Goal: Contribute content: Add original content to the website for others to see

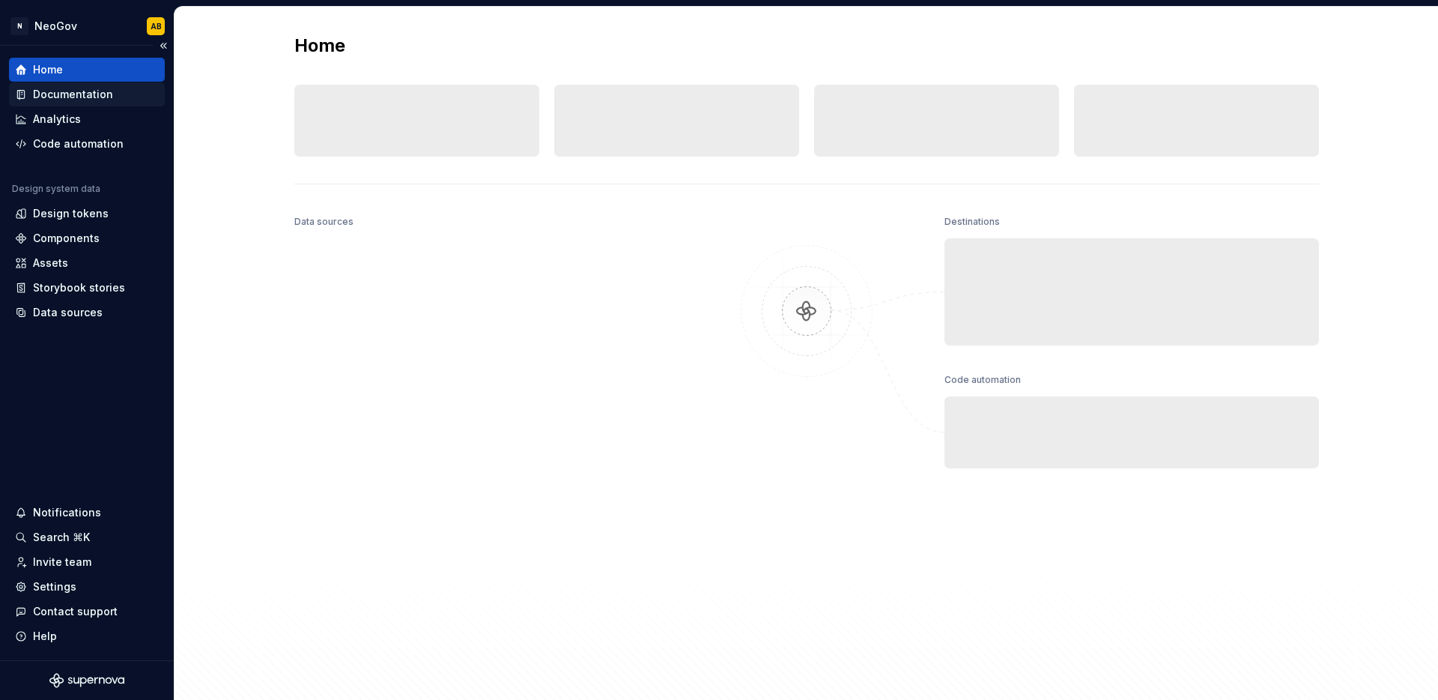
click at [77, 92] on div "Documentation" at bounding box center [73, 94] width 80 height 15
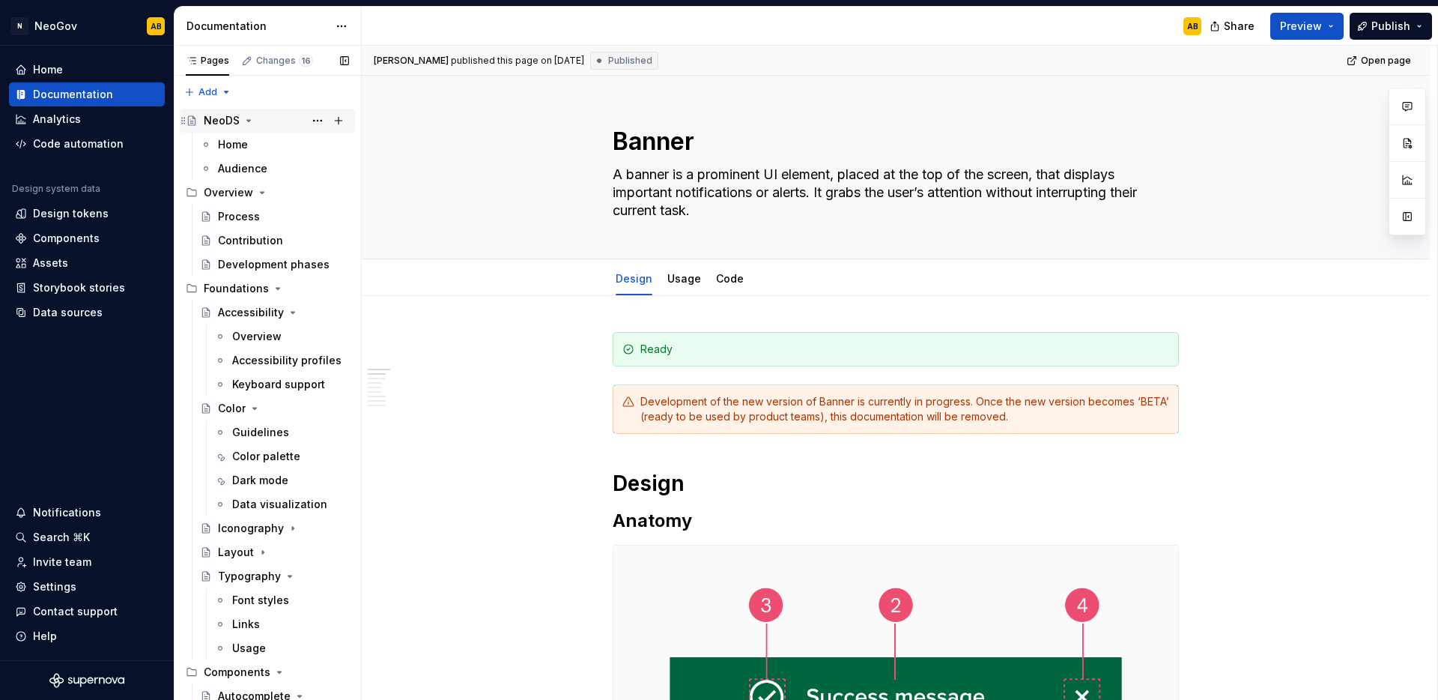
click at [251, 121] on icon "Page tree" at bounding box center [249, 121] width 12 height 12
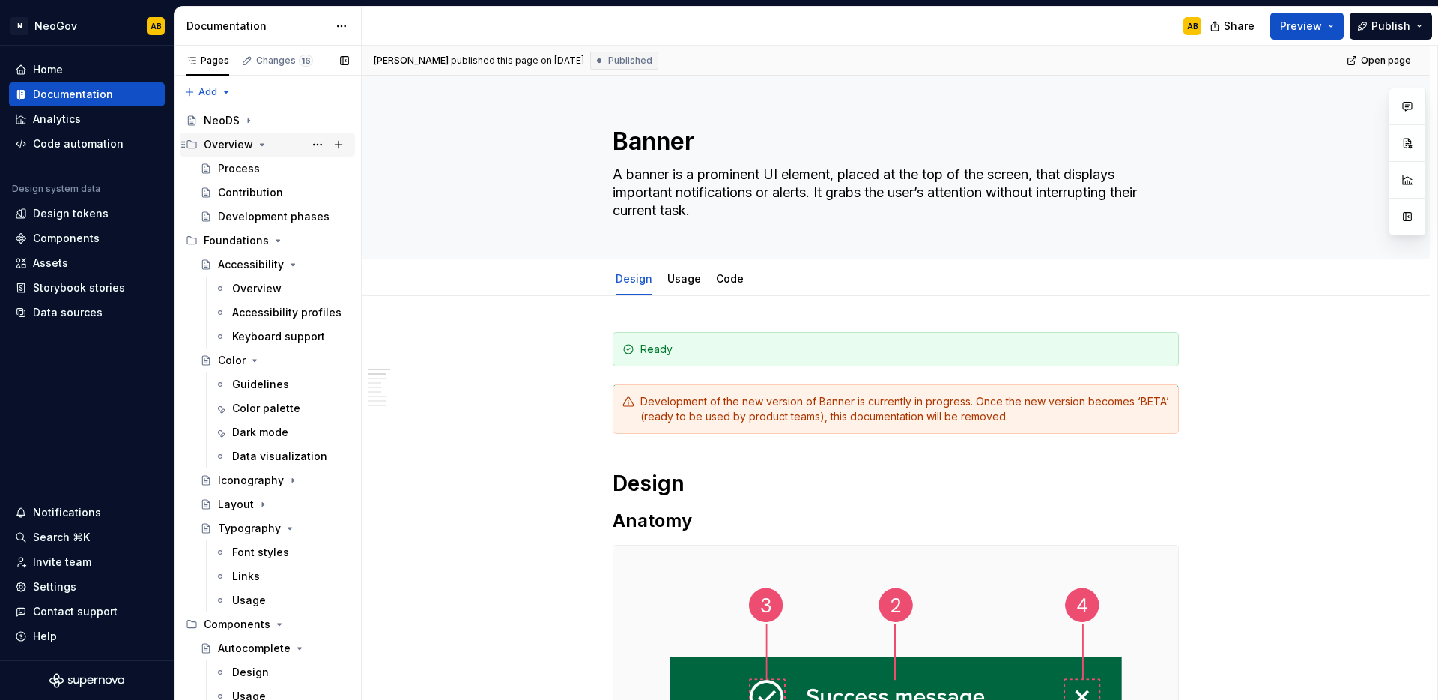
click at [258, 141] on icon "Page tree" at bounding box center [262, 145] width 12 height 12
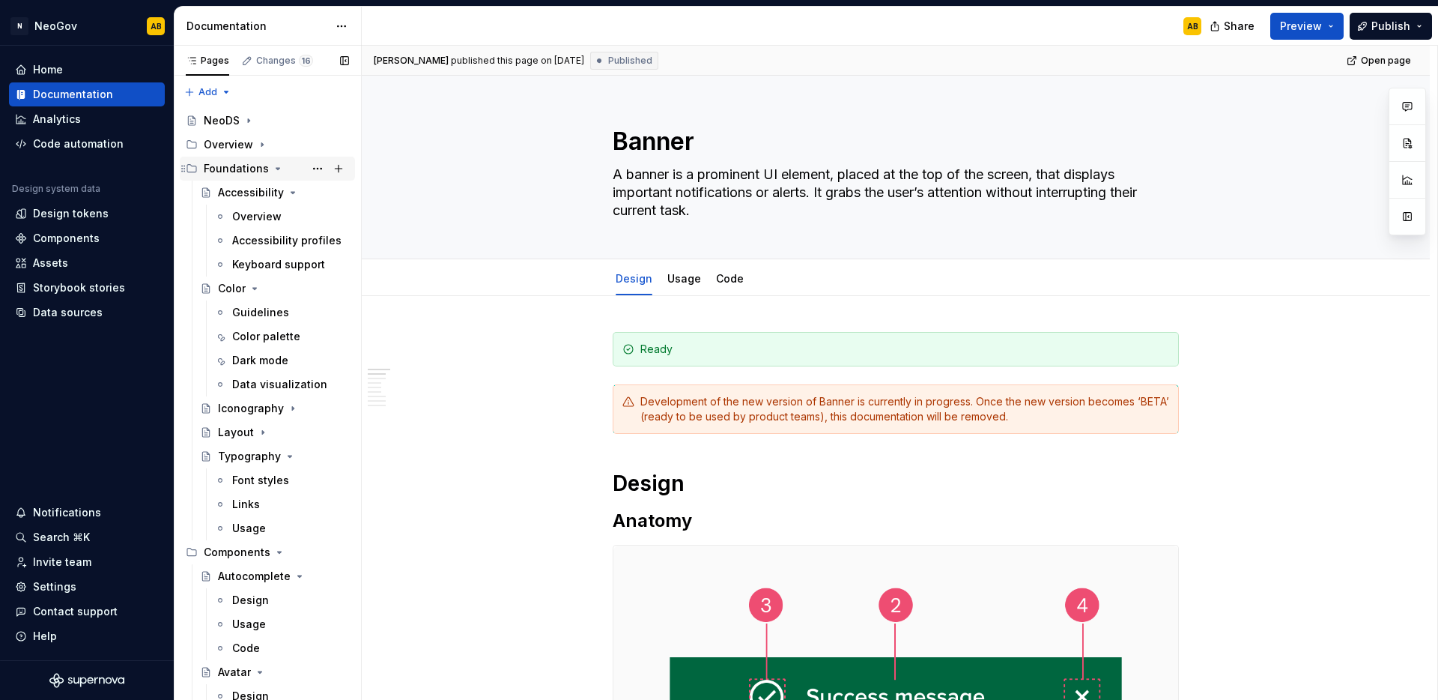
click at [279, 171] on icon "Page tree" at bounding box center [278, 169] width 12 height 12
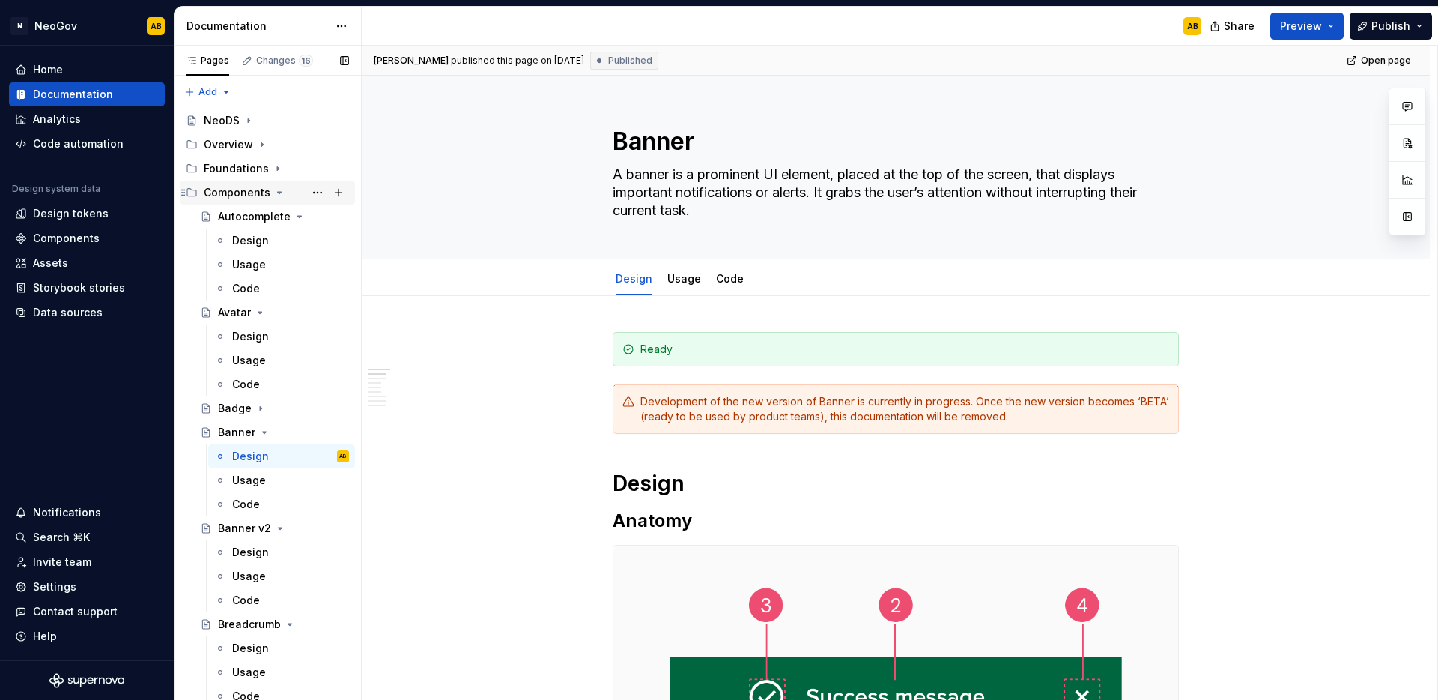
click at [276, 197] on icon "Page tree" at bounding box center [279, 193] width 12 height 12
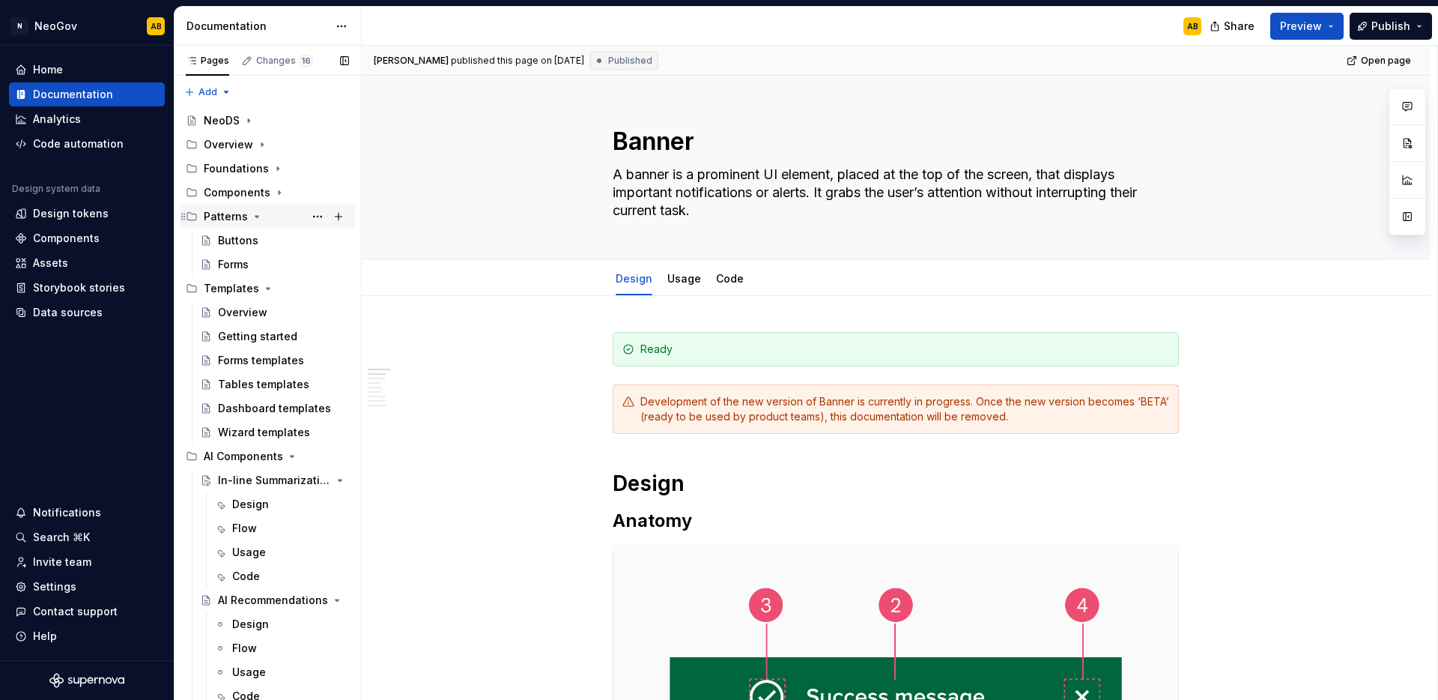
click at [269, 217] on div "Patterns" at bounding box center [276, 216] width 145 height 21
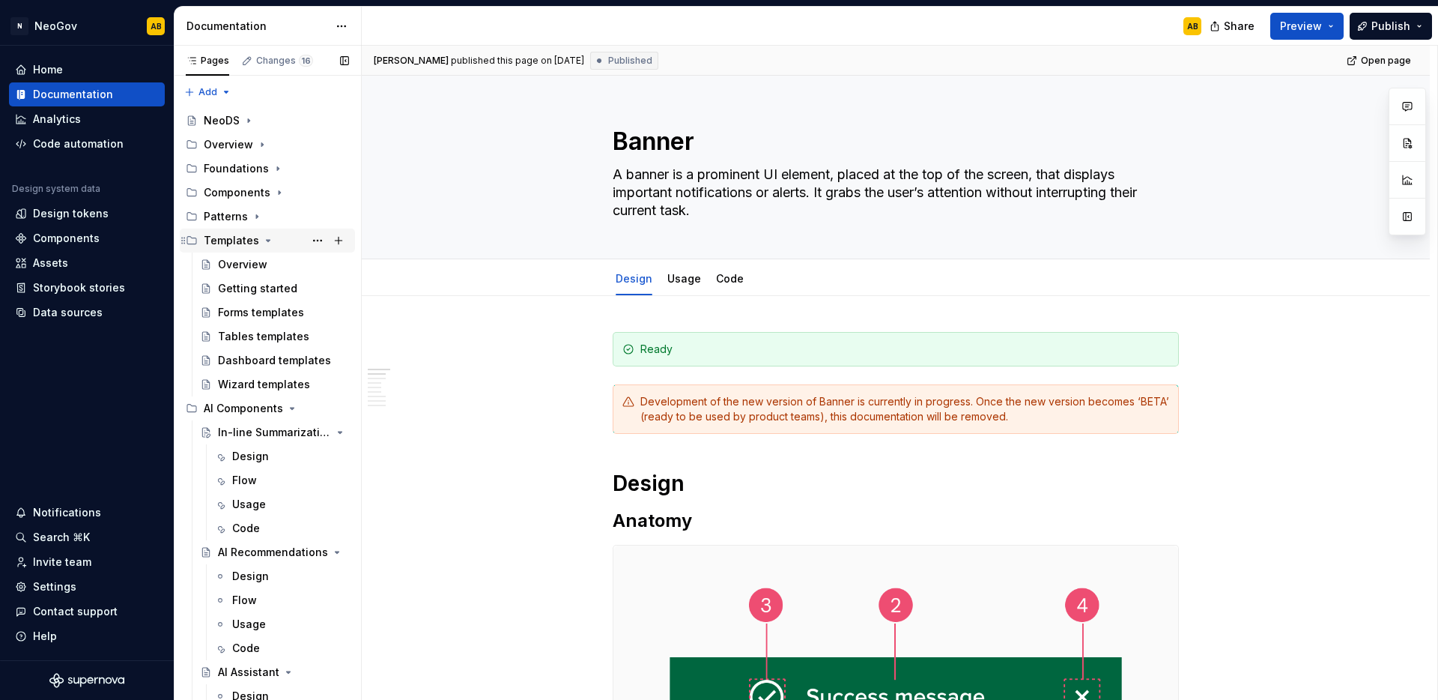
click at [269, 234] on icon "Page tree" at bounding box center [268, 240] width 12 height 12
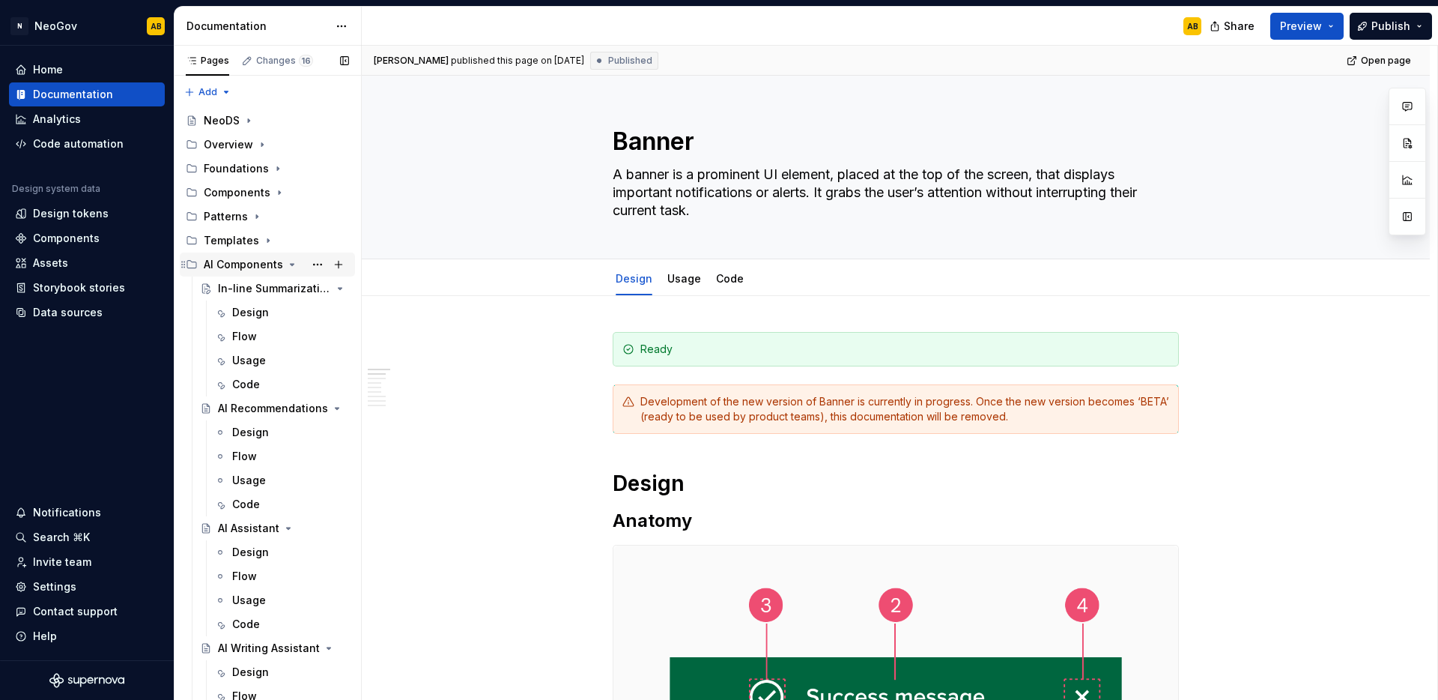
click at [291, 264] on icon "Page tree" at bounding box center [293, 264] width 4 height 1
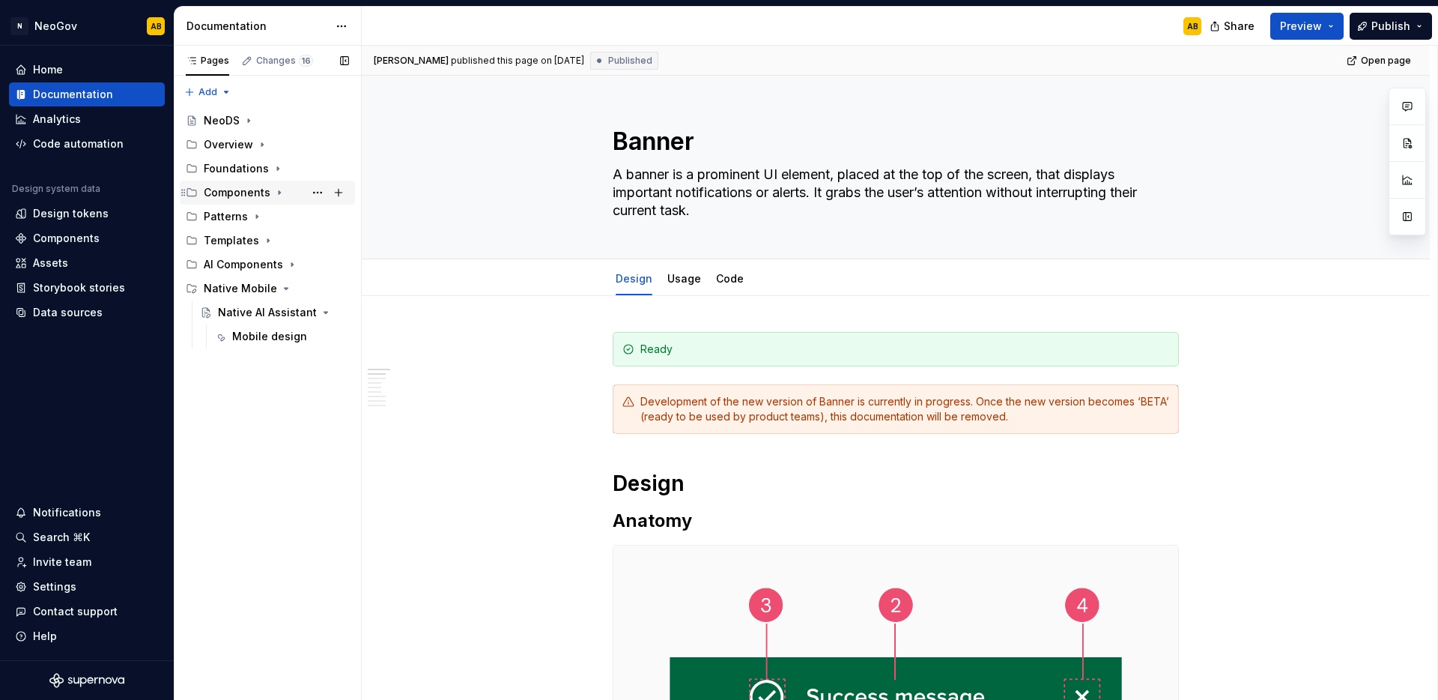
click at [279, 192] on icon "Page tree" at bounding box center [279, 193] width 12 height 12
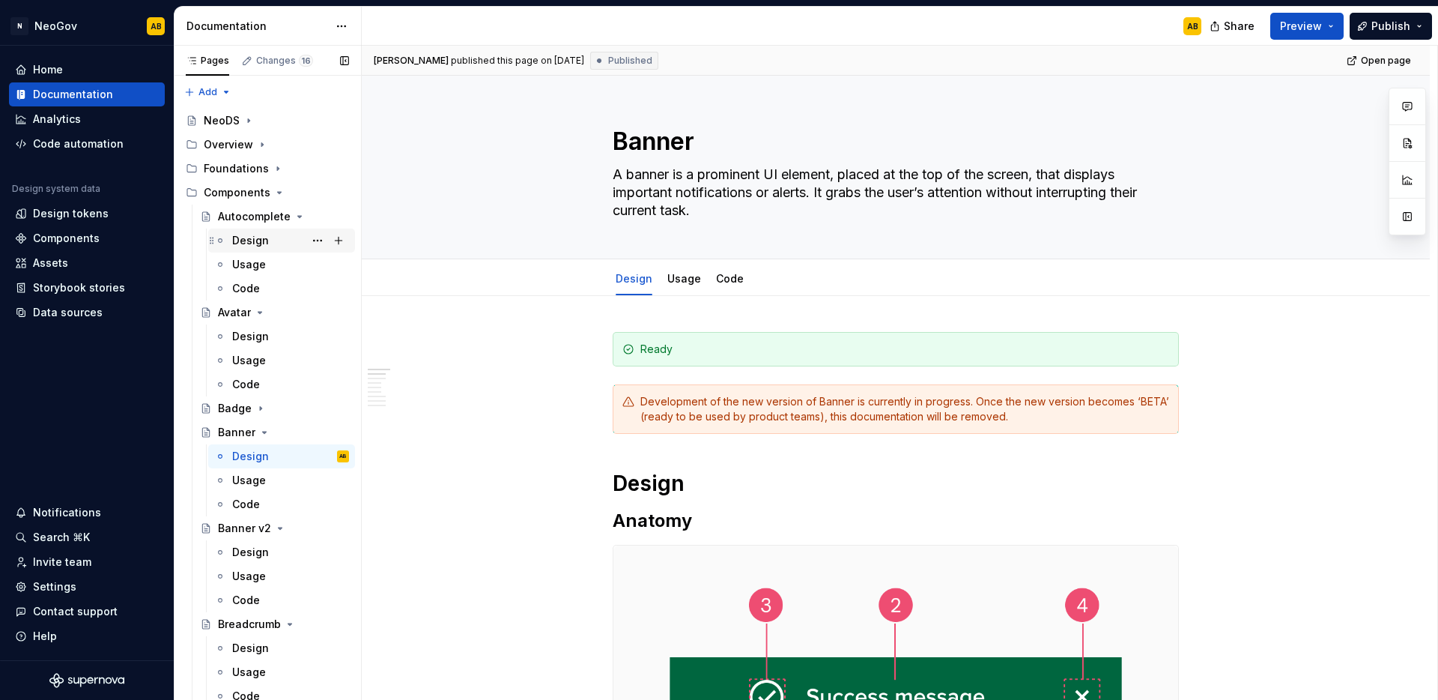
click at [272, 243] on div "Design" at bounding box center [290, 240] width 117 height 21
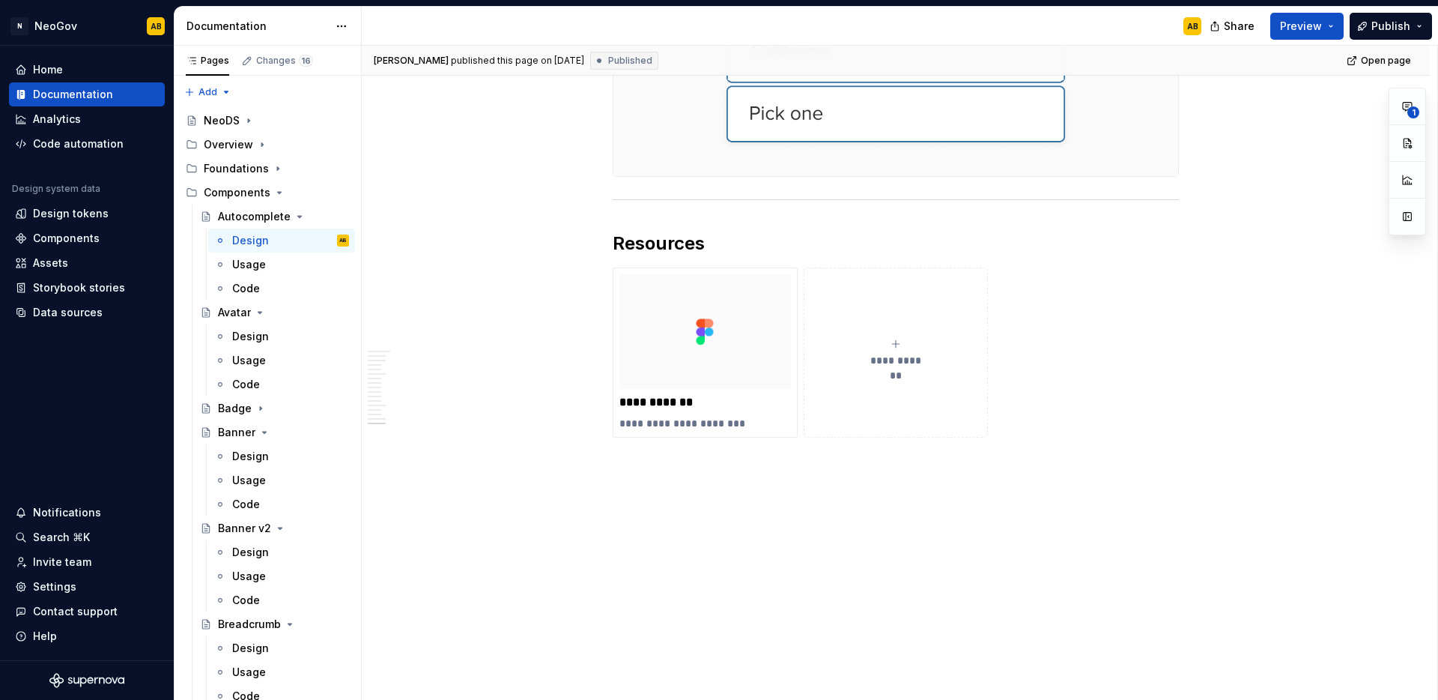
scroll to position [4524, 0]
click at [647, 333] on img at bounding box center [706, 330] width 172 height 114
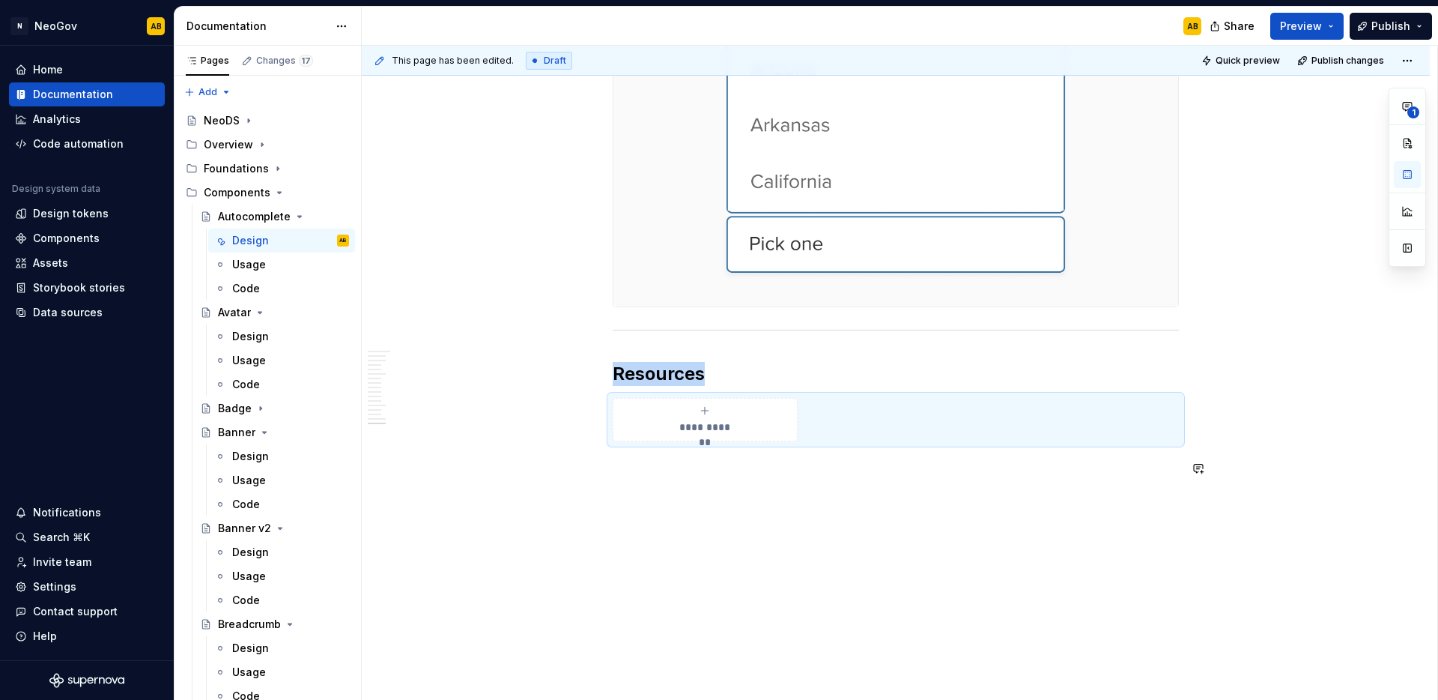
scroll to position [4389, 0]
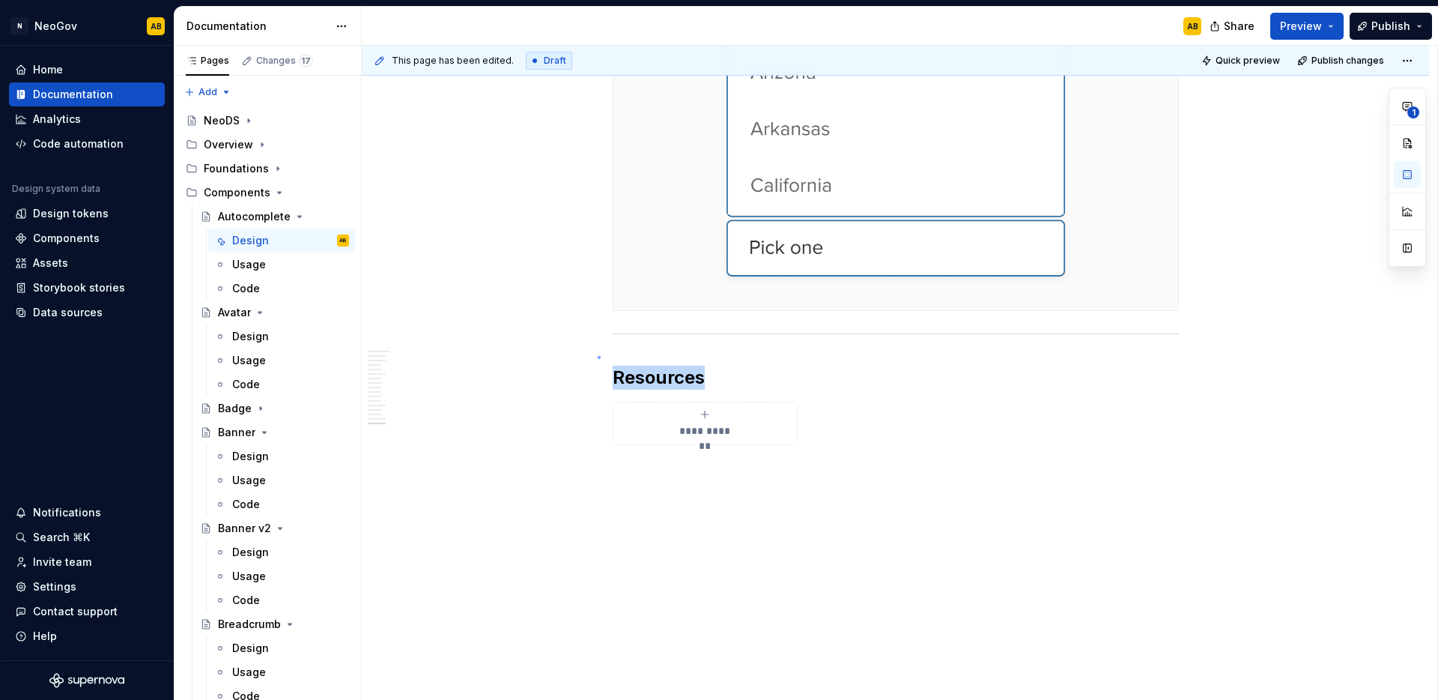
click at [599, 358] on div "This page has been edited. Draft Quick preview Publish changes Autocomplete An …" at bounding box center [900, 373] width 1076 height 655
click at [644, 407] on button "**********" at bounding box center [705, 423] width 185 height 43
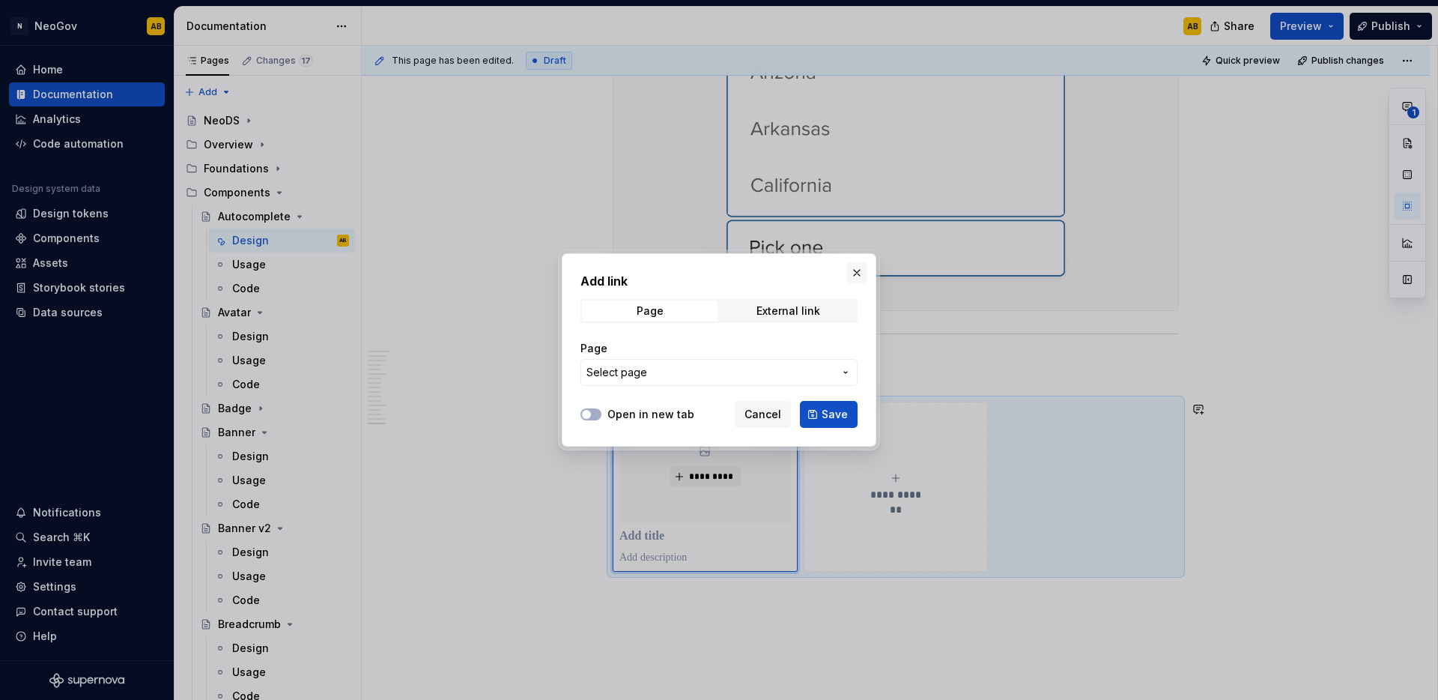
click at [848, 270] on button "button" at bounding box center [857, 272] width 21 height 21
type textarea "*"
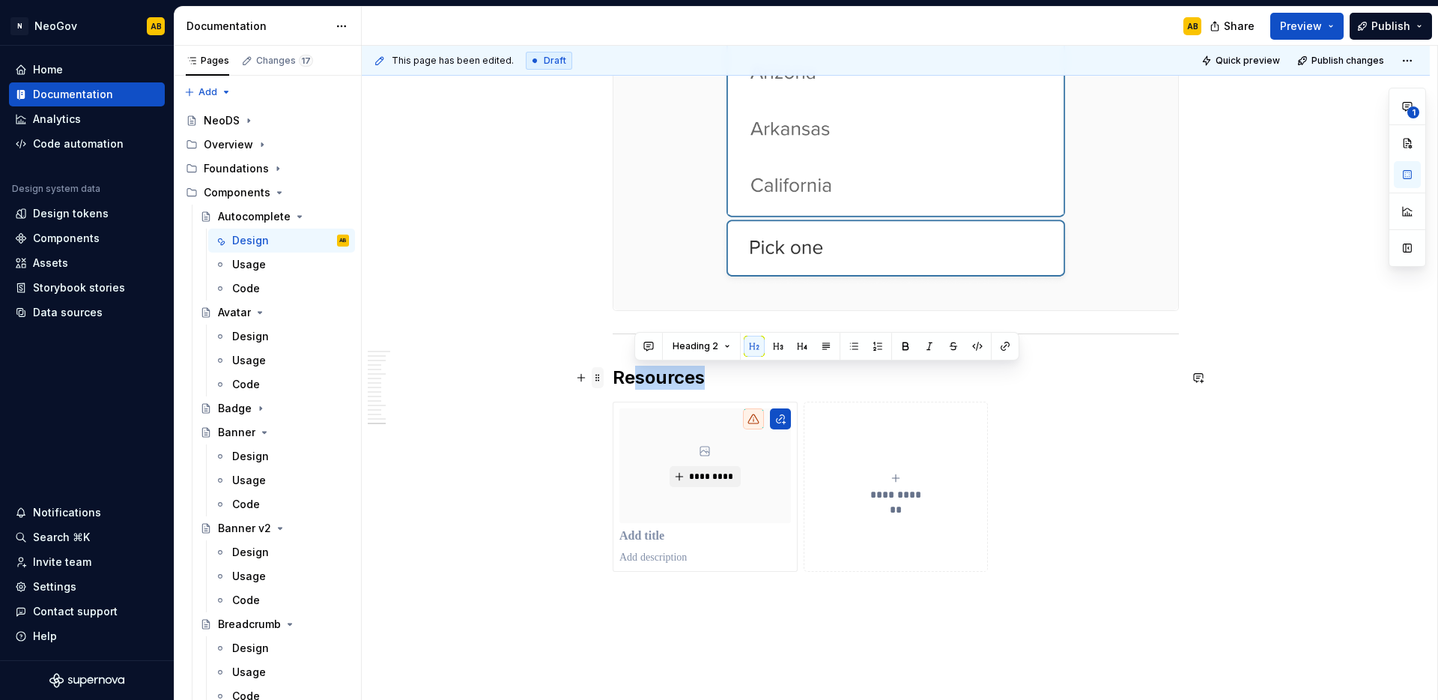
drag, startPoint x: 715, startPoint y: 381, endPoint x: 599, endPoint y: 377, distance: 116.9
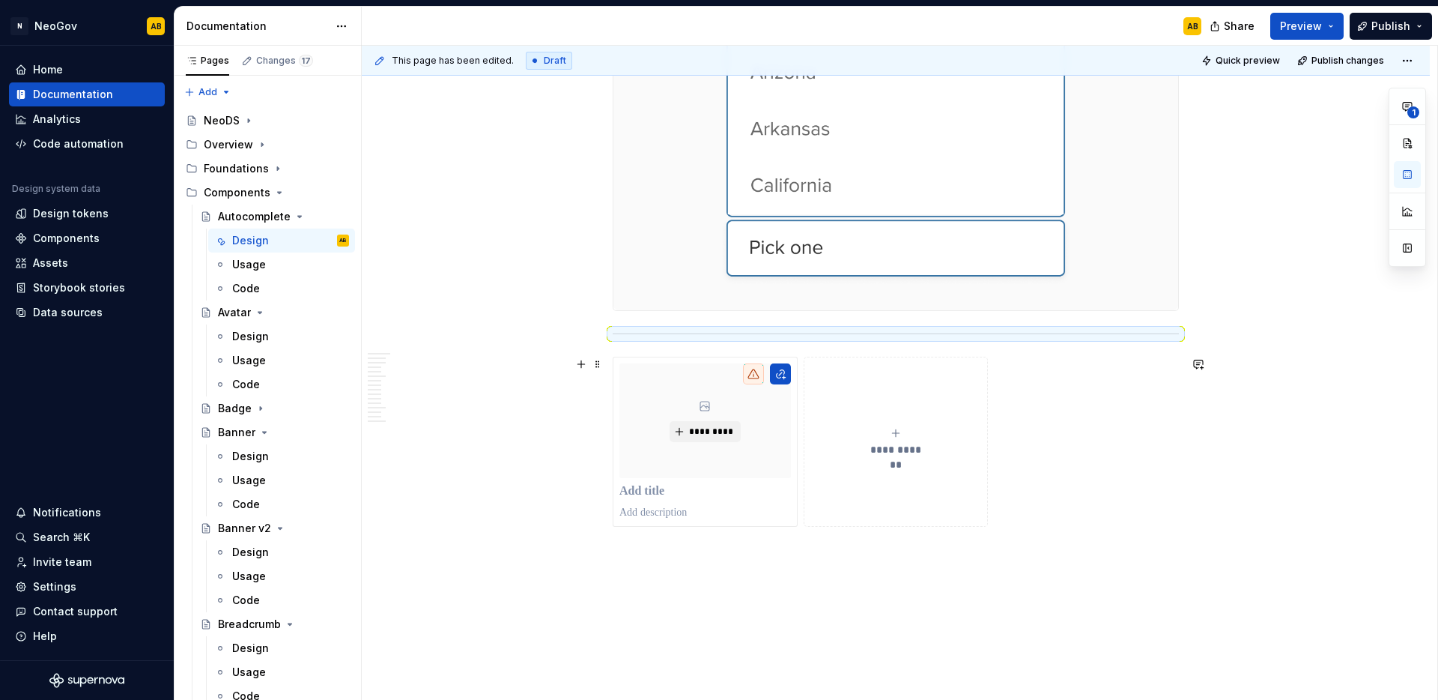
drag, startPoint x: 653, startPoint y: 336, endPoint x: 596, endPoint y: 352, distance: 60.0
click at [592, 354] on span at bounding box center [598, 364] width 12 height 21
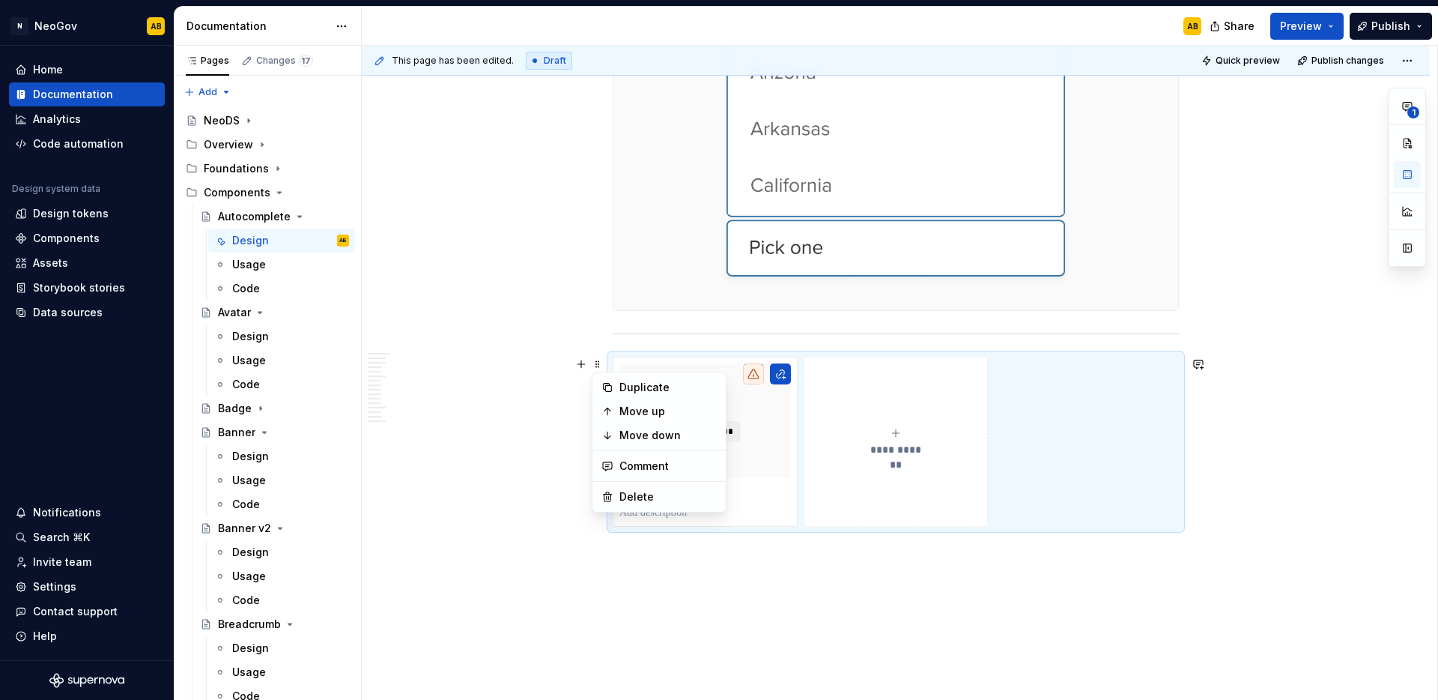
click at [623, 335] on div at bounding box center [896, 334] width 566 height 10
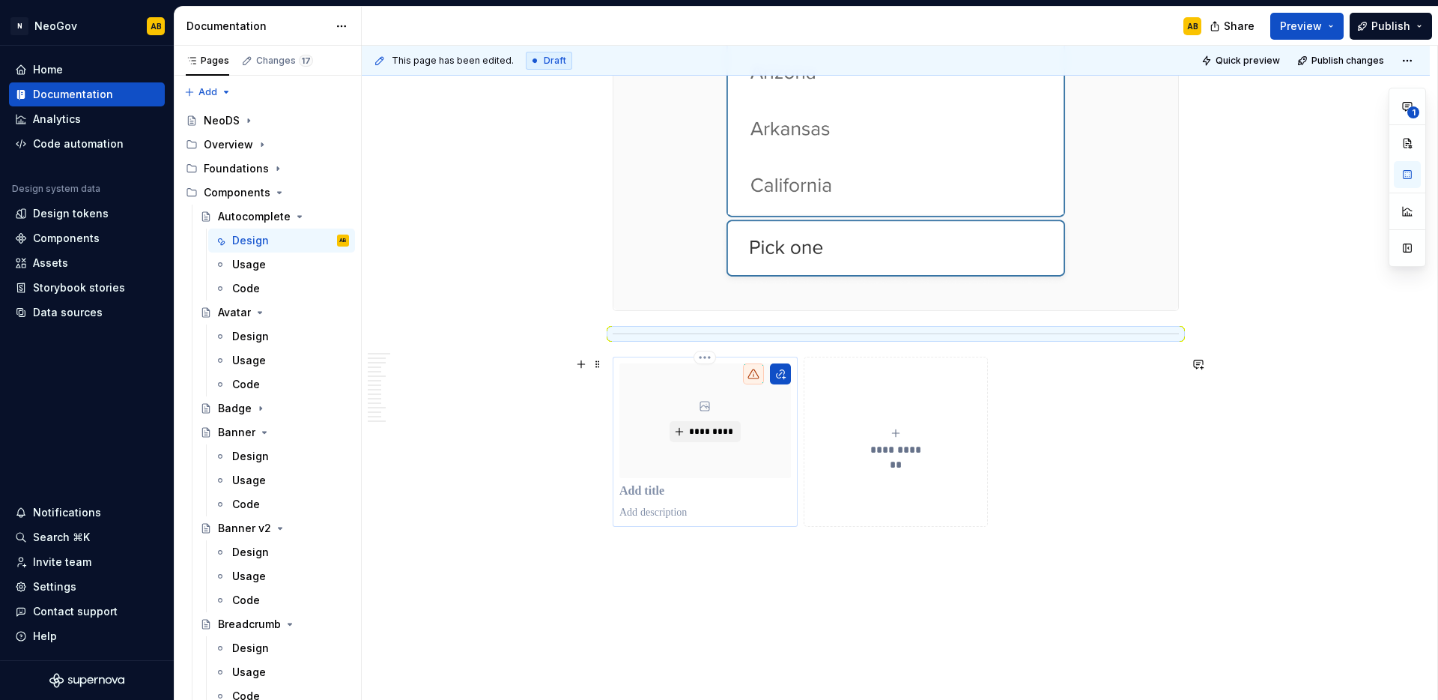
click at [775, 473] on div "*********" at bounding box center [706, 420] width 172 height 114
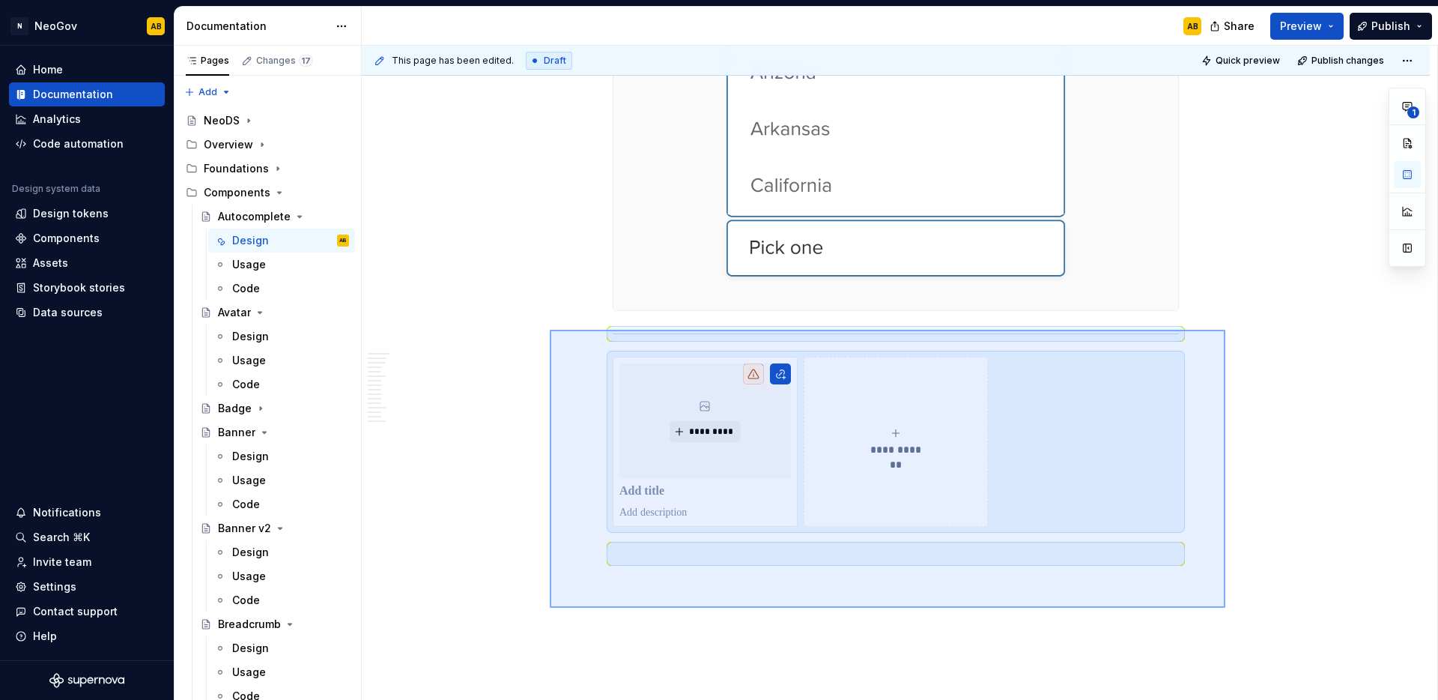
drag, startPoint x: 1217, startPoint y: 602, endPoint x: 550, endPoint y: 330, distance: 720.1
click at [550, 330] on div "This page has been edited. Draft Quick preview Publish changes Autocomplete An …" at bounding box center [900, 373] width 1076 height 655
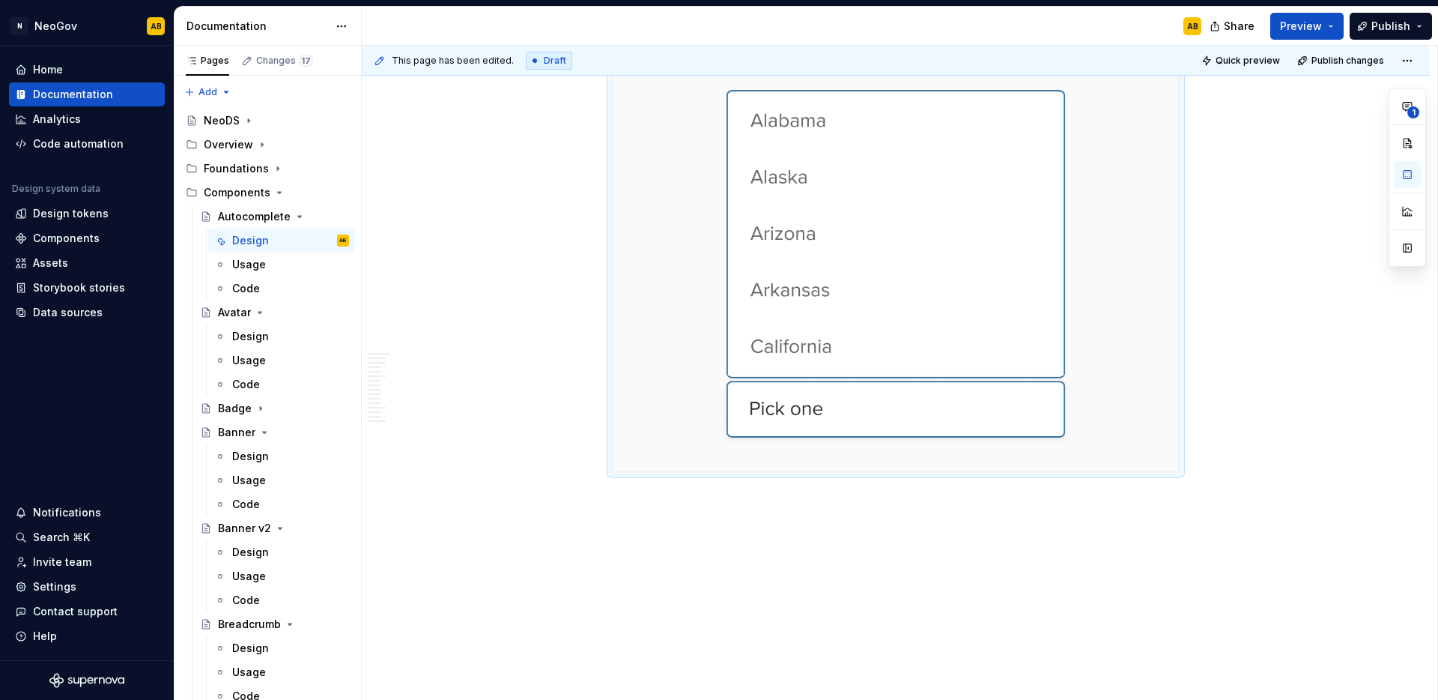
scroll to position [4228, 0]
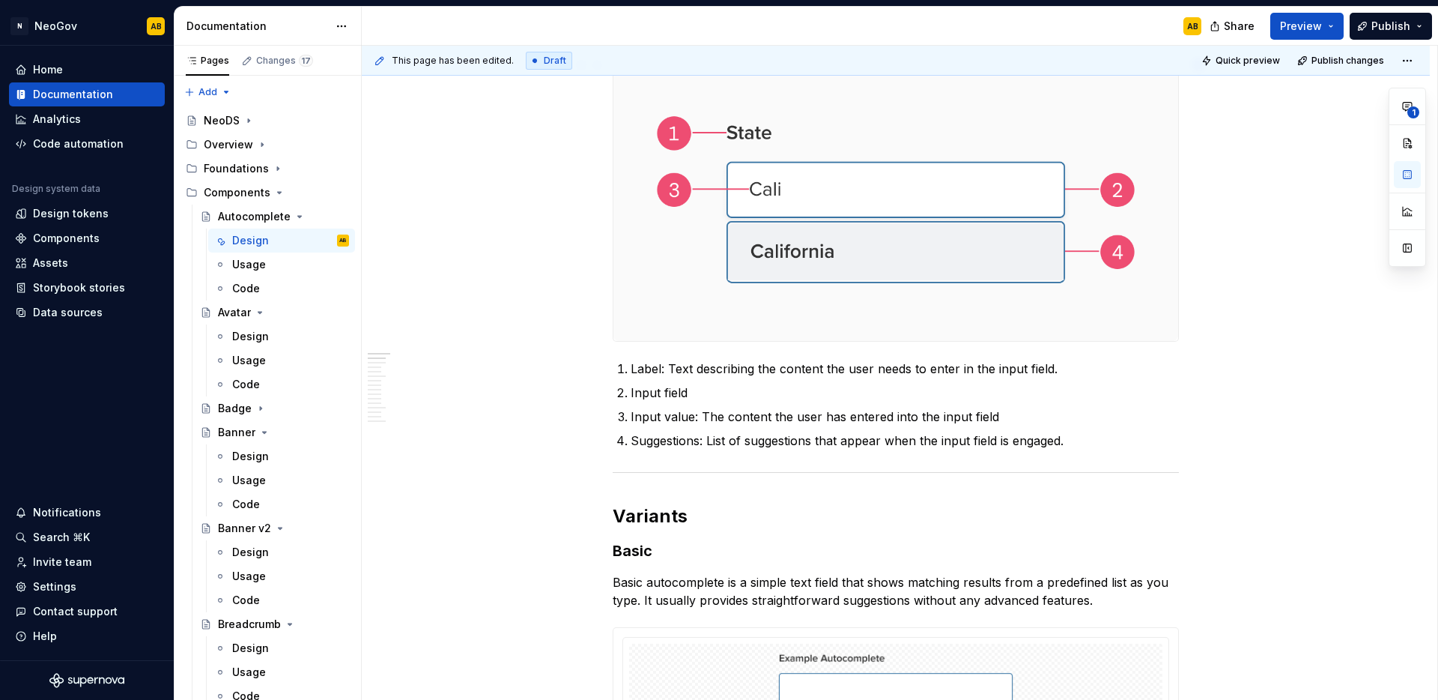
scroll to position [0, 0]
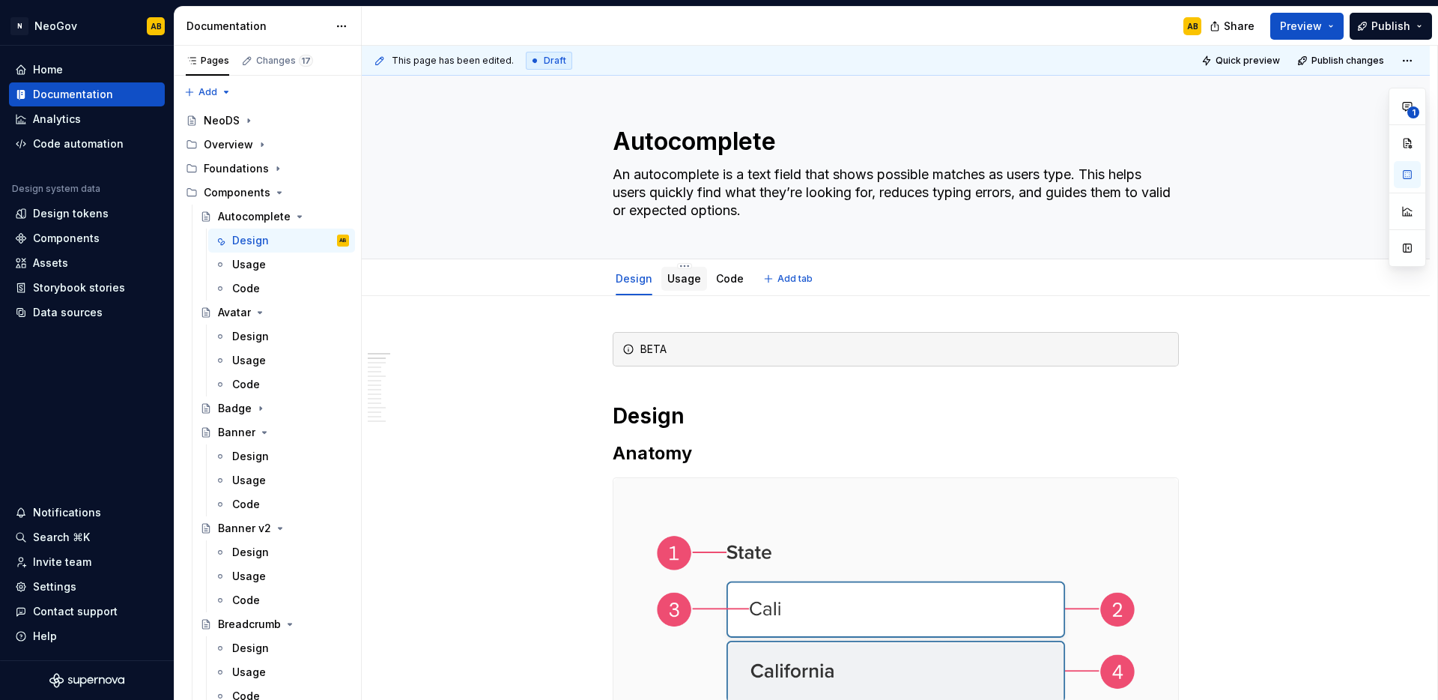
click at [680, 280] on link "Usage" at bounding box center [685, 278] width 34 height 13
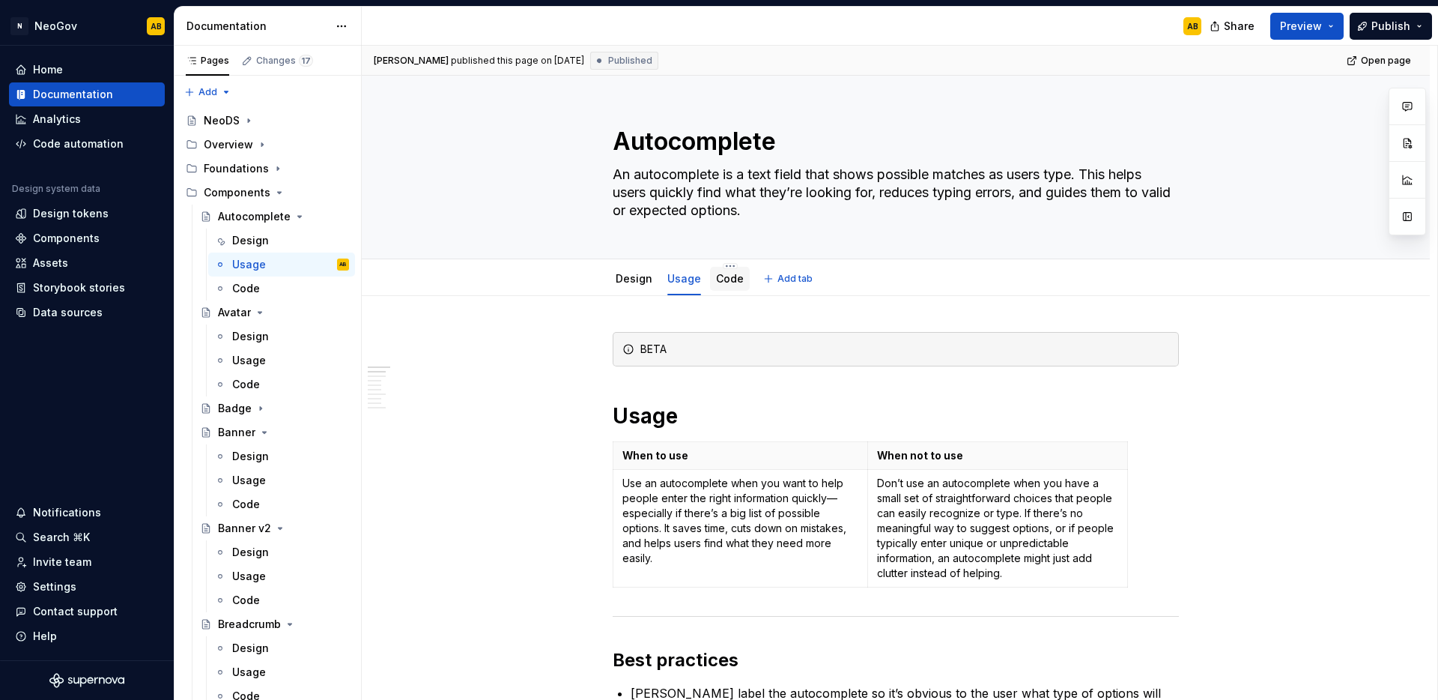
click at [736, 285] on div "Code" at bounding box center [730, 278] width 28 height 15
click at [727, 285] on div "Code" at bounding box center [730, 278] width 28 height 15
click at [726, 279] on link "Code" at bounding box center [730, 278] width 28 height 13
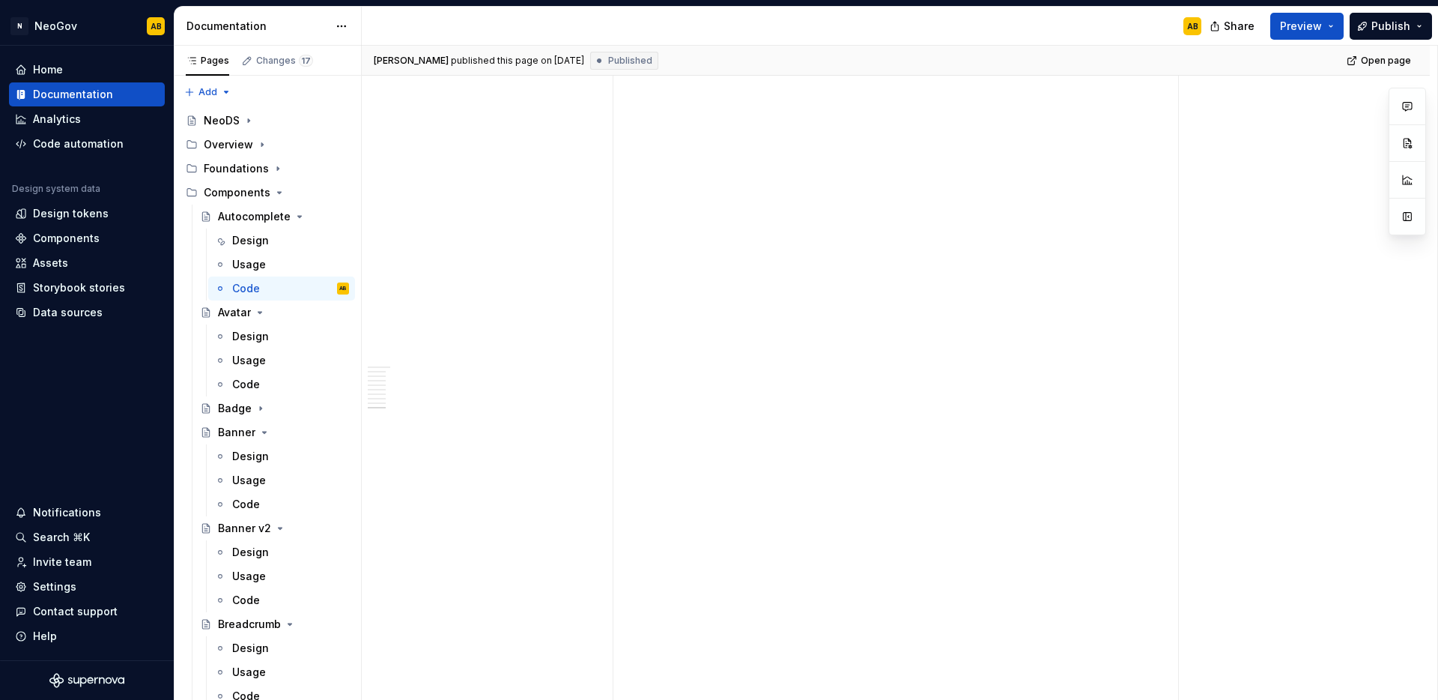
scroll to position [4022, 0]
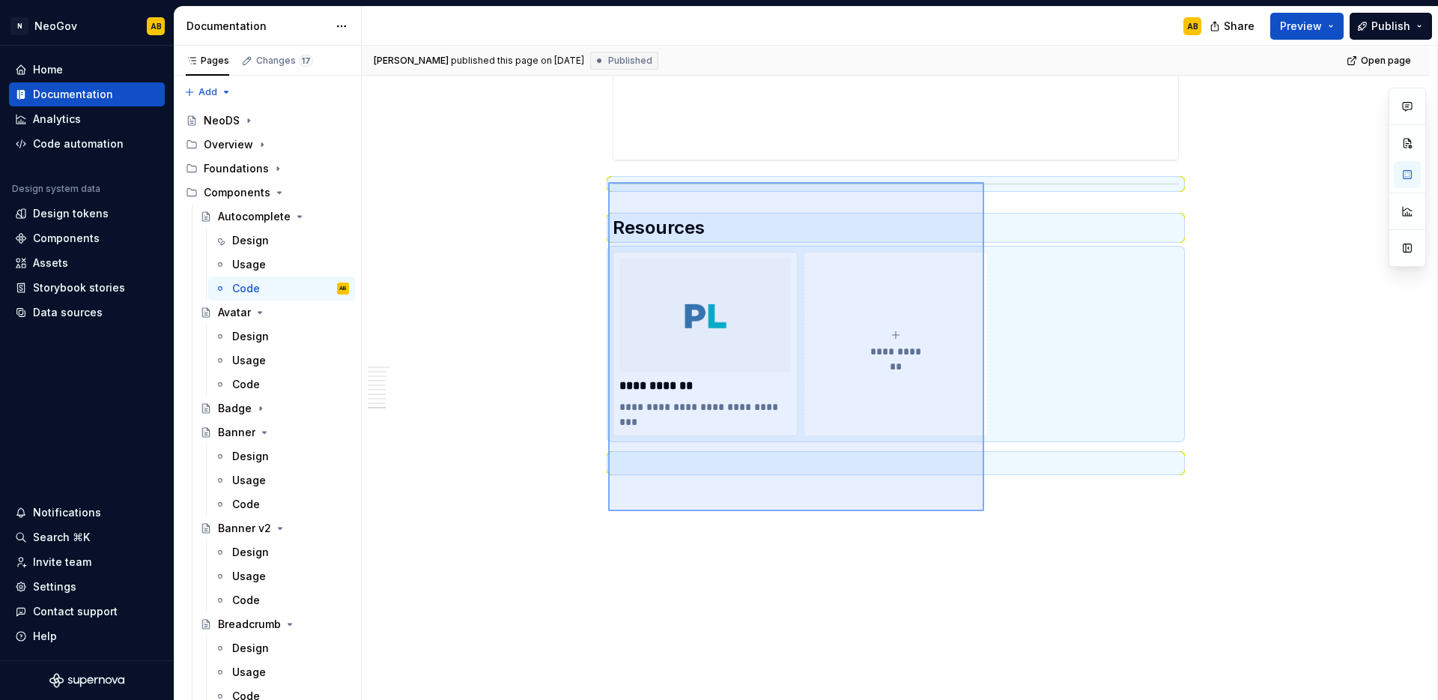
drag, startPoint x: 984, startPoint y: 511, endPoint x: 608, endPoint y: 182, distance: 499.6
click at [608, 182] on div "**********" at bounding box center [900, 373] width 1076 height 655
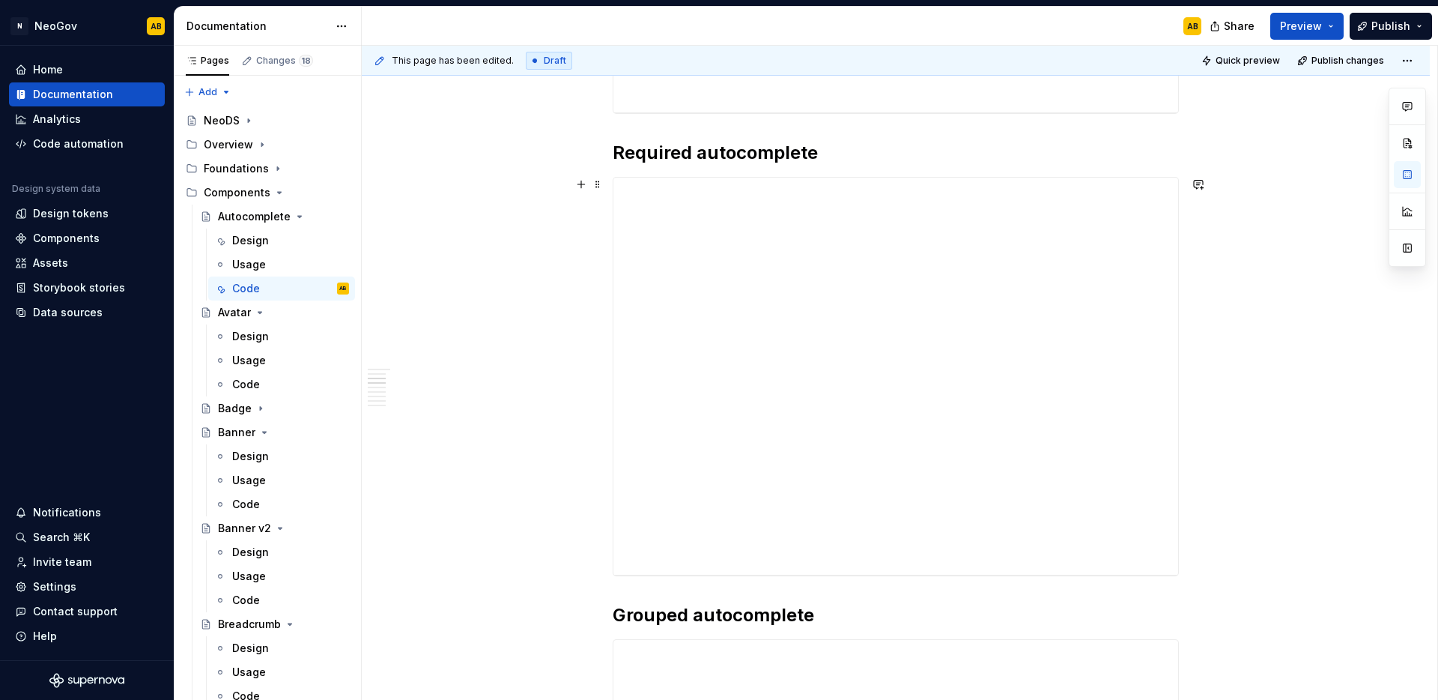
scroll to position [0, 0]
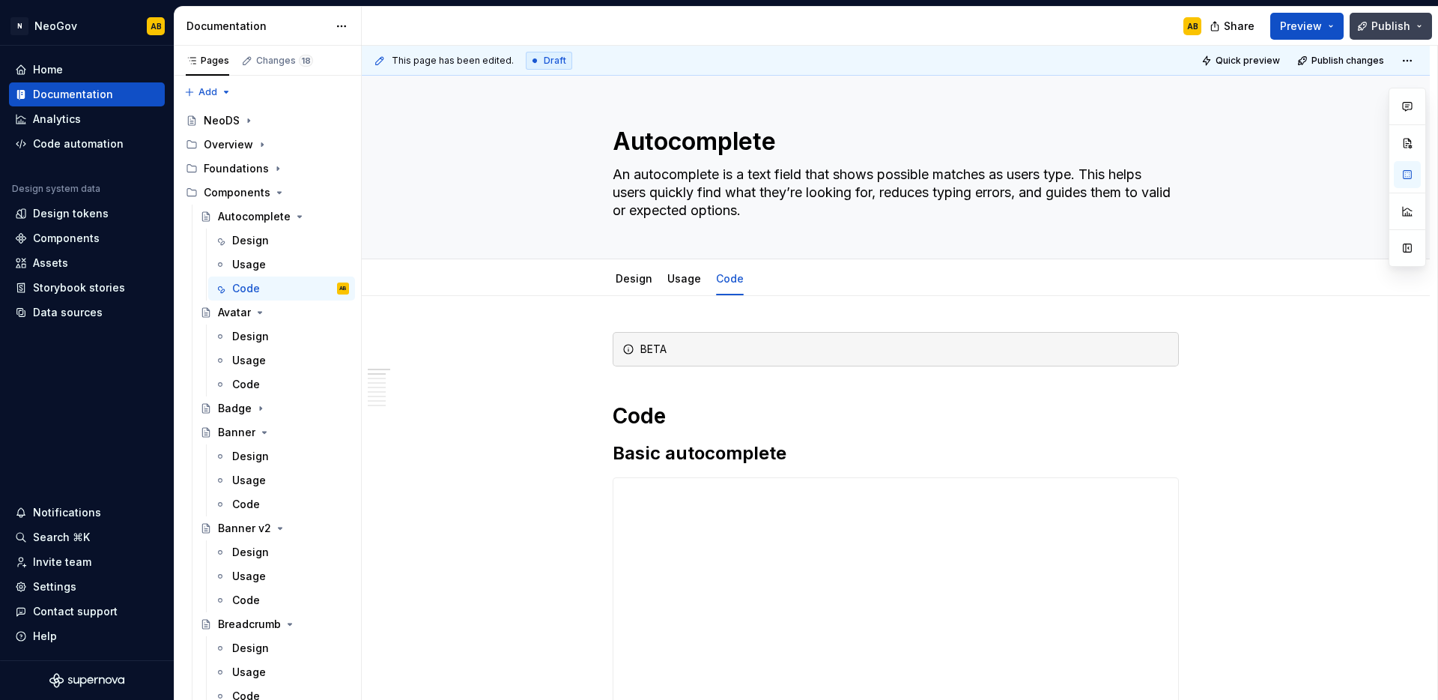
click at [1387, 28] on span "Publish" at bounding box center [1391, 26] width 39 height 15
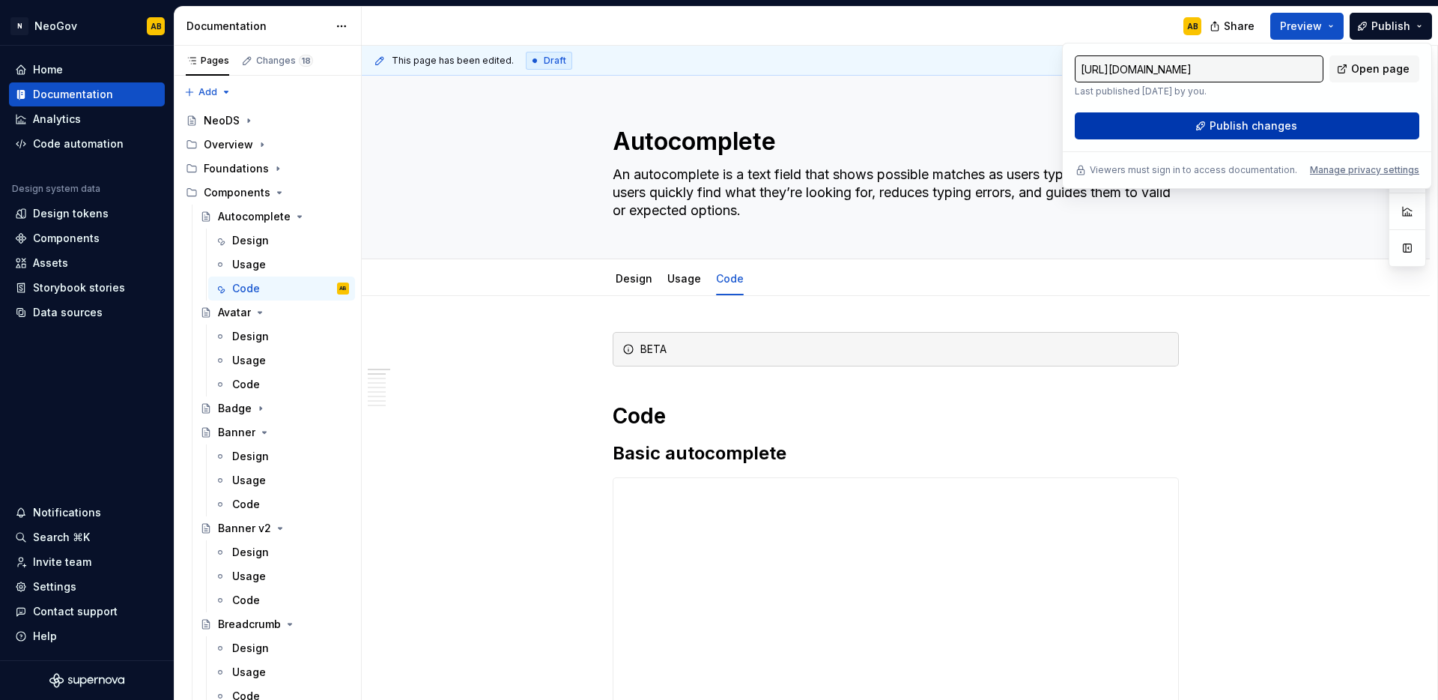
click at [1313, 125] on button "Publish changes" at bounding box center [1247, 125] width 345 height 27
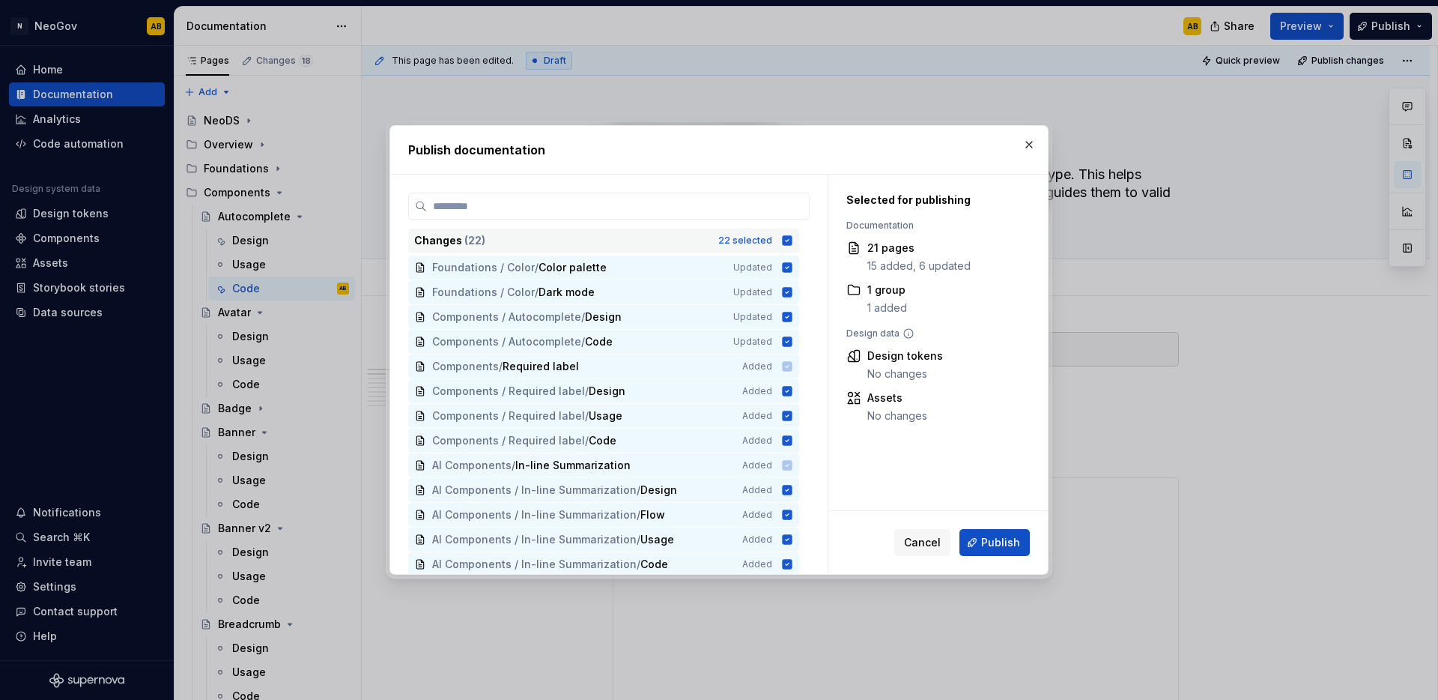
click at [789, 239] on icon at bounding box center [788, 240] width 10 height 10
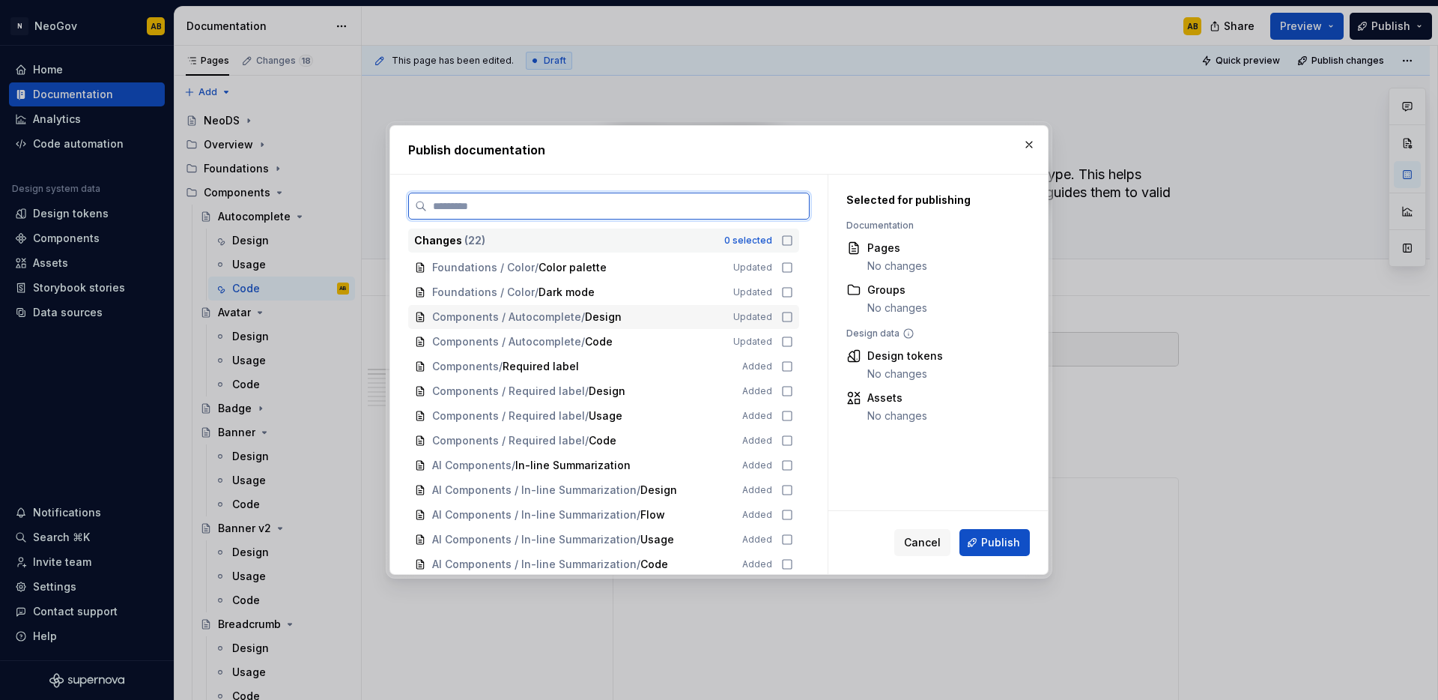
click at [786, 319] on icon at bounding box center [787, 317] width 12 height 12
click at [785, 340] on icon at bounding box center [787, 342] width 12 height 12
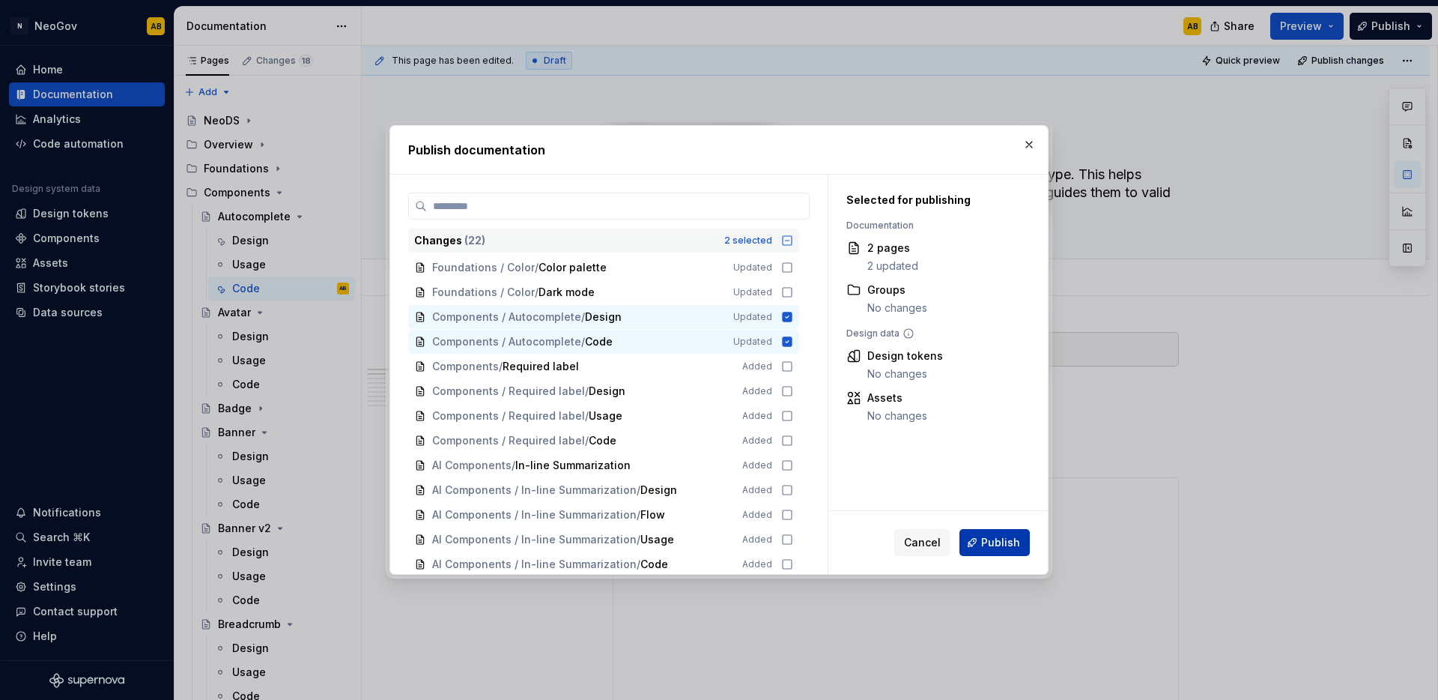
click at [988, 543] on span "Publish" at bounding box center [1000, 542] width 39 height 15
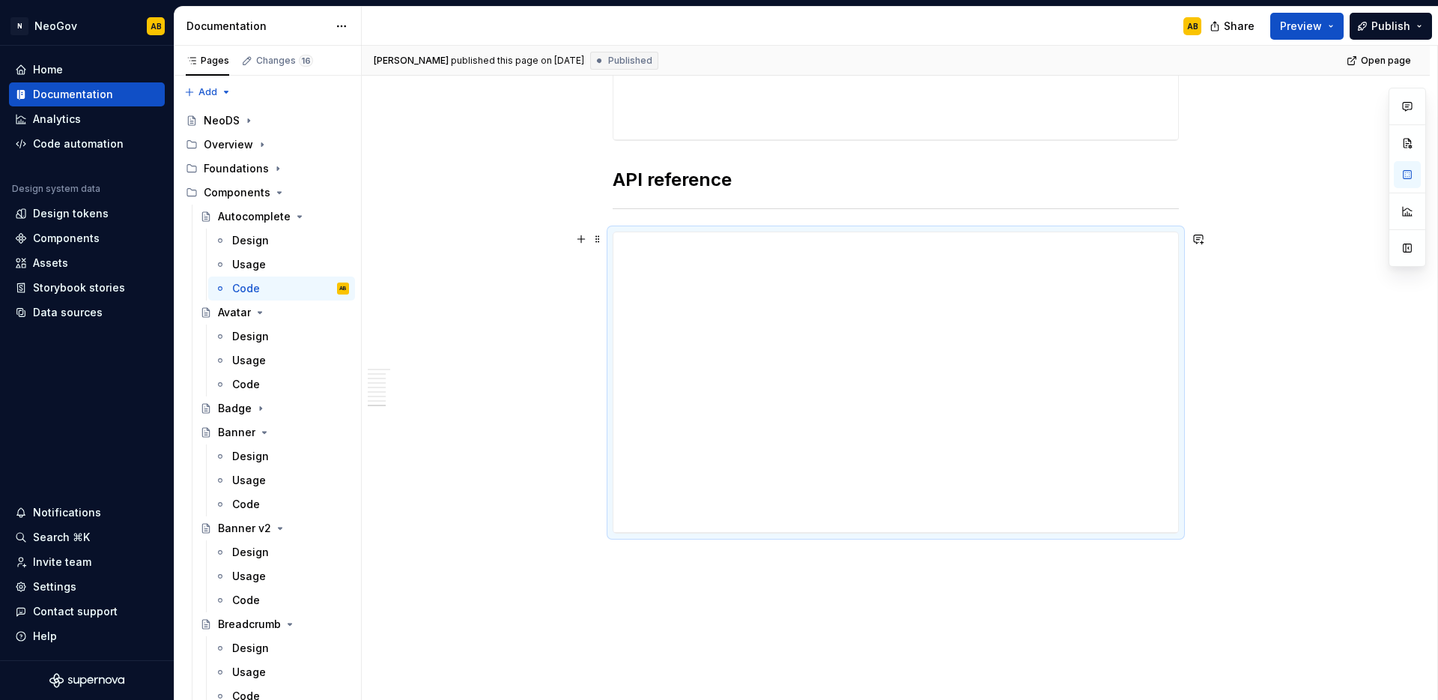
scroll to position [3710, 0]
click at [249, 339] on div "Design" at bounding box center [250, 336] width 37 height 15
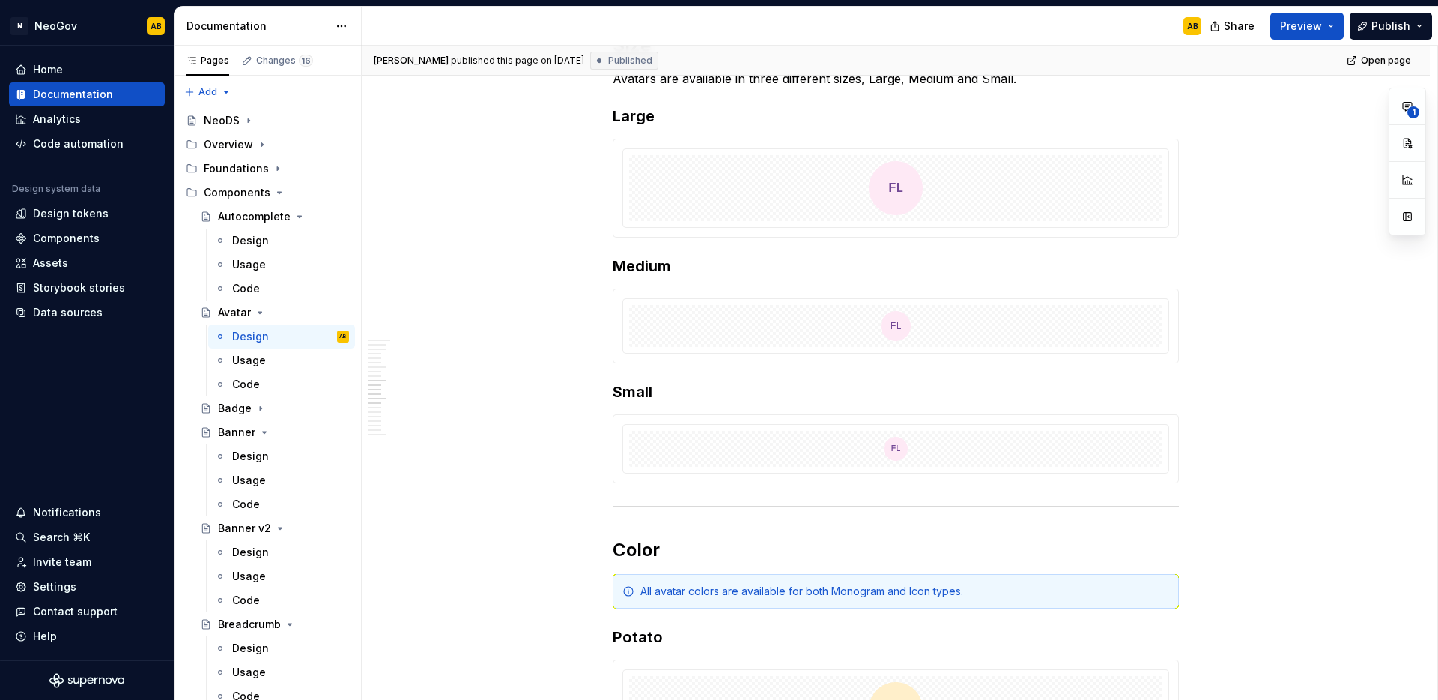
scroll to position [3272, 0]
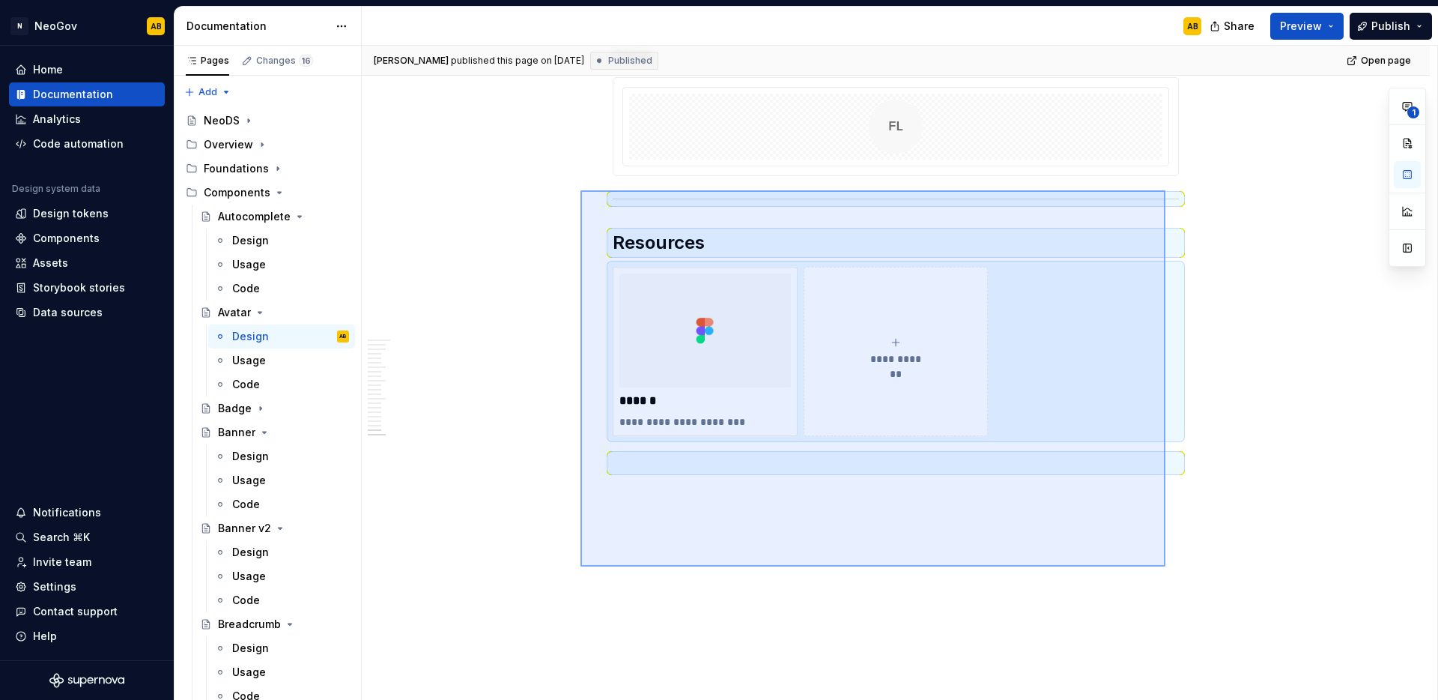
drag, startPoint x: 963, startPoint y: 420, endPoint x: 581, endPoint y: 190, distance: 446.6
click at [581, 190] on div "**********" at bounding box center [900, 373] width 1076 height 655
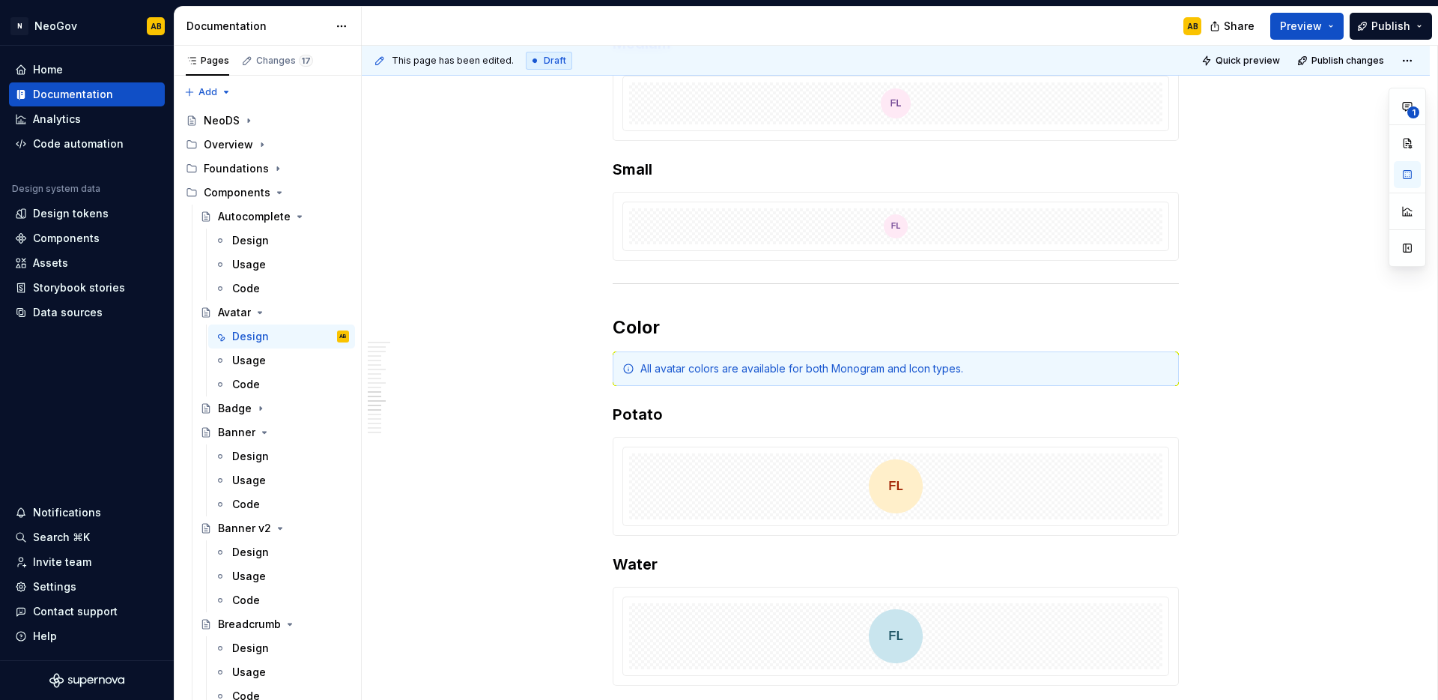
scroll to position [0, 0]
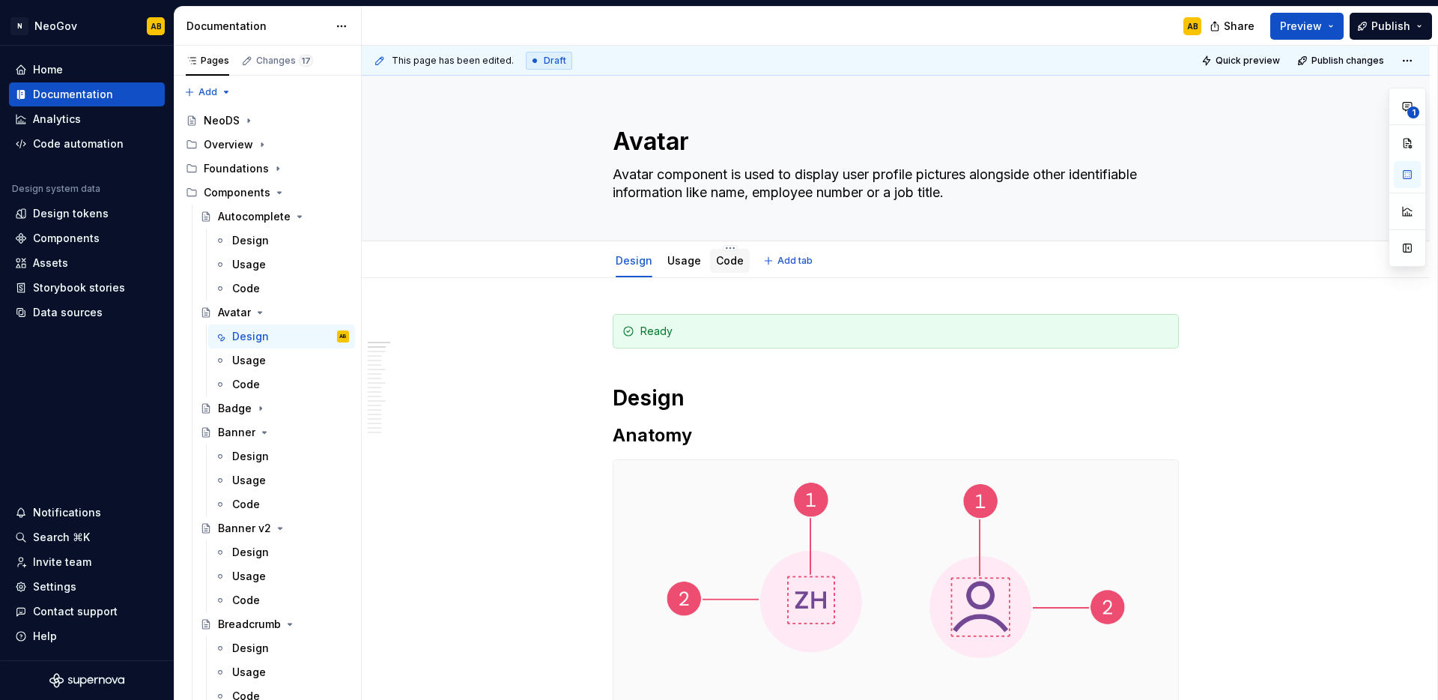
click at [732, 268] on div "Code" at bounding box center [730, 261] width 28 height 18
click at [724, 271] on div "Code" at bounding box center [730, 261] width 40 height 24
click at [721, 267] on div "Code" at bounding box center [730, 260] width 28 height 15
click at [724, 260] on link "Code" at bounding box center [730, 260] width 28 height 13
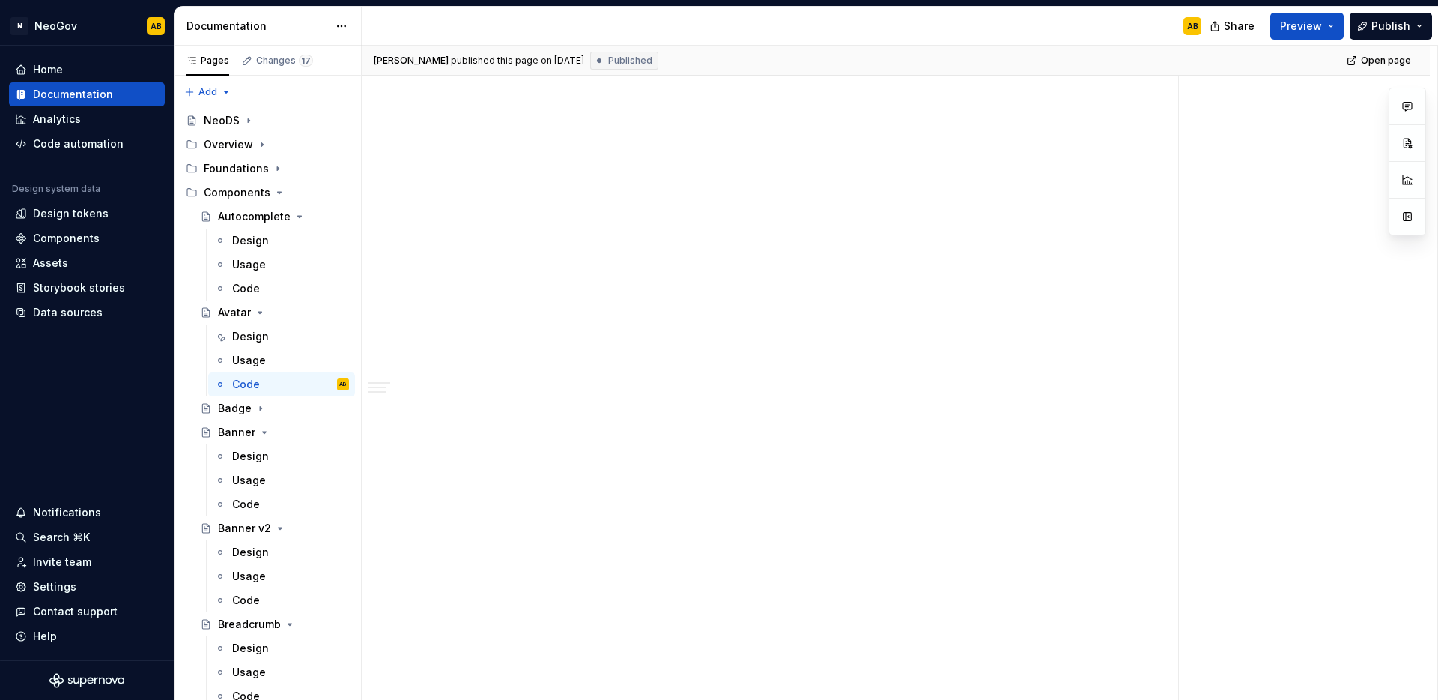
scroll to position [1799, 0]
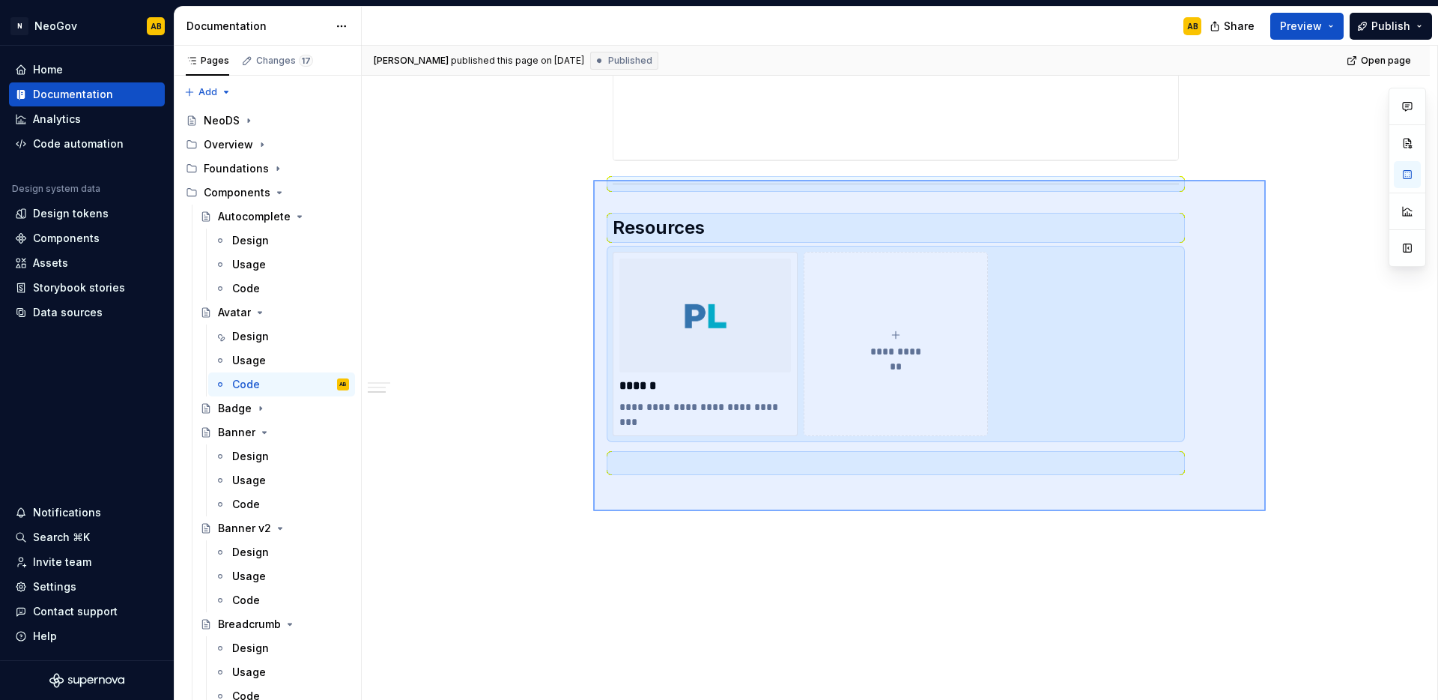
drag, startPoint x: 1266, startPoint y: 511, endPoint x: 593, endPoint y: 180, distance: 749.8
click at [593, 180] on div "**********" at bounding box center [900, 373] width 1076 height 655
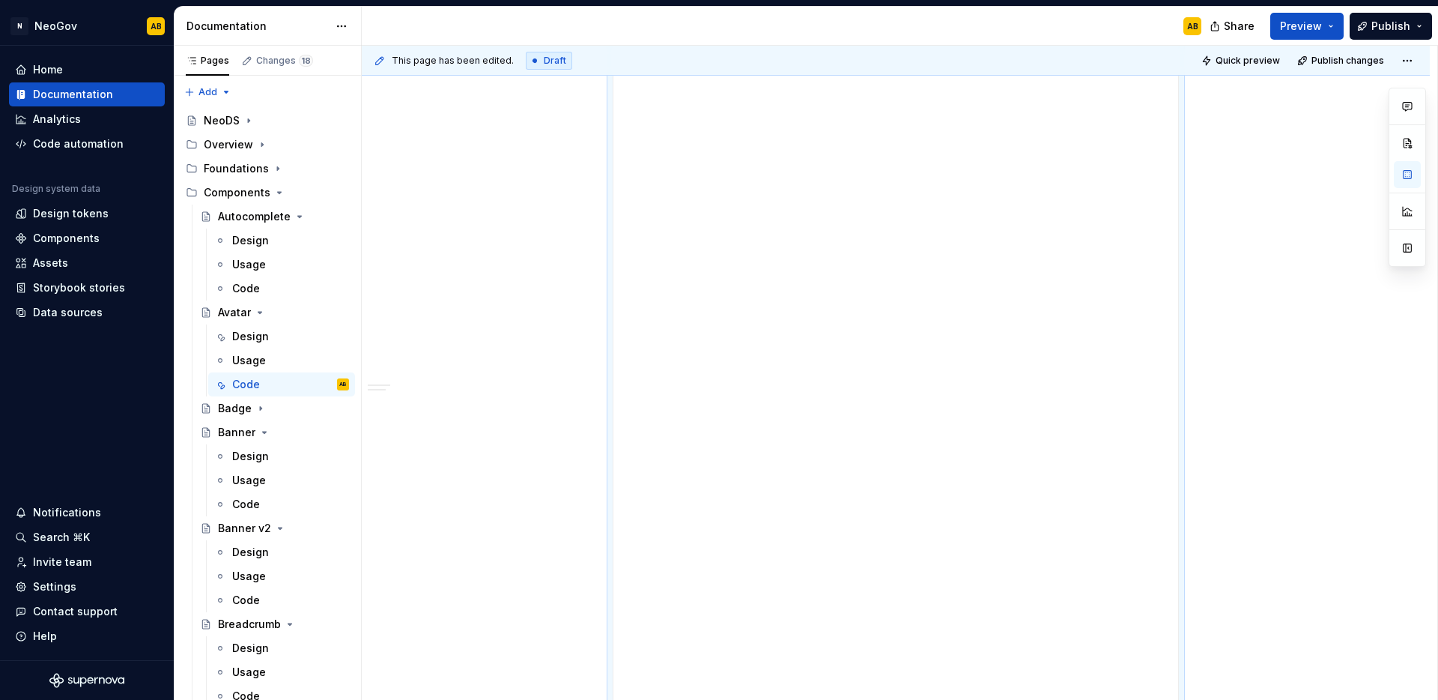
scroll to position [0, 0]
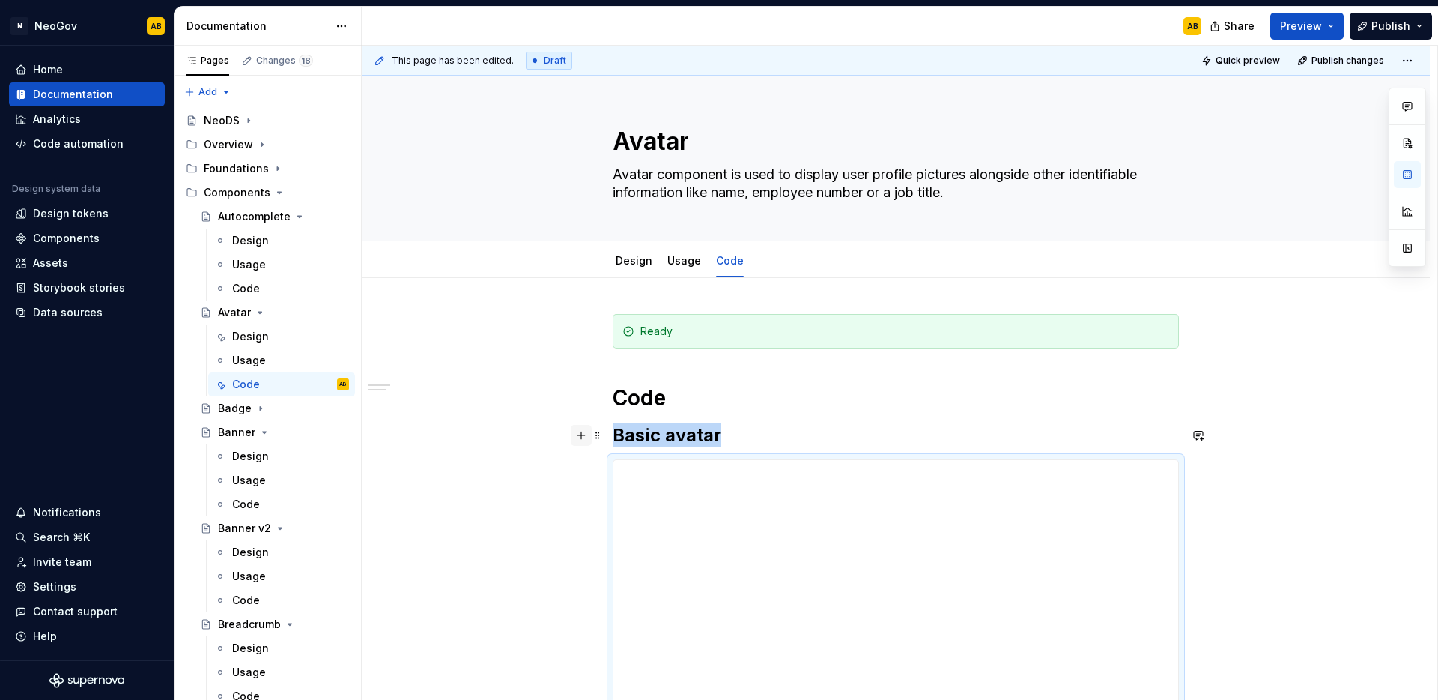
click at [573, 429] on button "button" at bounding box center [581, 435] width 21 height 21
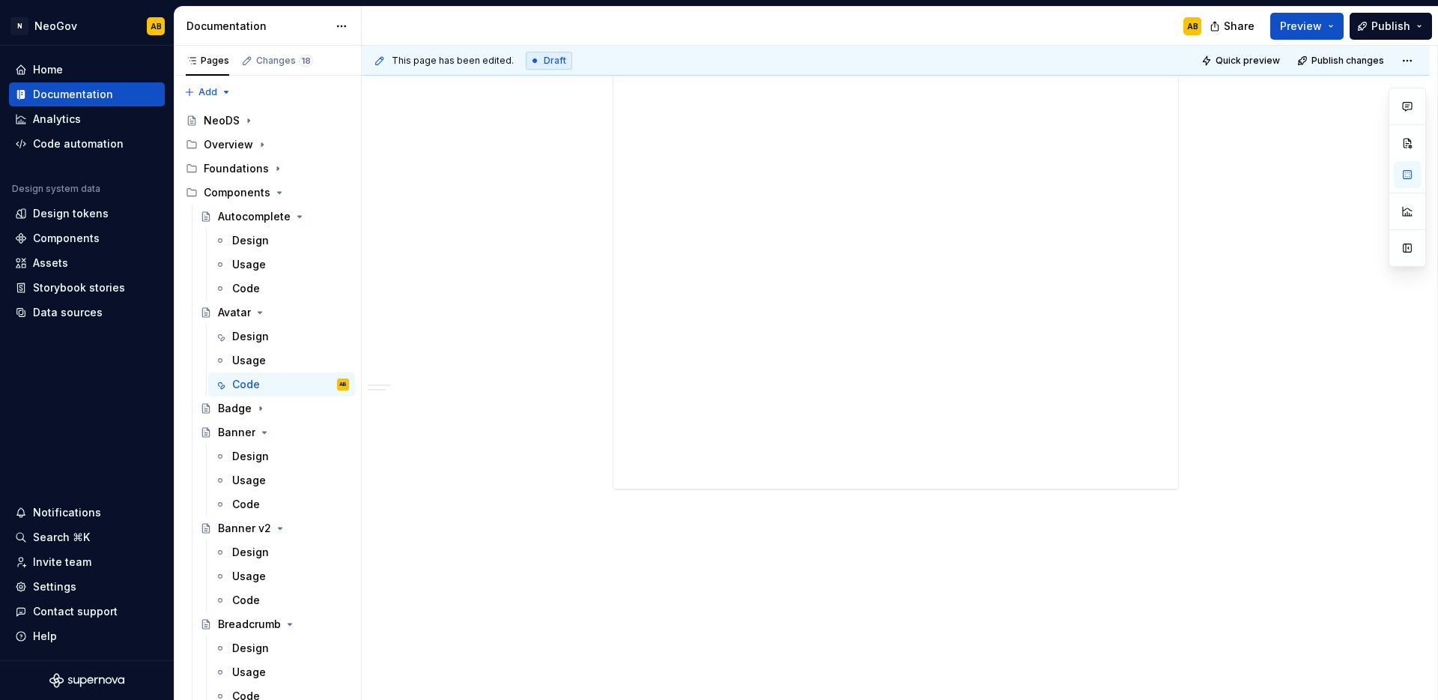
scroll to position [1523, 0]
click at [1422, 32] on button "Publish" at bounding box center [1391, 26] width 82 height 27
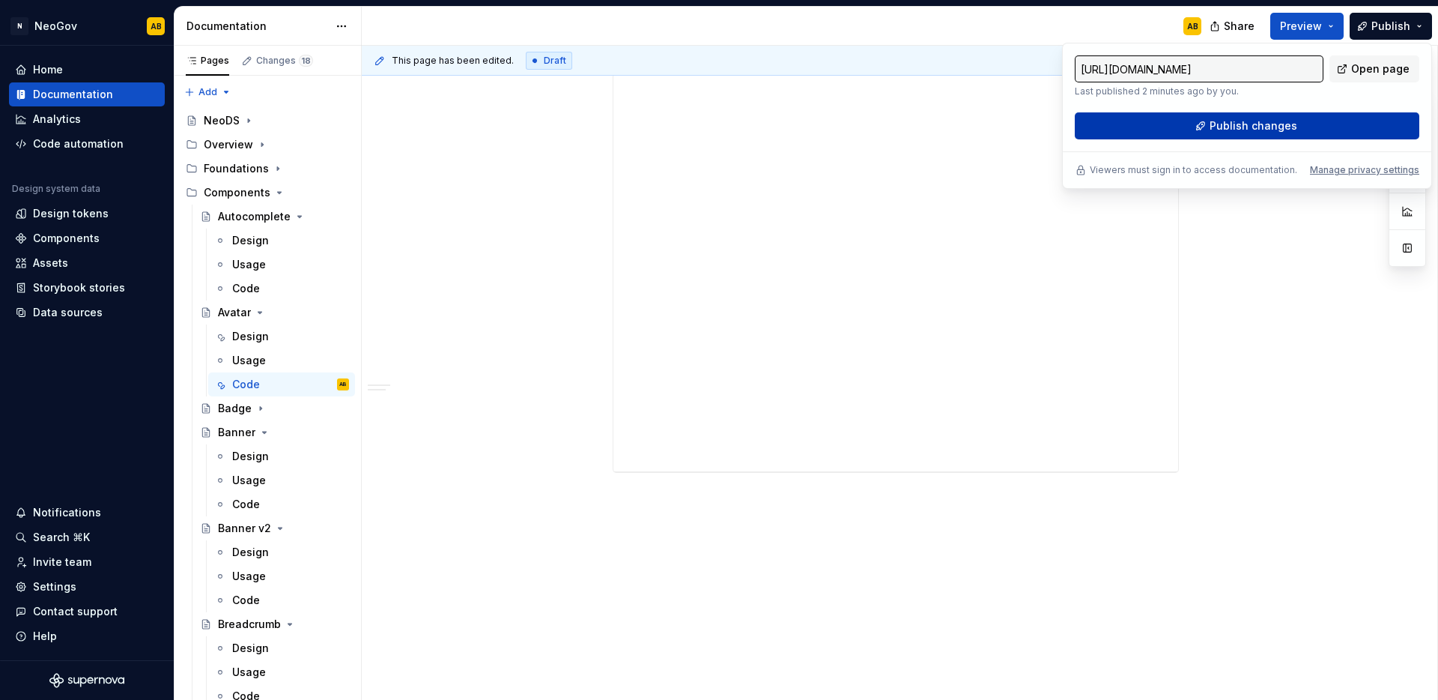
click at [1304, 134] on button "Publish changes" at bounding box center [1247, 125] width 345 height 27
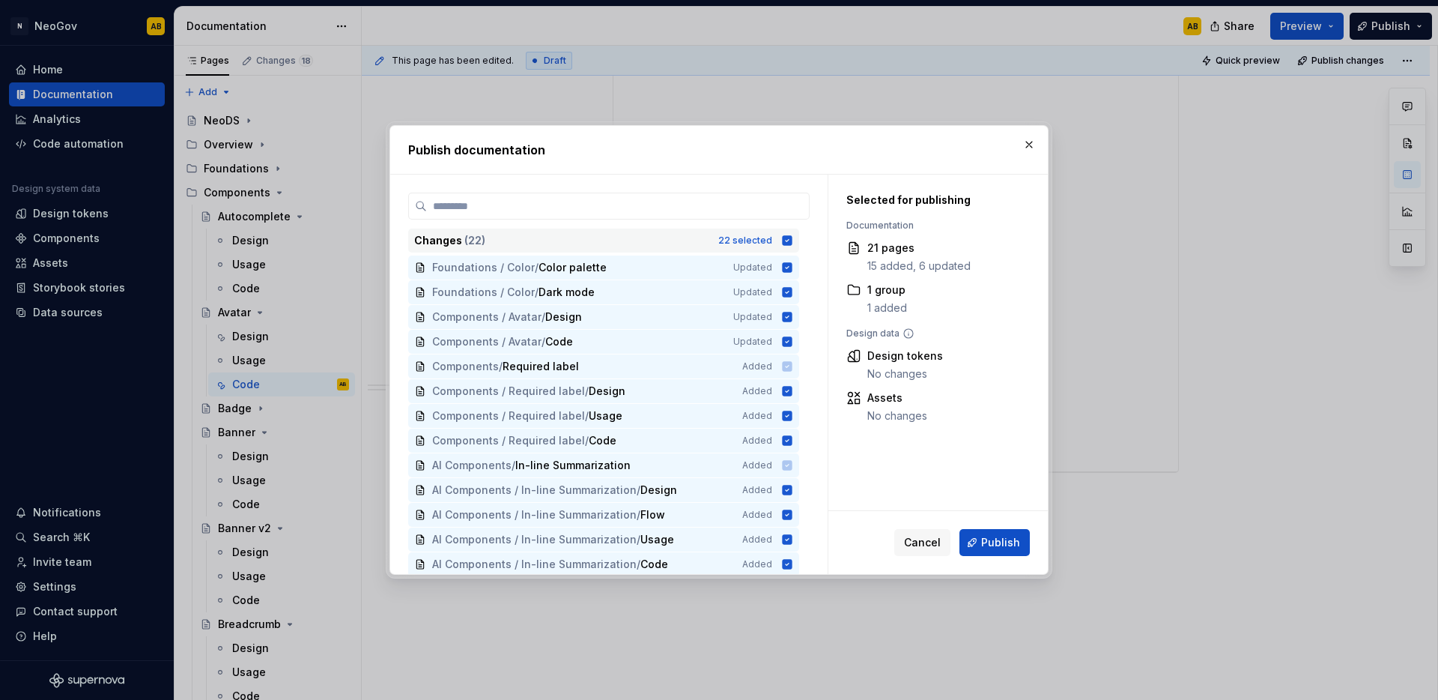
click at [788, 242] on icon at bounding box center [788, 240] width 10 height 10
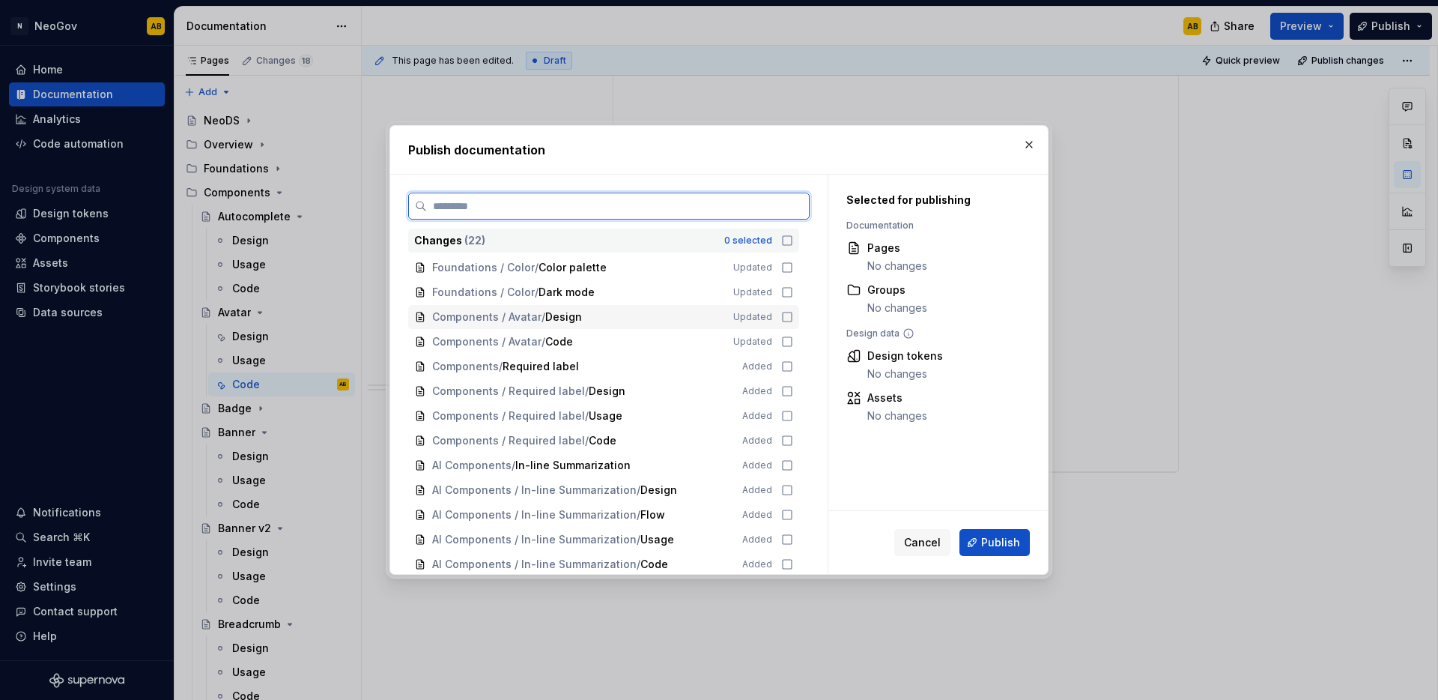
click at [786, 317] on icon at bounding box center [787, 317] width 12 height 12
click at [787, 336] on icon at bounding box center [787, 342] width 12 height 12
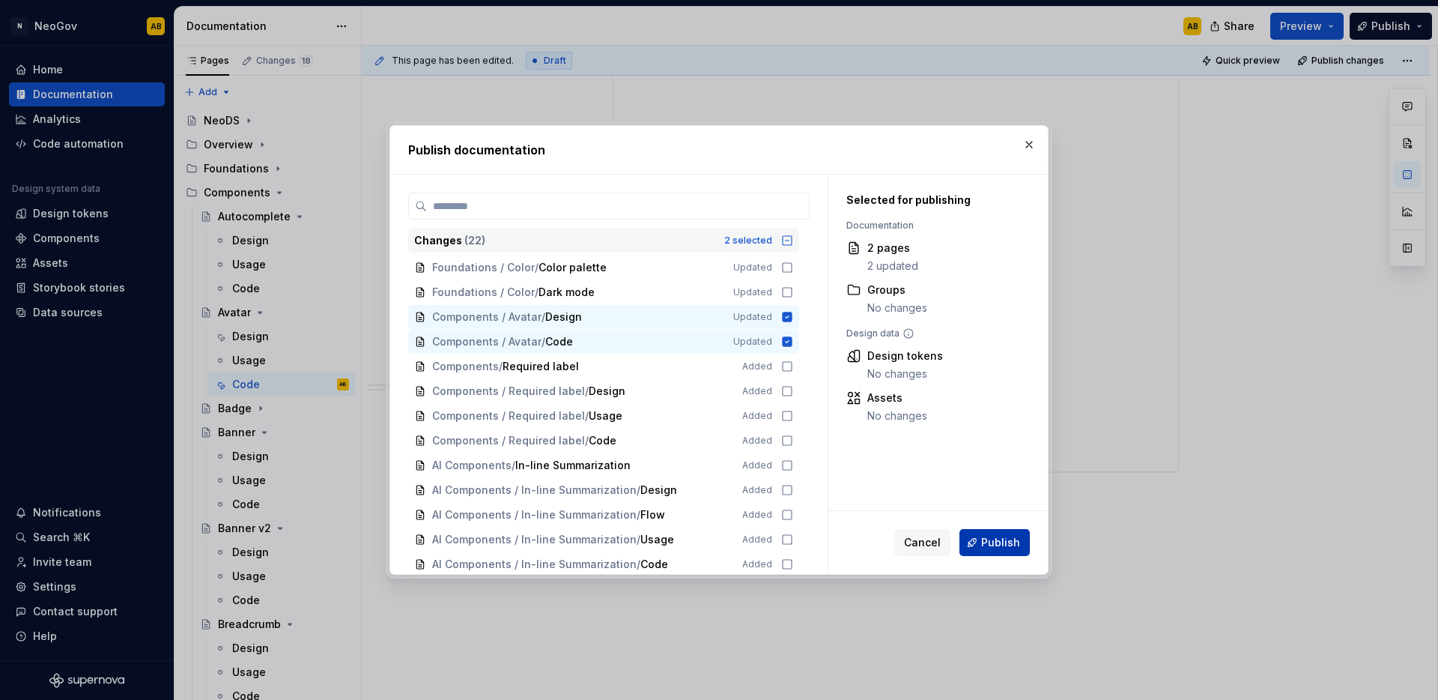
click at [999, 548] on span "Publish" at bounding box center [1000, 542] width 39 height 15
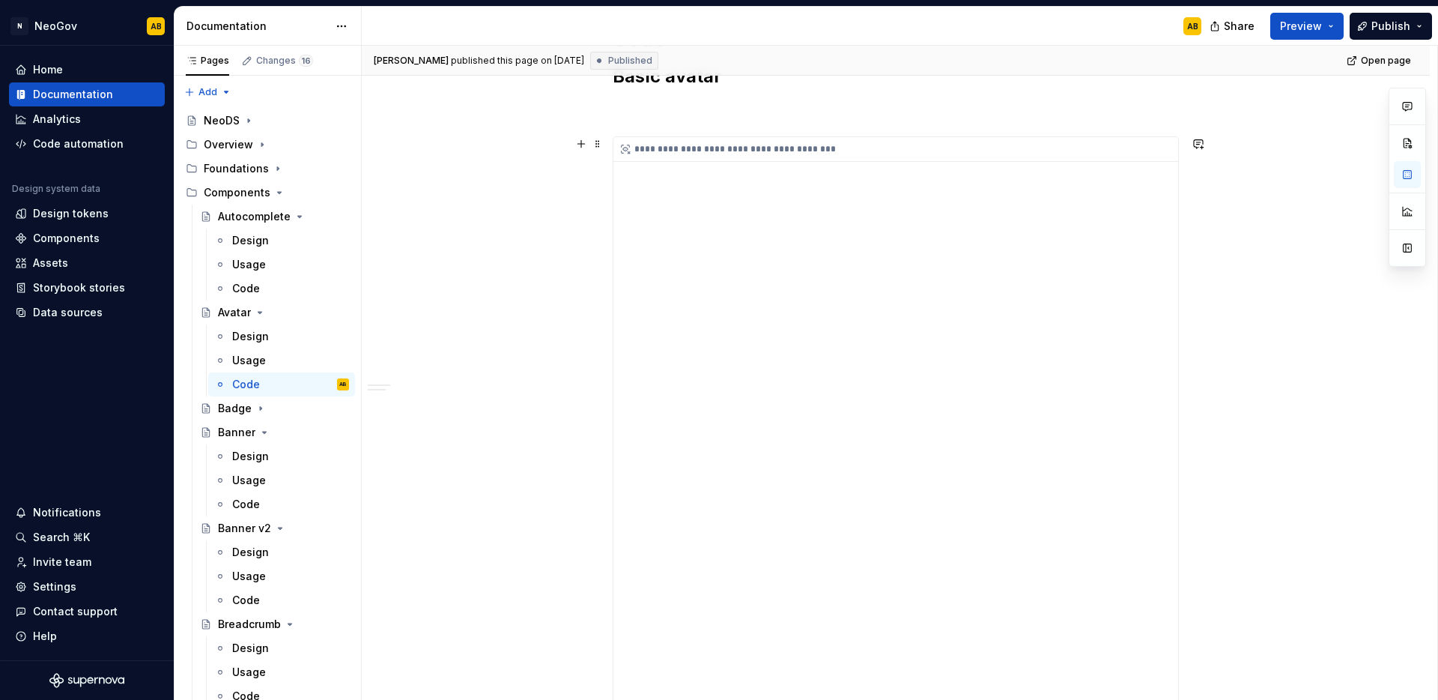
scroll to position [0, 0]
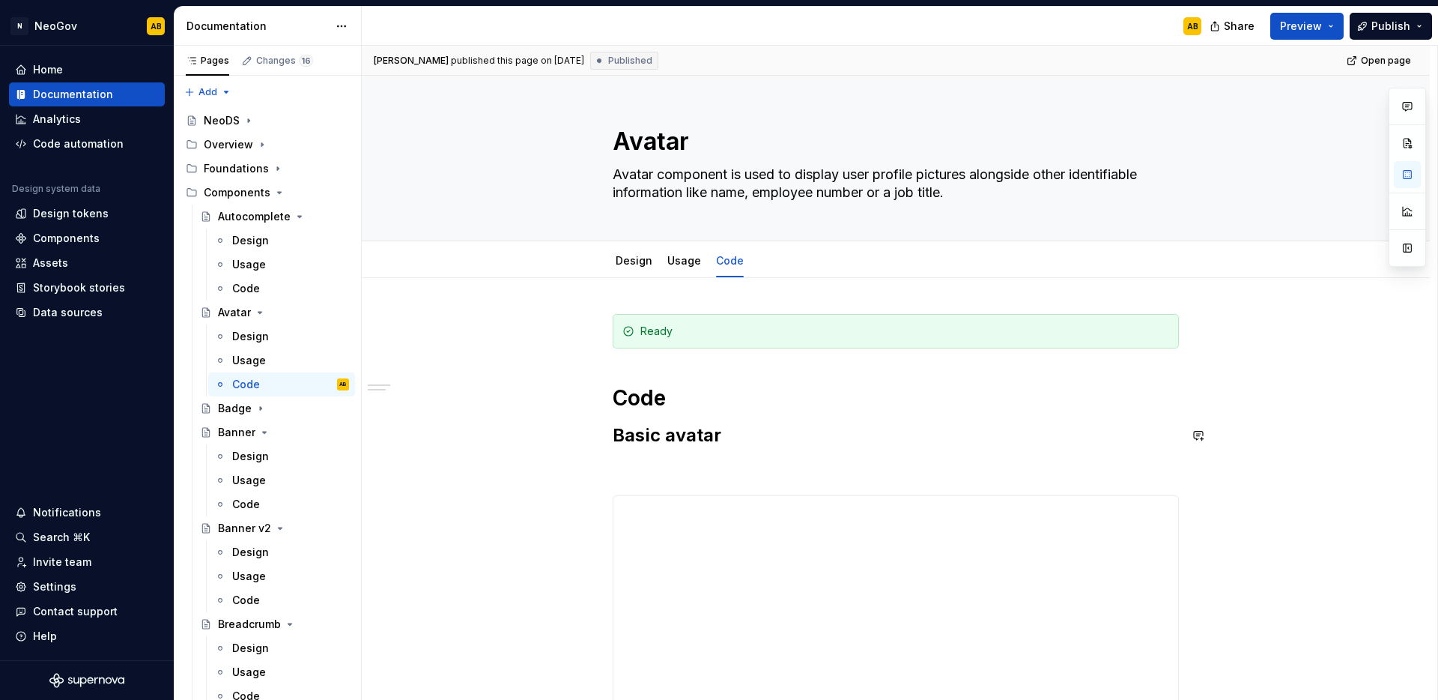
click at [694, 461] on p at bounding box center [896, 468] width 566 height 18
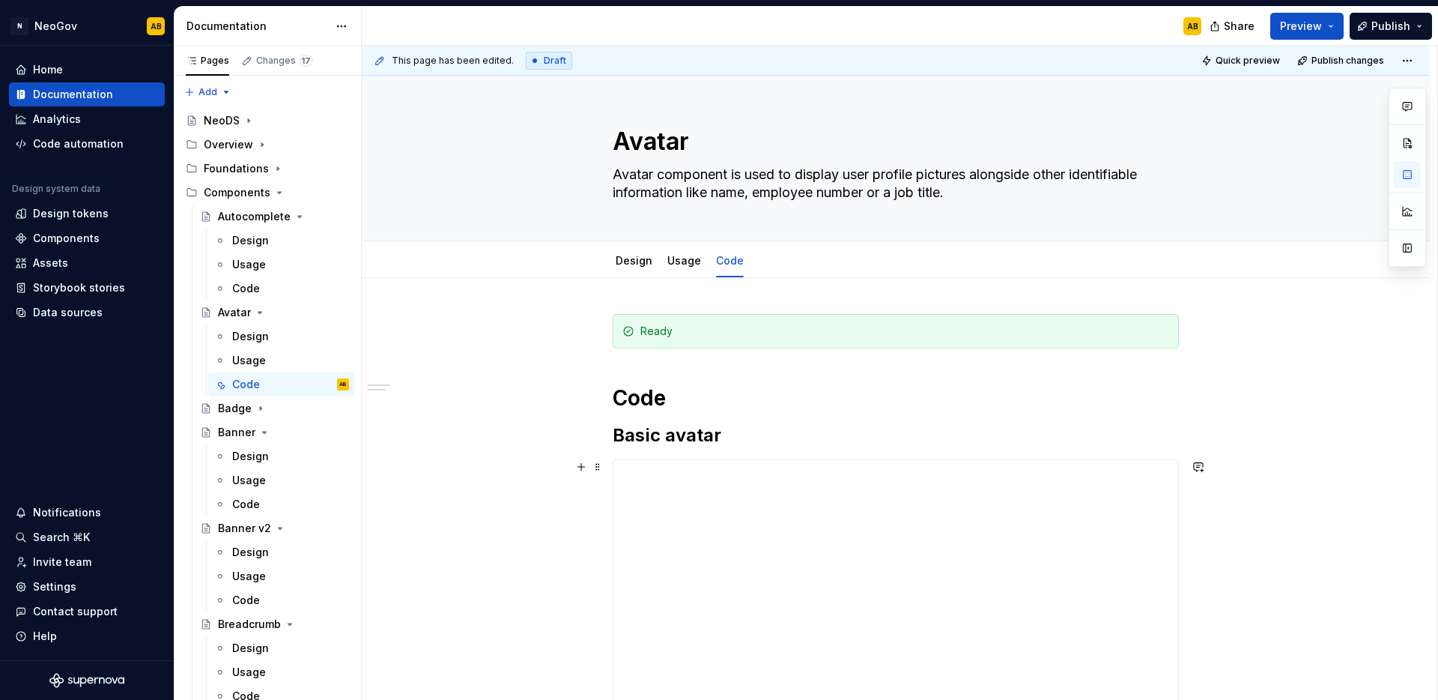
scroll to position [3, 0]
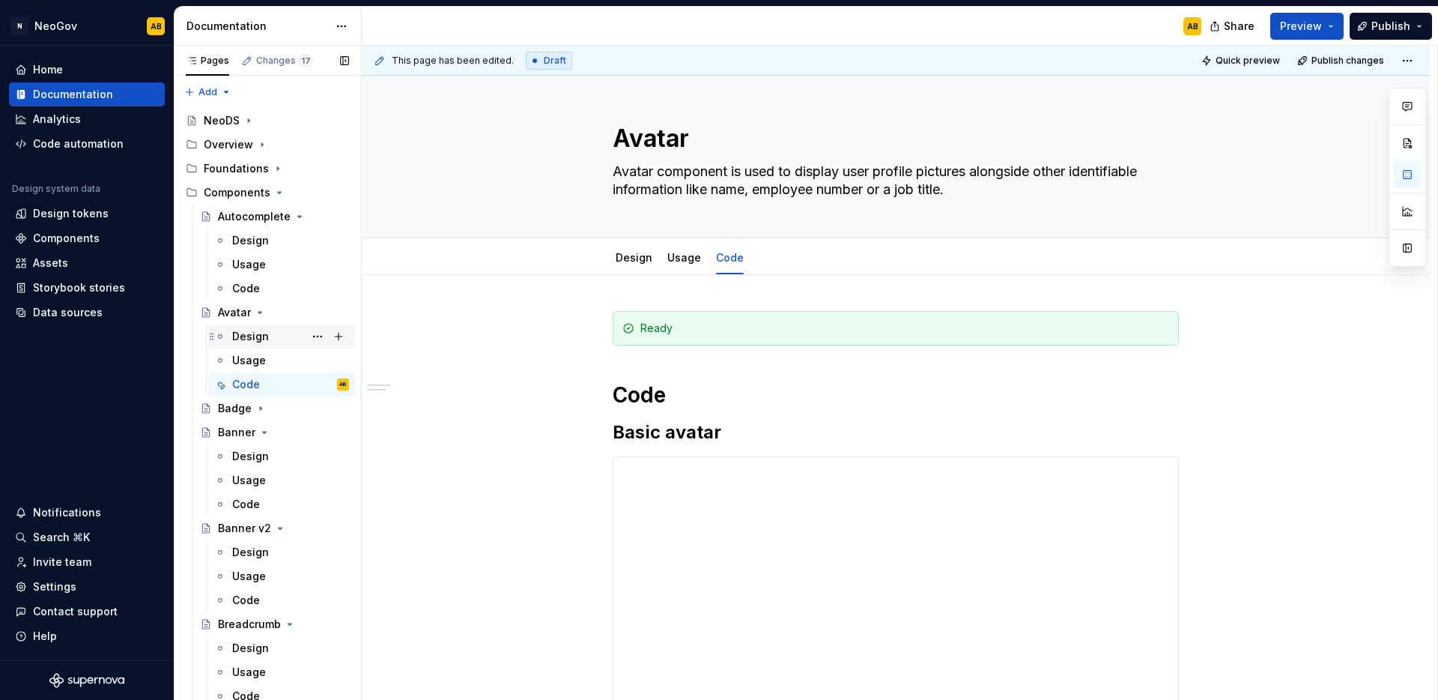
click at [247, 338] on div "Design" at bounding box center [250, 336] width 37 height 15
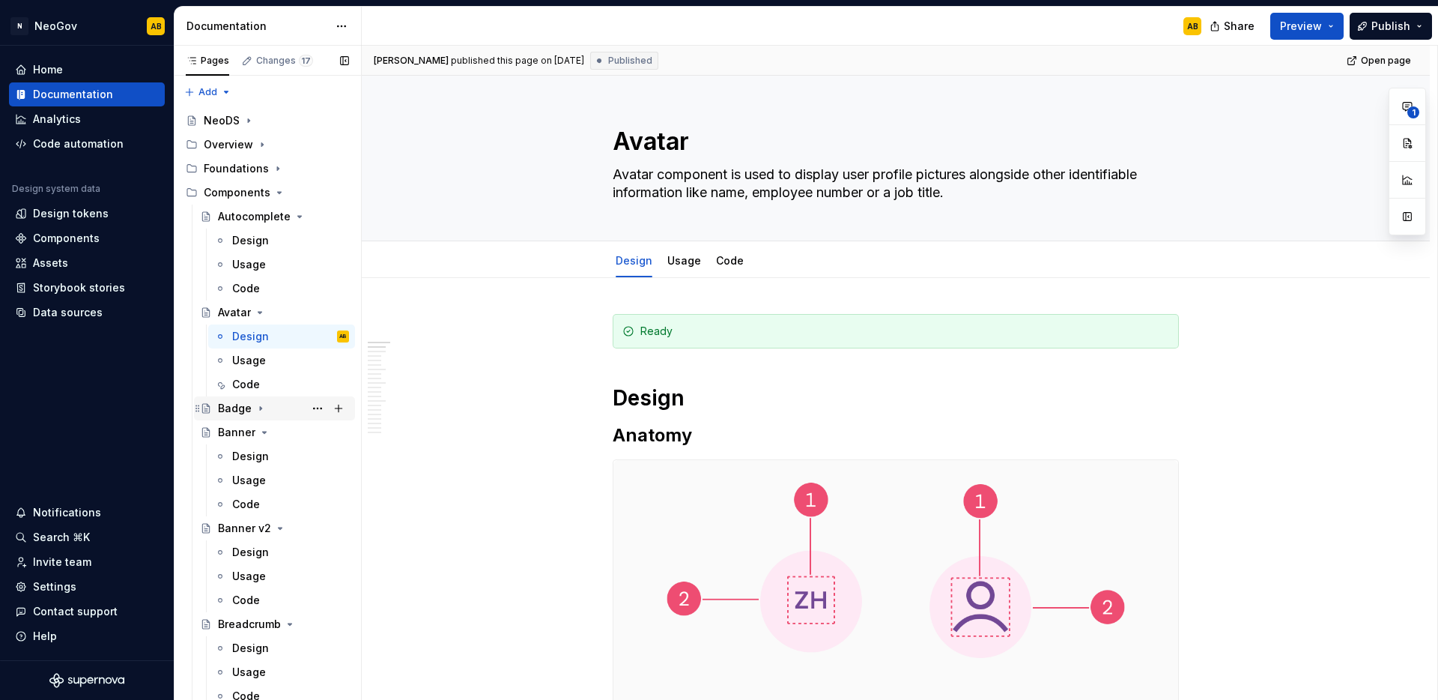
click at [239, 405] on div "Badge" at bounding box center [235, 408] width 34 height 15
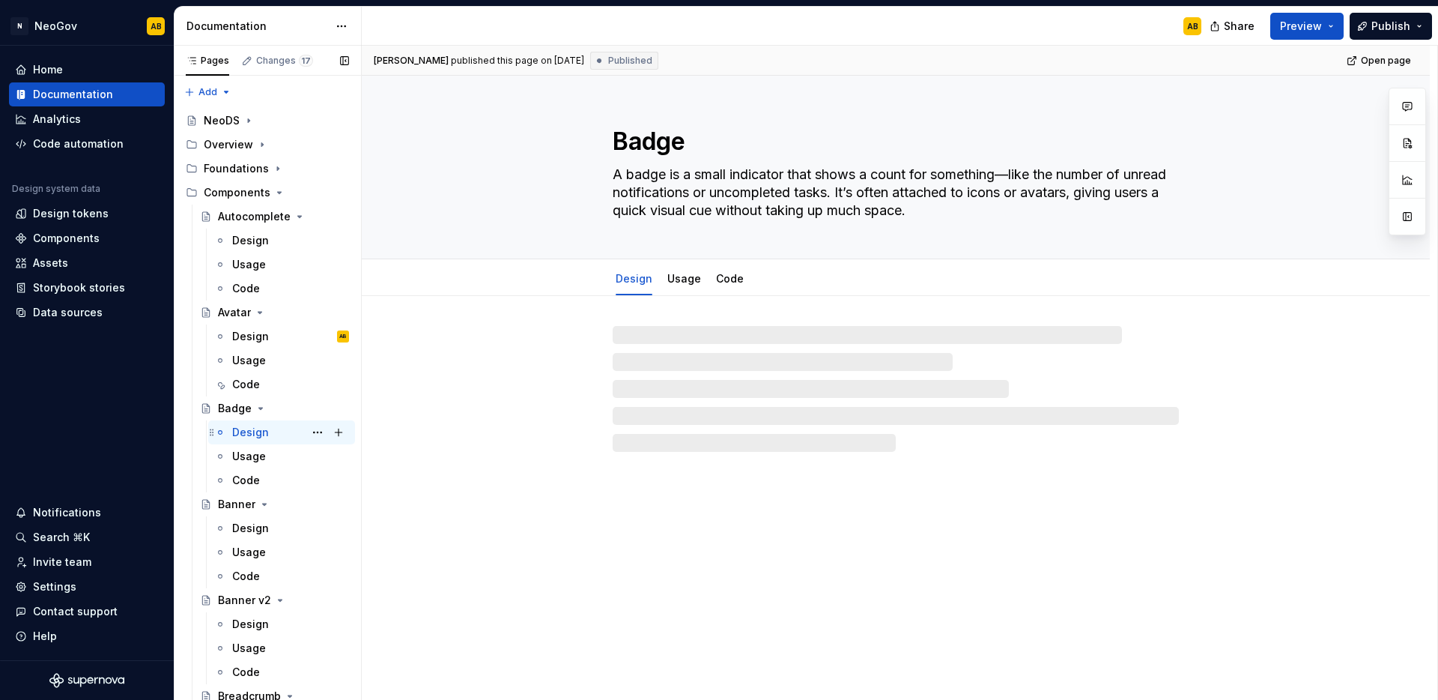
click at [256, 425] on div "Design" at bounding box center [250, 432] width 37 height 15
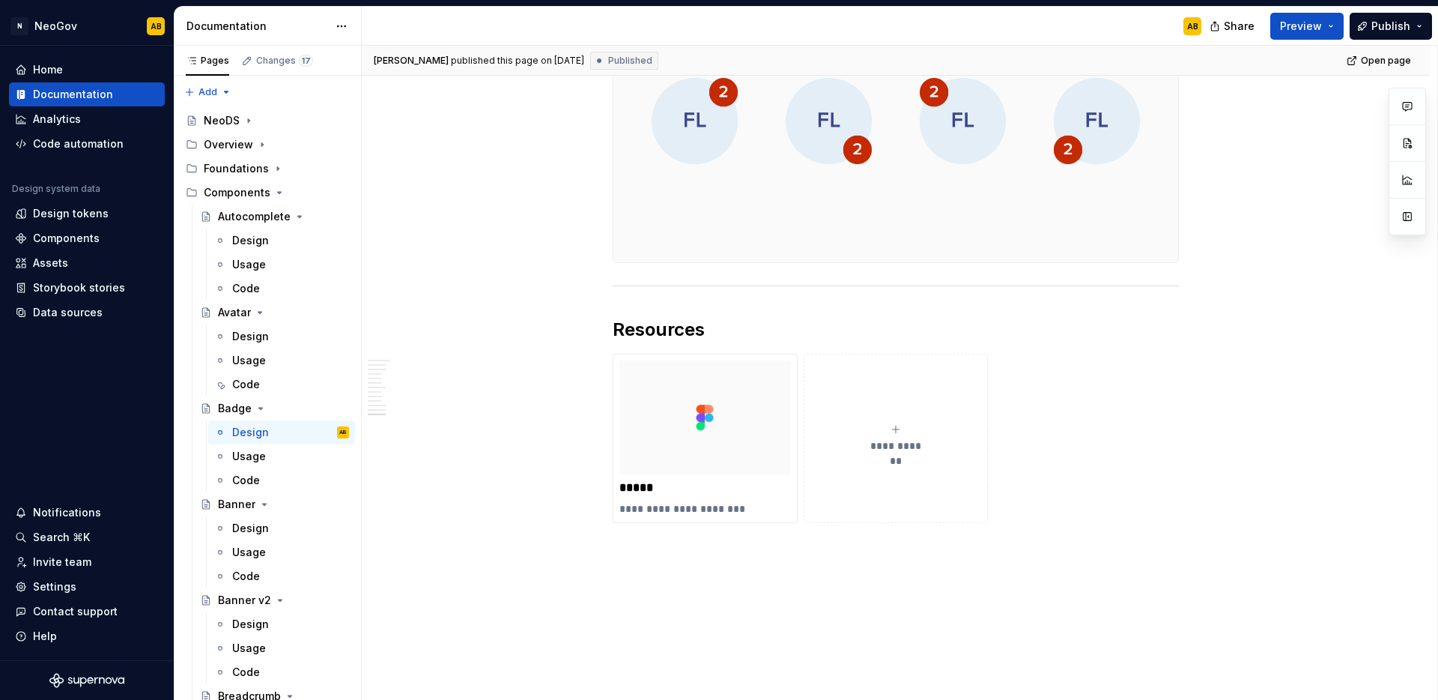
scroll to position [2959, 0]
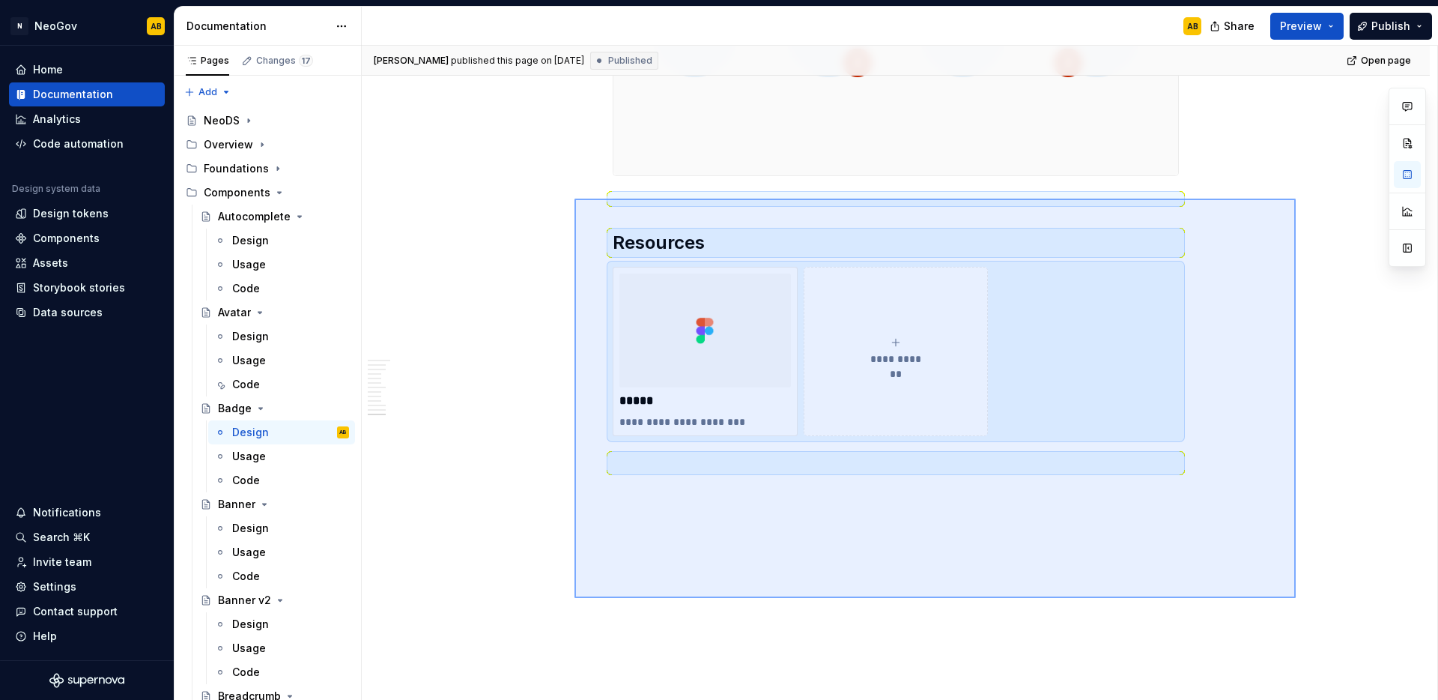
drag, startPoint x: 1296, startPoint y: 598, endPoint x: 575, endPoint y: 199, distance: 824.6
click at [575, 199] on div "**********" at bounding box center [900, 373] width 1076 height 655
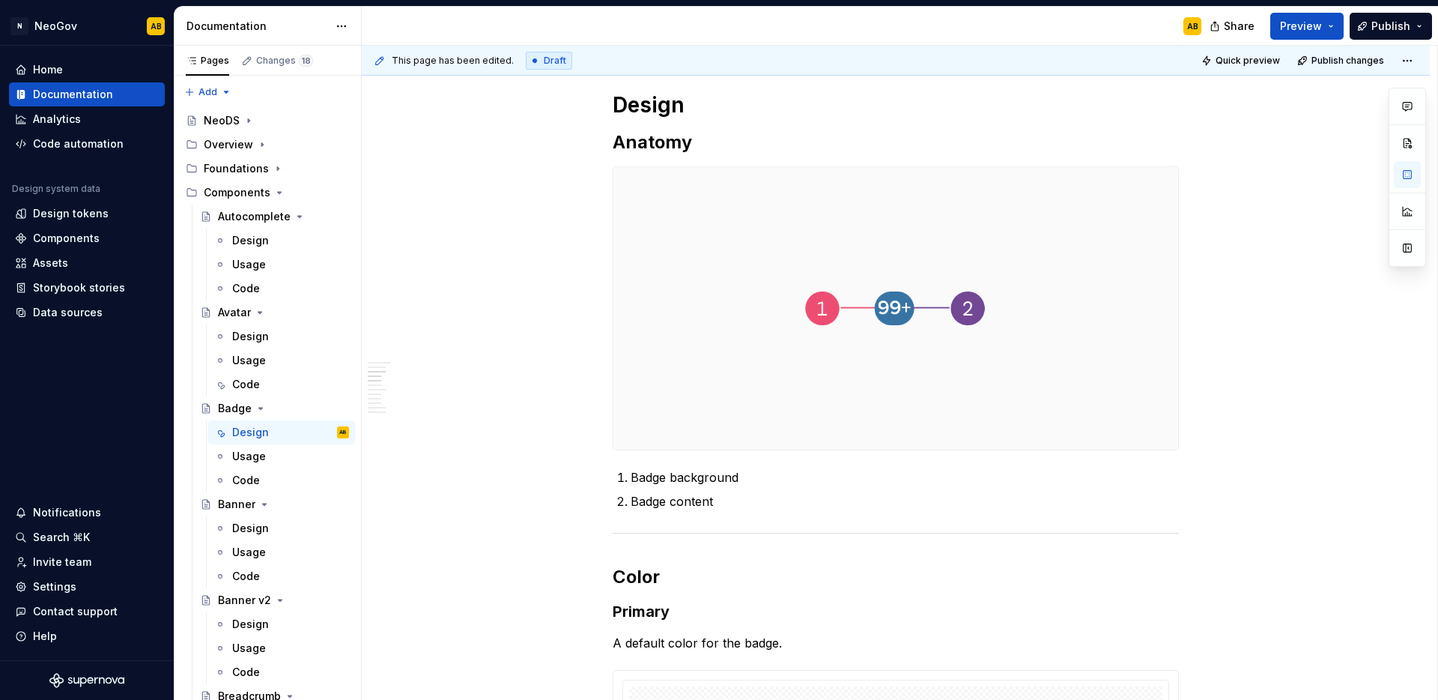
scroll to position [0, 0]
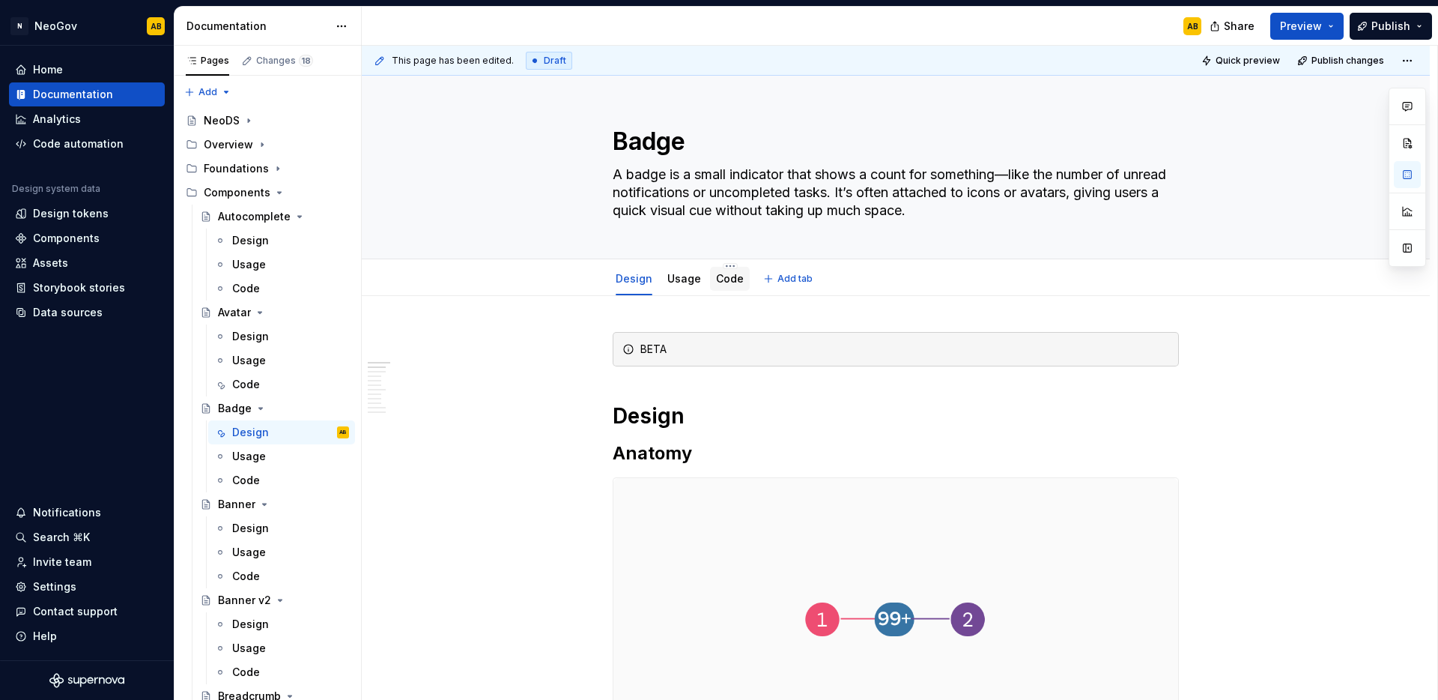
click at [730, 281] on link "Code" at bounding box center [730, 278] width 28 height 13
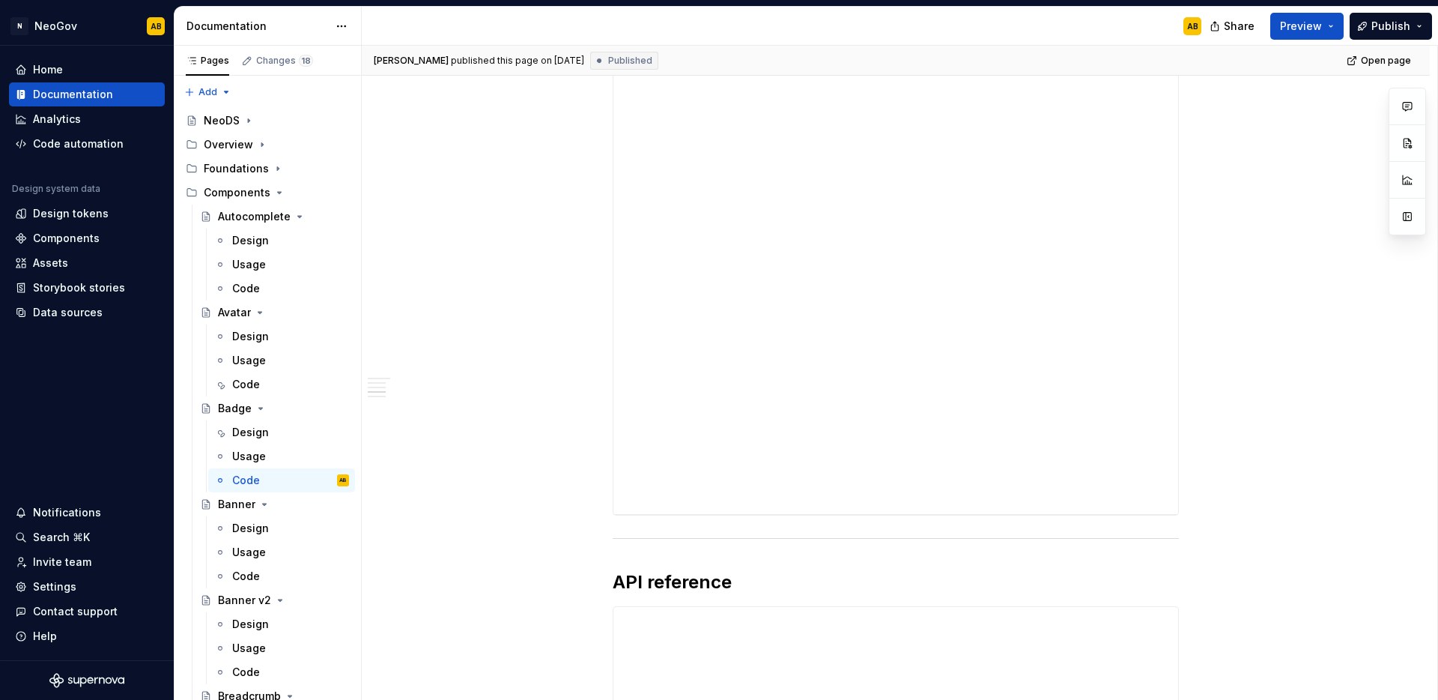
scroll to position [1793, 0]
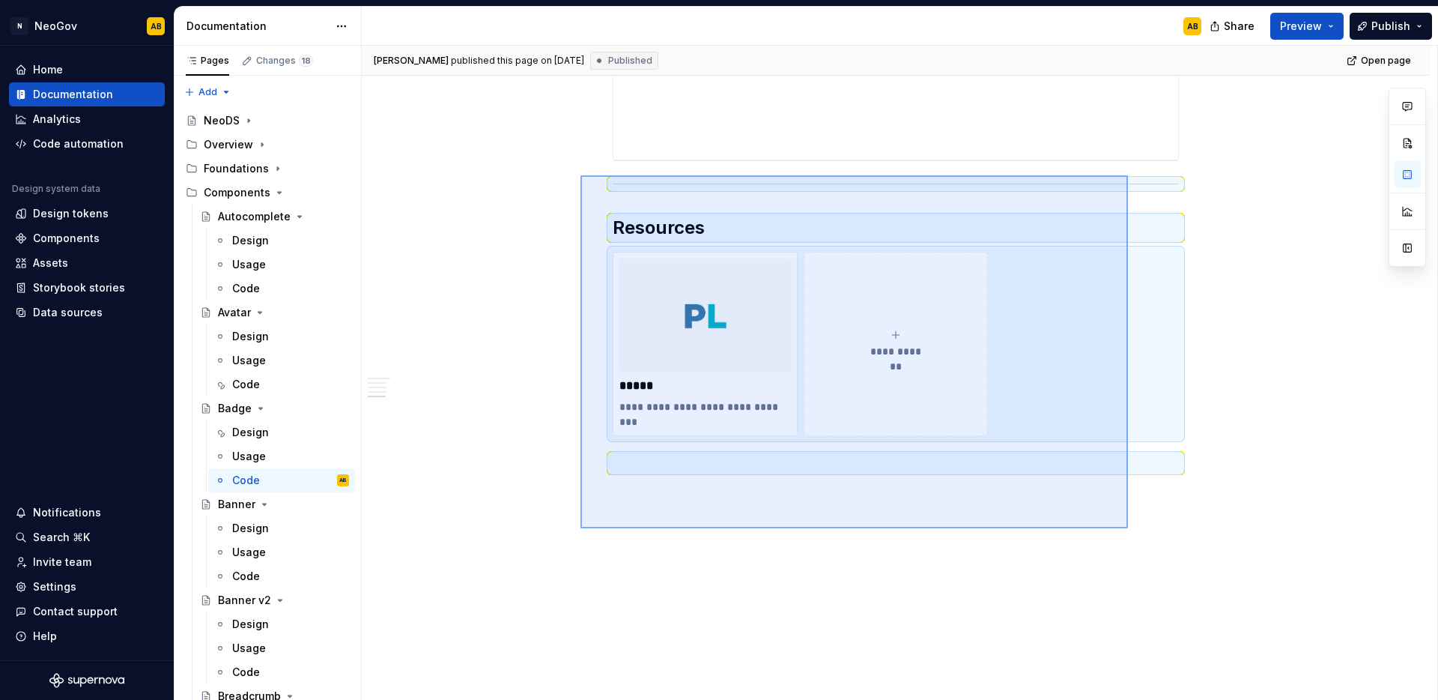
drag, startPoint x: 581, startPoint y: 175, endPoint x: 1128, endPoint y: 528, distance: 651.5
click at [1128, 528] on div "**********" at bounding box center [900, 373] width 1076 height 655
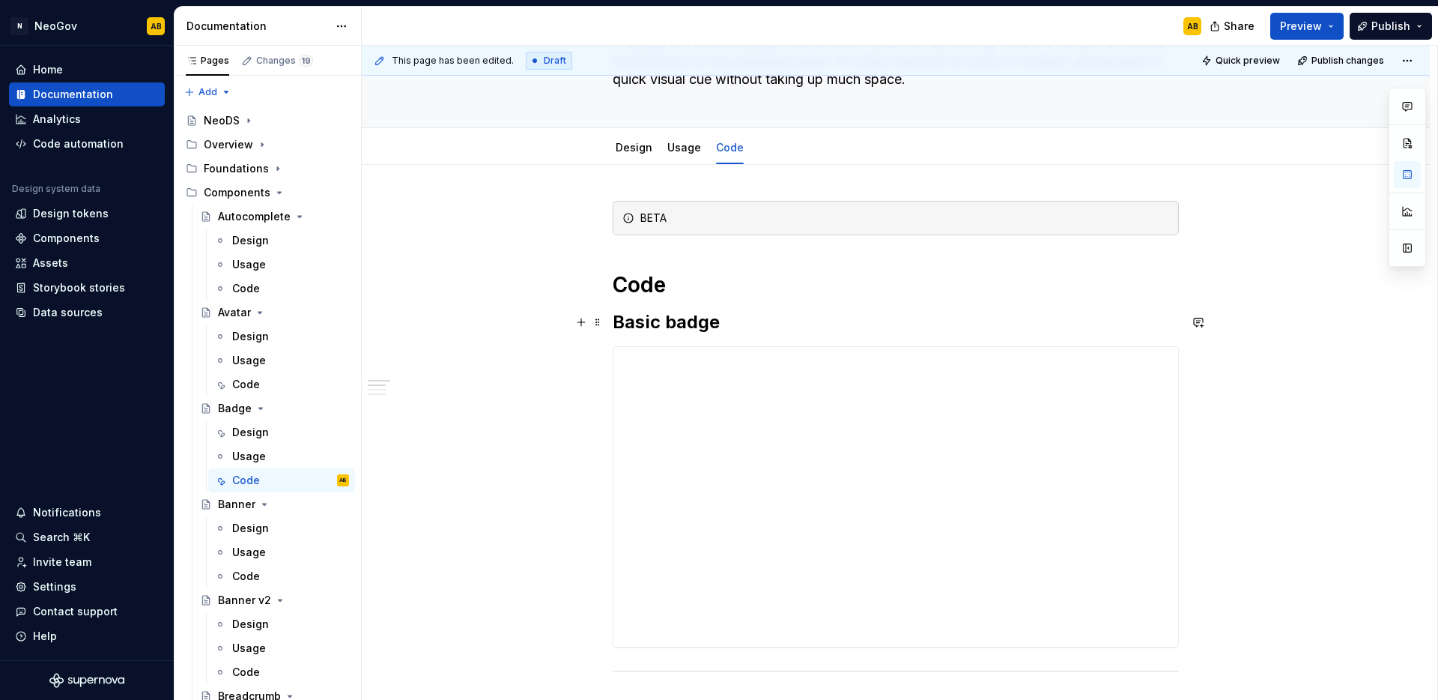
scroll to position [0, 0]
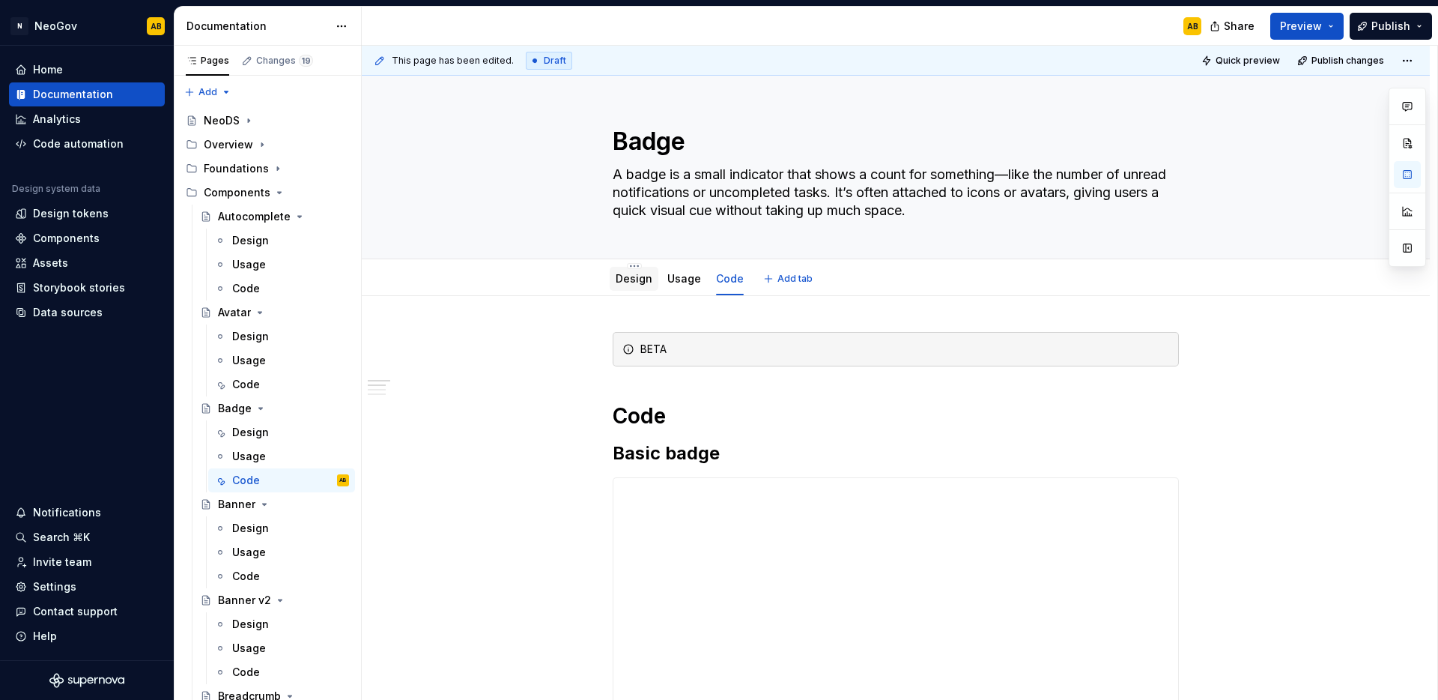
click at [632, 283] on link "Design" at bounding box center [634, 278] width 37 height 13
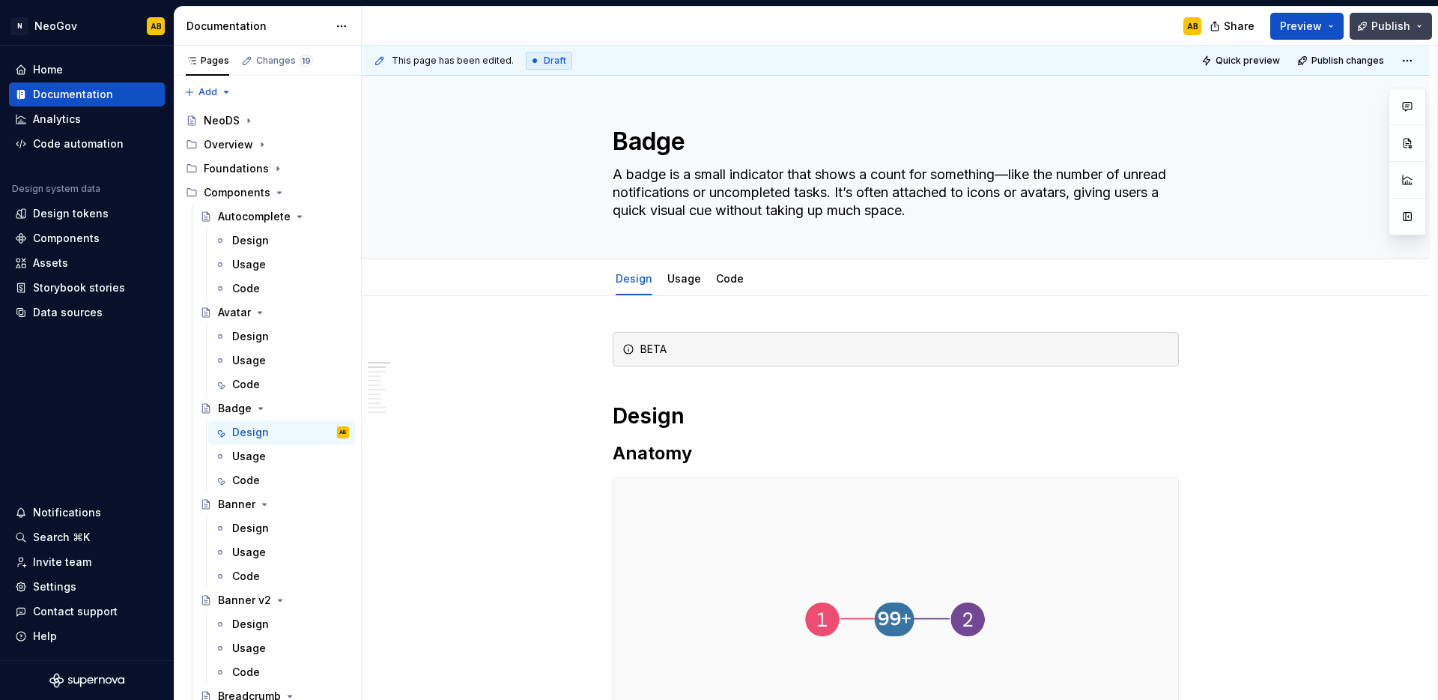
click at [1424, 30] on button "Publish" at bounding box center [1391, 26] width 82 height 27
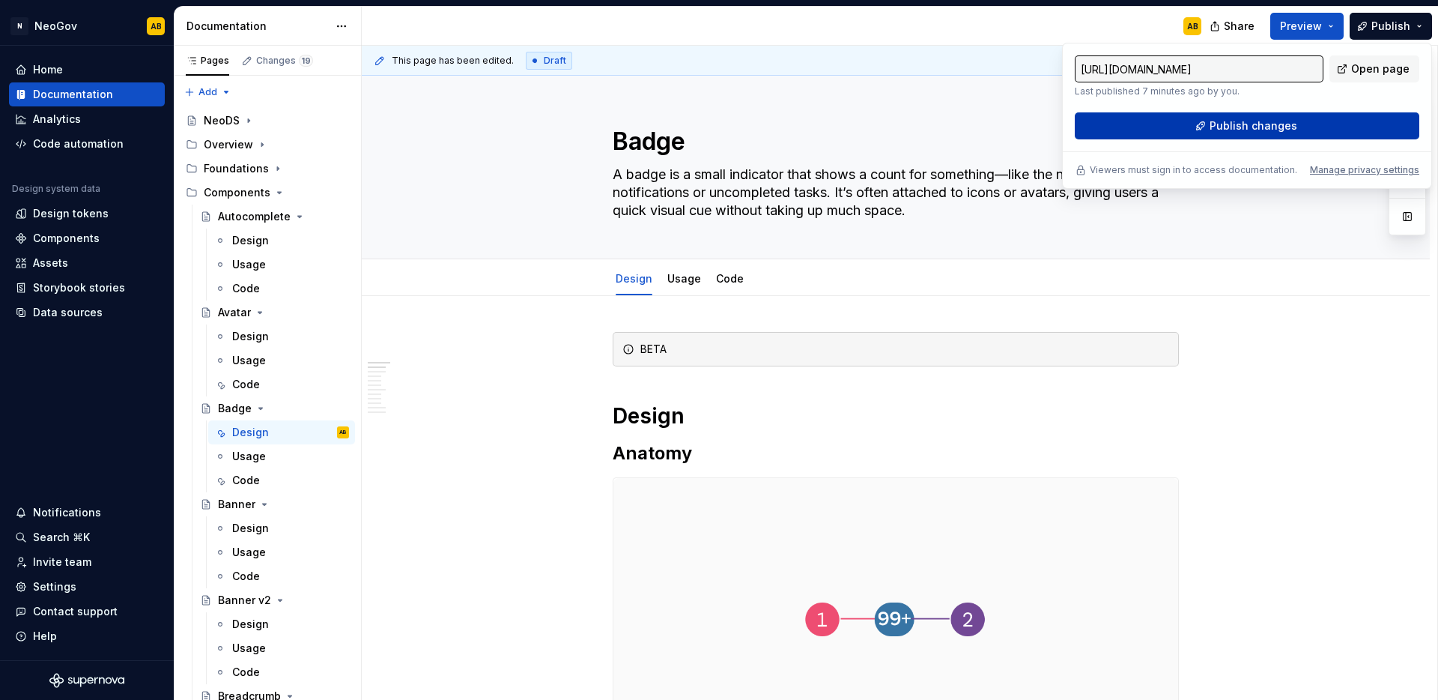
click at [1263, 131] on span "Publish changes" at bounding box center [1254, 125] width 88 height 15
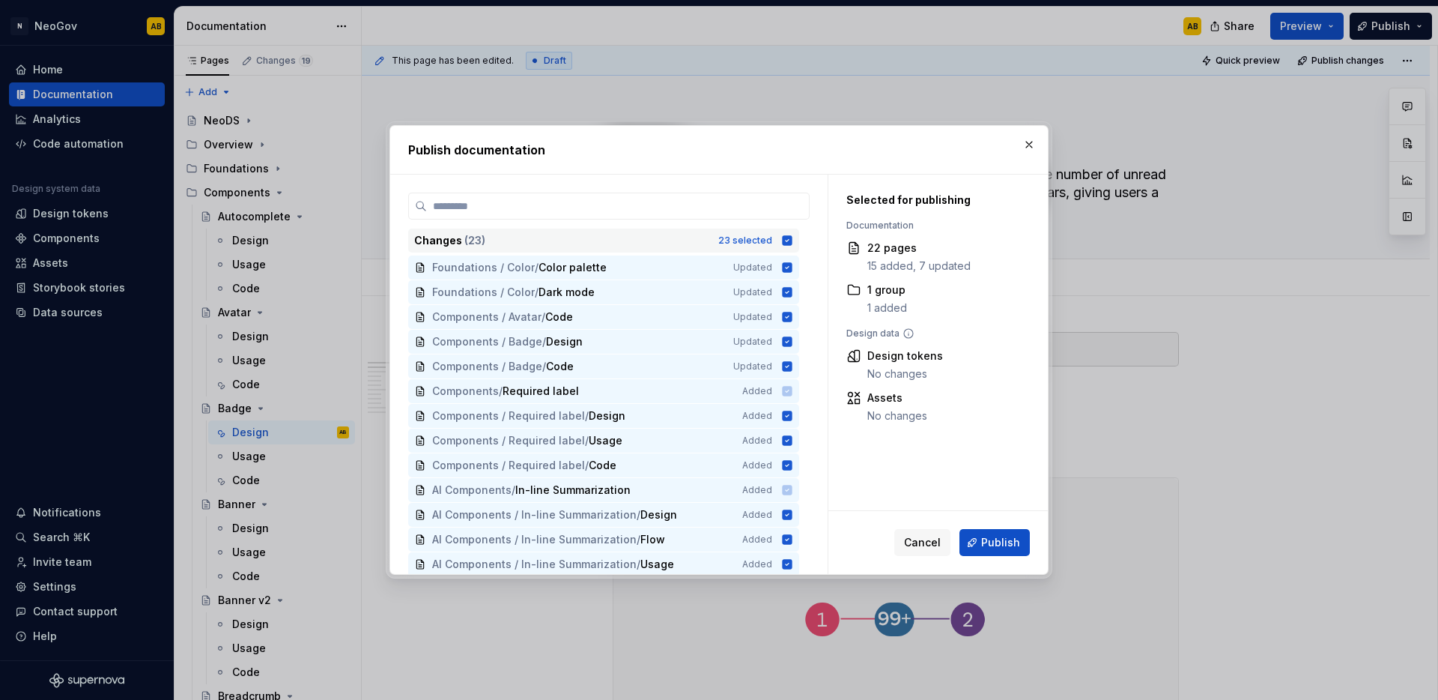
click at [787, 240] on icon at bounding box center [788, 240] width 10 height 10
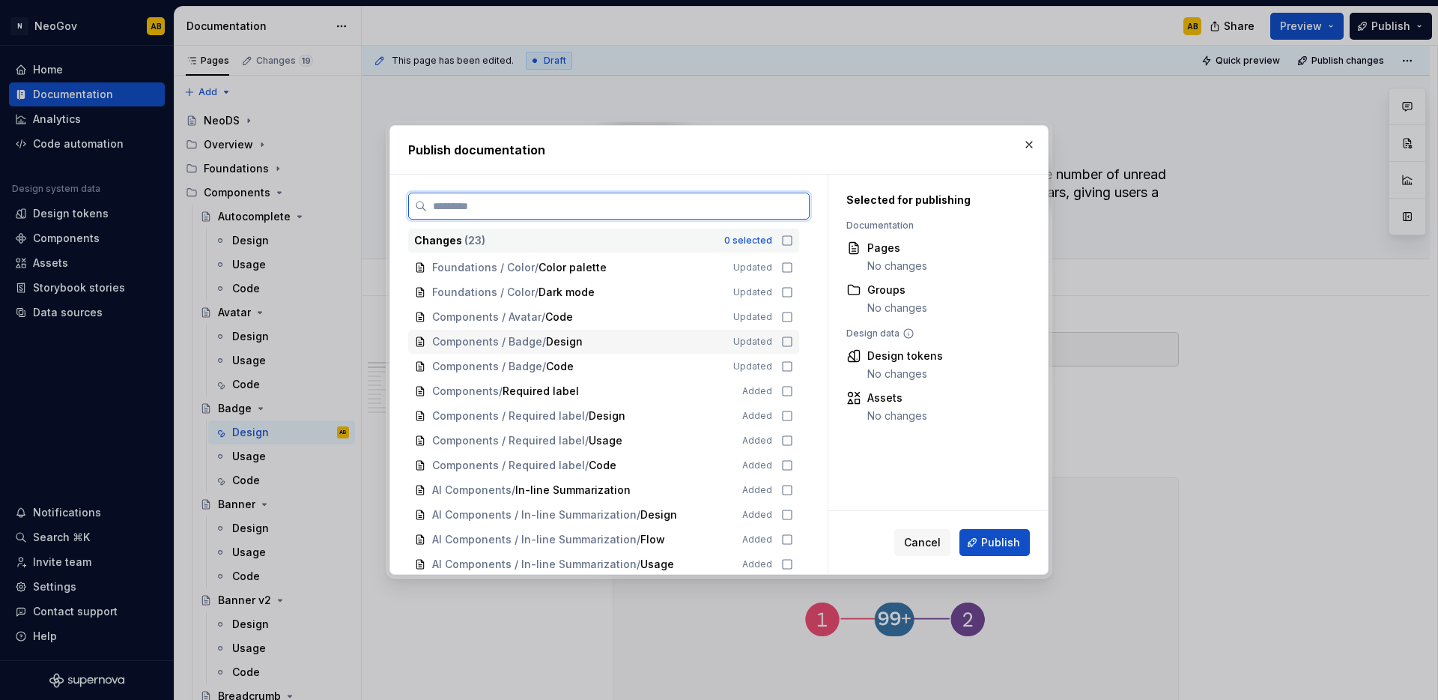
click at [786, 343] on icon at bounding box center [787, 342] width 12 height 12
click at [786, 363] on icon at bounding box center [787, 366] width 12 height 12
click at [787, 318] on icon at bounding box center [787, 317] width 12 height 12
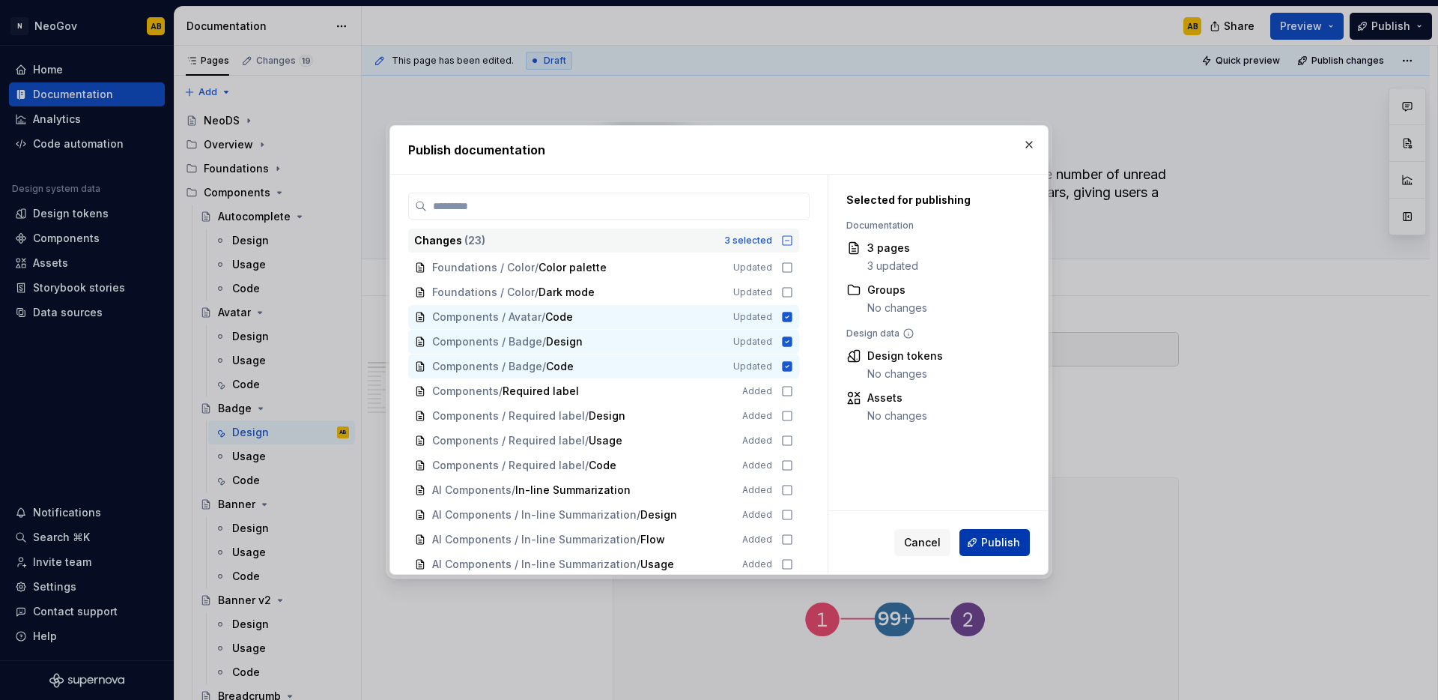
click at [1000, 550] on button "Publish" at bounding box center [995, 542] width 70 height 27
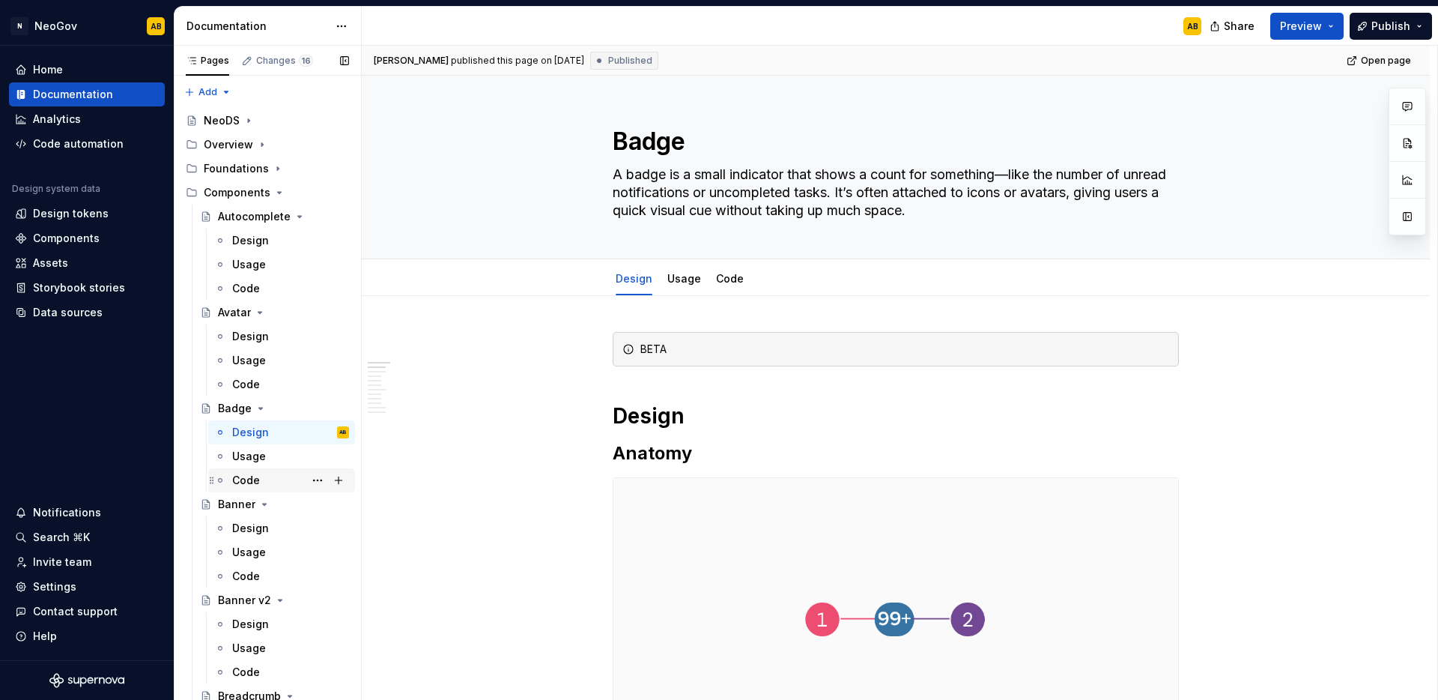
click at [248, 473] on div "Code" at bounding box center [246, 480] width 28 height 15
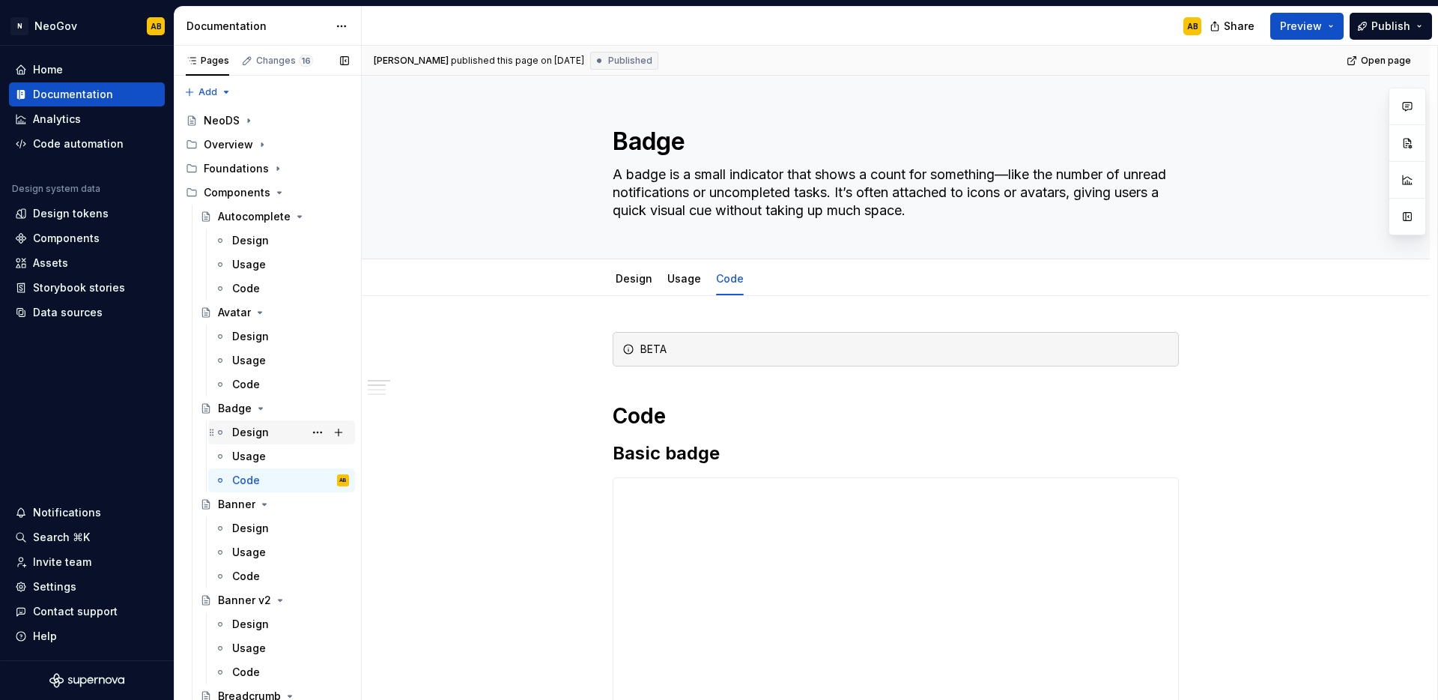
click at [255, 430] on div "Design" at bounding box center [250, 432] width 37 height 15
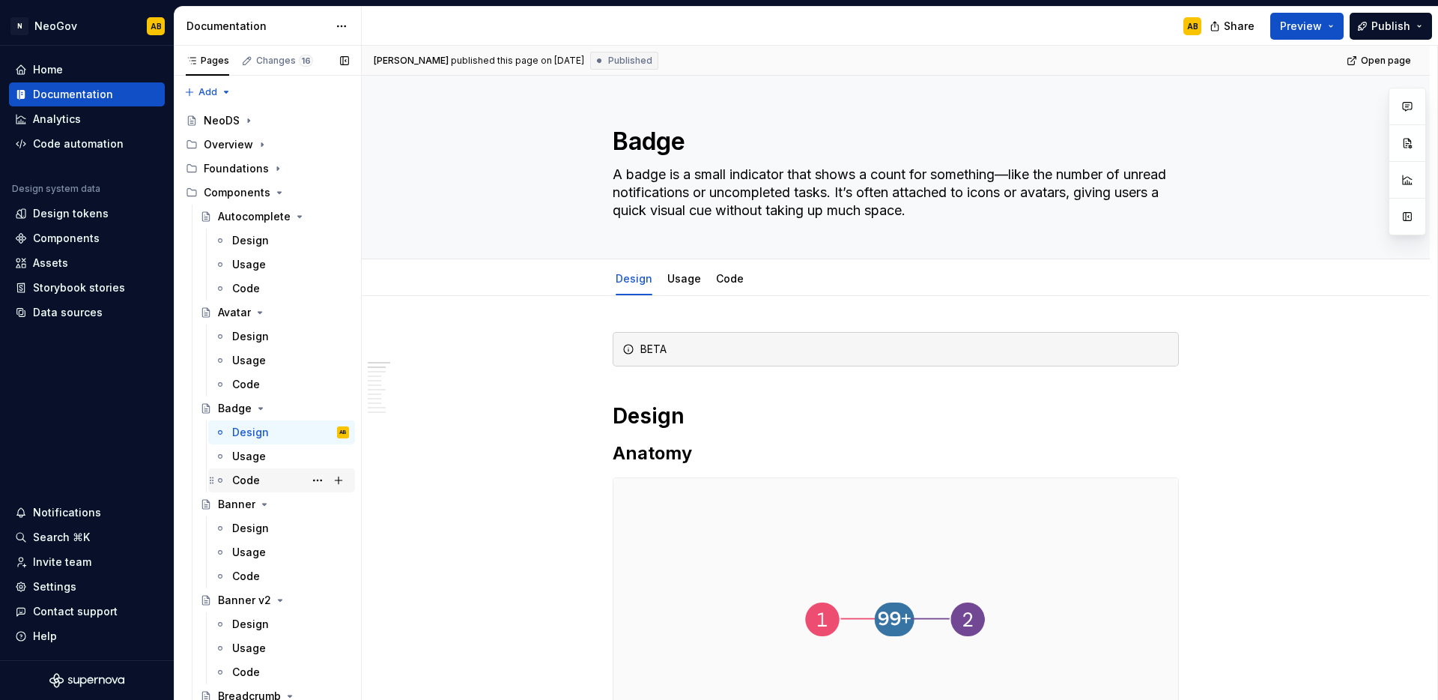
click at [268, 474] on div "Code" at bounding box center [290, 480] width 117 height 21
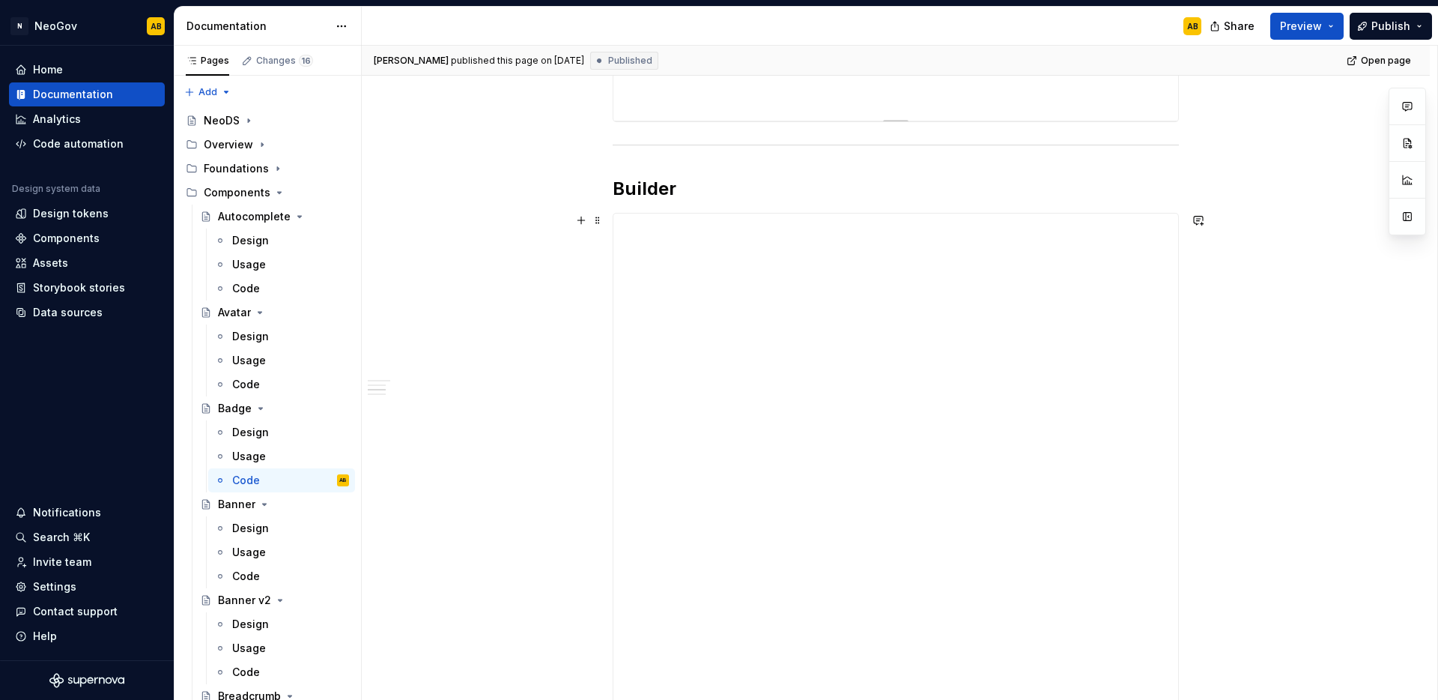
scroll to position [1481, 0]
click at [261, 528] on div "Design" at bounding box center [250, 528] width 37 height 15
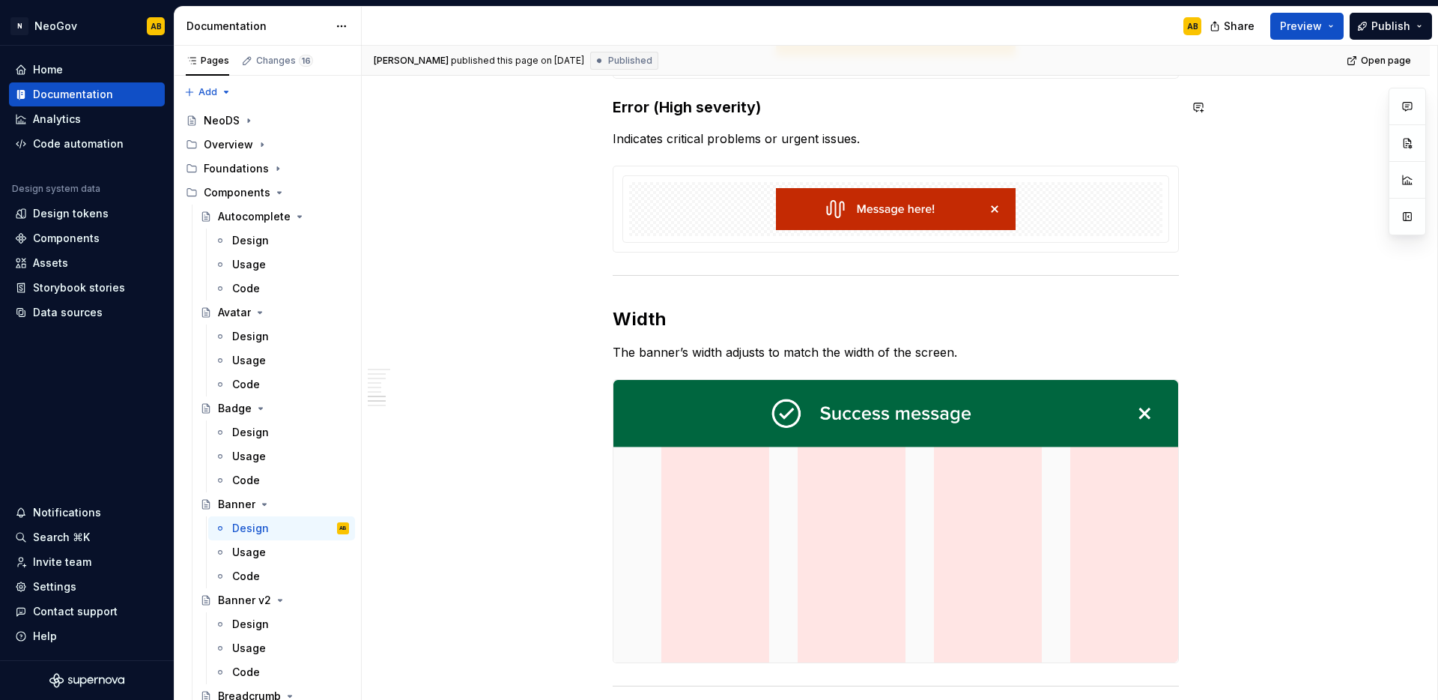
scroll to position [2194, 0]
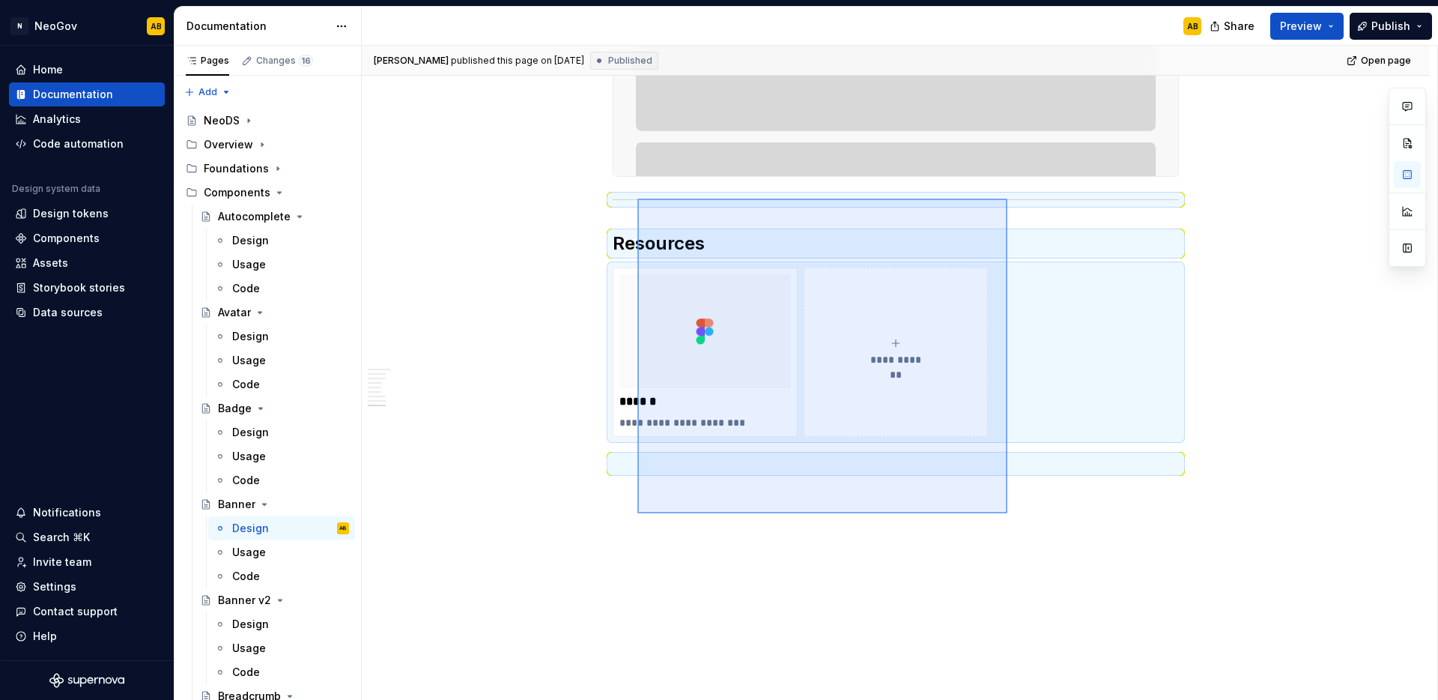
drag, startPoint x: 907, startPoint y: 463, endPoint x: 638, endPoint y: 198, distance: 377.7
click at [638, 198] on div "**********" at bounding box center [900, 373] width 1076 height 655
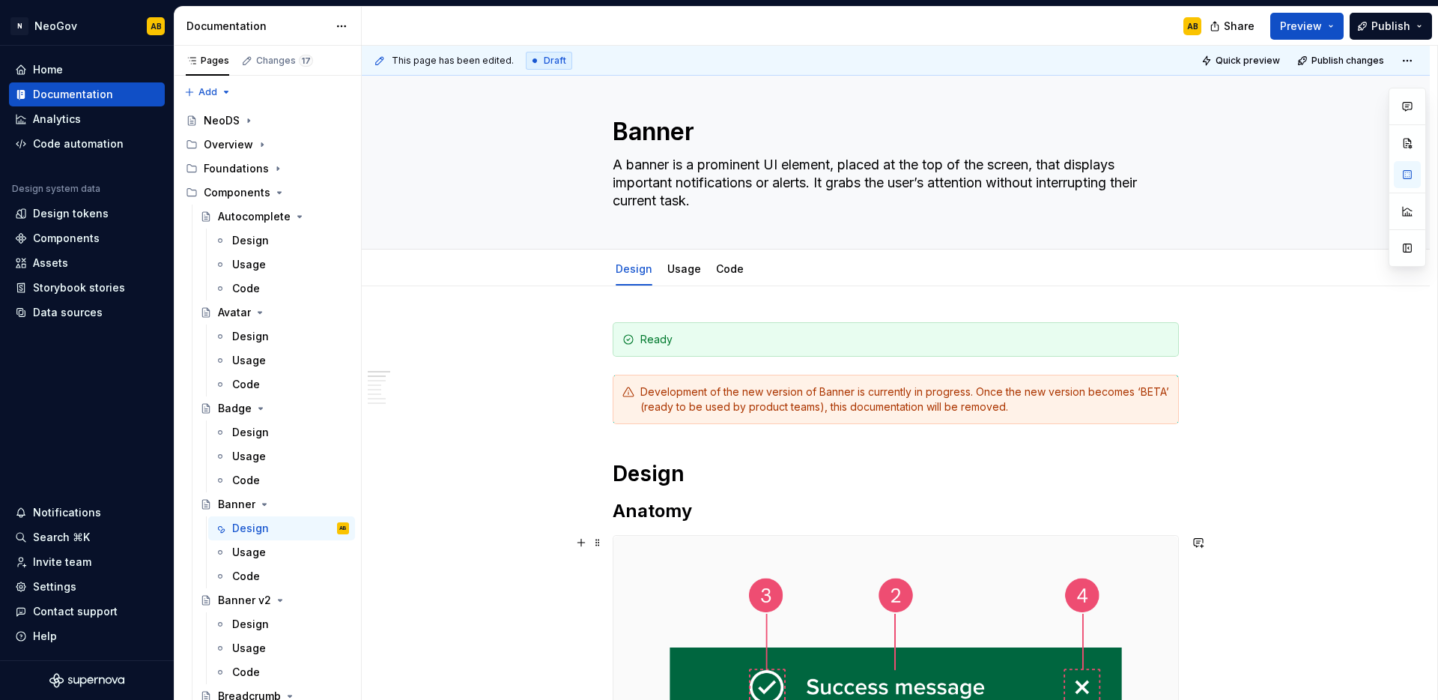
scroll to position [0, 0]
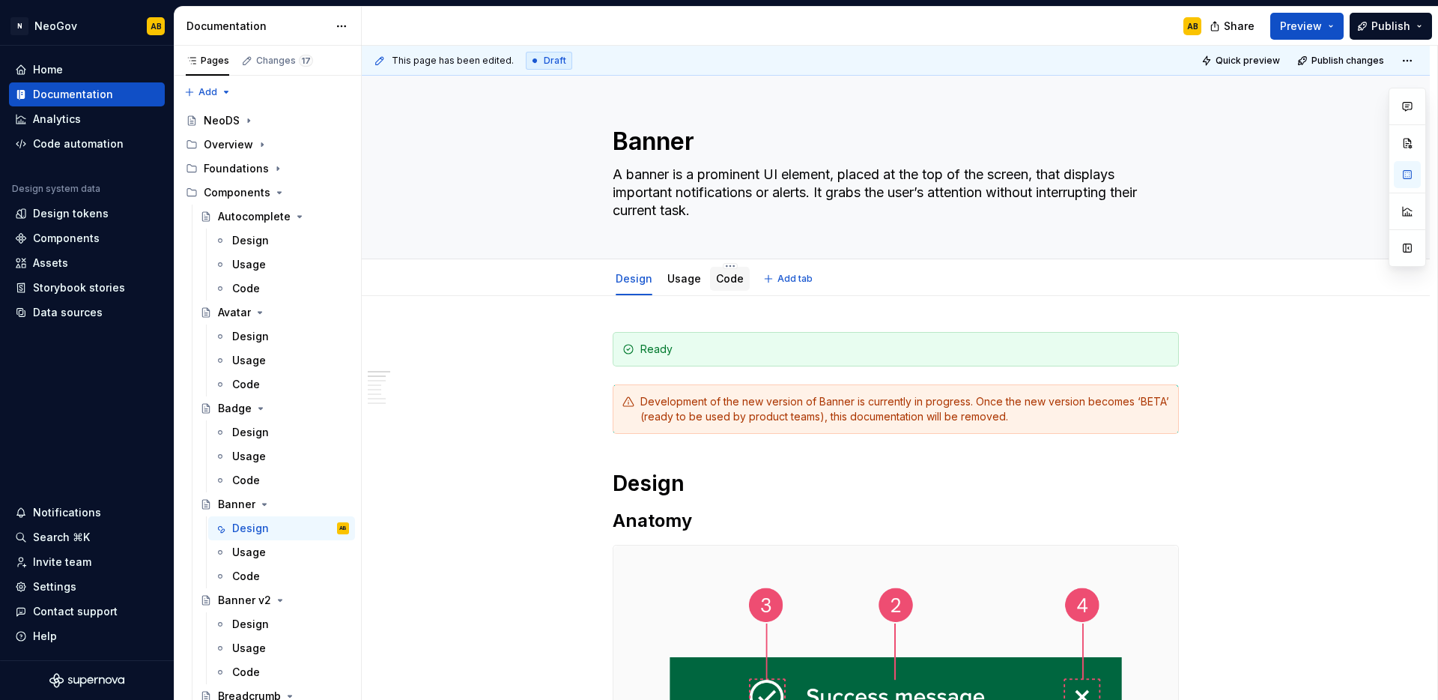
click at [721, 289] on div "Code" at bounding box center [730, 279] width 40 height 24
click at [723, 274] on link "Code" at bounding box center [730, 278] width 28 height 13
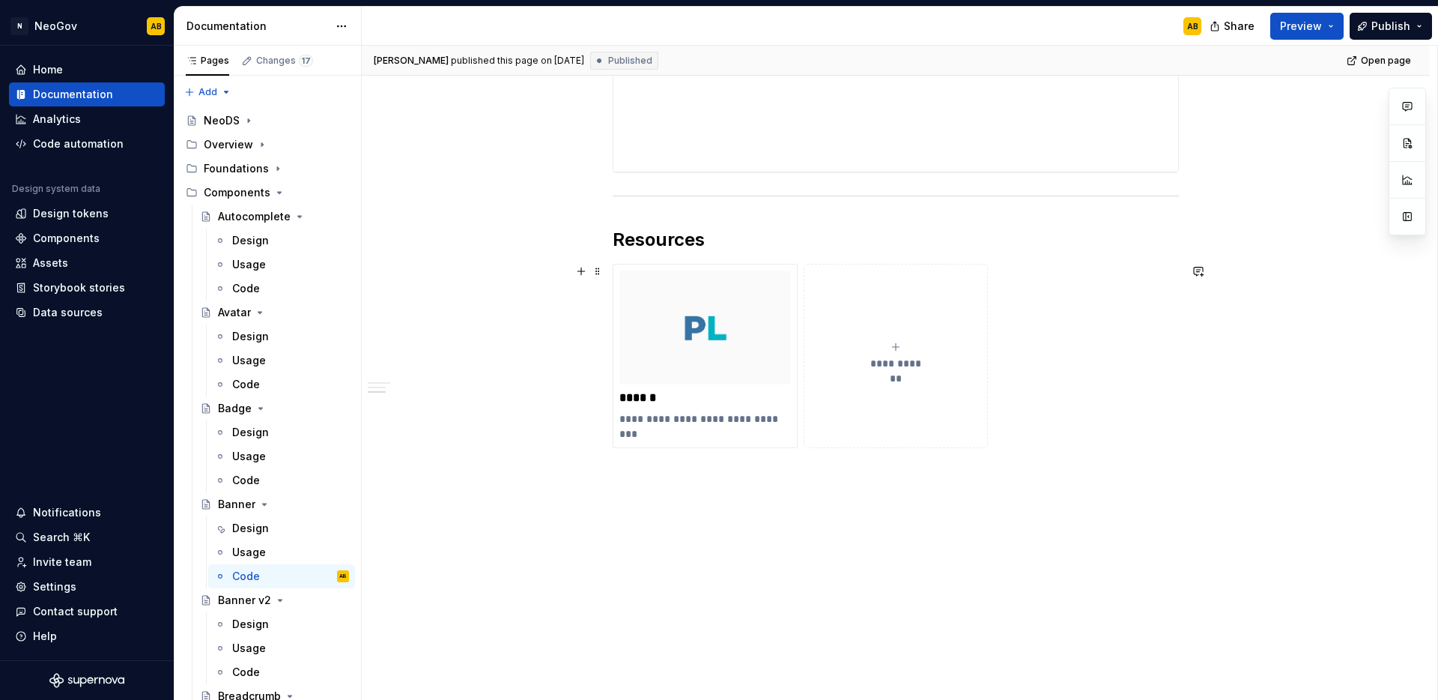
scroll to position [498, 0]
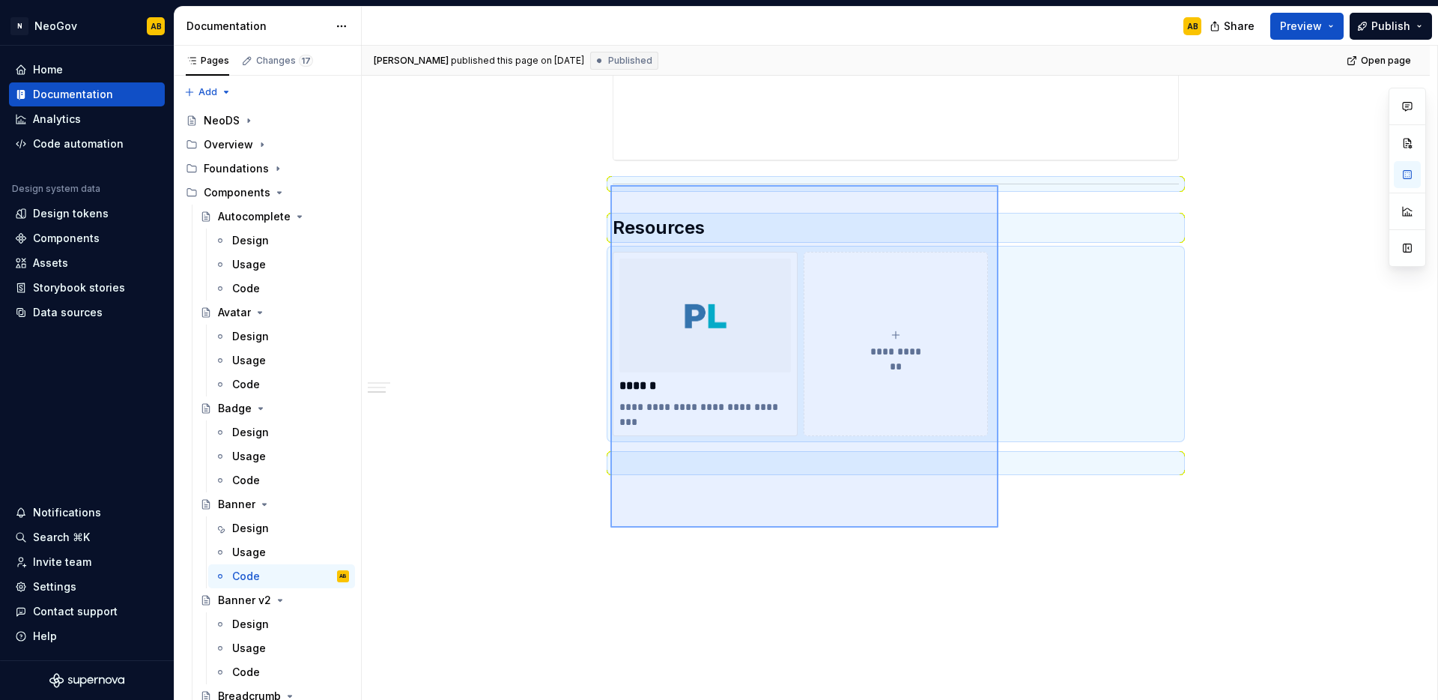
drag, startPoint x: 999, startPoint y: 527, endPoint x: 611, endPoint y: 185, distance: 517.5
click at [611, 185] on div "**********" at bounding box center [900, 373] width 1076 height 655
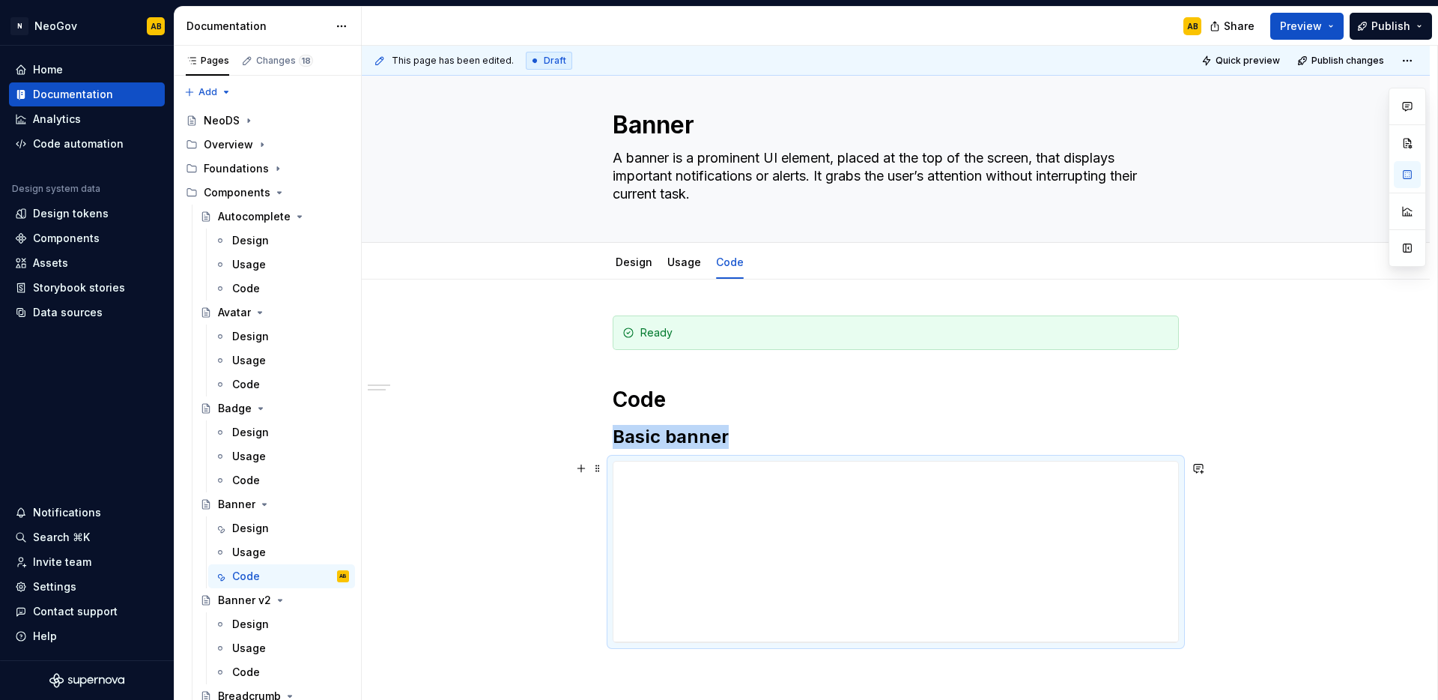
scroll to position [0, 0]
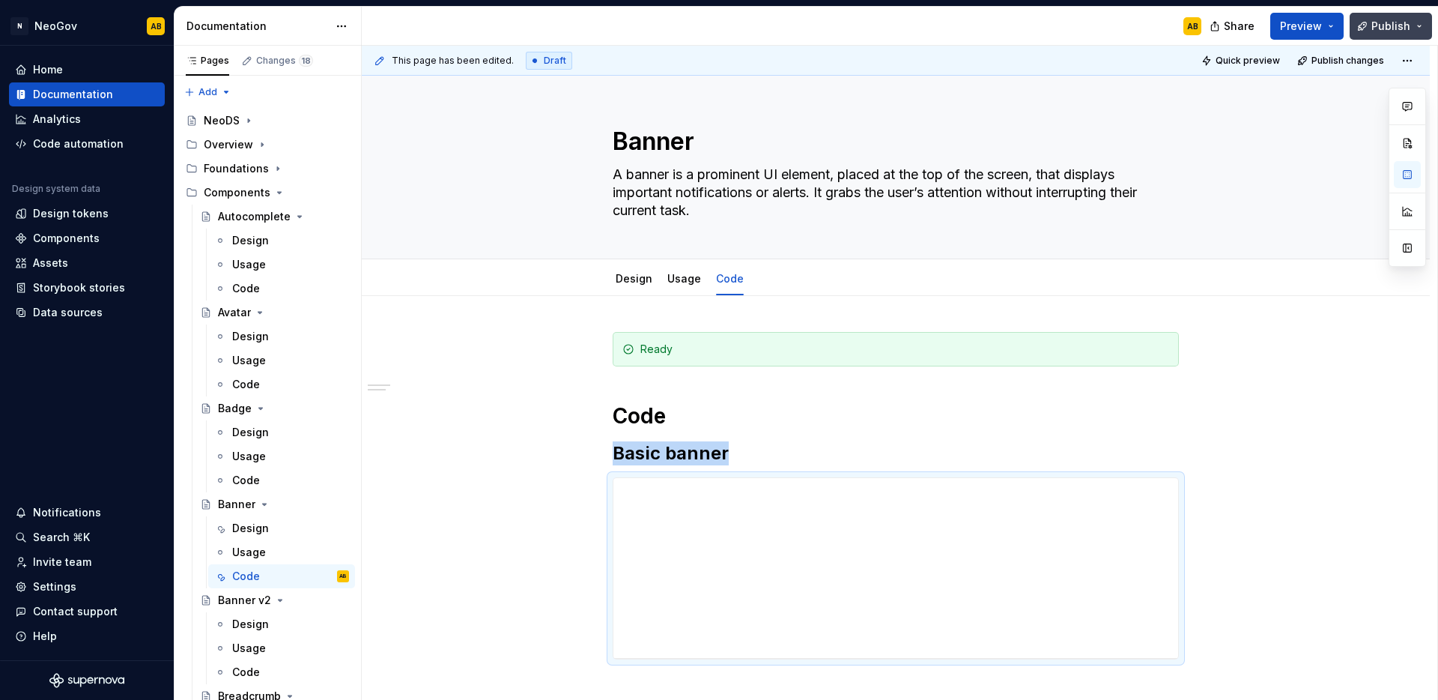
click at [1416, 29] on button "Publish" at bounding box center [1391, 26] width 82 height 27
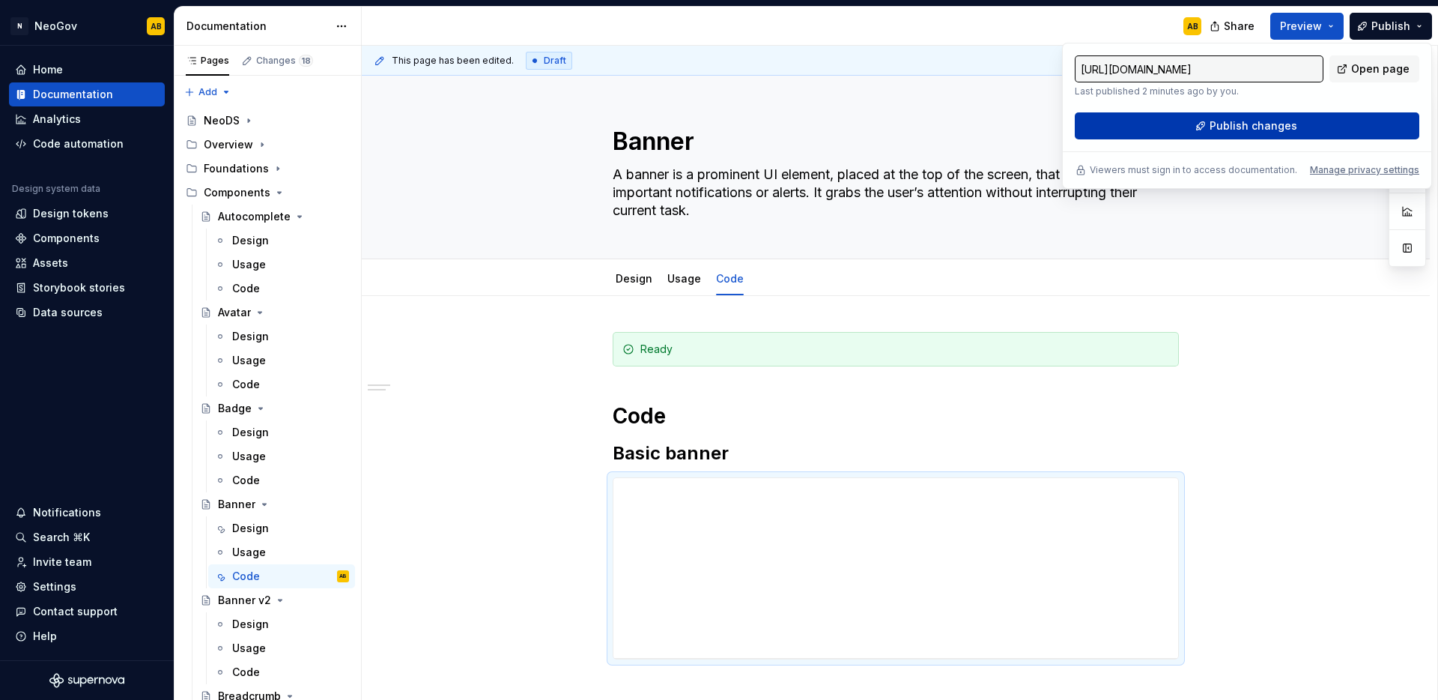
click at [1318, 121] on button "Publish changes" at bounding box center [1247, 125] width 345 height 27
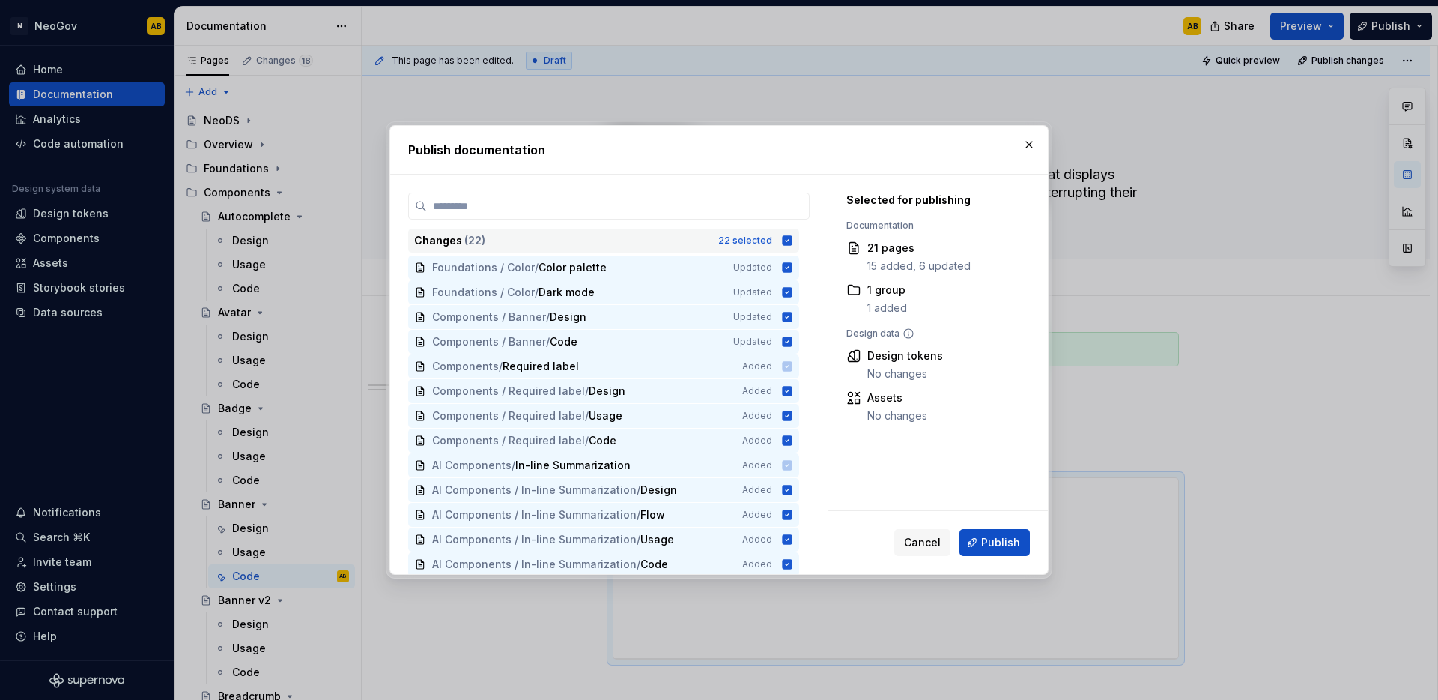
click at [790, 242] on icon at bounding box center [788, 240] width 10 height 10
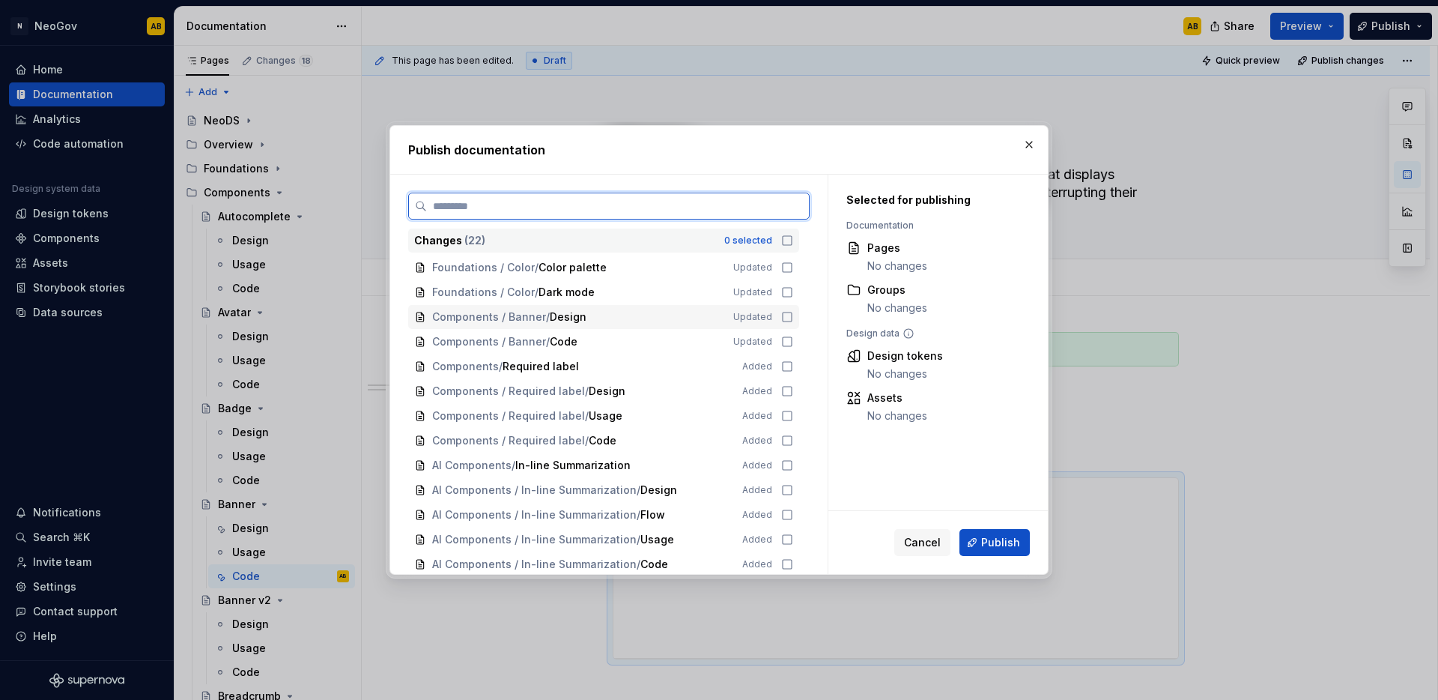
click at [787, 315] on icon at bounding box center [787, 317] width 12 height 12
click at [787, 339] on icon at bounding box center [787, 342] width 12 height 12
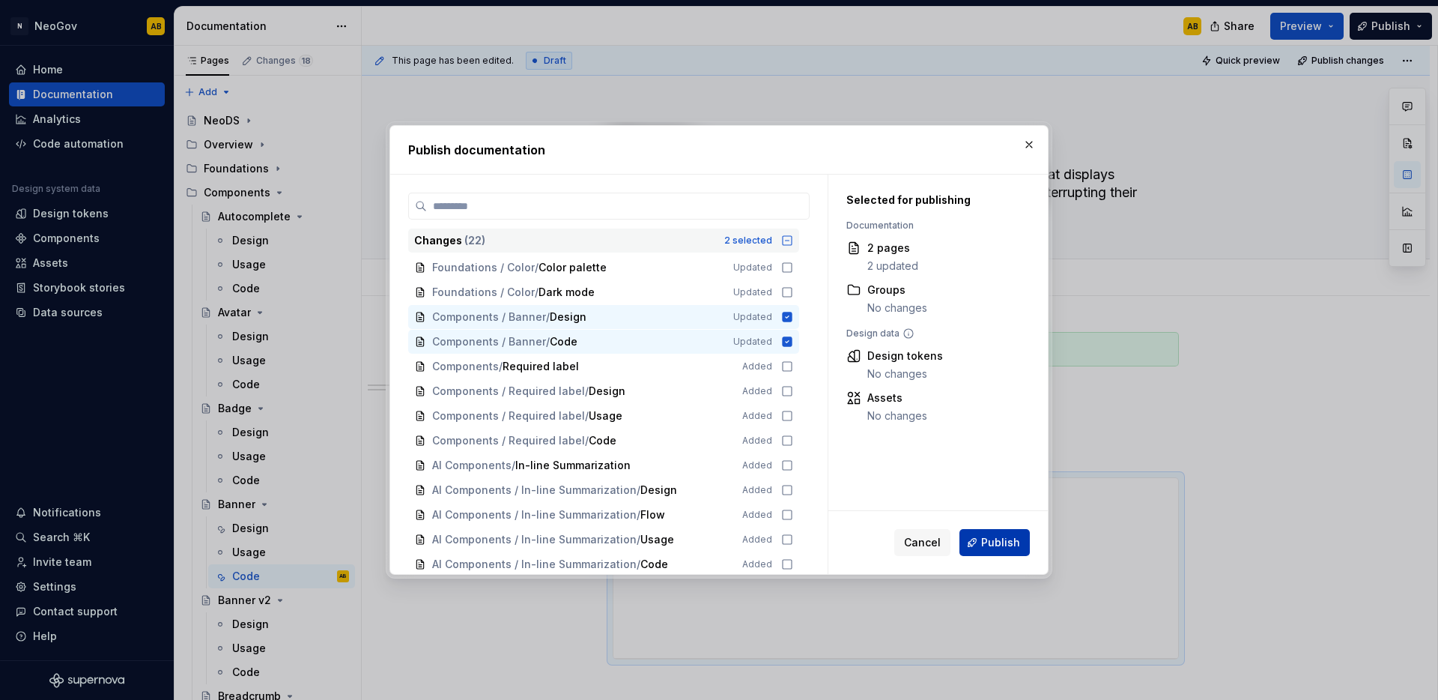
click at [1005, 545] on span "Publish" at bounding box center [1000, 542] width 39 height 15
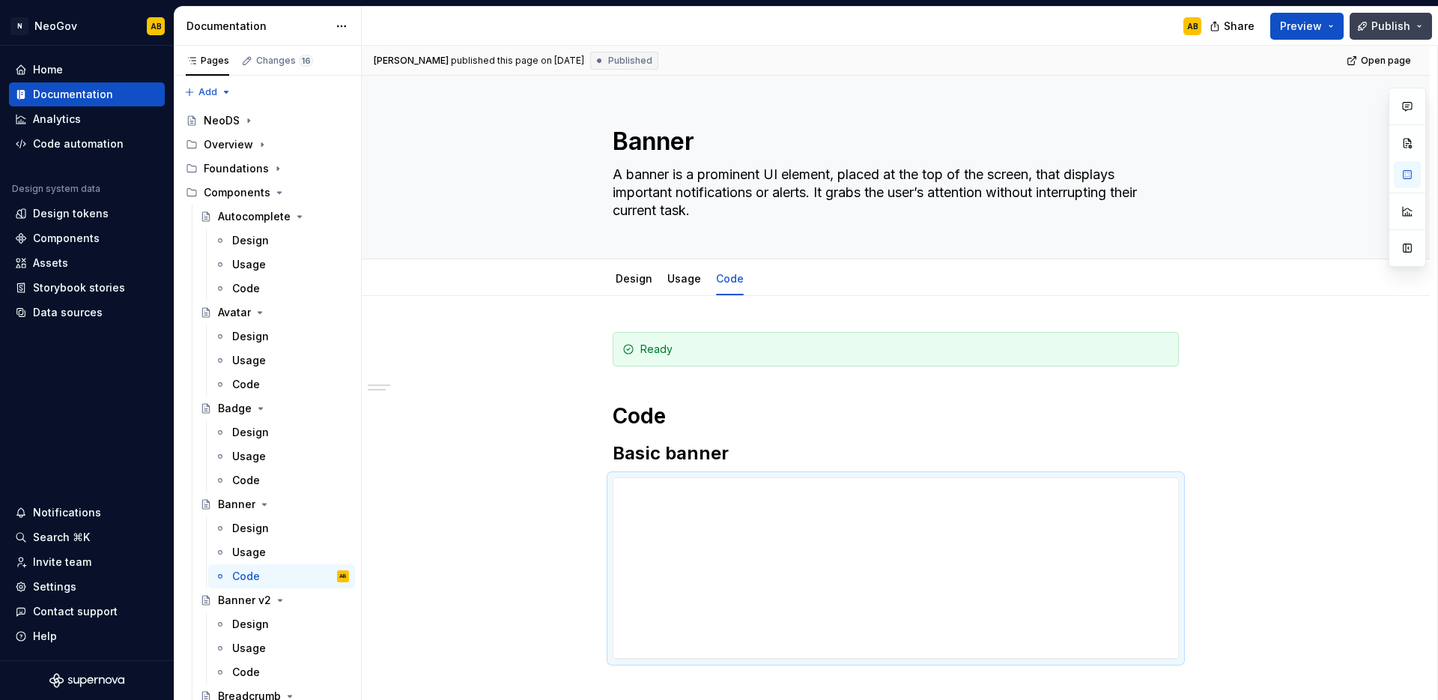
click at [1416, 31] on button "Publish" at bounding box center [1391, 26] width 82 height 27
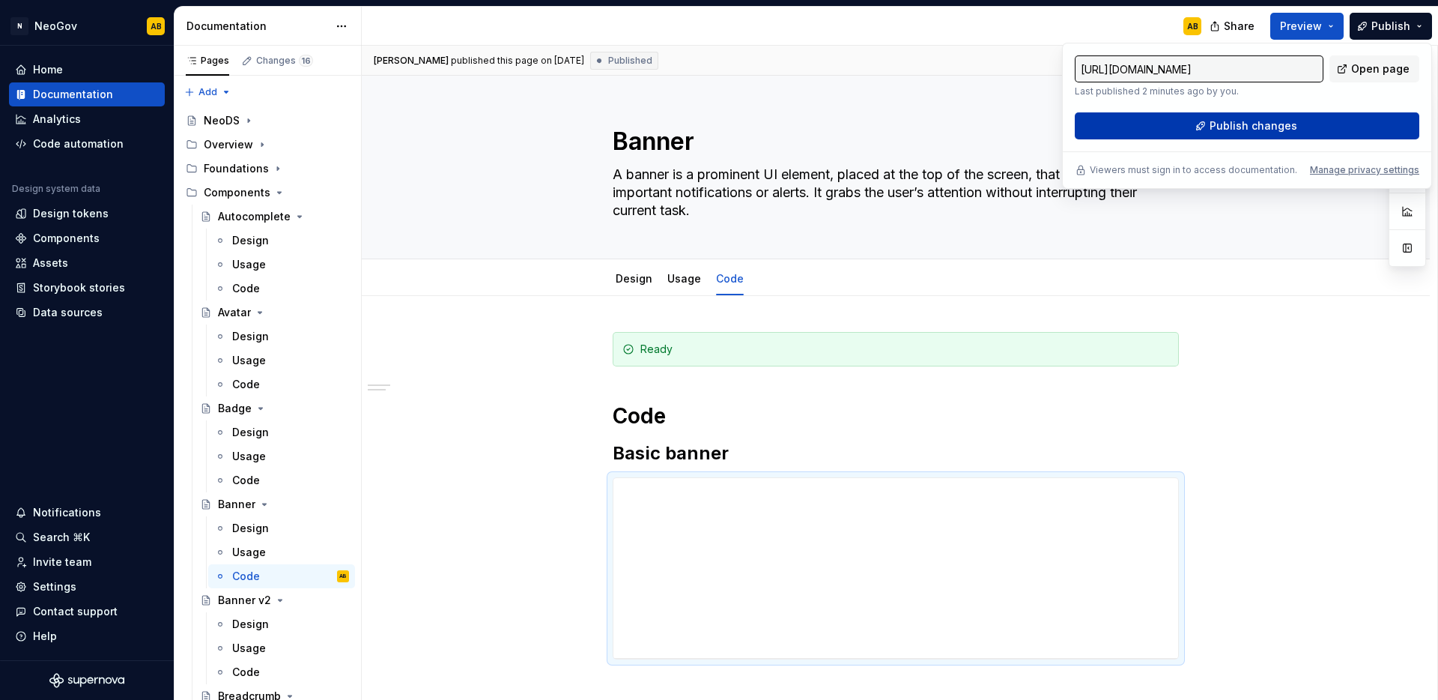
click at [1335, 130] on button "Publish changes" at bounding box center [1247, 125] width 345 height 27
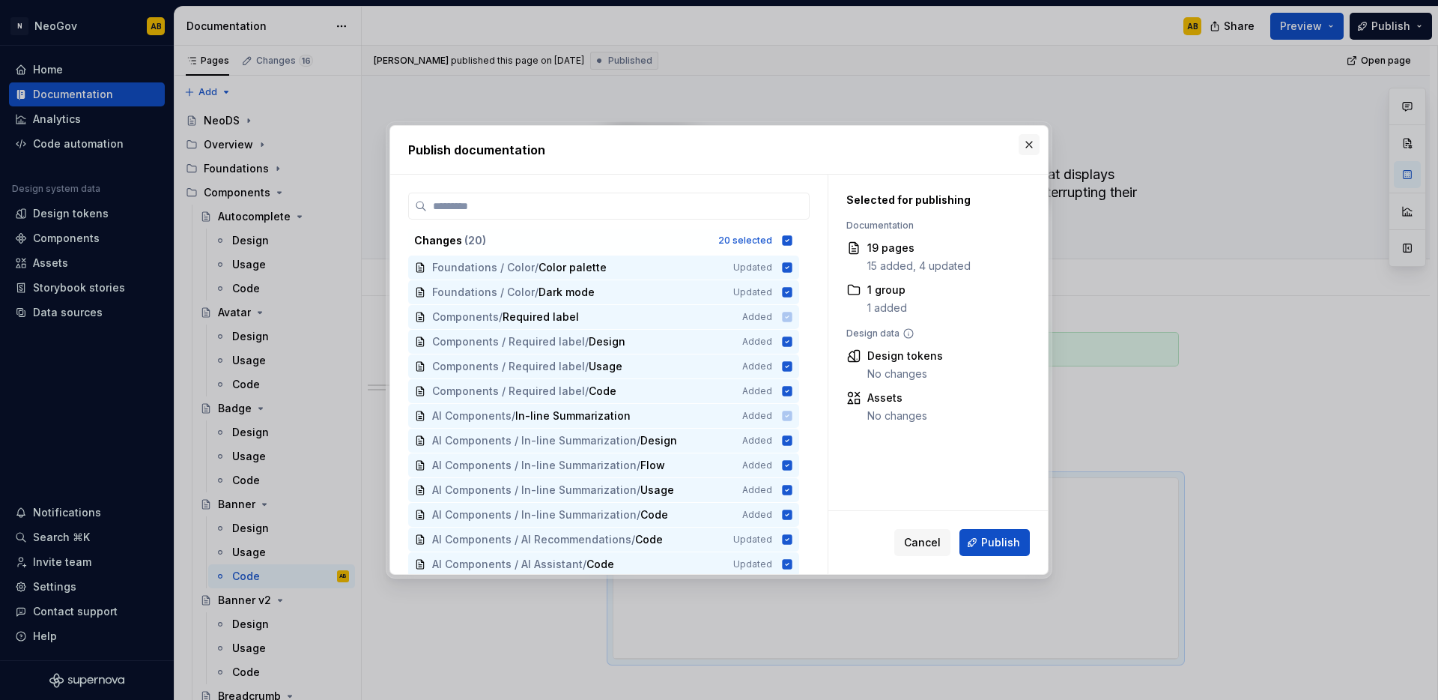
click at [1036, 150] on button "button" at bounding box center [1029, 144] width 21 height 21
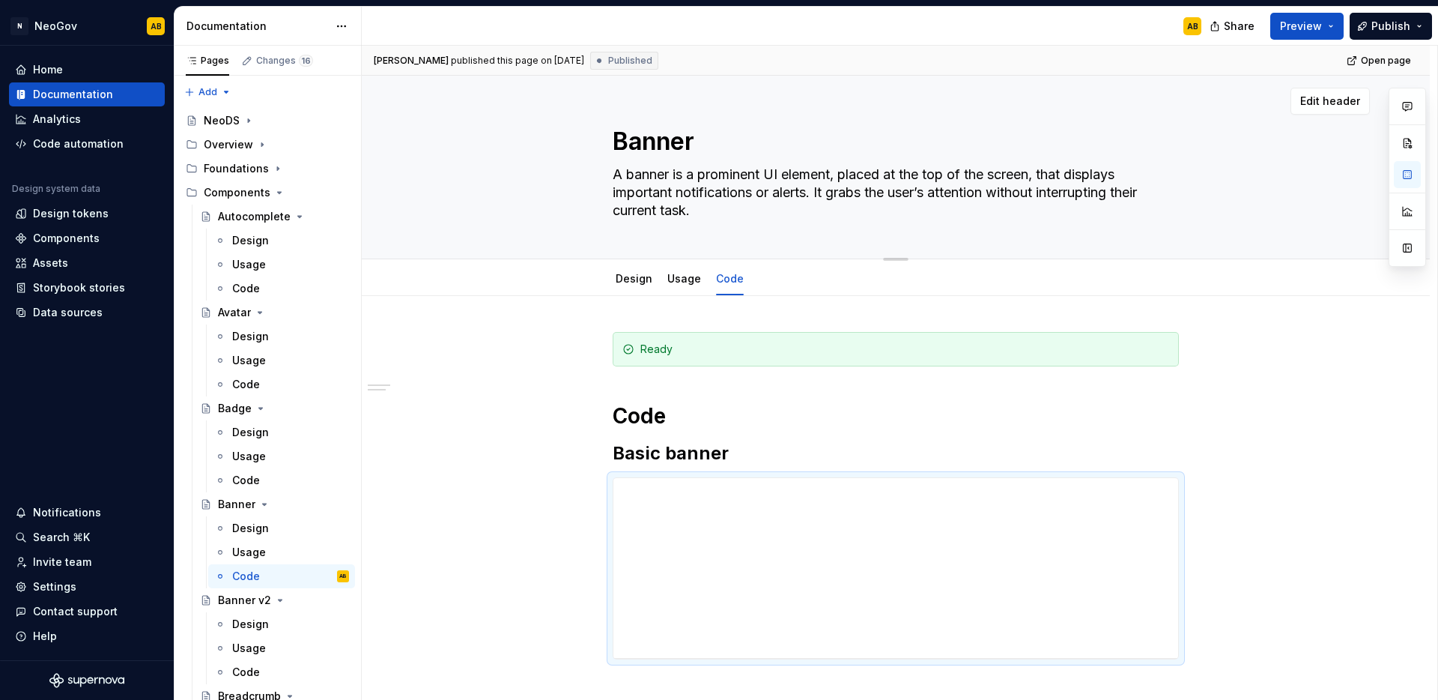
type textarea "*"
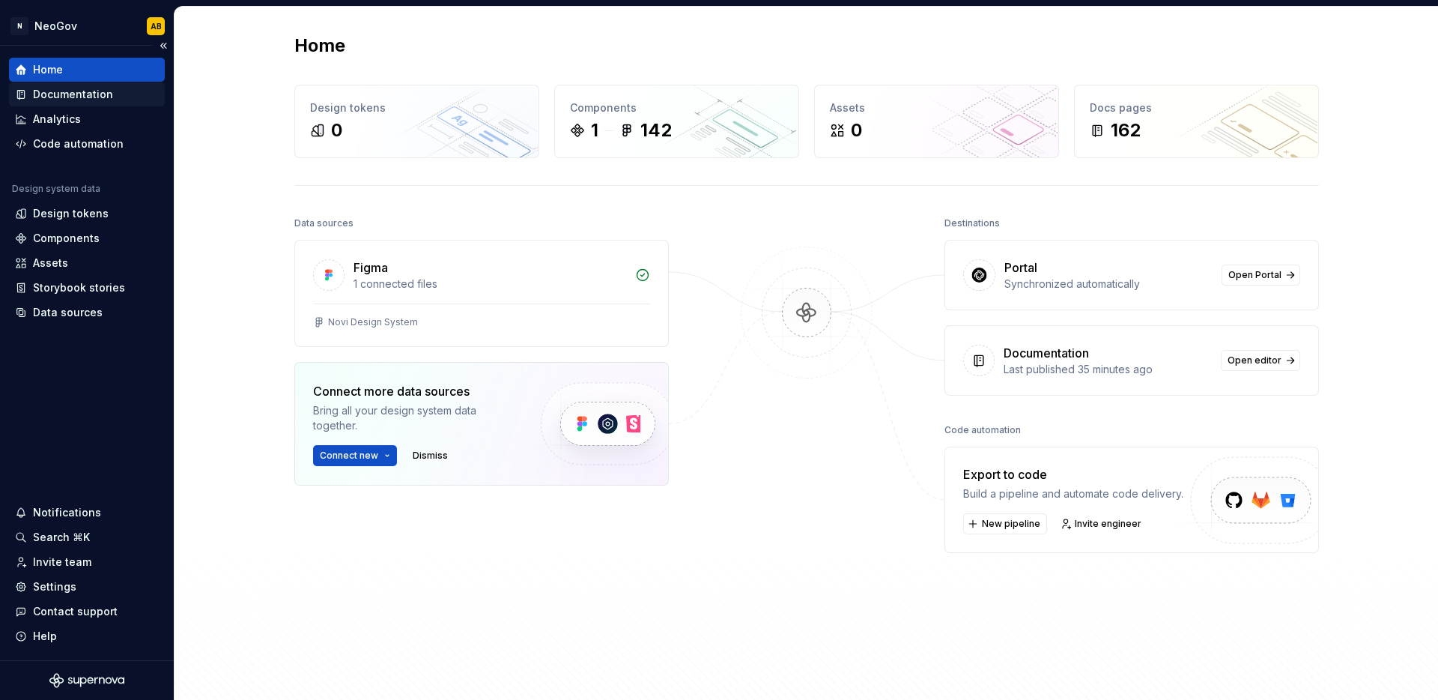
click at [89, 99] on div "Documentation" at bounding box center [73, 94] width 80 height 15
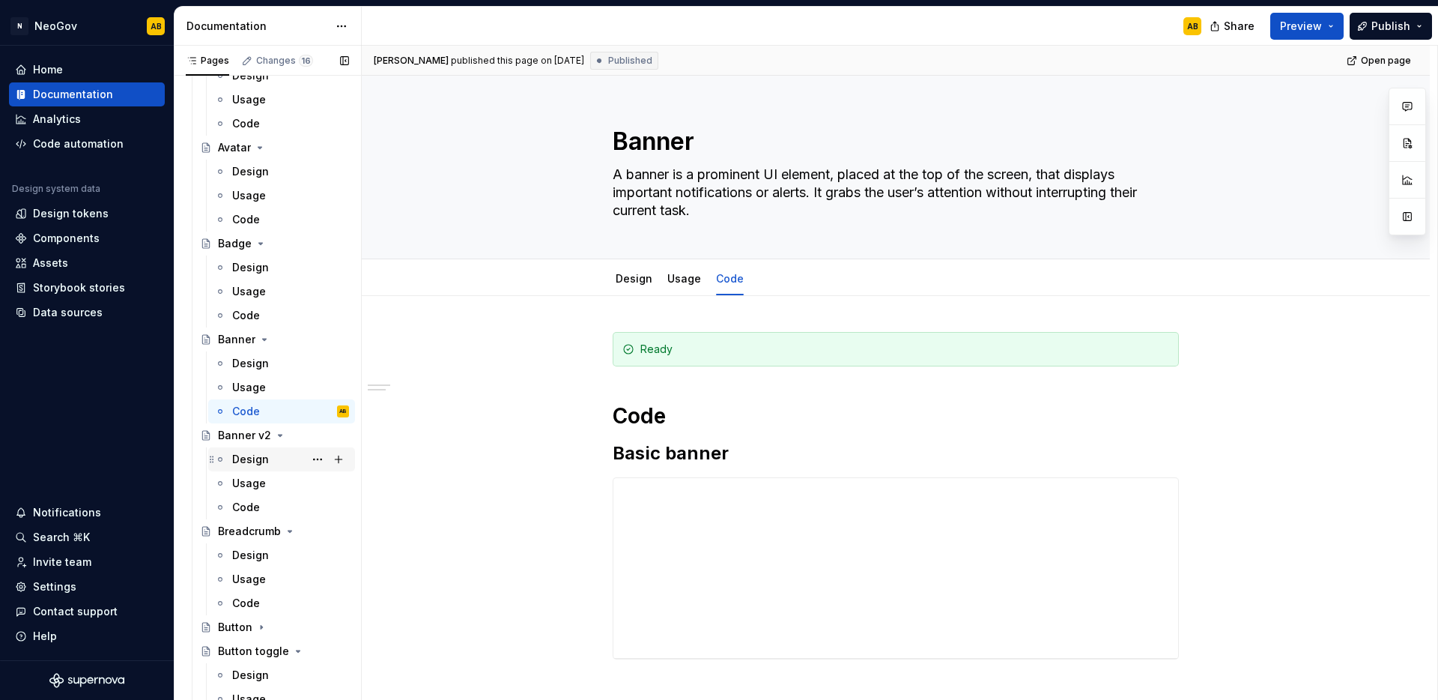
scroll to position [170, 0]
click at [252, 453] on div "Design" at bounding box center [250, 454] width 37 height 15
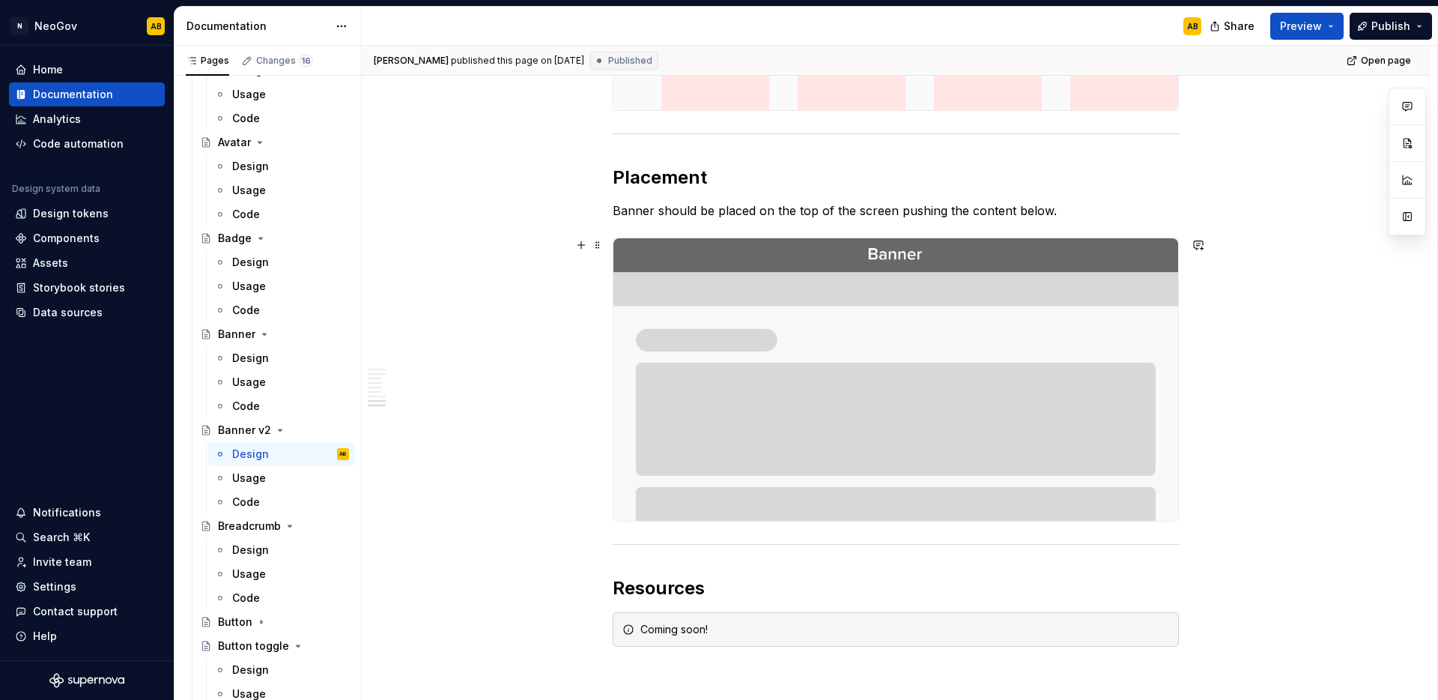
scroll to position [2484, 0]
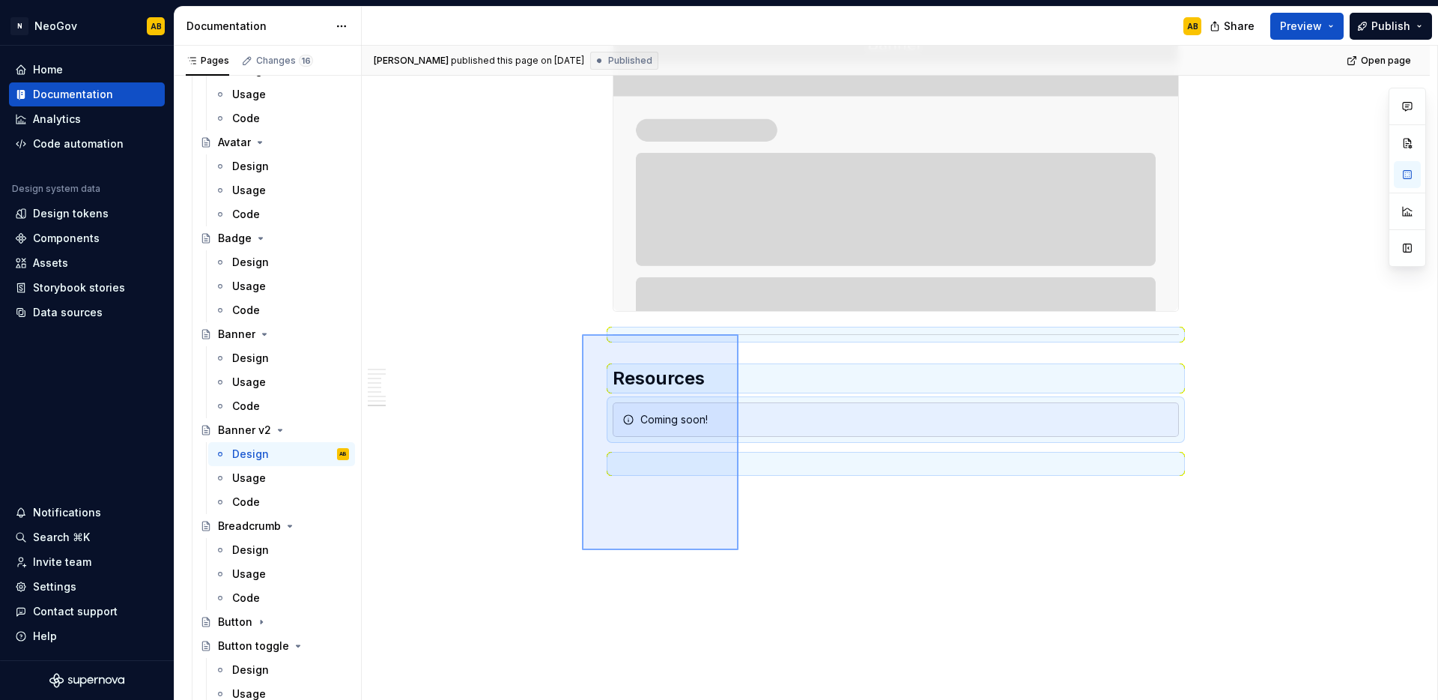
drag, startPoint x: 739, startPoint y: 550, endPoint x: 582, endPoint y: 334, distance: 266.6
click at [582, 334] on div "[PERSON_NAME] published this page on [DATE] Published Open page Banner v2 A ban…" at bounding box center [900, 373] width 1076 height 655
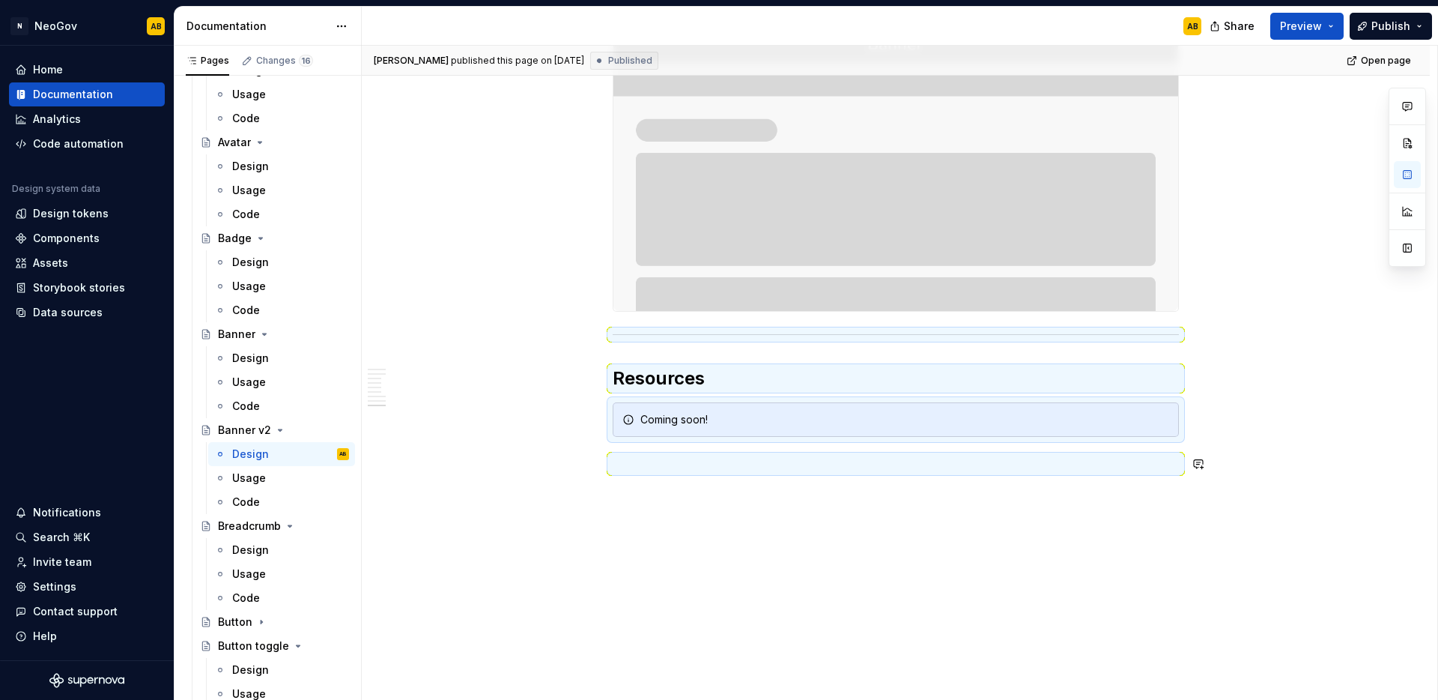
scroll to position [2322, 0]
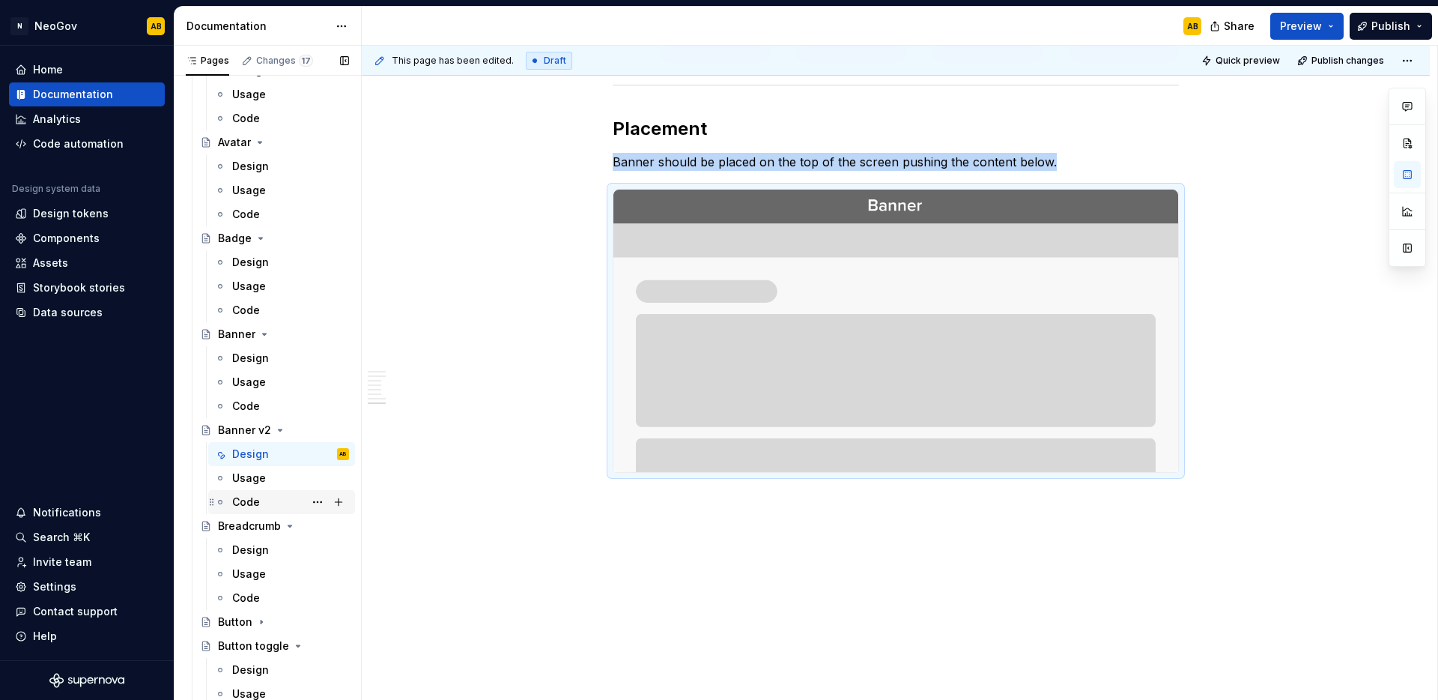
click at [245, 501] on div "Code" at bounding box center [246, 501] width 28 height 15
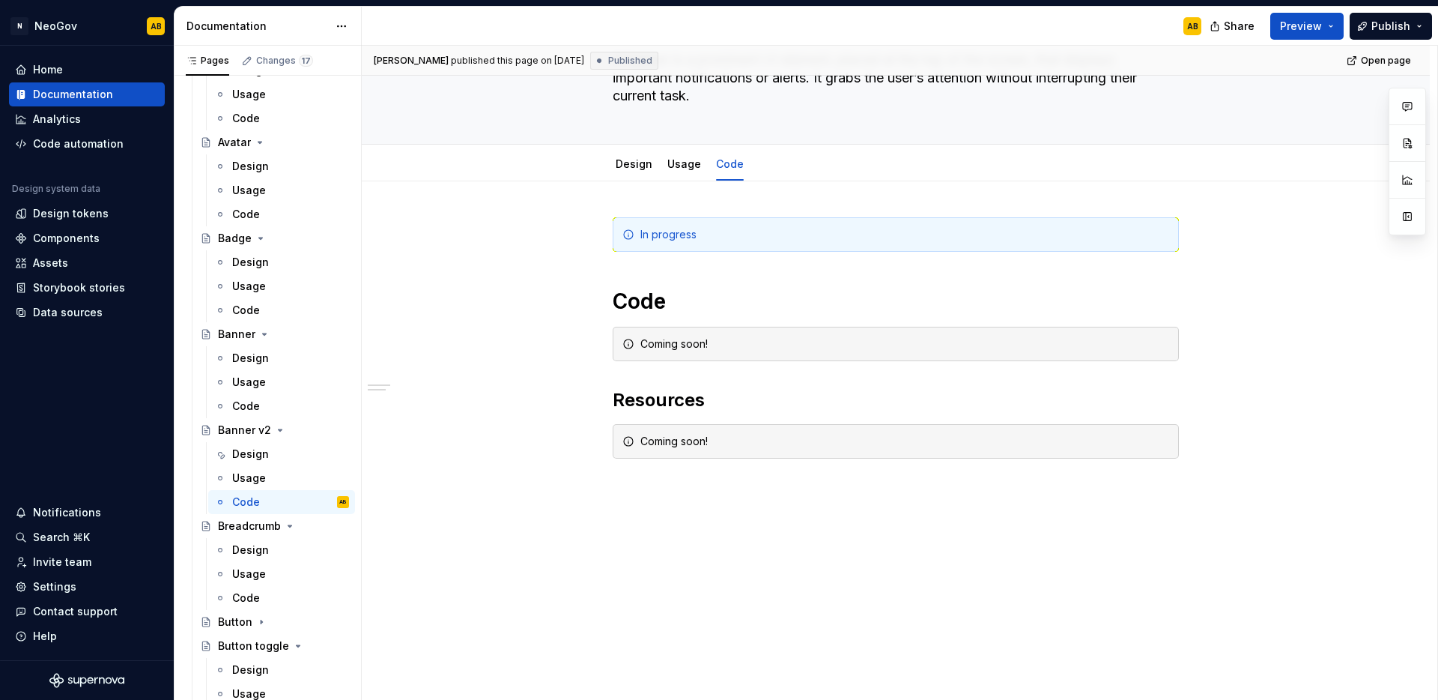
scroll to position [136, 0]
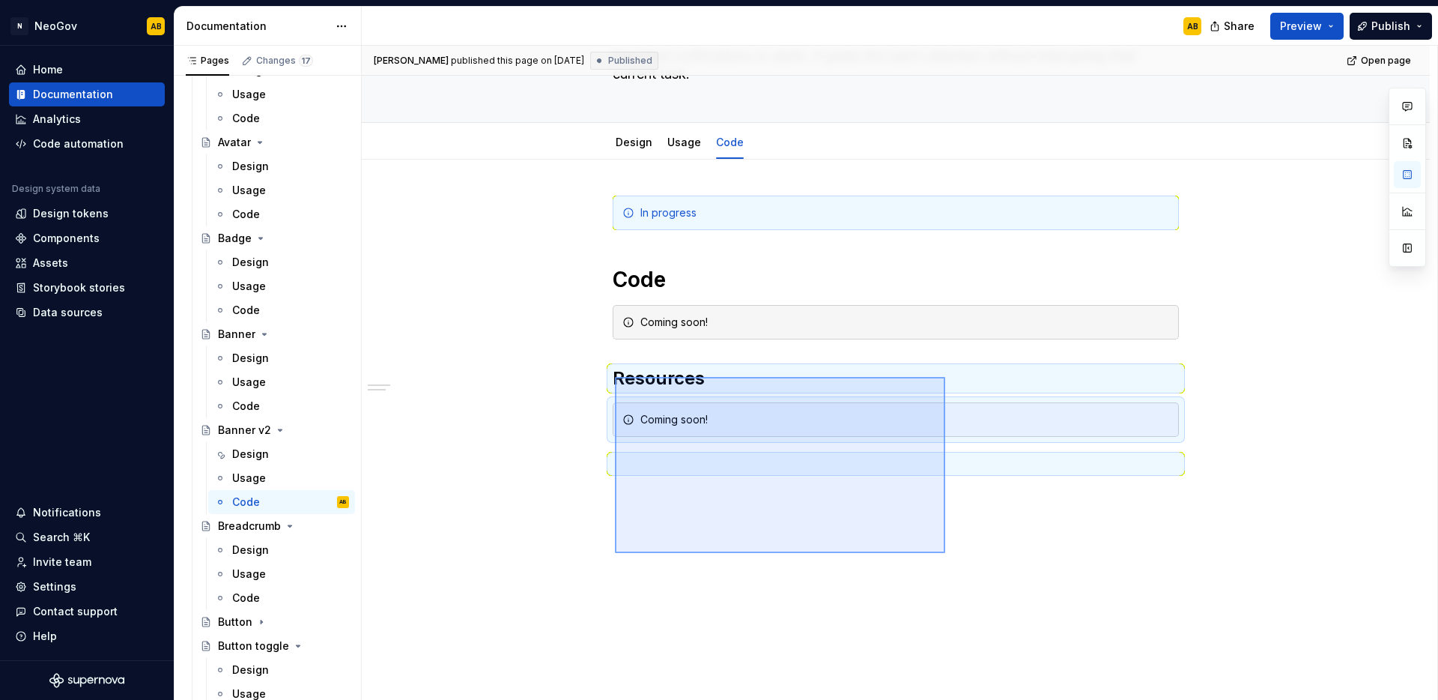
drag, startPoint x: 859, startPoint y: 513, endPoint x: 615, endPoint y: 377, distance: 279.1
click at [615, 377] on div "[PERSON_NAME] published this page on [DATE] Published Open page Banner v2 A ban…" at bounding box center [900, 373] width 1076 height 655
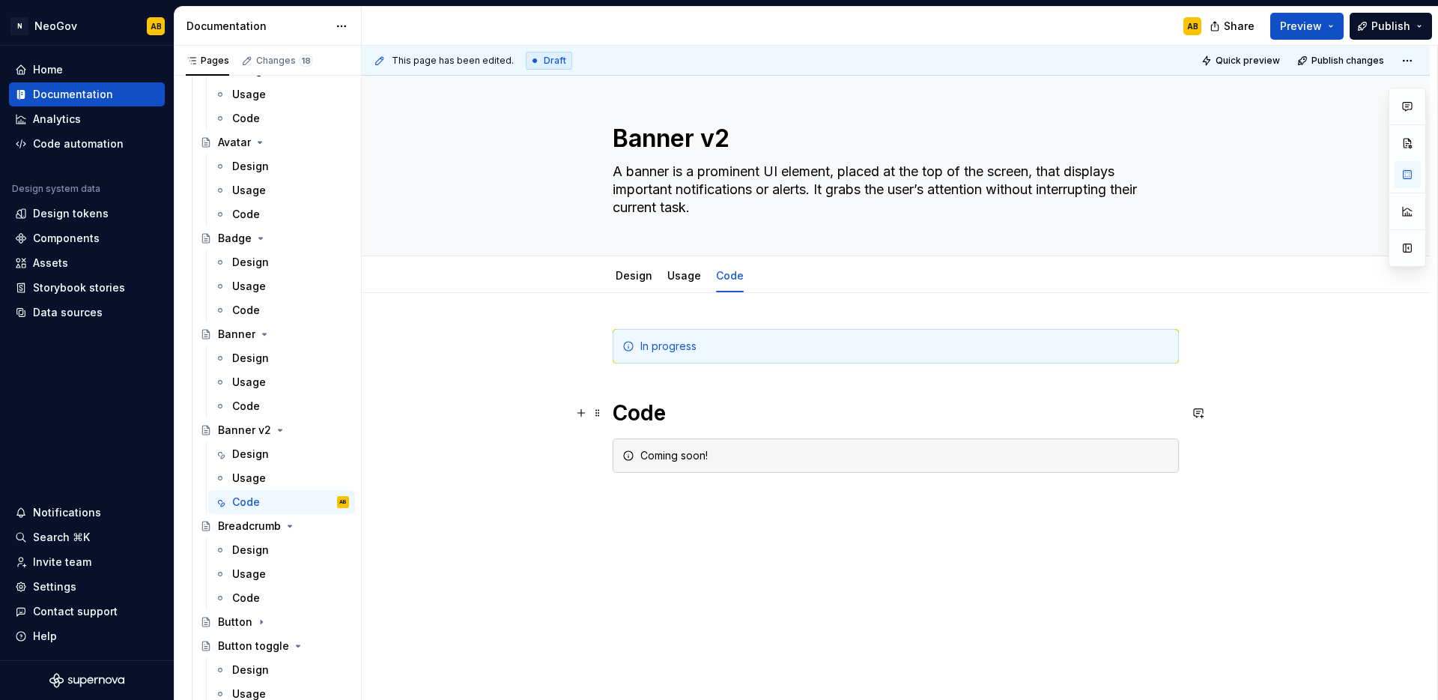
scroll to position [3, 0]
click at [285, 547] on div "Design" at bounding box center [290, 549] width 117 height 21
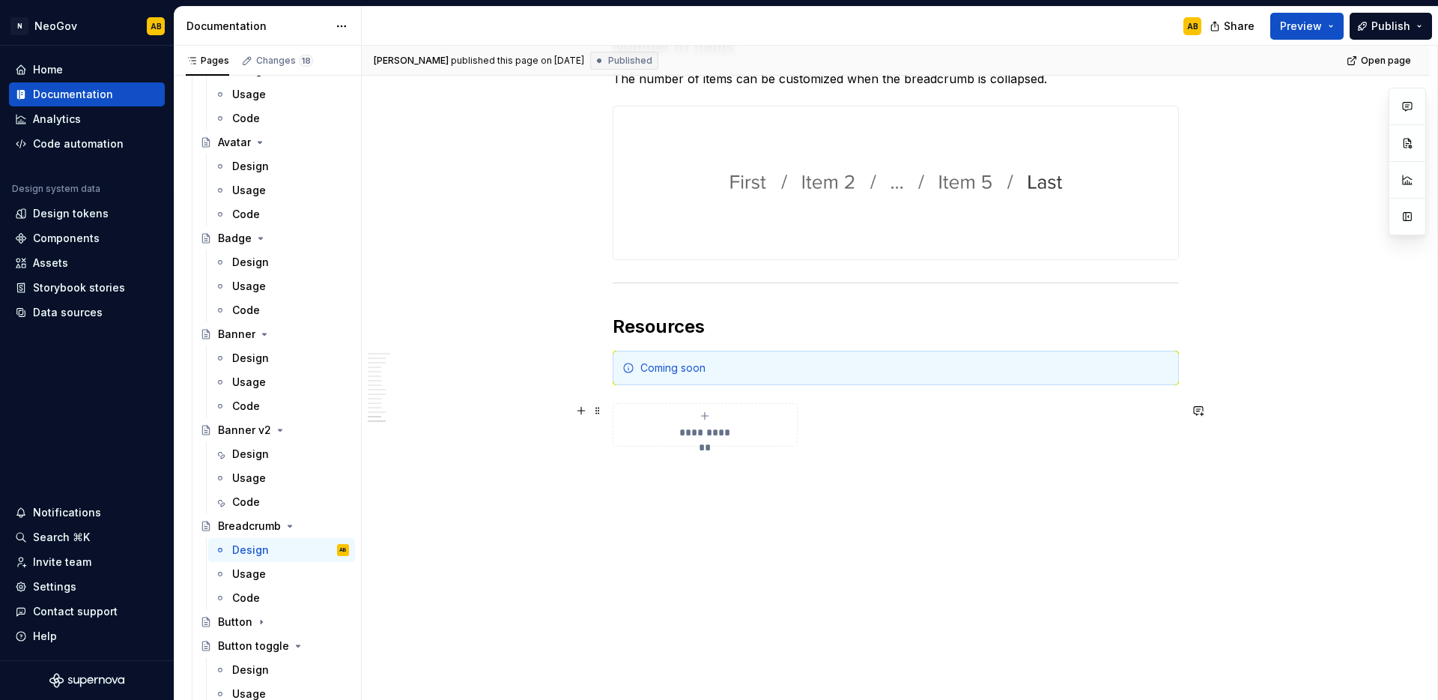
scroll to position [3837, 0]
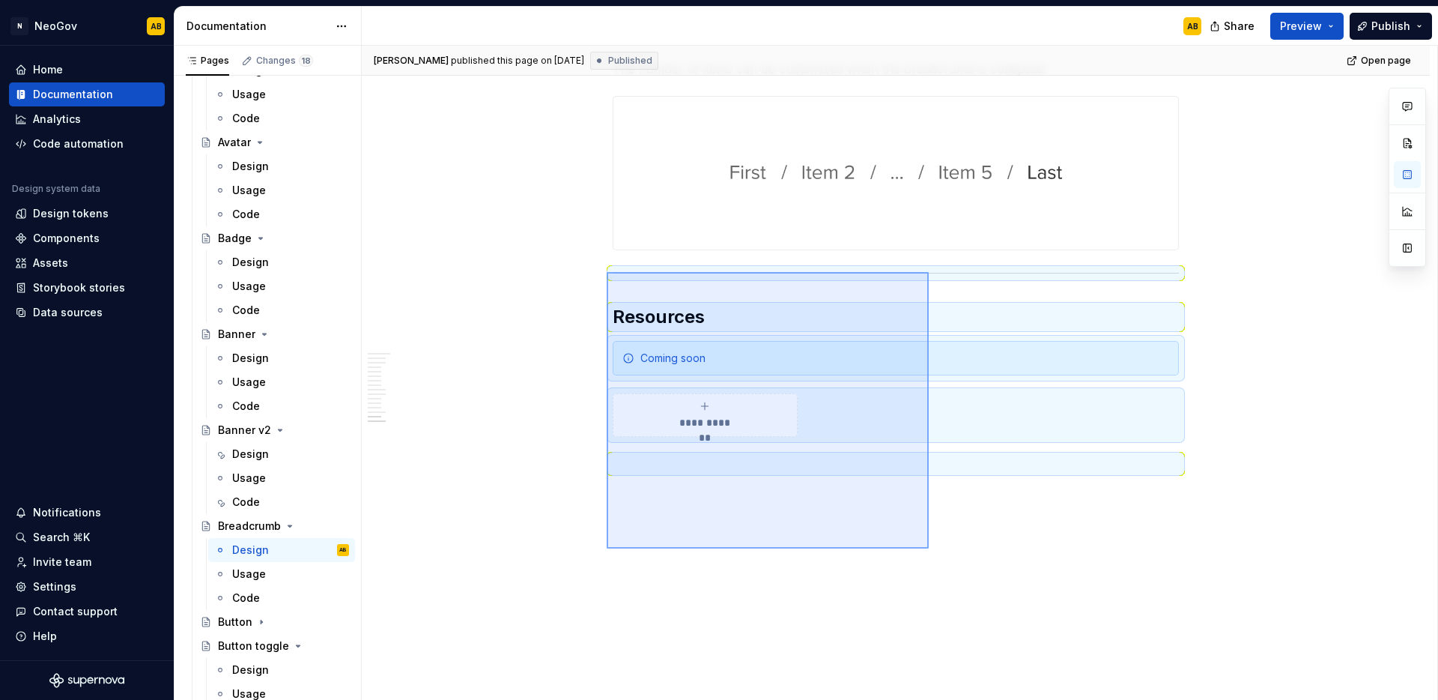
drag, startPoint x: 839, startPoint y: 514, endPoint x: 607, endPoint y: 272, distance: 335.4
click at [607, 272] on div "[PERSON_NAME] published this page on [DATE] Published Open page Breadcrumb Brea…" at bounding box center [900, 373] width 1076 height 655
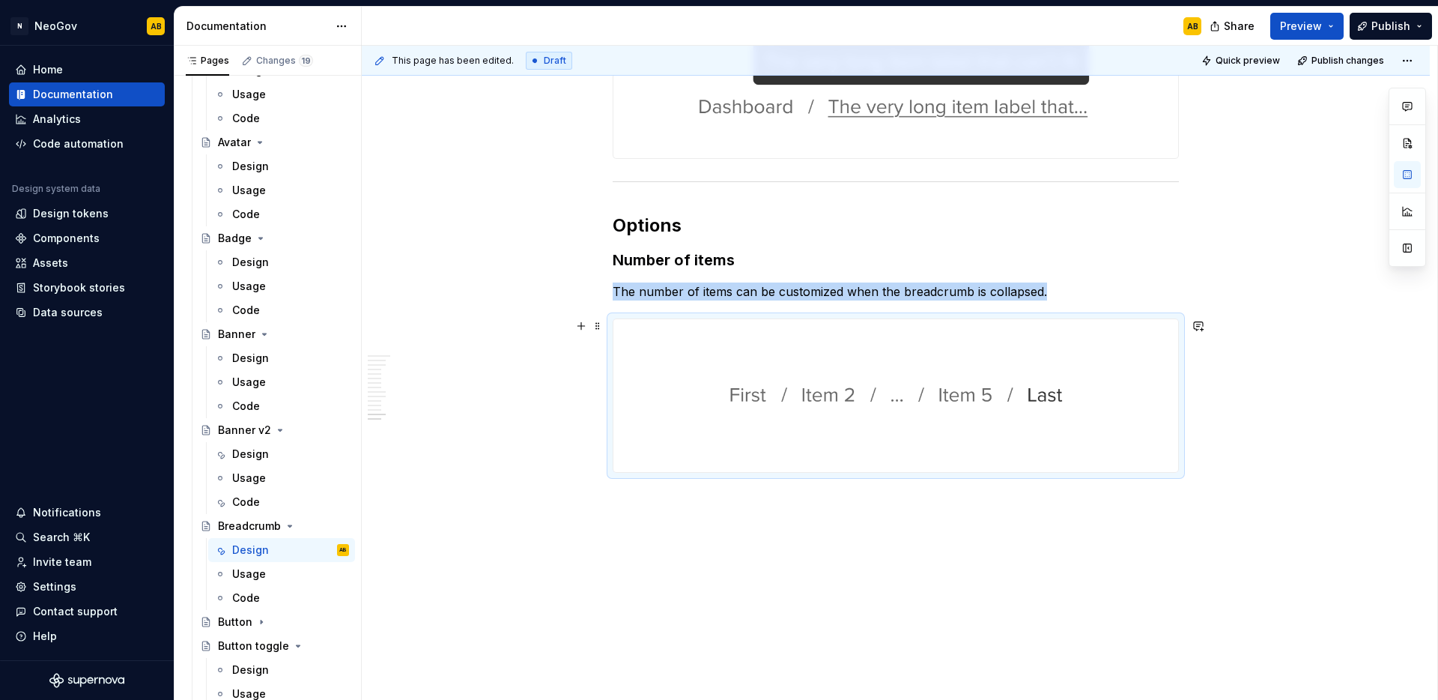
scroll to position [3614, 0]
click at [282, 598] on div "Code" at bounding box center [290, 597] width 117 height 21
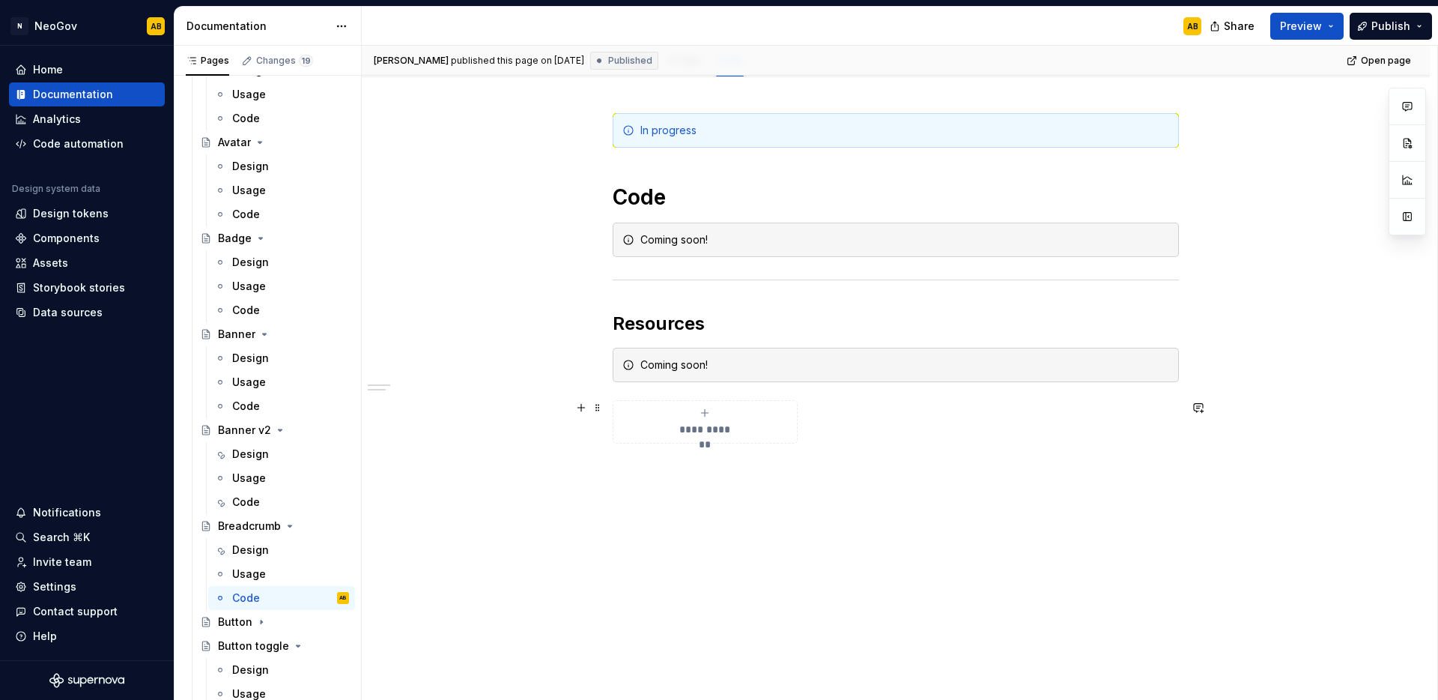
scroll to position [226, 0]
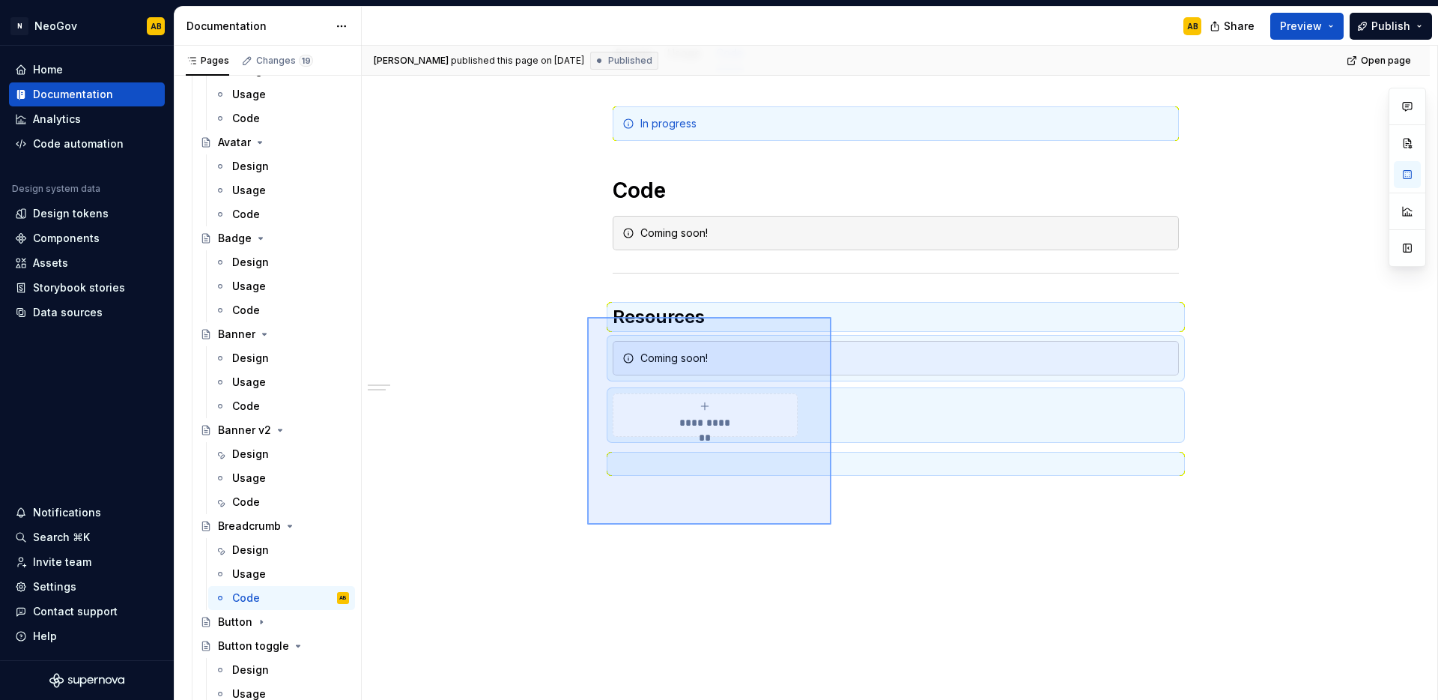
drag, startPoint x: 817, startPoint y: 516, endPoint x: 587, endPoint y: 317, distance: 303.8
click at [587, 317] on div "**********" at bounding box center [900, 373] width 1076 height 655
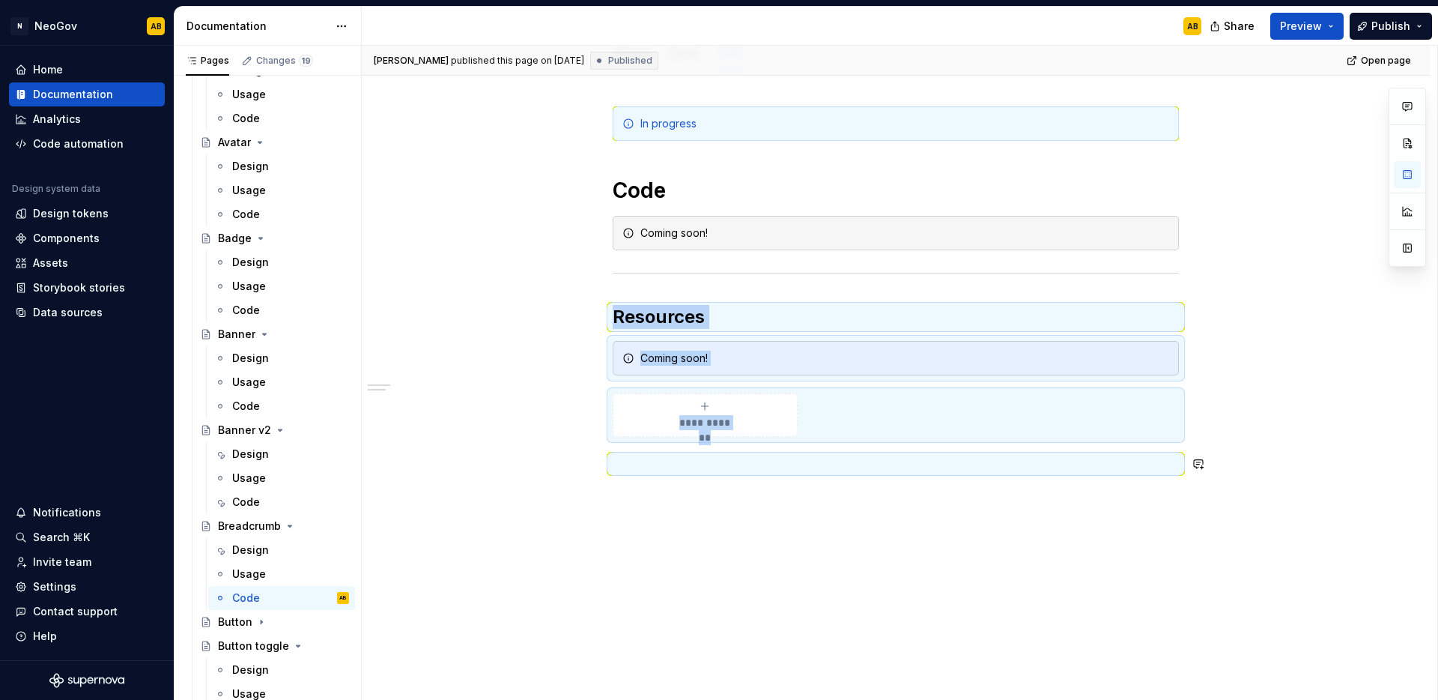
click at [793, 508] on div "**********" at bounding box center [896, 385] width 1068 height 630
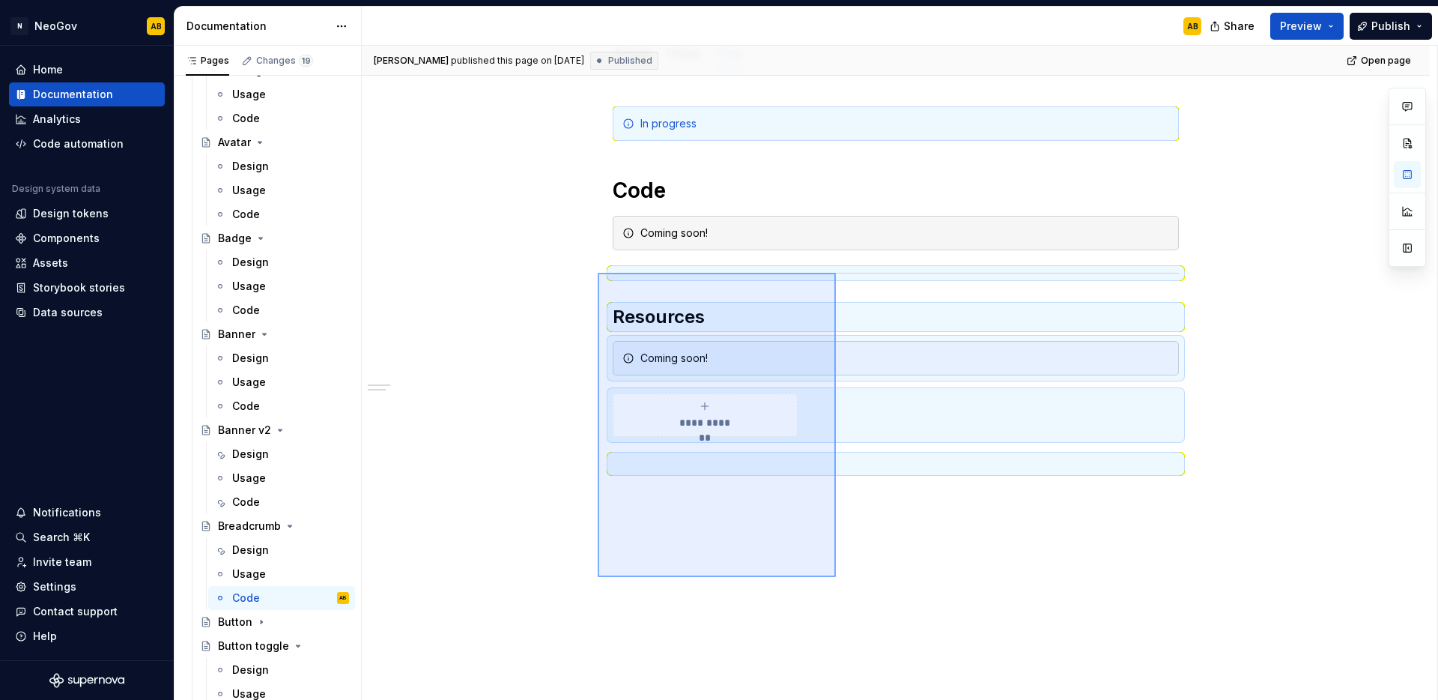
drag, startPoint x: 836, startPoint y: 577, endPoint x: 598, endPoint y: 273, distance: 386.4
click at [598, 273] on div "**********" at bounding box center [900, 373] width 1076 height 655
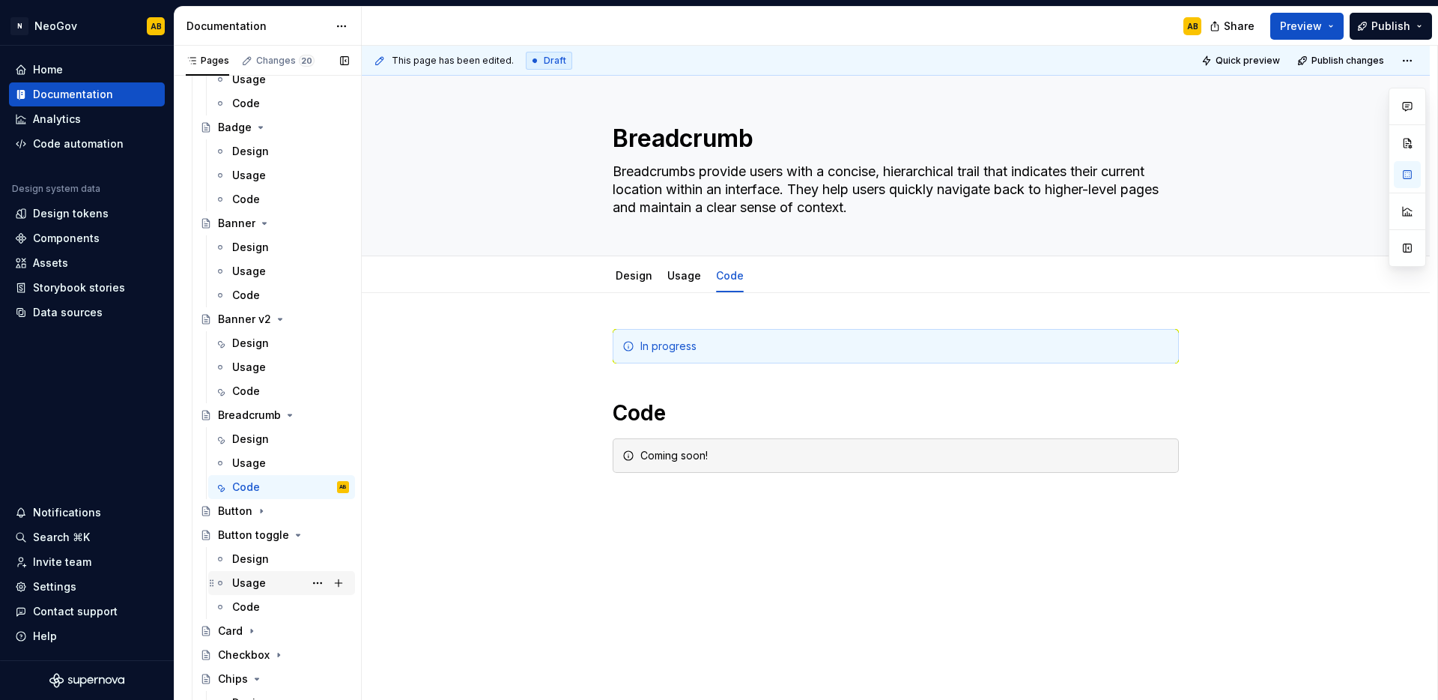
scroll to position [293, 0]
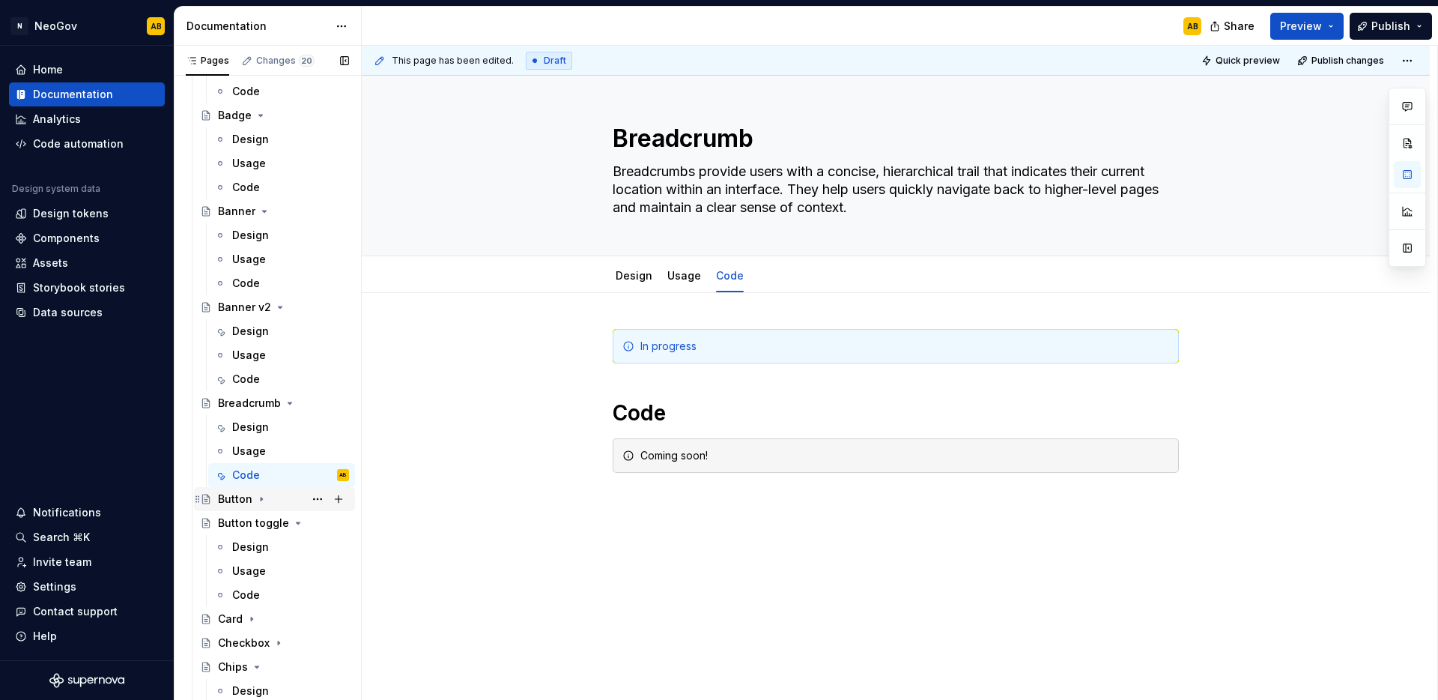
click at [258, 501] on icon "Page tree" at bounding box center [261, 499] width 12 height 12
click at [252, 523] on div "Design" at bounding box center [250, 522] width 37 height 15
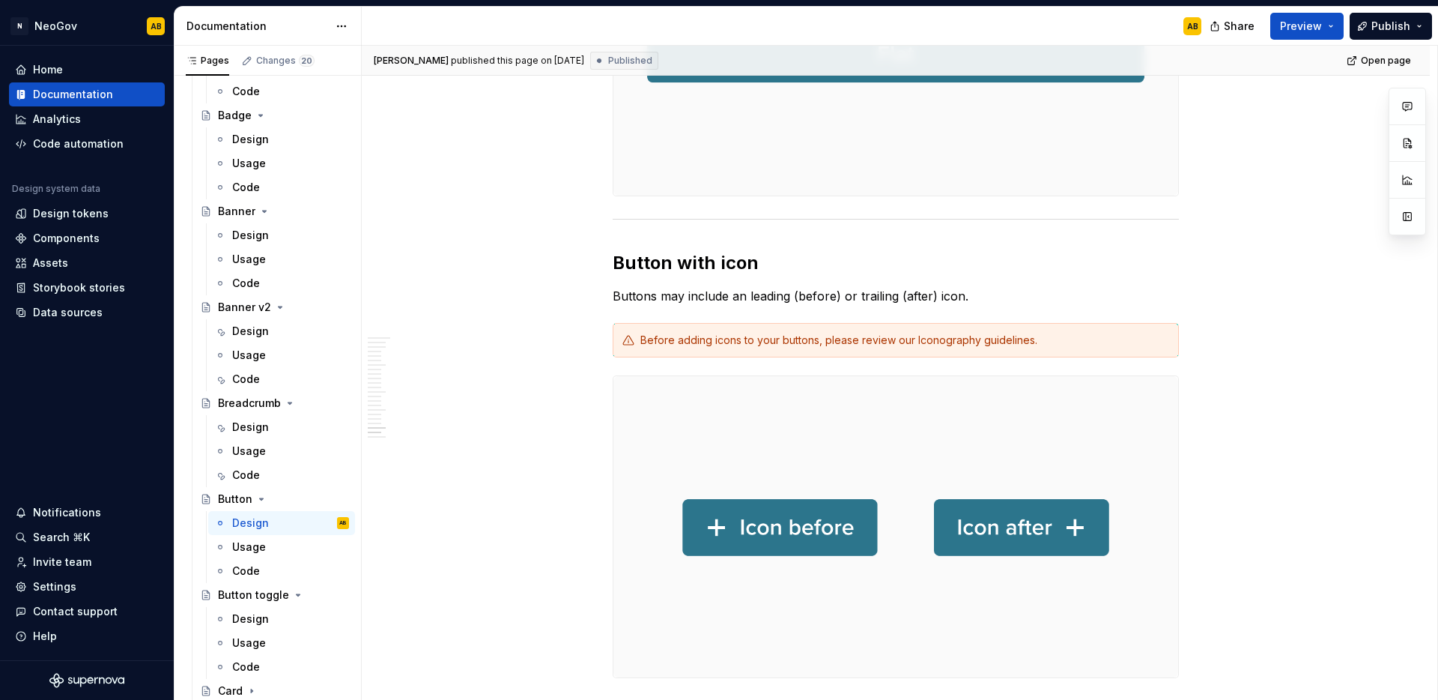
scroll to position [4435, 0]
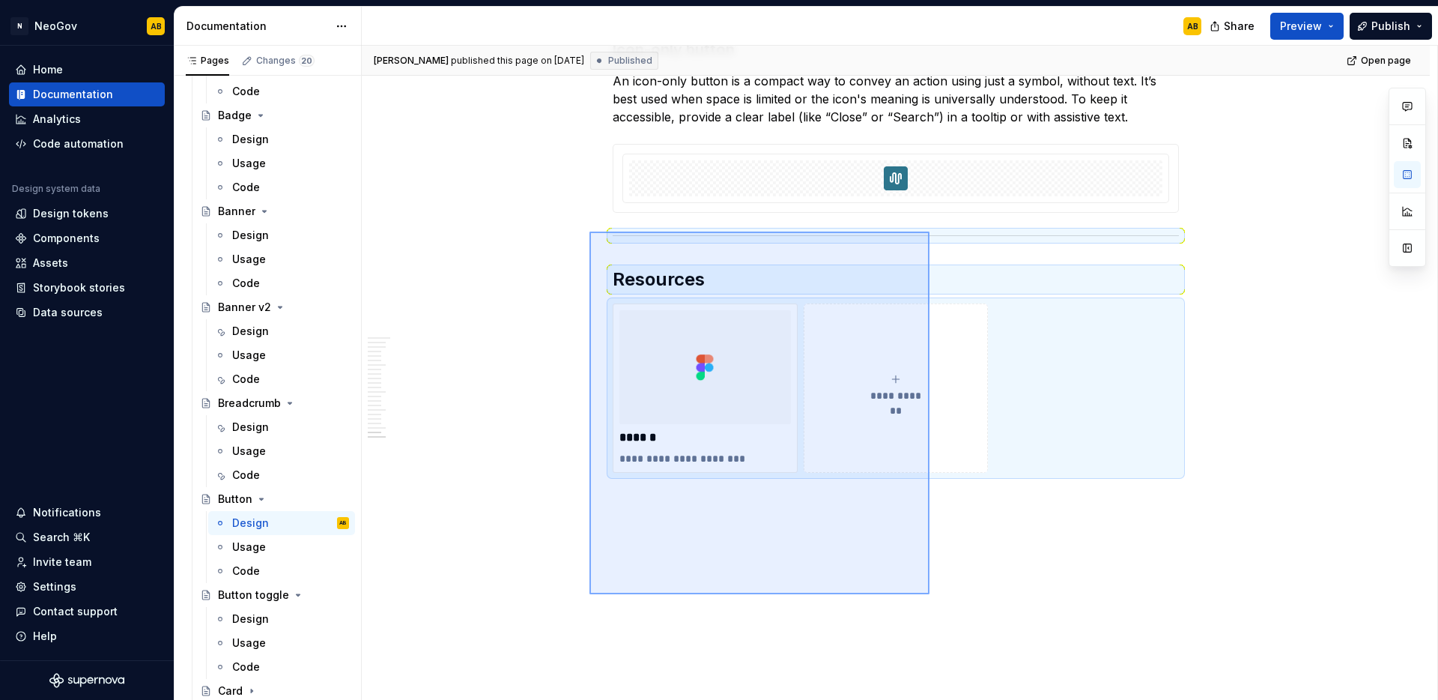
drag, startPoint x: 930, startPoint y: 594, endPoint x: 590, endPoint y: 231, distance: 497.2
click at [590, 231] on div "[PERSON_NAME] published this page on [DATE] Published Open page Button A button…" at bounding box center [900, 373] width 1076 height 655
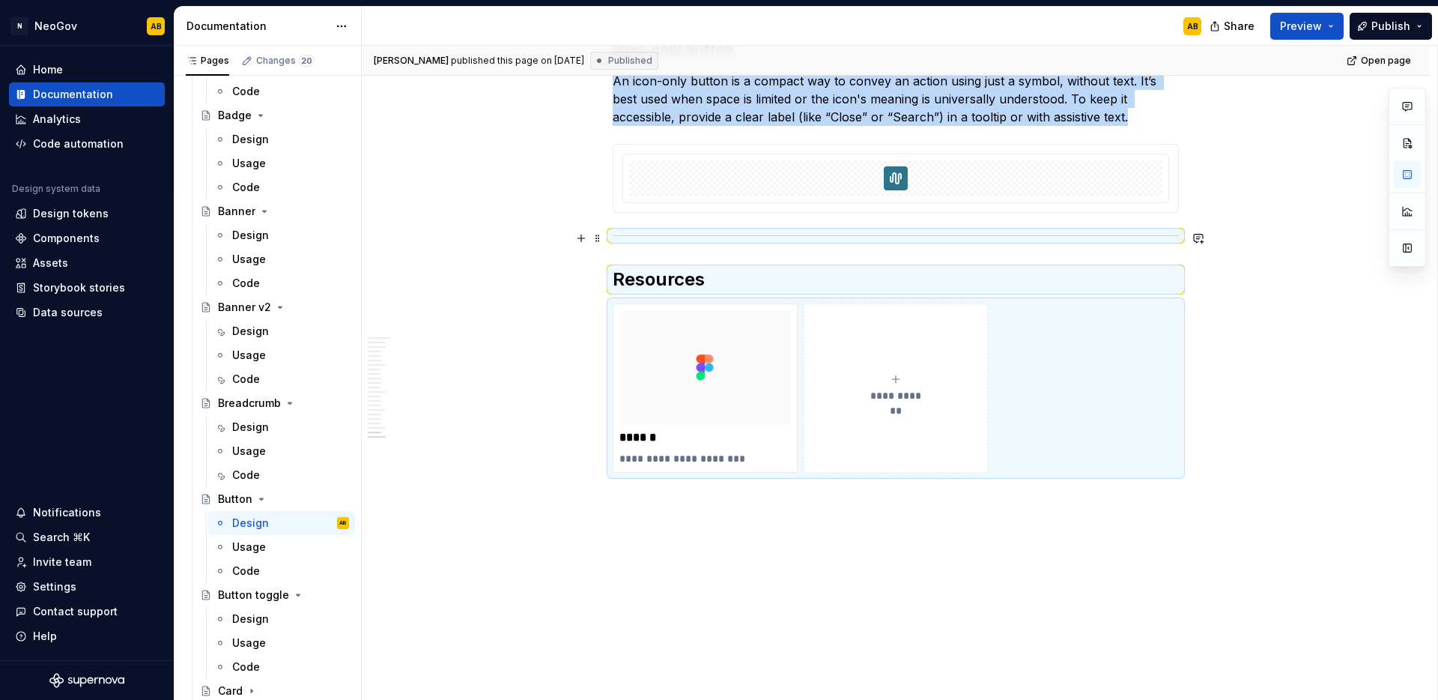
scroll to position [4175, 0]
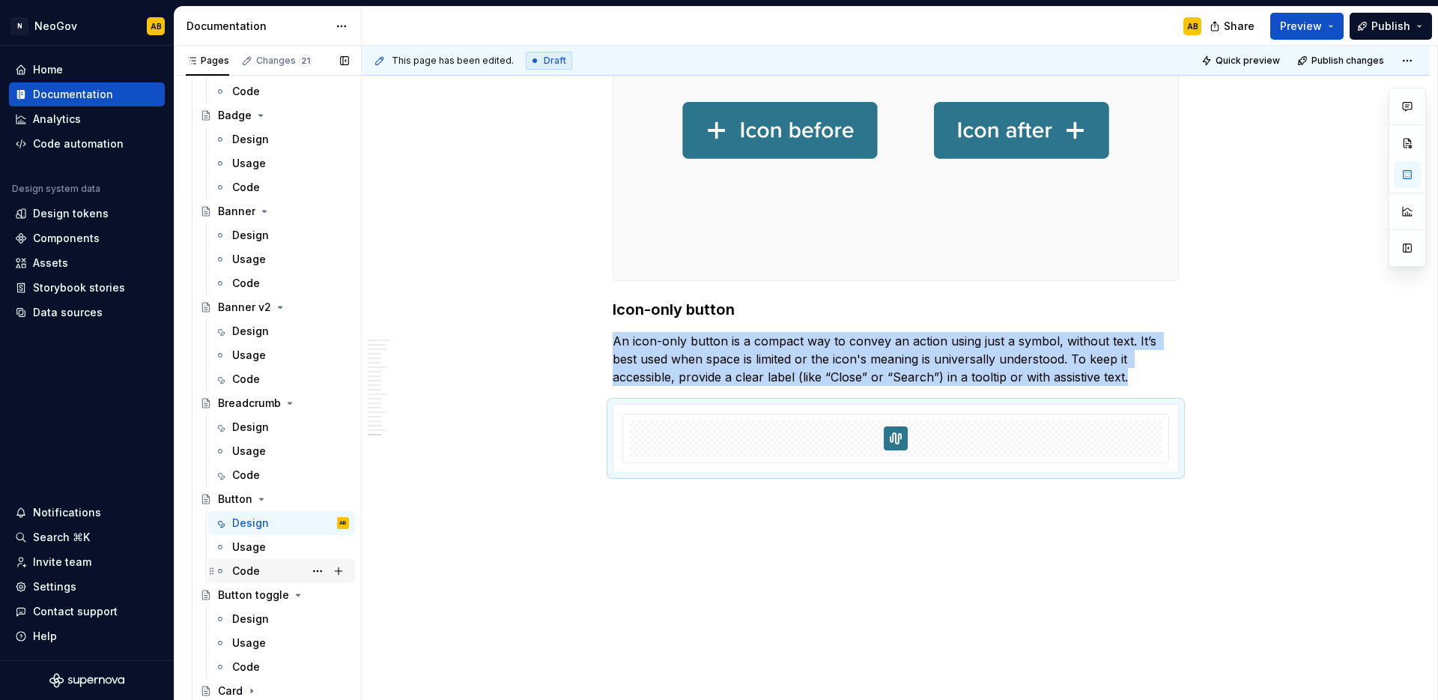
click at [279, 569] on div "Code" at bounding box center [290, 570] width 117 height 21
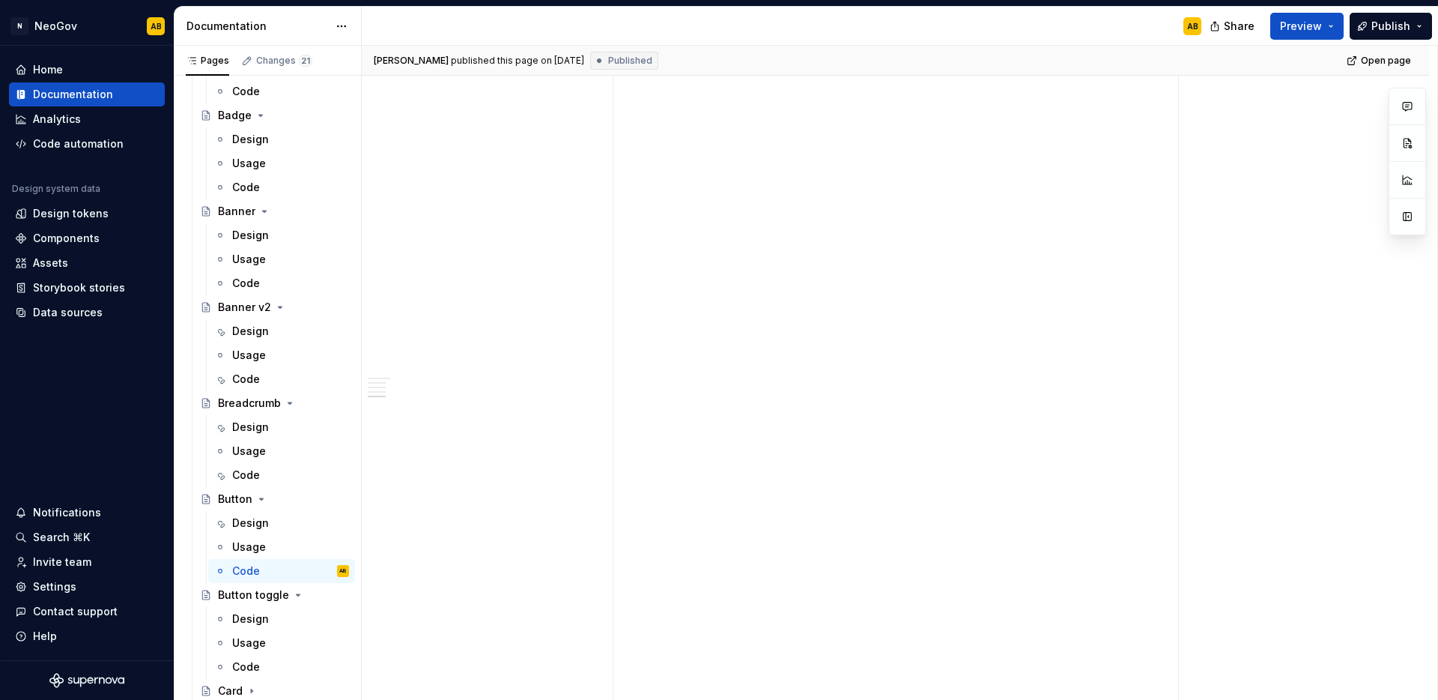
scroll to position [2821, 0]
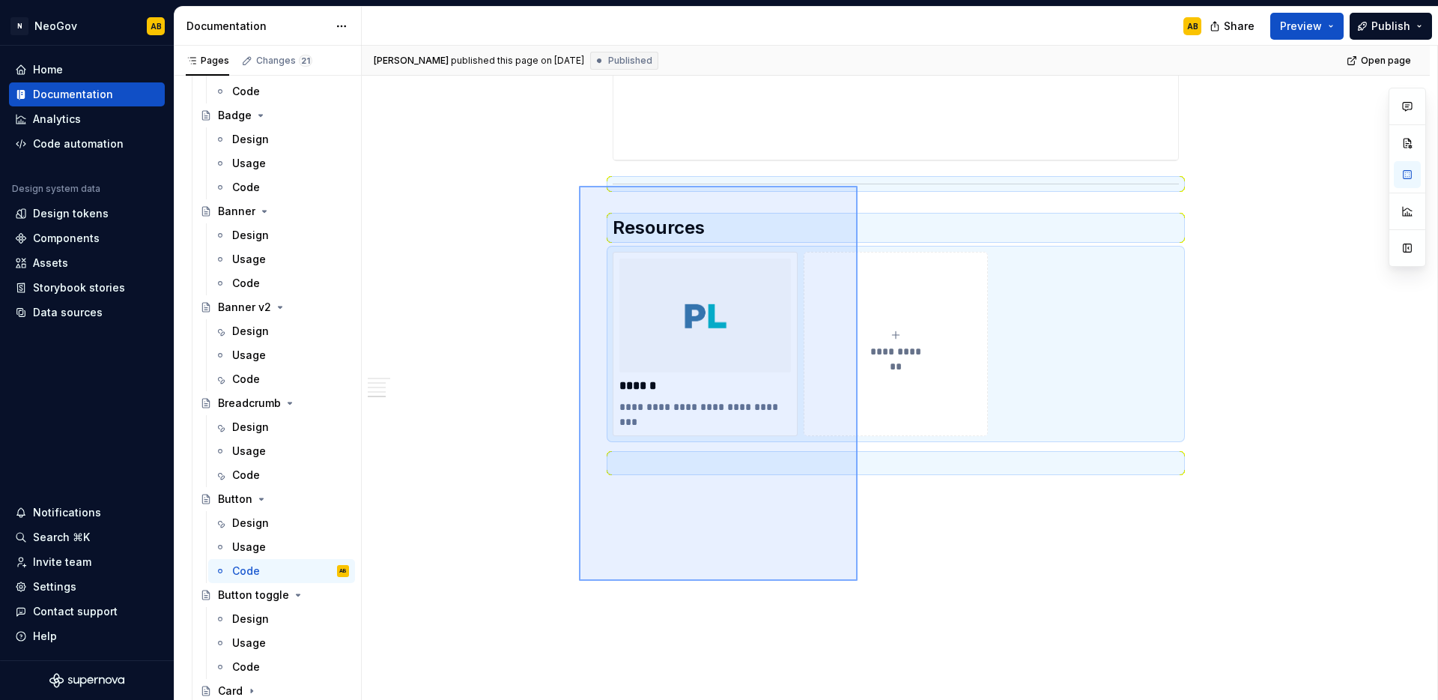
drag, startPoint x: 858, startPoint y: 581, endPoint x: 579, endPoint y: 186, distance: 483.3
click at [579, 186] on div "**********" at bounding box center [900, 373] width 1076 height 655
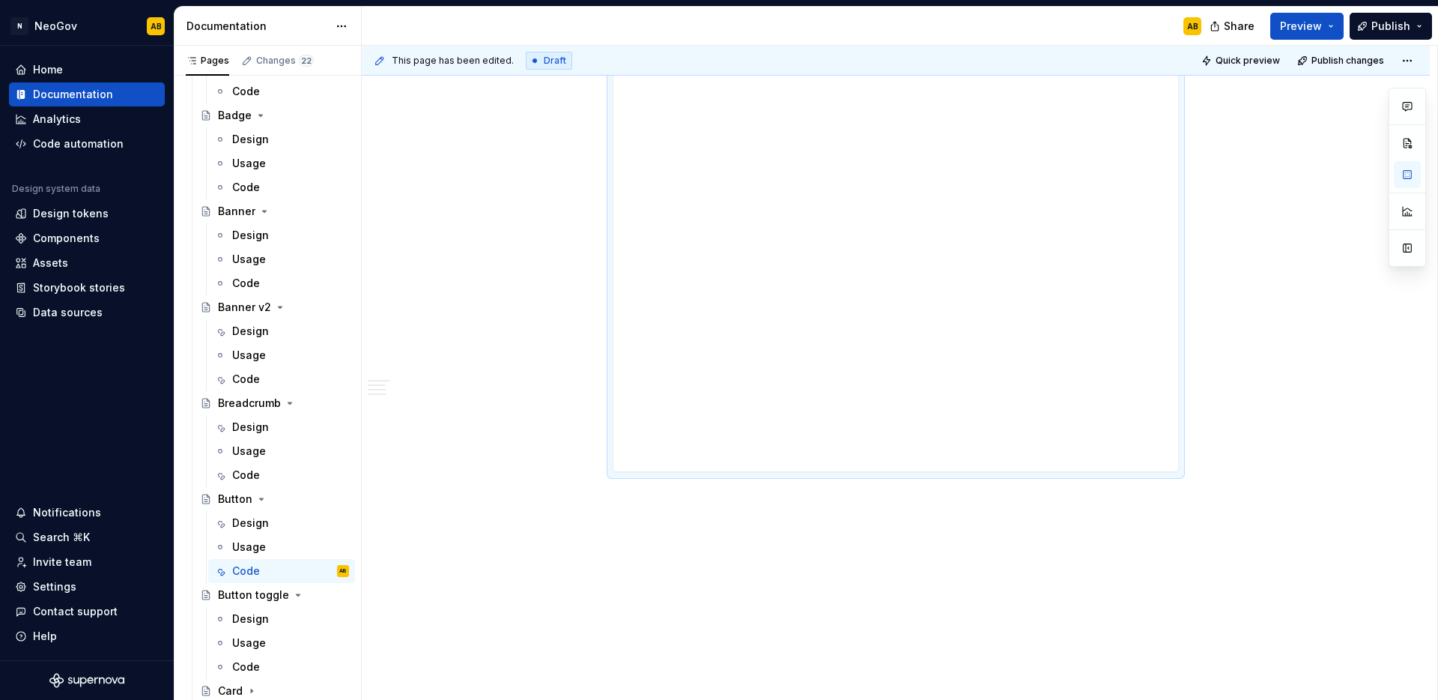
scroll to position [2282, 0]
click at [253, 614] on div "Design" at bounding box center [250, 618] width 37 height 15
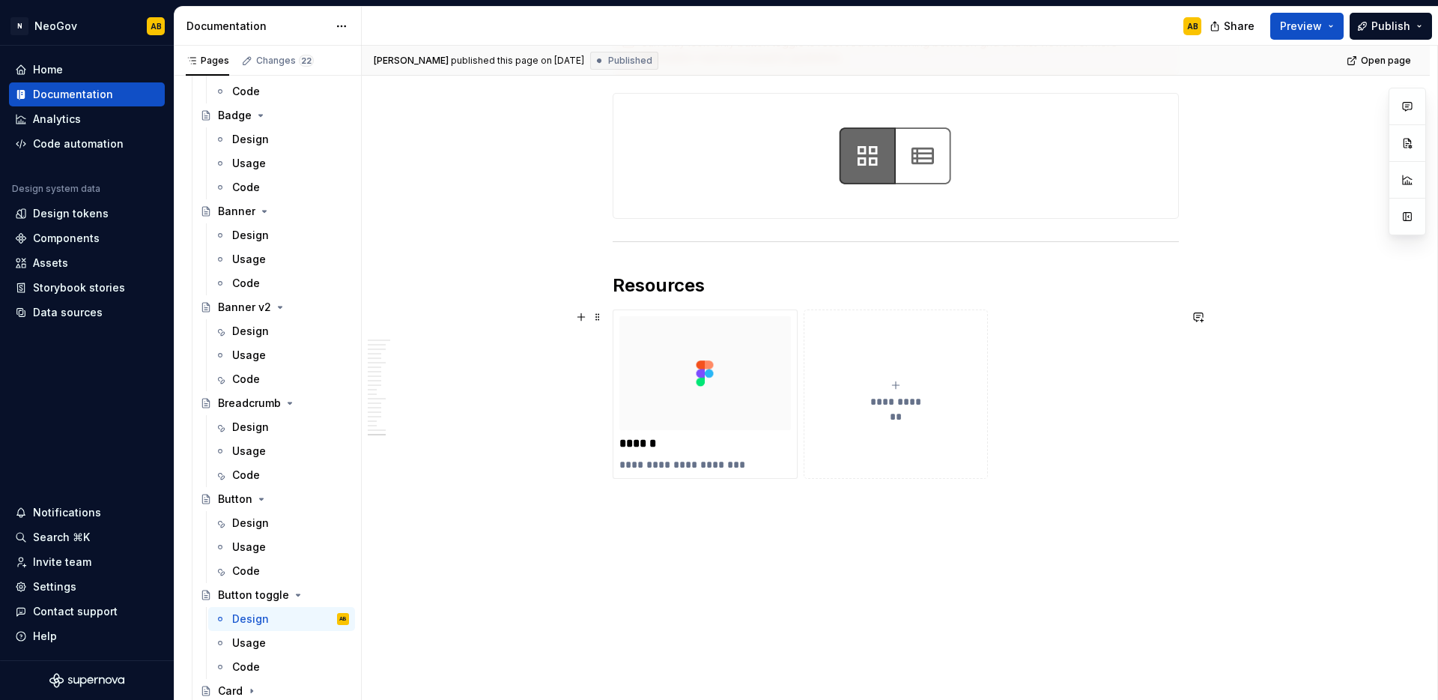
scroll to position [4318, 0]
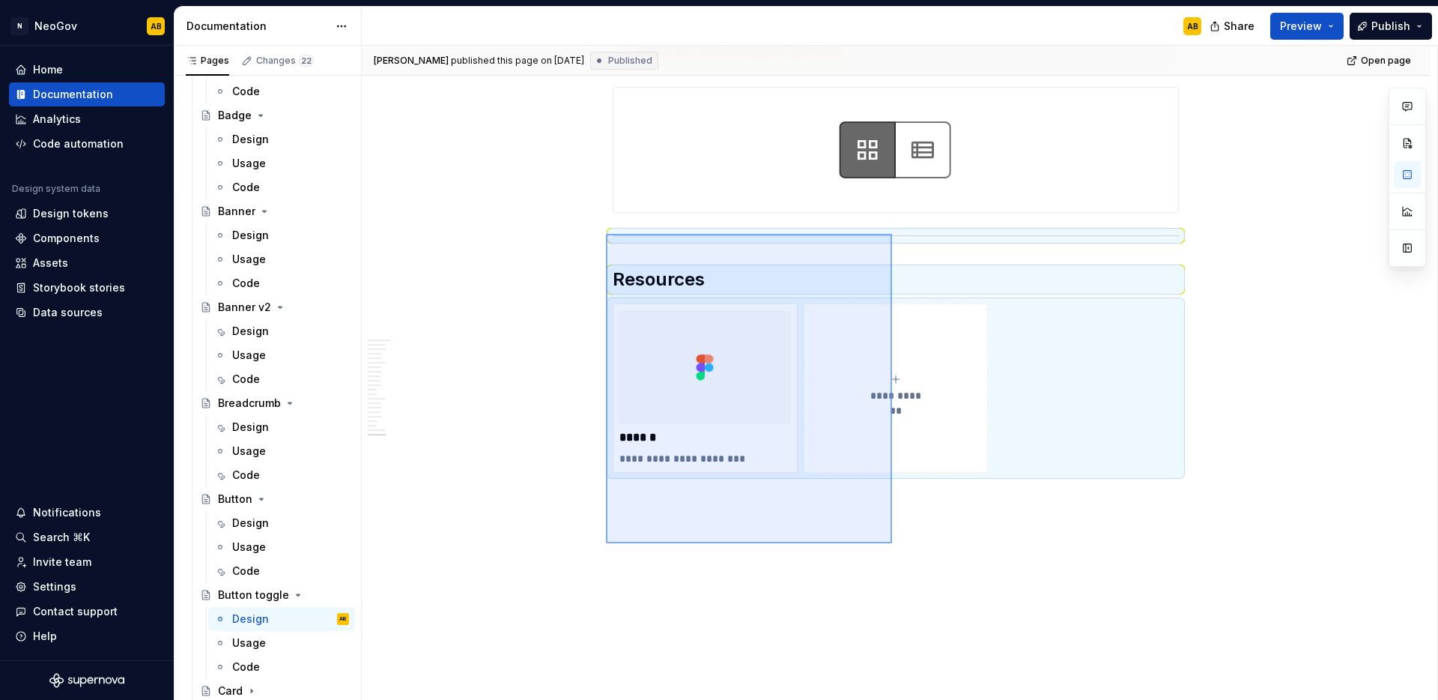
drag, startPoint x: 892, startPoint y: 543, endPoint x: 606, endPoint y: 234, distance: 421.5
click at [606, 234] on div "[PERSON_NAME] published this page on [DATE] Published Open page Button toggle A…" at bounding box center [900, 373] width 1076 height 655
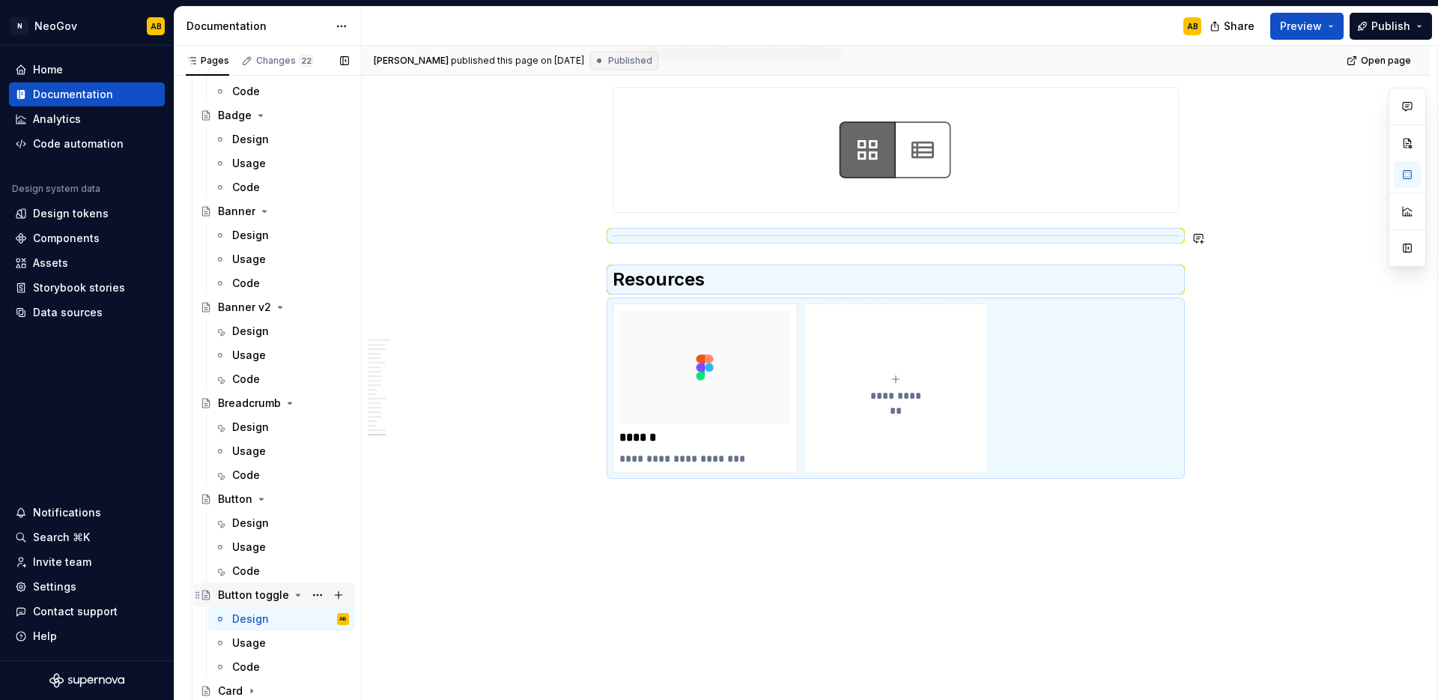
scroll to position [4058, 0]
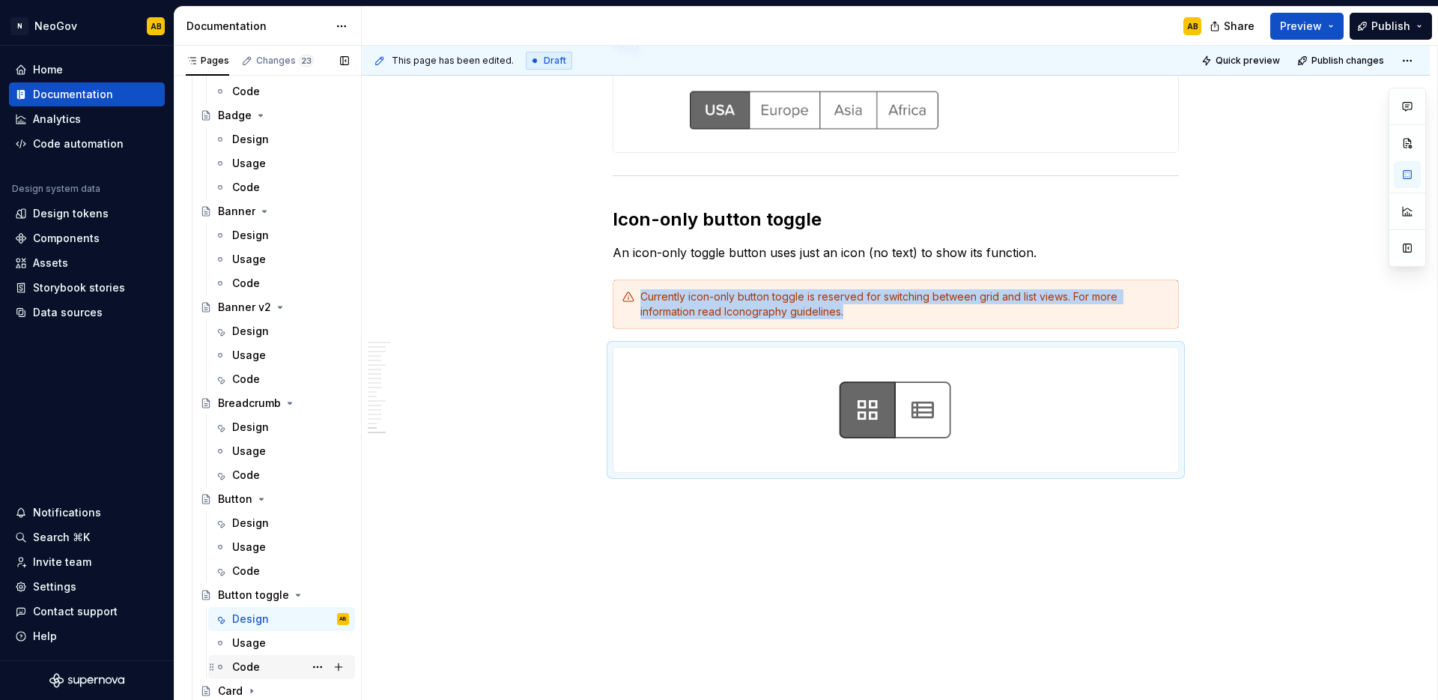
click at [261, 659] on div "Code" at bounding box center [290, 666] width 117 height 21
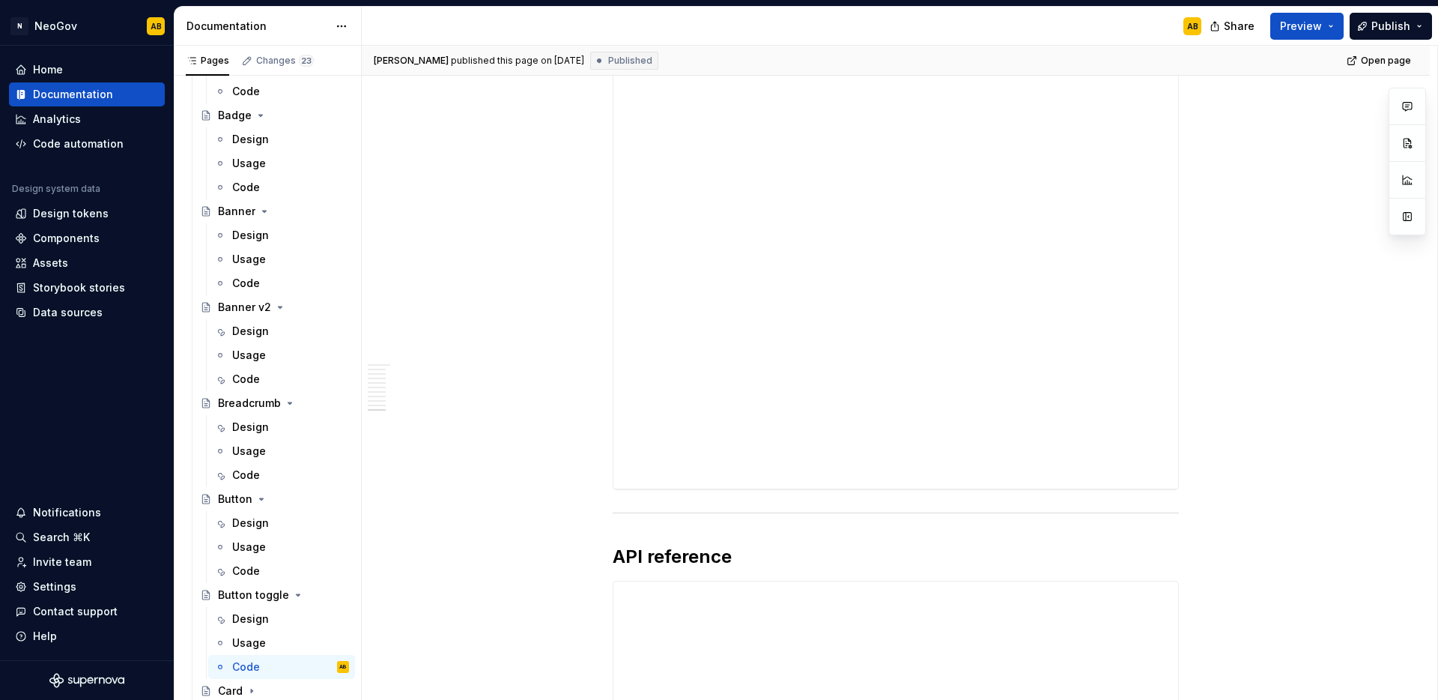
scroll to position [3612, 0]
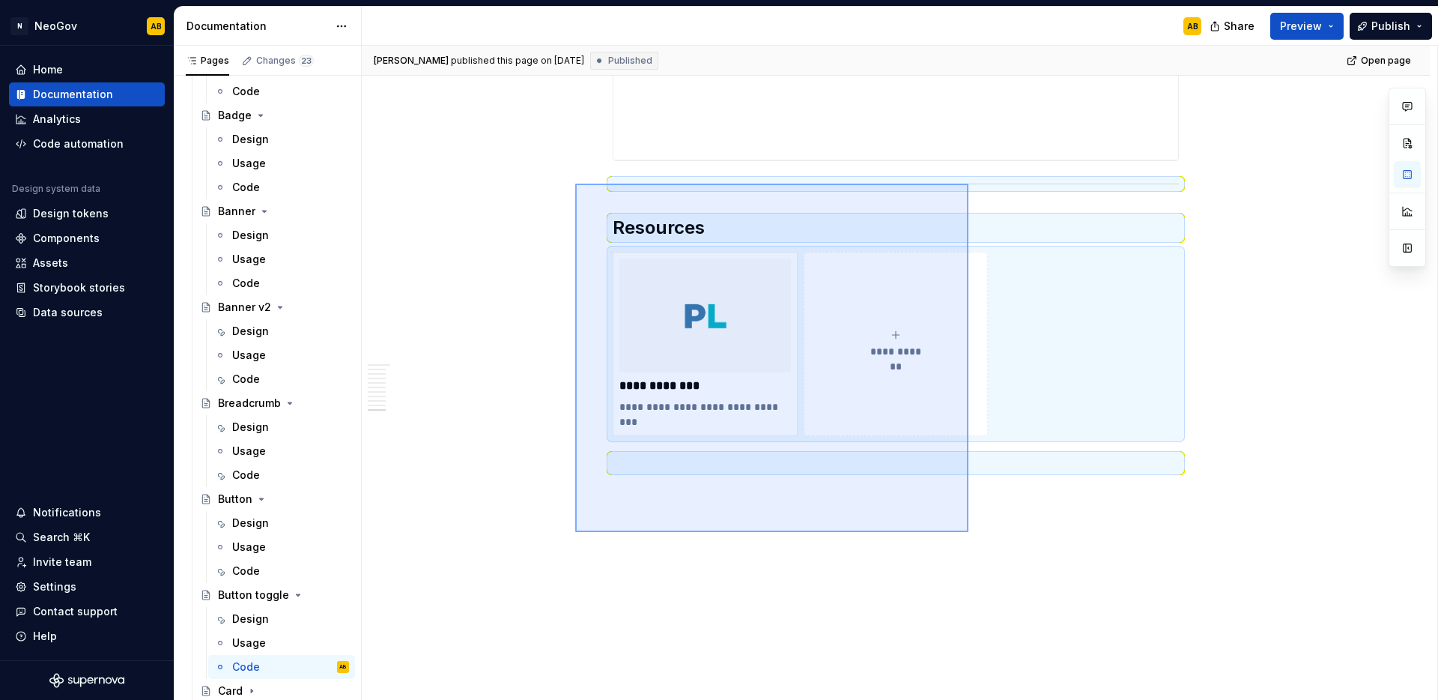
drag, startPoint x: 904, startPoint y: 495, endPoint x: 575, endPoint y: 184, distance: 452.6
click at [575, 184] on div "**********" at bounding box center [900, 373] width 1076 height 655
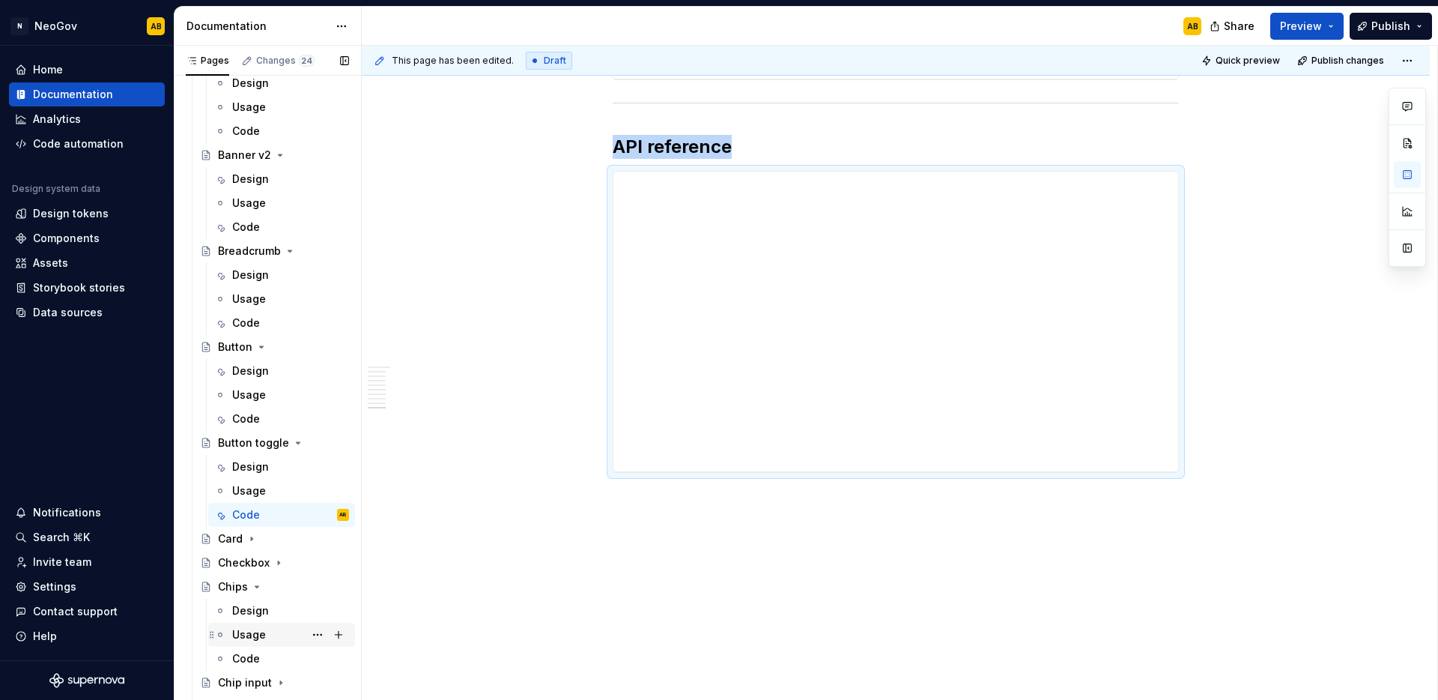
scroll to position [481, 0]
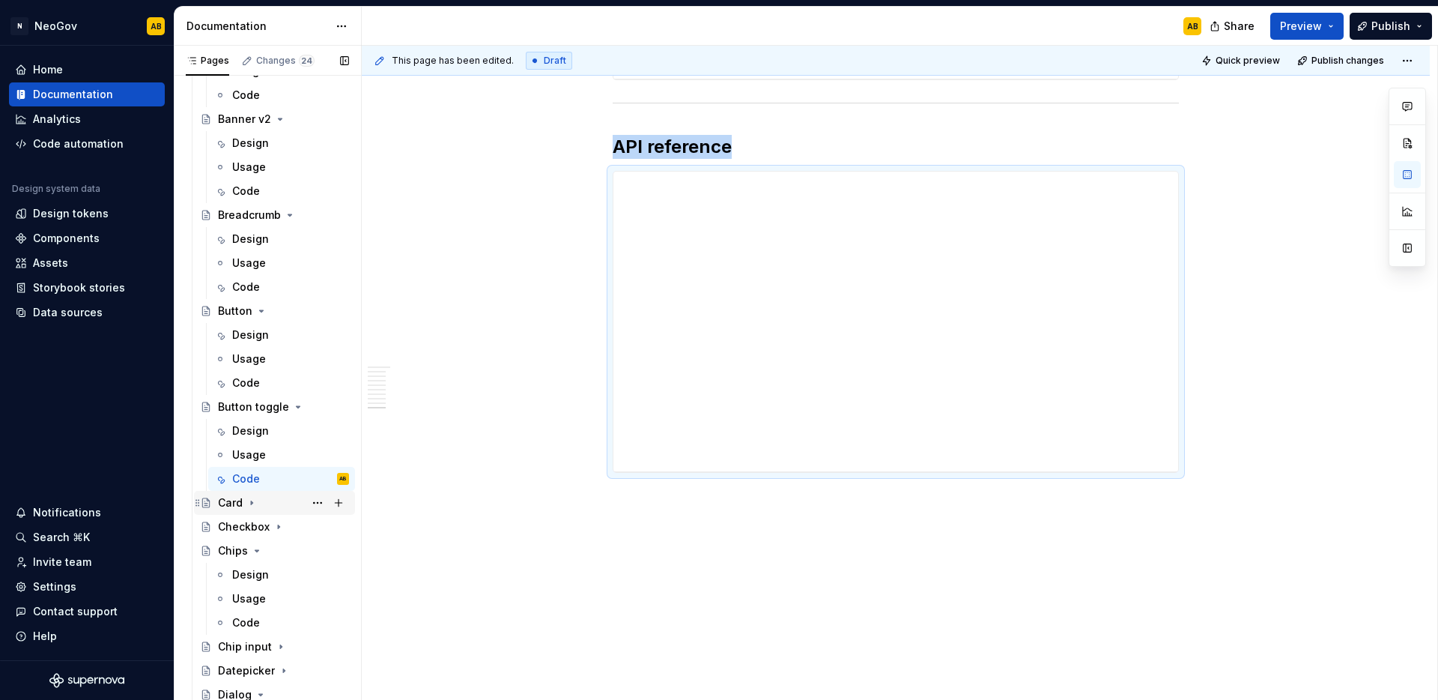
click at [251, 503] on icon "Page tree" at bounding box center [251, 503] width 1 height 4
click at [254, 522] on div "Design" at bounding box center [250, 526] width 37 height 15
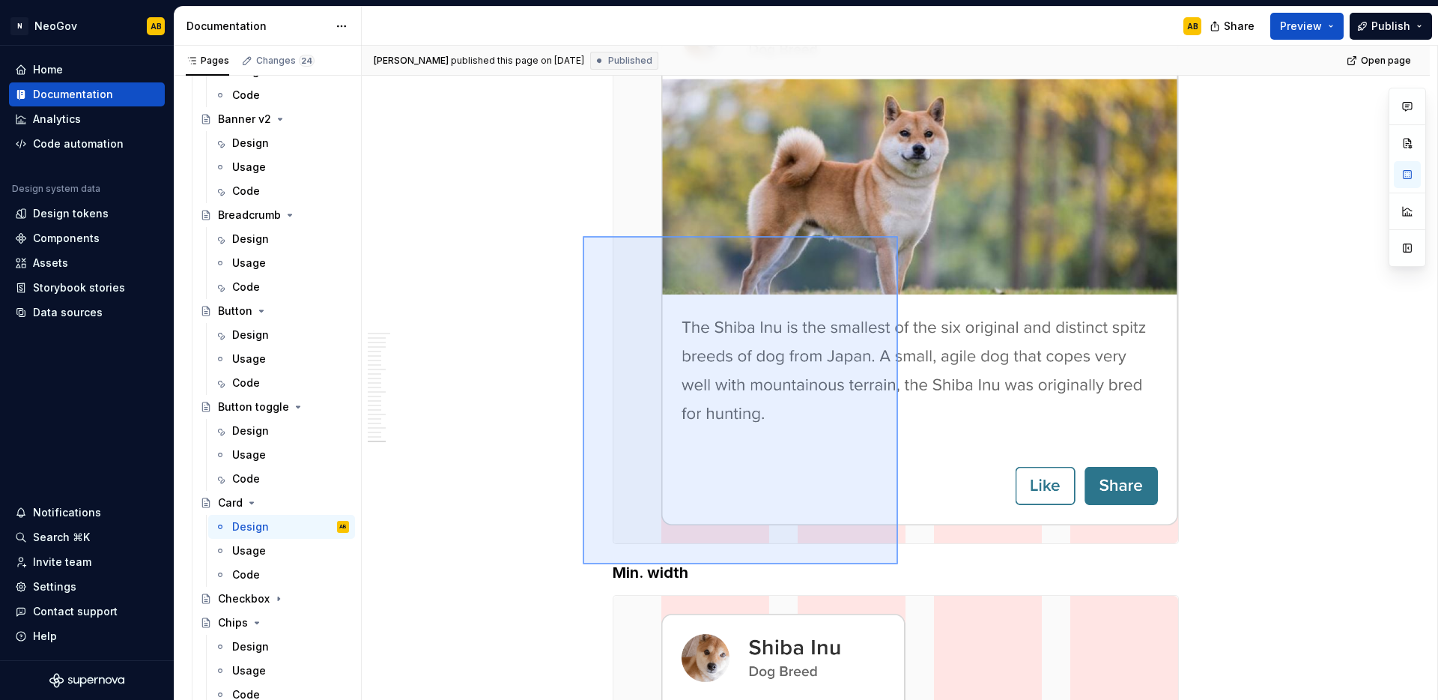
scroll to position [6471, 0]
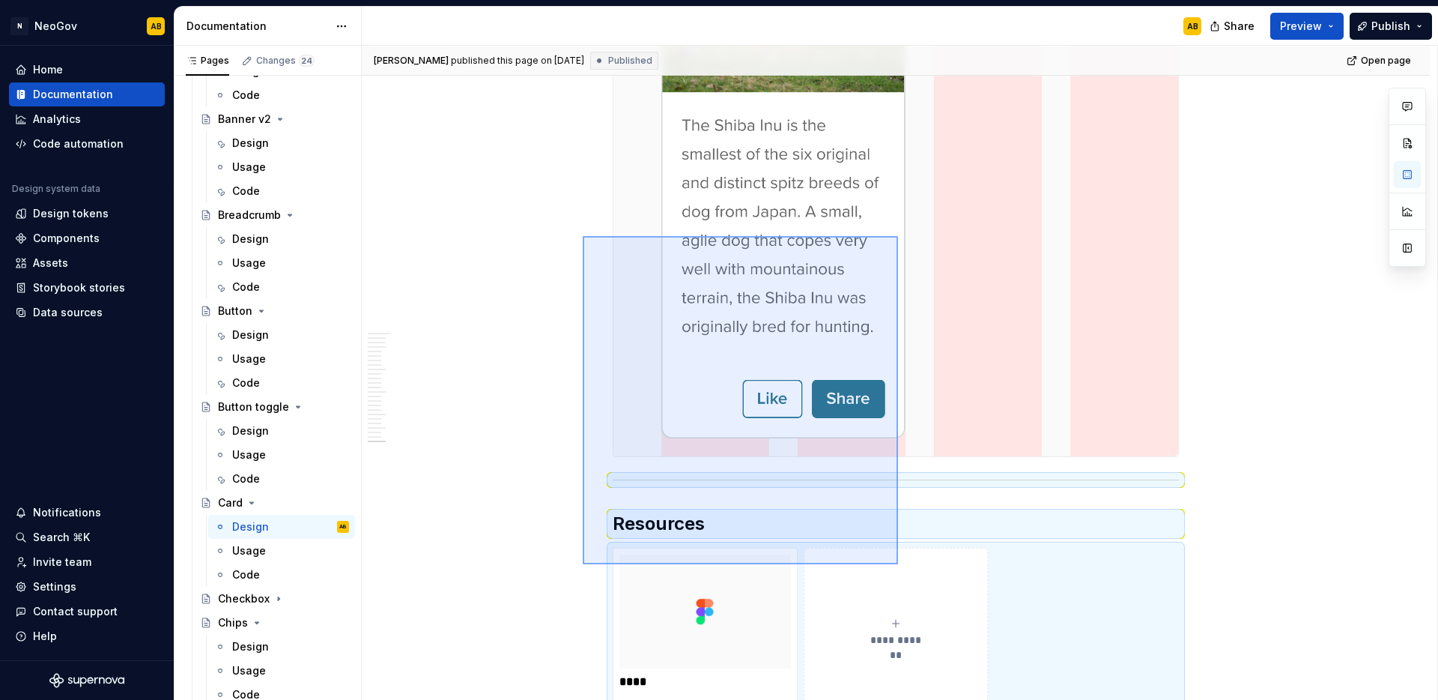
drag, startPoint x: 803, startPoint y: 509, endPoint x: 583, endPoint y: 236, distance: 350.5
click at [583, 236] on div "[PERSON_NAME] published this page on [DATE] Published Open page Card A Card com…" at bounding box center [900, 373] width 1076 height 655
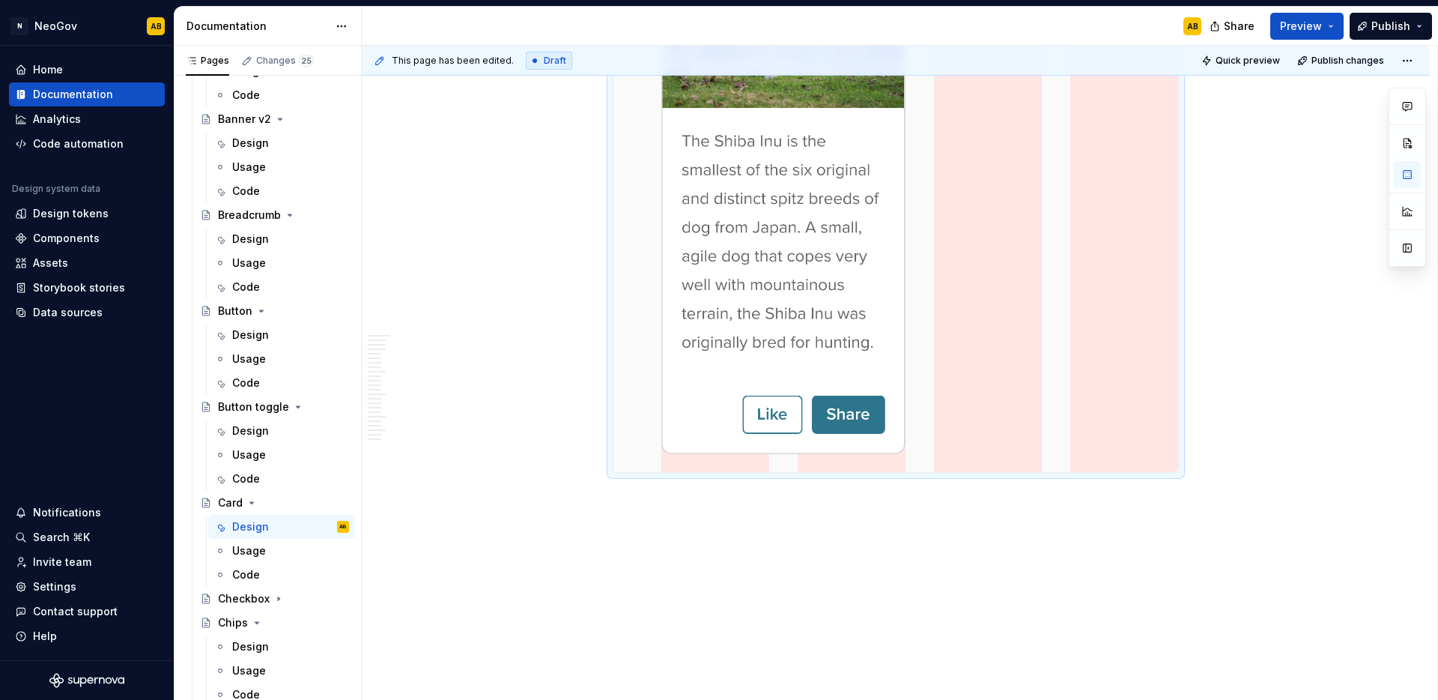
scroll to position [6227, 0]
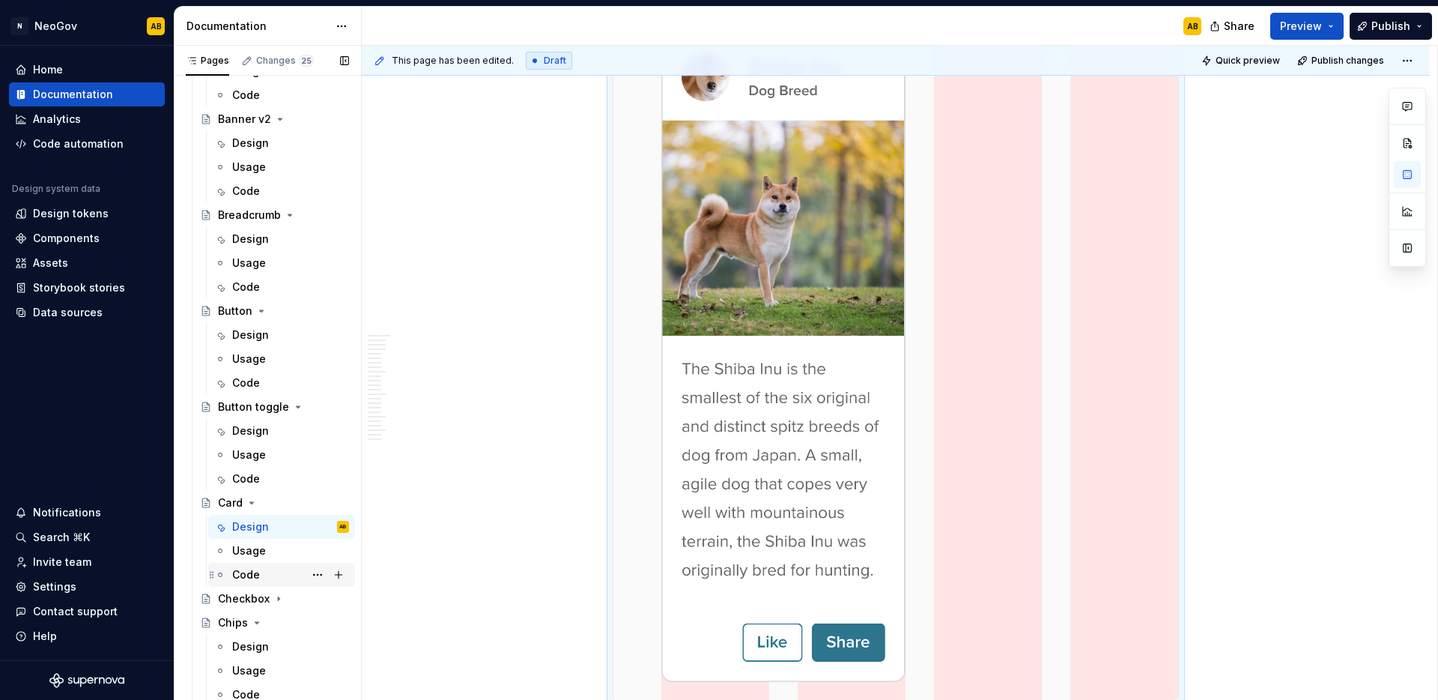
click at [271, 579] on div "Code" at bounding box center [290, 574] width 117 height 21
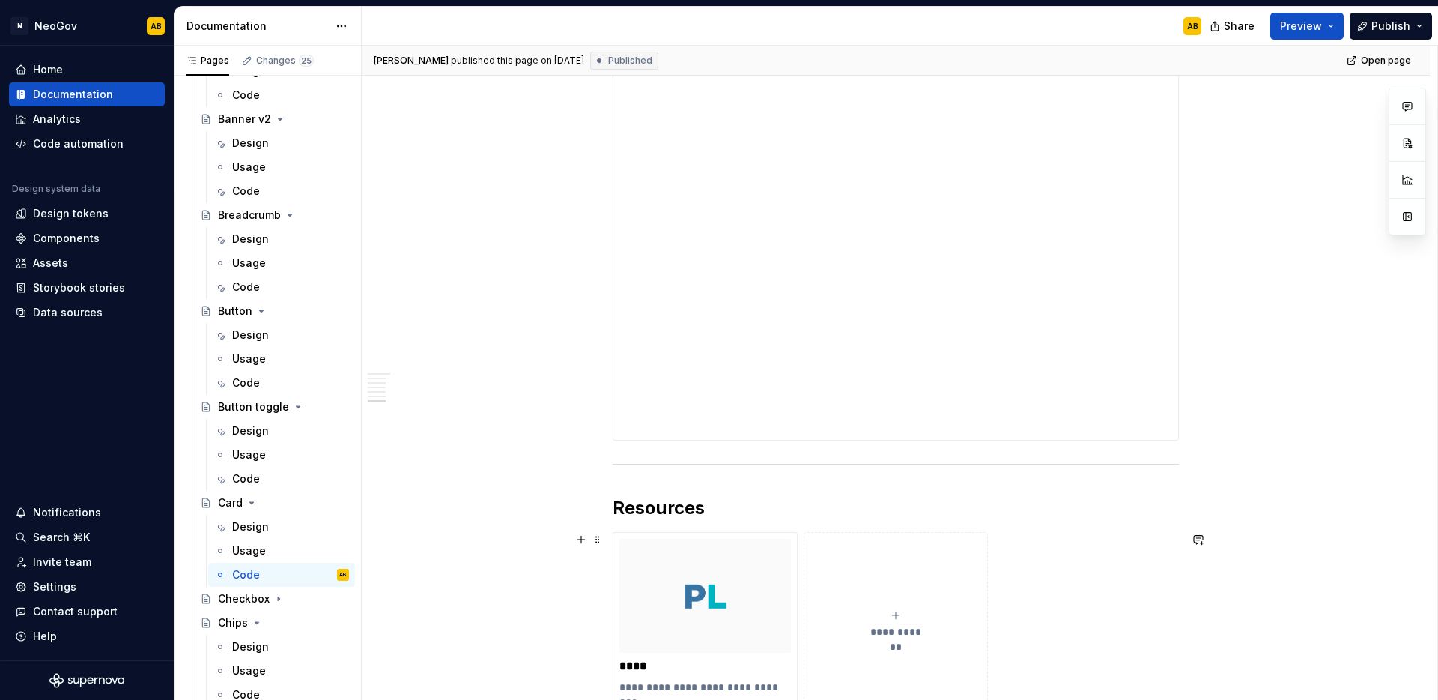
scroll to position [2881, 0]
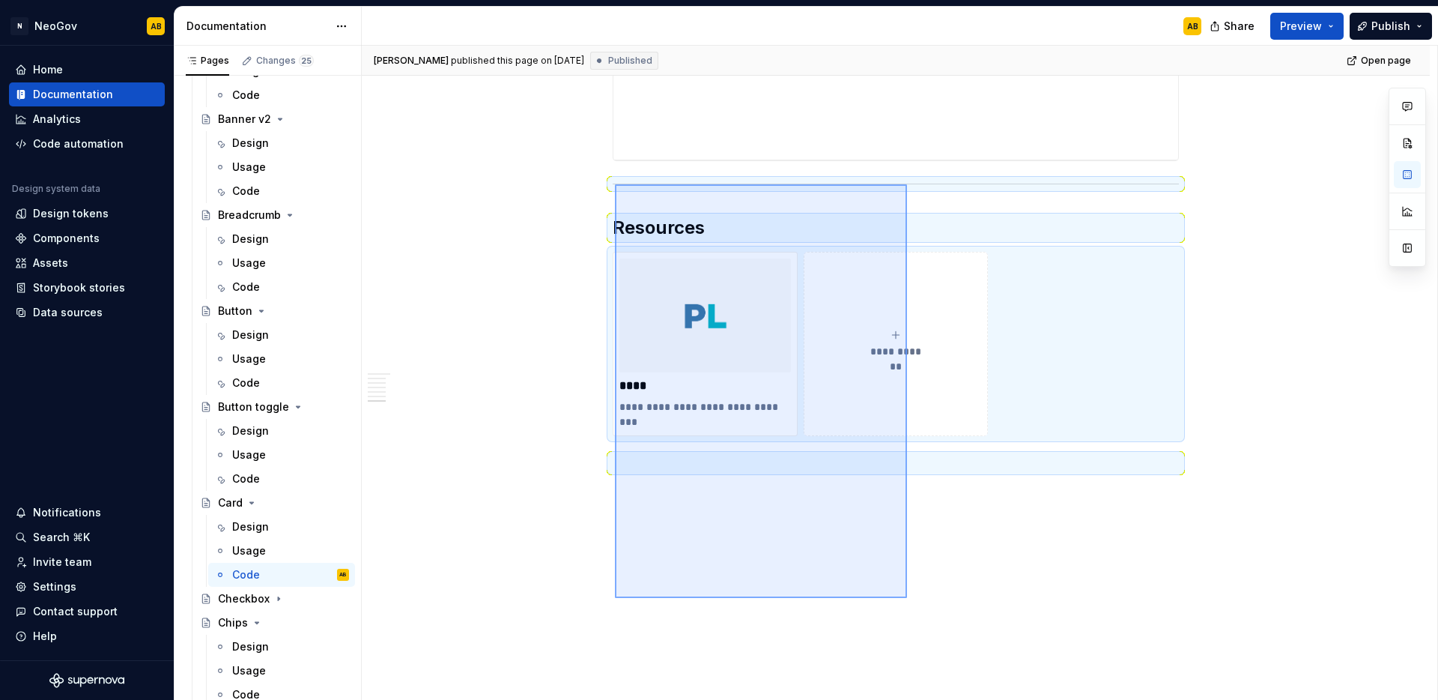
drag, startPoint x: 838, startPoint y: 523, endPoint x: 615, endPoint y: 184, distance: 405.2
click at [615, 184] on div "**********" at bounding box center [900, 373] width 1076 height 655
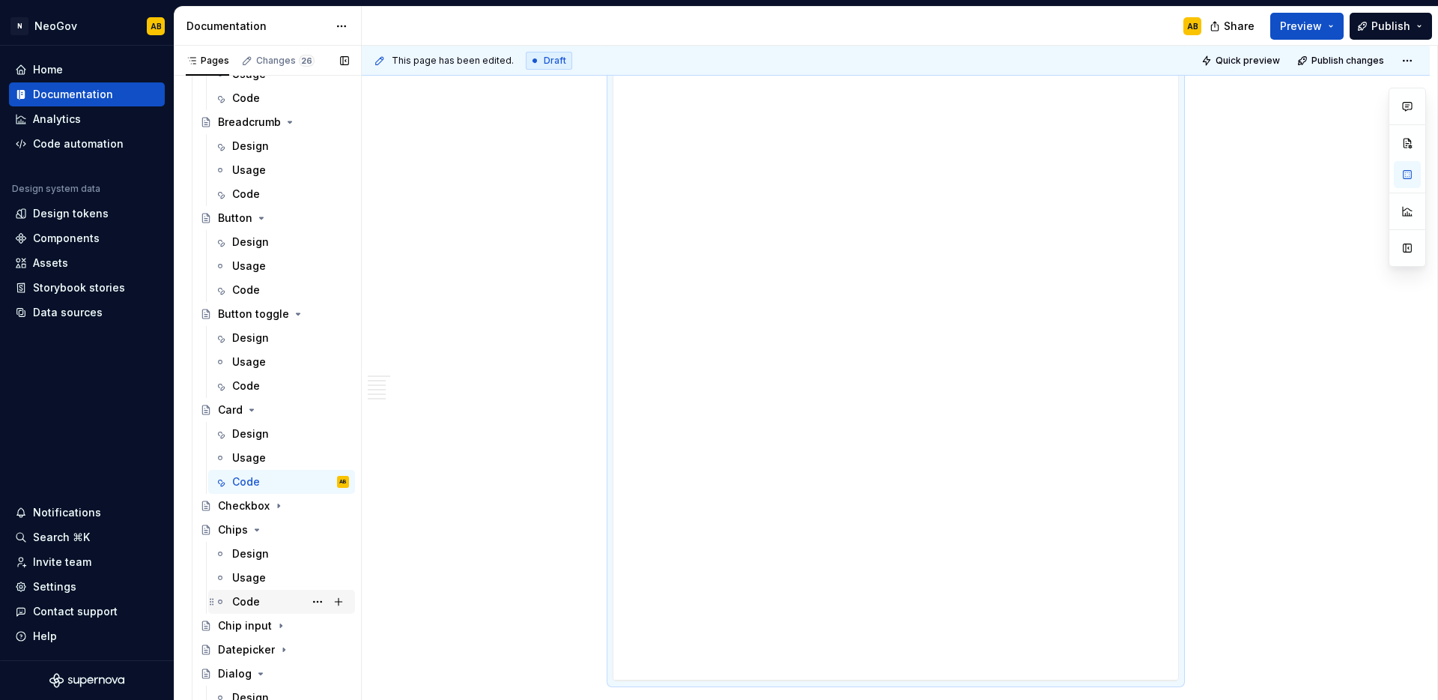
scroll to position [592, 0]
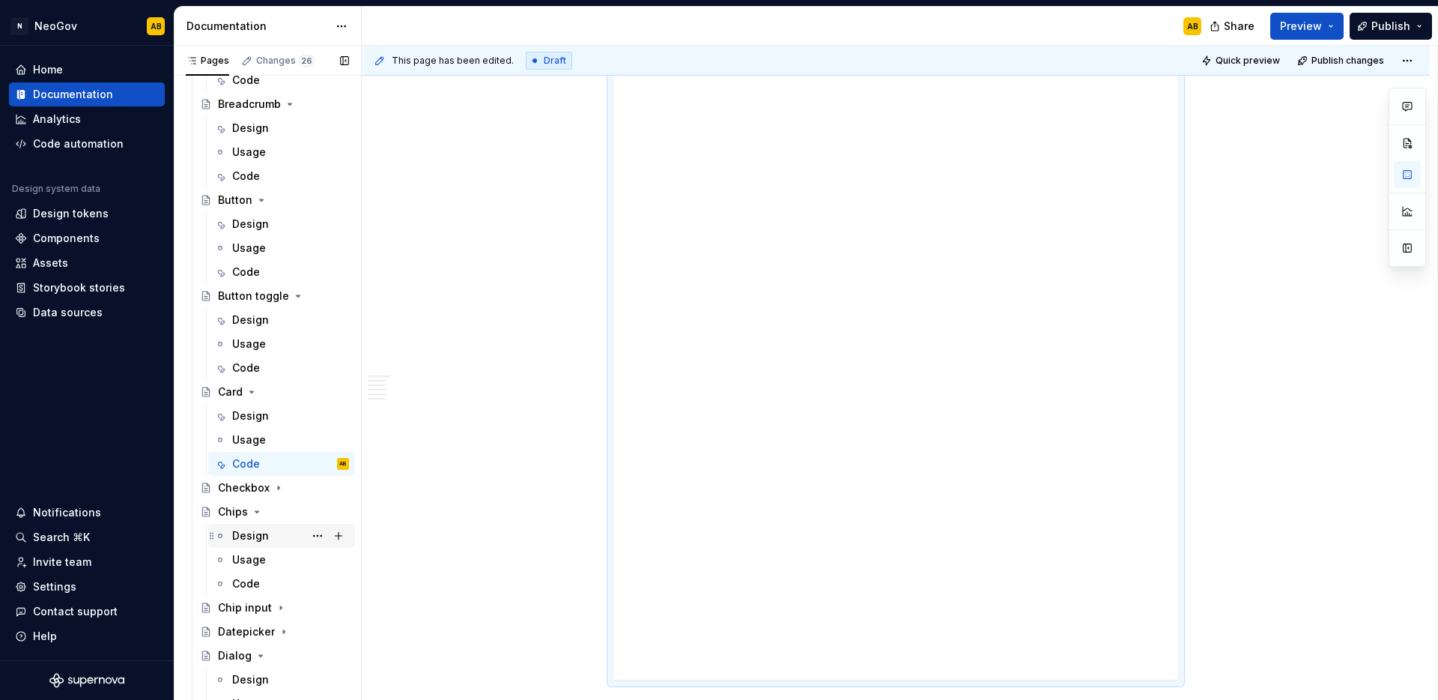
click at [246, 540] on div "Design" at bounding box center [250, 535] width 37 height 15
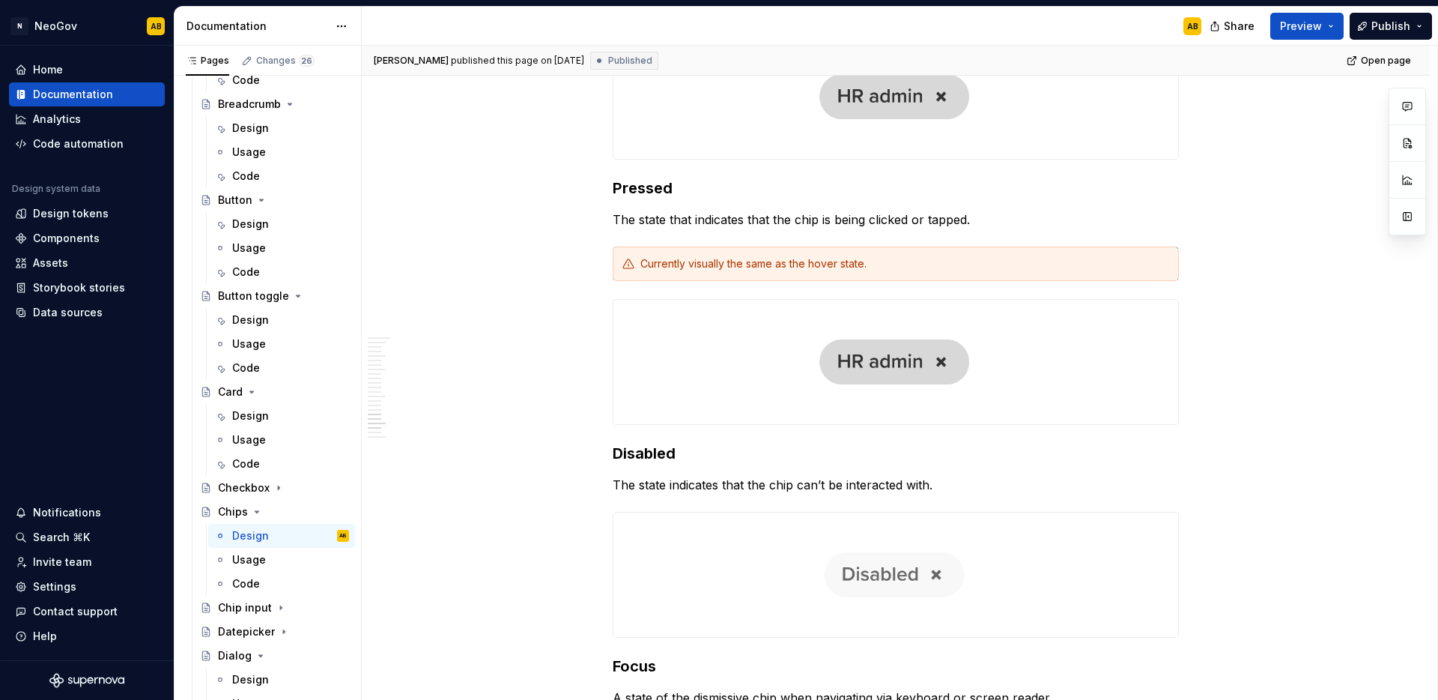
scroll to position [4621, 0]
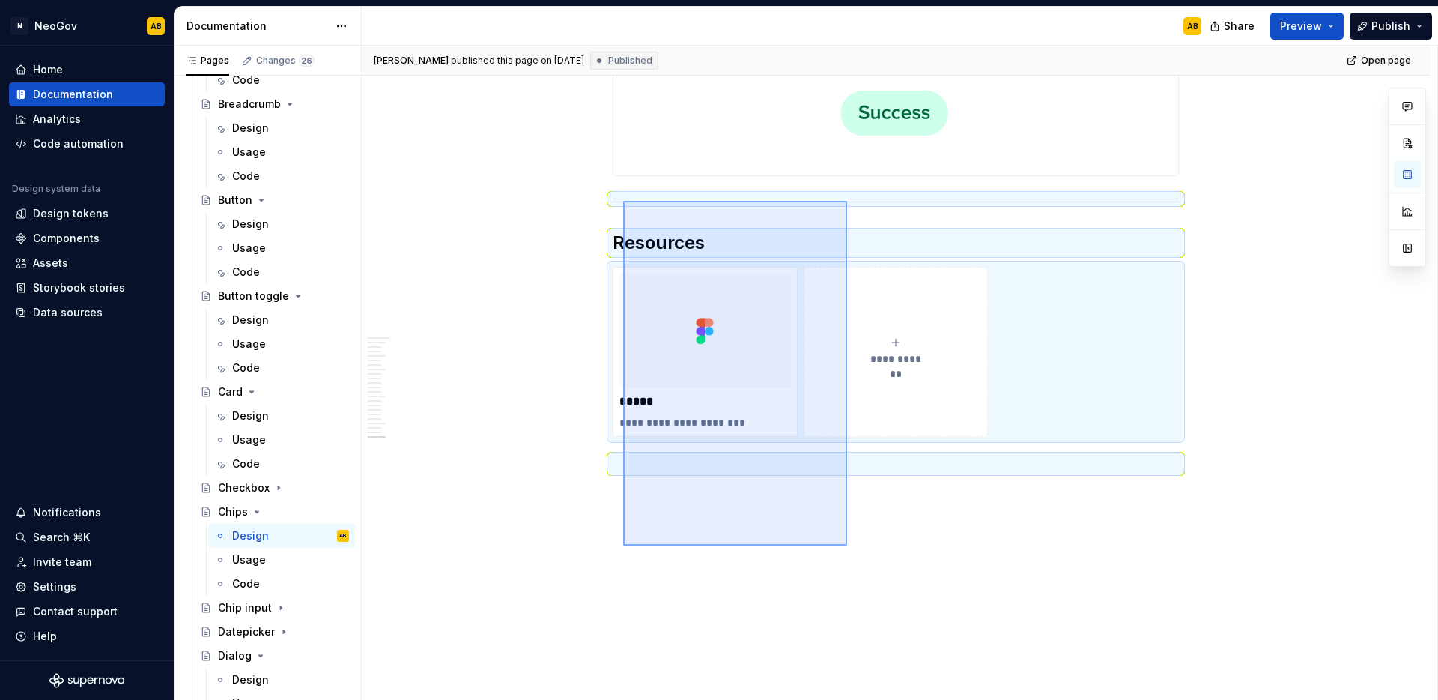
drag, startPoint x: 847, startPoint y: 545, endPoint x: 623, endPoint y: 201, distance: 411.0
click at [623, 201] on div "[PERSON_NAME] published this page on [DATE] Published Open page Chips Chips are…" at bounding box center [900, 373] width 1076 height 655
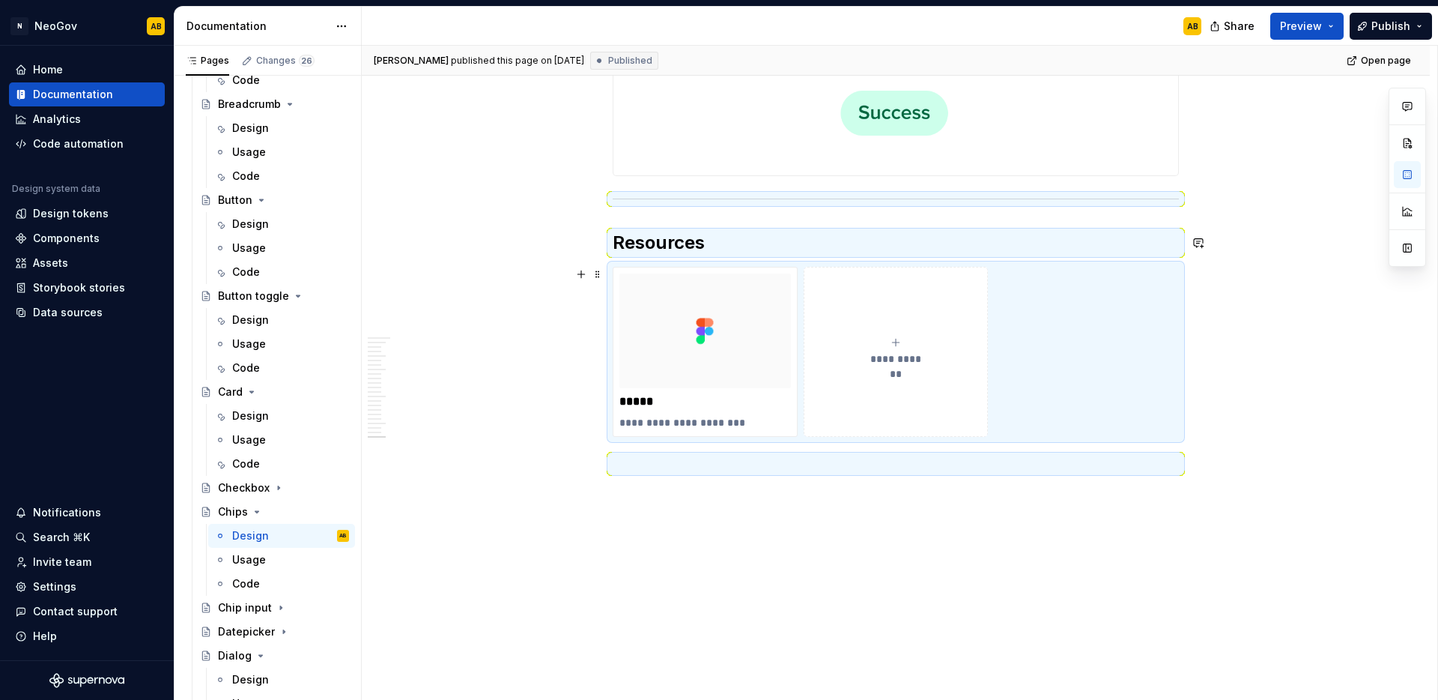
scroll to position [4324, 0]
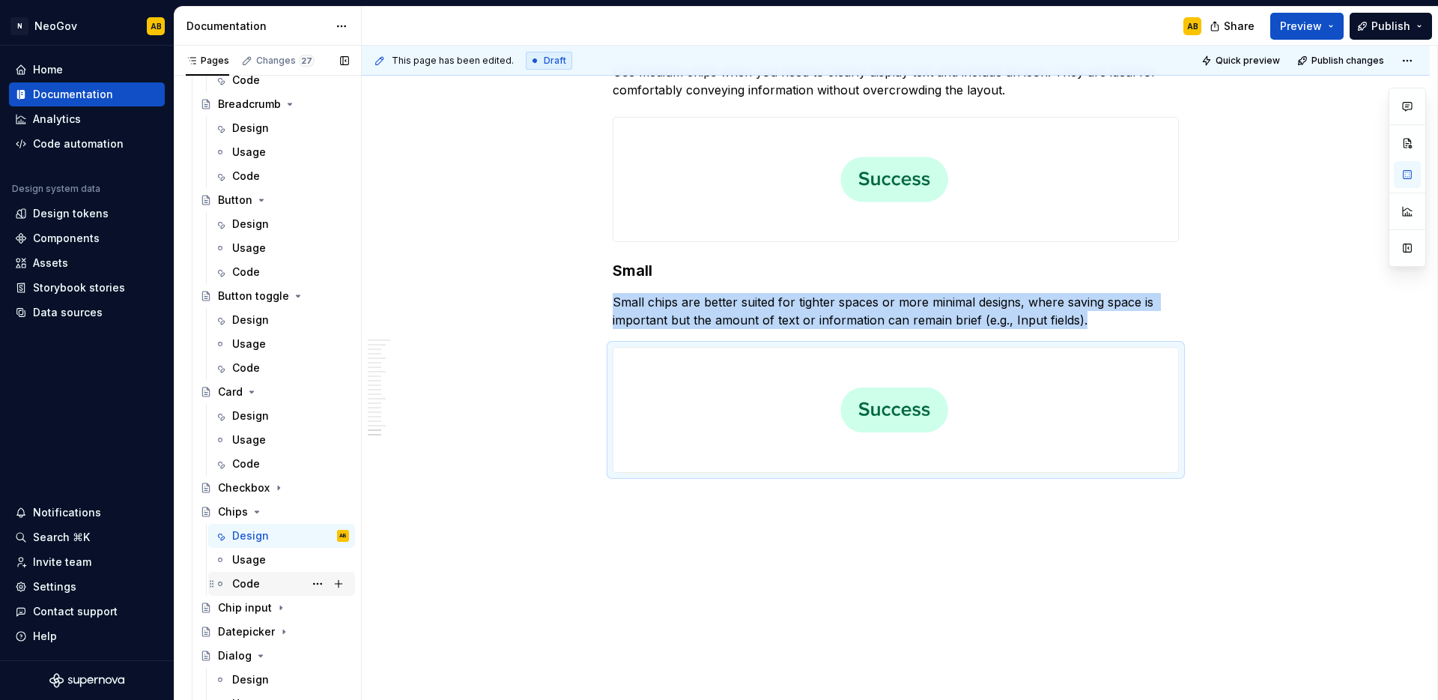
click at [259, 581] on div "Code" at bounding box center [290, 583] width 117 height 21
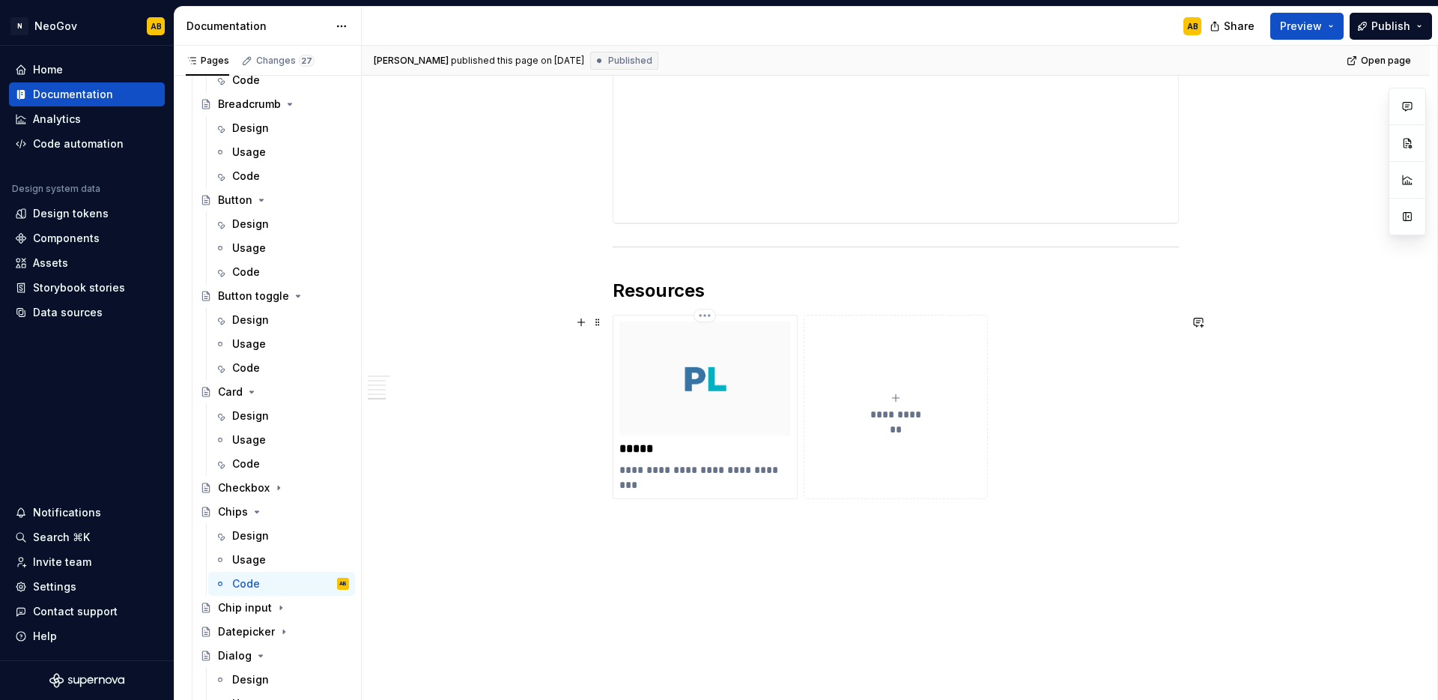
scroll to position [2129, 0]
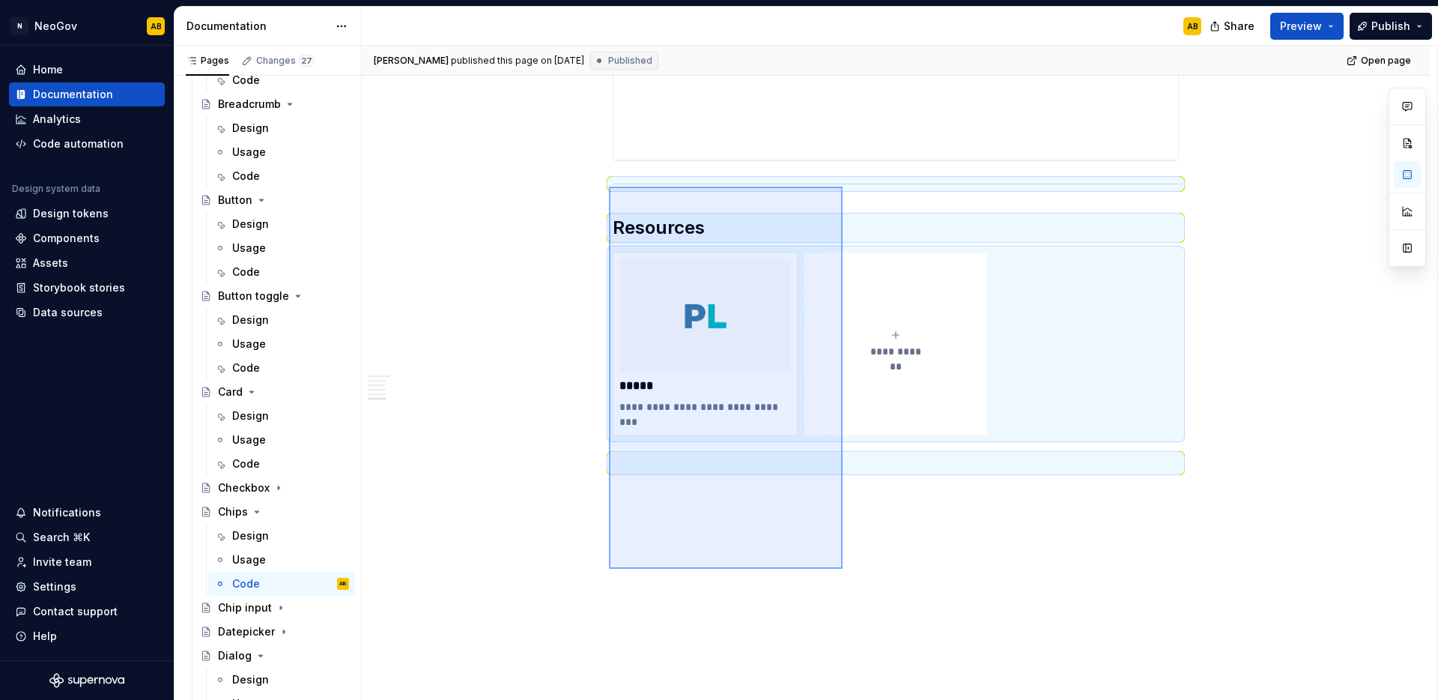
drag, startPoint x: 781, startPoint y: 485, endPoint x: 609, endPoint y: 185, distance: 345.7
click at [609, 185] on div "**********" at bounding box center [900, 373] width 1076 height 655
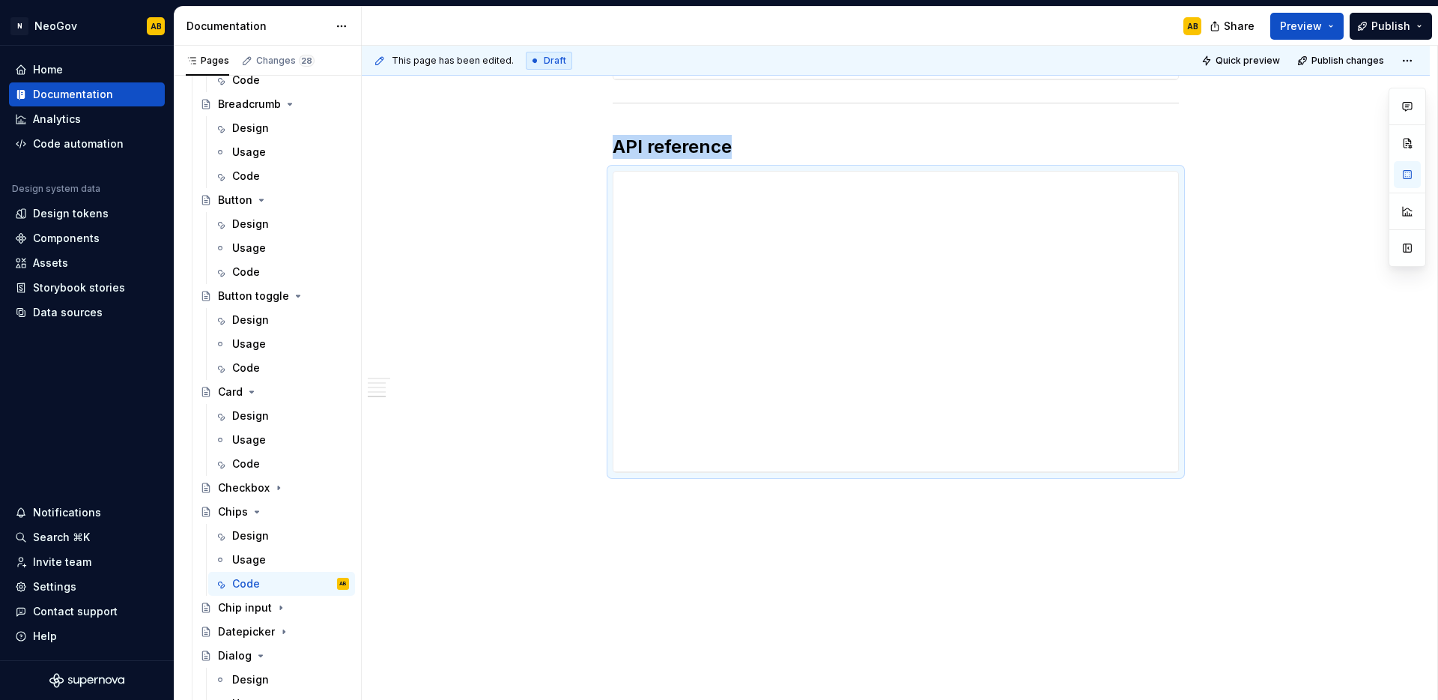
scroll to position [1818, 0]
click at [1400, 36] on button "Publish" at bounding box center [1391, 26] width 82 height 27
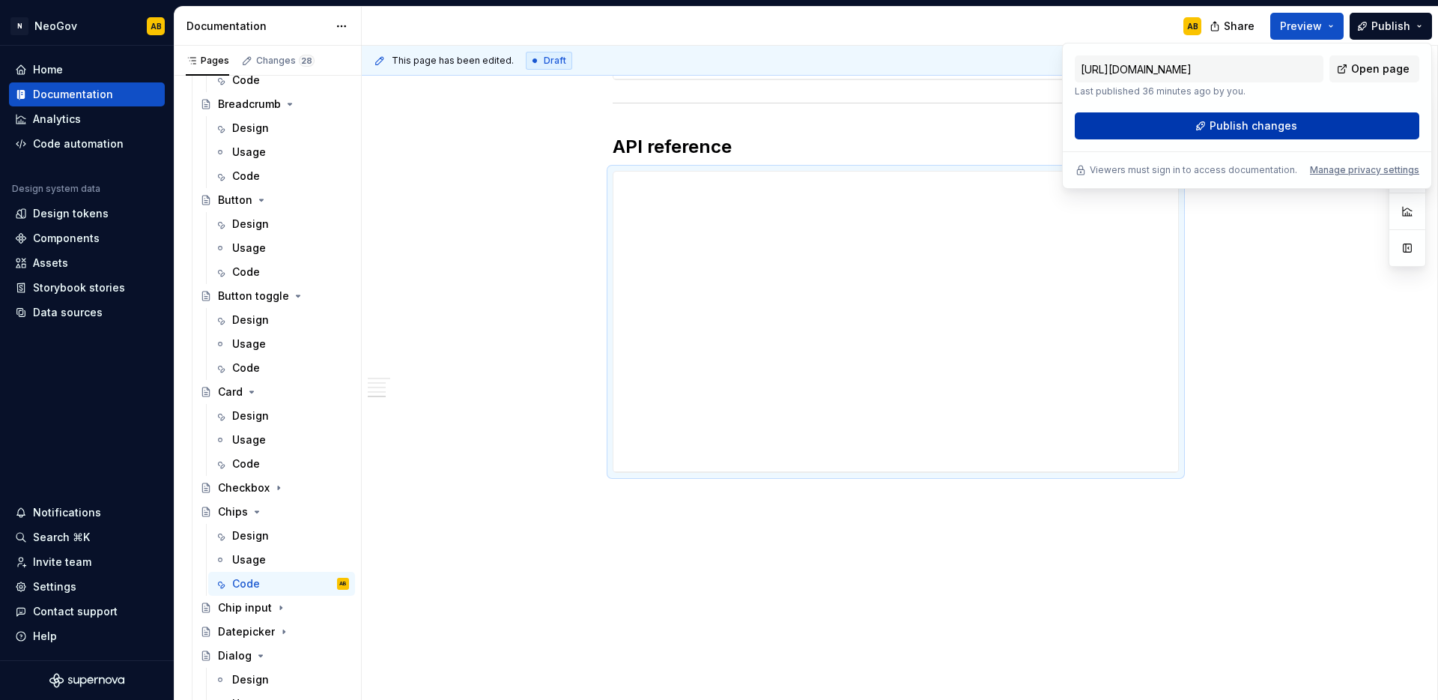
click at [1235, 120] on span "Publish changes" at bounding box center [1254, 125] width 88 height 15
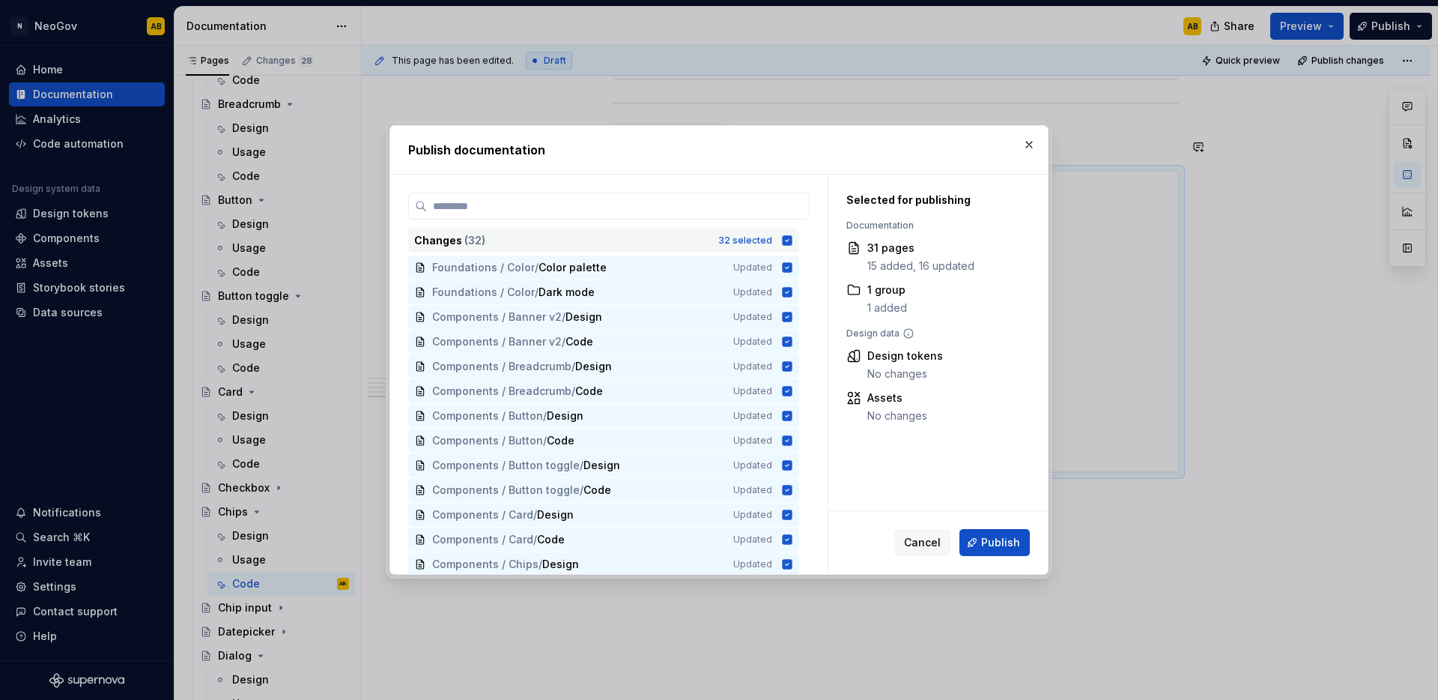
click at [787, 243] on icon at bounding box center [788, 240] width 10 height 10
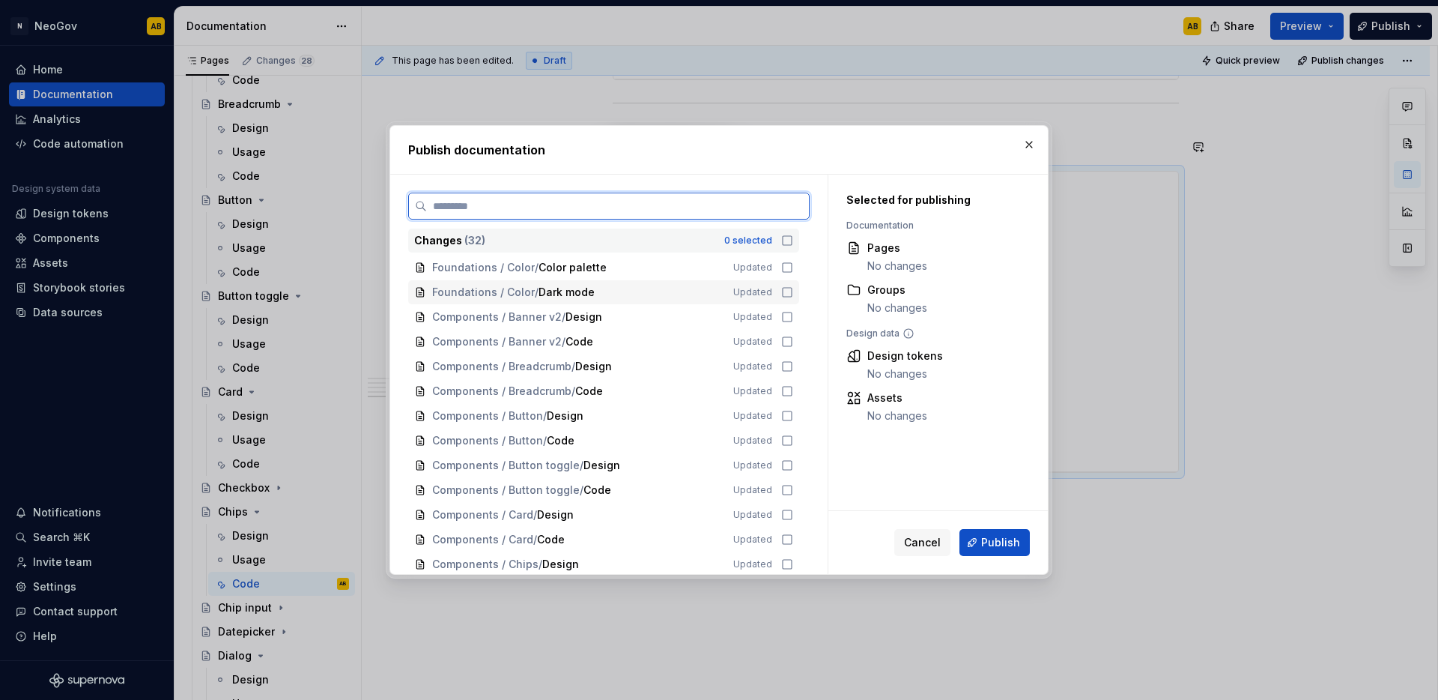
click at [786, 289] on icon at bounding box center [787, 292] width 12 height 12
click at [789, 297] on icon at bounding box center [788, 292] width 10 height 10
click at [790, 315] on icon at bounding box center [787, 317] width 12 height 12
click at [790, 336] on icon at bounding box center [787, 342] width 12 height 12
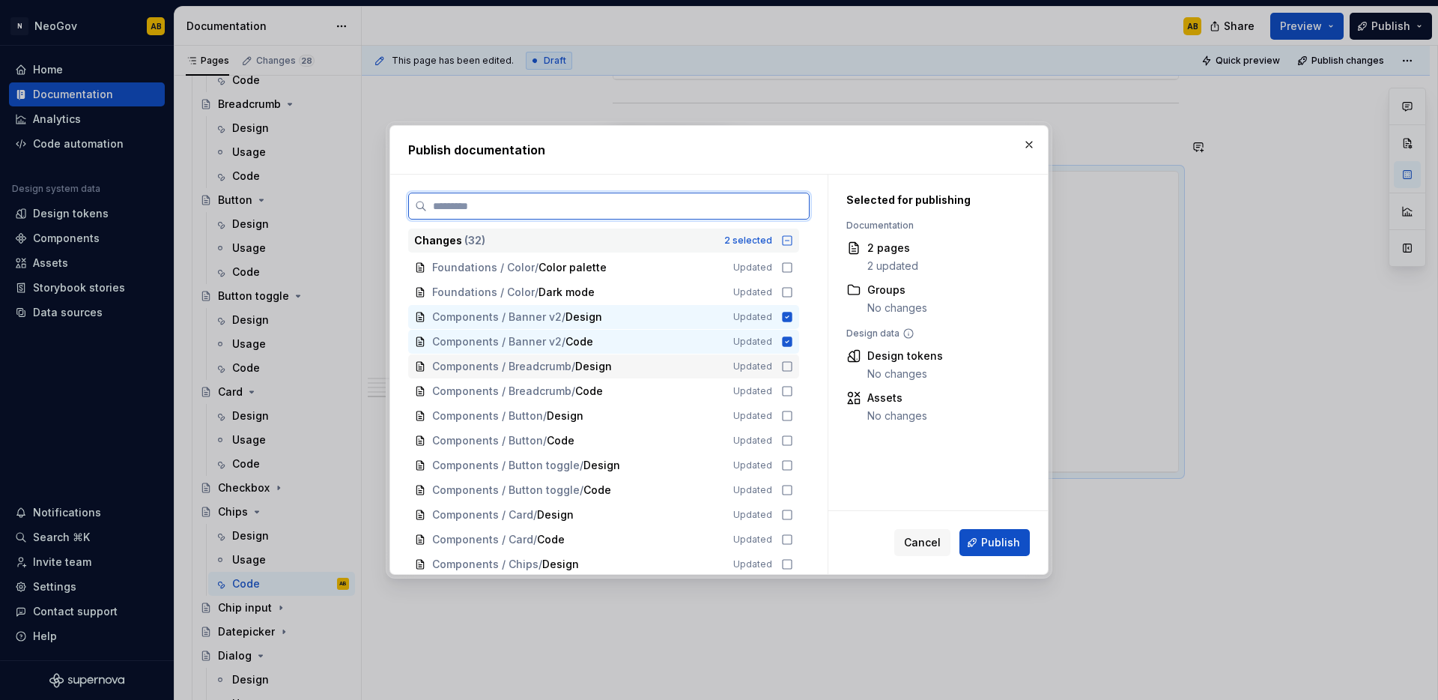
click at [787, 368] on icon at bounding box center [787, 366] width 12 height 12
click at [787, 385] on icon at bounding box center [787, 391] width 12 height 12
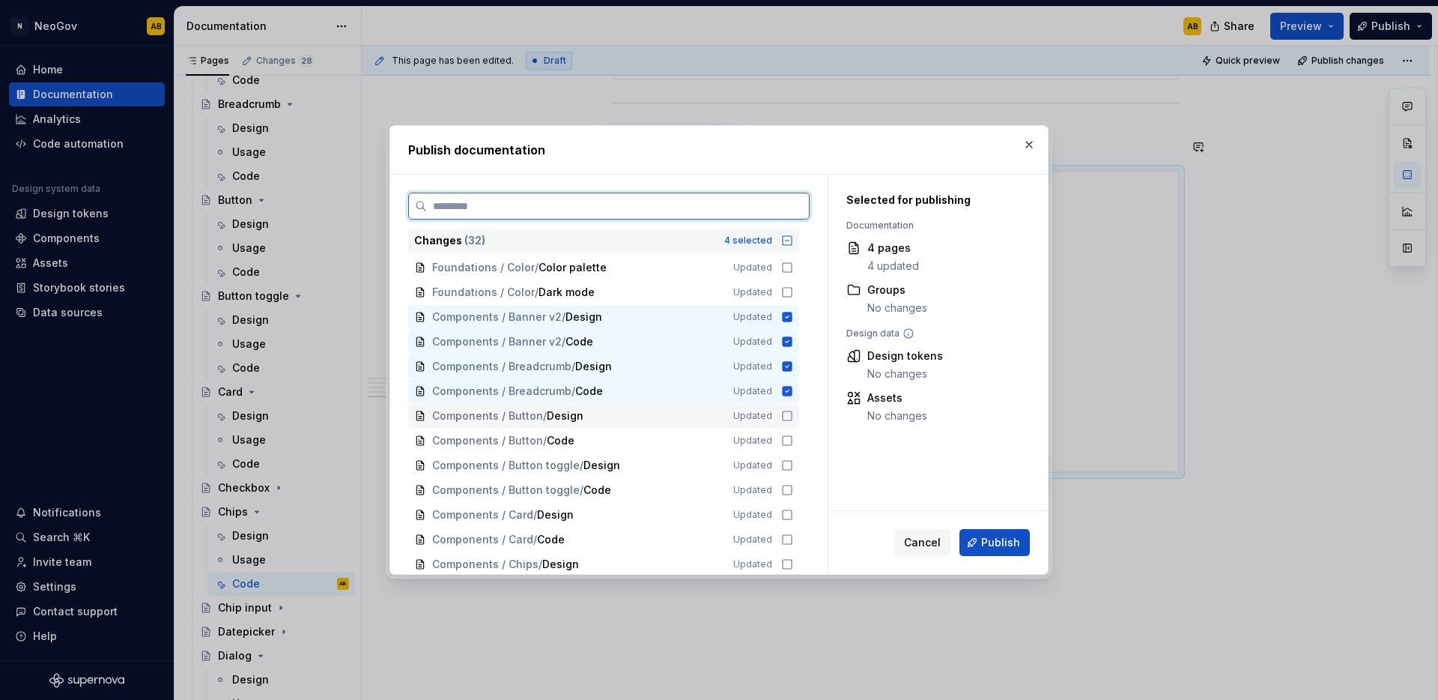
click at [787, 405] on div "Components / Button / Design Updated" at bounding box center [603, 416] width 391 height 24
click at [784, 439] on icon at bounding box center [787, 441] width 12 height 12
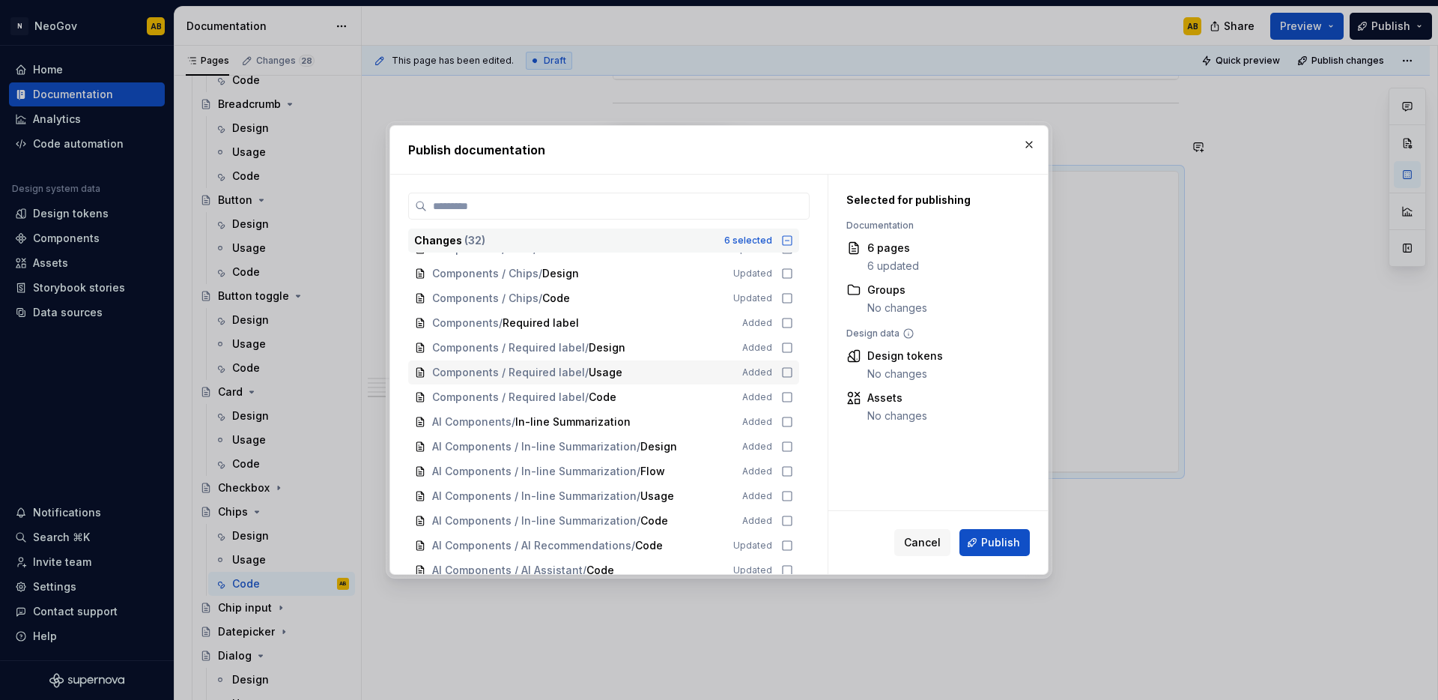
scroll to position [146, 0]
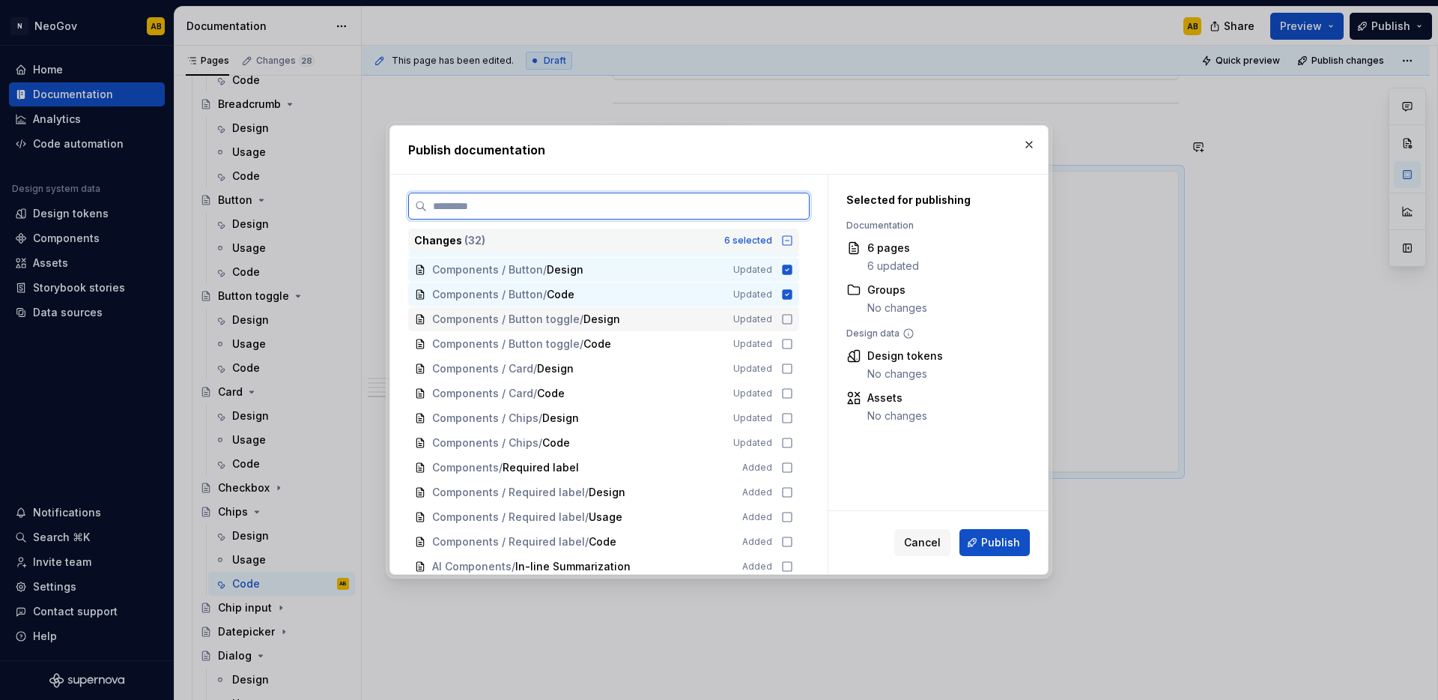
click at [789, 324] on icon at bounding box center [787, 319] width 12 height 12
click at [787, 336] on div "Components / Button toggle / Code Updated" at bounding box center [603, 344] width 391 height 24
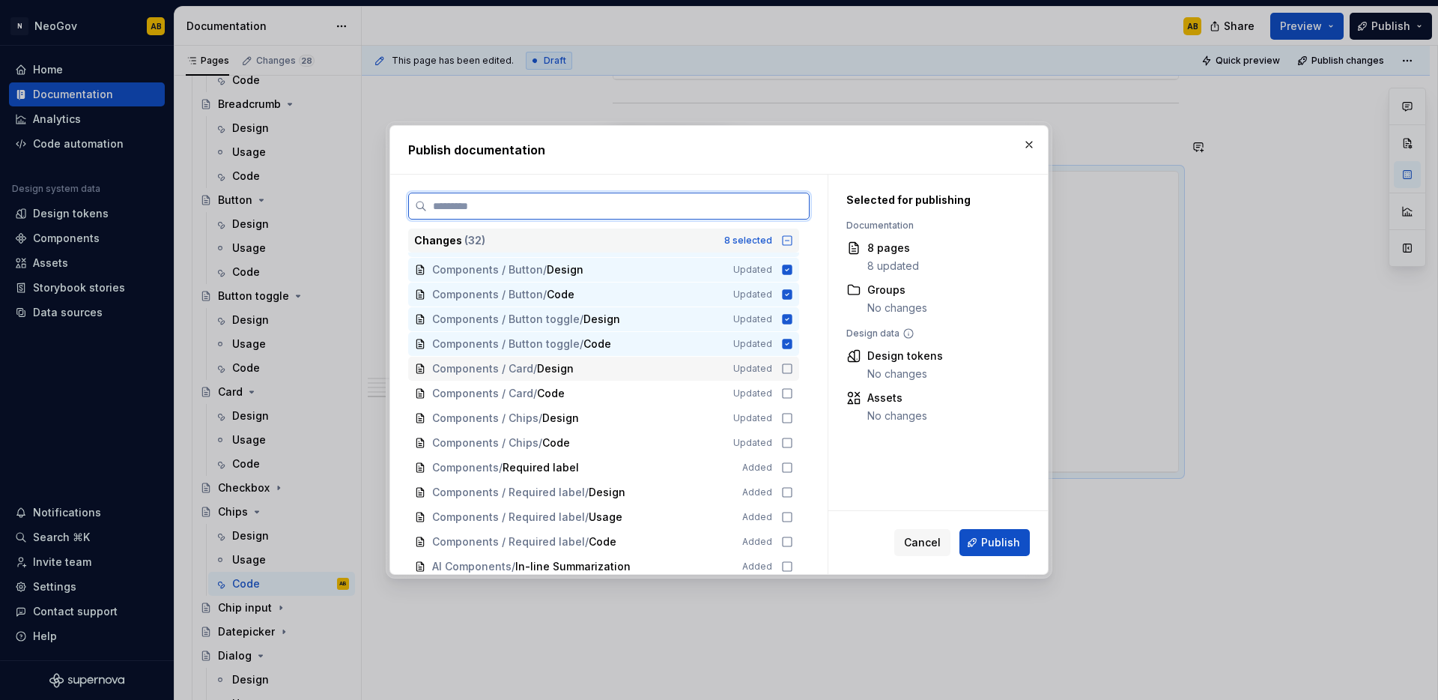
click at [787, 365] on icon at bounding box center [787, 369] width 12 height 12
click at [786, 392] on icon at bounding box center [787, 393] width 12 height 12
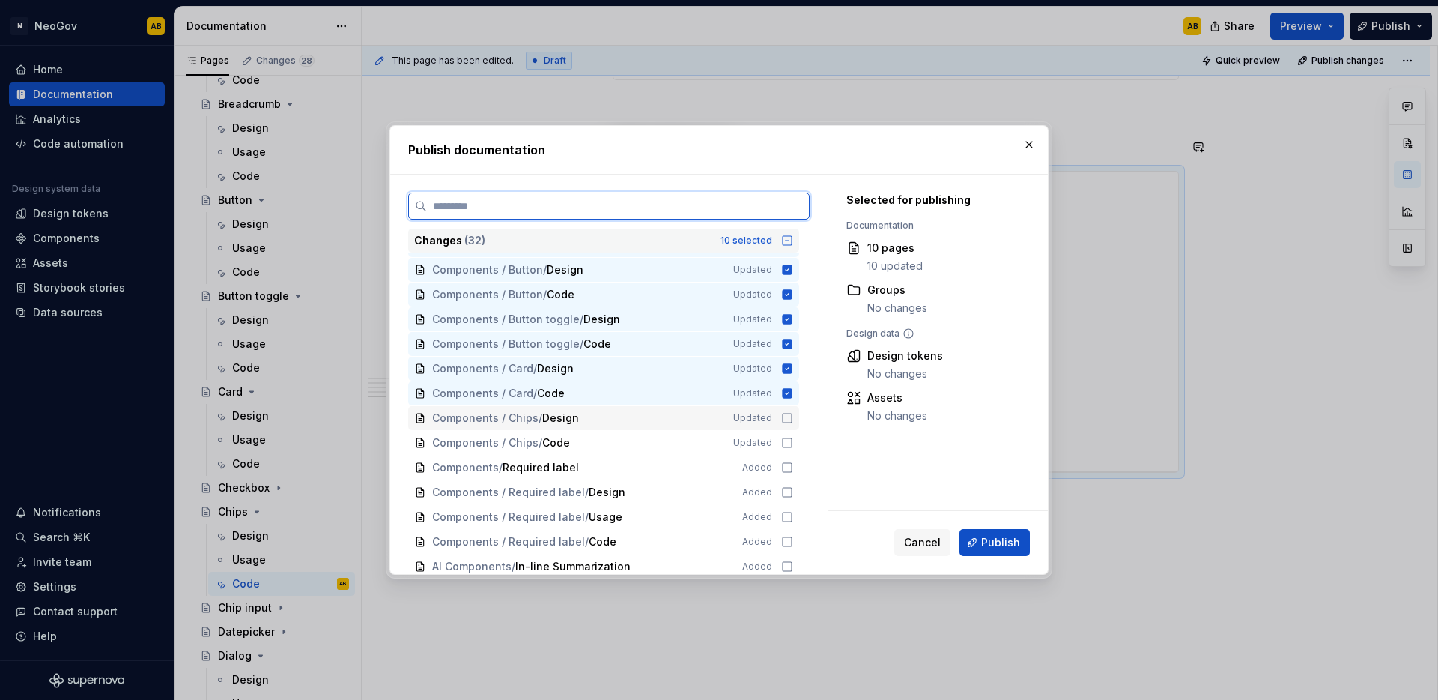
click at [787, 415] on icon at bounding box center [787, 418] width 12 height 12
click at [789, 448] on icon at bounding box center [787, 443] width 12 height 12
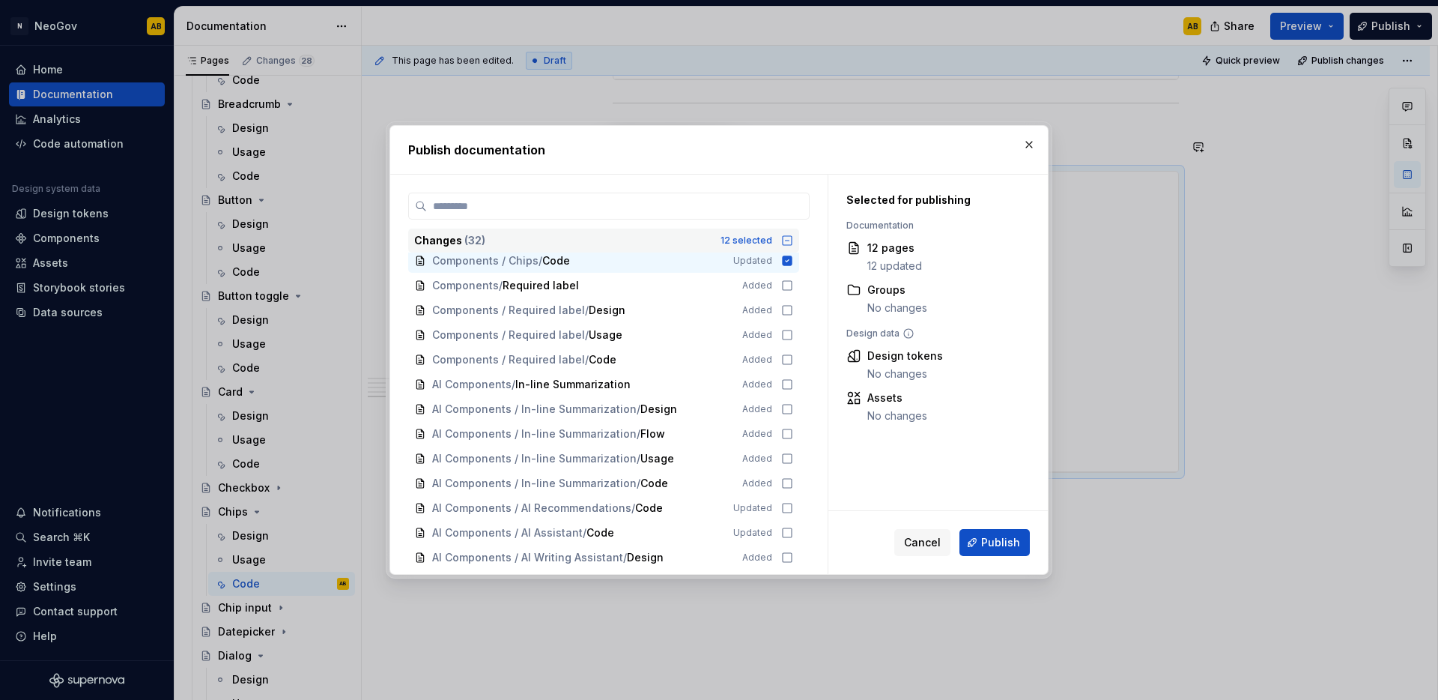
scroll to position [0, 0]
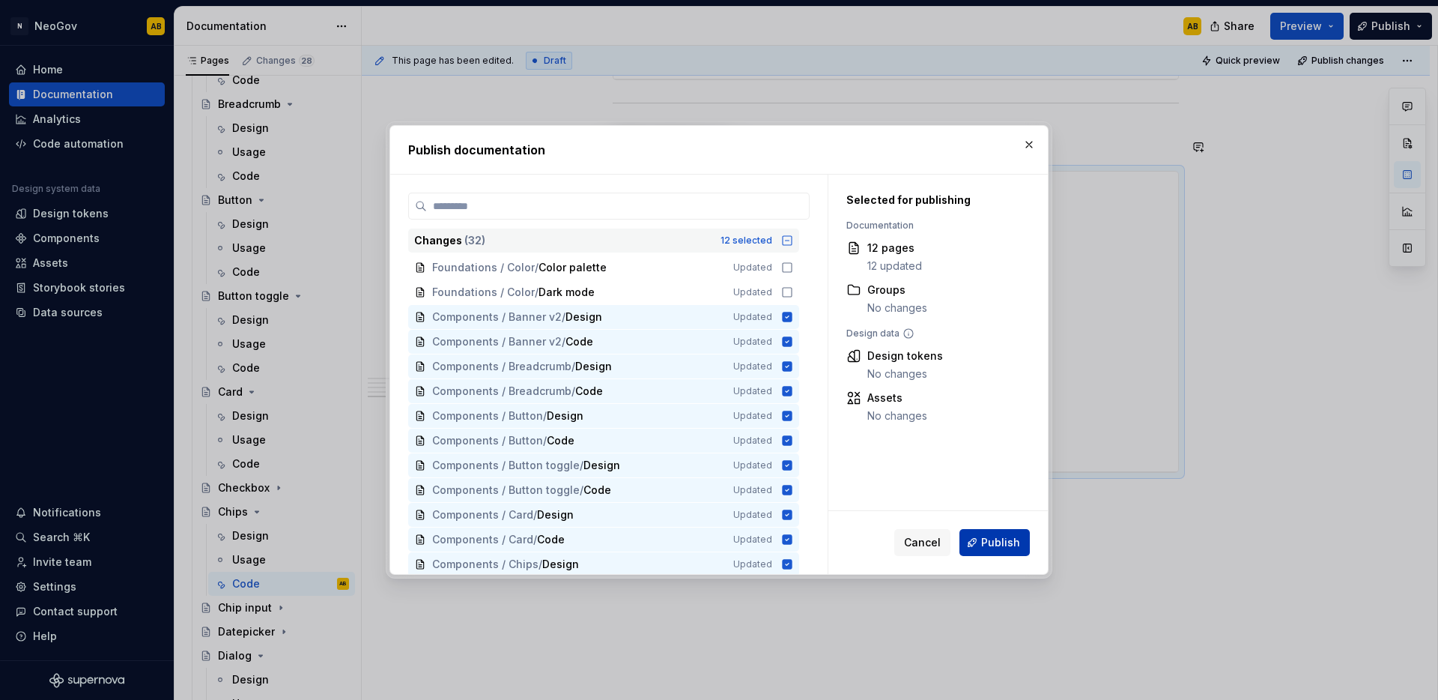
click at [1009, 548] on span "Publish" at bounding box center [1000, 542] width 39 height 15
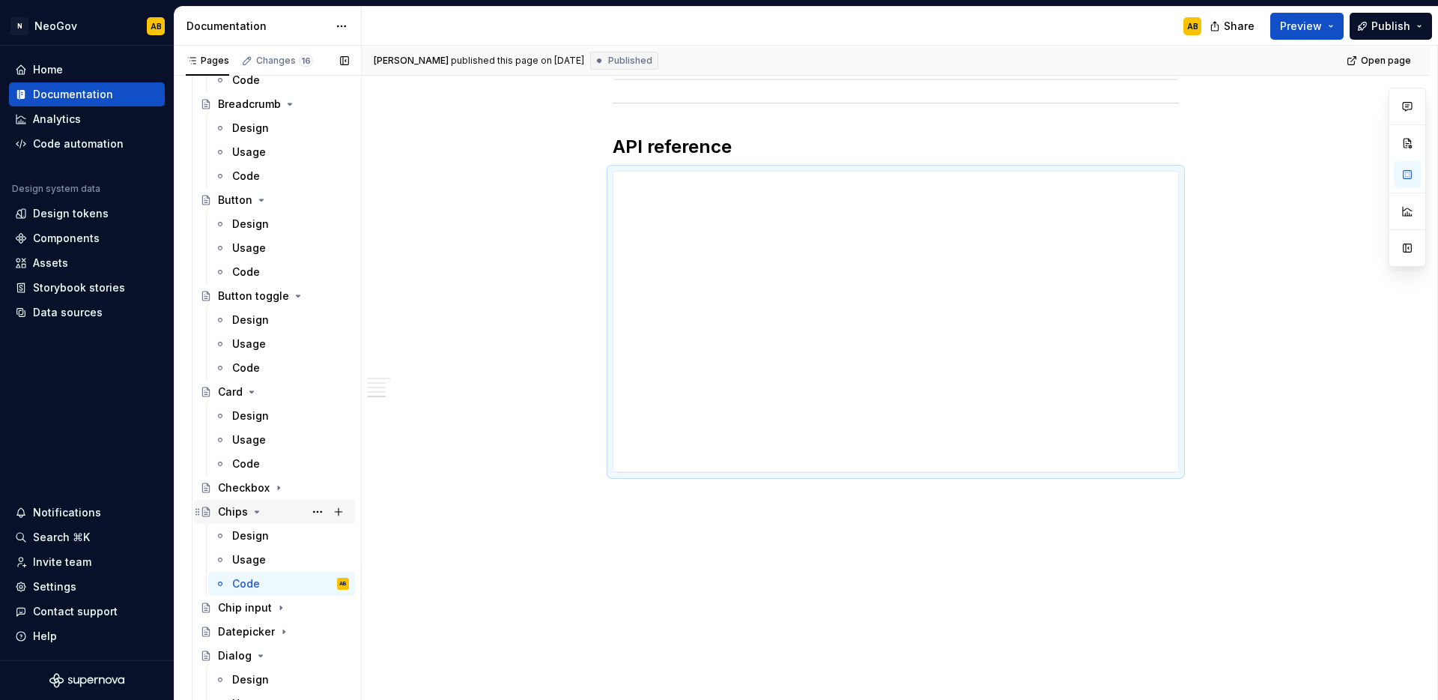
click at [258, 512] on icon "Page tree" at bounding box center [257, 512] width 12 height 12
click at [255, 395] on icon "Page tree" at bounding box center [252, 392] width 12 height 12
click at [292, 294] on icon "Page tree" at bounding box center [298, 296] width 12 height 12
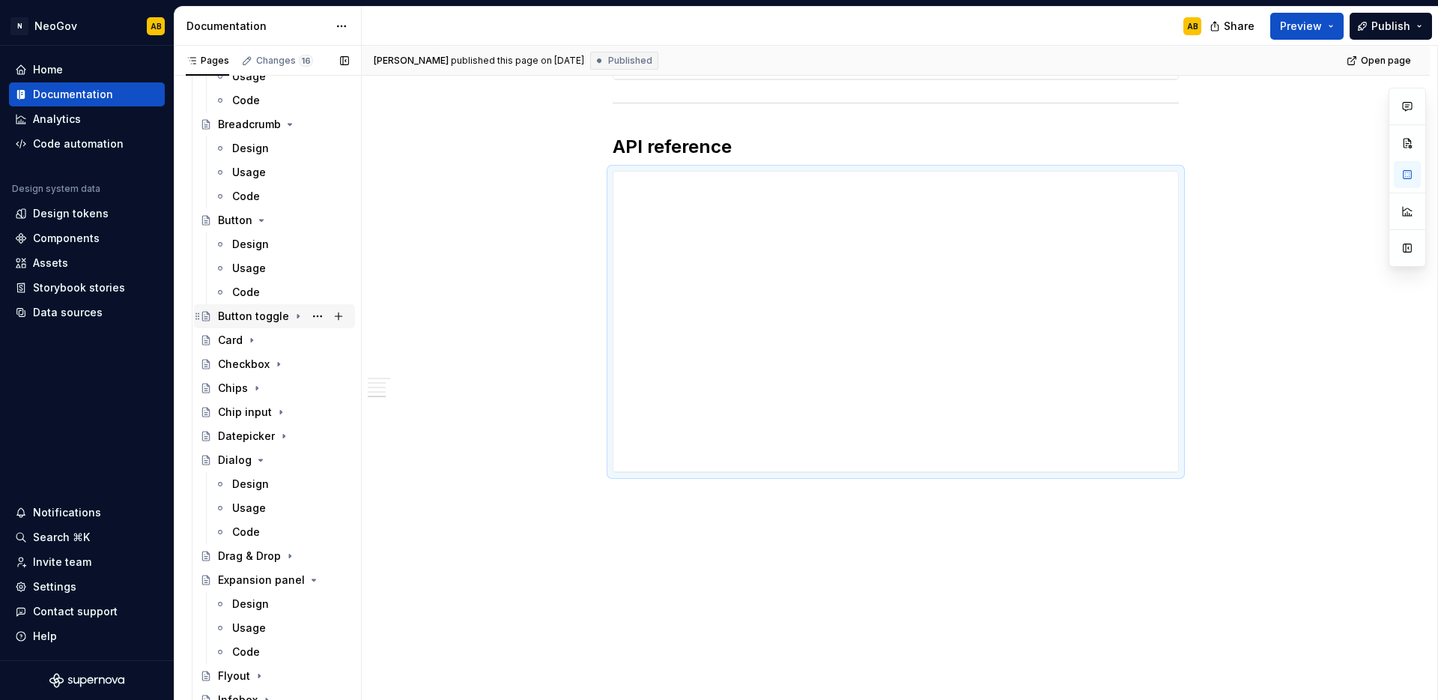
scroll to position [566, 0]
click at [259, 228] on icon "Page tree" at bounding box center [261, 226] width 12 height 12
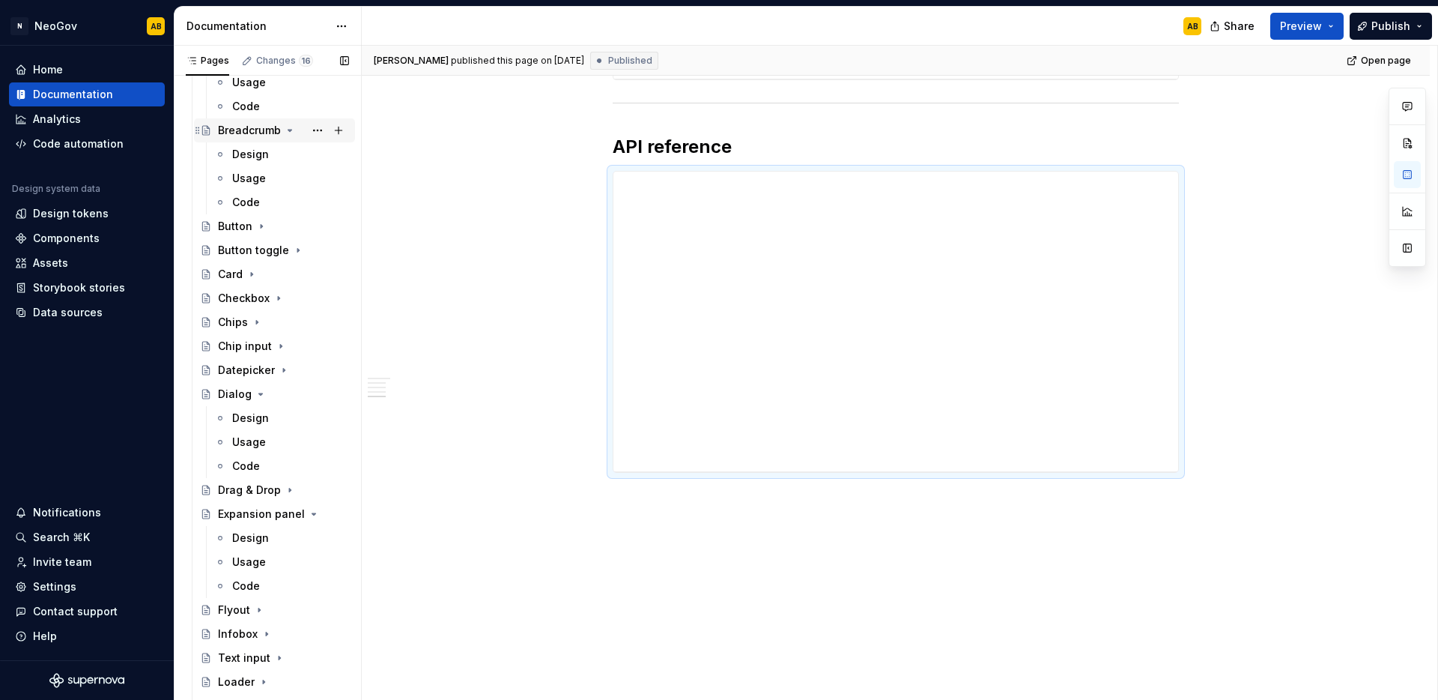
click at [288, 133] on icon "Page tree" at bounding box center [290, 130] width 12 height 12
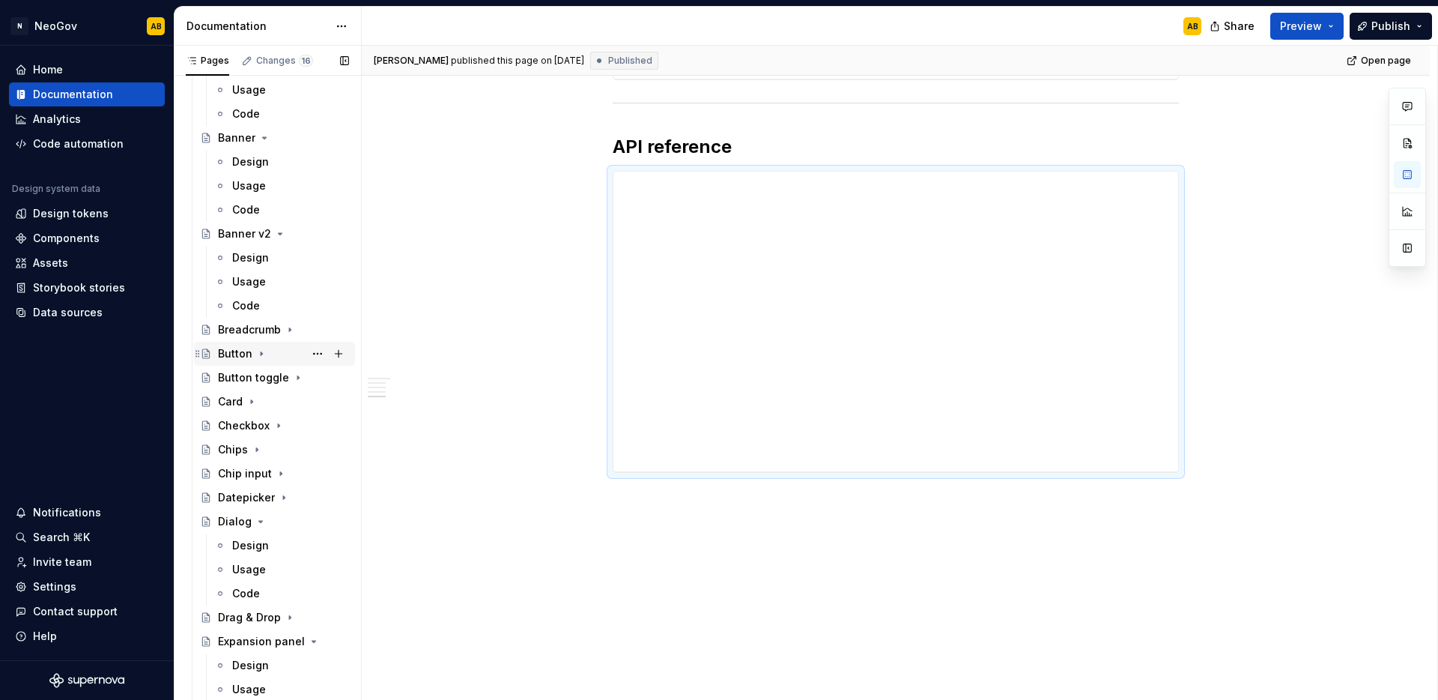
scroll to position [265, 0]
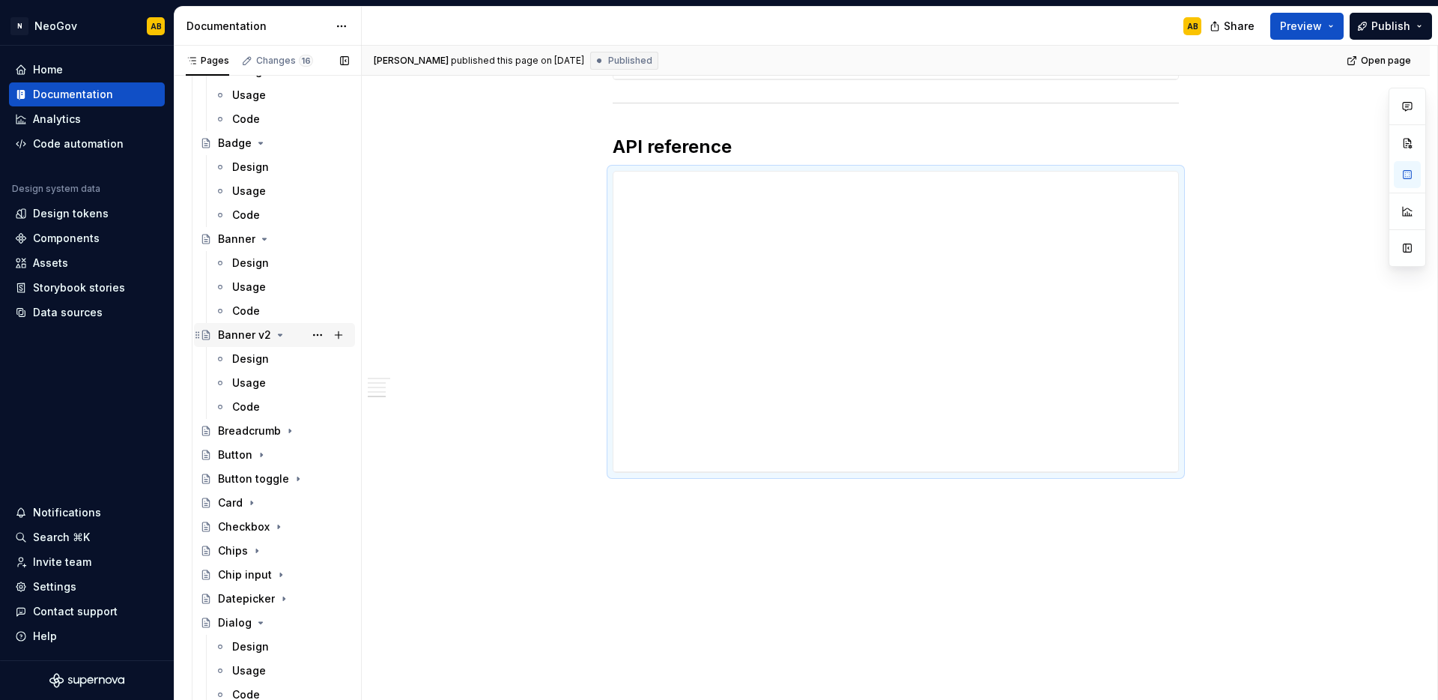
click at [284, 339] on div "Banner v2" at bounding box center [283, 334] width 131 height 21
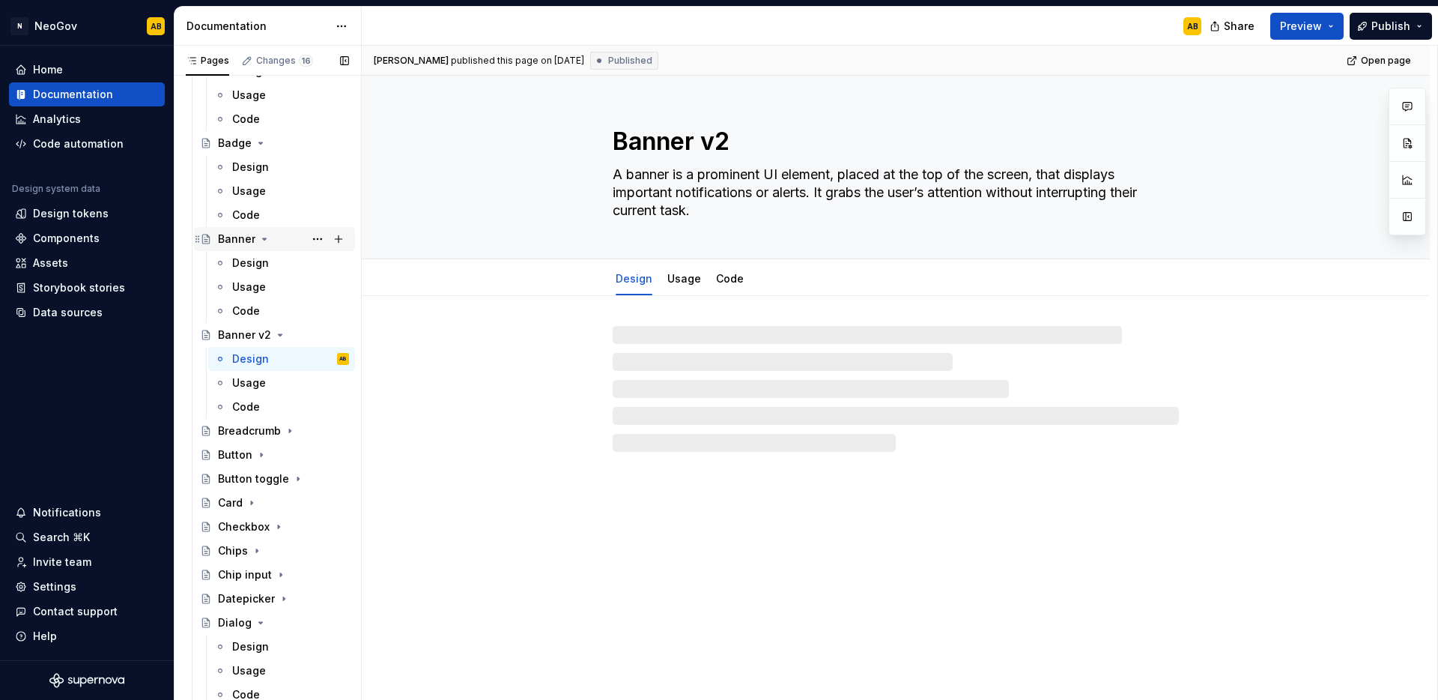
click at [267, 235] on icon "Page tree" at bounding box center [264, 239] width 12 height 12
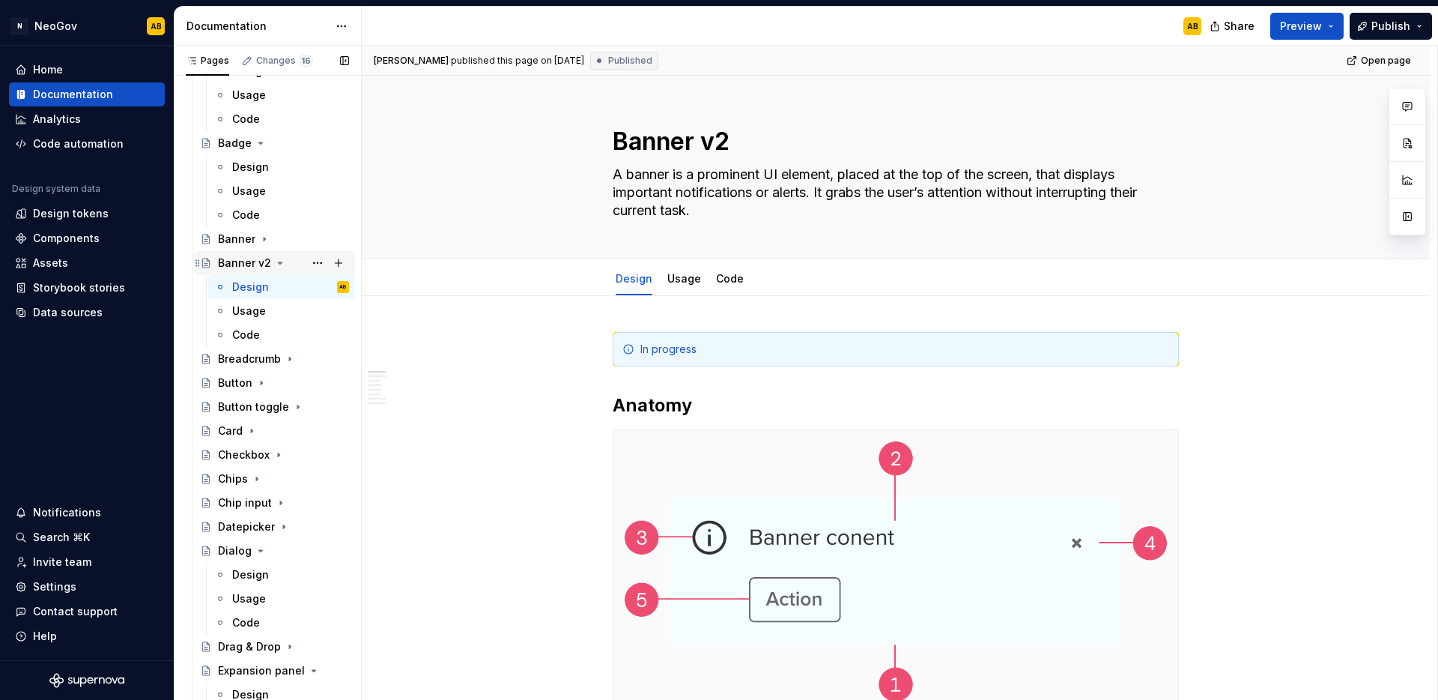
click at [276, 260] on icon "Page tree" at bounding box center [280, 263] width 12 height 12
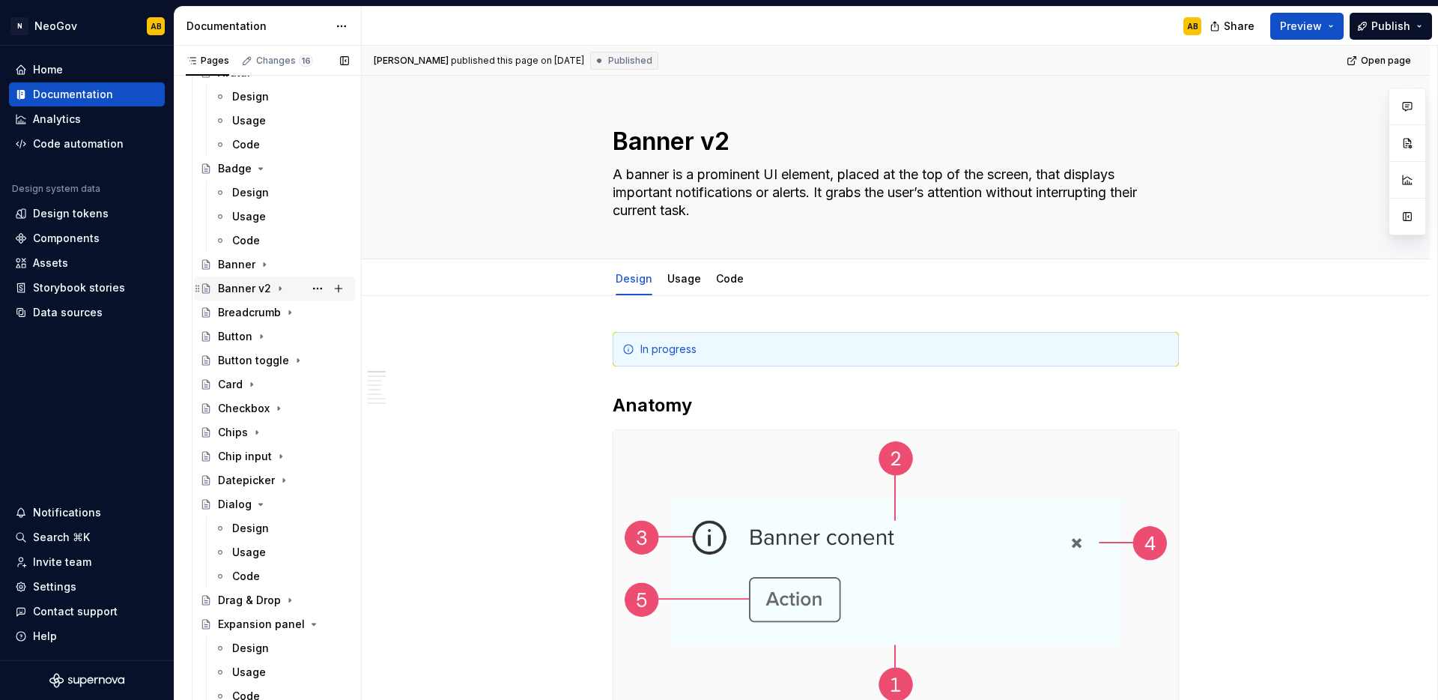
scroll to position [235, 0]
click at [258, 175] on icon "Page tree" at bounding box center [261, 173] width 12 height 12
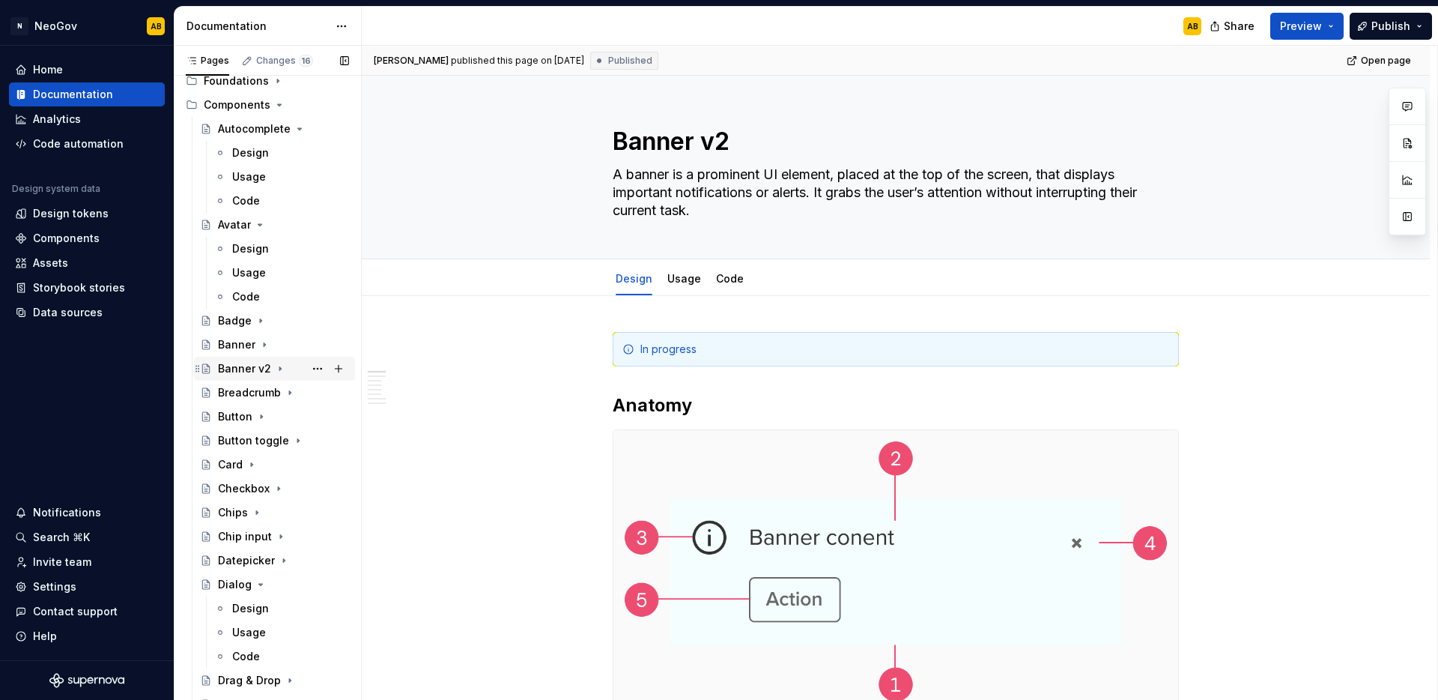
scroll to position [87, 0]
click at [260, 223] on icon "Page tree" at bounding box center [260, 226] width 12 height 12
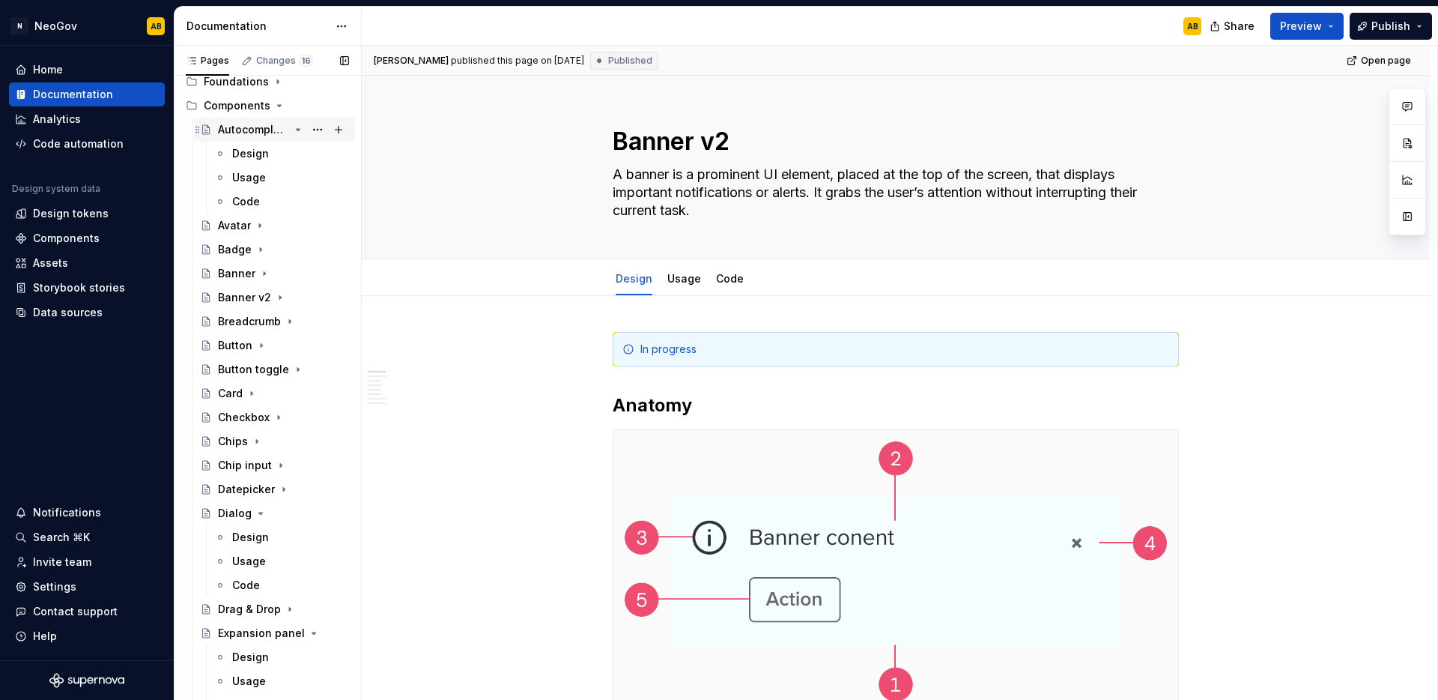
click at [292, 130] on icon "Page tree" at bounding box center [298, 130] width 12 height 12
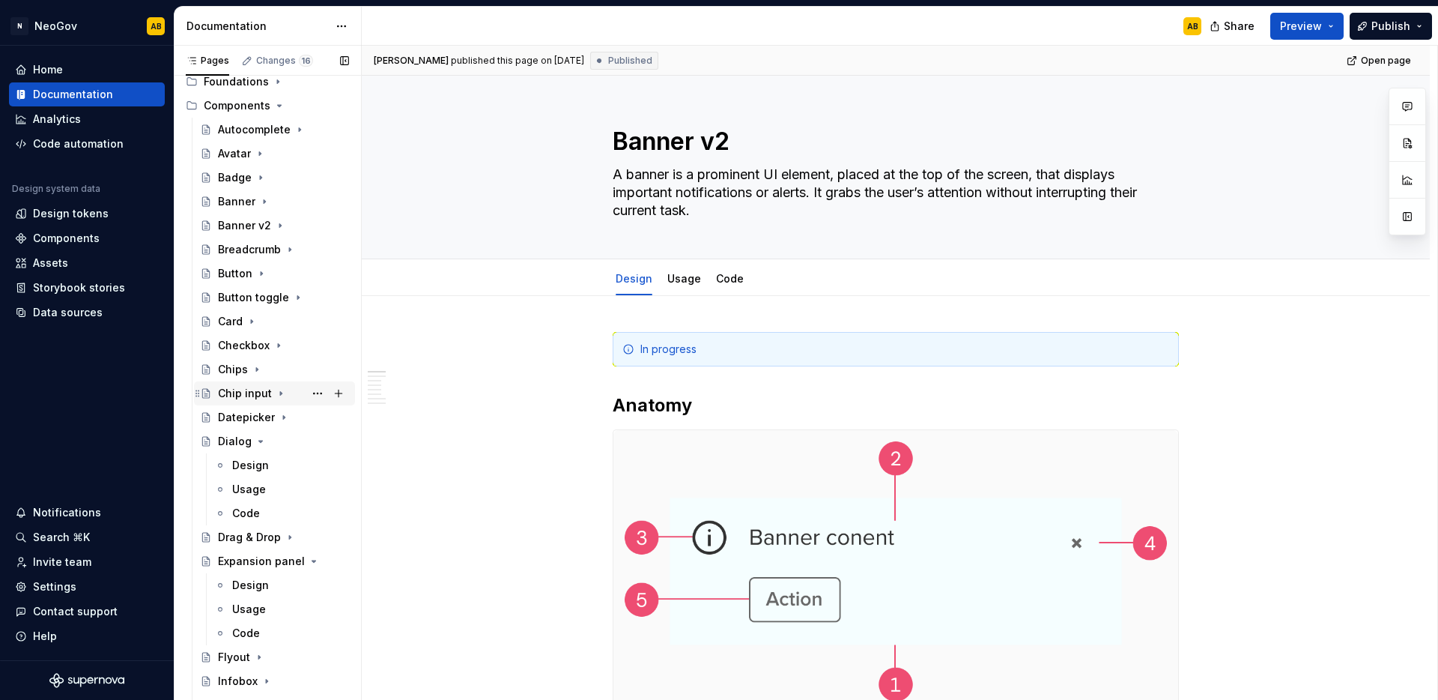
click at [281, 395] on icon "Page tree" at bounding box center [281, 393] width 12 height 12
click at [271, 414] on div "Design" at bounding box center [290, 417] width 117 height 21
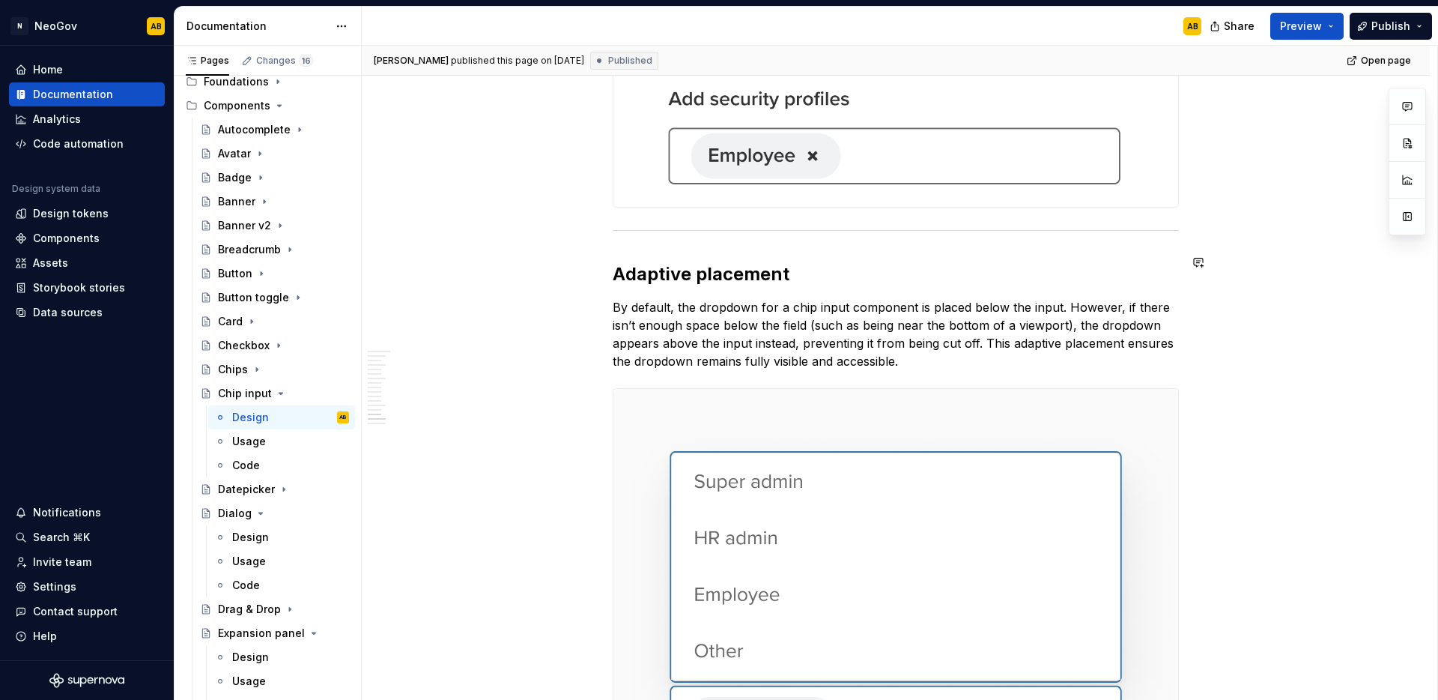
scroll to position [4255, 0]
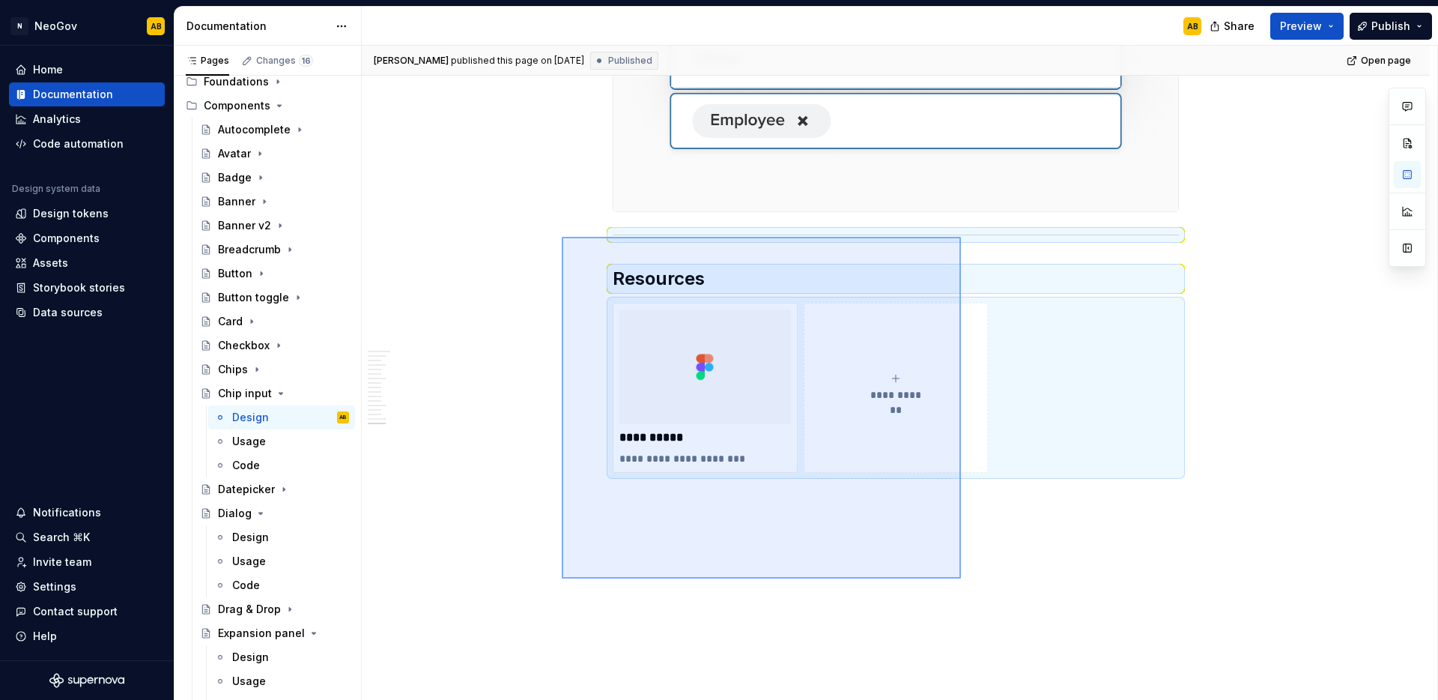
drag, startPoint x: 932, startPoint y: 554, endPoint x: 562, endPoint y: 237, distance: 487.7
click at [562, 237] on div "[PERSON_NAME] published this page on [DATE] Published Open page Chip input A ch…" at bounding box center [900, 373] width 1076 height 655
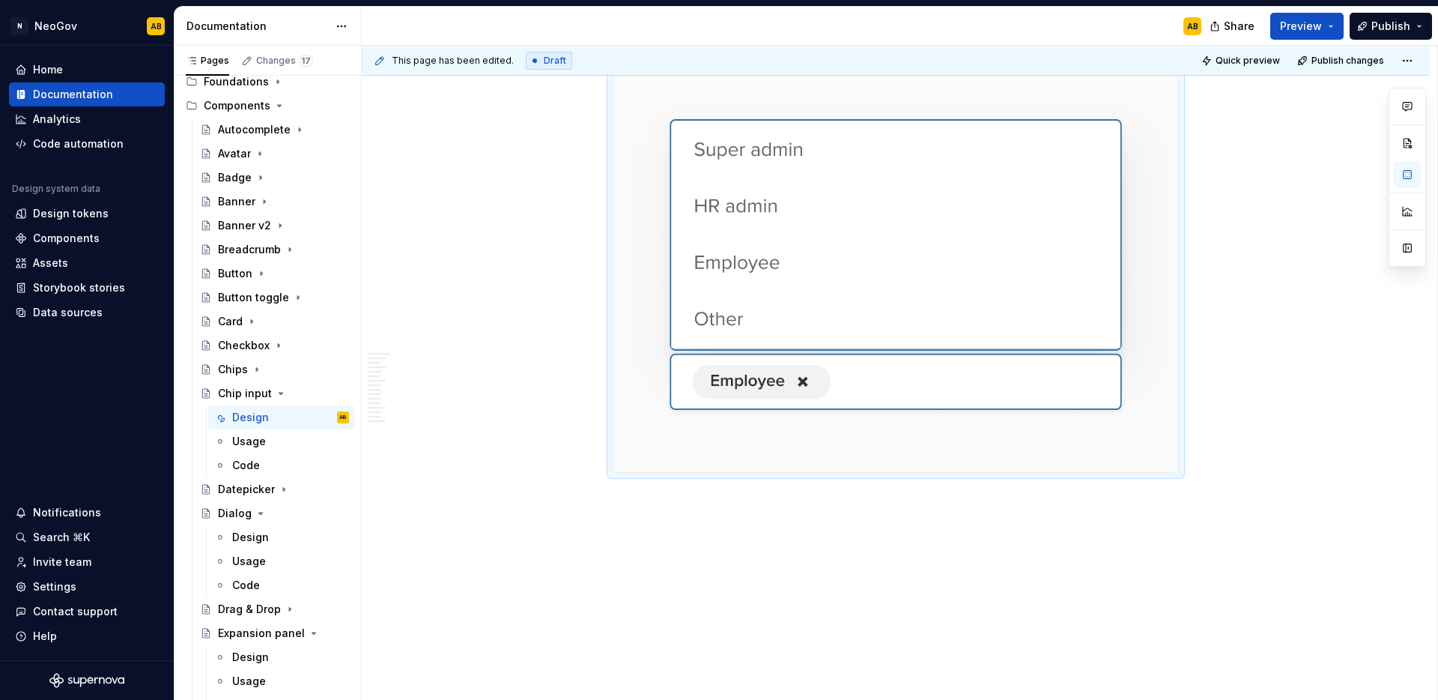
scroll to position [3995, 0]
click at [285, 458] on div "Code" at bounding box center [290, 465] width 117 height 21
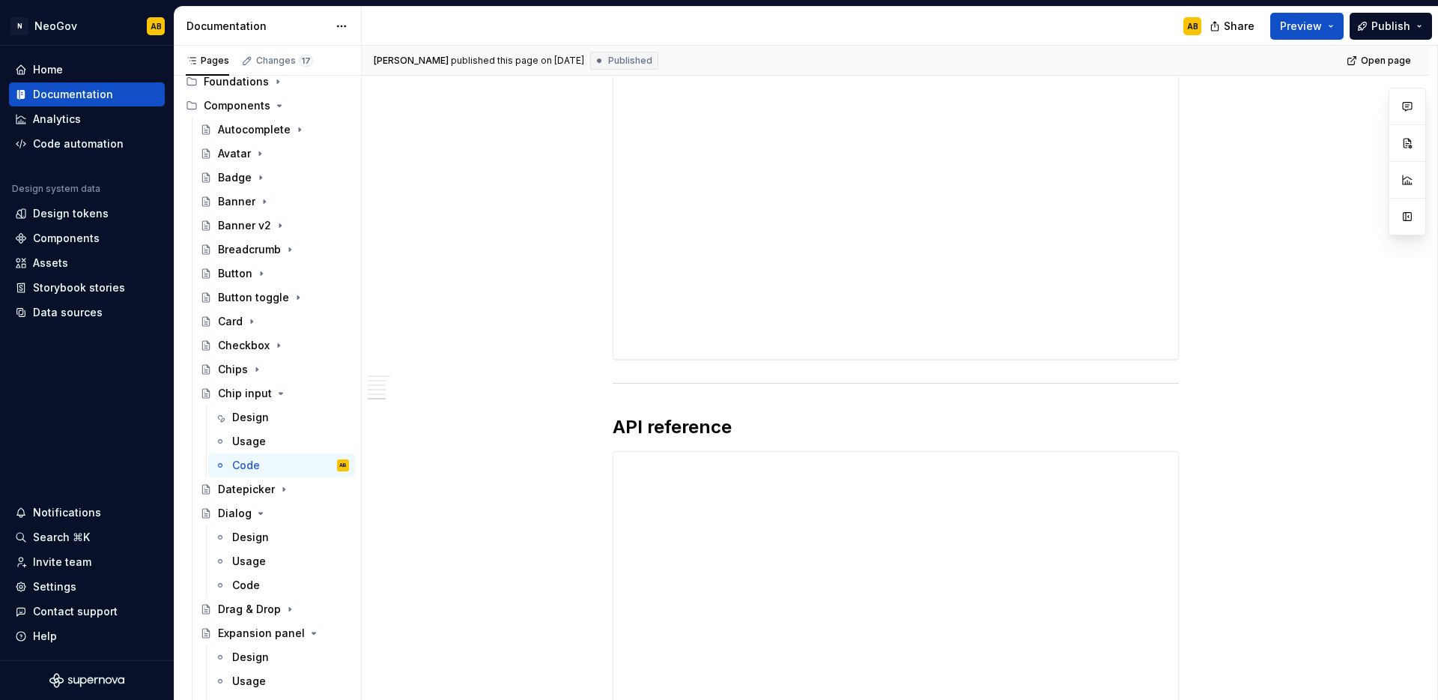
scroll to position [2185, 0]
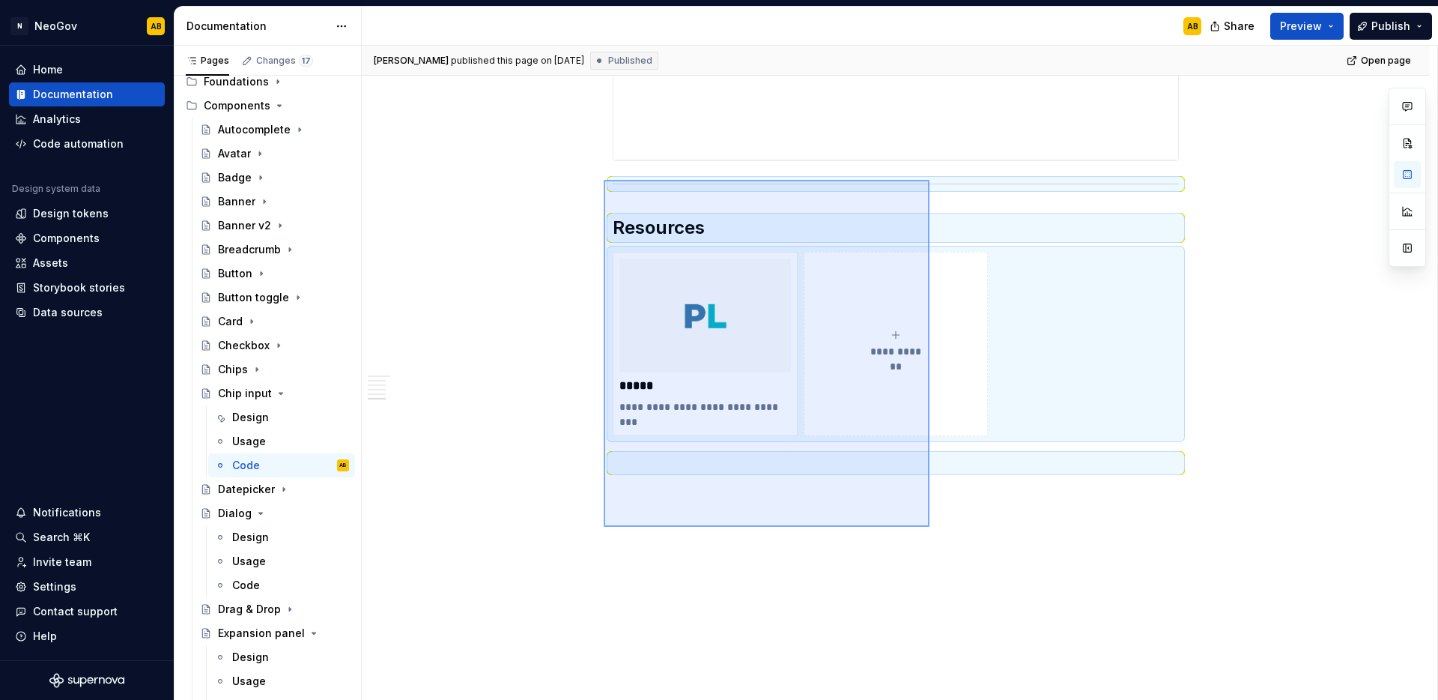
drag, startPoint x: 838, startPoint y: 438, endPoint x: 604, endPoint y: 180, distance: 348.5
click at [604, 180] on div "**********" at bounding box center [900, 373] width 1076 height 655
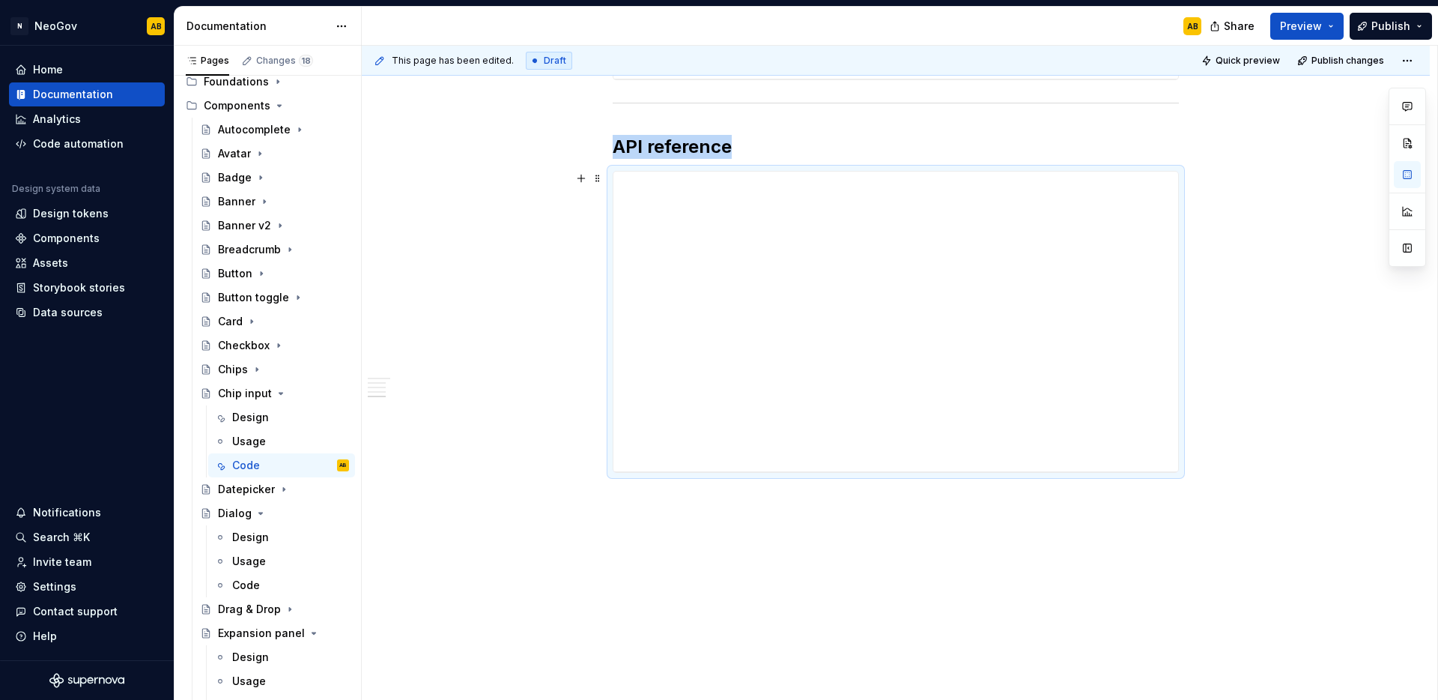
scroll to position [1873, 0]
click at [280, 491] on icon "Page tree" at bounding box center [284, 489] width 12 height 12
click at [281, 515] on div "Design" at bounding box center [290, 513] width 117 height 21
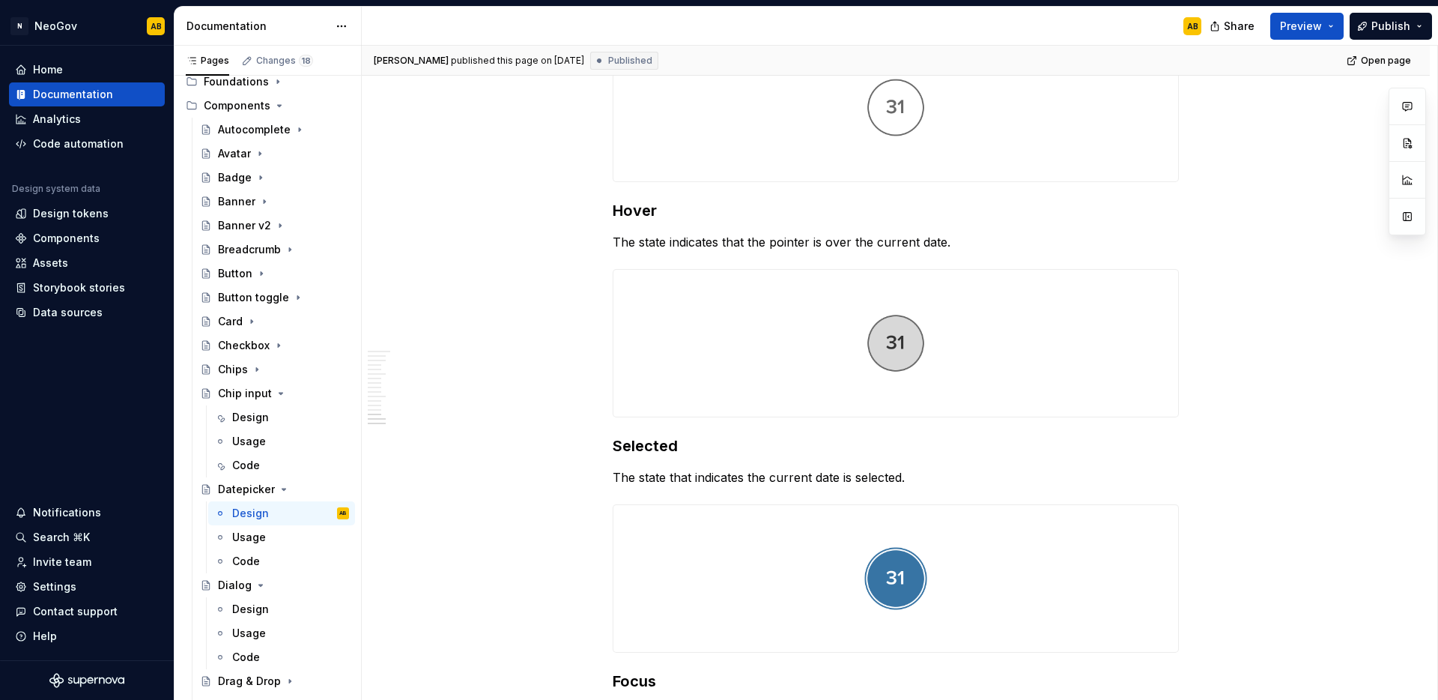
scroll to position [4335, 0]
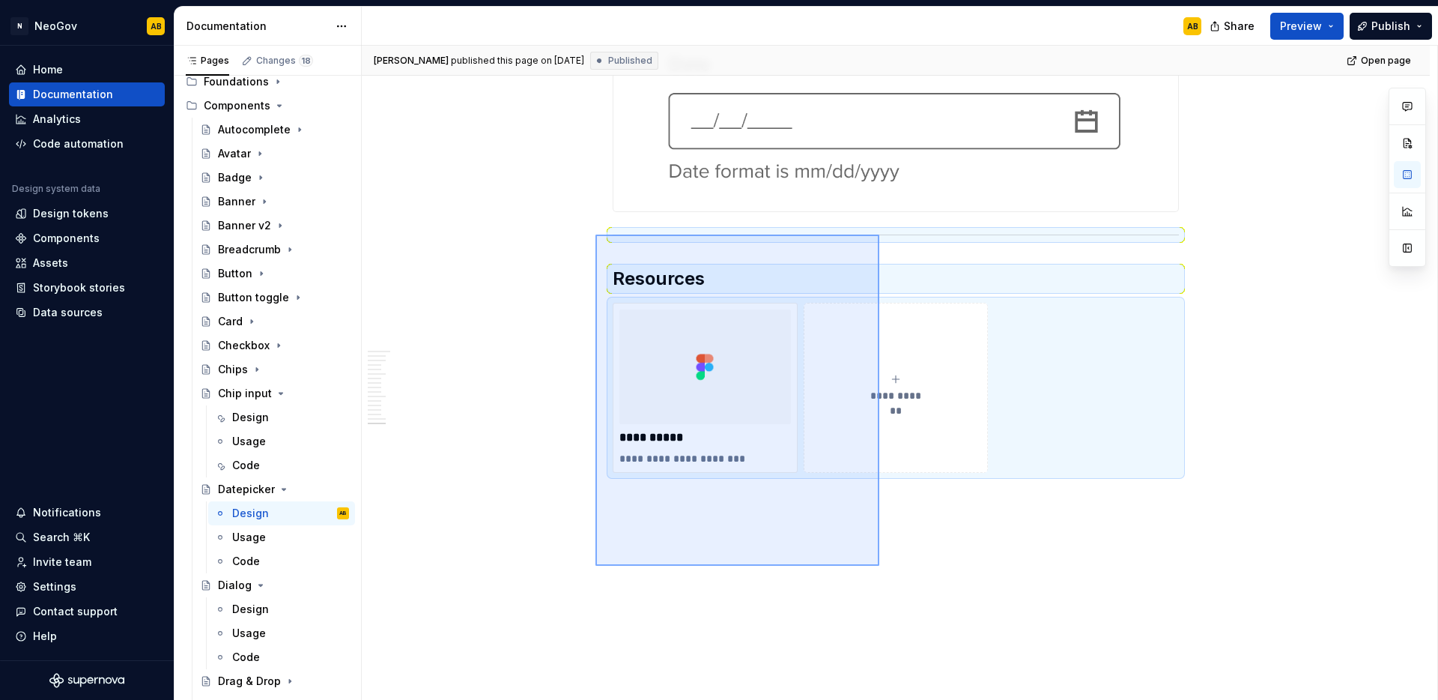
drag, startPoint x: 839, startPoint y: 524, endPoint x: 596, endPoint y: 234, distance: 378.0
click at [596, 234] on div "[PERSON_NAME] published this page on [DATE] Published Open page Datepicker A da…" at bounding box center [900, 373] width 1076 height 655
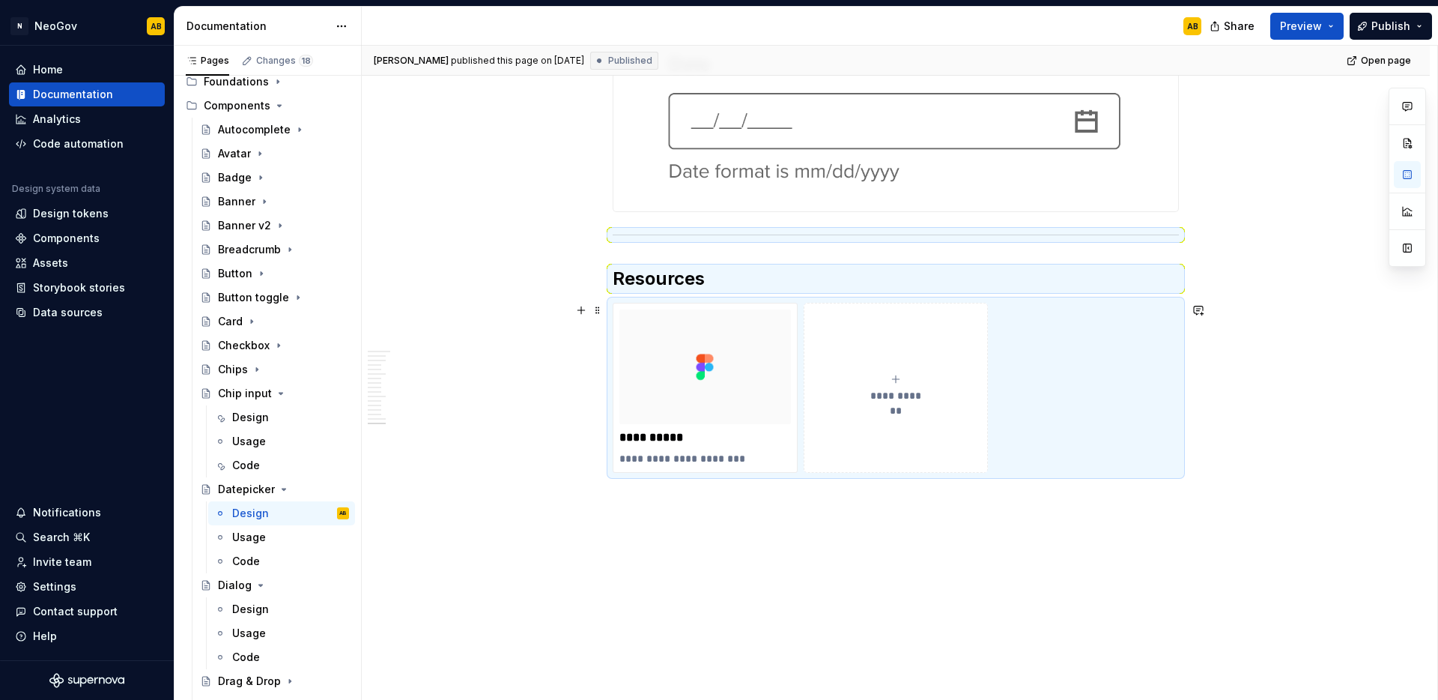
scroll to position [4076, 0]
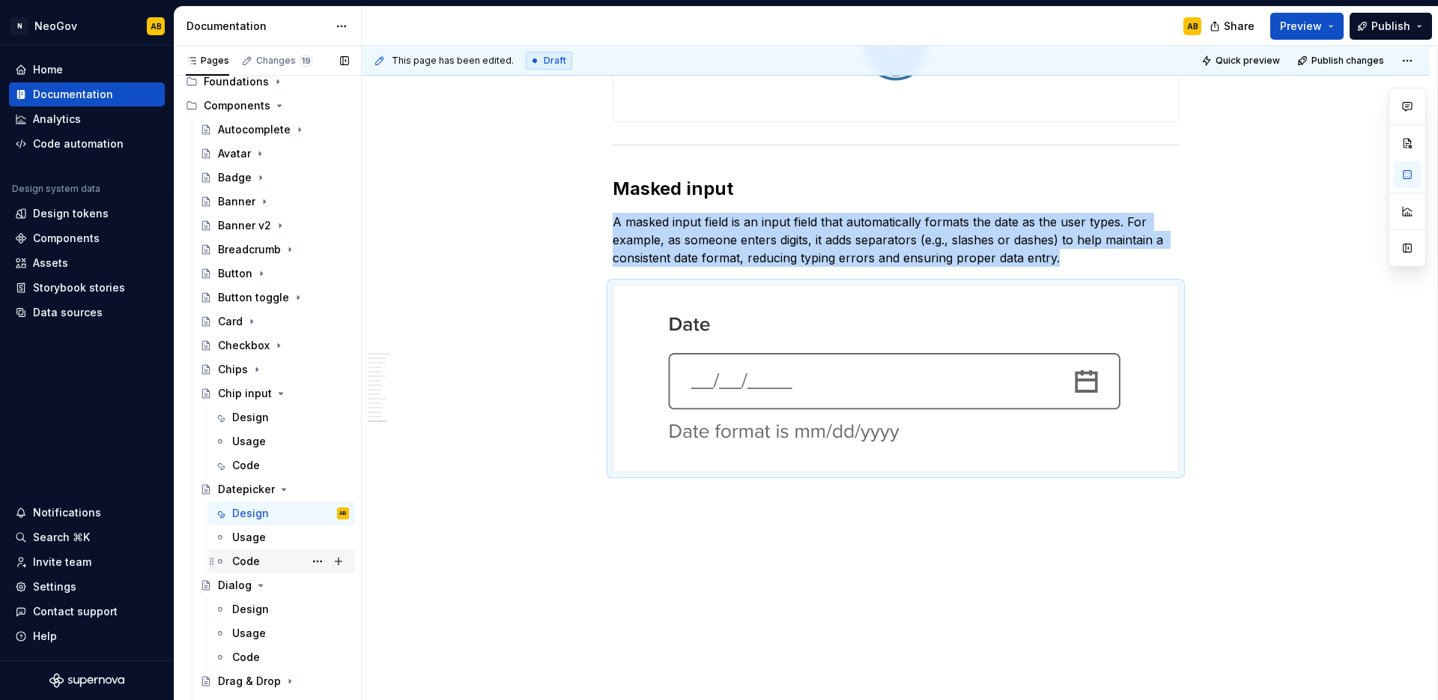
click at [264, 563] on div "Code" at bounding box center [290, 561] width 117 height 21
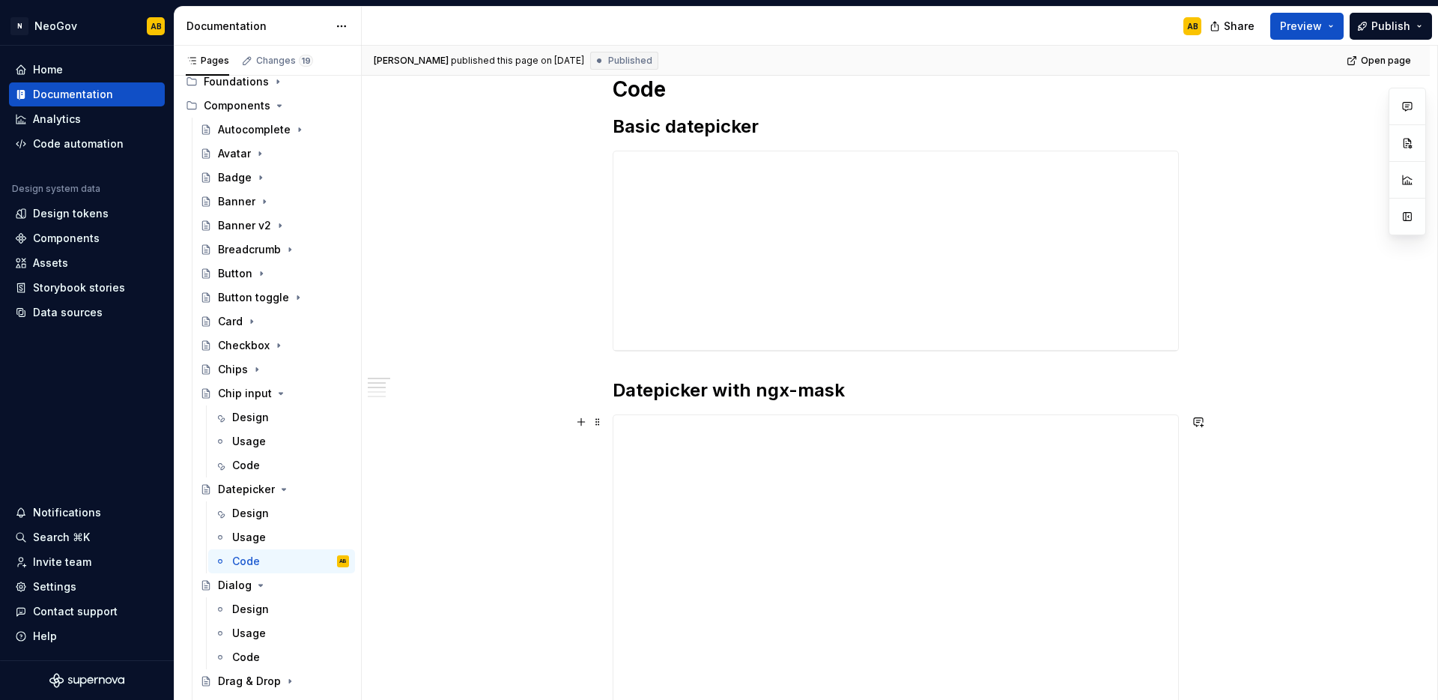
scroll to position [1165, 0]
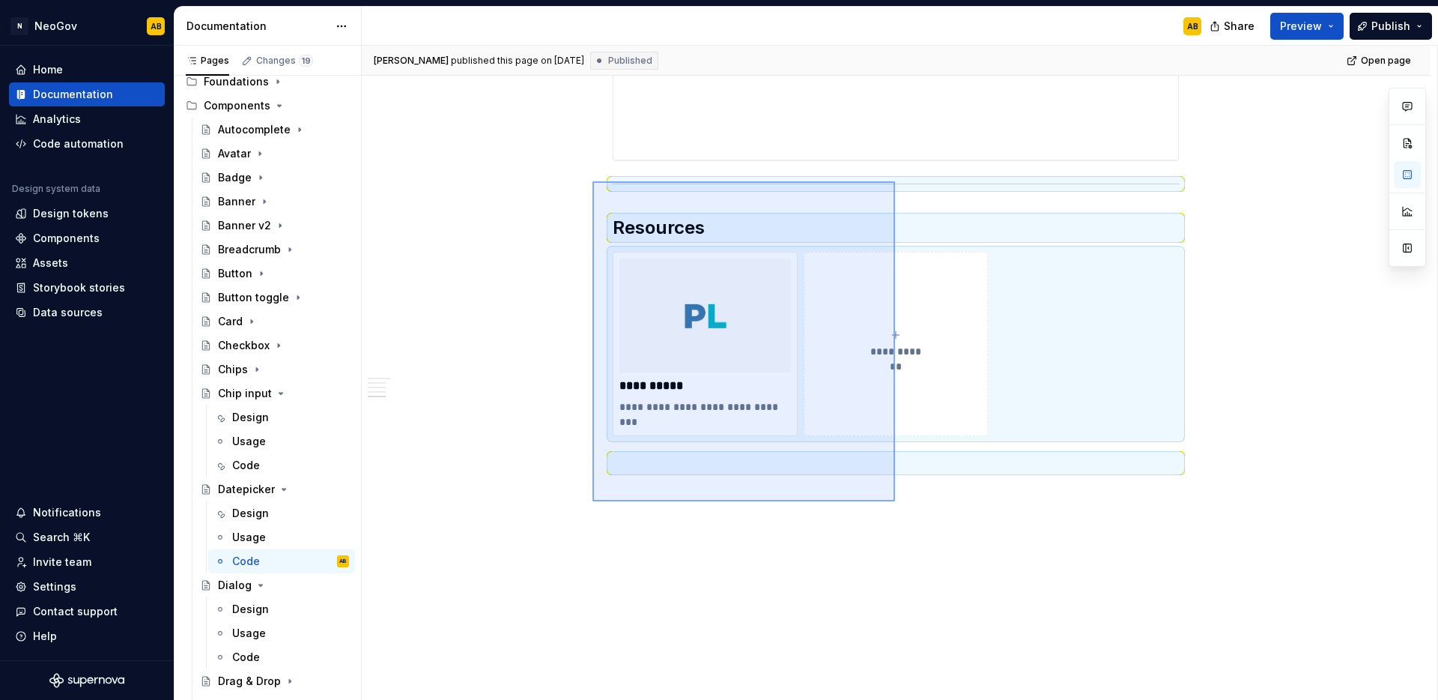
drag, startPoint x: 841, startPoint y: 454, endPoint x: 593, endPoint y: 181, distance: 369.1
click at [593, 181] on div "**********" at bounding box center [900, 373] width 1076 height 655
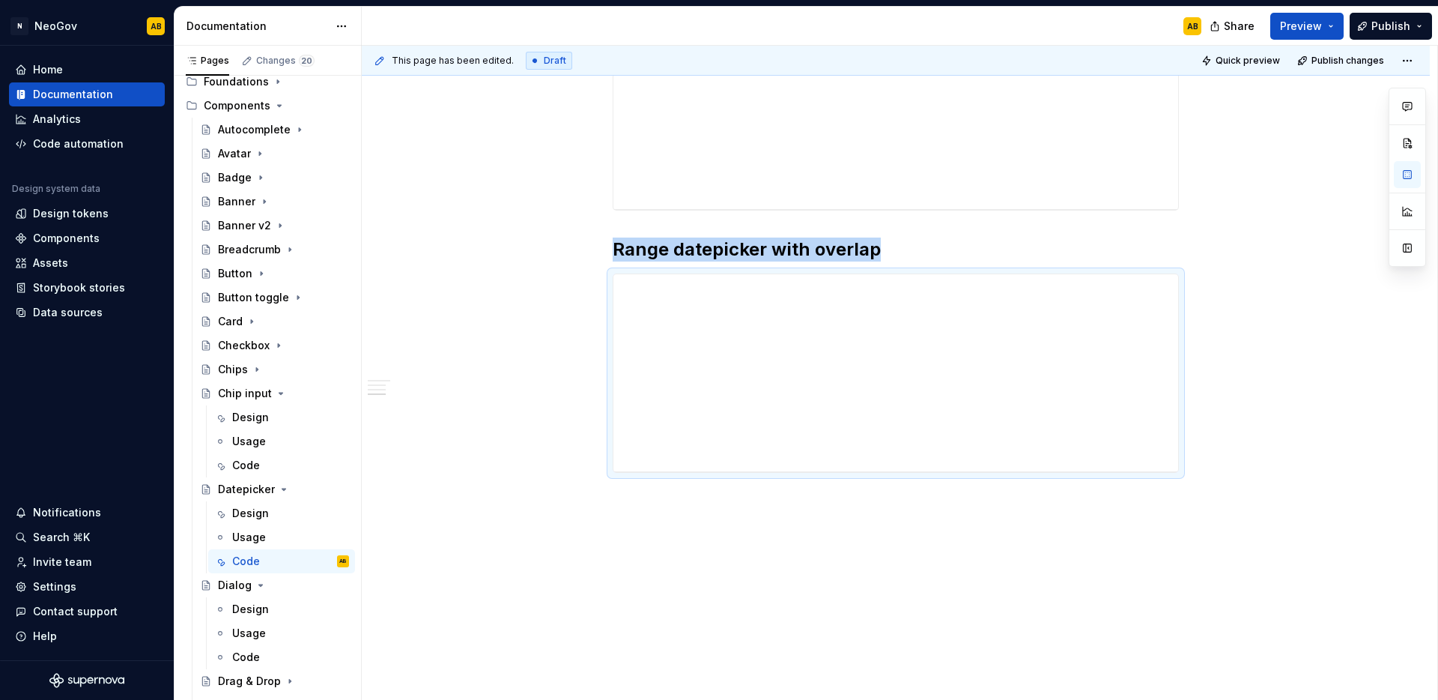
scroll to position [853, 0]
click at [1413, 28] on button "Publish" at bounding box center [1391, 26] width 82 height 27
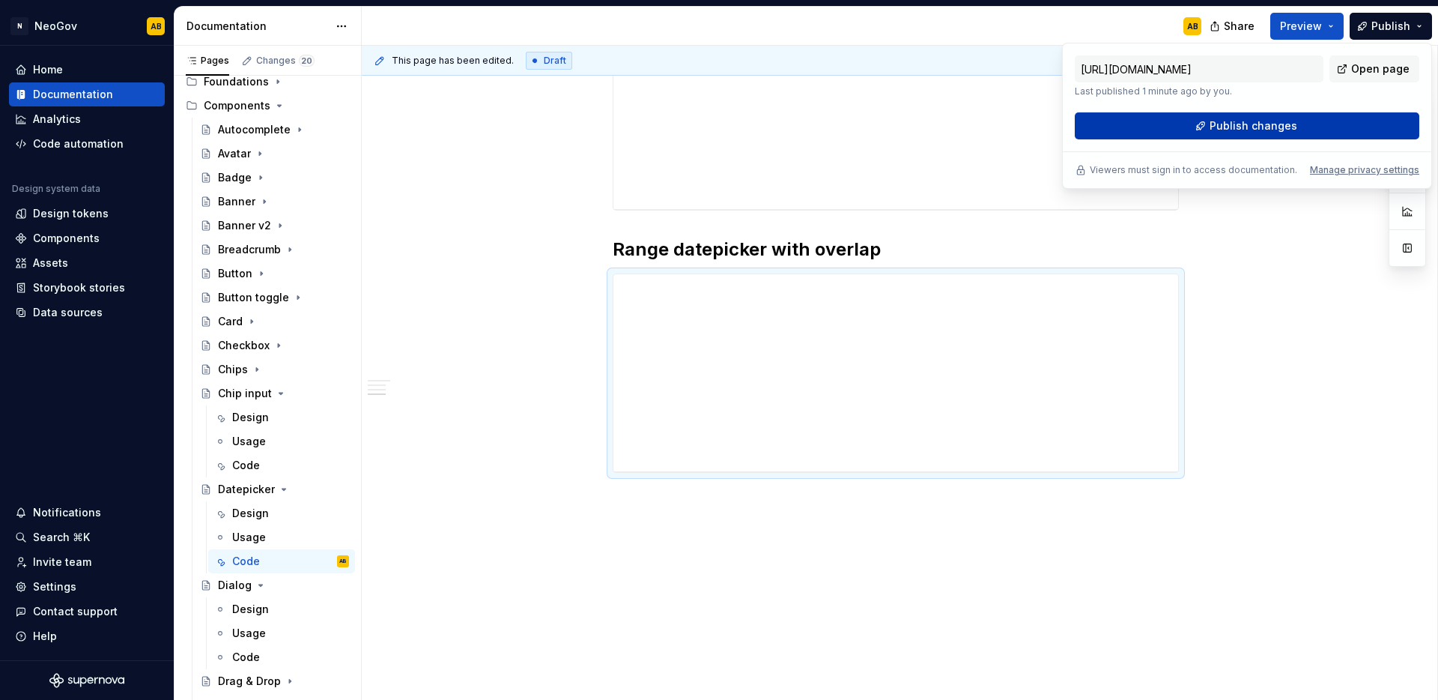
click at [1262, 127] on span "Publish changes" at bounding box center [1254, 125] width 88 height 15
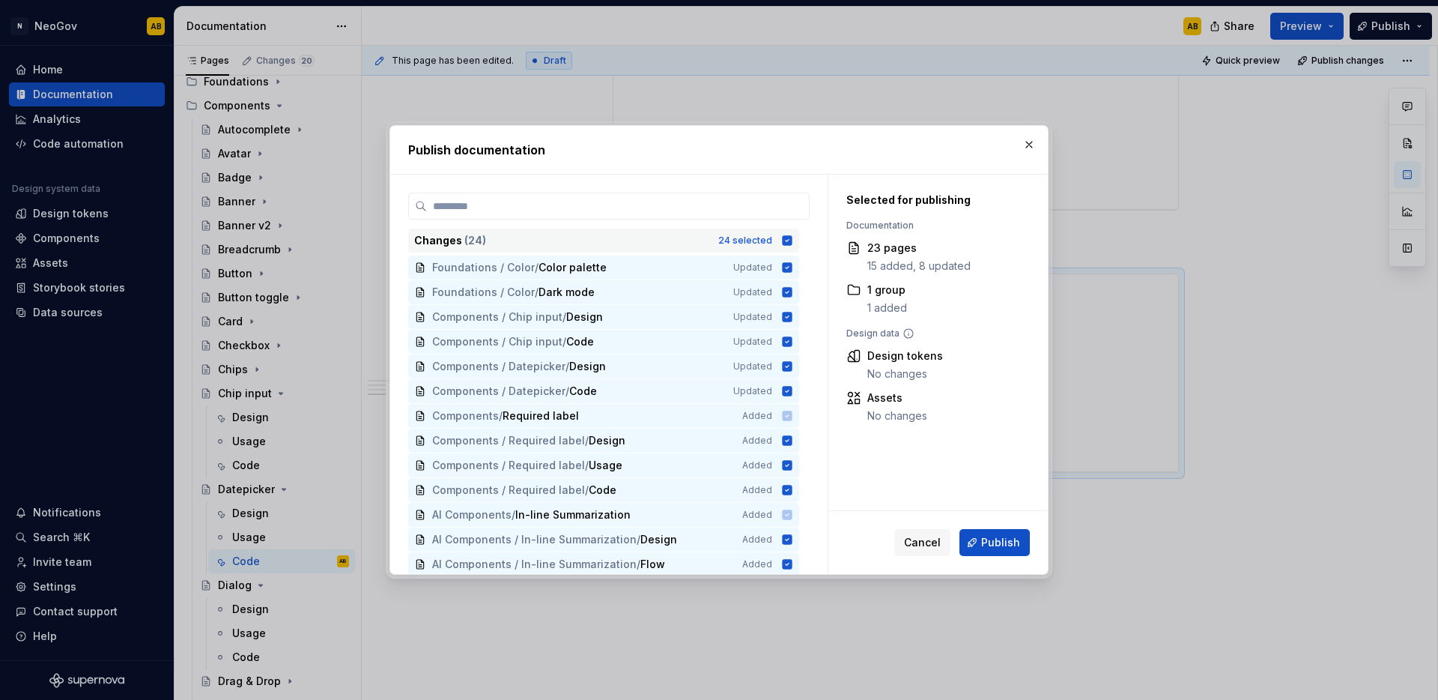
click at [788, 243] on icon at bounding box center [788, 240] width 10 height 10
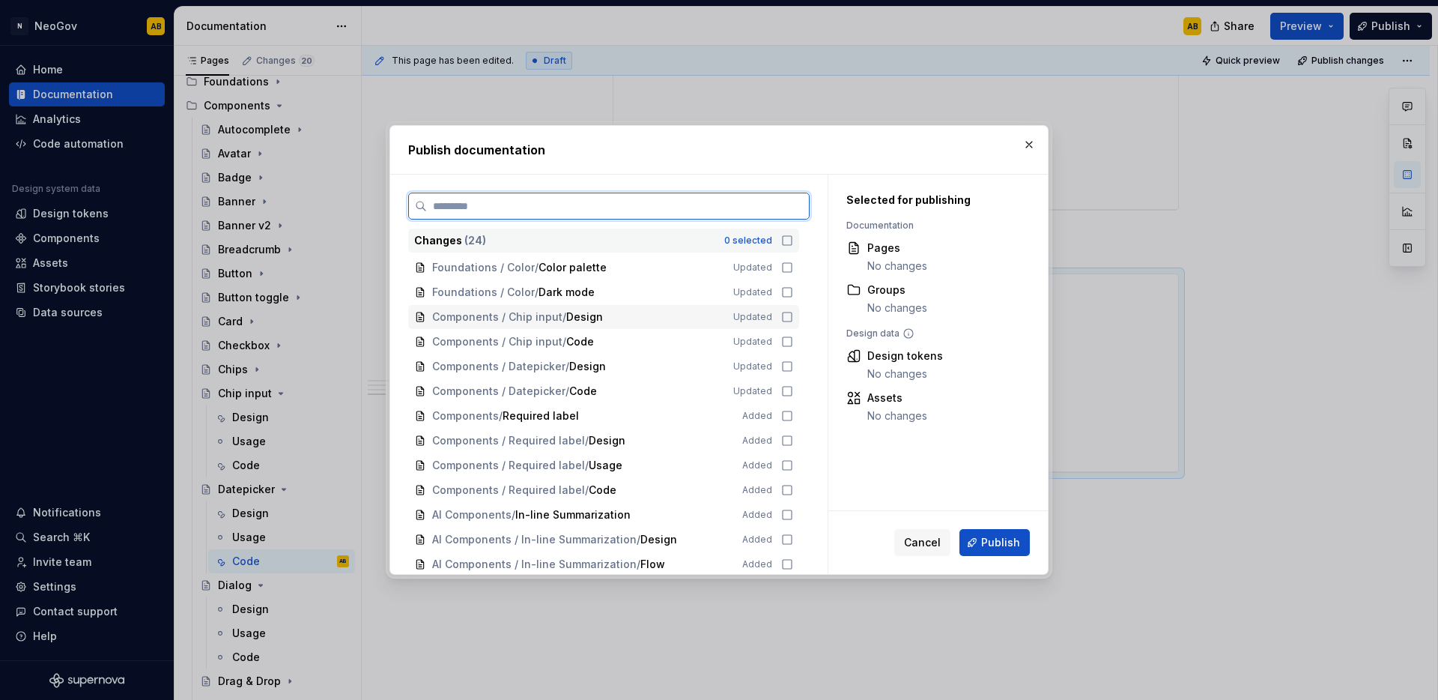
click at [787, 311] on icon at bounding box center [787, 317] width 12 height 12
click at [789, 338] on icon at bounding box center [787, 342] width 12 height 12
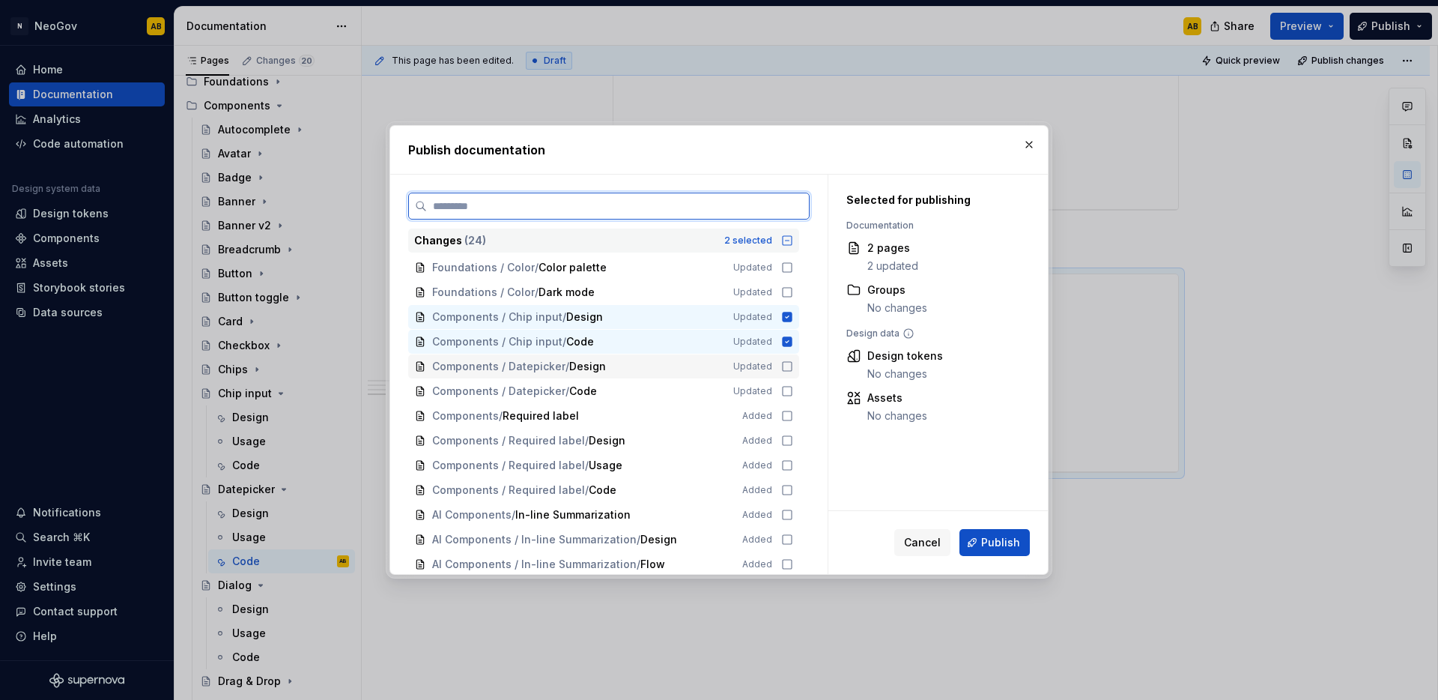
click at [789, 366] on icon at bounding box center [787, 366] width 12 height 12
click at [787, 387] on icon at bounding box center [787, 391] width 9 height 9
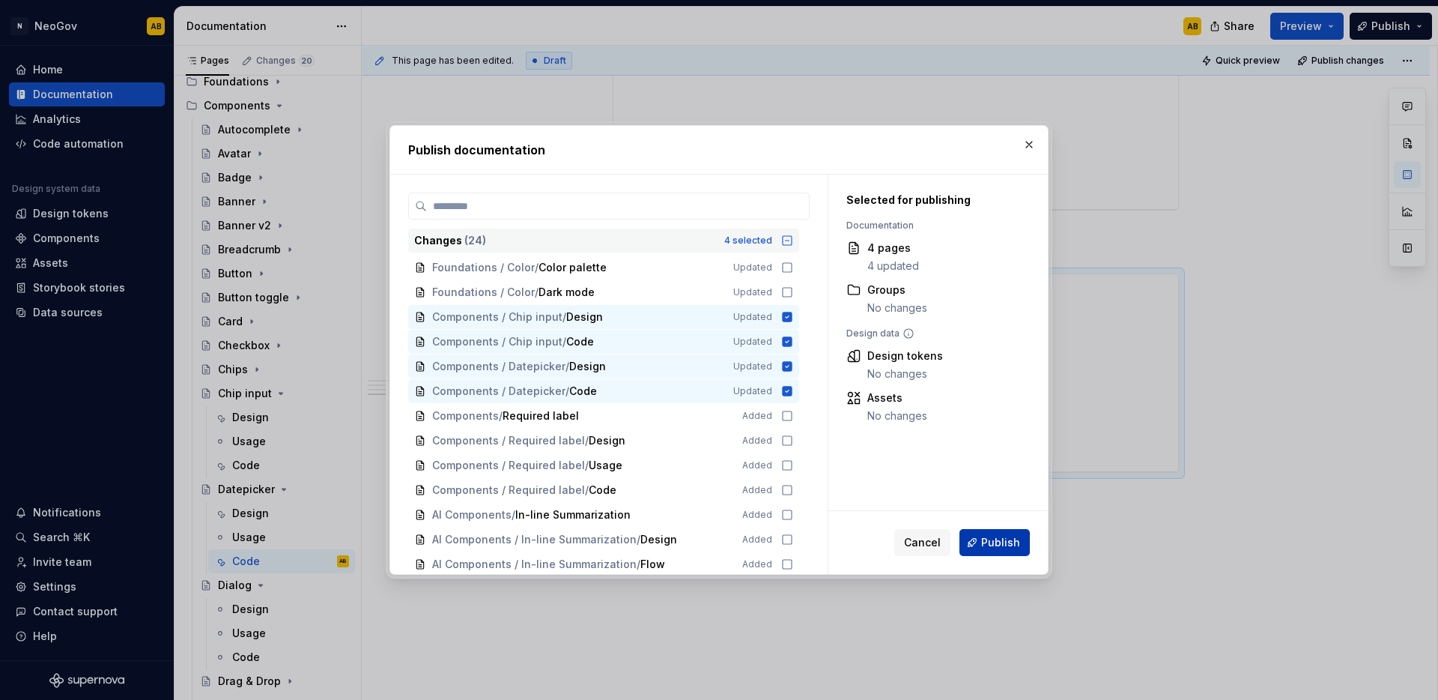
click at [998, 546] on span "Publish" at bounding box center [1000, 542] width 39 height 15
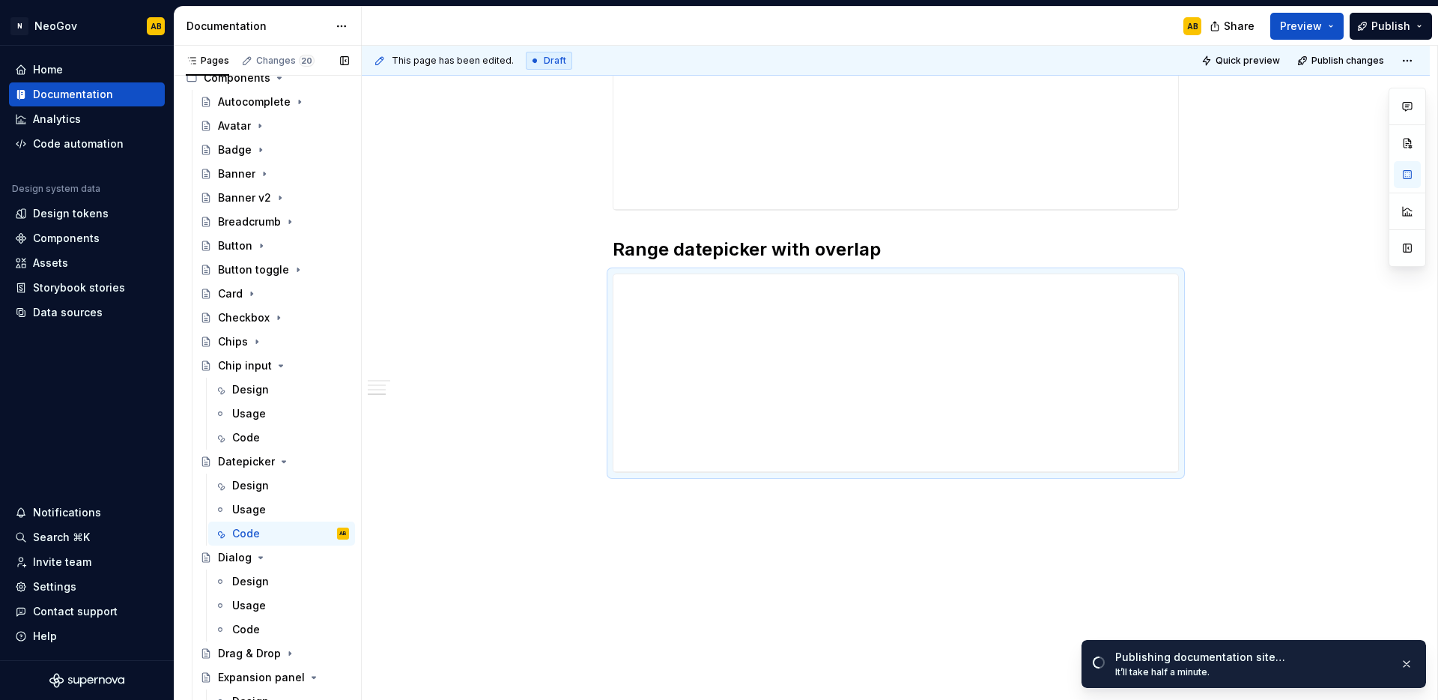
scroll to position [119, 0]
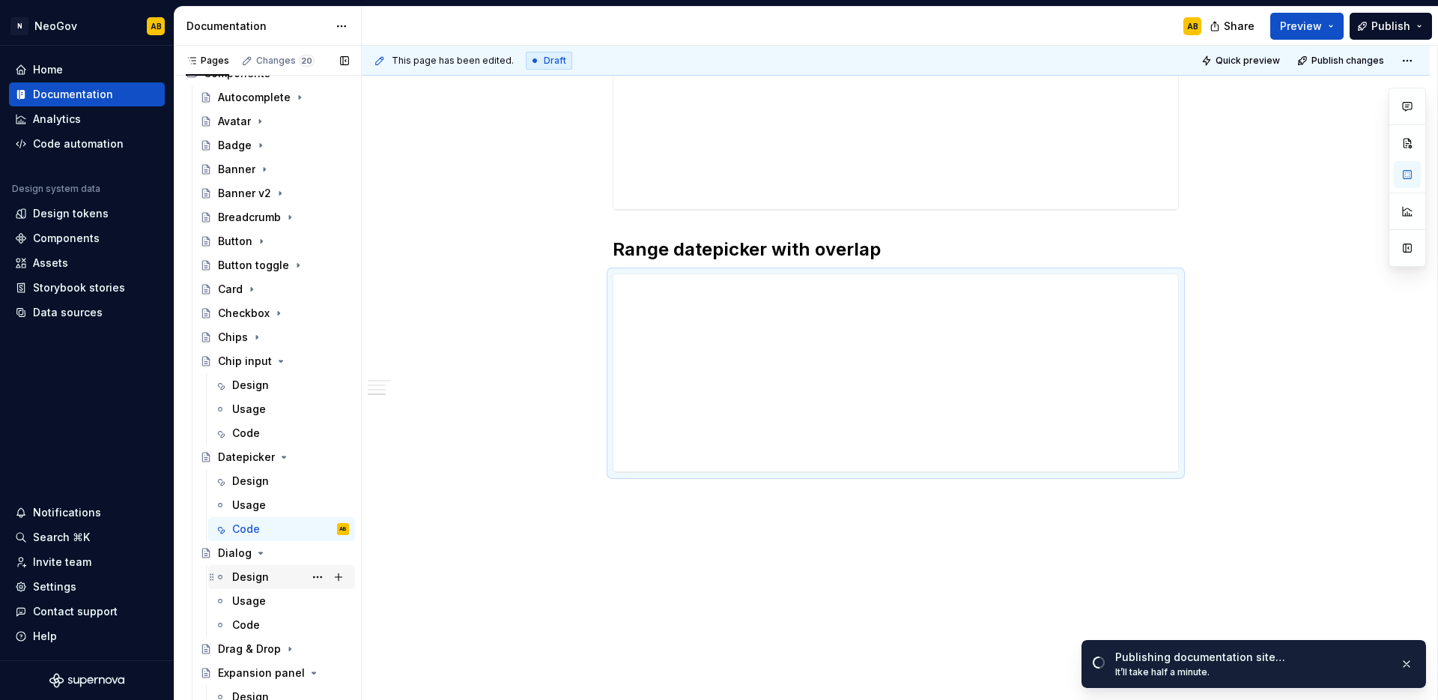
click at [266, 581] on div "Design" at bounding box center [250, 576] width 37 height 15
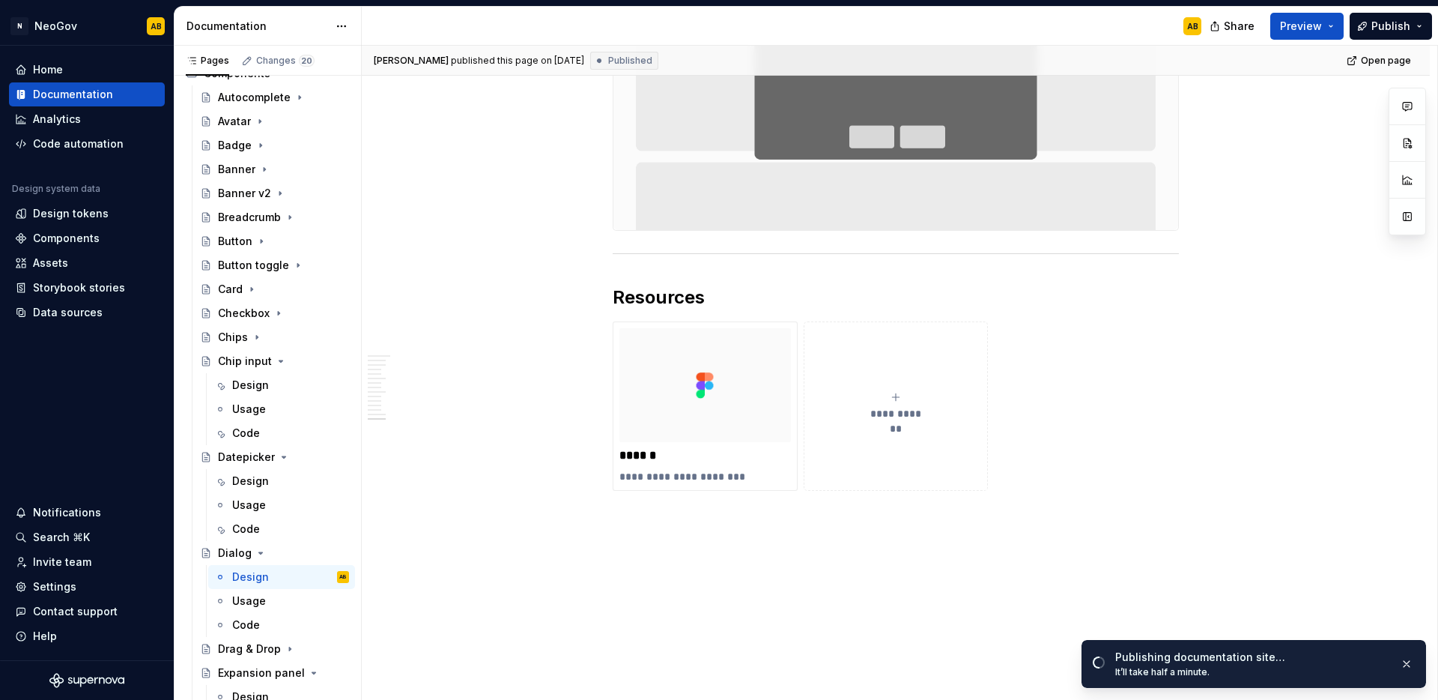
scroll to position [3929, 0]
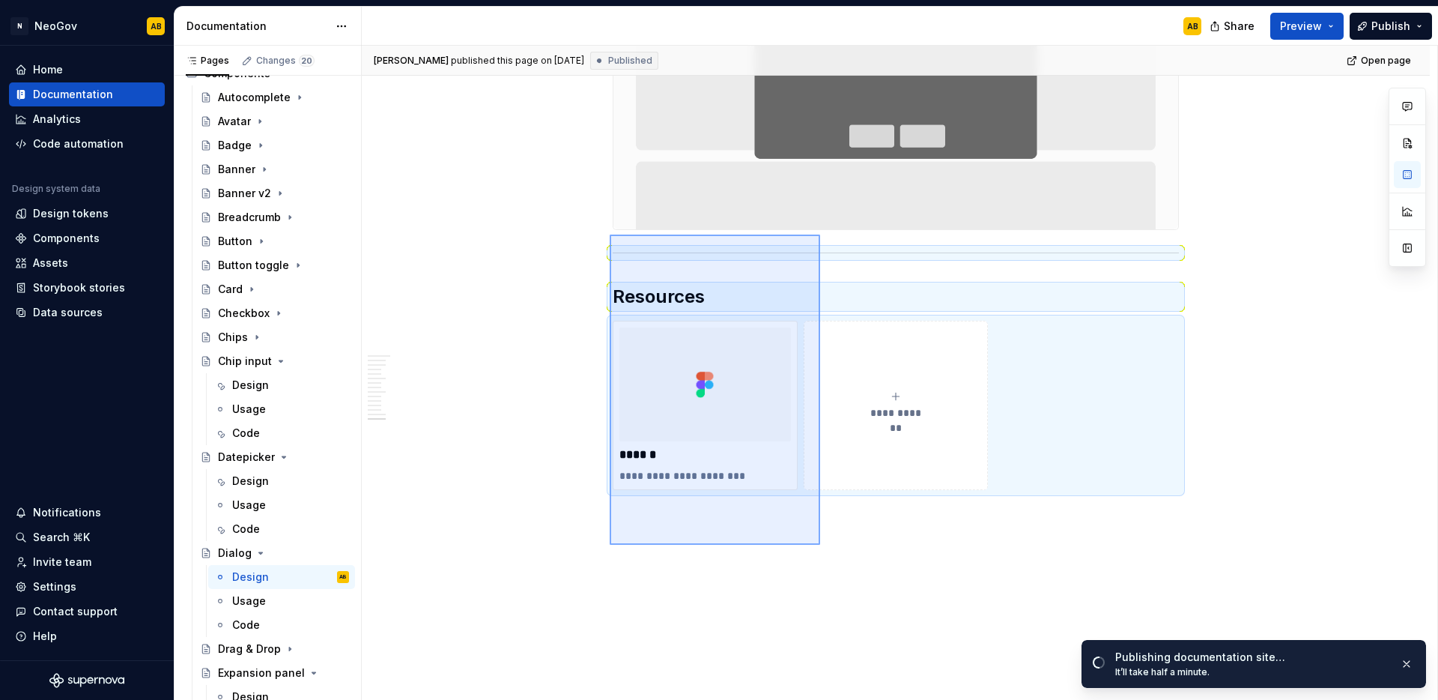
drag, startPoint x: 820, startPoint y: 545, endPoint x: 610, endPoint y: 234, distance: 374.9
click at [610, 234] on div "[PERSON_NAME] published this page on [DATE] Published Open page Dialog A dialog…" at bounding box center [900, 373] width 1076 height 655
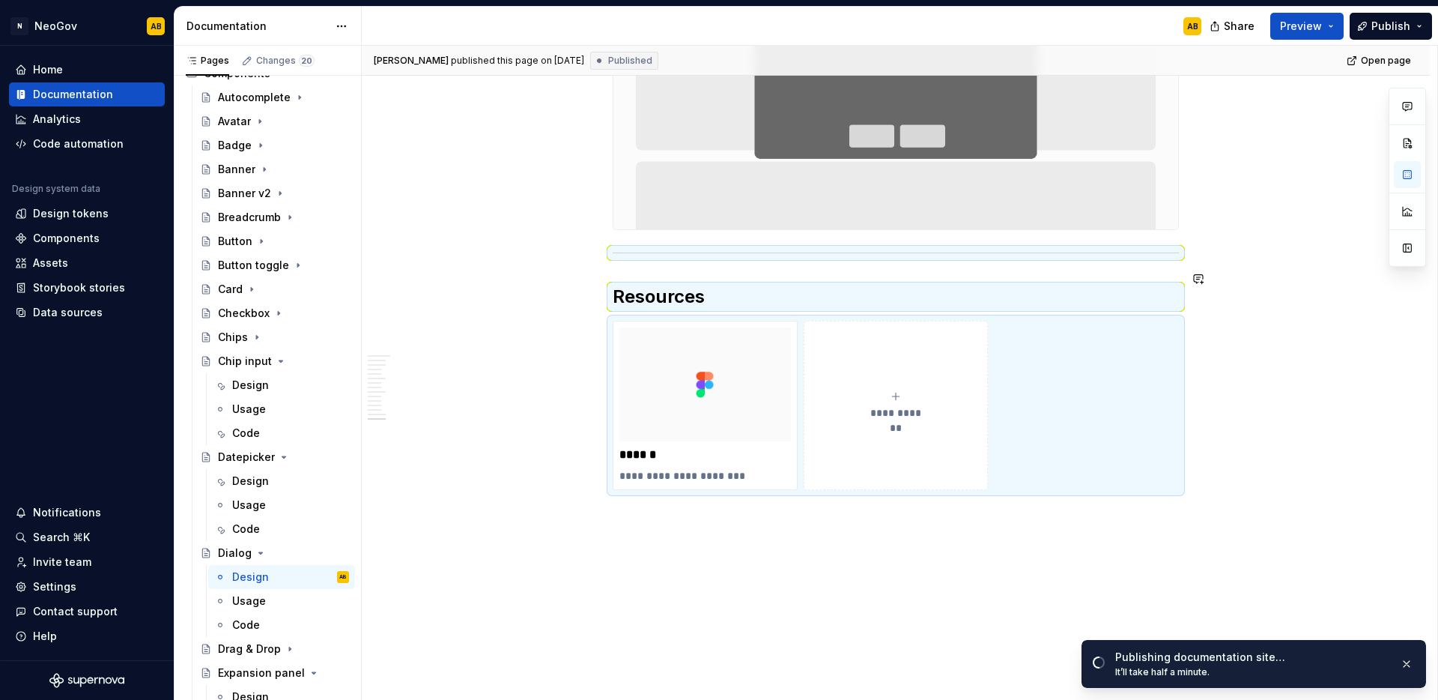
scroll to position [3669, 0]
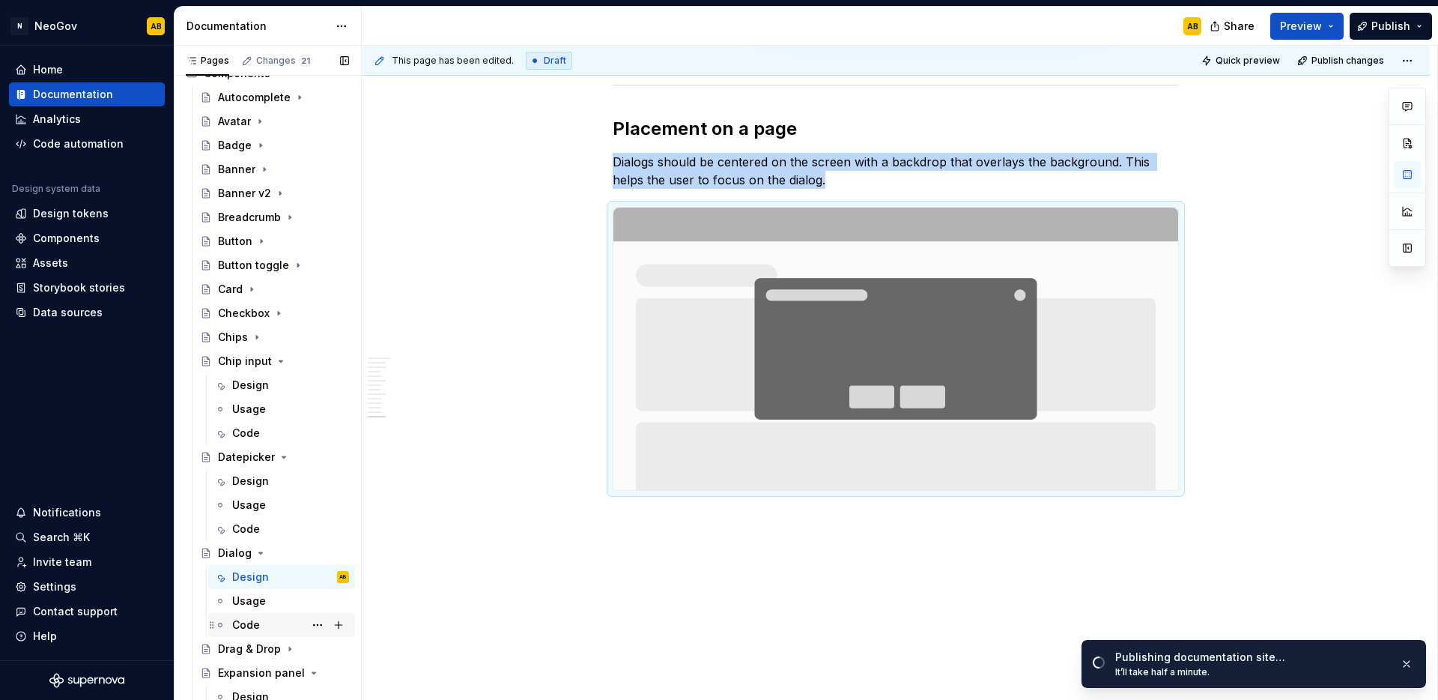
click at [252, 625] on div "Code" at bounding box center [246, 624] width 28 height 15
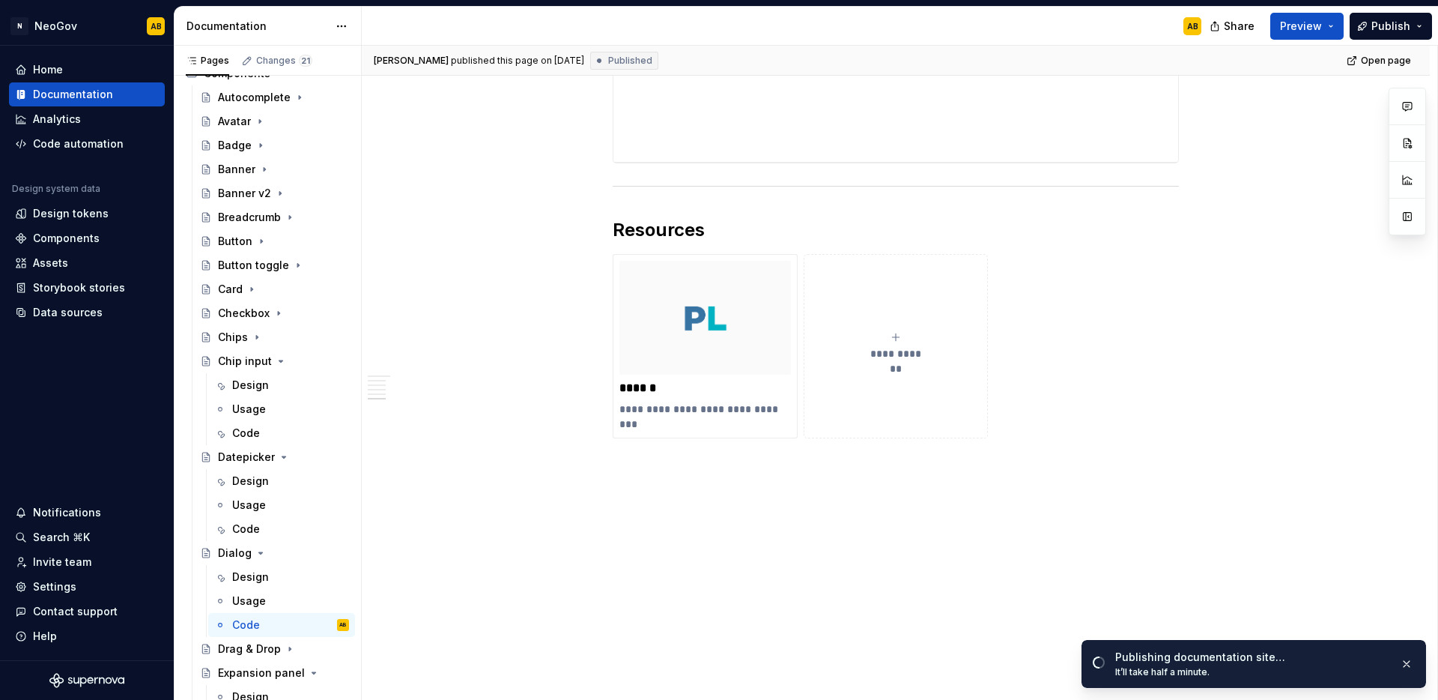
scroll to position [1674, 0]
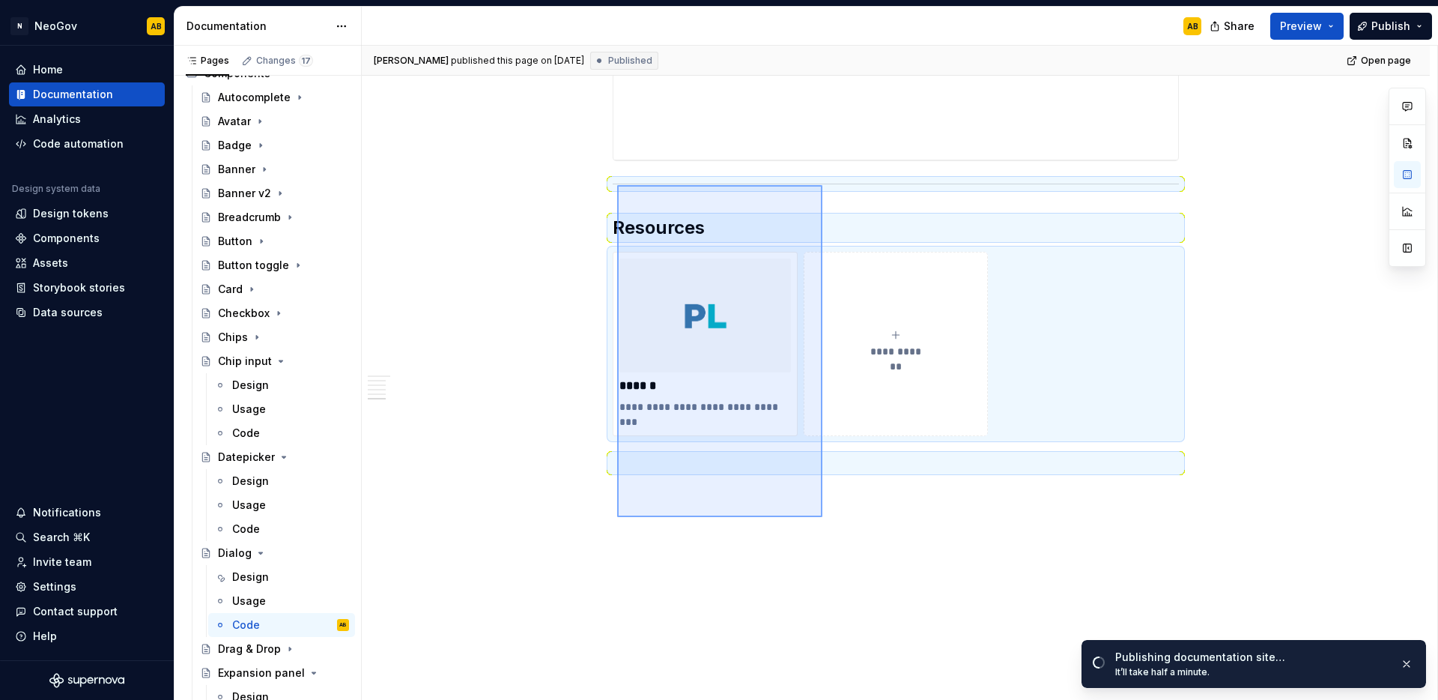
drag, startPoint x: 823, startPoint y: 517, endPoint x: 617, endPoint y: 185, distance: 390.2
click at [617, 185] on div "**********" at bounding box center [900, 373] width 1076 height 655
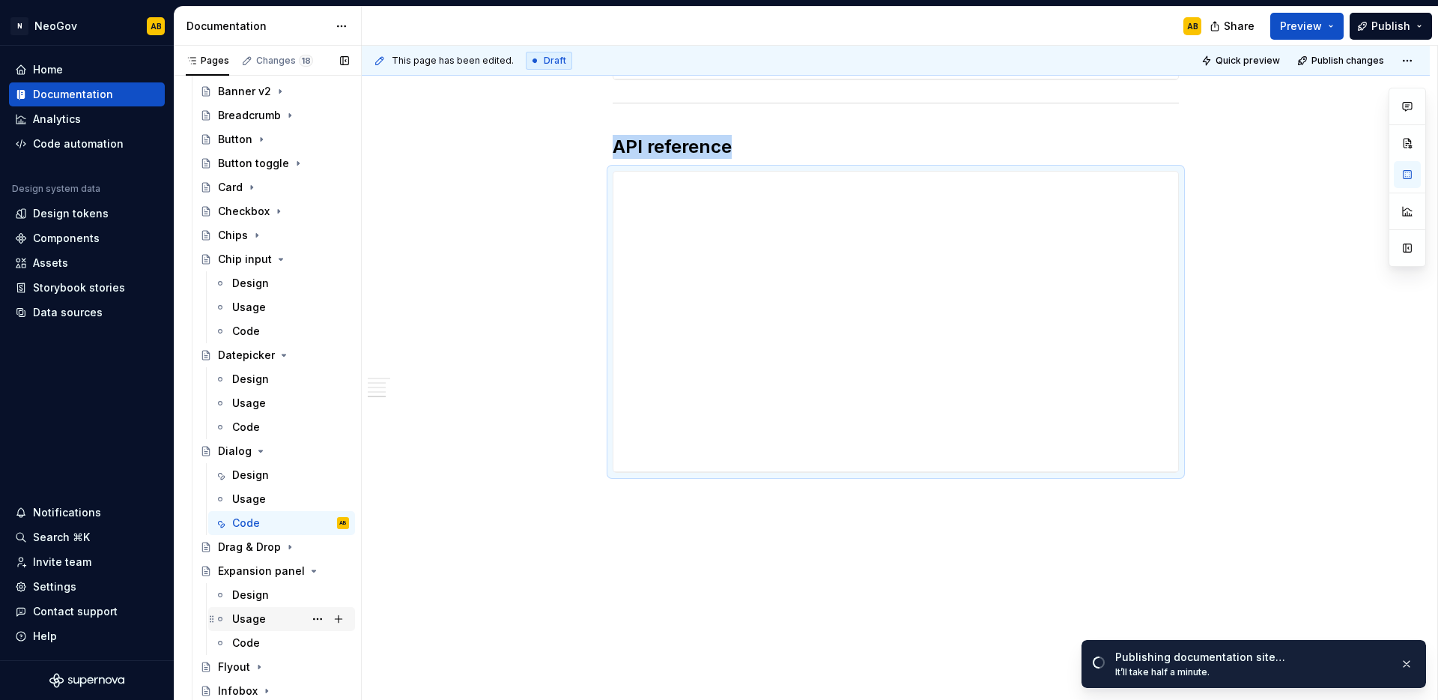
scroll to position [232, 0]
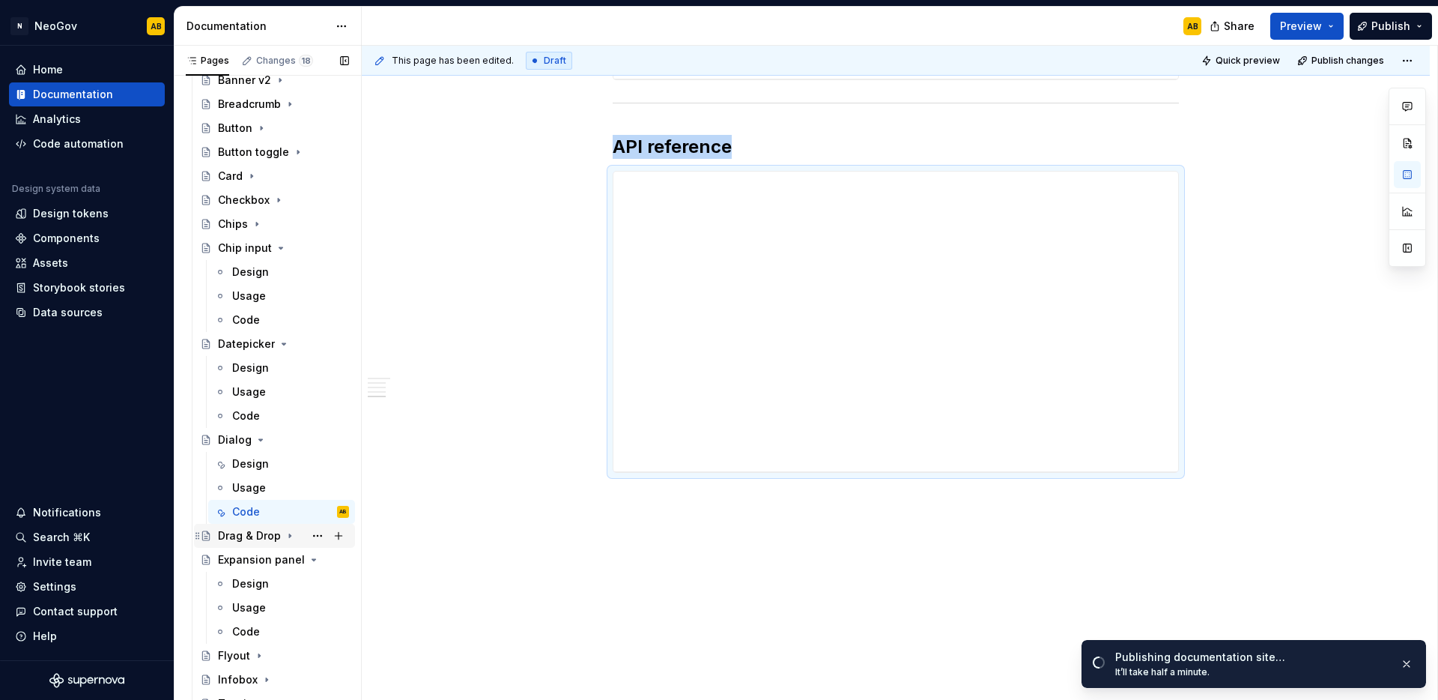
click at [288, 538] on icon "Page tree" at bounding box center [290, 536] width 12 height 12
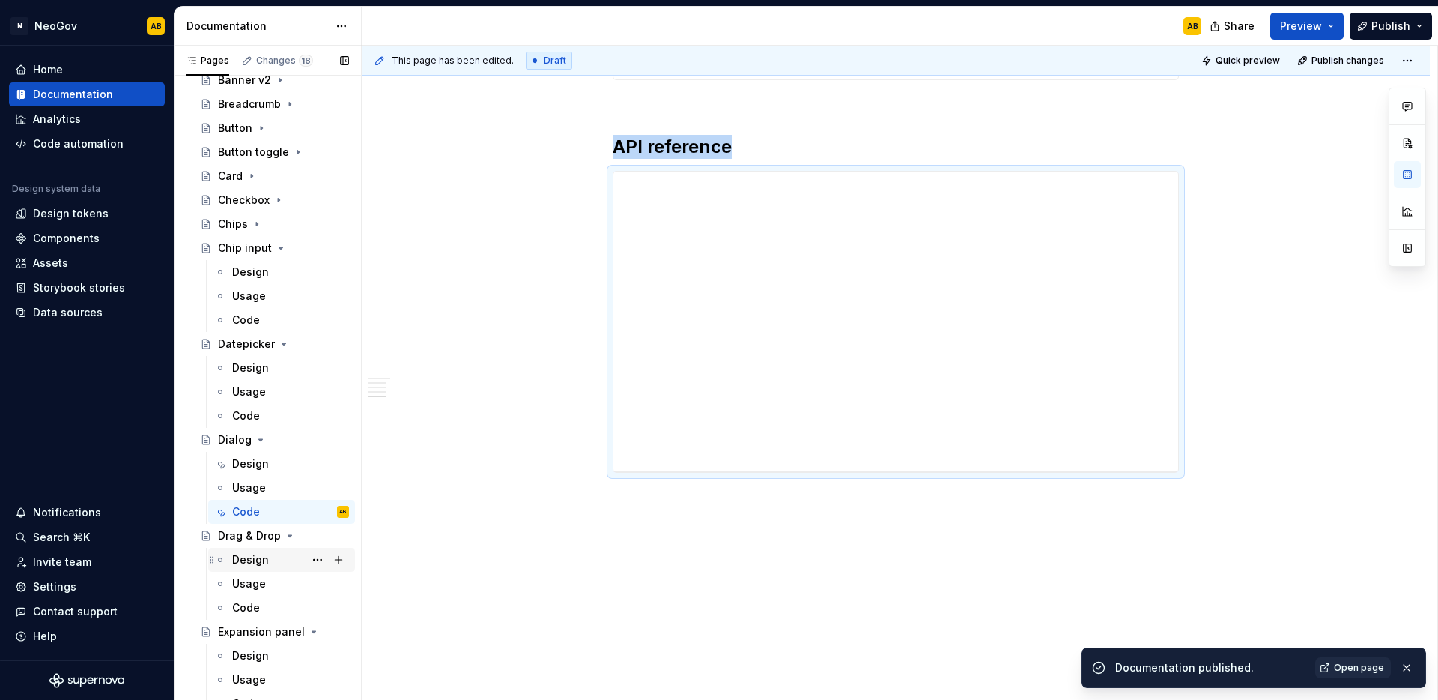
click at [269, 555] on div "Design" at bounding box center [290, 559] width 117 height 21
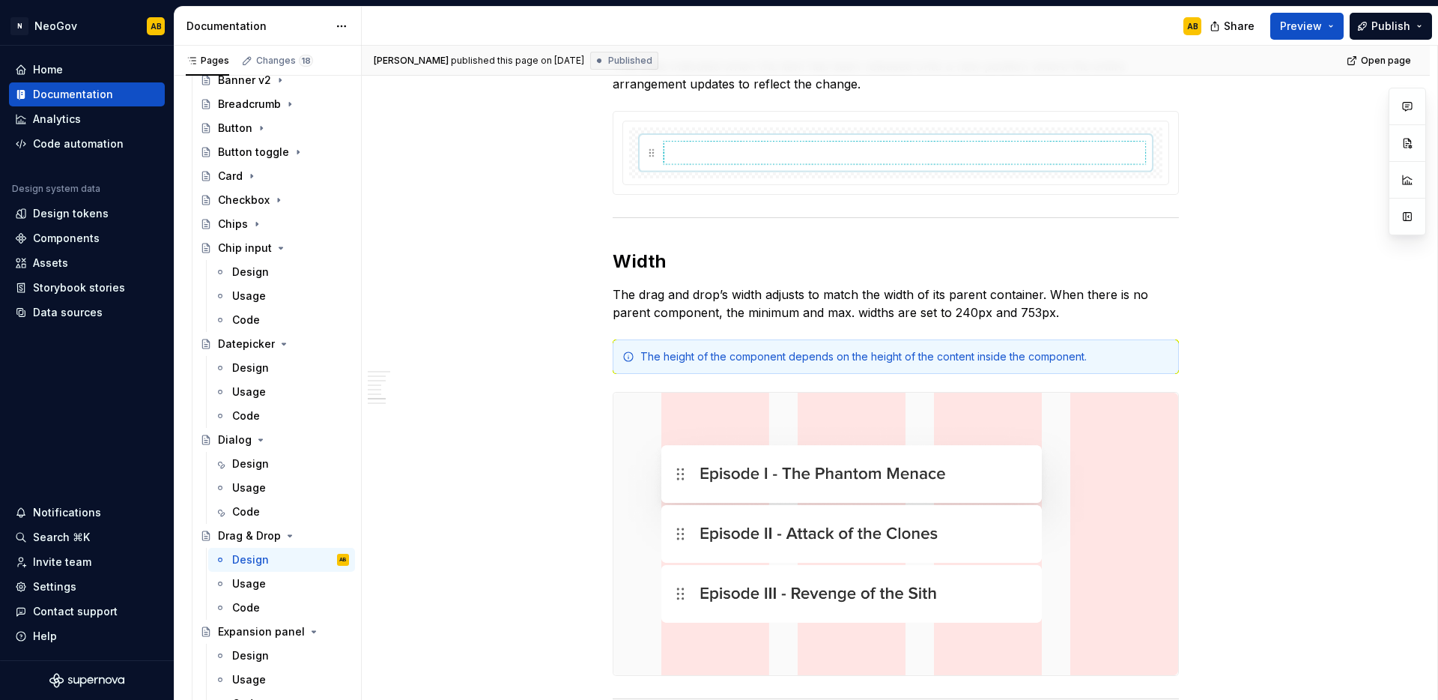
scroll to position [1703, 0]
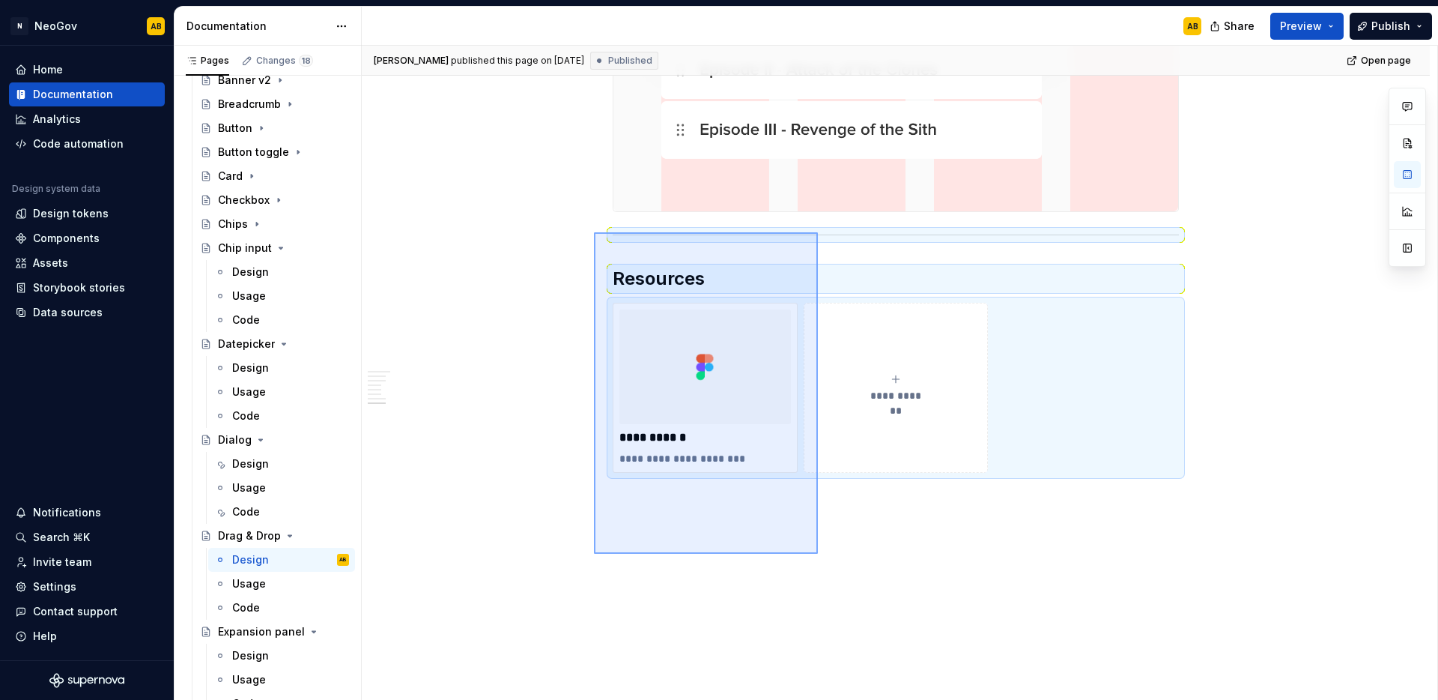
drag, startPoint x: 818, startPoint y: 554, endPoint x: 594, endPoint y: 232, distance: 391.8
click at [594, 232] on div "[PERSON_NAME] published this page on [DATE] Published Open page Drag & Drop Dra…" at bounding box center [900, 373] width 1076 height 655
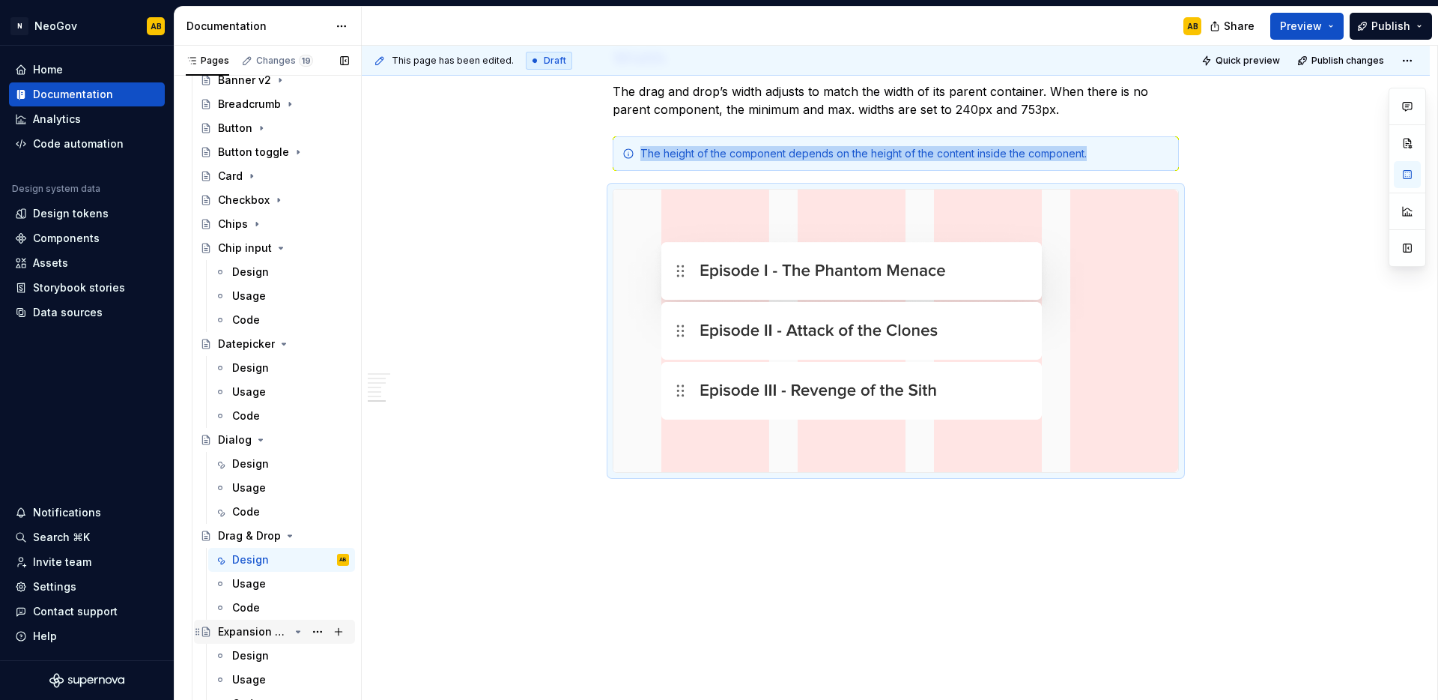
scroll to position [1442, 0]
click at [250, 611] on div "Code" at bounding box center [246, 607] width 28 height 15
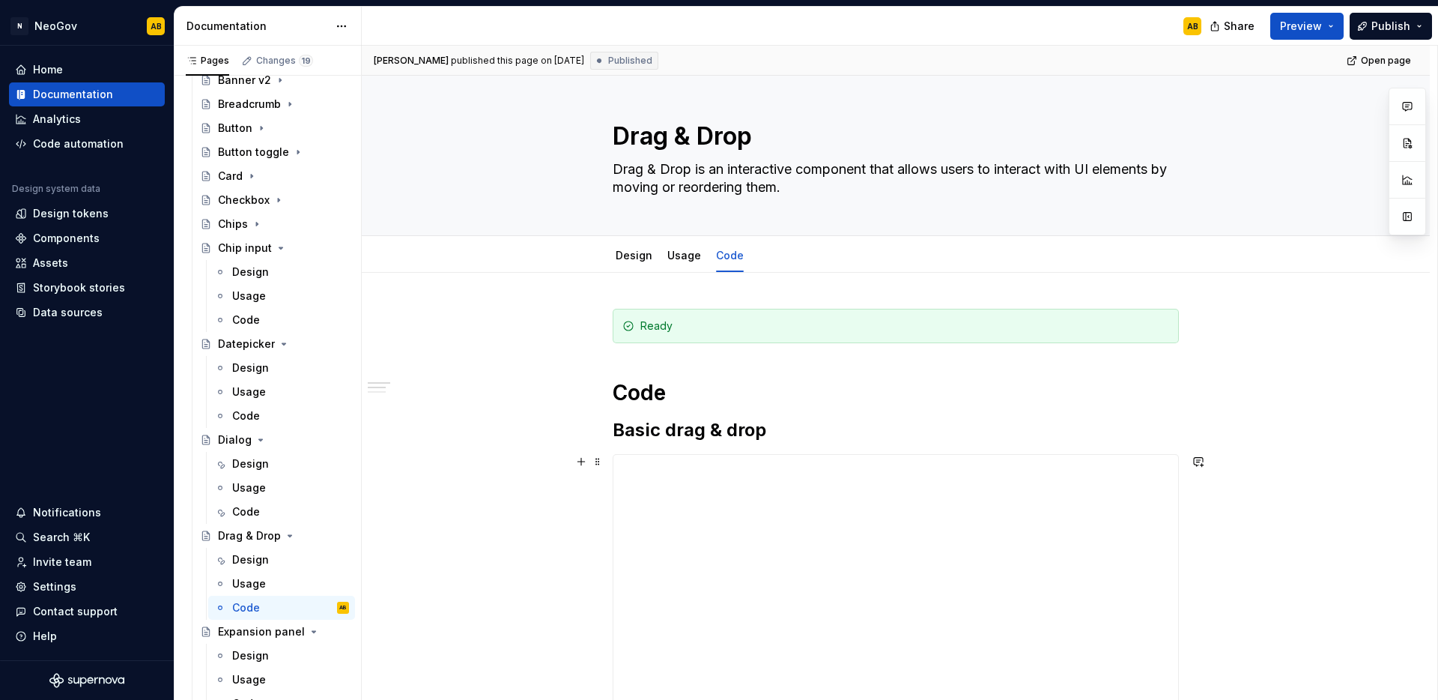
scroll to position [724, 0]
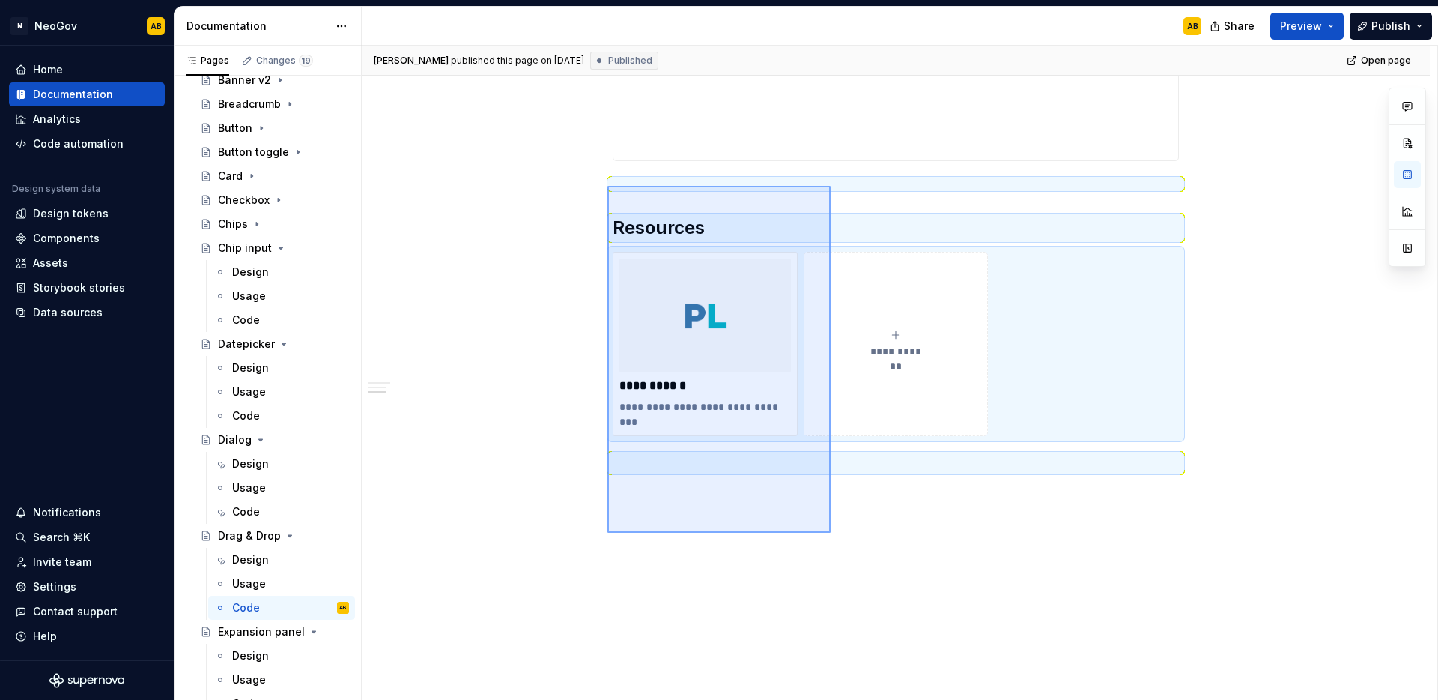
drag, startPoint x: 831, startPoint y: 533, endPoint x: 608, endPoint y: 186, distance: 412.5
click at [608, 186] on div "**********" at bounding box center [900, 373] width 1076 height 655
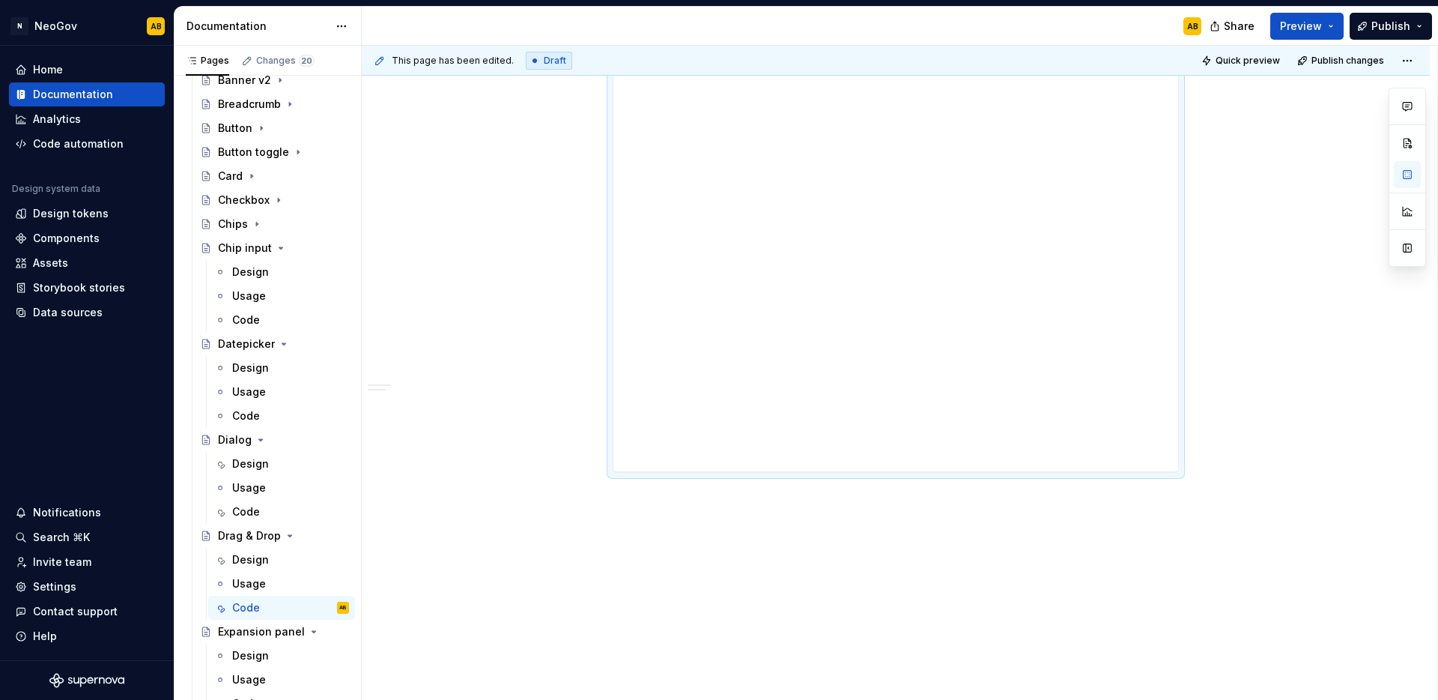
scroll to position [412, 0]
click at [1409, 25] on span "Publish" at bounding box center [1391, 26] width 39 height 15
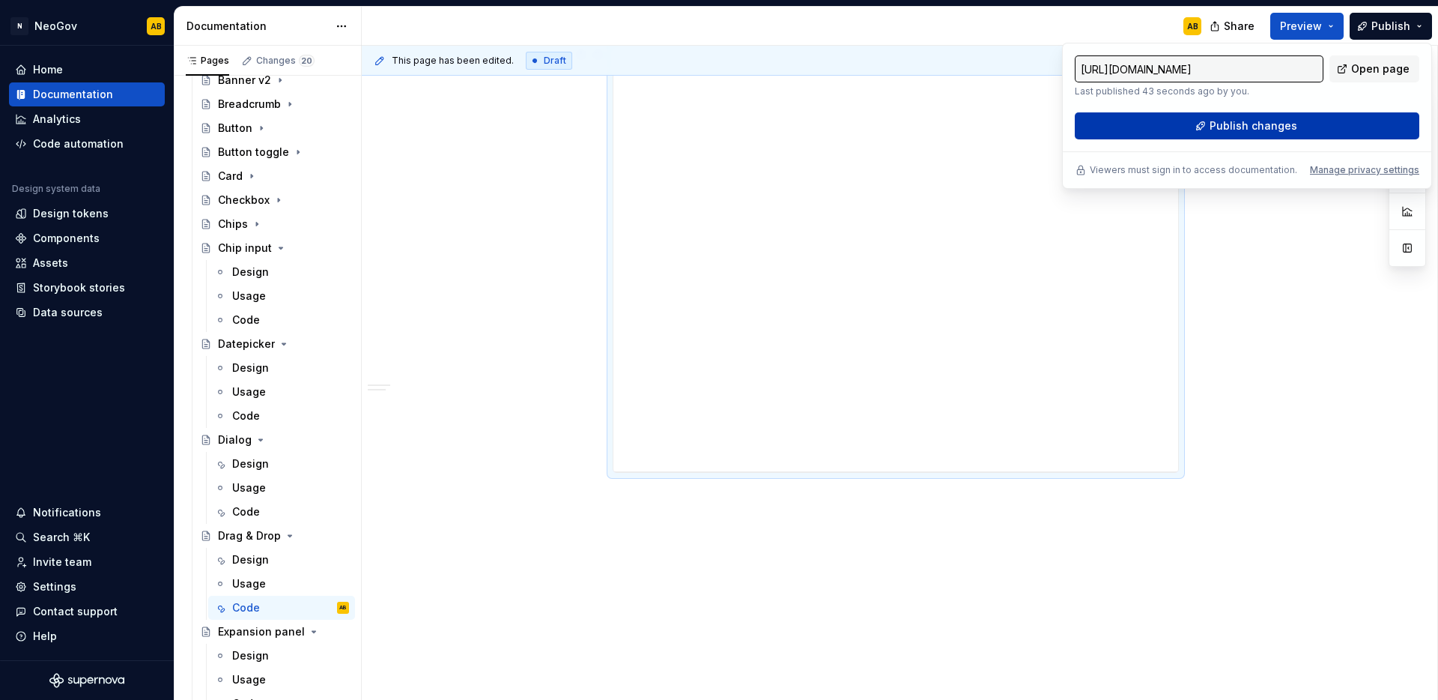
click at [1295, 129] on button "Publish changes" at bounding box center [1247, 125] width 345 height 27
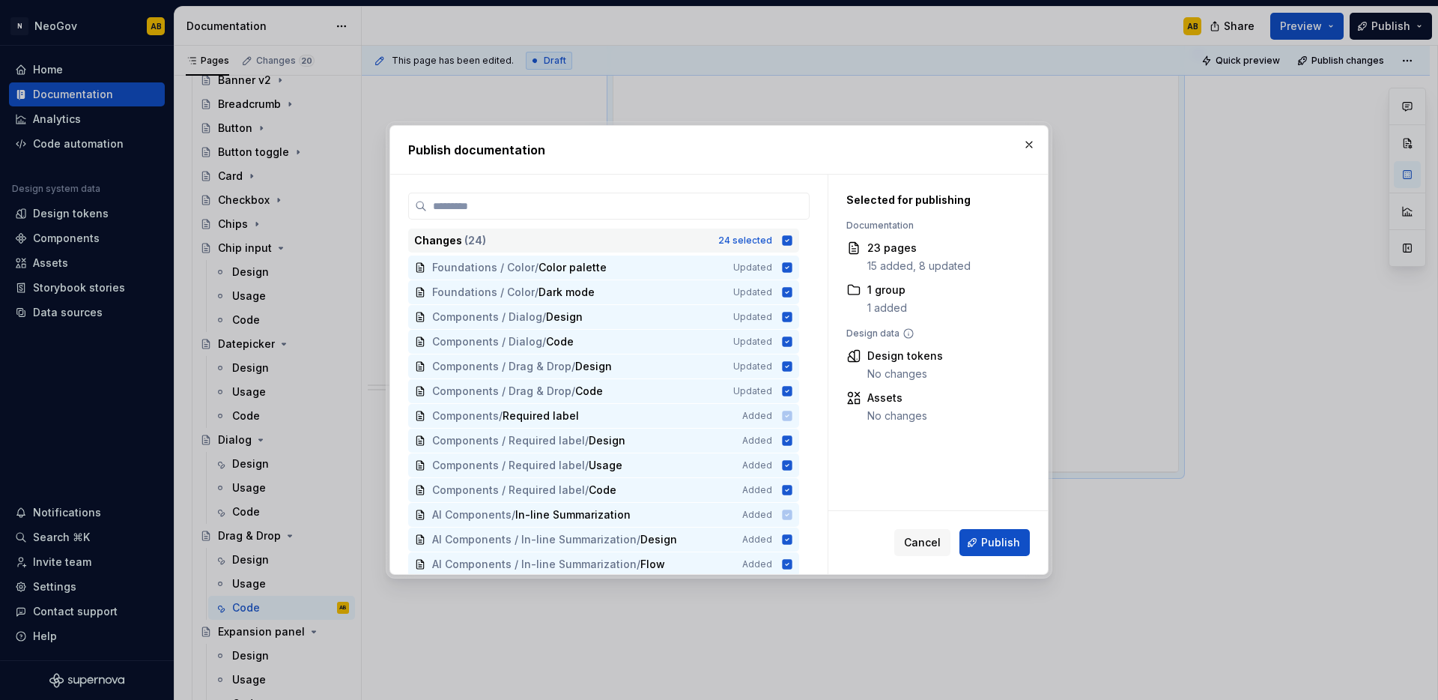
click at [788, 243] on icon at bounding box center [788, 240] width 10 height 10
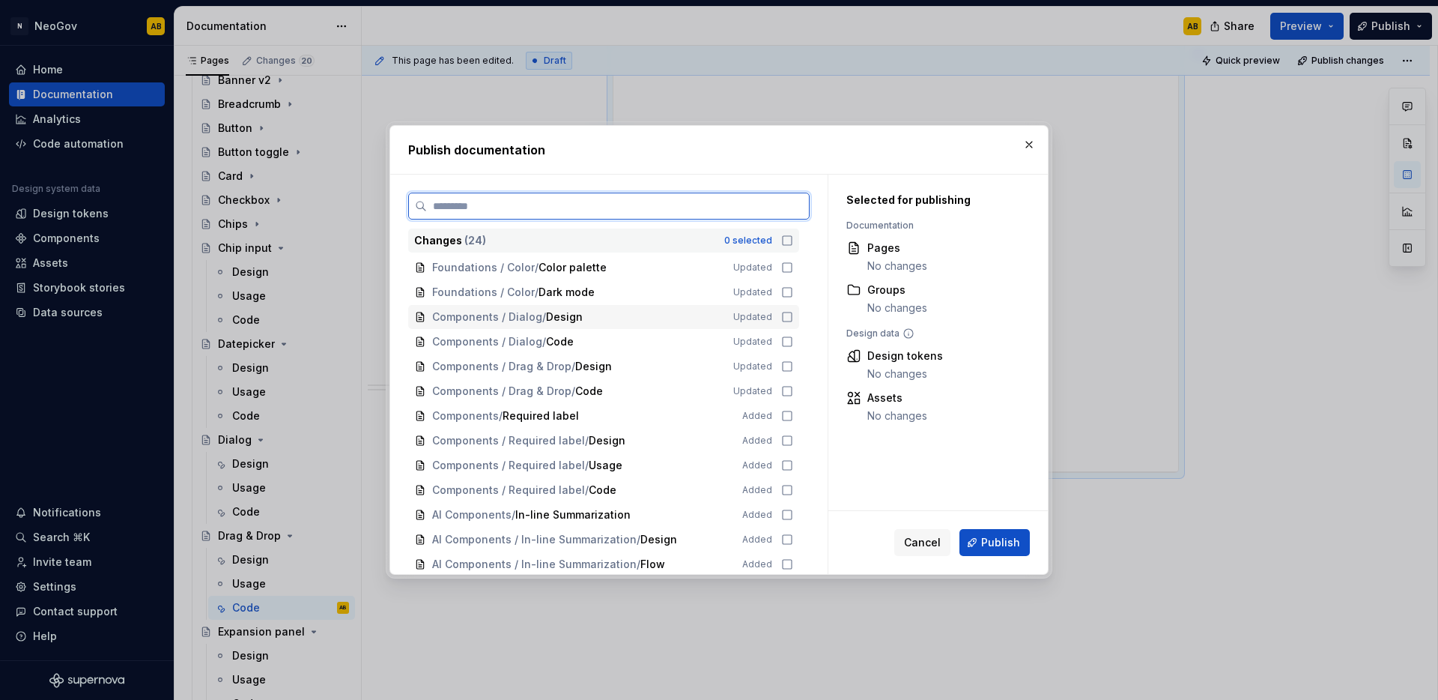
click at [789, 319] on icon at bounding box center [787, 317] width 12 height 12
click at [787, 337] on icon at bounding box center [787, 342] width 12 height 12
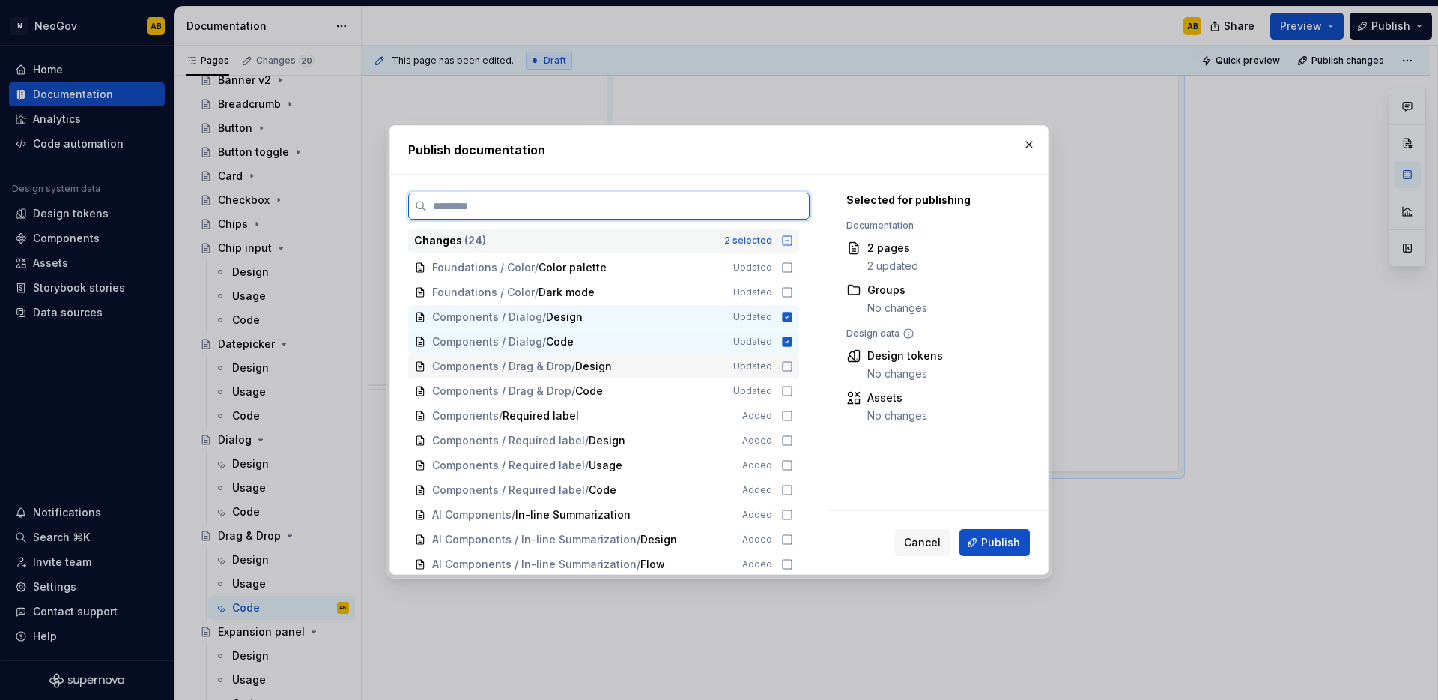
click at [786, 360] on icon at bounding box center [787, 366] width 12 height 12
click at [784, 396] on icon at bounding box center [787, 391] width 12 height 12
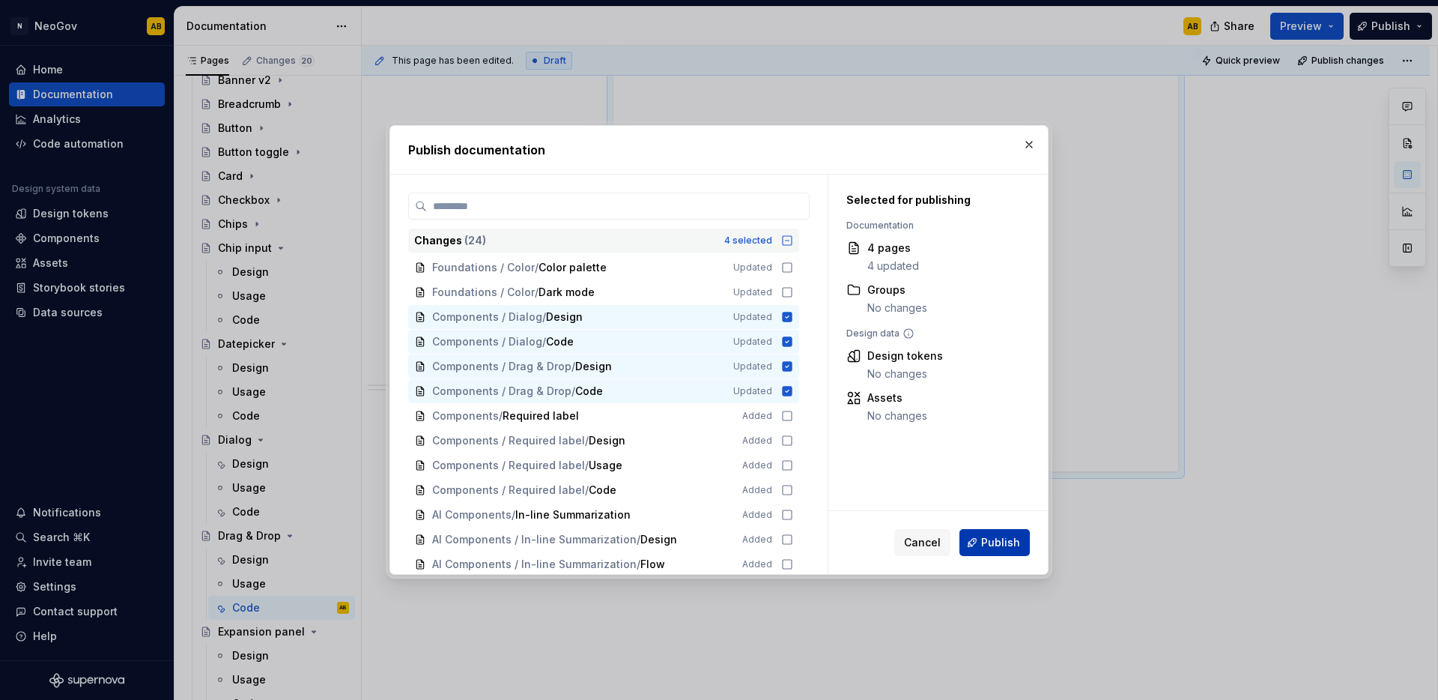
click at [996, 546] on span "Publish" at bounding box center [1000, 542] width 39 height 15
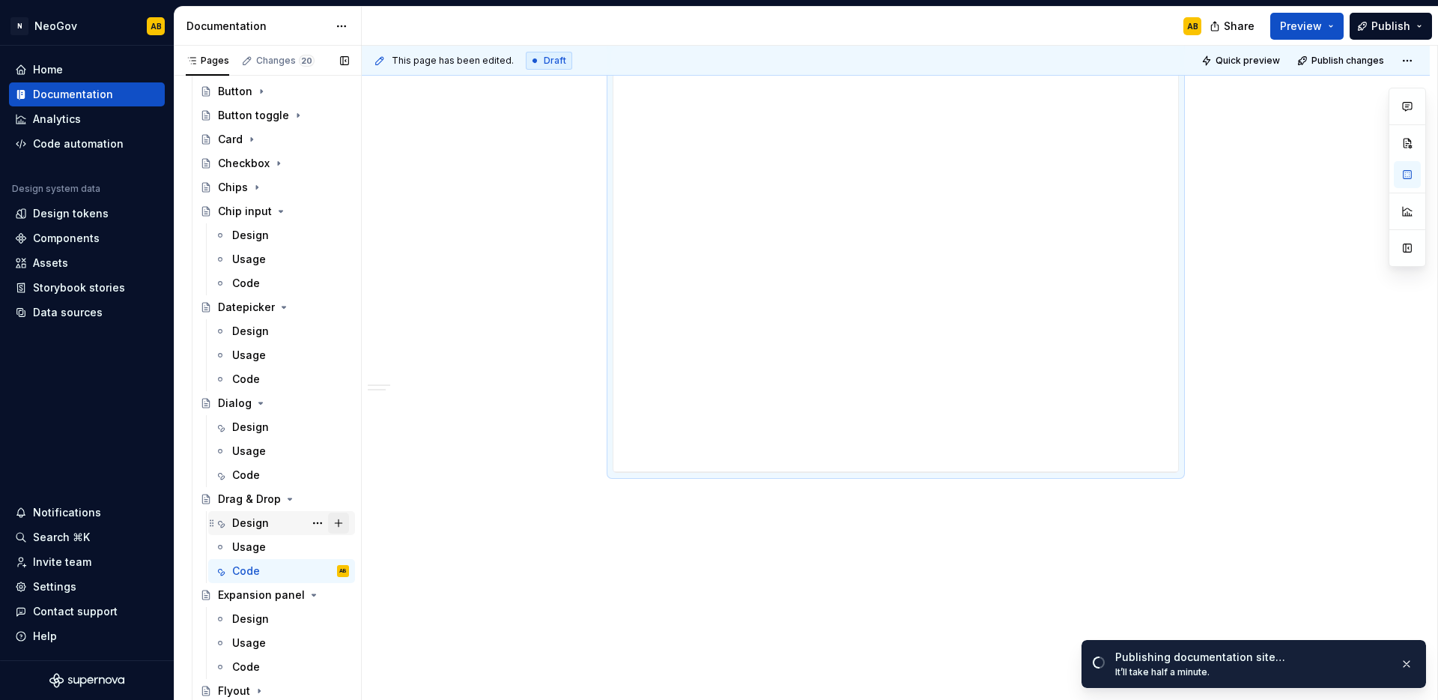
scroll to position [333, 0]
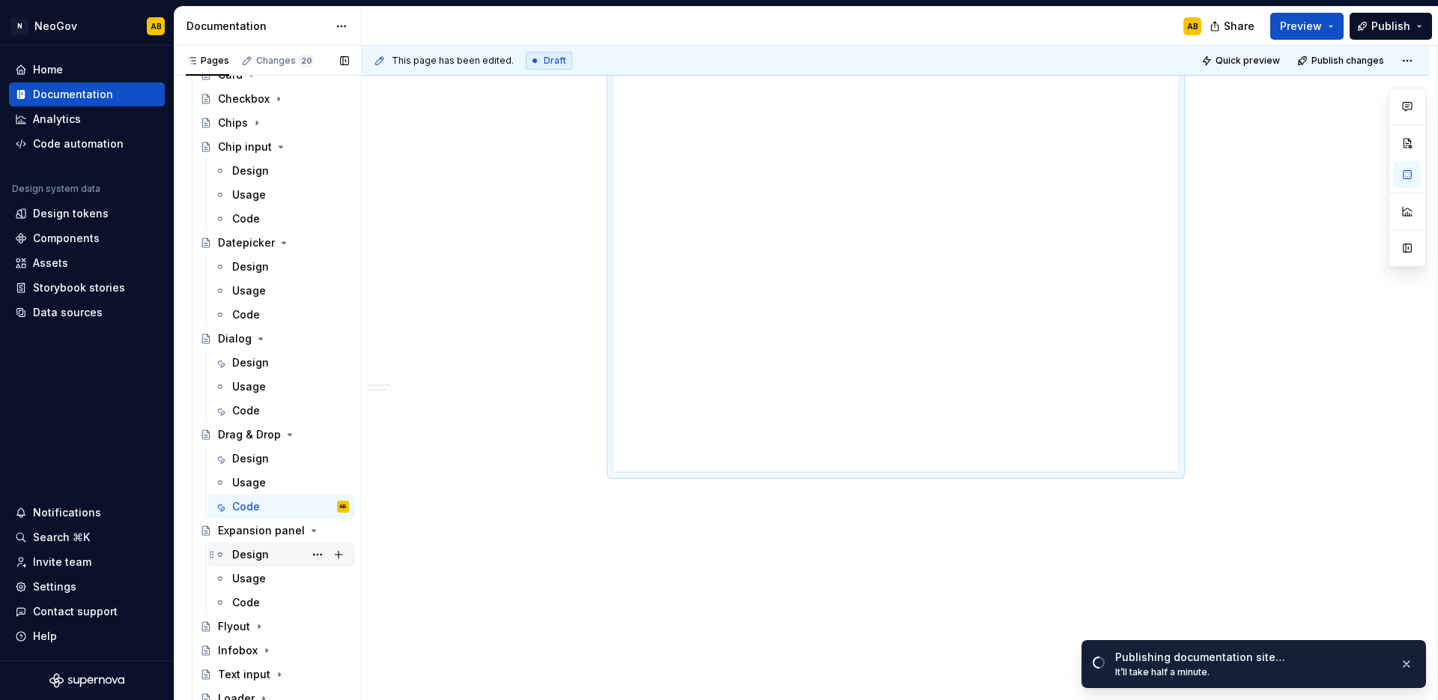
click at [288, 558] on div "Design" at bounding box center [290, 554] width 117 height 21
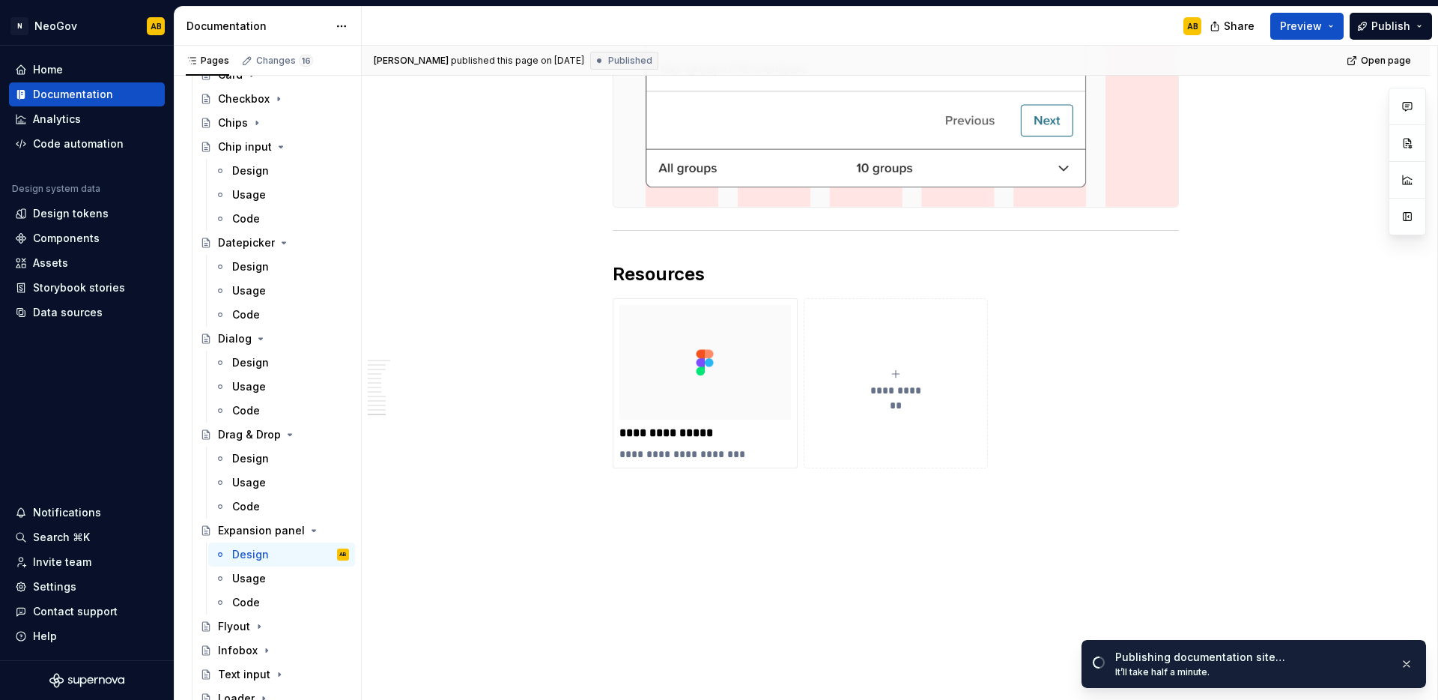
scroll to position [3367, 0]
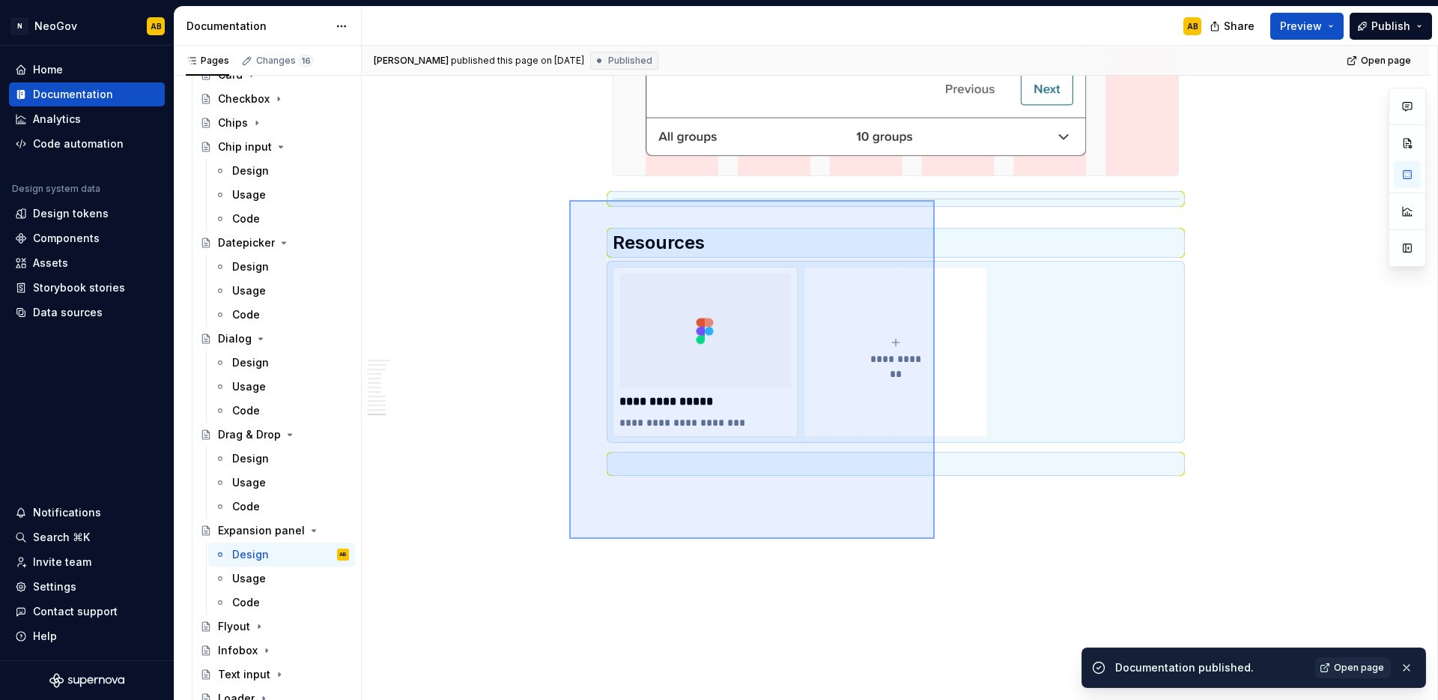
drag, startPoint x: 935, startPoint y: 539, endPoint x: 569, endPoint y: 200, distance: 498.3
click at [569, 200] on div "[PERSON_NAME] published this page on [DATE] Published Open page Expansion panel…" at bounding box center [900, 373] width 1076 height 655
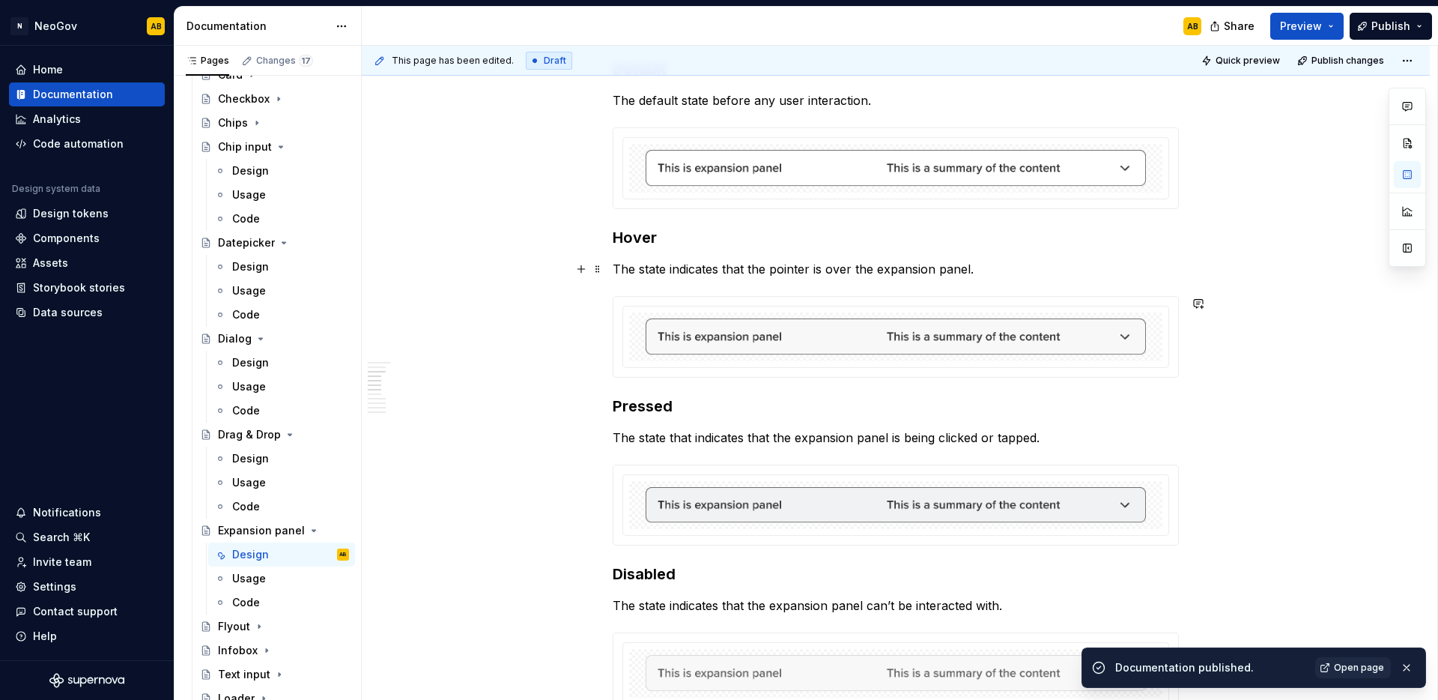
scroll to position [0, 0]
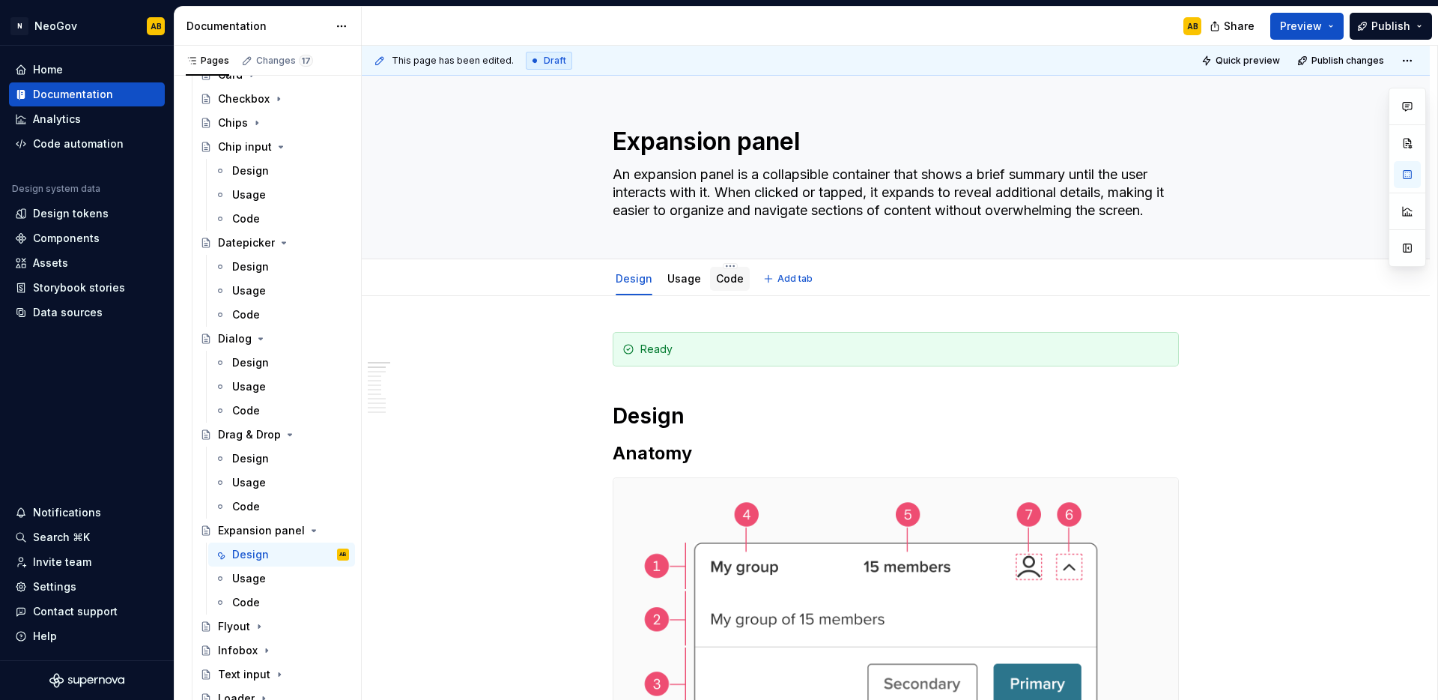
click at [718, 284] on link "Code" at bounding box center [730, 278] width 28 height 13
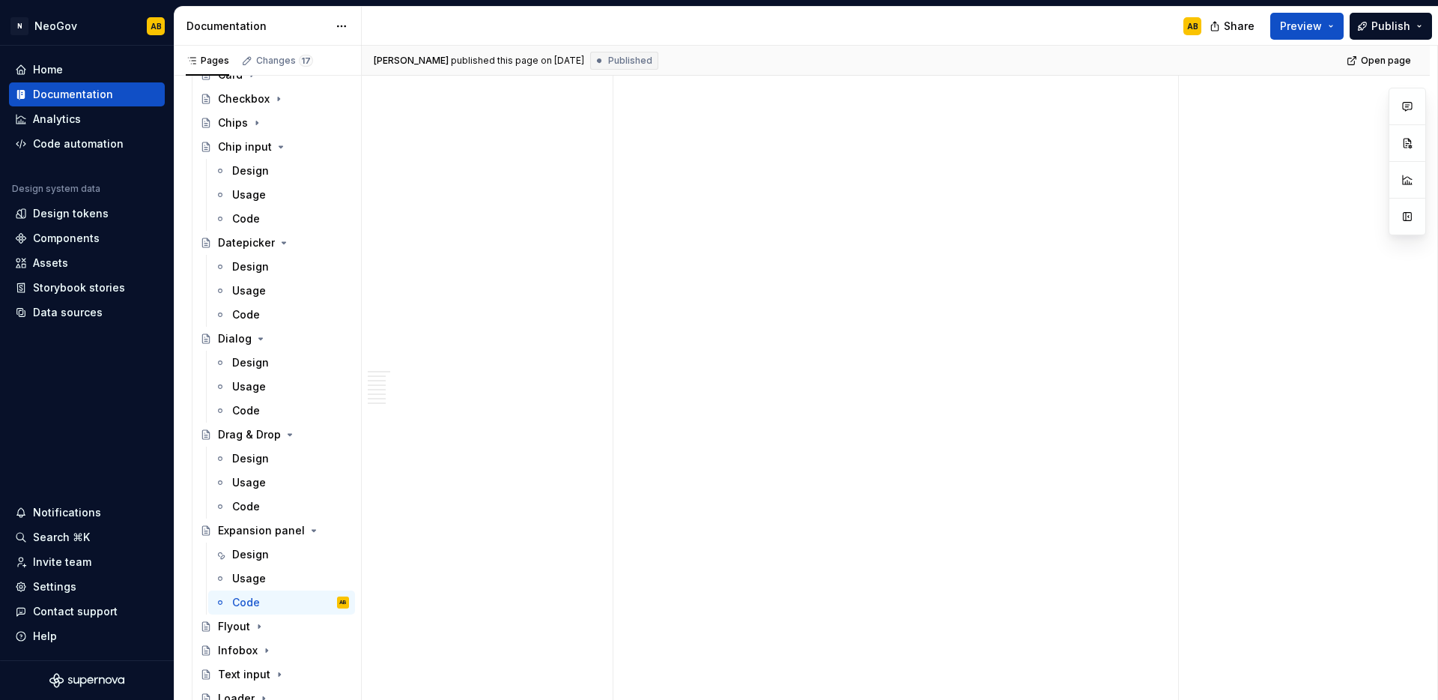
scroll to position [3275, 0]
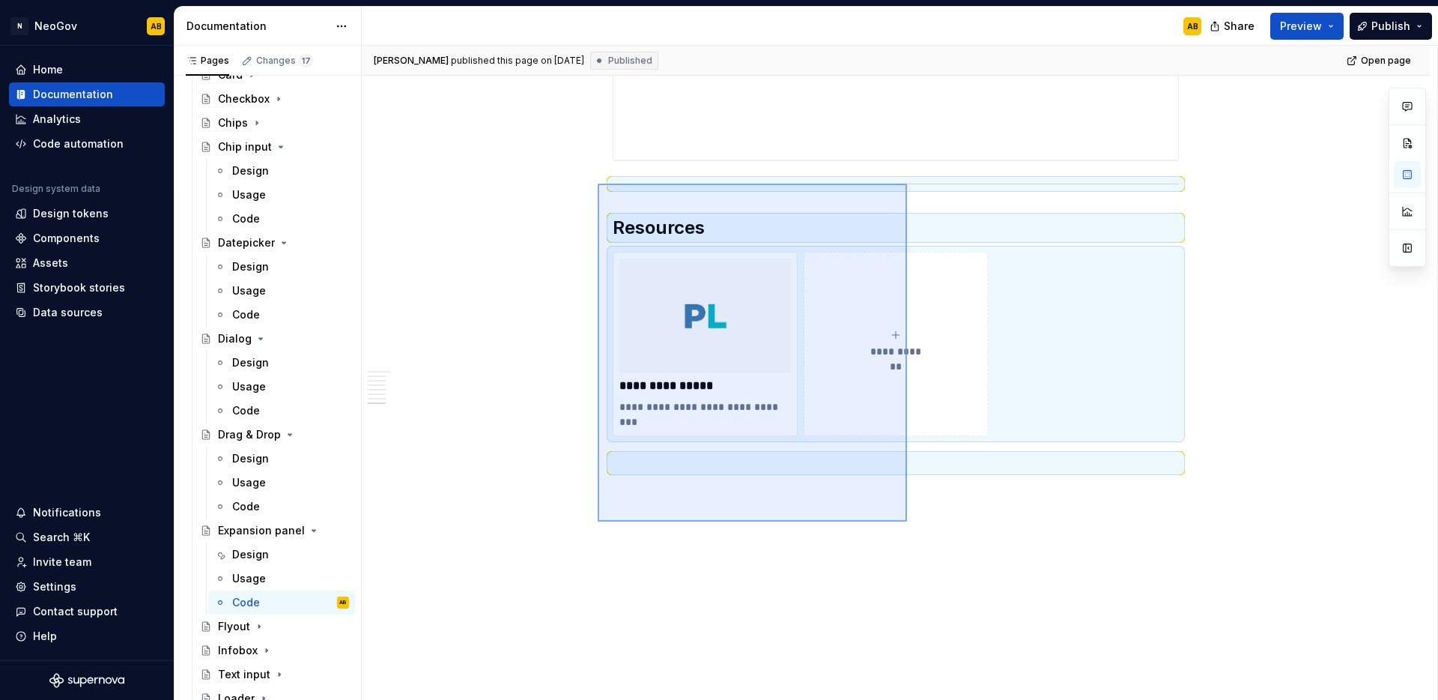
drag, startPoint x: 907, startPoint y: 521, endPoint x: 598, endPoint y: 184, distance: 458.1
click at [598, 184] on div "**********" at bounding box center [900, 373] width 1076 height 655
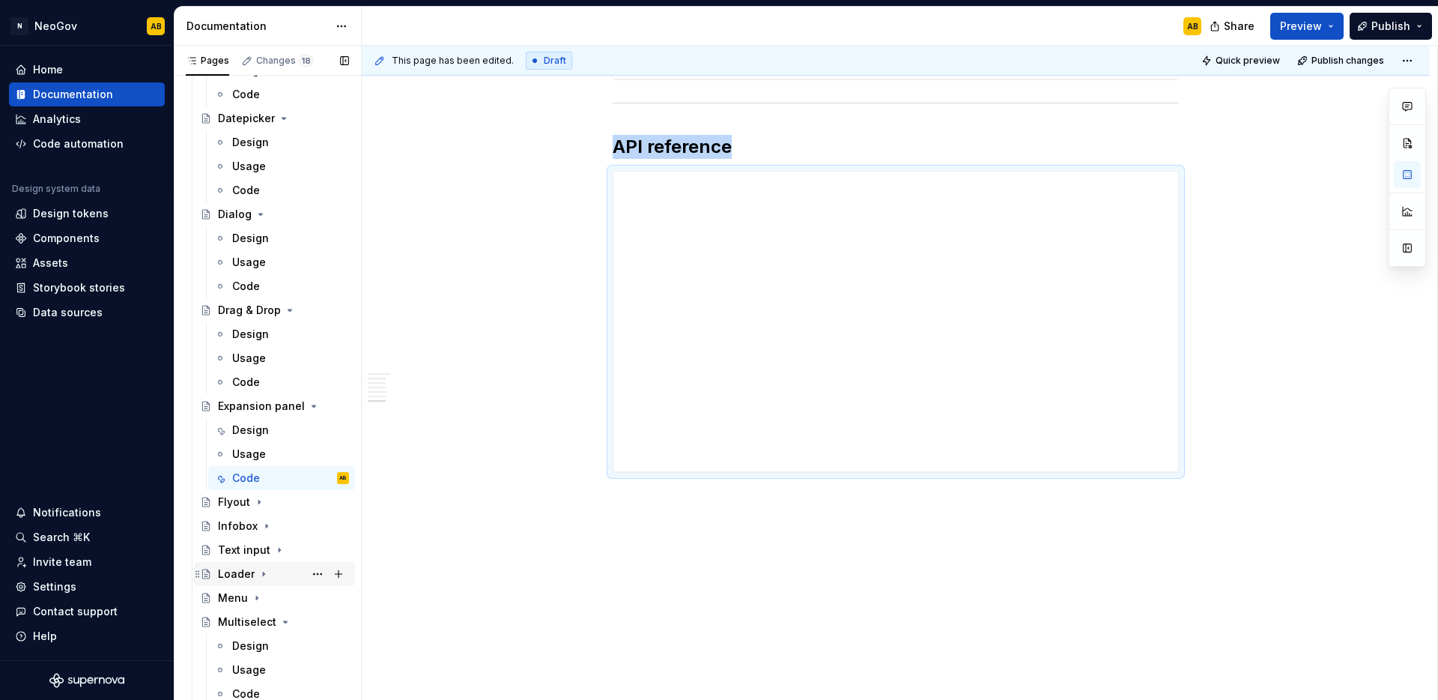
scroll to position [507, 0]
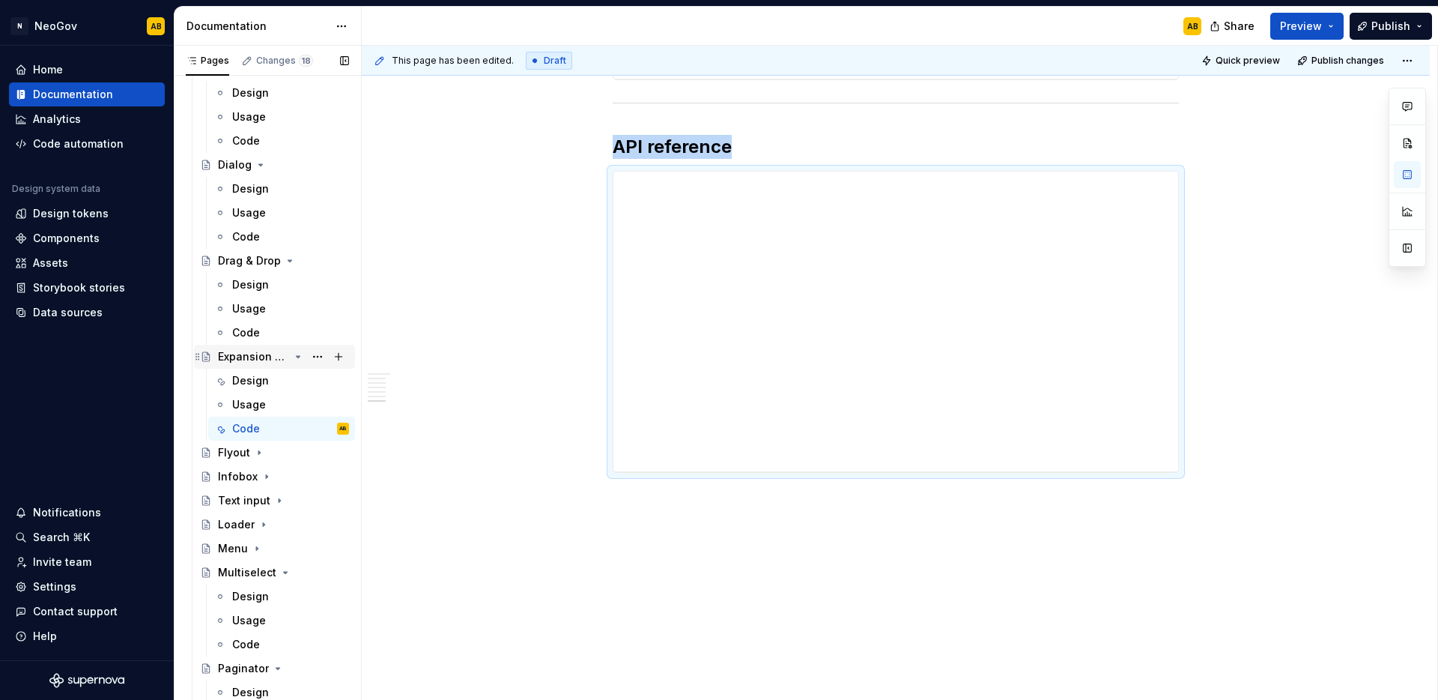
click at [292, 359] on icon "Page tree" at bounding box center [298, 357] width 12 height 12
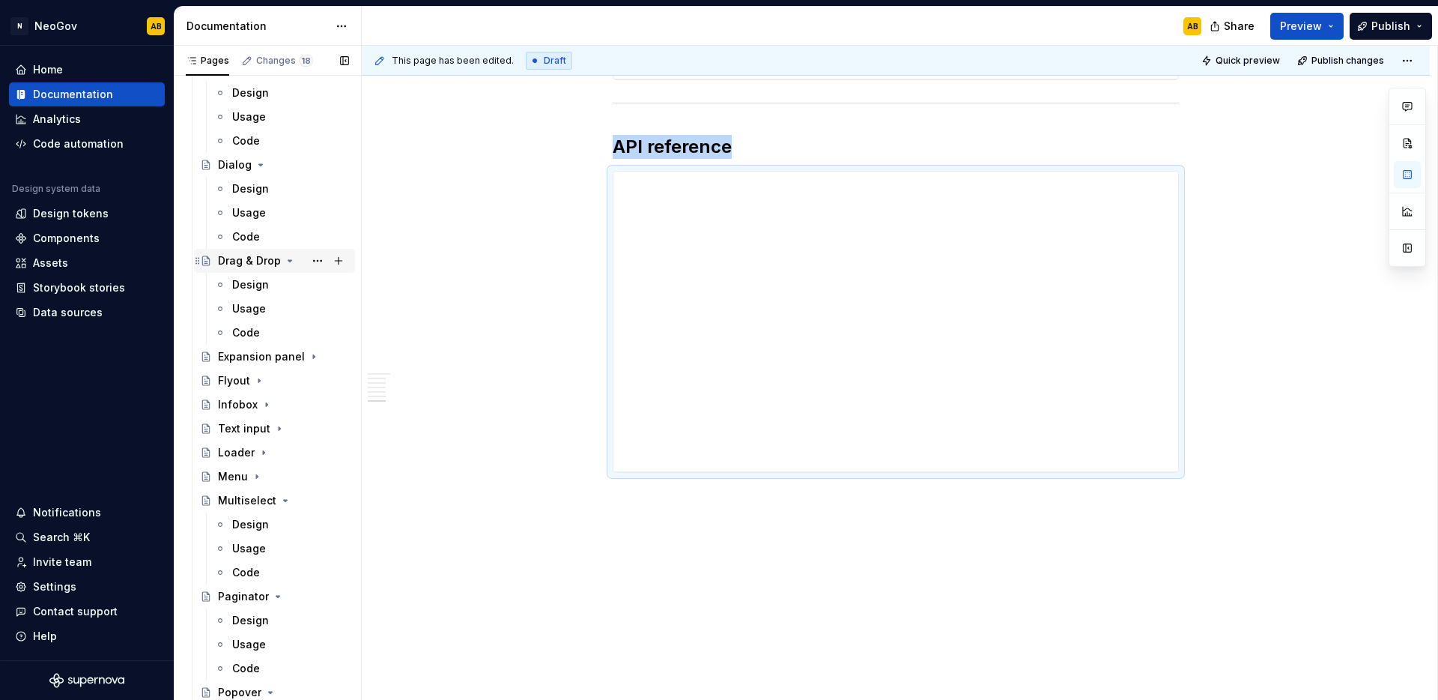
click at [286, 257] on icon "Page tree" at bounding box center [290, 261] width 12 height 12
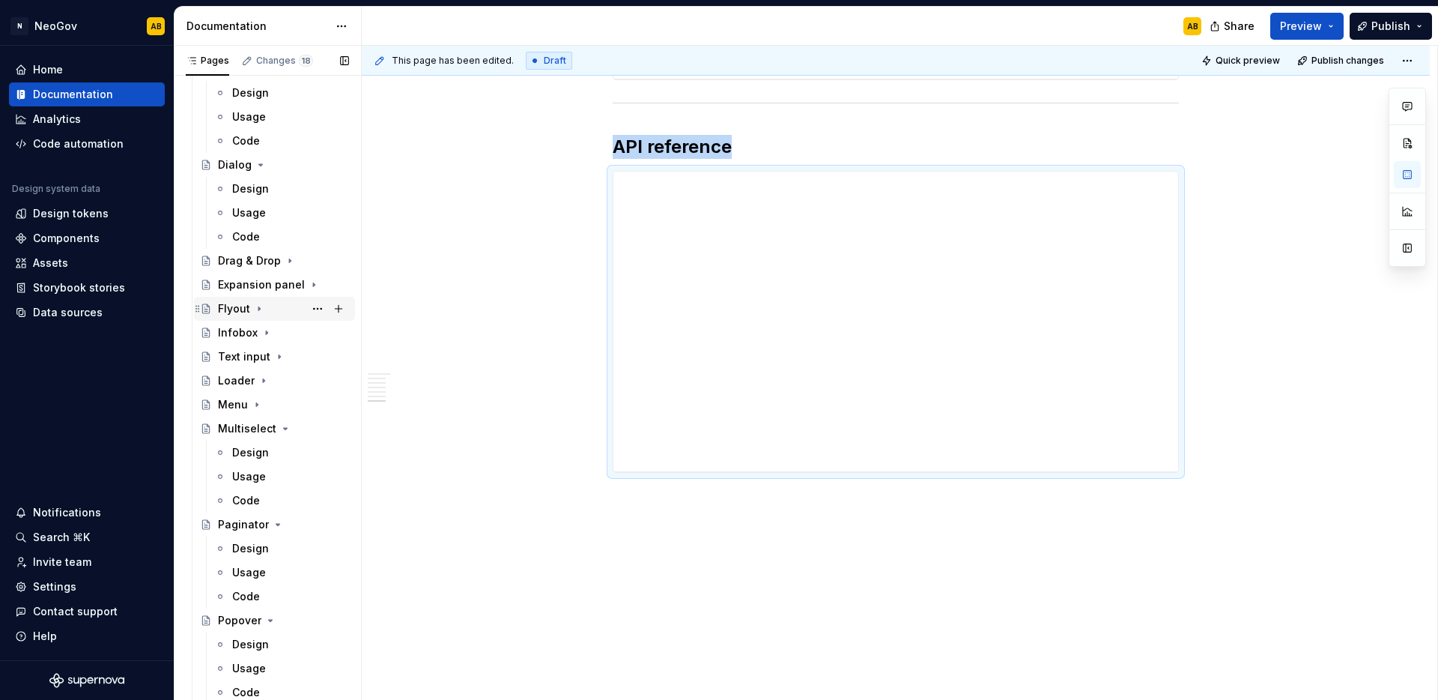
click at [255, 311] on icon "Page tree" at bounding box center [259, 309] width 12 height 12
click at [253, 331] on div "Design" at bounding box center [250, 332] width 37 height 15
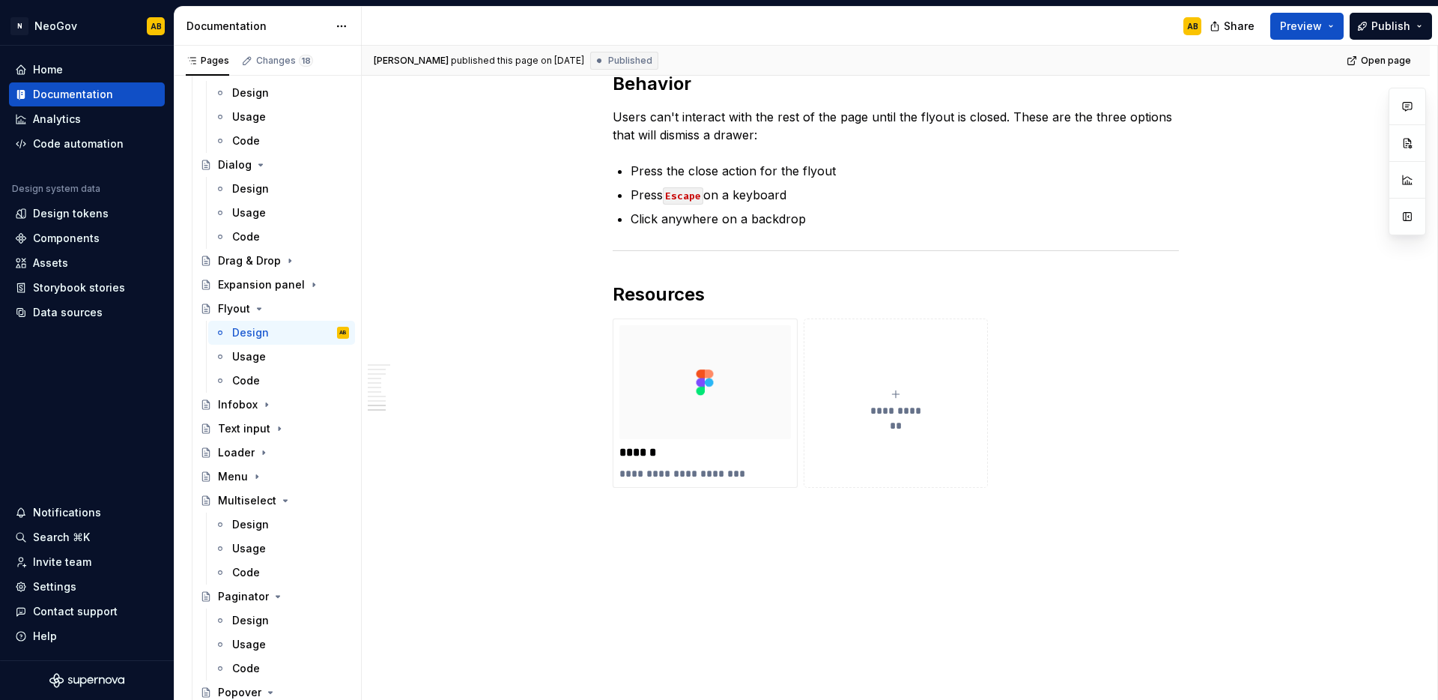
scroll to position [2726, 0]
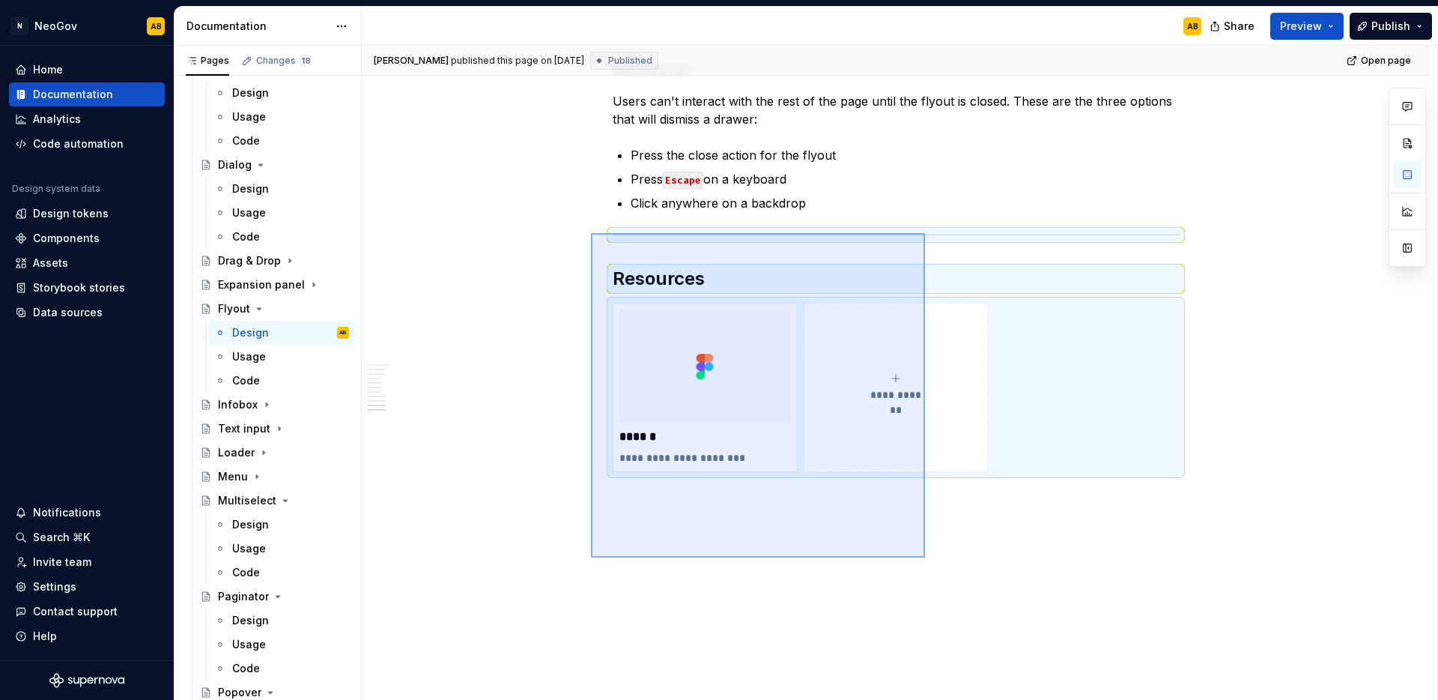
drag, startPoint x: 839, startPoint y: 488, endPoint x: 591, endPoint y: 233, distance: 356.0
click at [591, 233] on div "[PERSON_NAME] published this page on [DATE] Published Open page Flyout A flyout…" at bounding box center [900, 373] width 1076 height 655
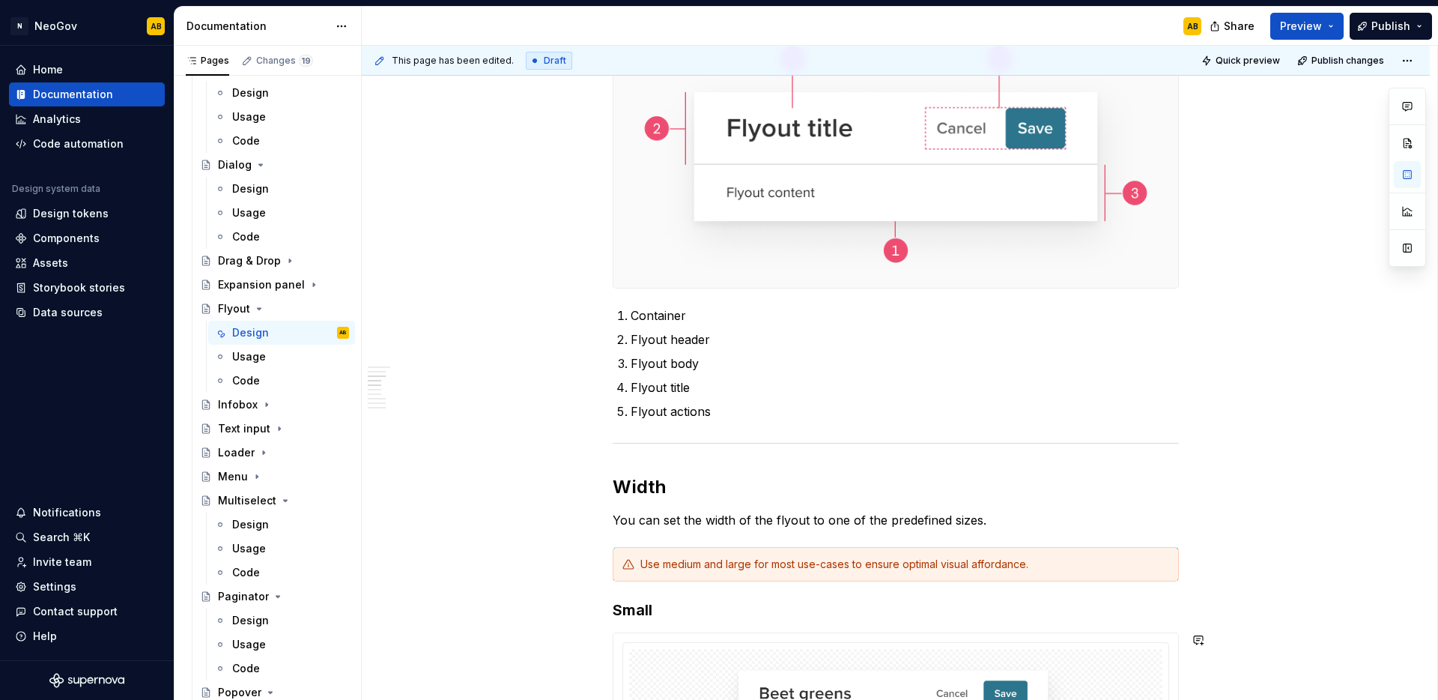
scroll to position [0, 0]
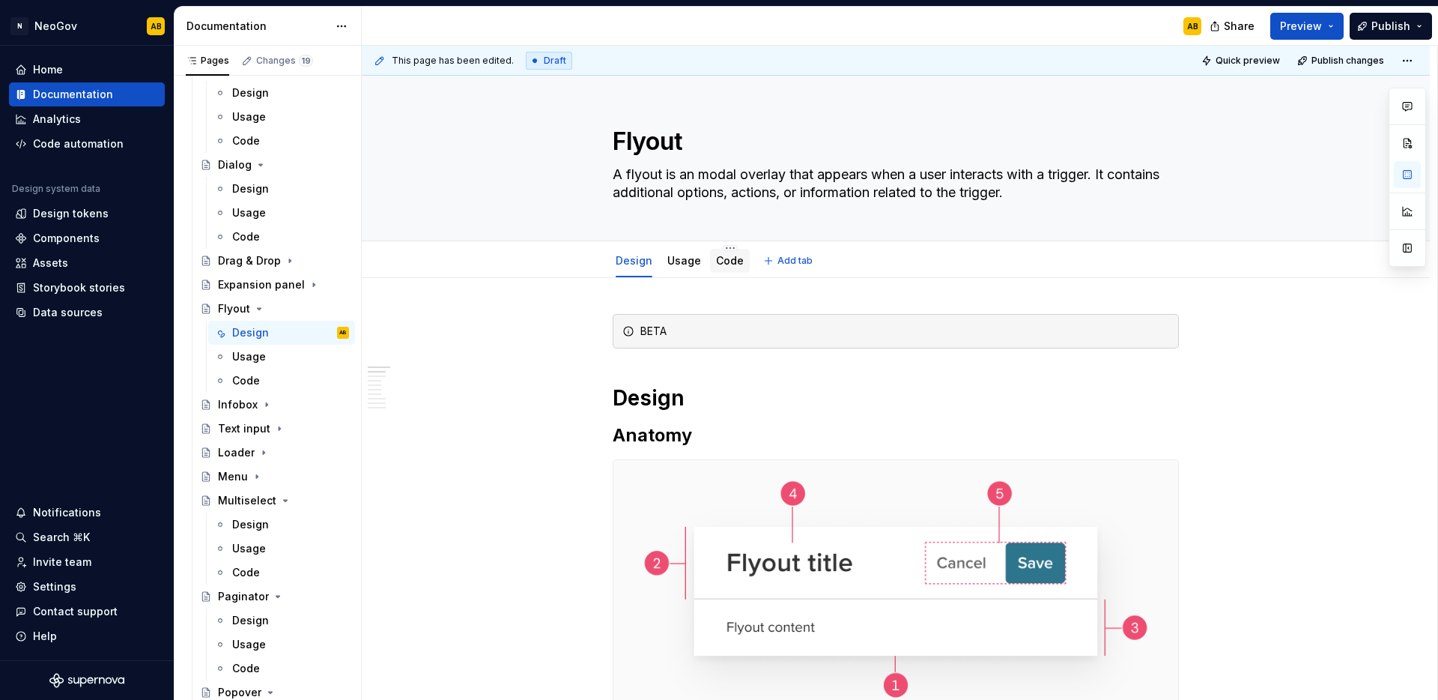
click at [716, 264] on link "Code" at bounding box center [730, 260] width 28 height 13
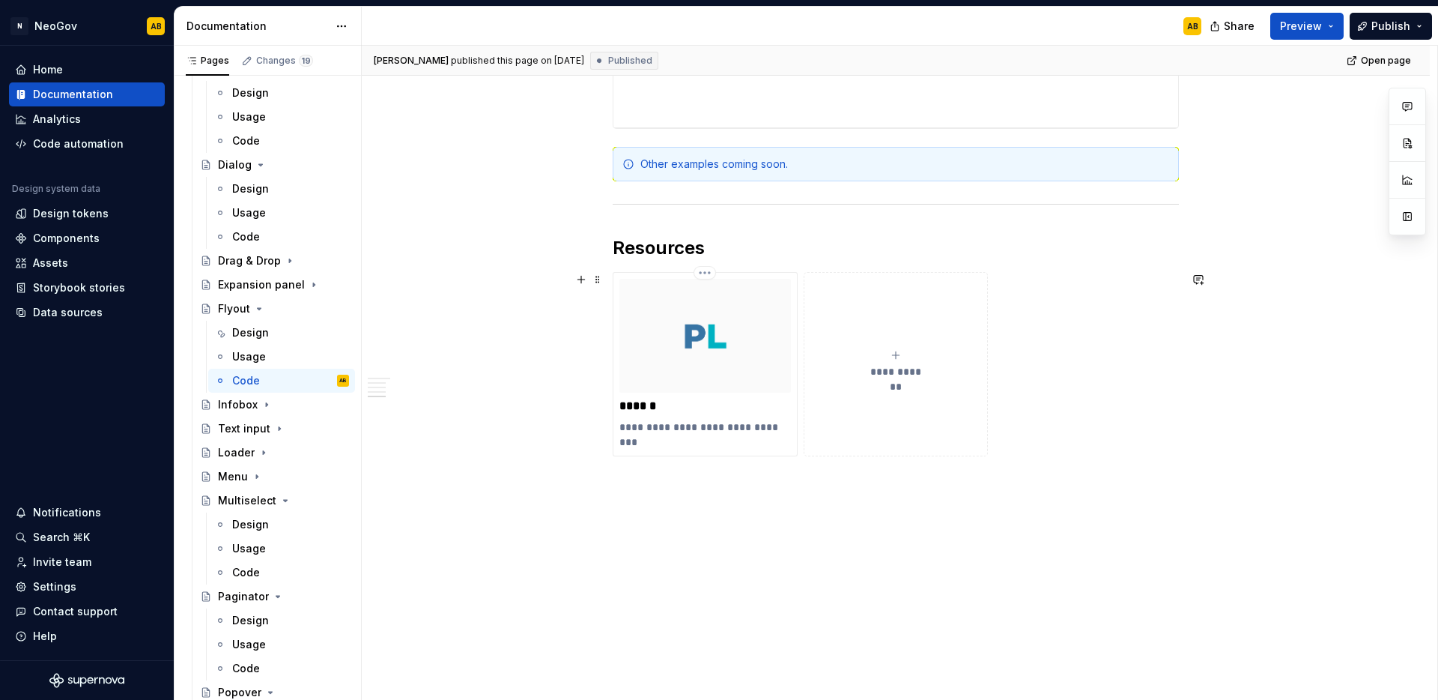
scroll to position [1444, 0]
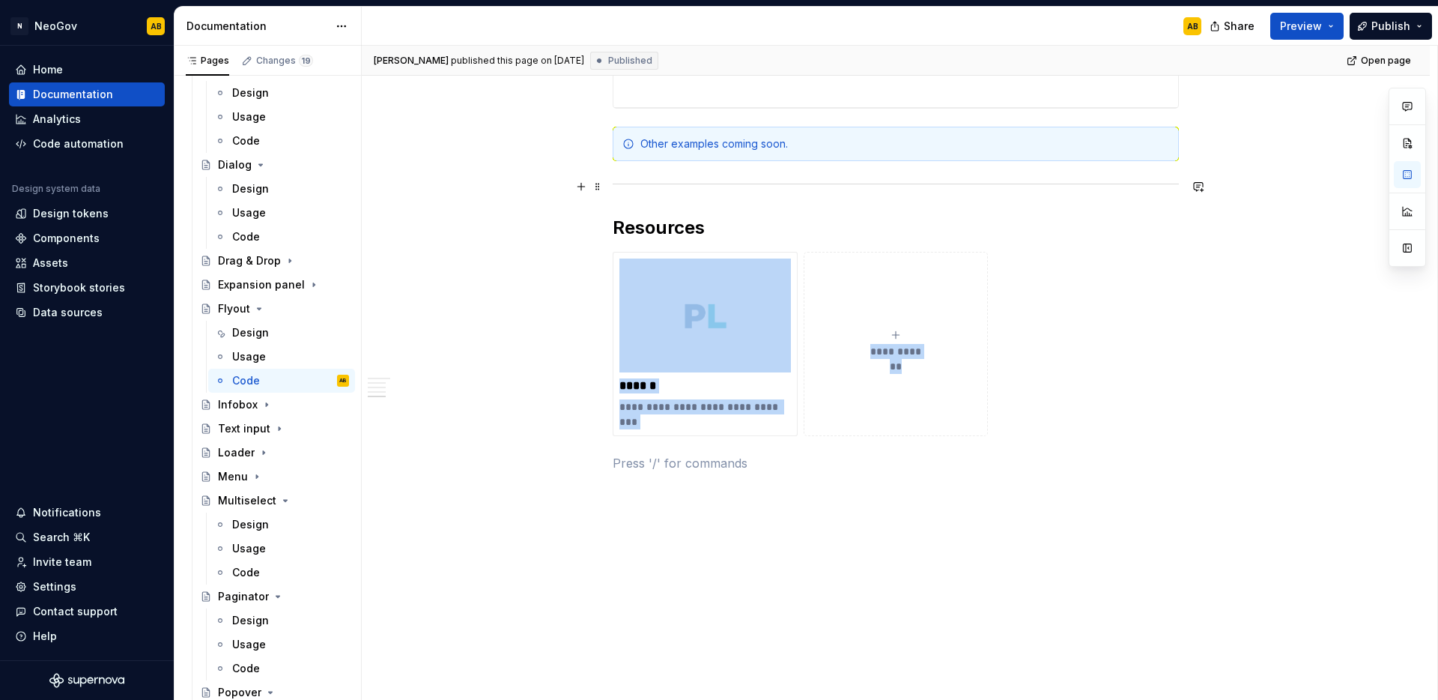
drag, startPoint x: 930, startPoint y: 486, endPoint x: 625, endPoint y: 181, distance: 431.7
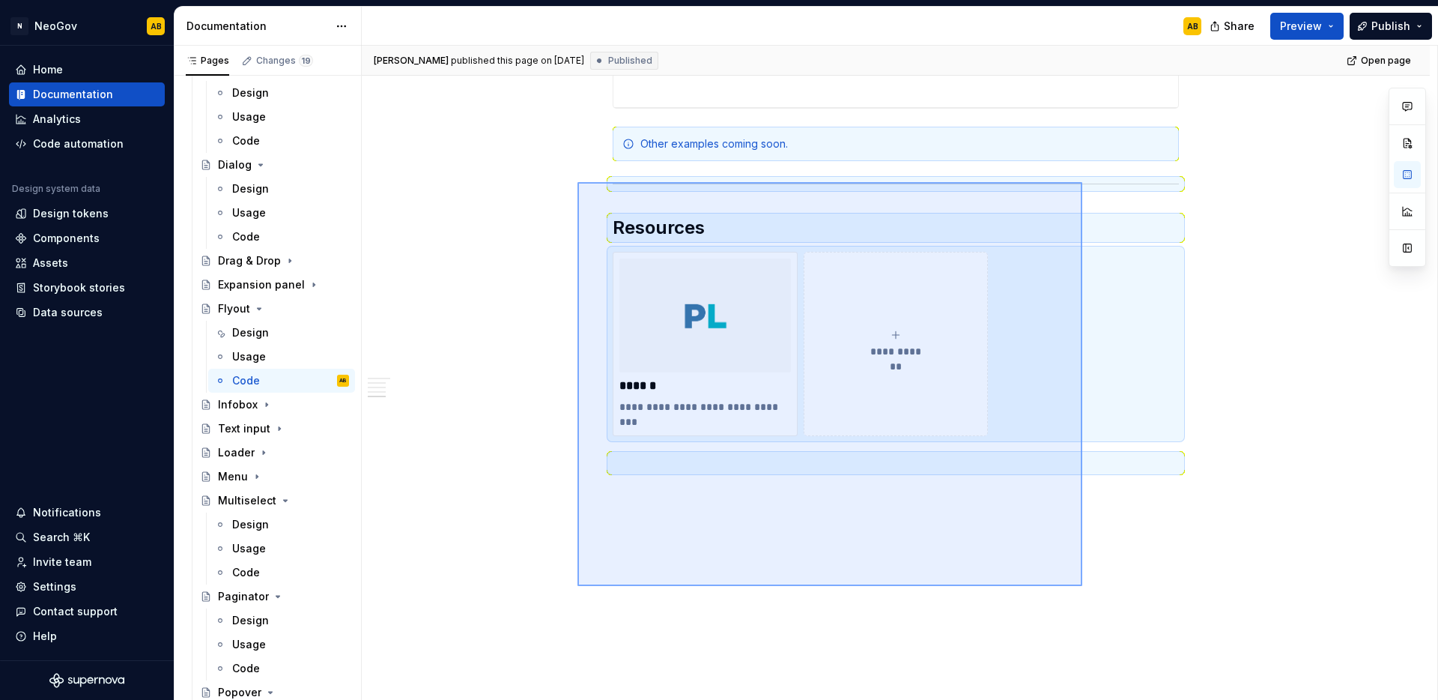
drag, startPoint x: 975, startPoint y: 517, endPoint x: 578, endPoint y: 182, distance: 519.4
click at [578, 182] on div "**********" at bounding box center [900, 373] width 1076 height 655
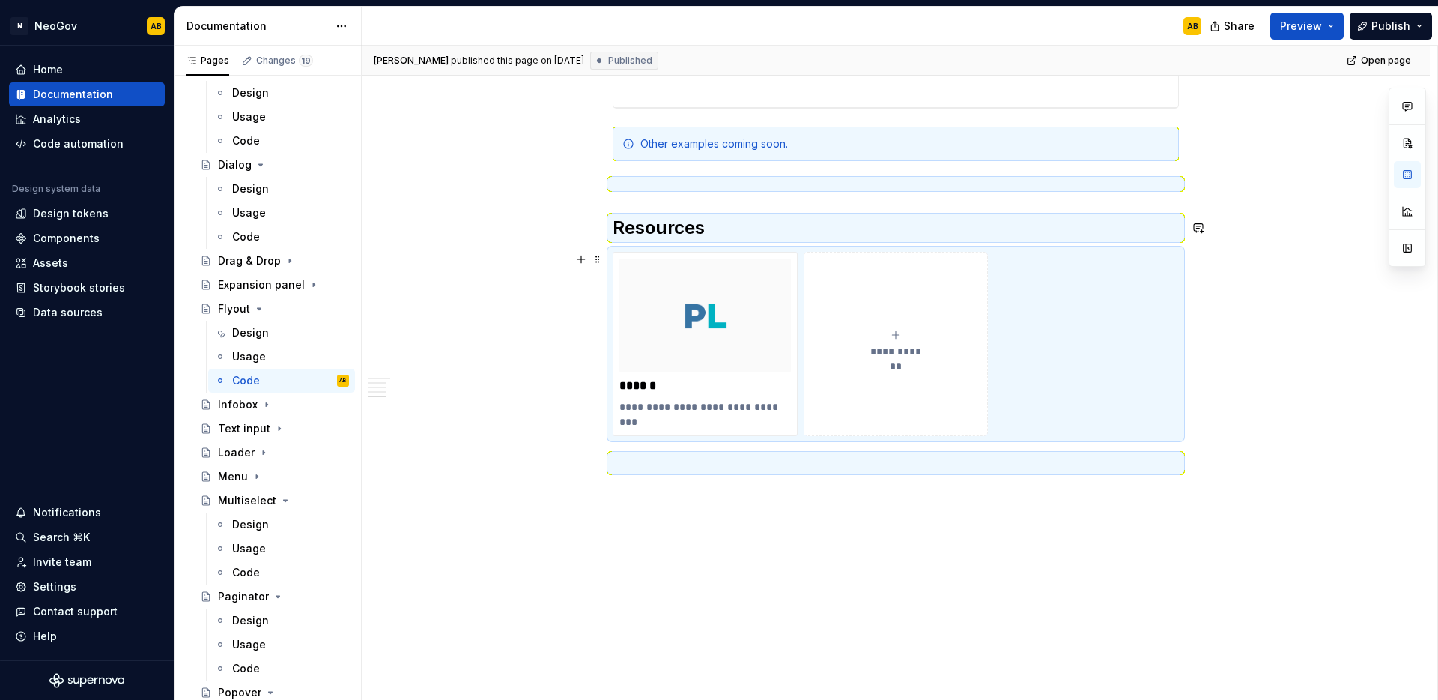
scroll to position [1133, 0]
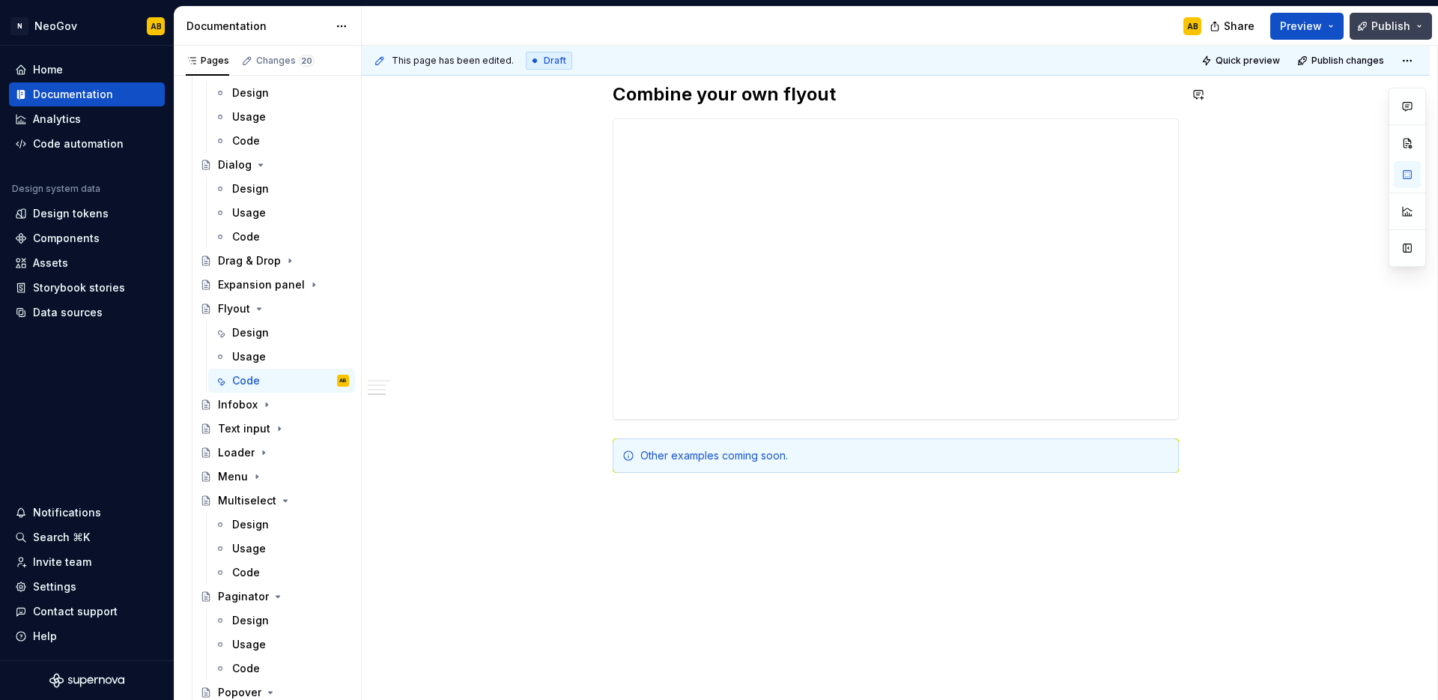
click at [1415, 32] on button "Publish" at bounding box center [1391, 26] width 82 height 27
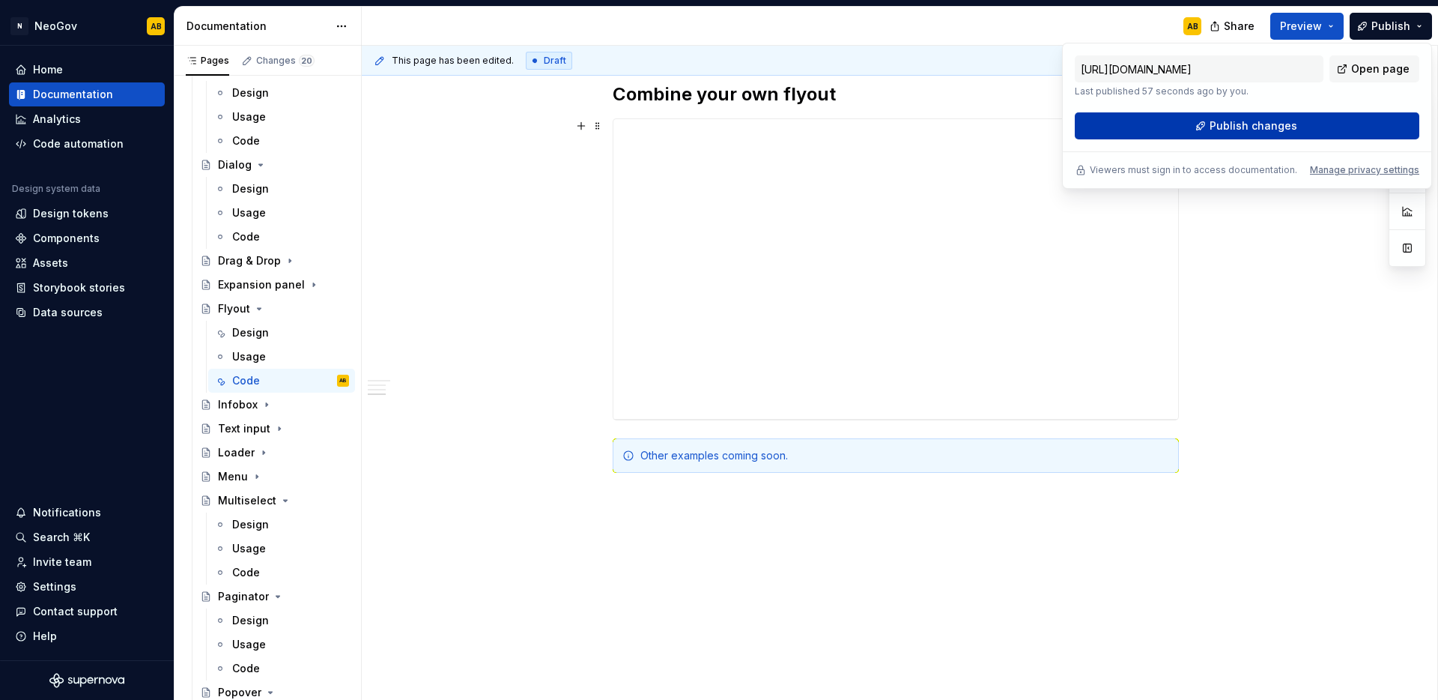
click at [1310, 127] on button "Publish changes" at bounding box center [1247, 125] width 345 height 27
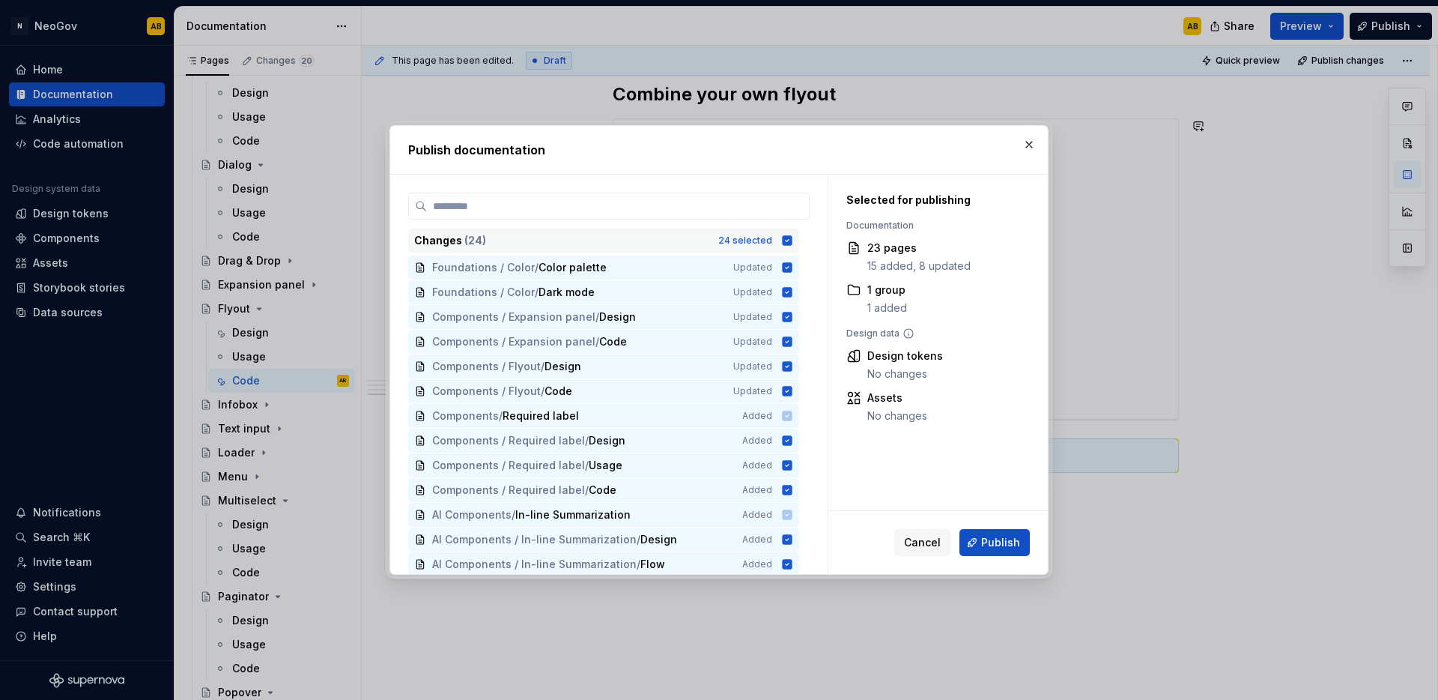
click at [792, 244] on icon at bounding box center [787, 240] width 12 height 12
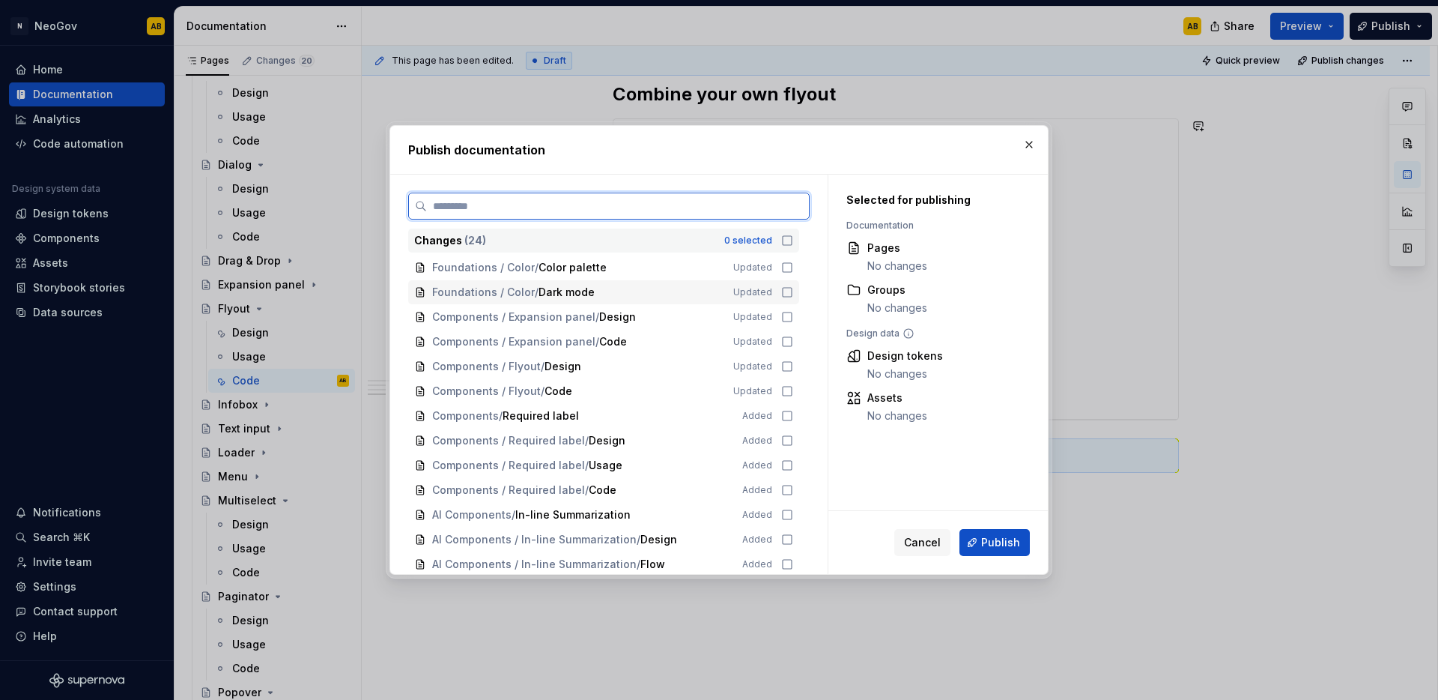
click at [786, 292] on icon at bounding box center [787, 292] width 12 height 12
click at [786, 293] on icon at bounding box center [787, 292] width 12 height 12
click at [785, 312] on icon at bounding box center [787, 316] width 9 height 9
click at [786, 339] on icon at bounding box center [787, 342] width 12 height 12
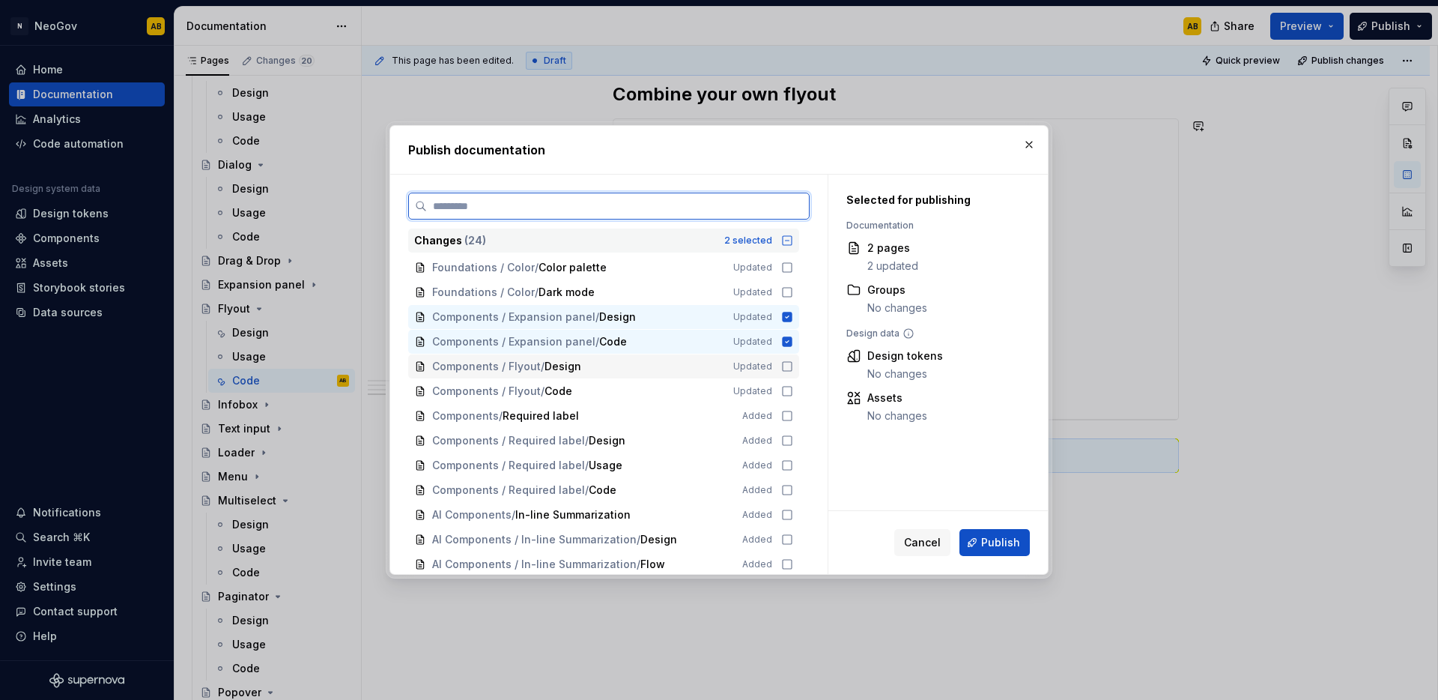
click at [785, 366] on icon at bounding box center [787, 366] width 12 height 12
click at [788, 389] on icon at bounding box center [787, 391] width 12 height 12
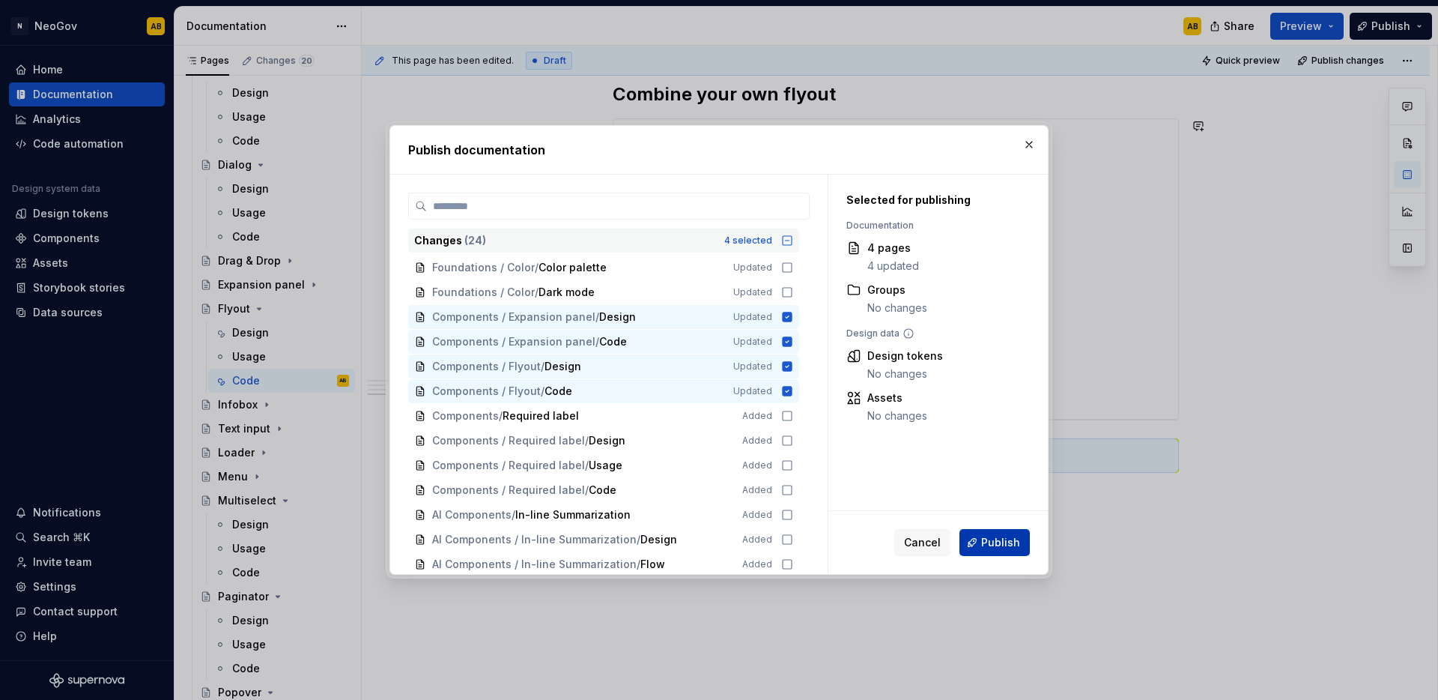
click at [1002, 548] on span "Publish" at bounding box center [1000, 542] width 39 height 15
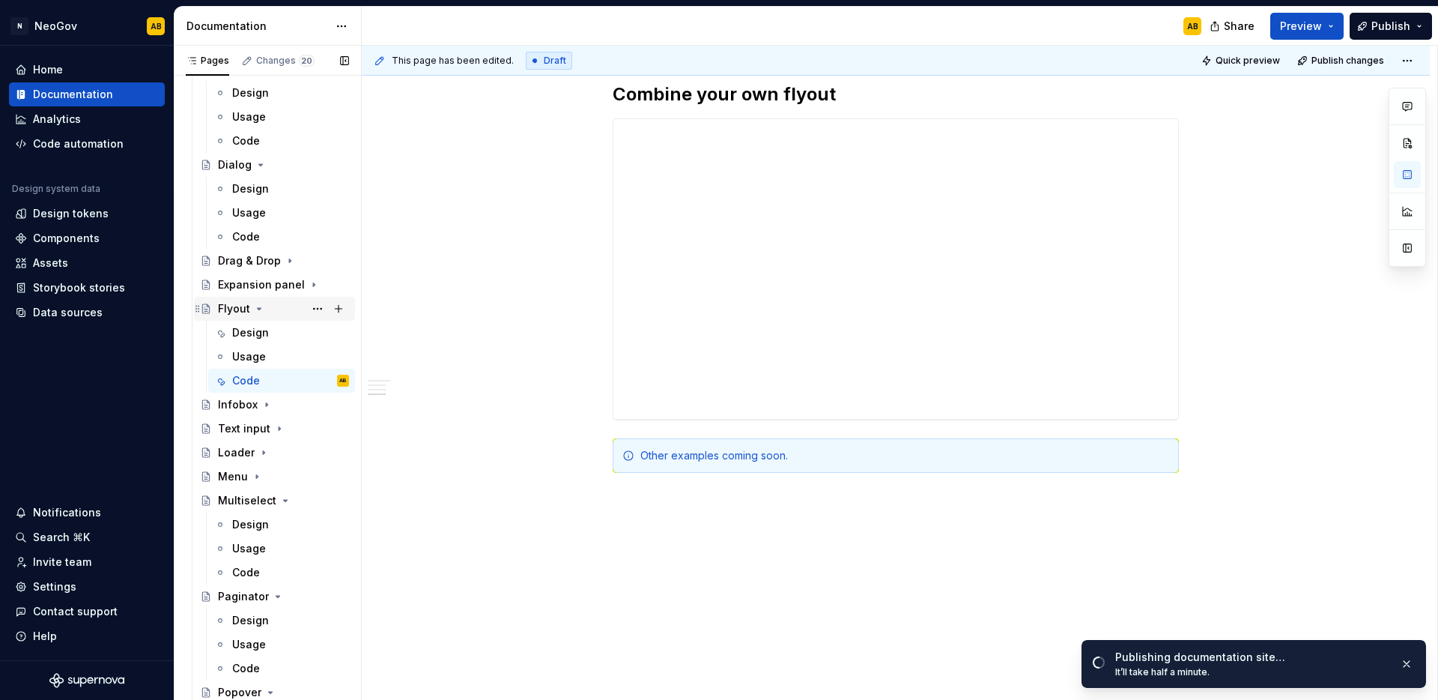
click at [259, 308] on icon "Page tree" at bounding box center [260, 308] width 4 height 1
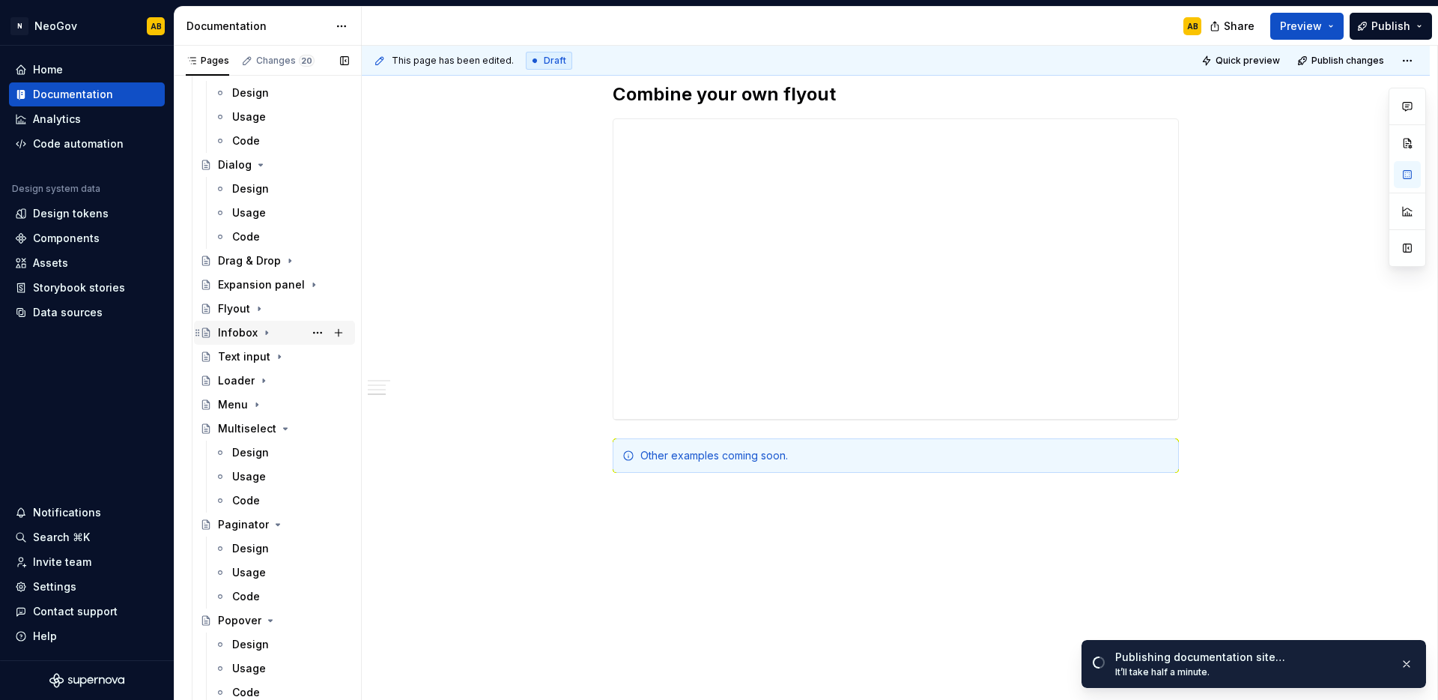
click at [266, 331] on icon "Page tree" at bounding box center [266, 333] width 1 height 4
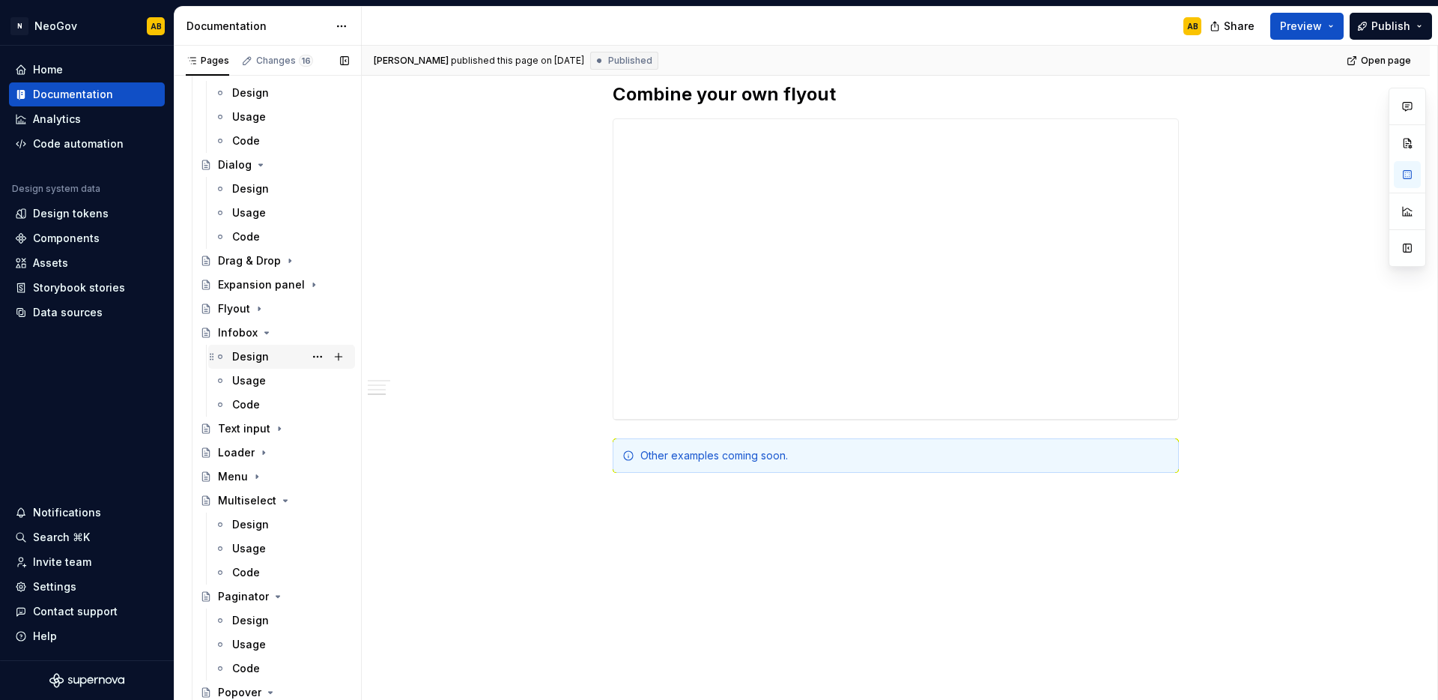
click at [249, 360] on div "Design" at bounding box center [250, 356] width 37 height 15
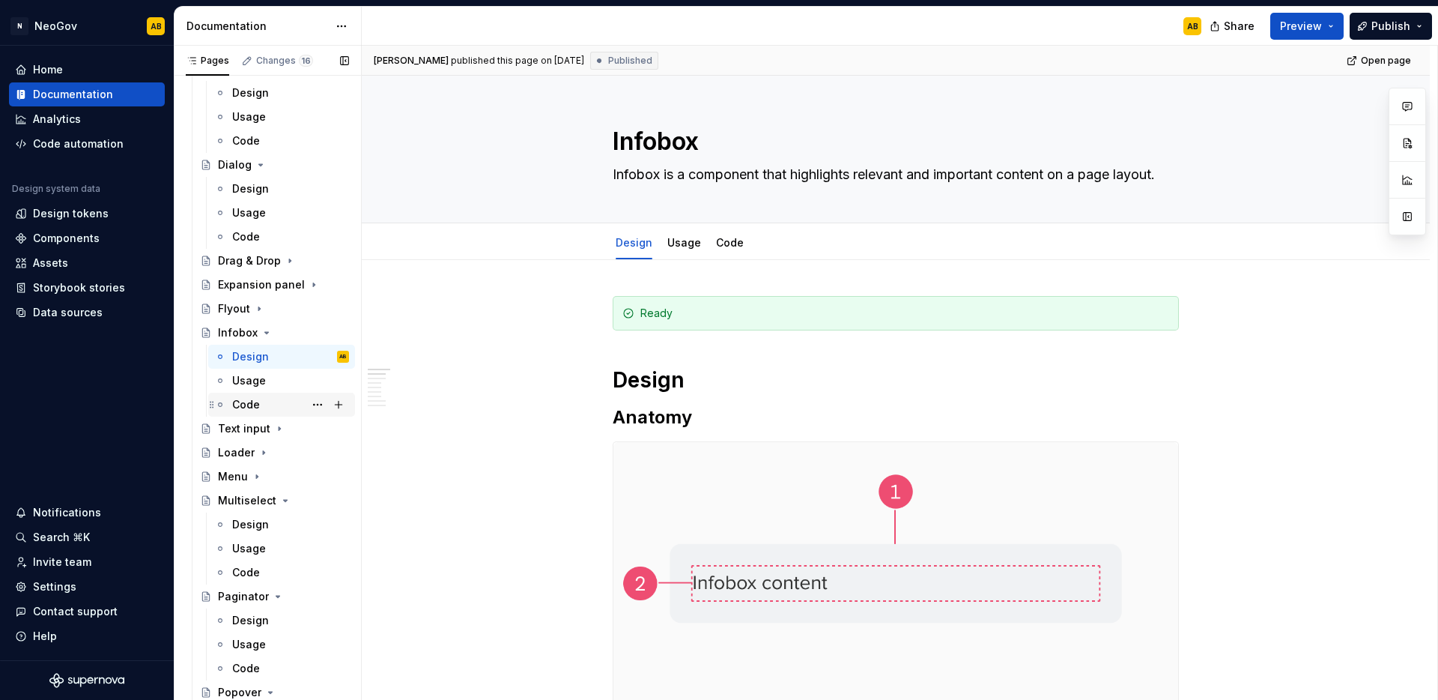
click at [249, 405] on div "Code" at bounding box center [246, 404] width 28 height 15
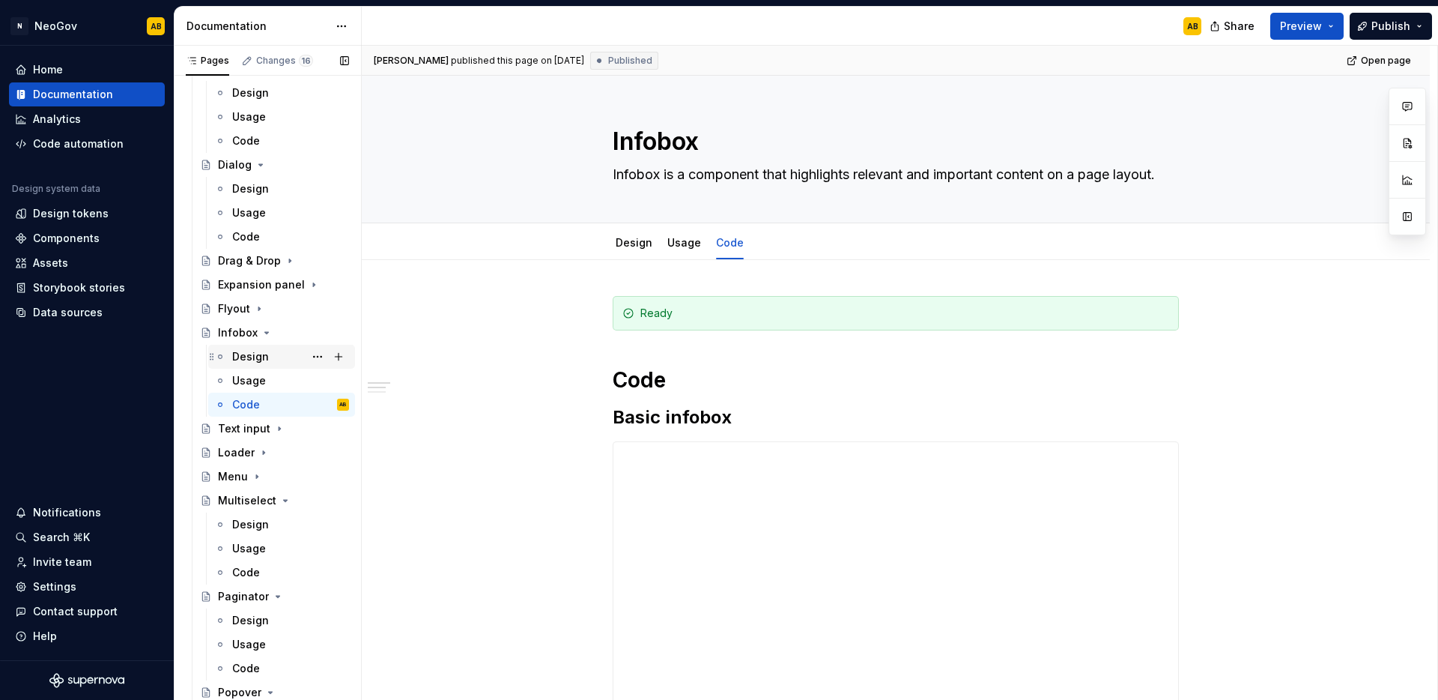
click at [252, 357] on div "Design" at bounding box center [250, 356] width 37 height 15
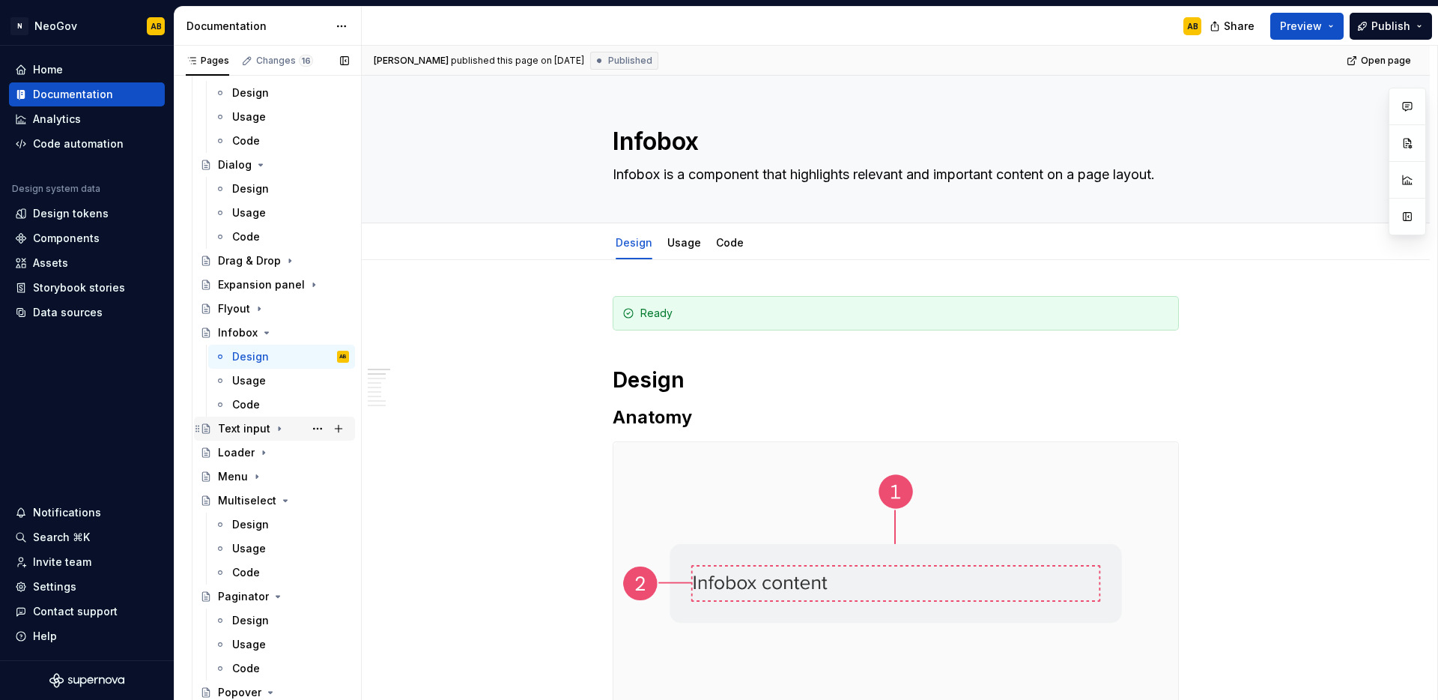
click at [279, 429] on icon "Page tree" at bounding box center [279, 429] width 1 height 4
click at [254, 451] on div "Design" at bounding box center [250, 452] width 37 height 15
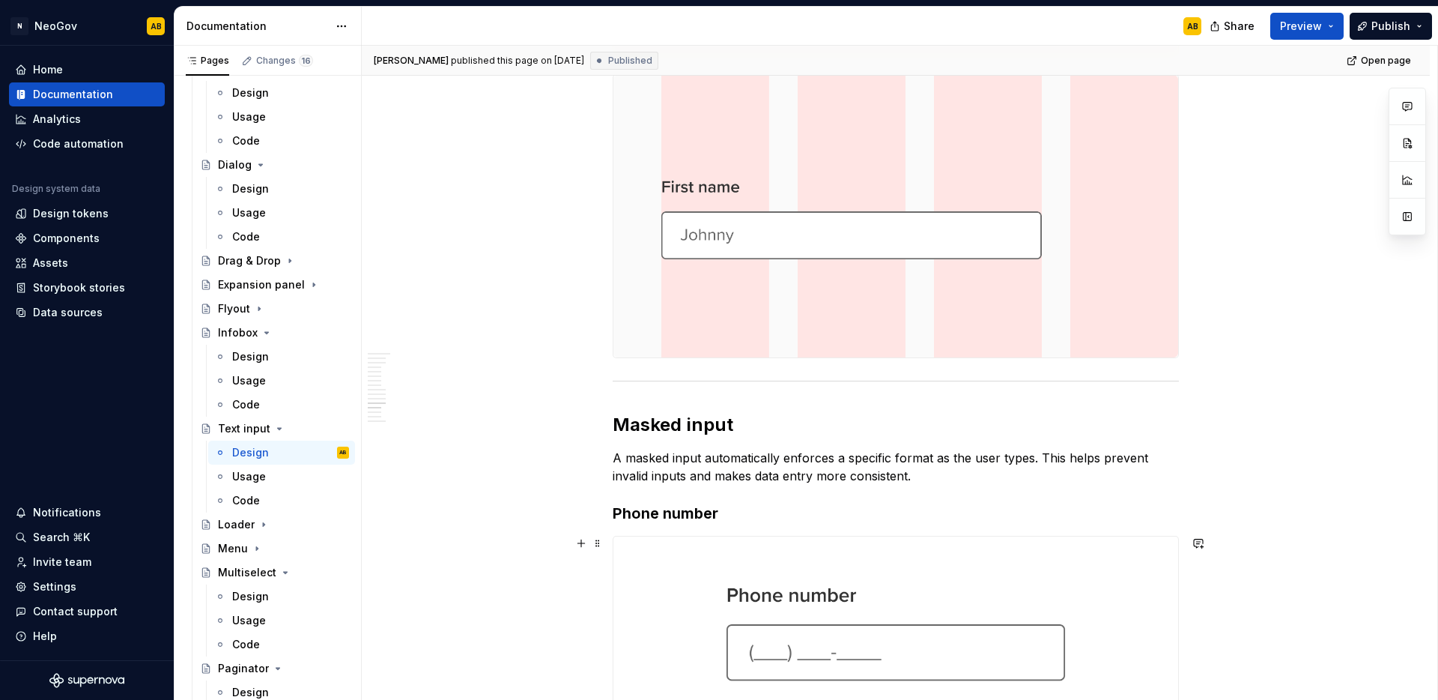
scroll to position [3979, 0]
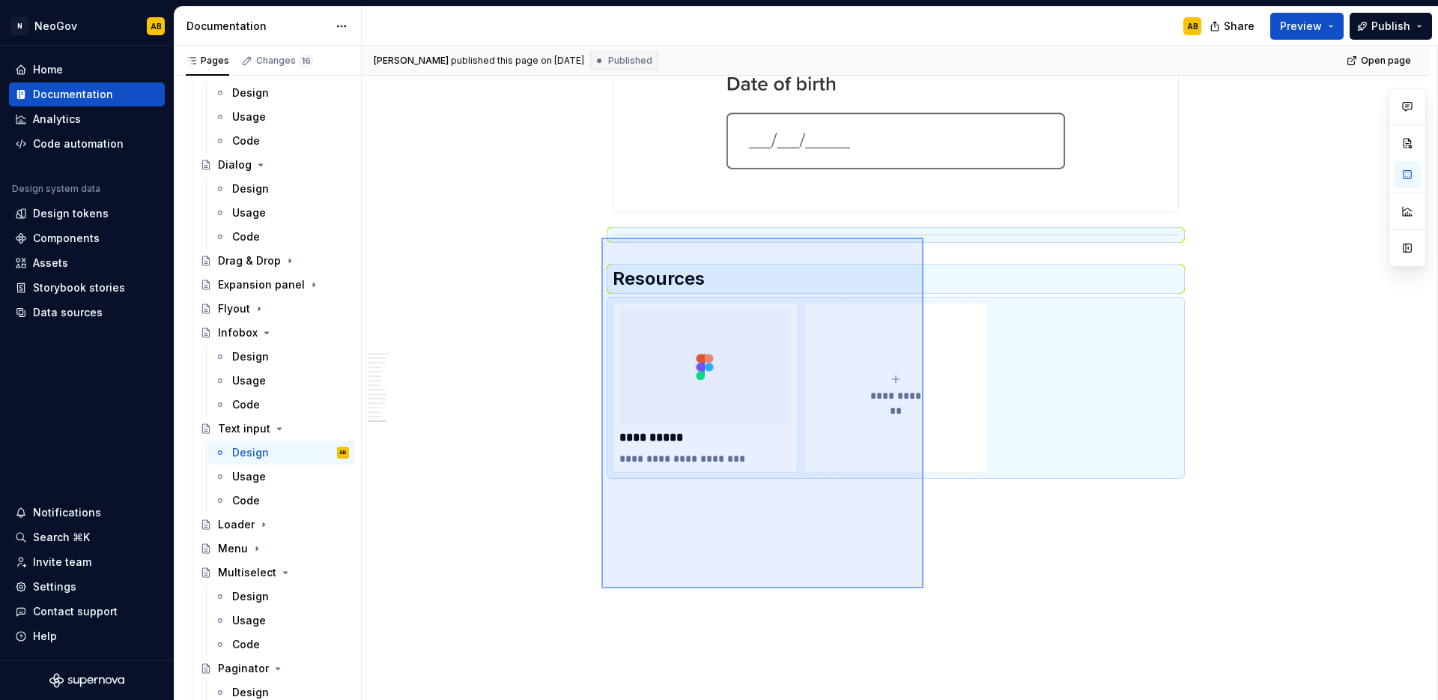
drag, startPoint x: 895, startPoint y: 557, endPoint x: 602, endPoint y: 237, distance: 433.2
click at [602, 237] on div "[PERSON_NAME] published this page on [DATE] Published Open page Text input A te…" at bounding box center [900, 373] width 1076 height 655
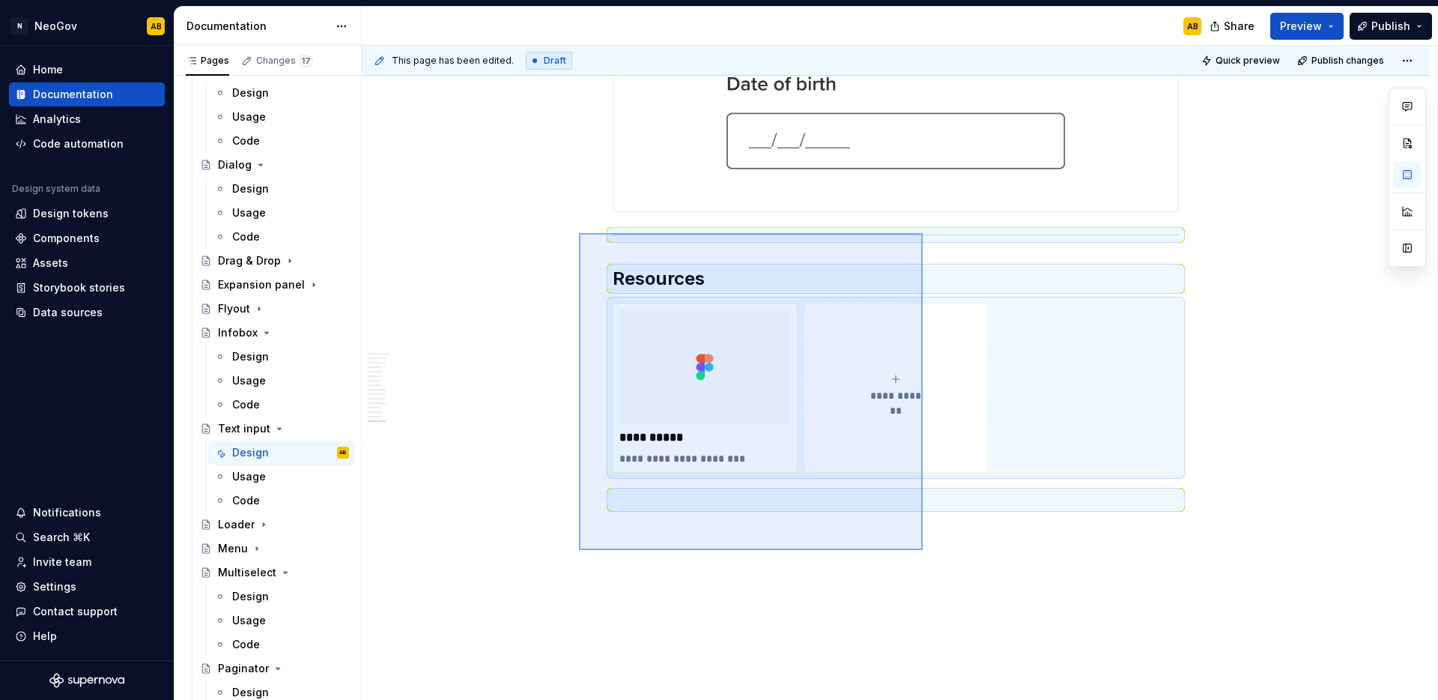
drag, startPoint x: 923, startPoint y: 550, endPoint x: 579, endPoint y: 234, distance: 467.1
click at [579, 234] on div "This page has been edited. Draft Quick preview Publish changes Text input A tex…" at bounding box center [900, 373] width 1076 height 655
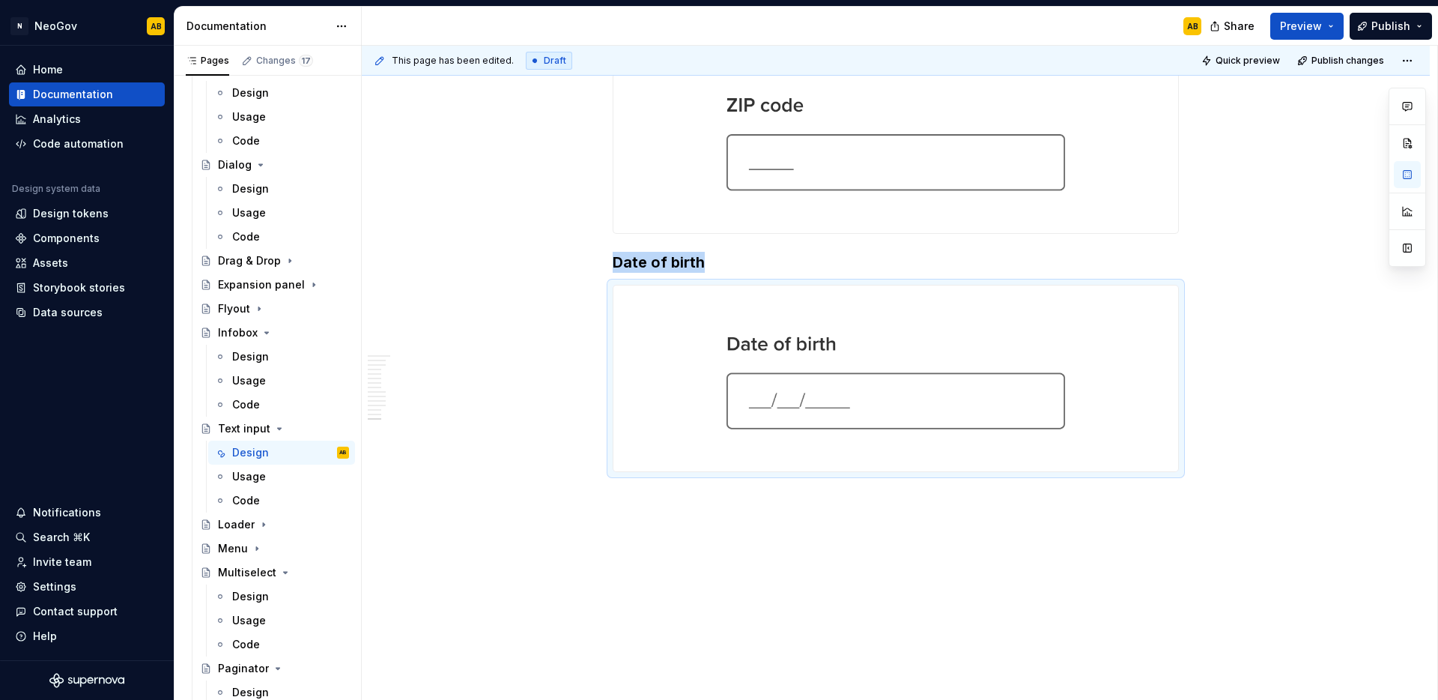
scroll to position [3719, 0]
click at [263, 524] on icon "Page tree" at bounding box center [263, 525] width 1 height 4
click at [259, 547] on div "Design" at bounding box center [250, 548] width 37 height 15
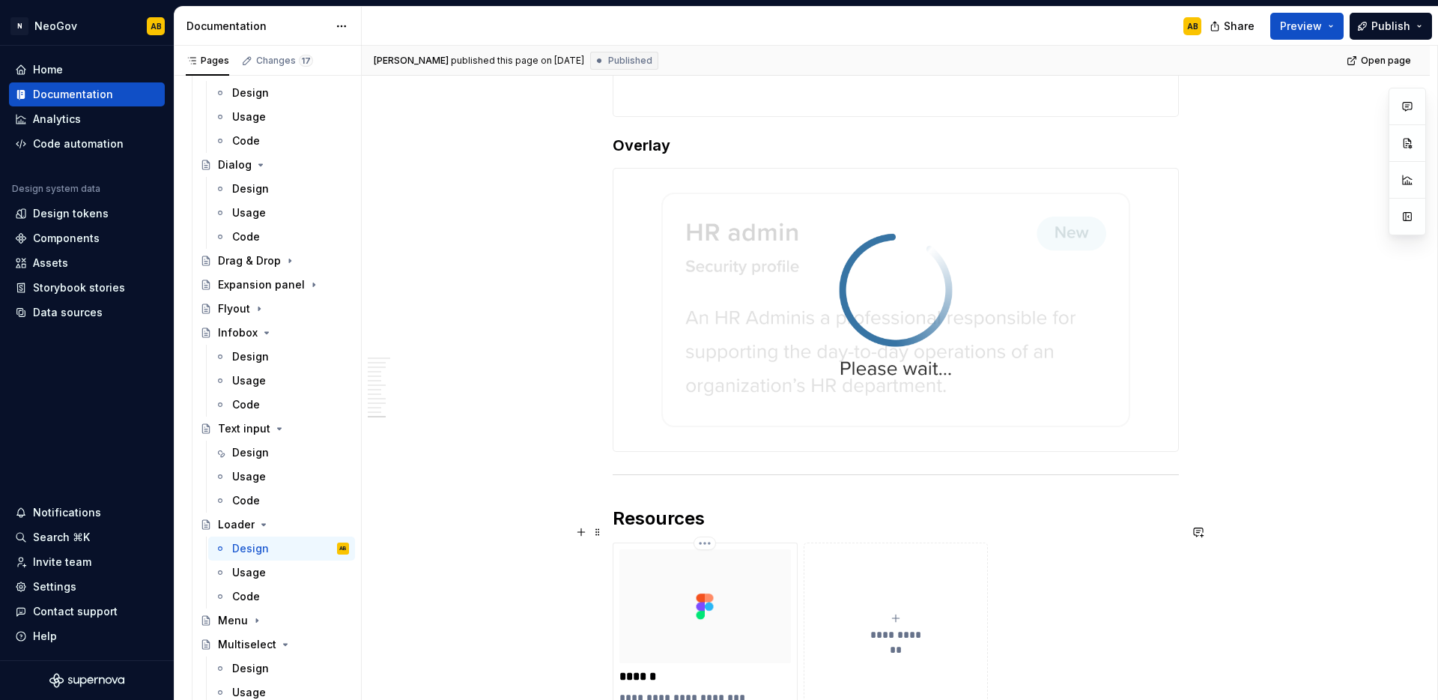
scroll to position [2970, 0]
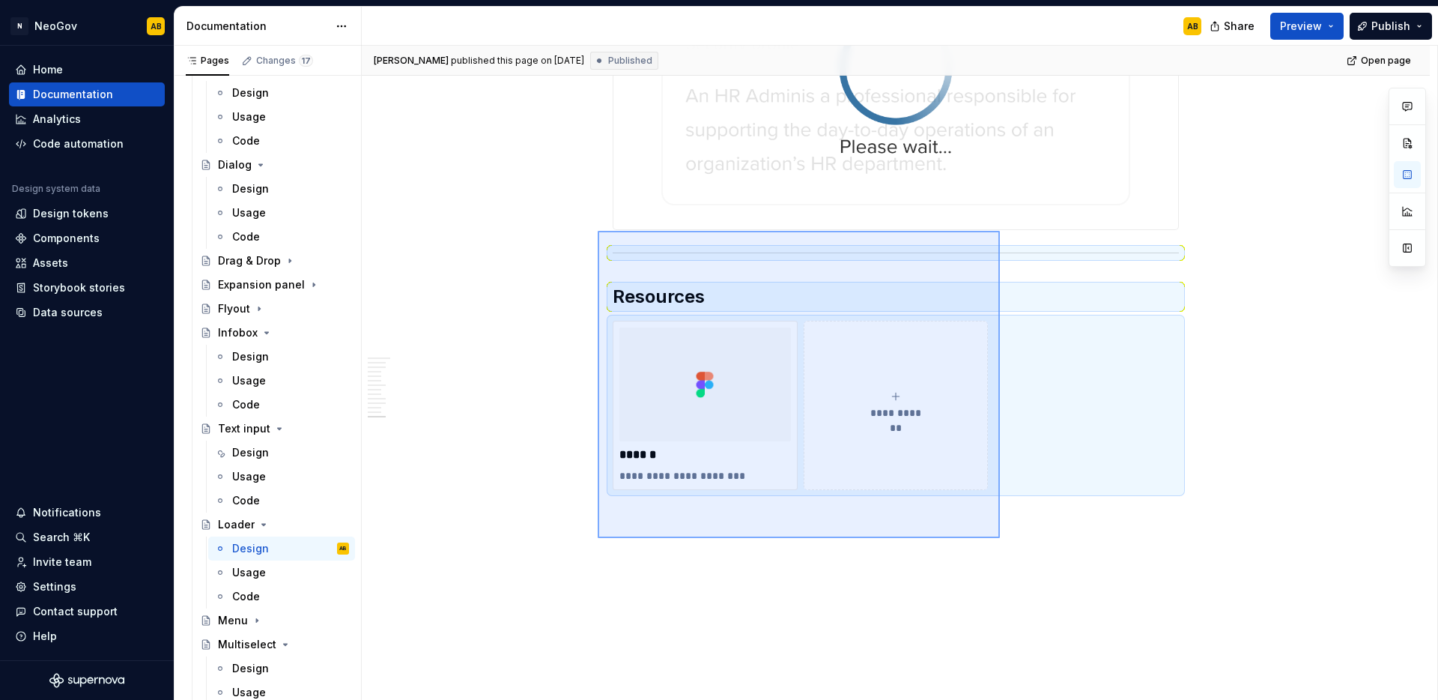
drag, startPoint x: 995, startPoint y: 535, endPoint x: 598, endPoint y: 231, distance: 500.2
click at [598, 231] on div "[PERSON_NAME] published this page on [DATE] Published Open page Loader A loader…" at bounding box center [900, 373] width 1076 height 655
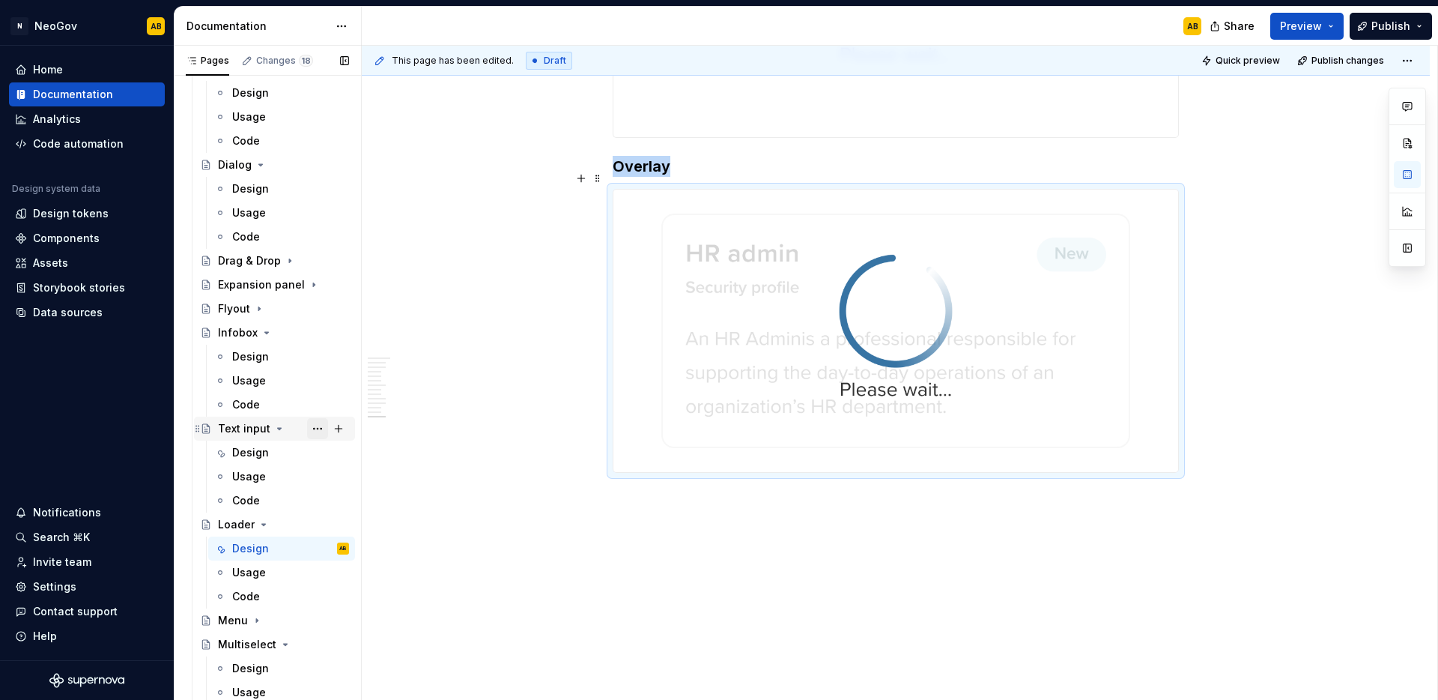
scroll to position [2710, 0]
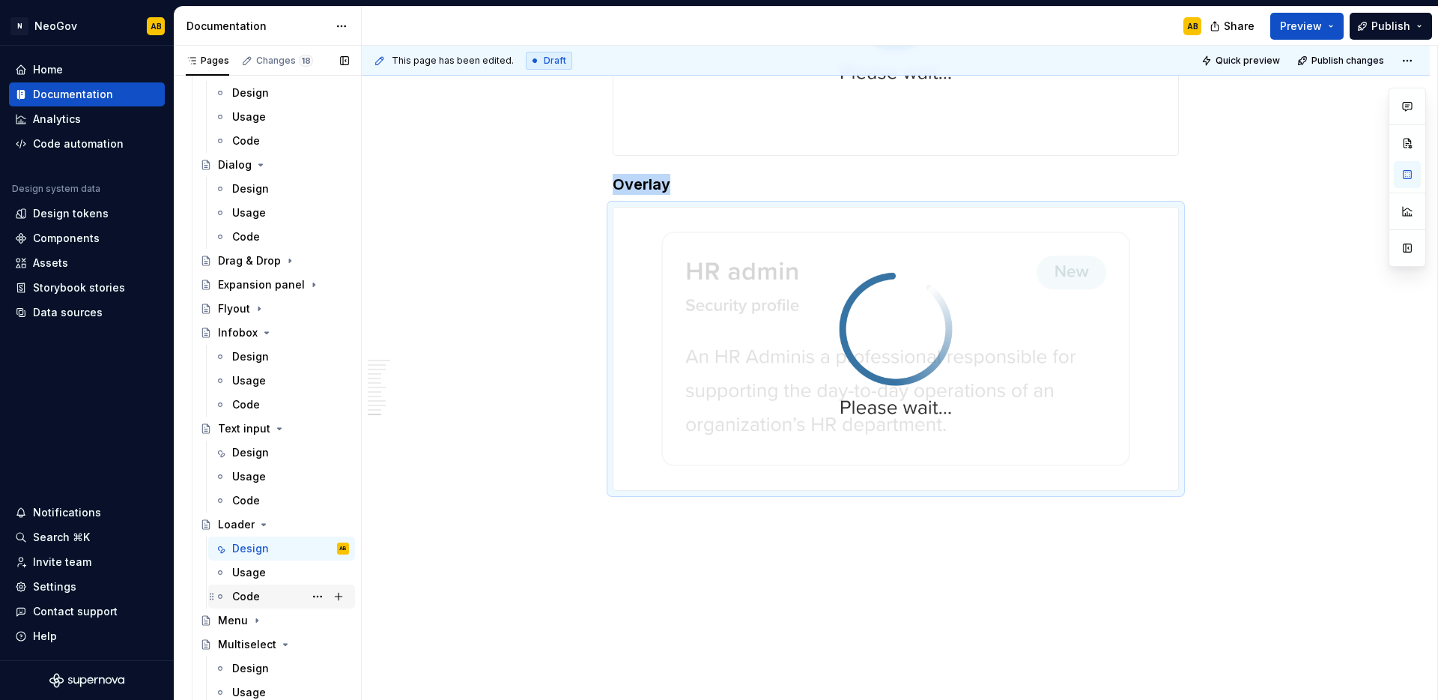
click at [245, 593] on div "Code" at bounding box center [246, 596] width 28 height 15
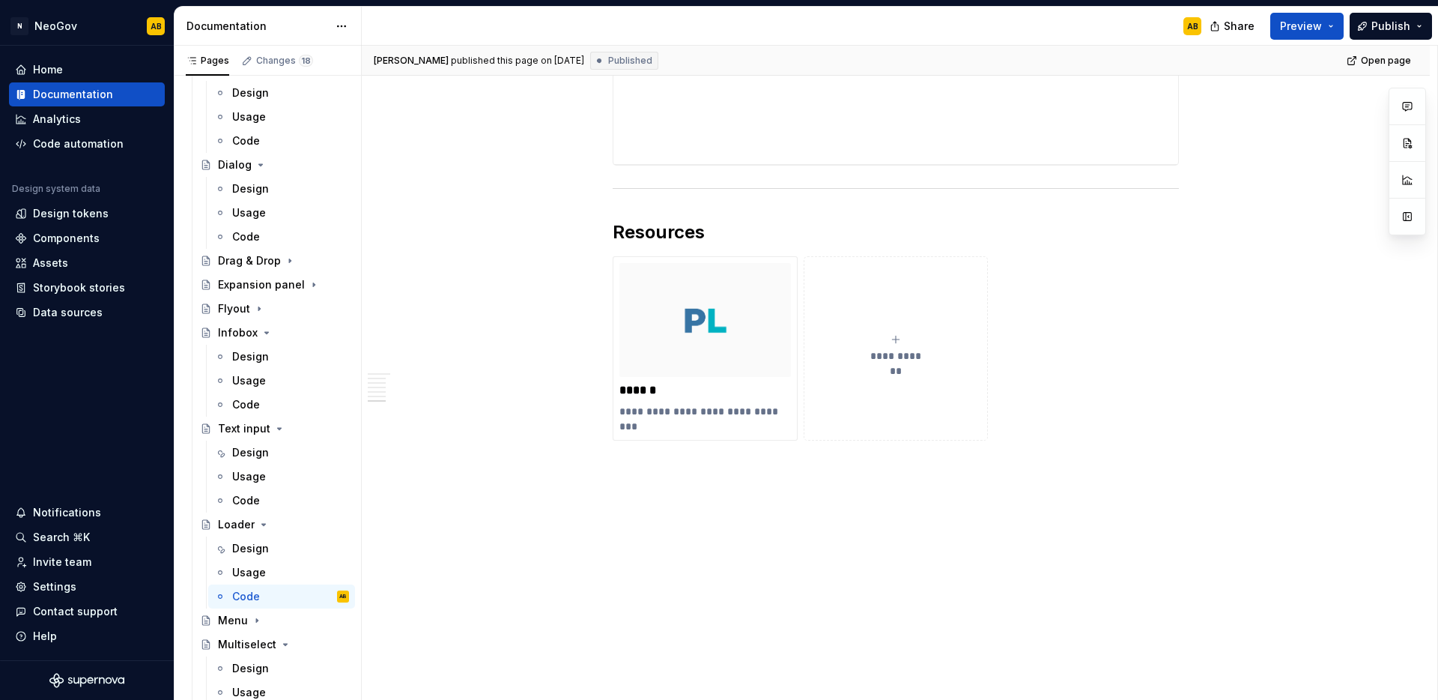
scroll to position [3284, 0]
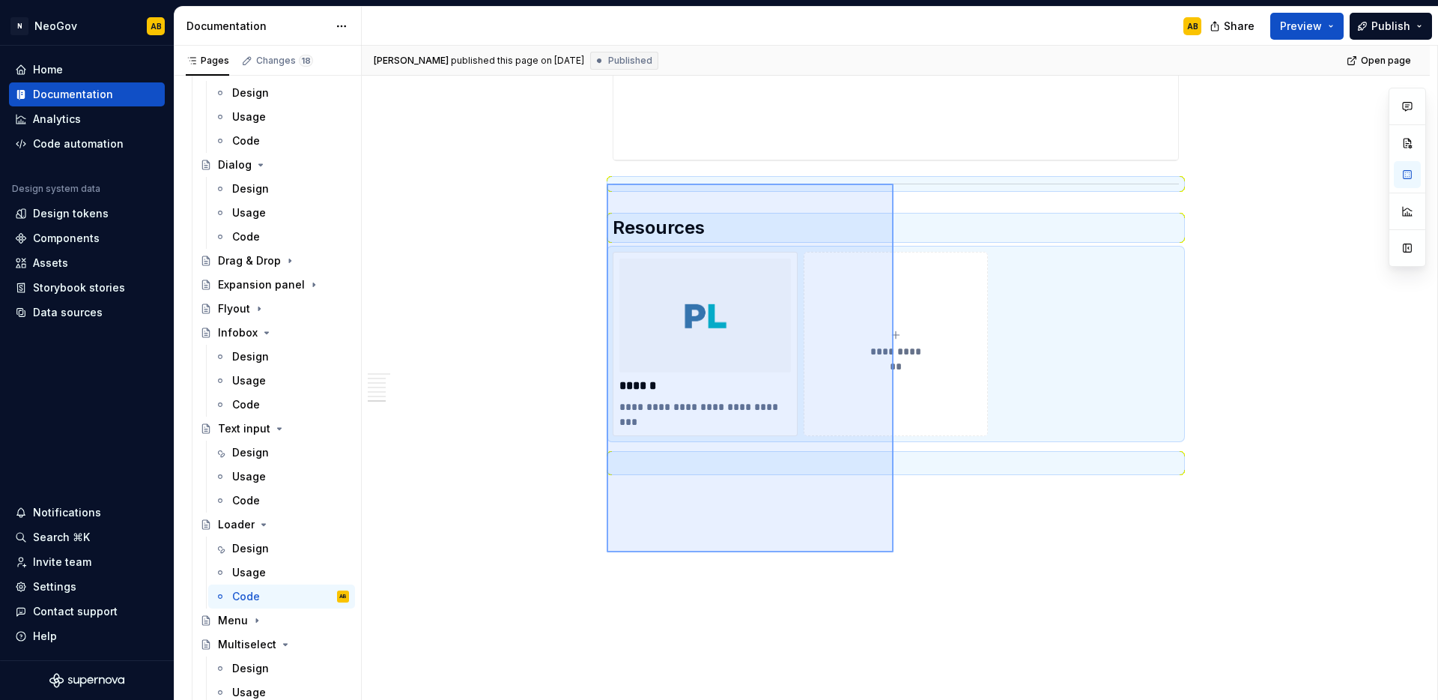
drag, startPoint x: 853, startPoint y: 506, endPoint x: 607, endPoint y: 184, distance: 405.8
click at [607, 184] on div "**********" at bounding box center [900, 373] width 1076 height 655
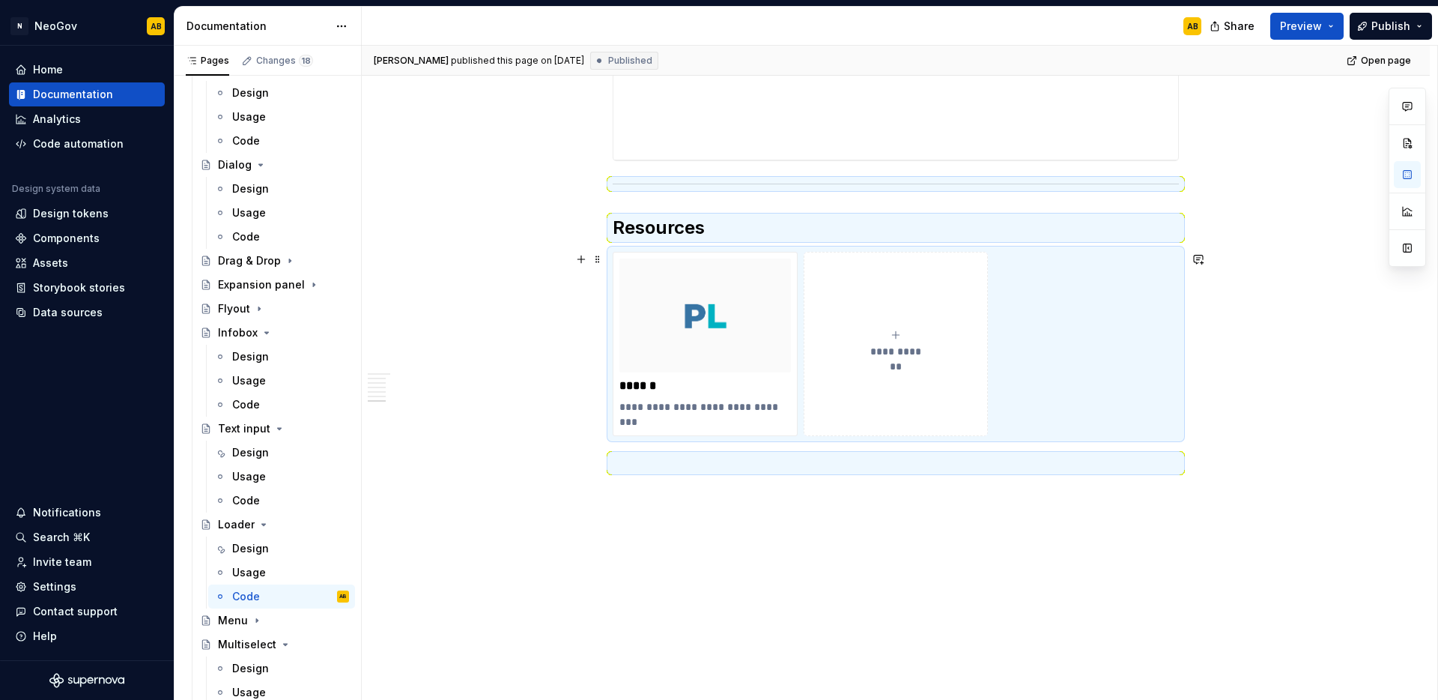
scroll to position [2745, 0]
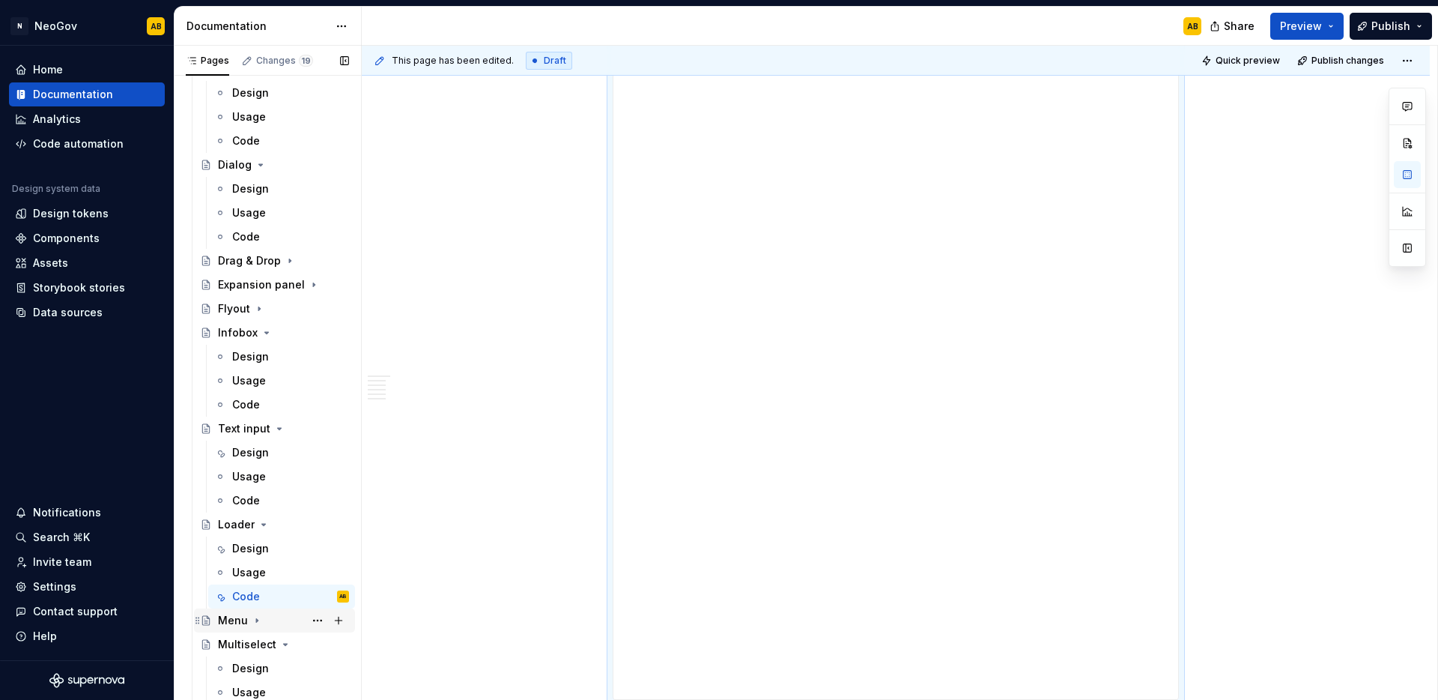
click at [252, 614] on icon "Page tree" at bounding box center [257, 620] width 12 height 12
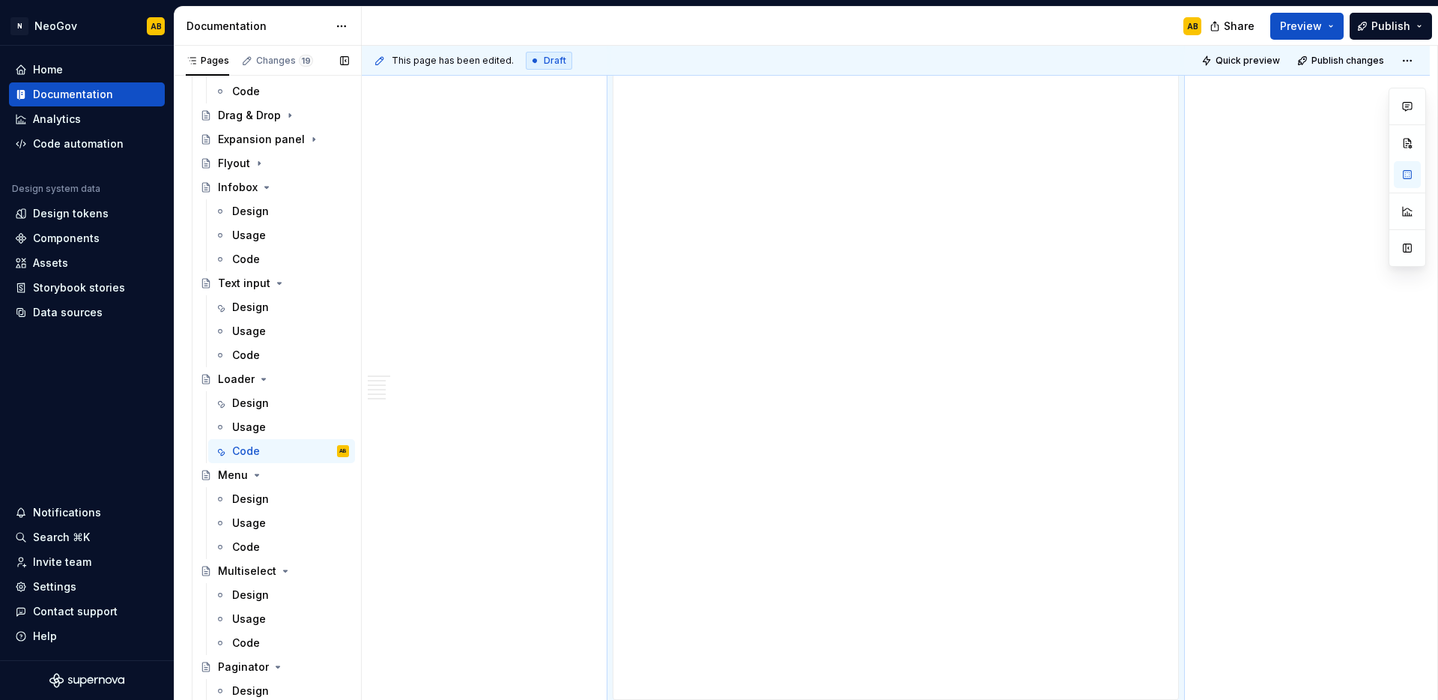
scroll to position [906, 0]
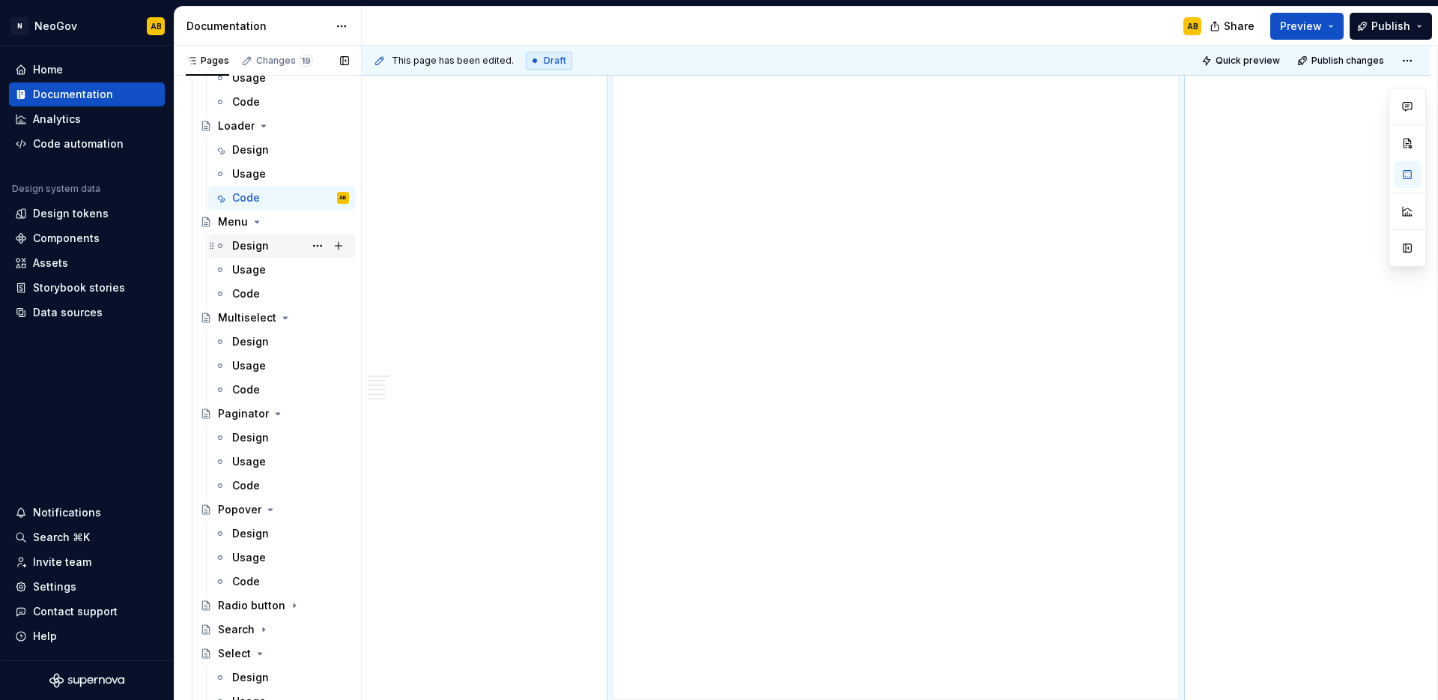
click at [257, 246] on div "Design" at bounding box center [250, 245] width 37 height 15
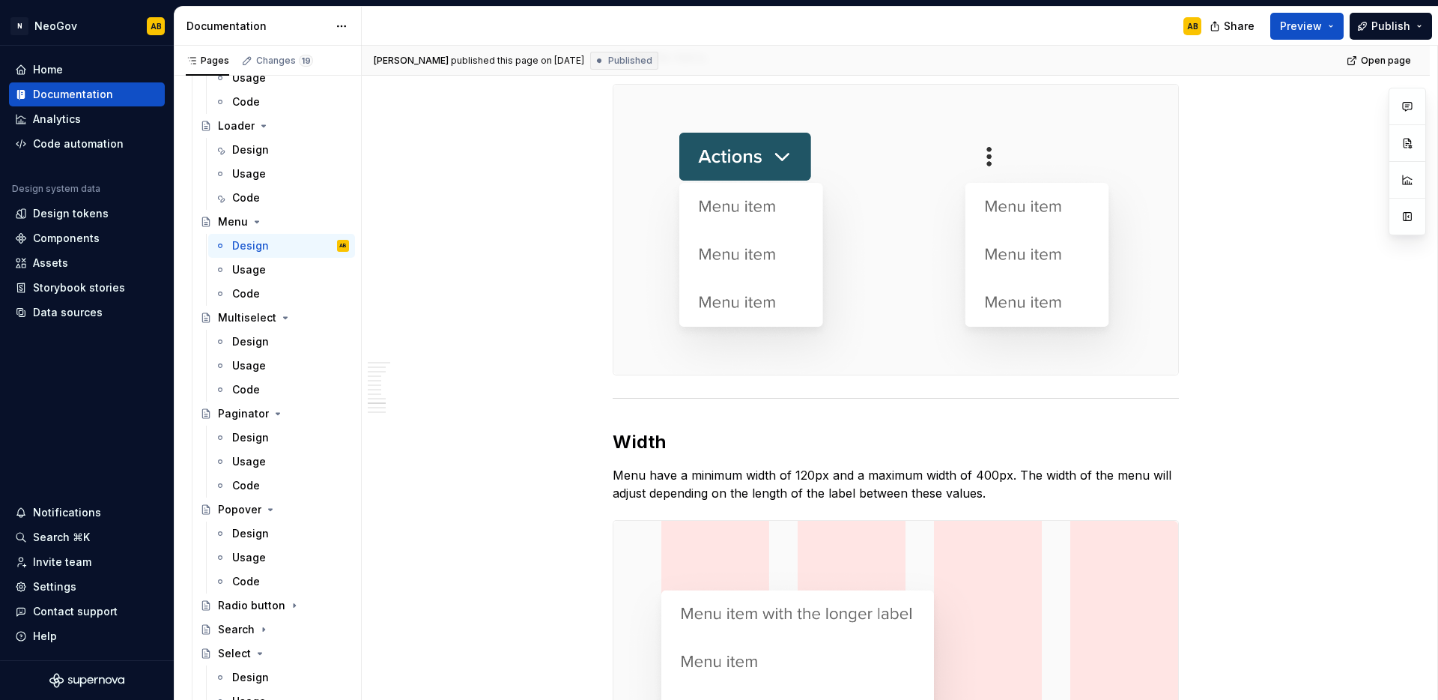
scroll to position [3106, 0]
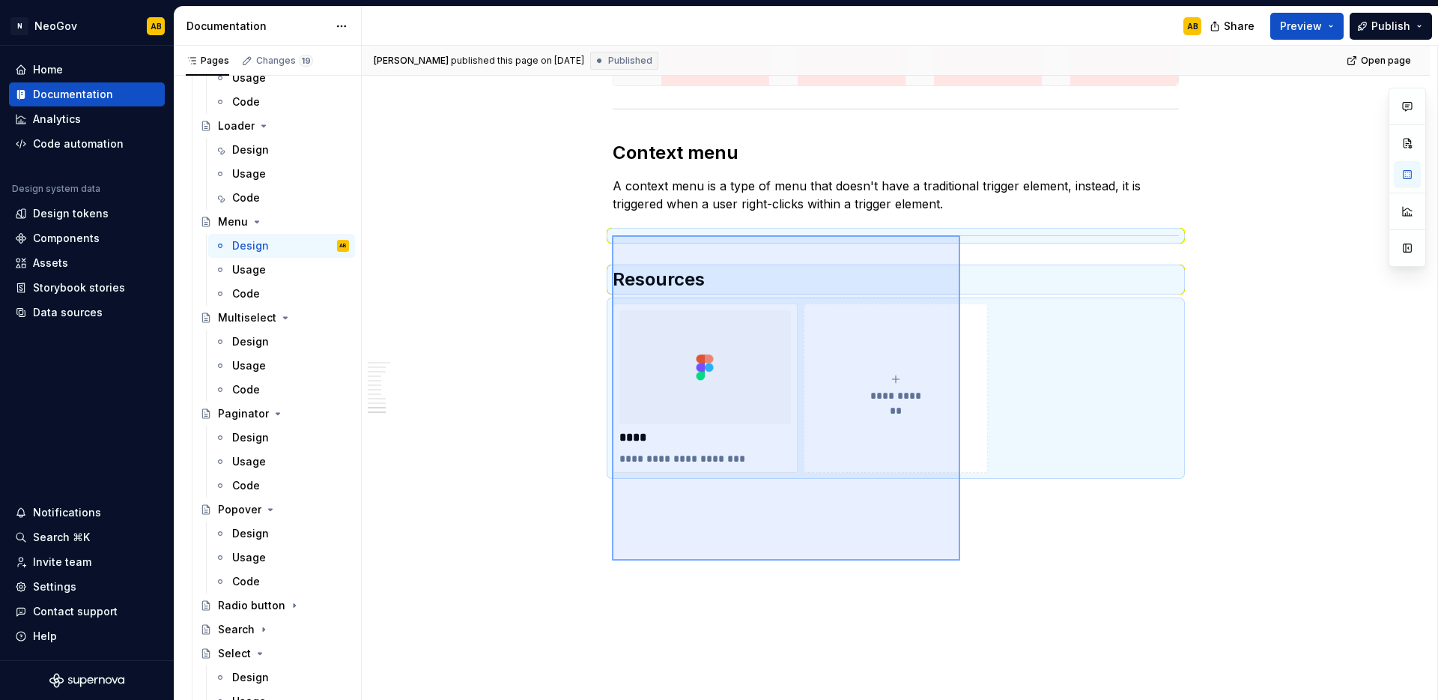
drag, startPoint x: 783, startPoint y: 438, endPoint x: 612, endPoint y: 235, distance: 265.3
click at [612, 235] on div "[PERSON_NAME] published this page on [DATE] Published Open page Menu A menu is …" at bounding box center [900, 373] width 1076 height 655
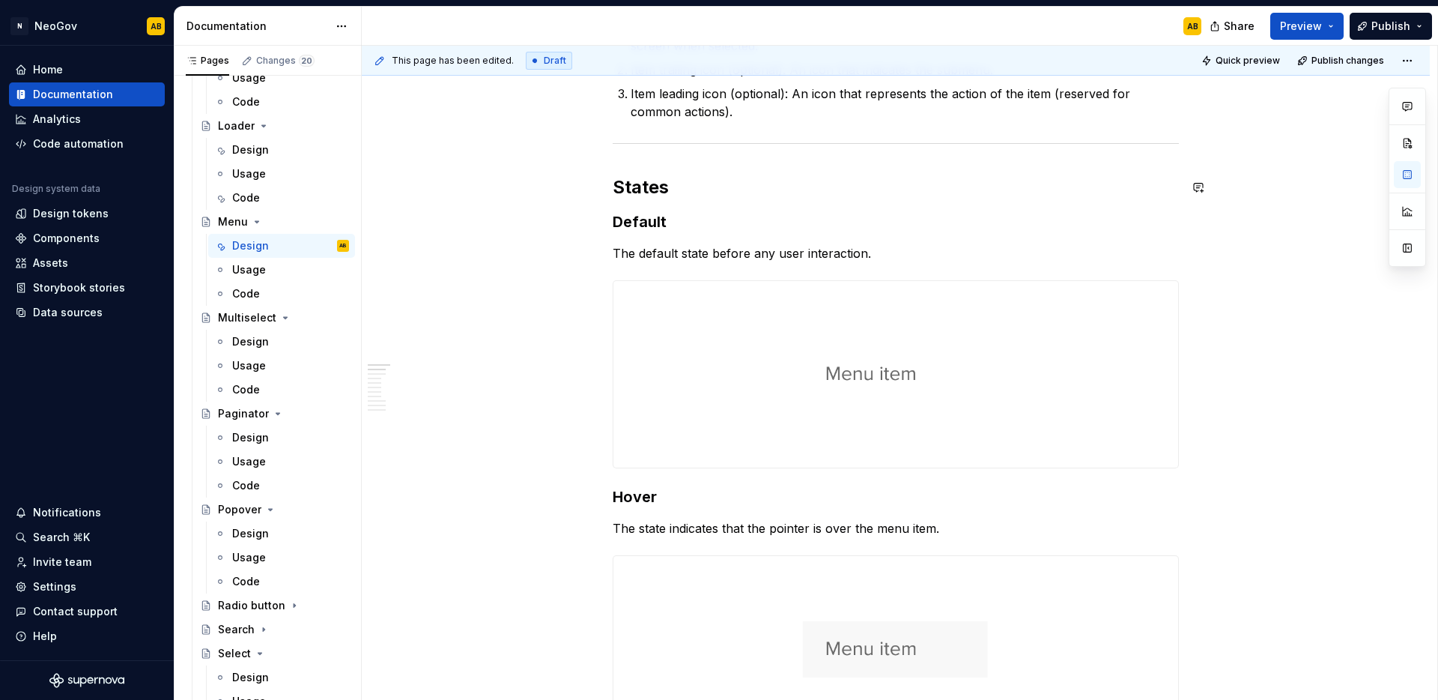
scroll to position [0, 0]
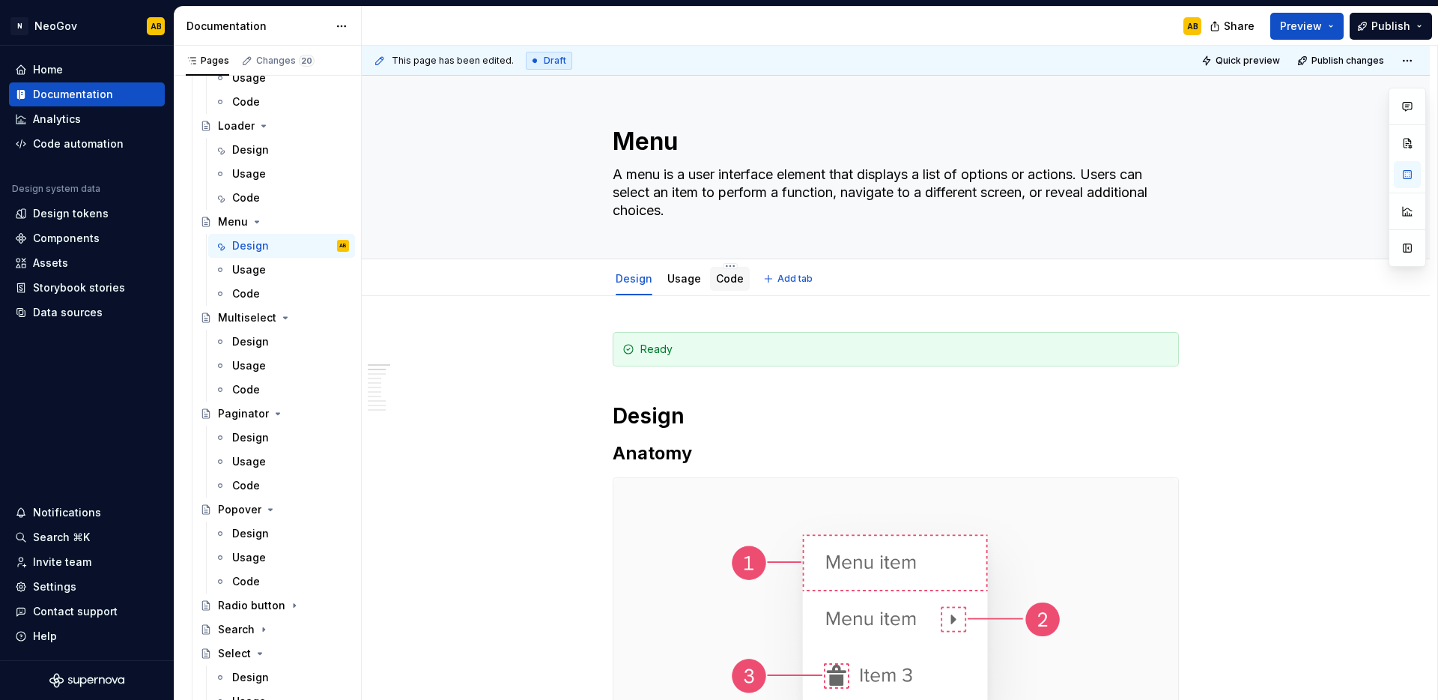
click at [733, 268] on div "Code" at bounding box center [730, 279] width 40 height 24
click at [732, 279] on link "Code" at bounding box center [730, 278] width 28 height 13
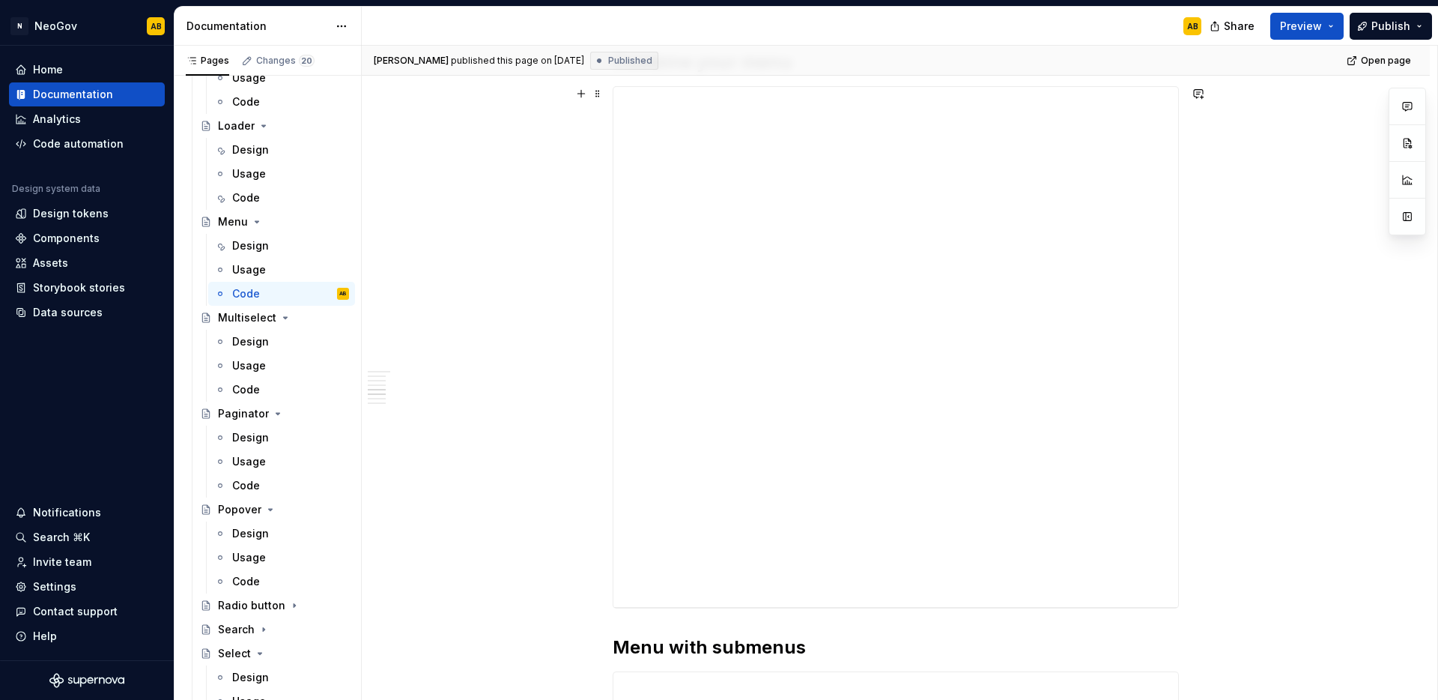
scroll to position [2338, 0]
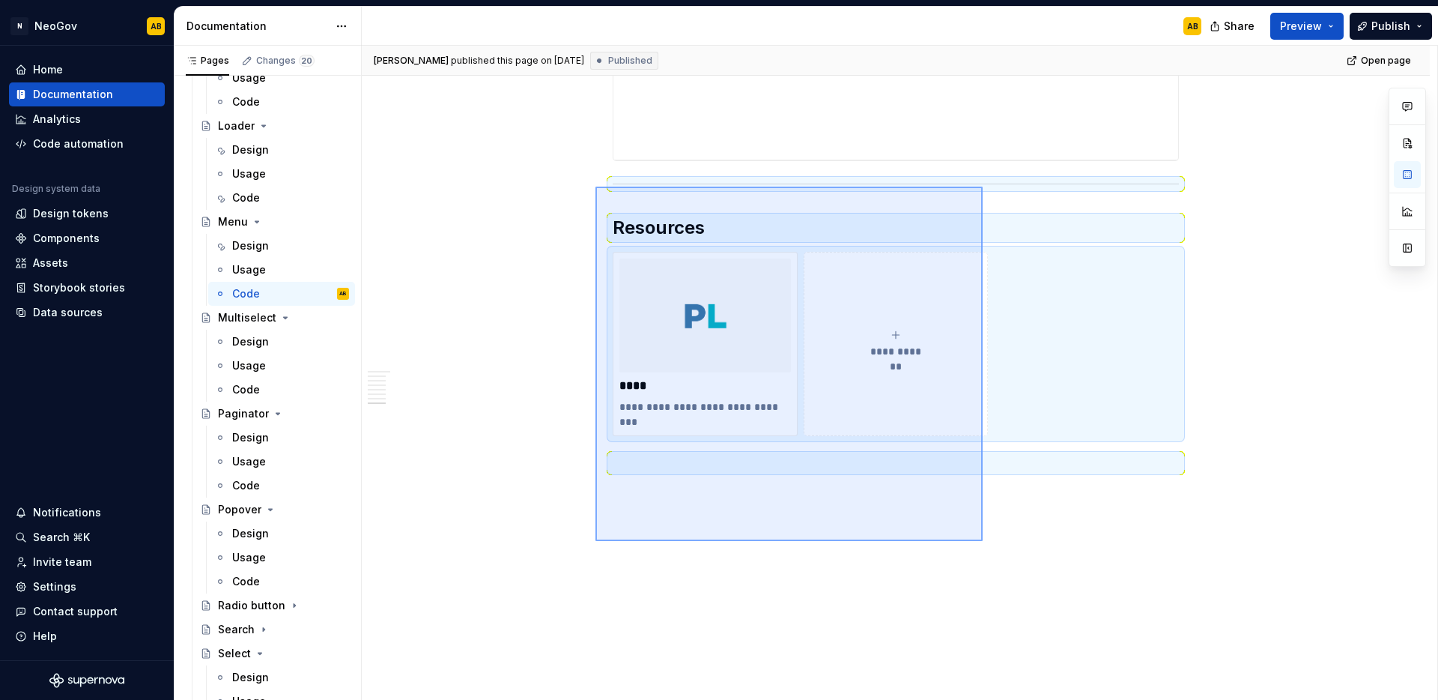
drag, startPoint x: 906, startPoint y: 462, endPoint x: 596, endPoint y: 187, distance: 415.0
click at [596, 187] on div "**********" at bounding box center [900, 373] width 1076 height 655
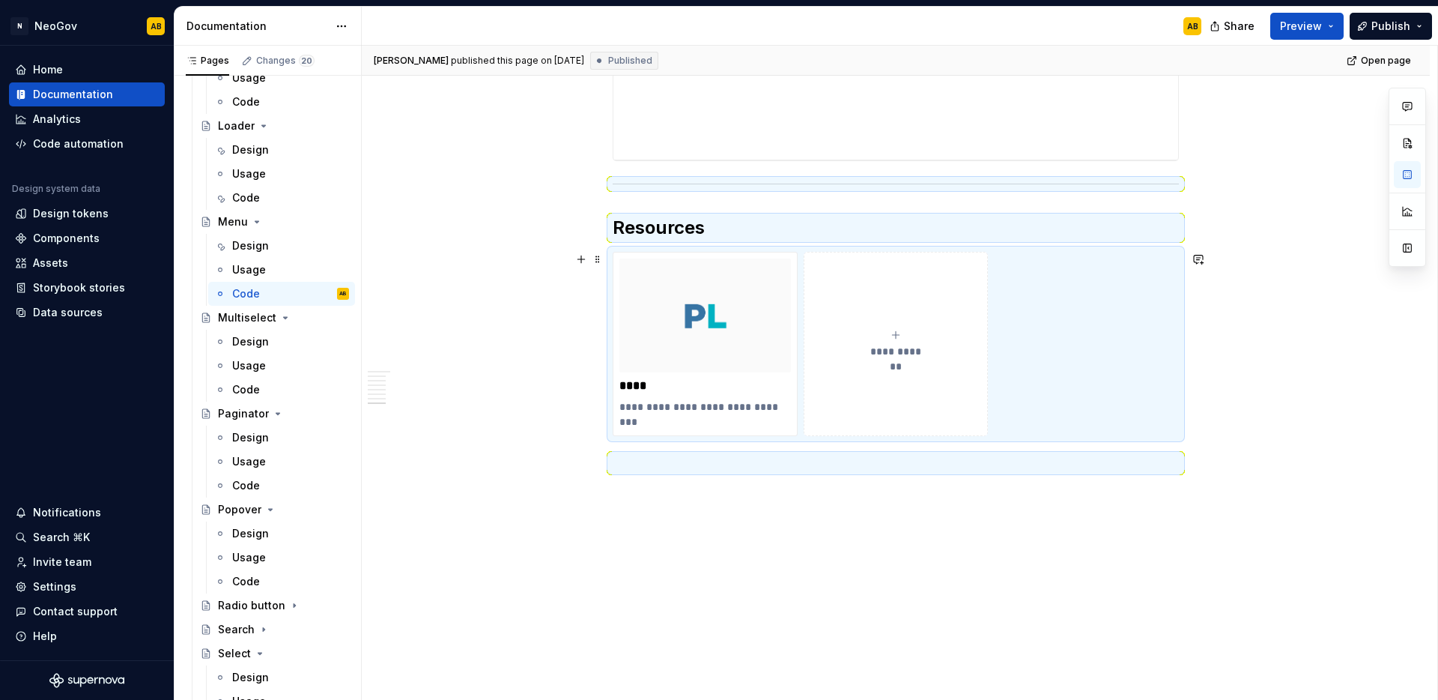
scroll to position [2027, 0]
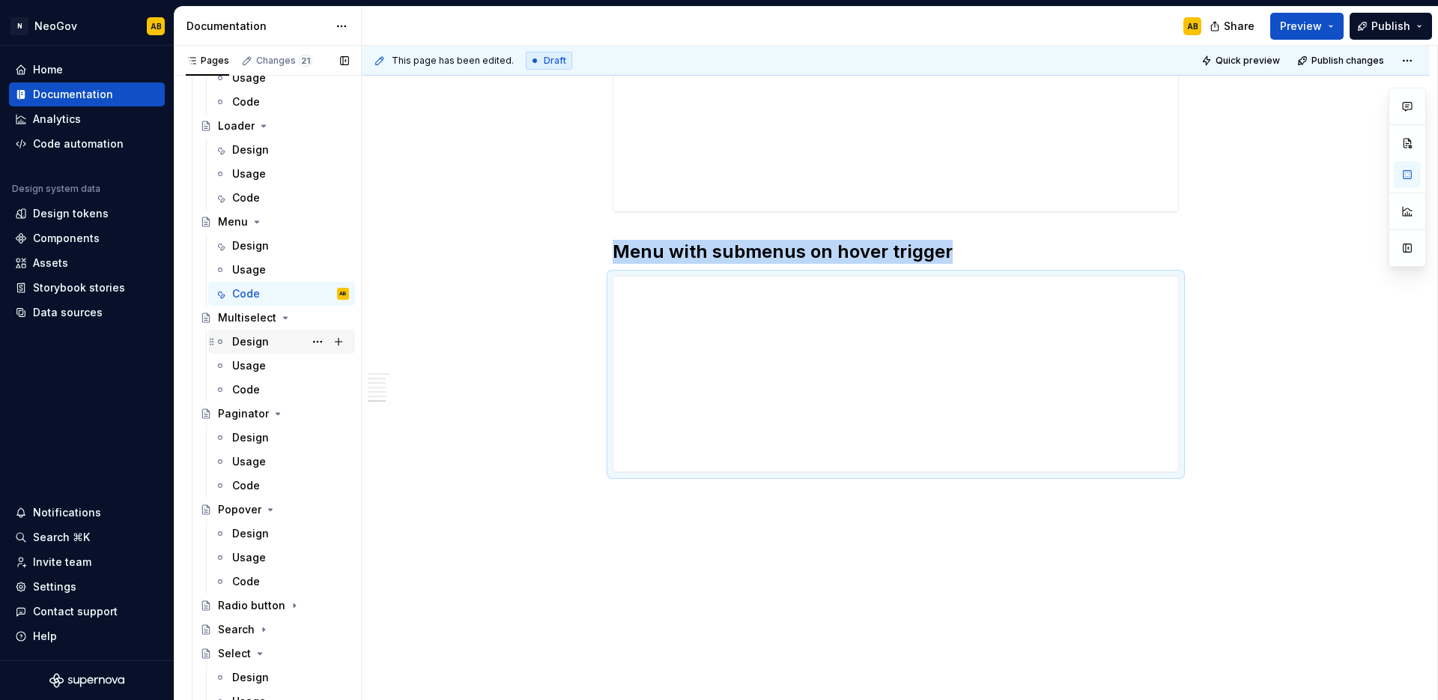
click at [259, 346] on div "Design" at bounding box center [250, 341] width 37 height 15
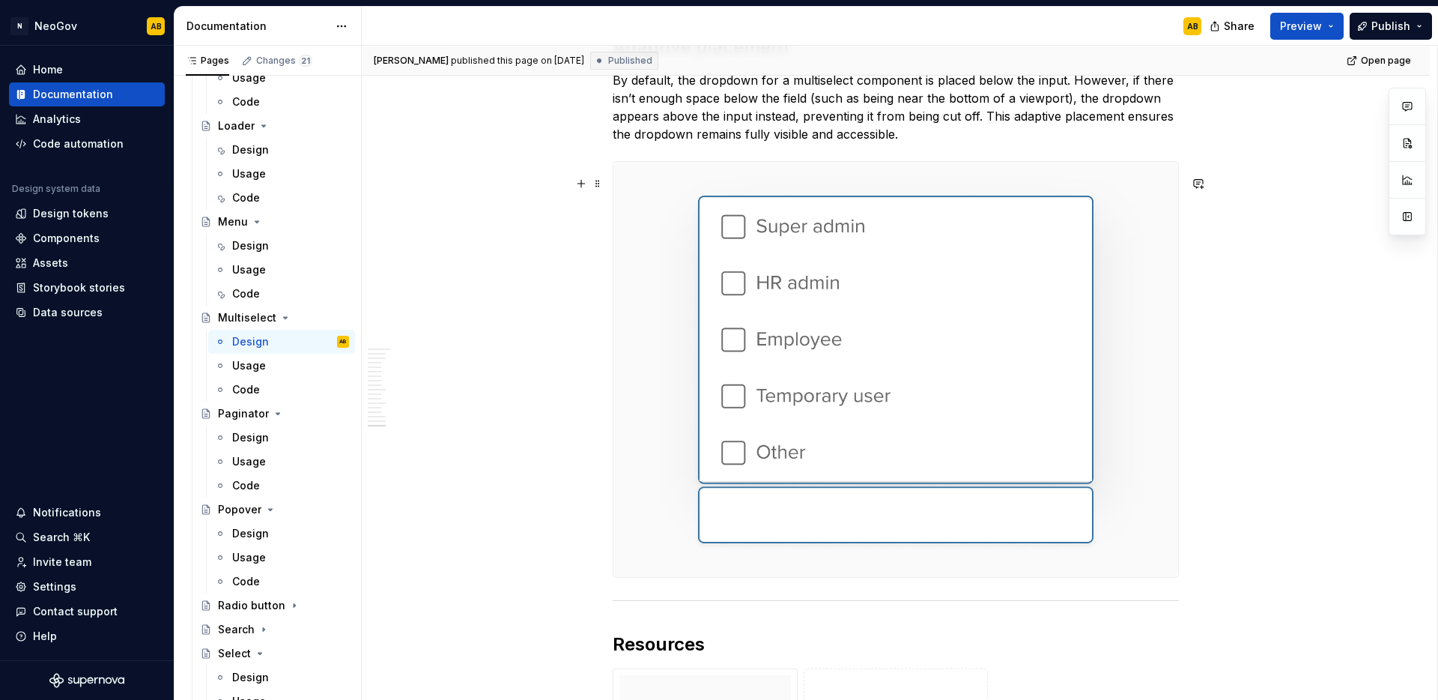
scroll to position [5831, 0]
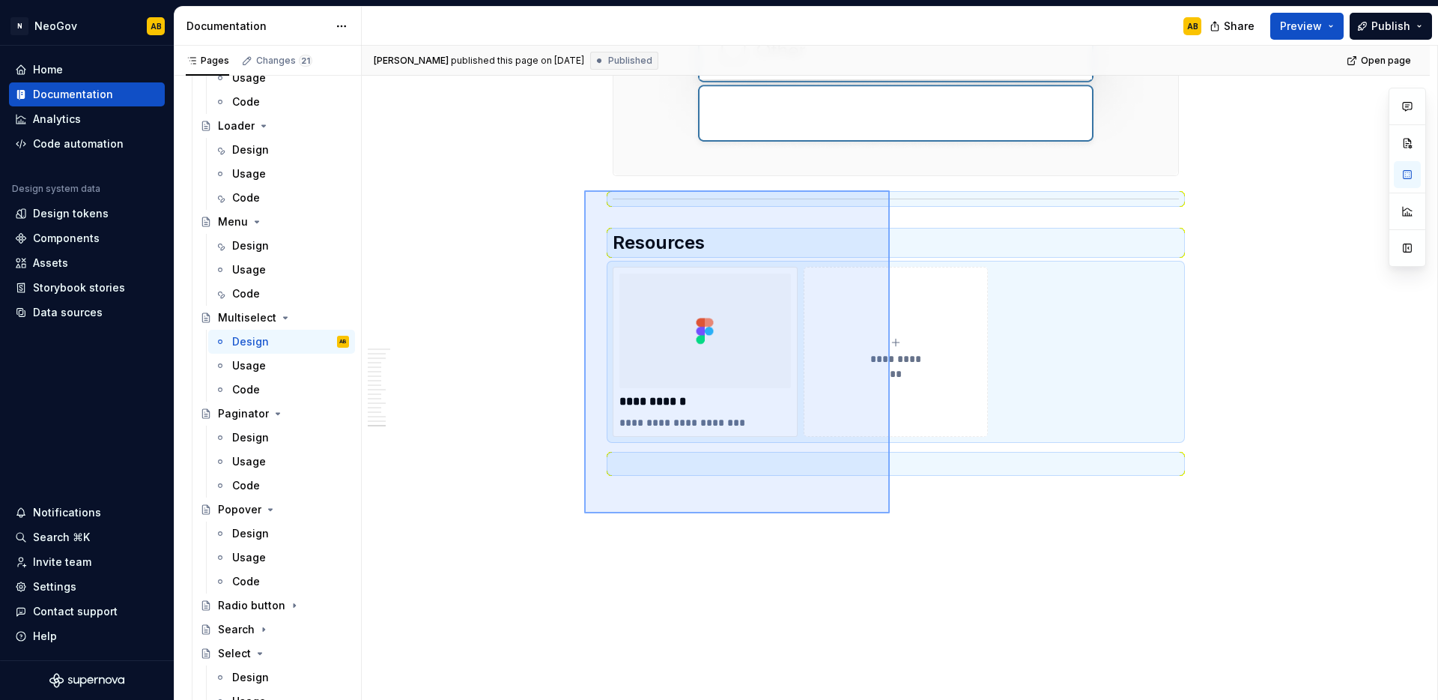
drag, startPoint x: 889, startPoint y: 511, endPoint x: 584, endPoint y: 190, distance: 442.5
click at [584, 190] on div "[PERSON_NAME] published this page on [DATE] Published Open page Multiselect A m…" at bounding box center [900, 373] width 1076 height 655
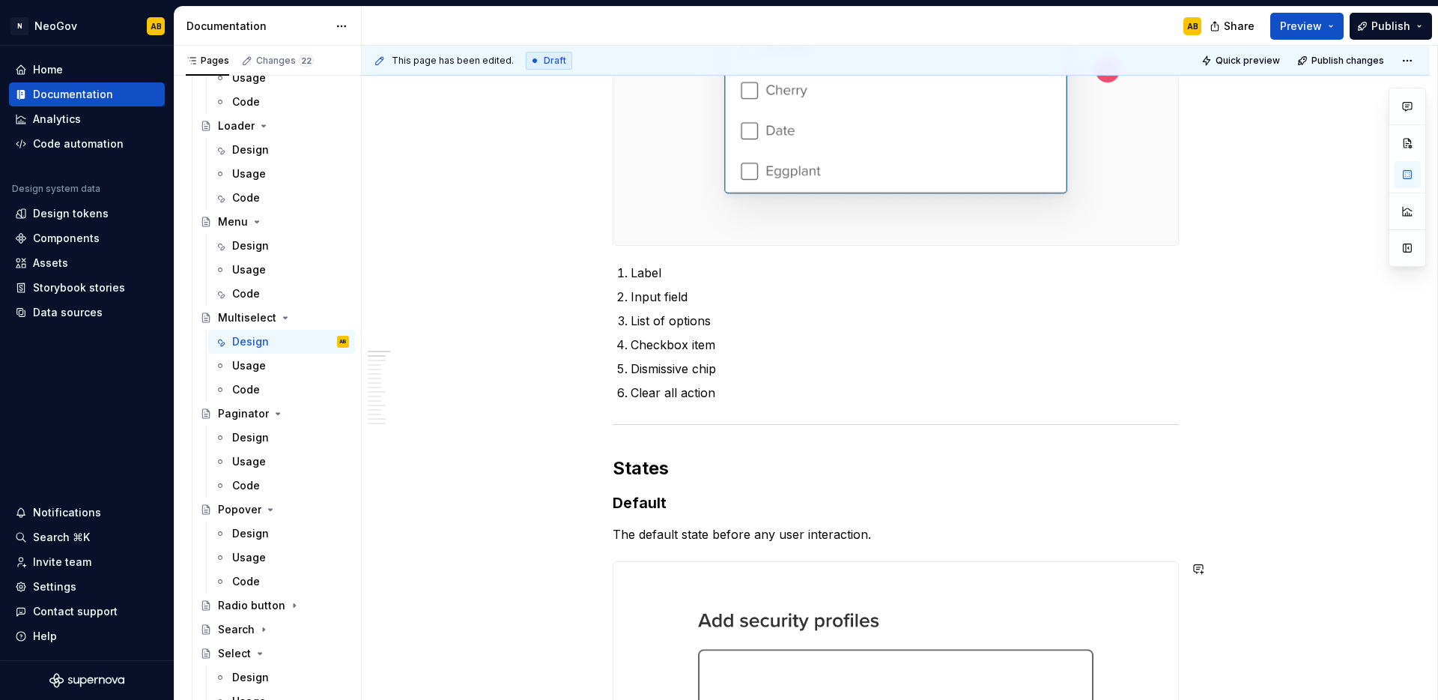
scroll to position [0, 0]
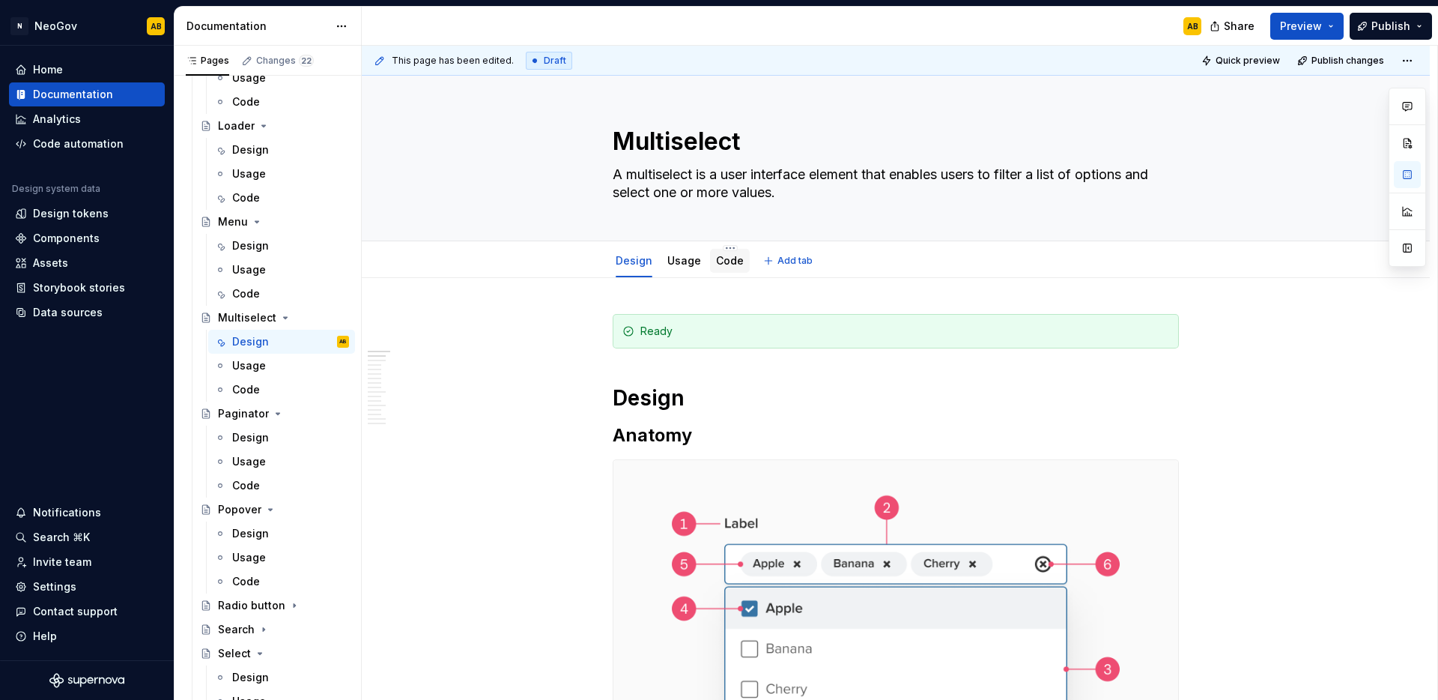
click at [713, 270] on div "Code" at bounding box center [730, 261] width 40 height 24
click at [724, 270] on div "Code" at bounding box center [730, 261] width 40 height 24
click at [723, 261] on link "Code" at bounding box center [730, 260] width 28 height 13
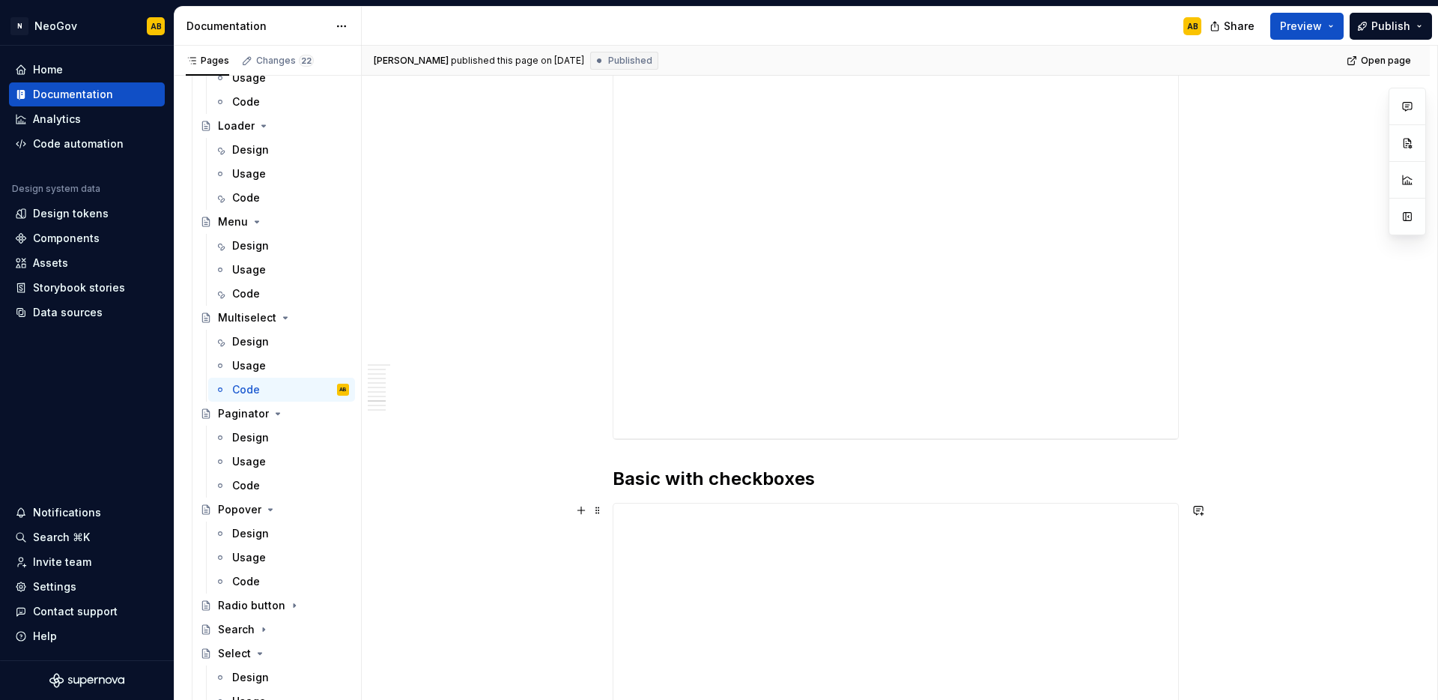
scroll to position [4302, 0]
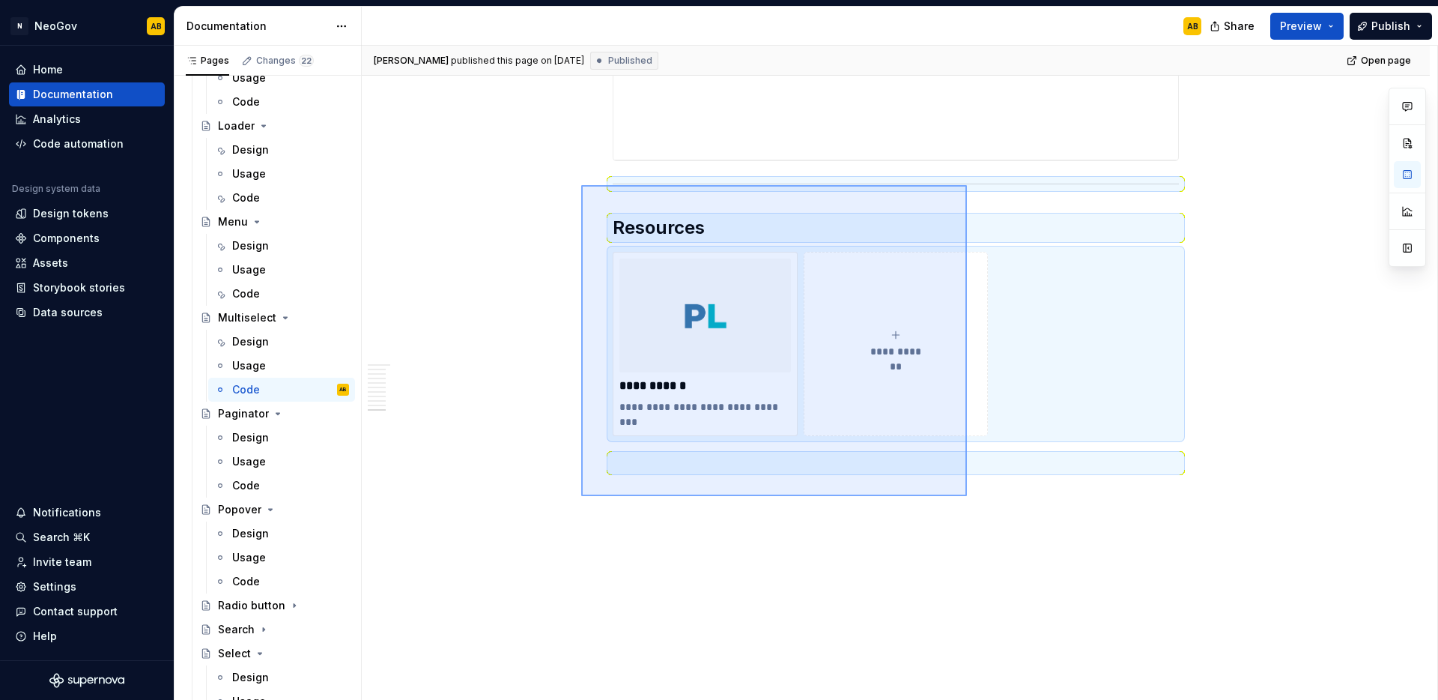
drag, startPoint x: 967, startPoint y: 496, endPoint x: 581, endPoint y: 186, distance: 495.0
click at [581, 186] on div "**********" at bounding box center [900, 373] width 1076 height 655
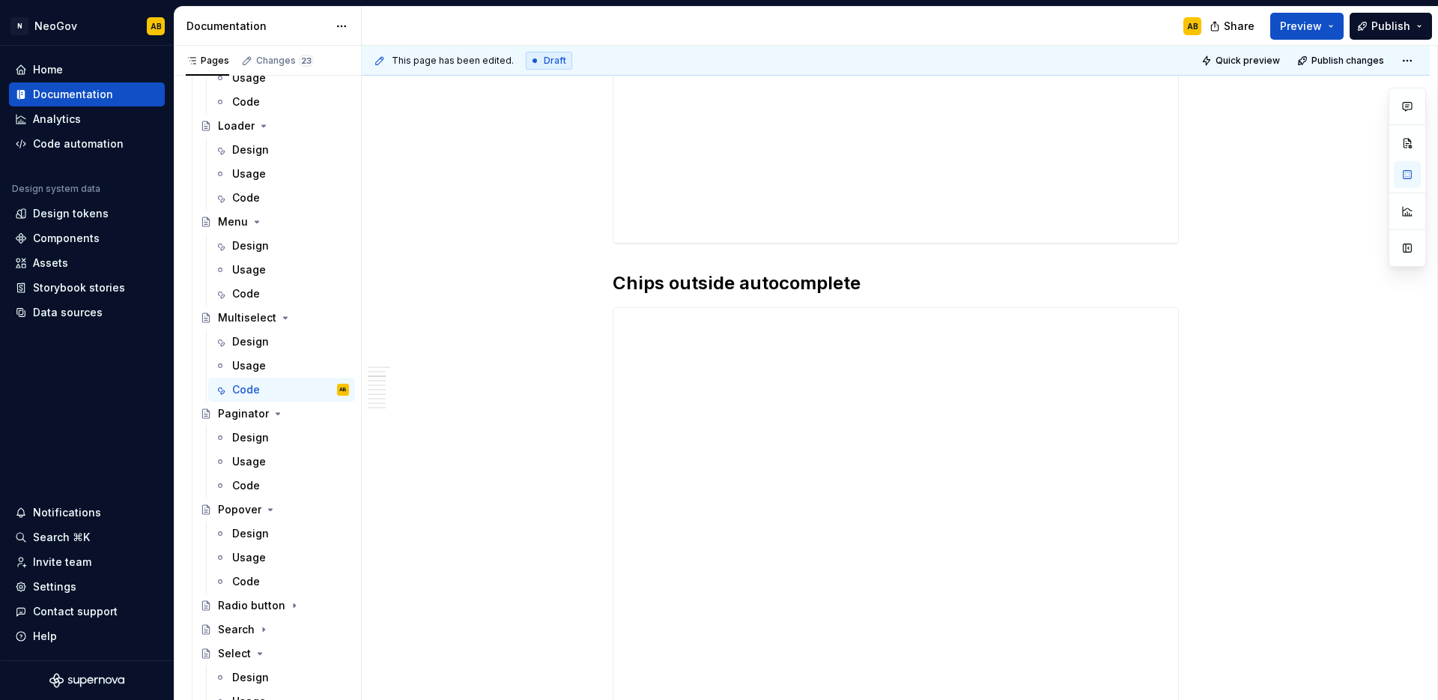
scroll to position [0, 0]
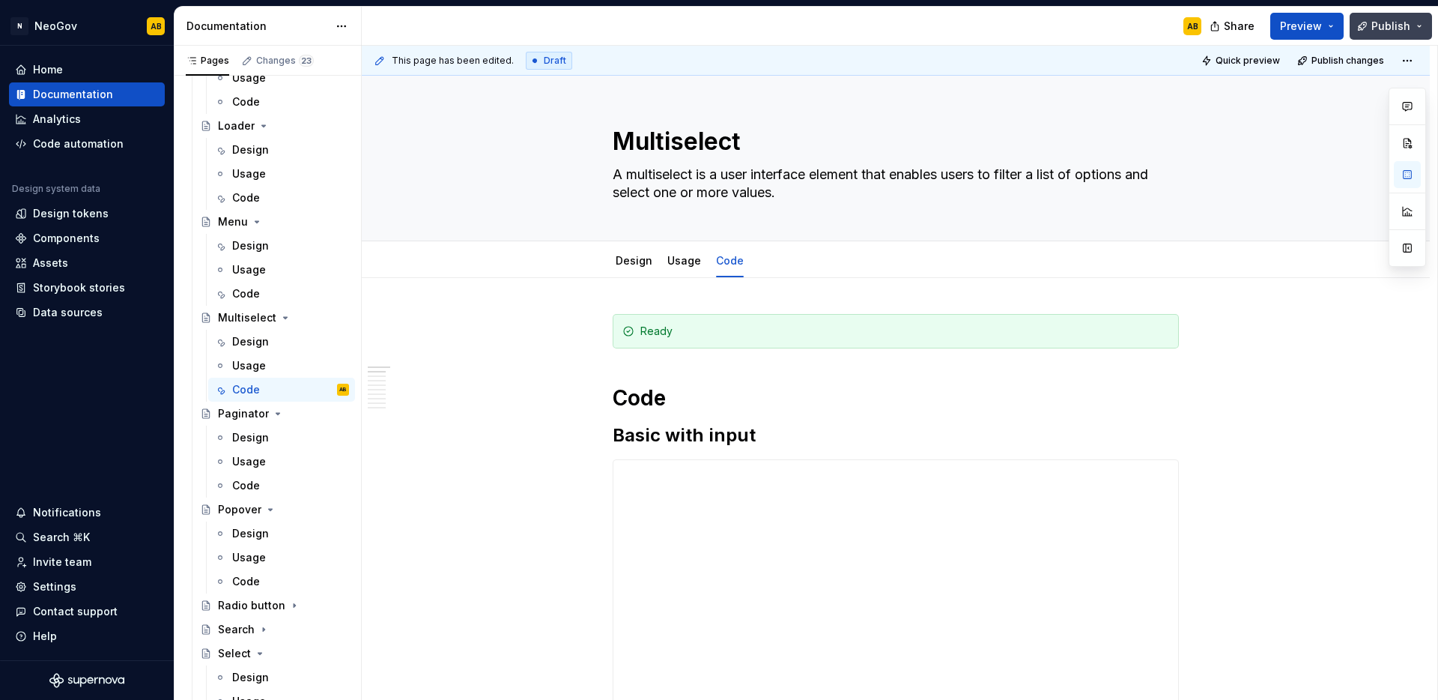
click at [1411, 30] on button "Publish" at bounding box center [1391, 26] width 82 height 27
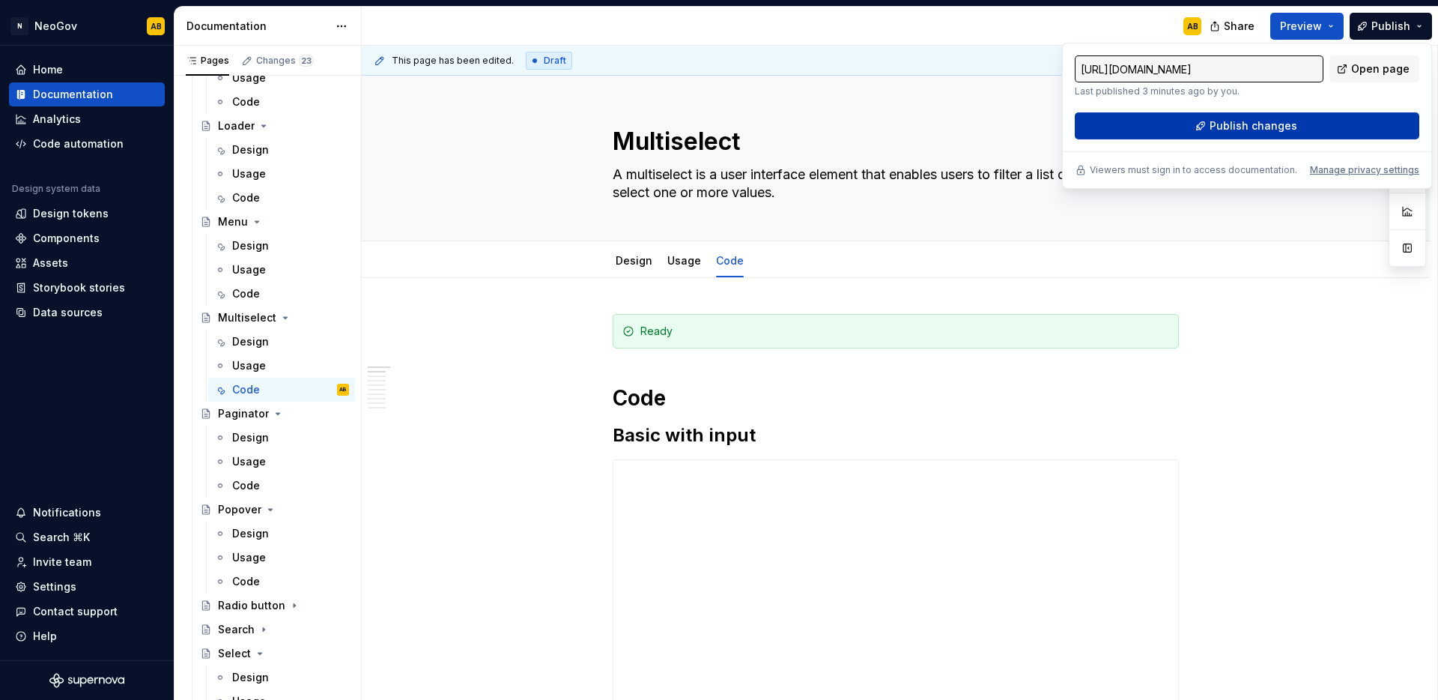
click at [1266, 129] on span "Publish changes" at bounding box center [1254, 125] width 88 height 15
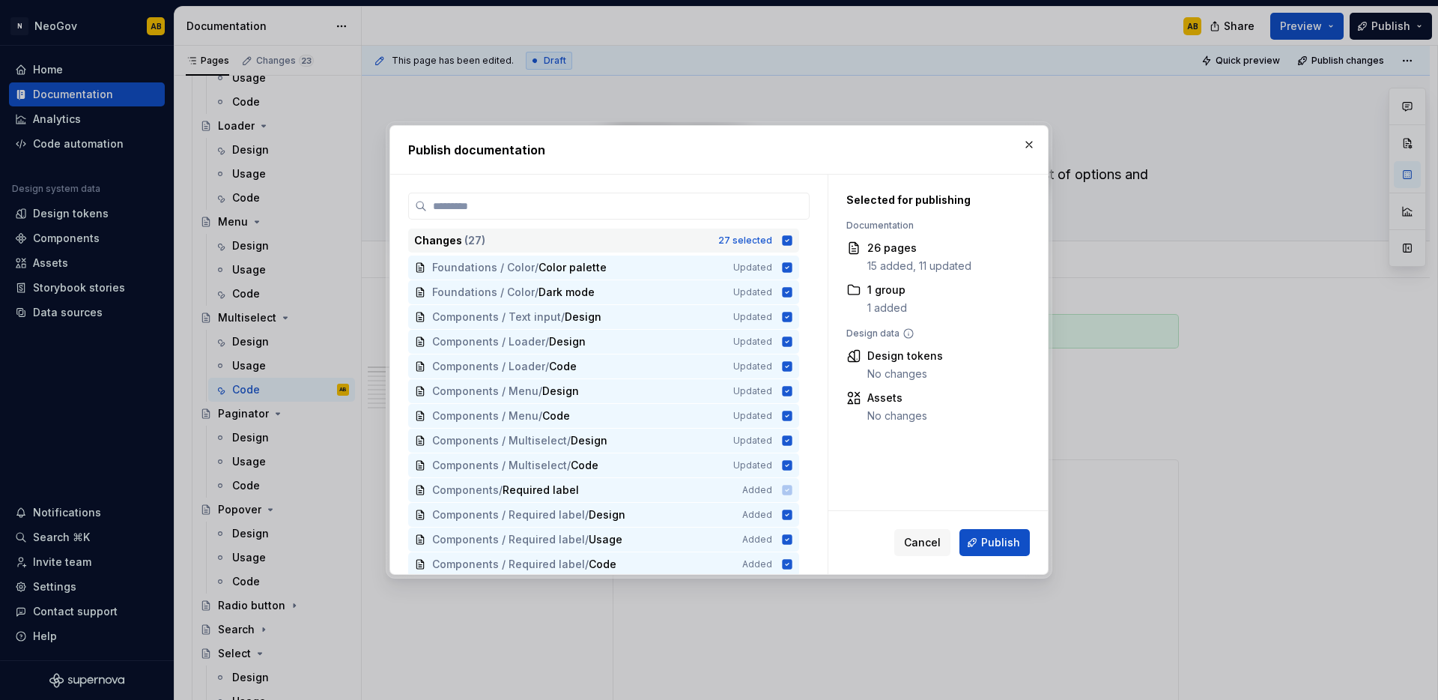
click at [790, 240] on icon at bounding box center [788, 240] width 10 height 10
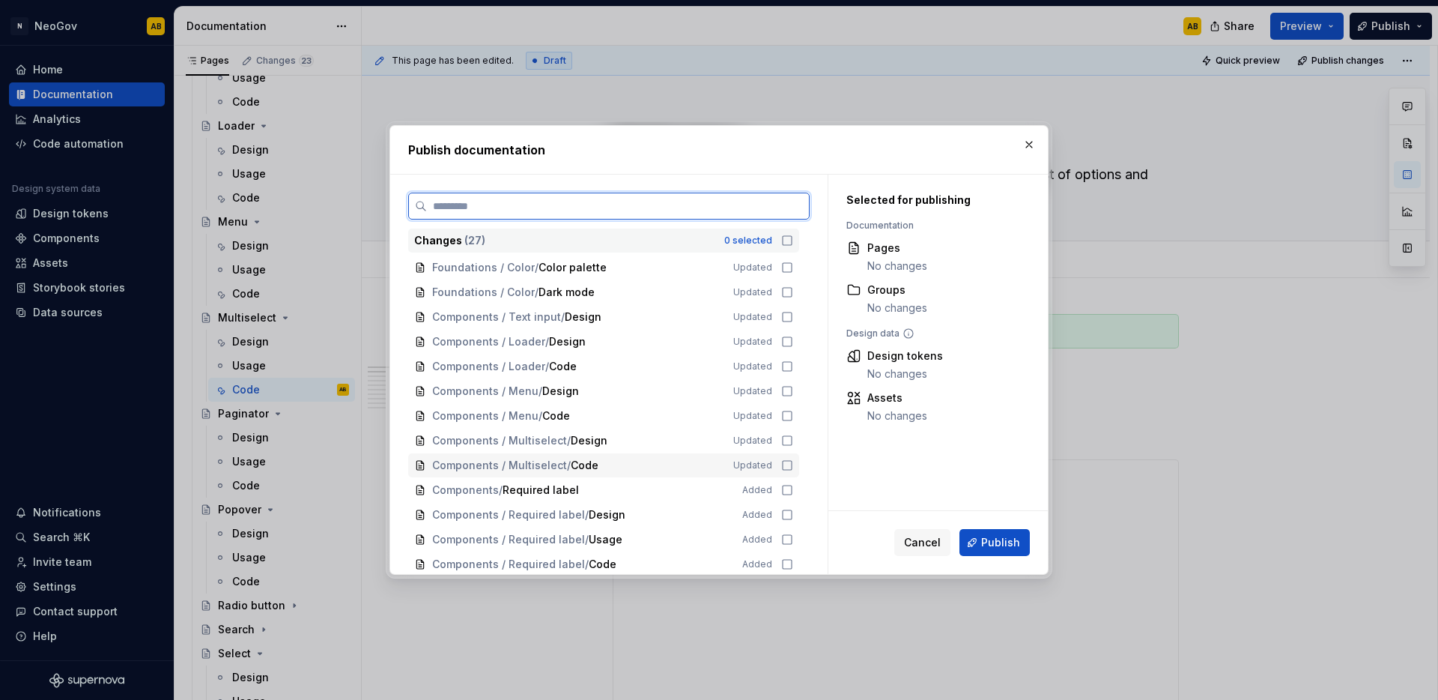
click at [783, 461] on icon at bounding box center [787, 465] width 12 height 12
click at [785, 444] on icon at bounding box center [787, 441] width 12 height 12
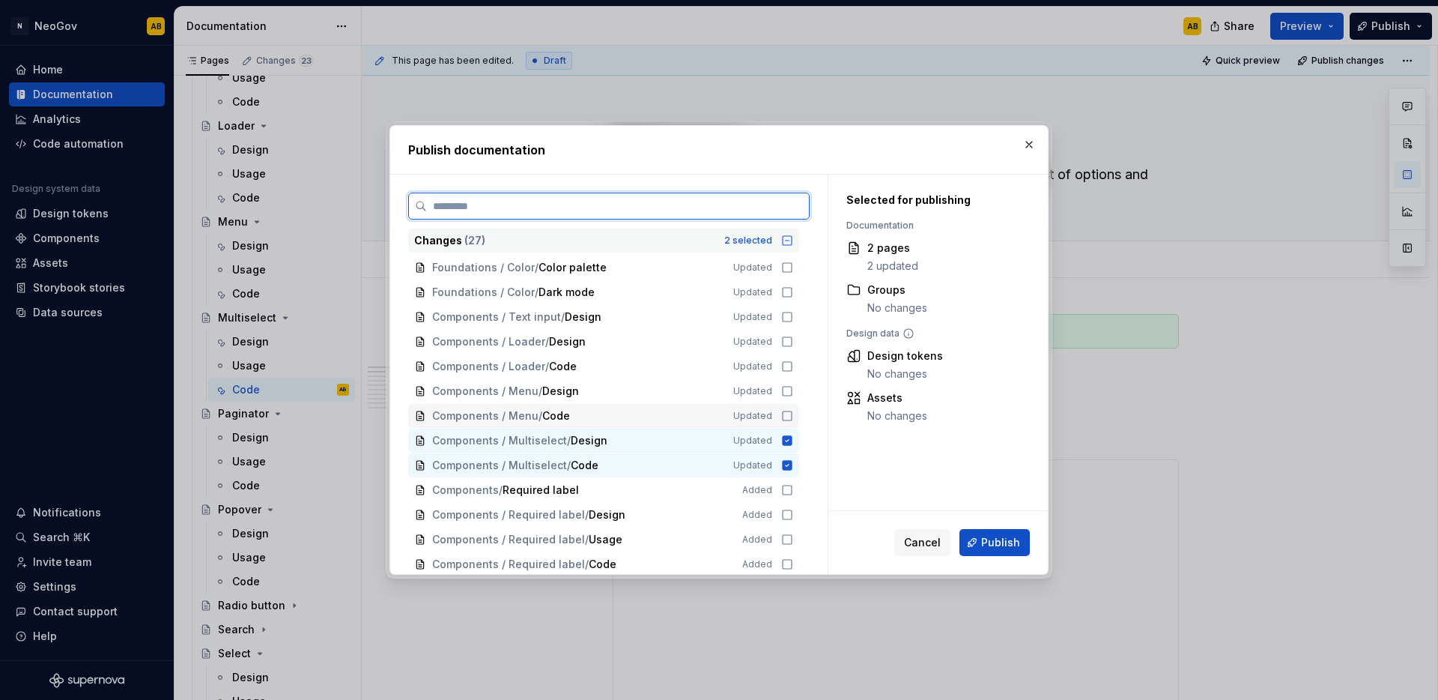
click at [787, 419] on icon at bounding box center [787, 416] width 12 height 12
click at [786, 396] on icon at bounding box center [787, 391] width 12 height 12
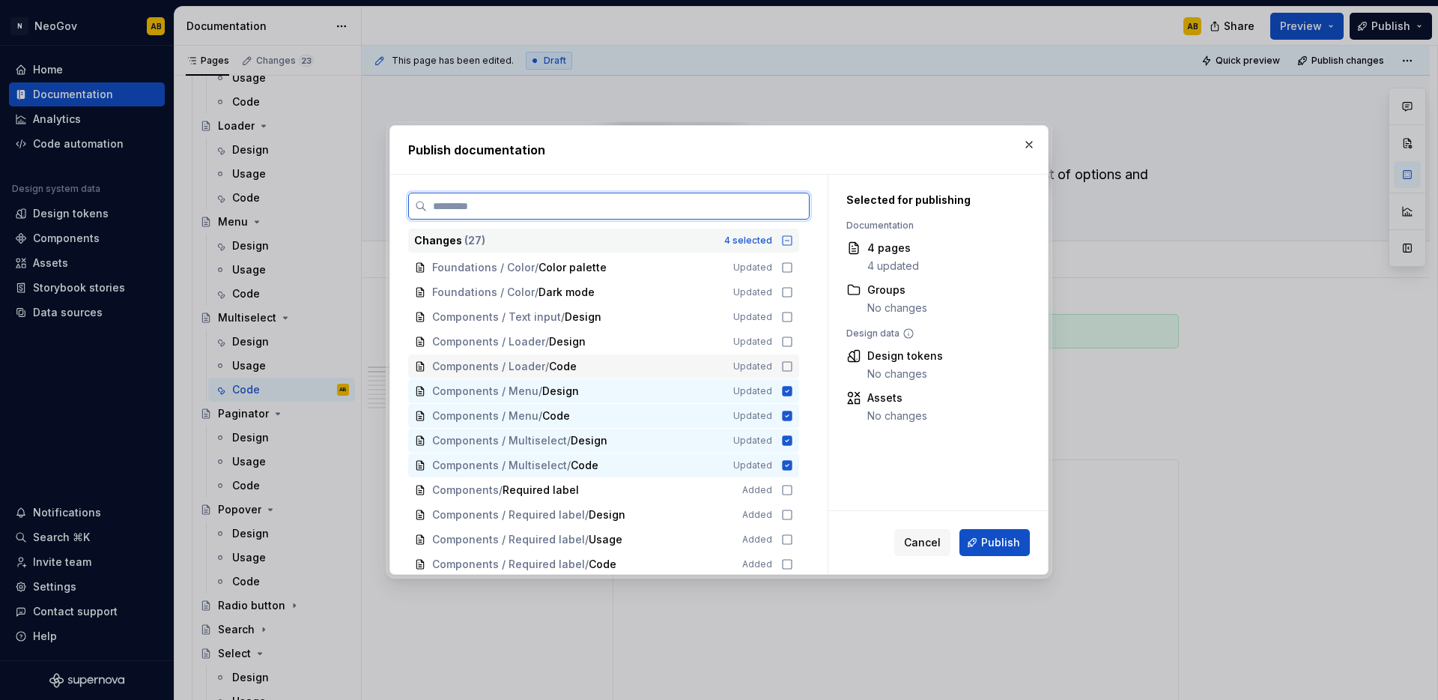
click at [784, 369] on icon at bounding box center [787, 366] width 12 height 12
click at [784, 346] on icon at bounding box center [787, 342] width 12 height 12
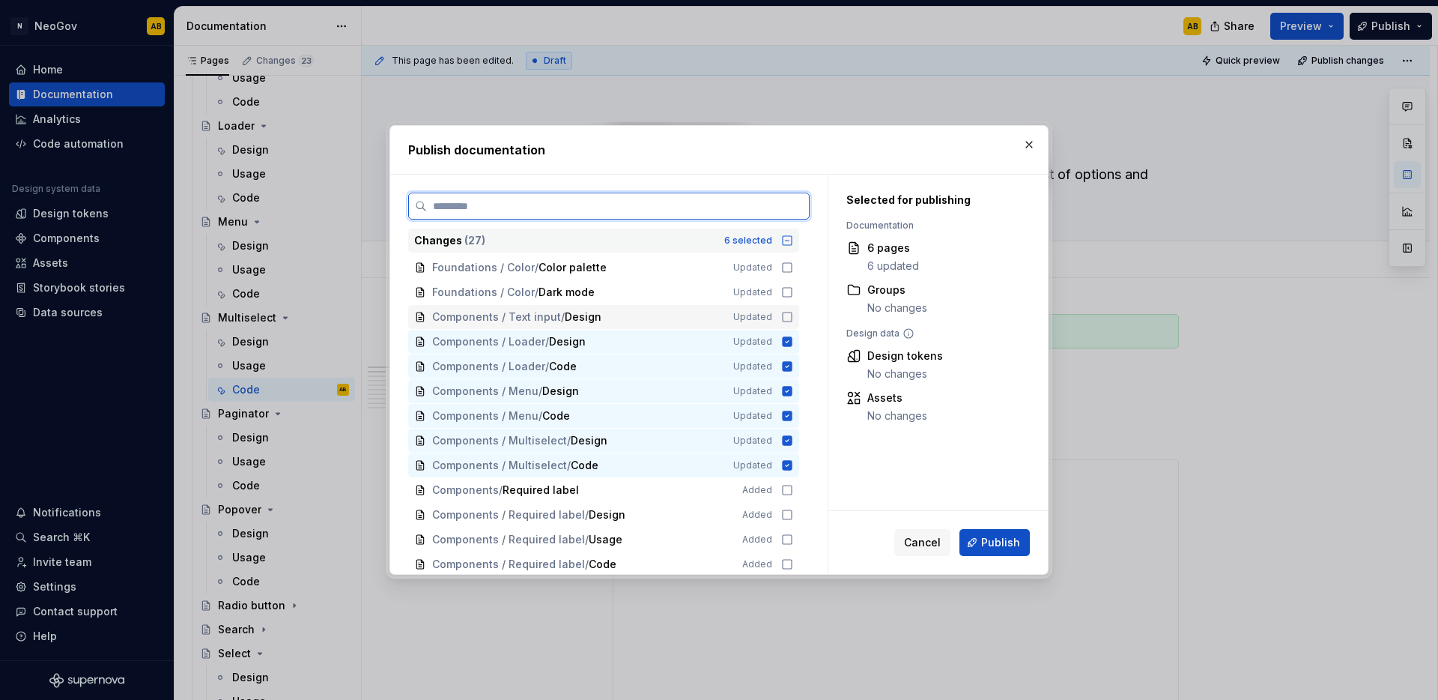
click at [783, 321] on icon at bounding box center [787, 317] width 12 height 12
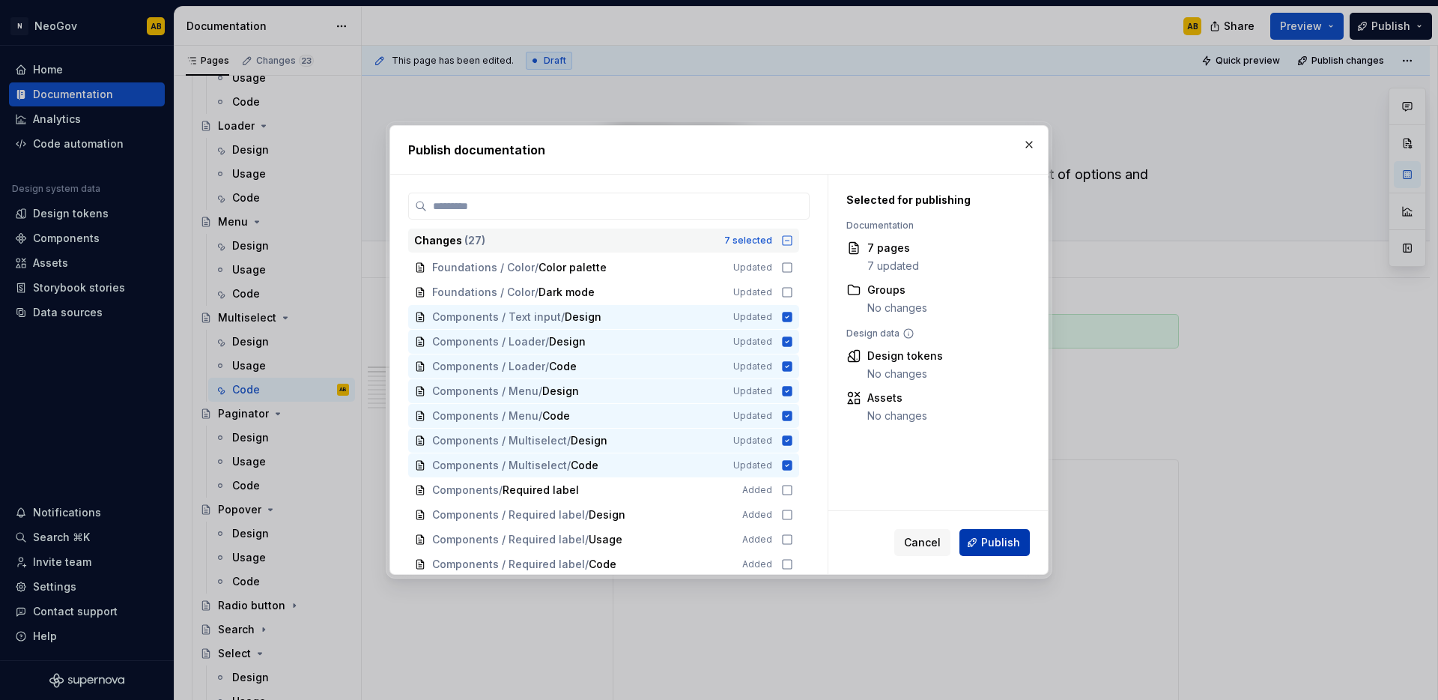
click at [1010, 543] on span "Publish" at bounding box center [1000, 542] width 39 height 15
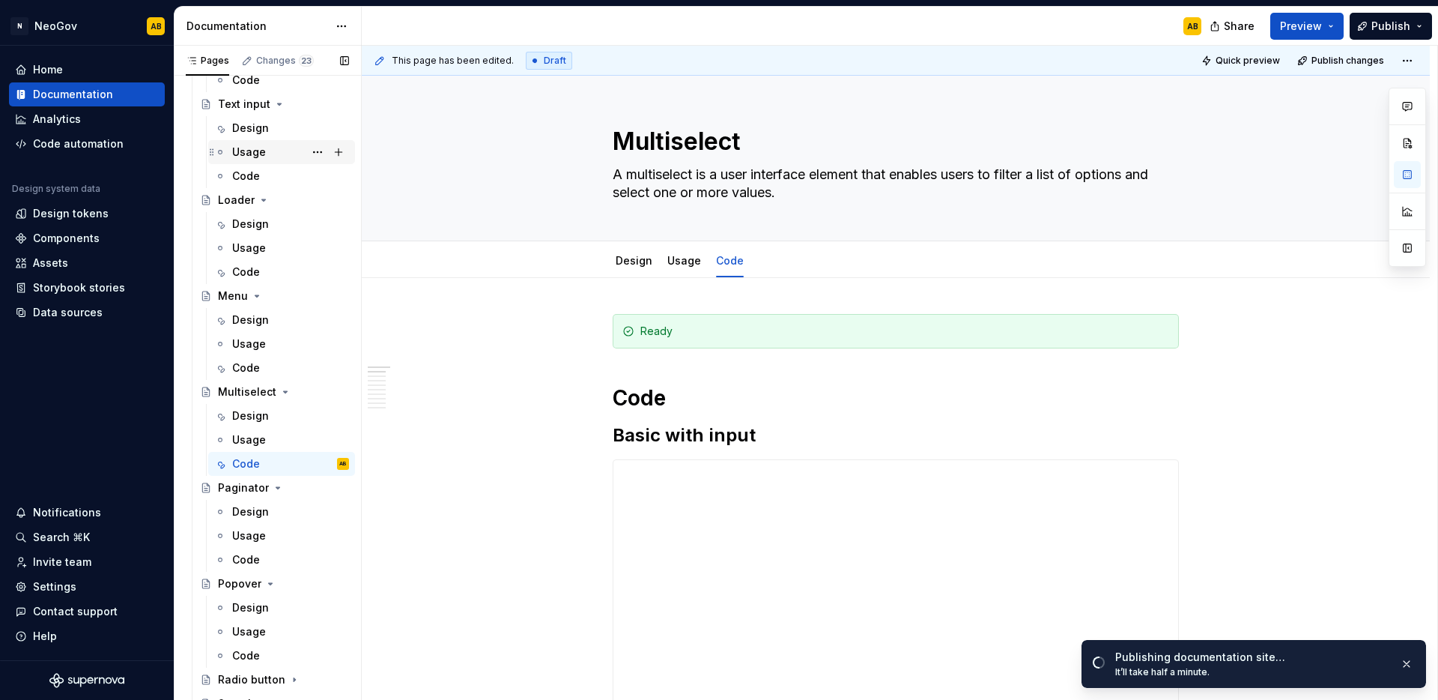
scroll to position [637, 0]
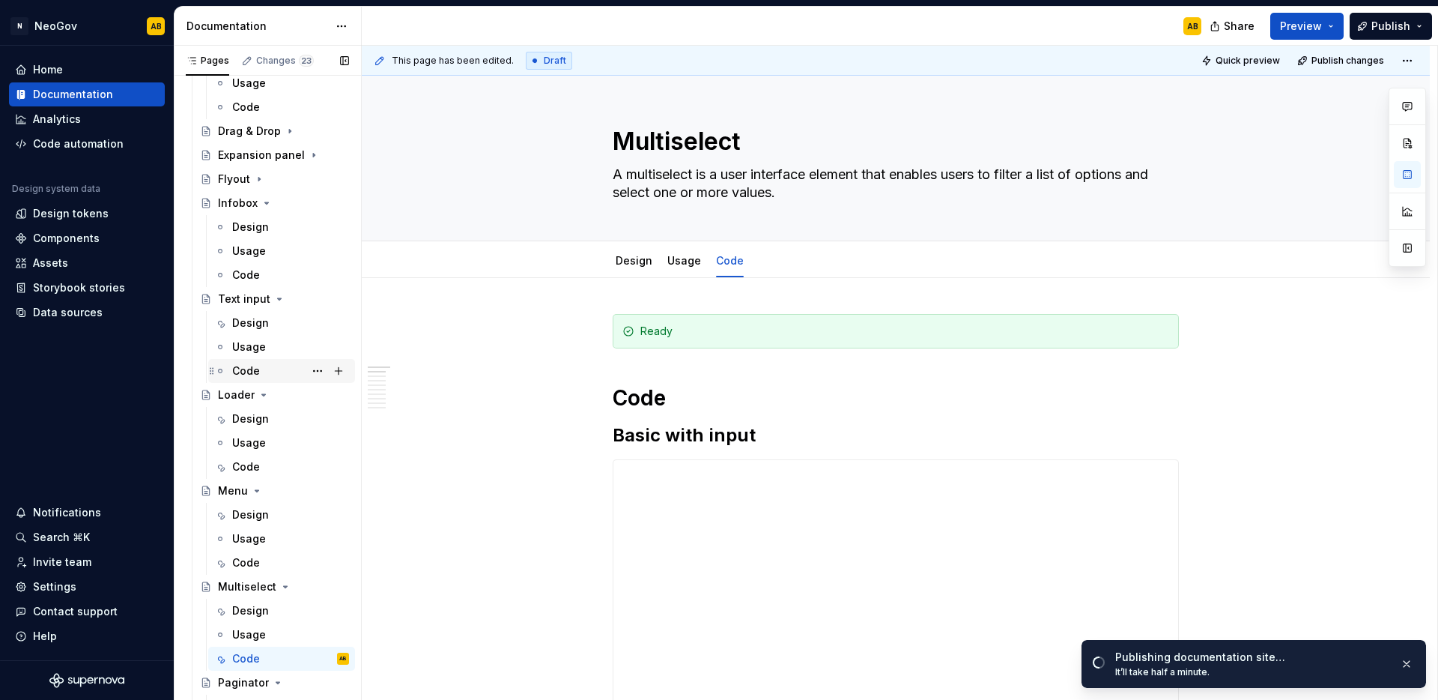
click at [253, 368] on div "Code" at bounding box center [246, 370] width 28 height 15
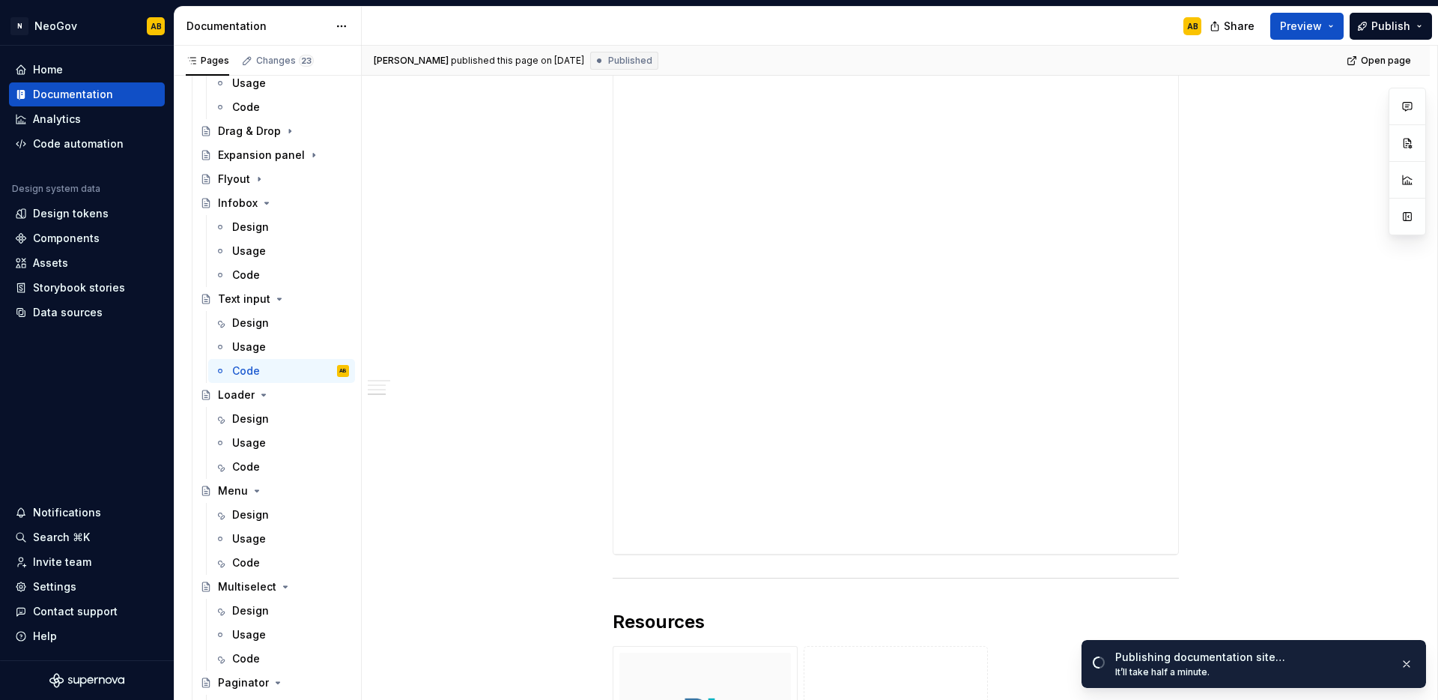
scroll to position [2738, 0]
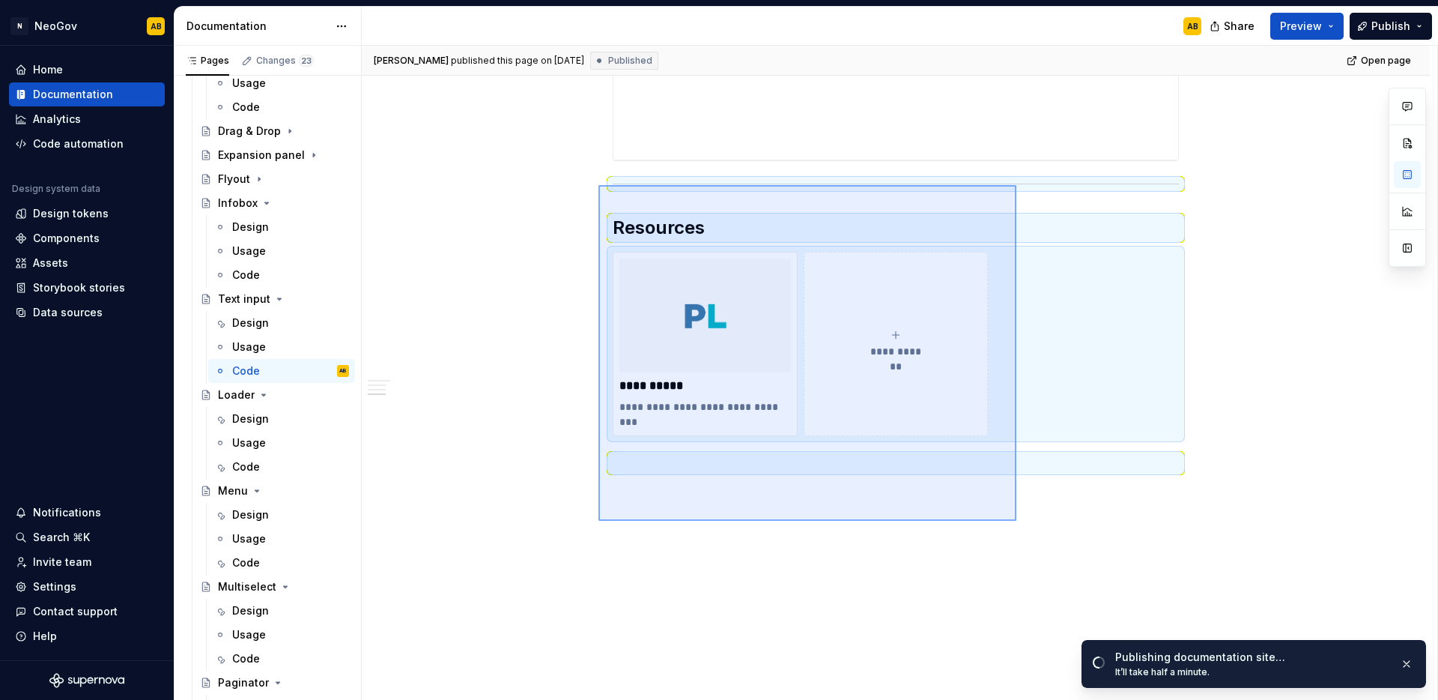
drag, startPoint x: 910, startPoint y: 472, endPoint x: 598, endPoint y: 182, distance: 425.7
click at [598, 182] on div "**********" at bounding box center [900, 373] width 1076 height 655
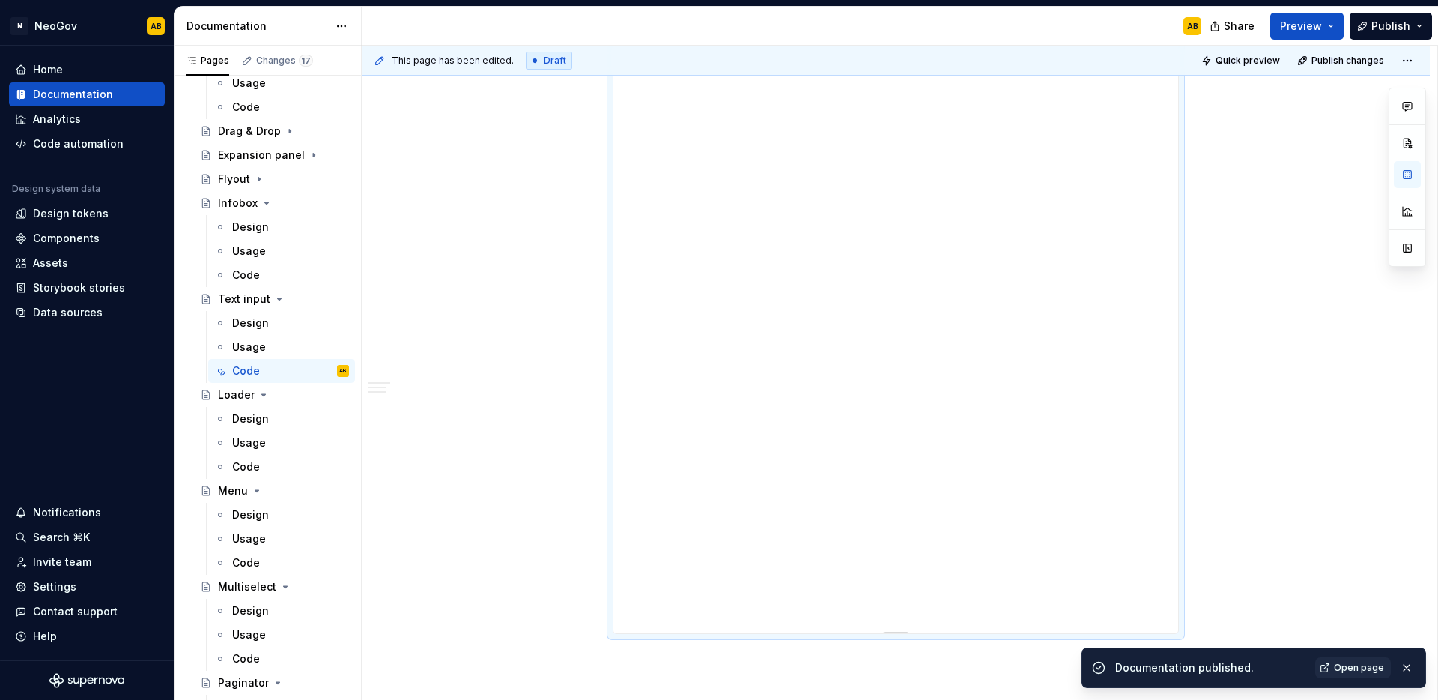
scroll to position [2426, 0]
drag, startPoint x: 1423, startPoint y: 20, endPoint x: 1401, endPoint y: 34, distance: 25.6
click at [1423, 20] on button "Publish" at bounding box center [1391, 26] width 82 height 27
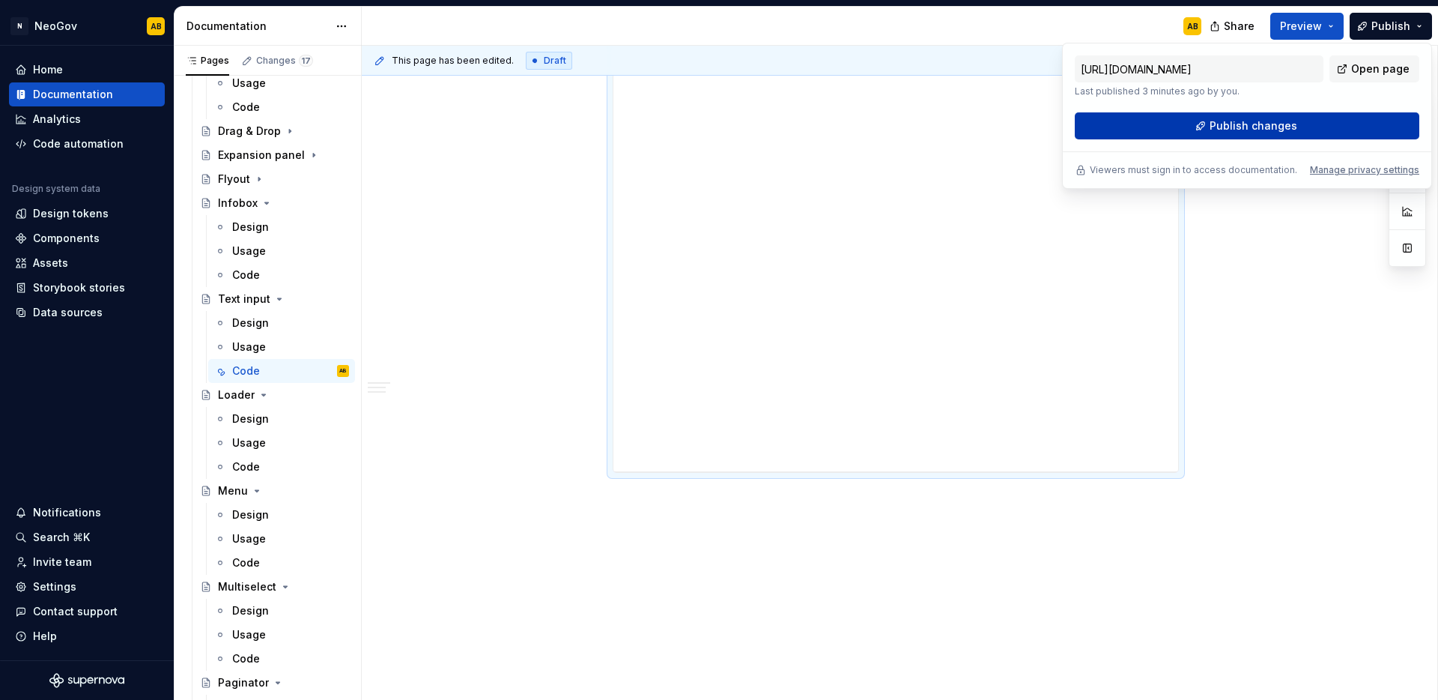
click at [1274, 134] on button "Publish changes" at bounding box center [1247, 125] width 345 height 27
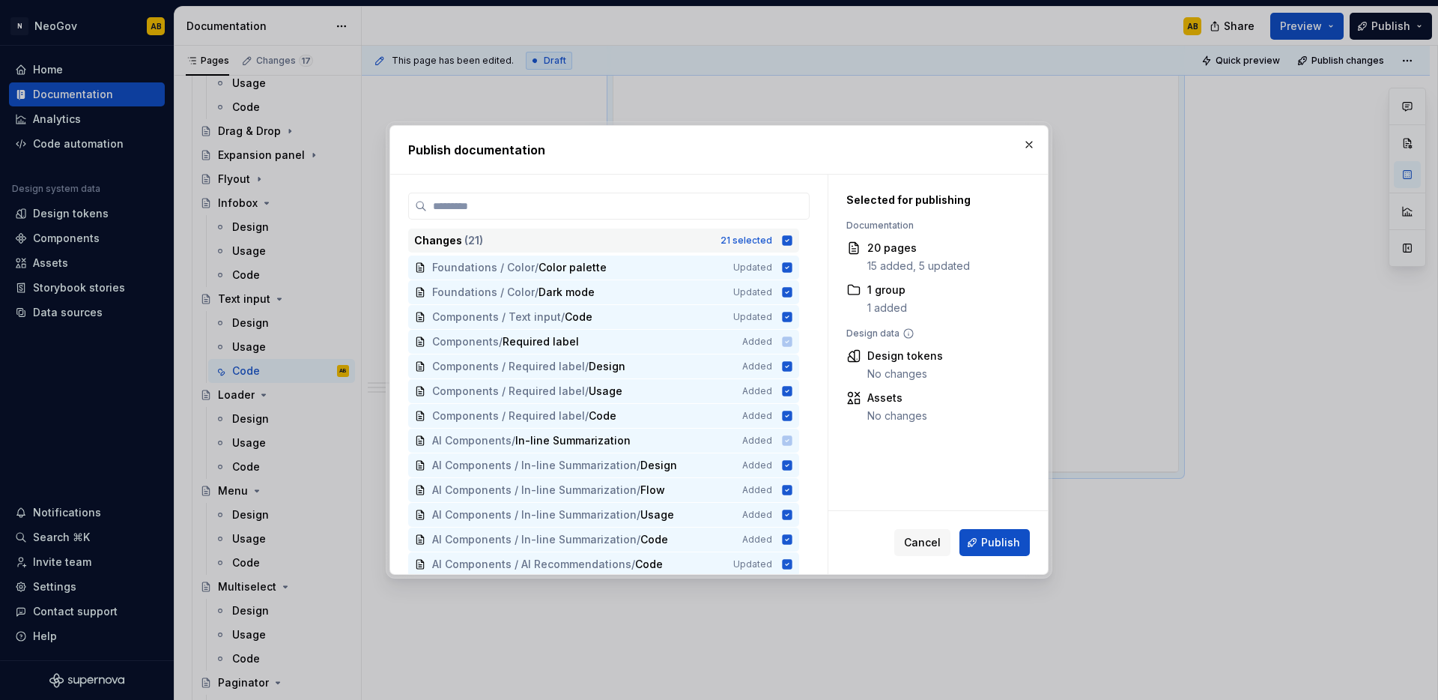
click at [789, 243] on icon at bounding box center [788, 240] width 10 height 10
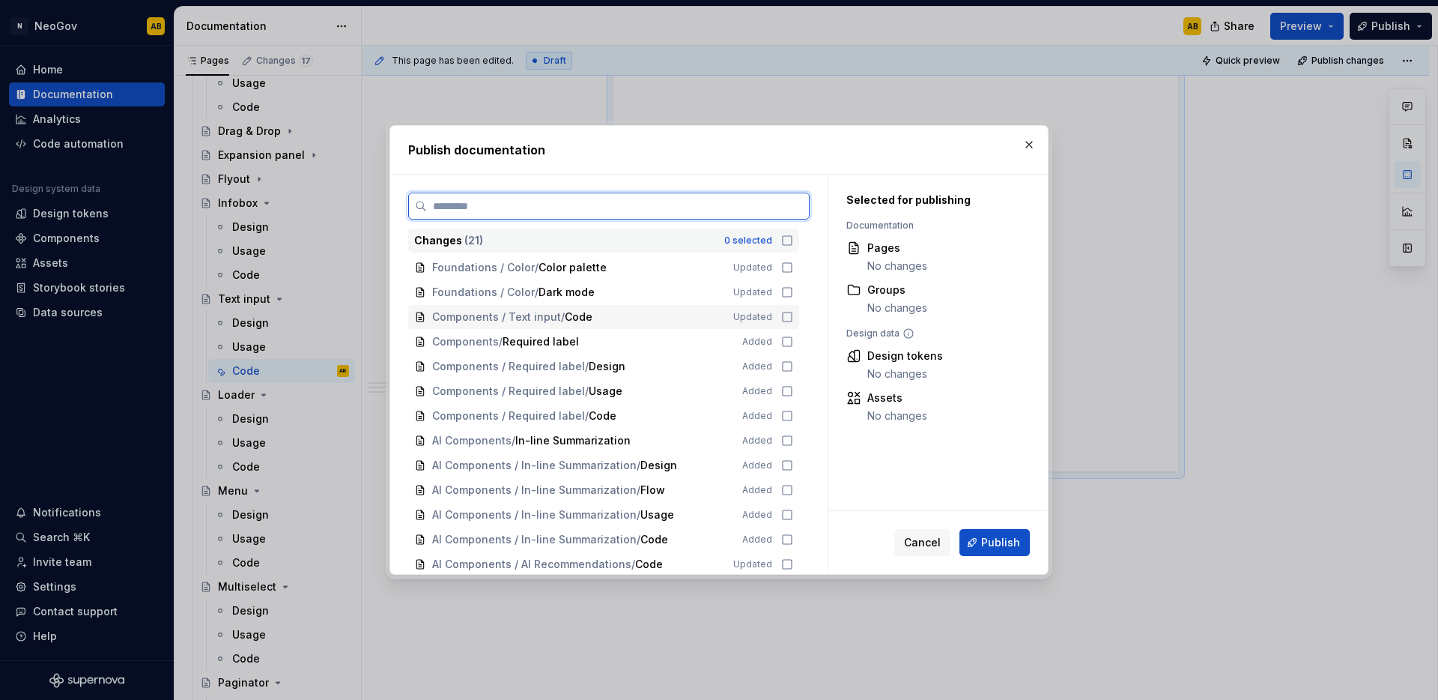
click at [785, 320] on icon at bounding box center [787, 317] width 12 height 12
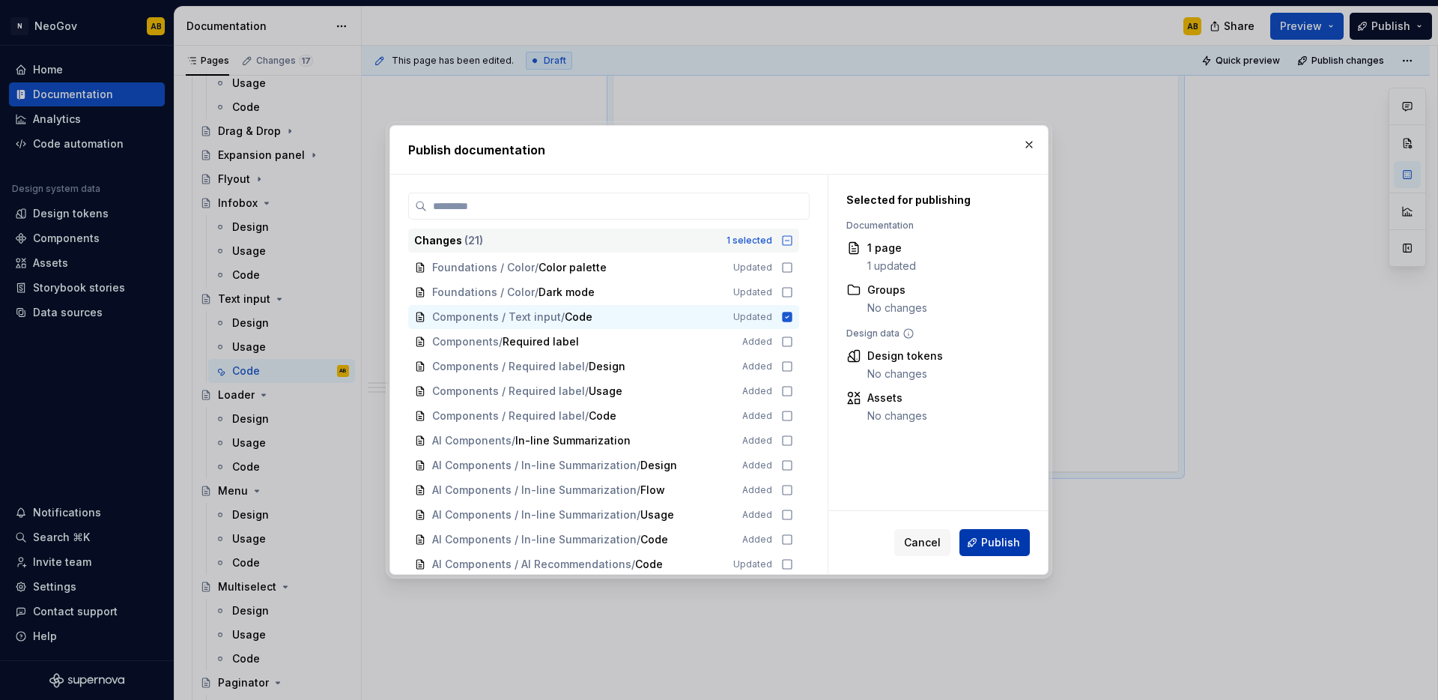
click at [989, 545] on span "Publish" at bounding box center [1000, 542] width 39 height 15
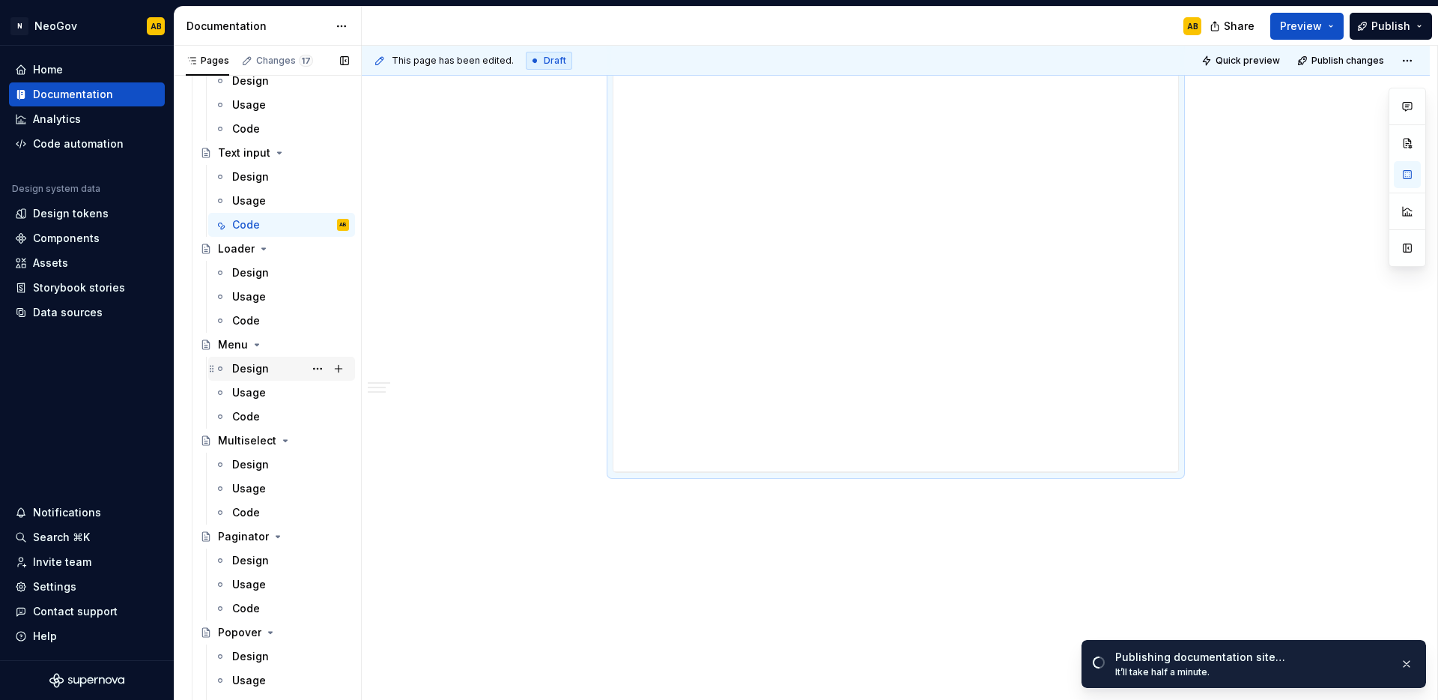
scroll to position [784, 0]
click at [226, 529] on div "Paginator" at bounding box center [243, 534] width 51 height 15
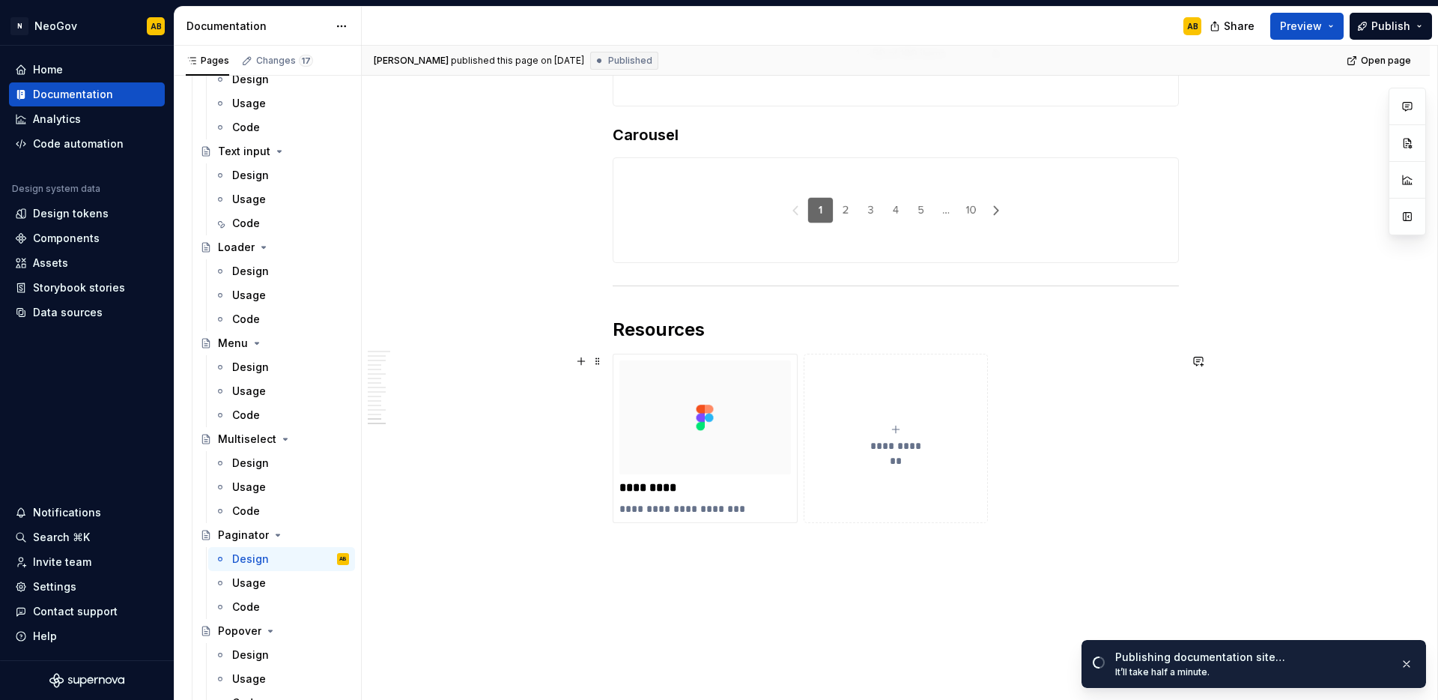
scroll to position [3064, 0]
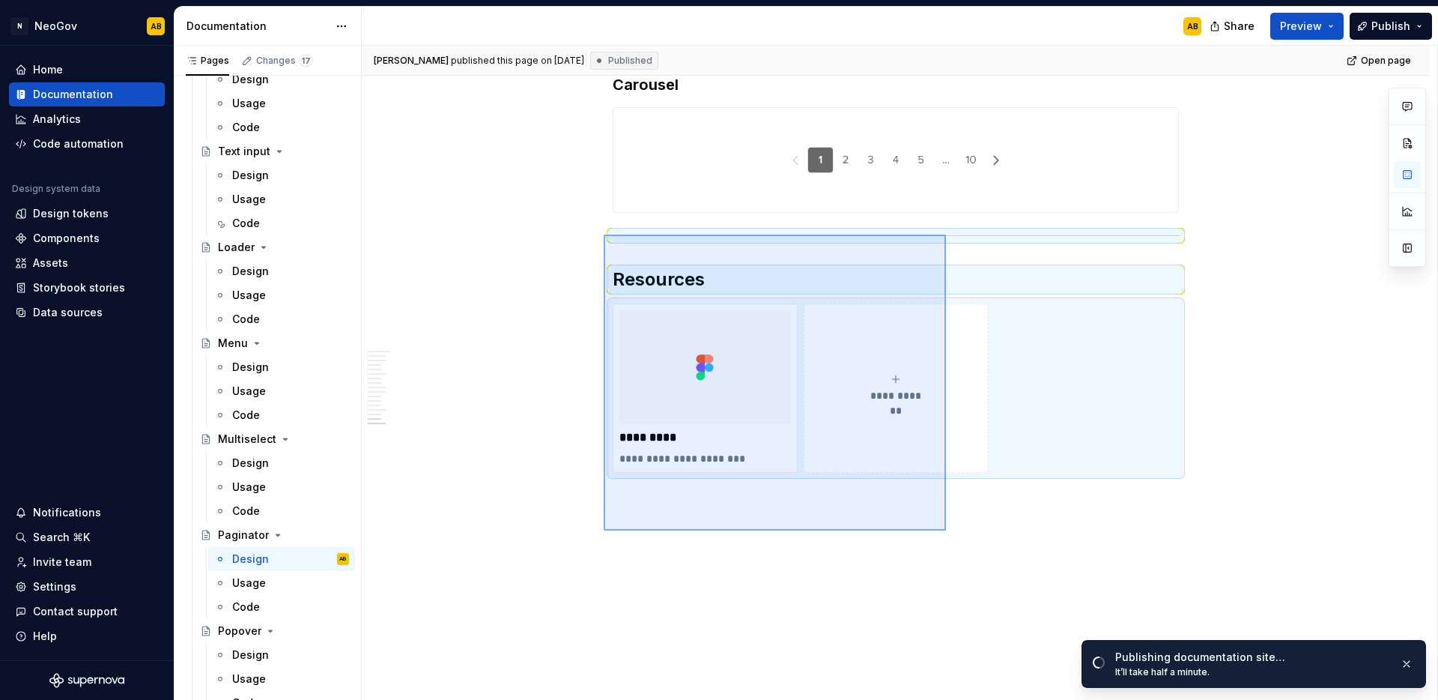
drag, startPoint x: 911, startPoint y: 500, endPoint x: 604, endPoint y: 234, distance: 405.8
click at [604, 234] on div "[PERSON_NAME] published this page on [DATE] Published Open page Paginator Pagin…" at bounding box center [900, 373] width 1076 height 655
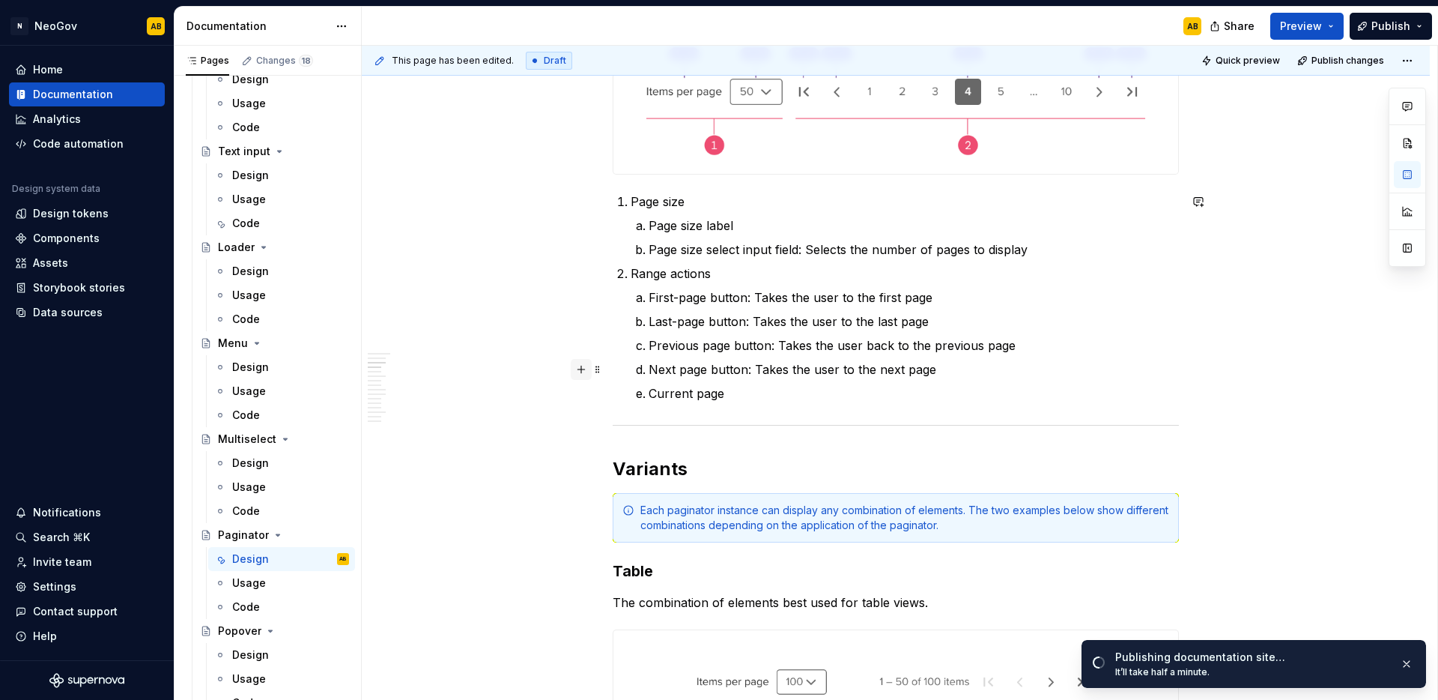
scroll to position [0, 0]
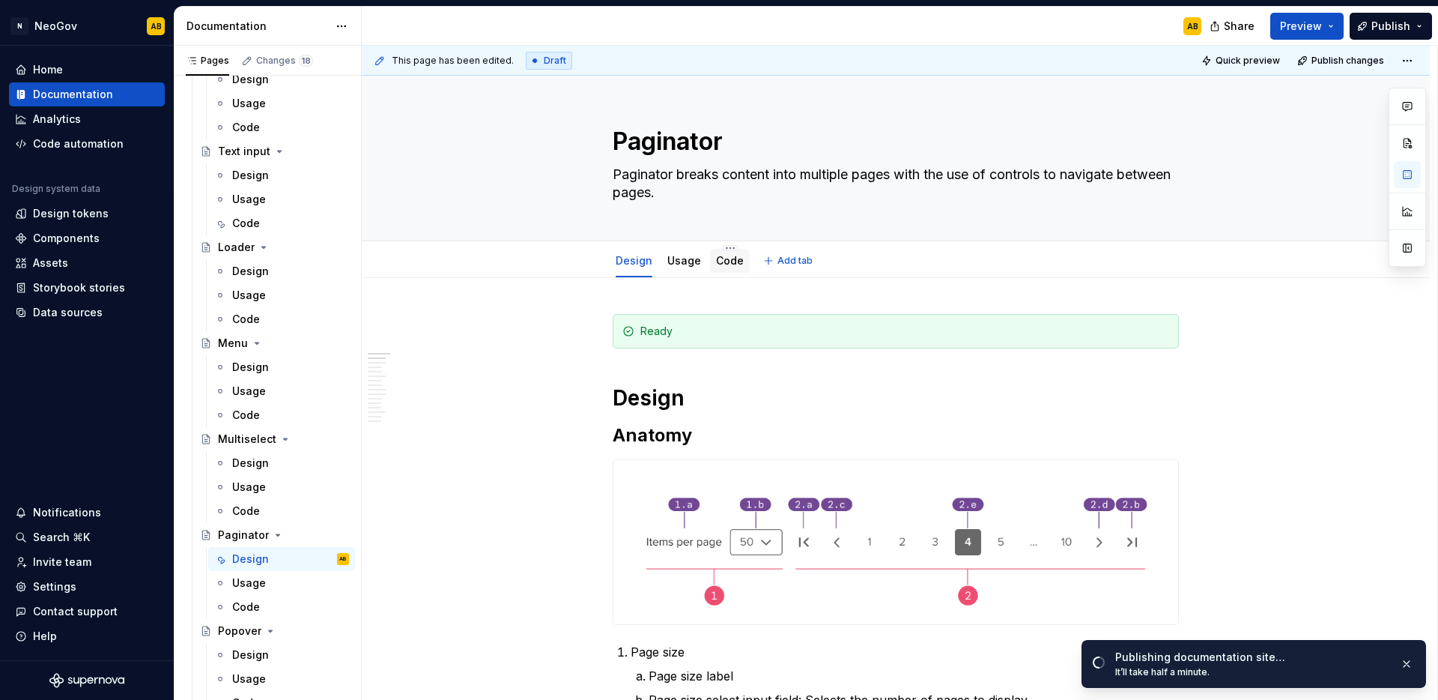
click at [730, 258] on link "Code" at bounding box center [730, 260] width 28 height 13
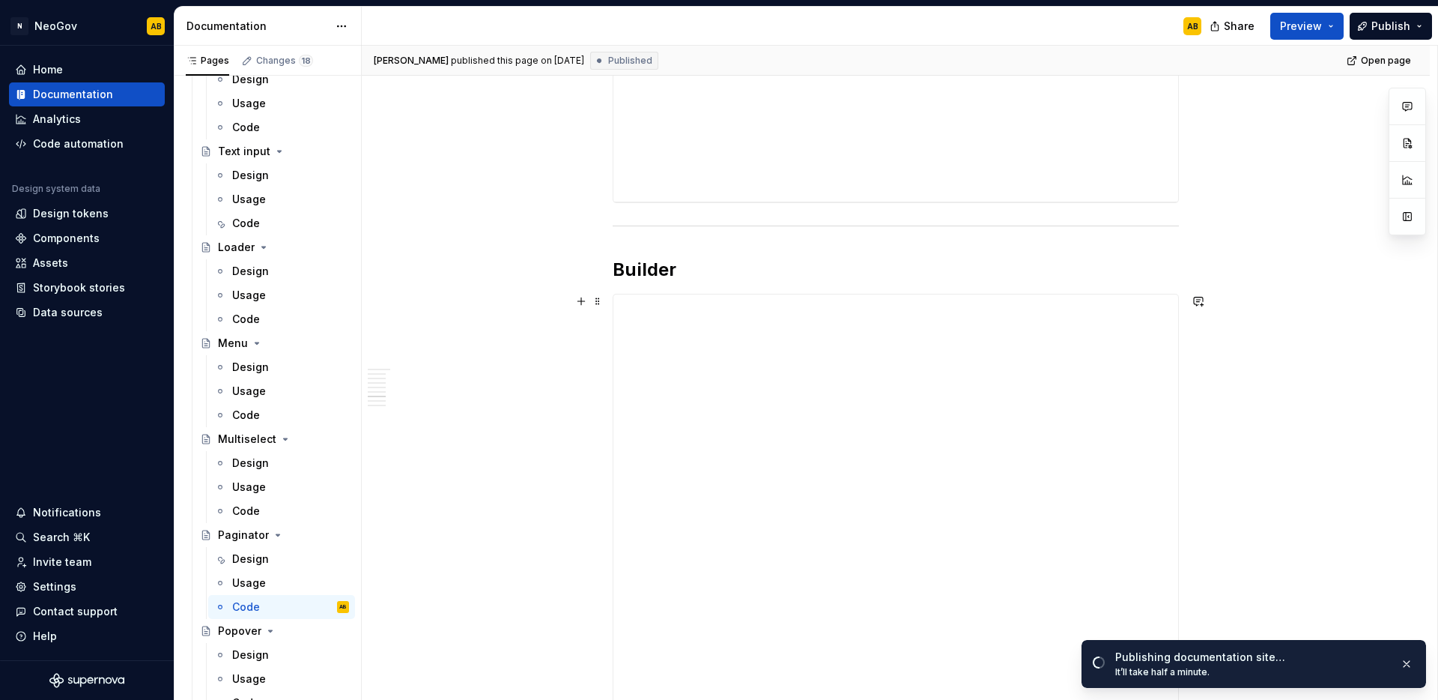
scroll to position [2661, 0]
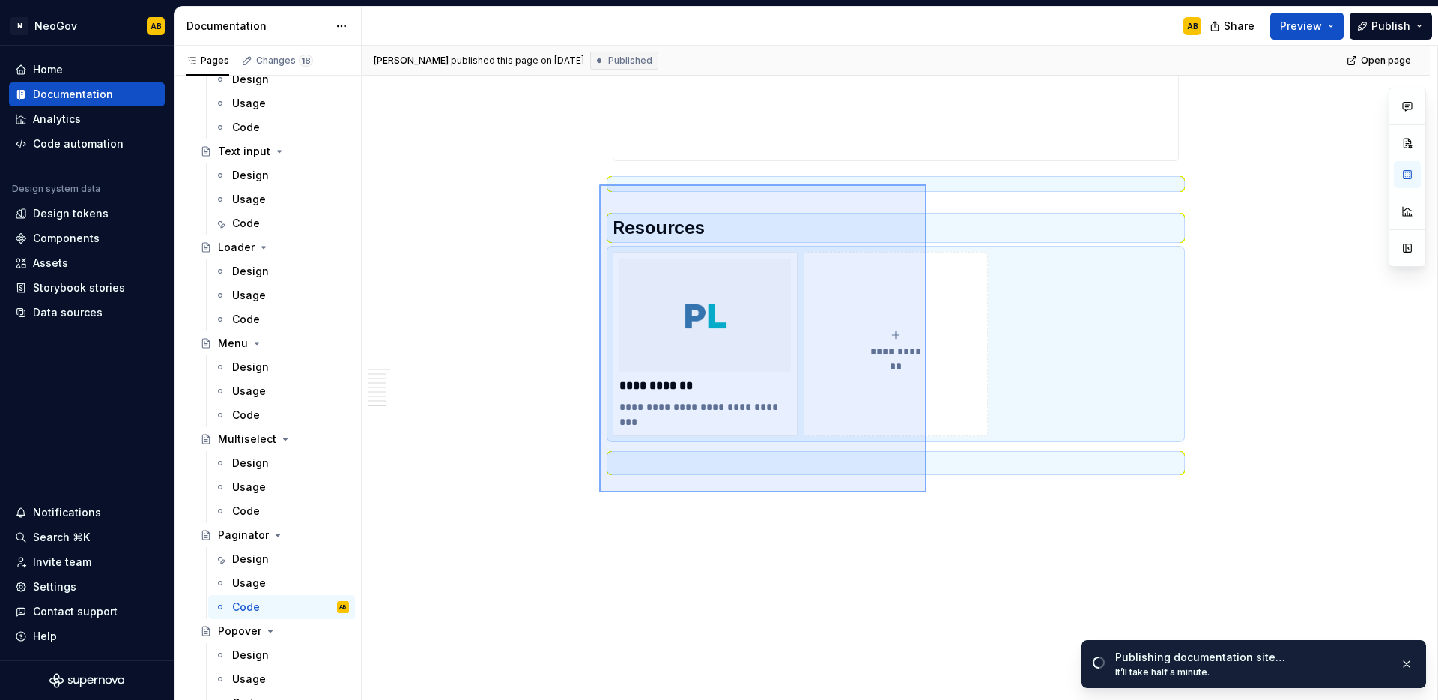
drag, startPoint x: 927, startPoint y: 492, endPoint x: 599, endPoint y: 184, distance: 450.0
click at [599, 184] on div "**********" at bounding box center [900, 373] width 1076 height 655
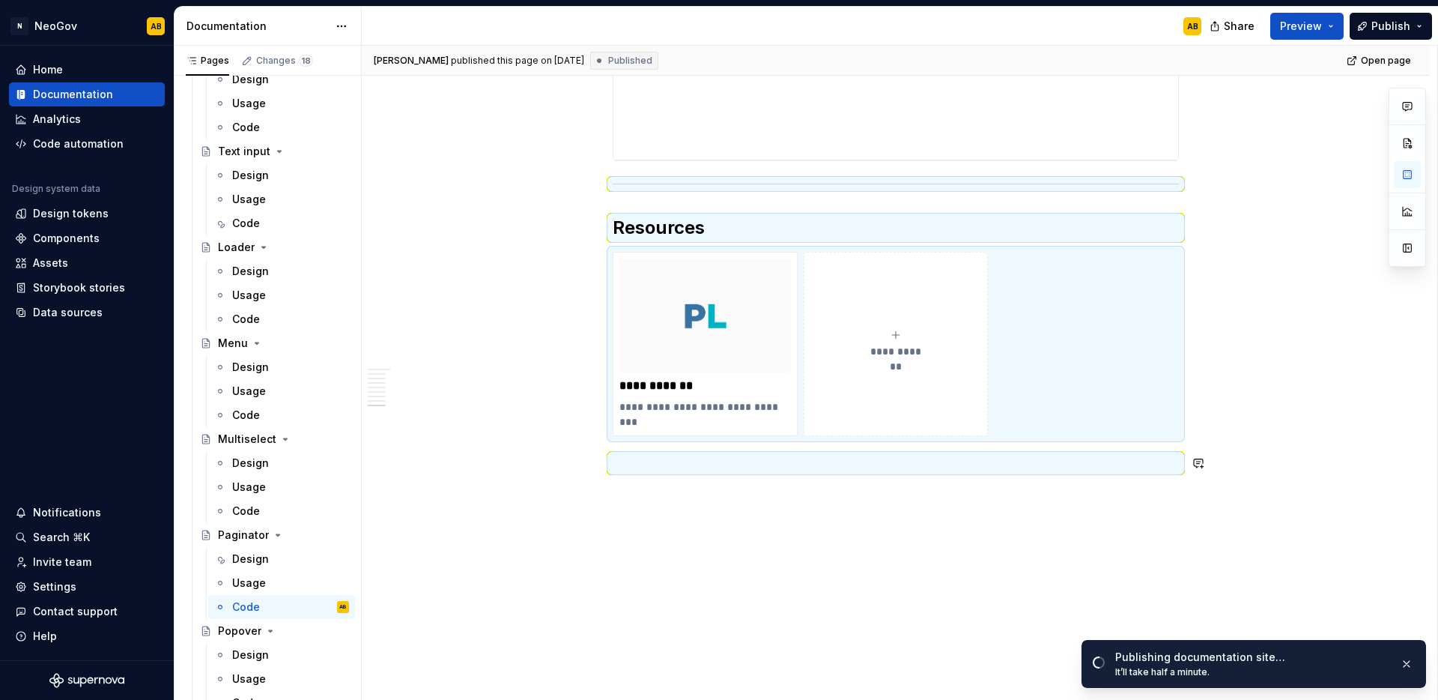
scroll to position [2349, 0]
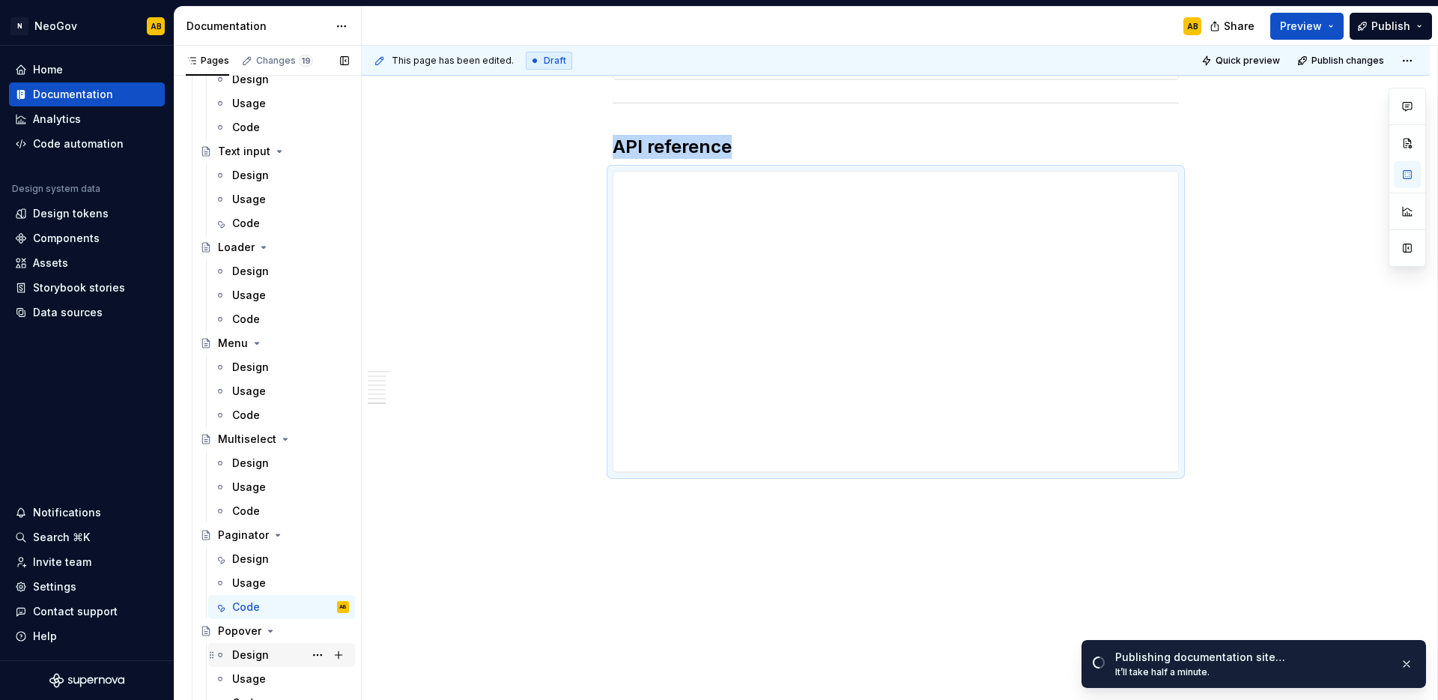
click at [258, 653] on div "Design" at bounding box center [250, 654] width 37 height 15
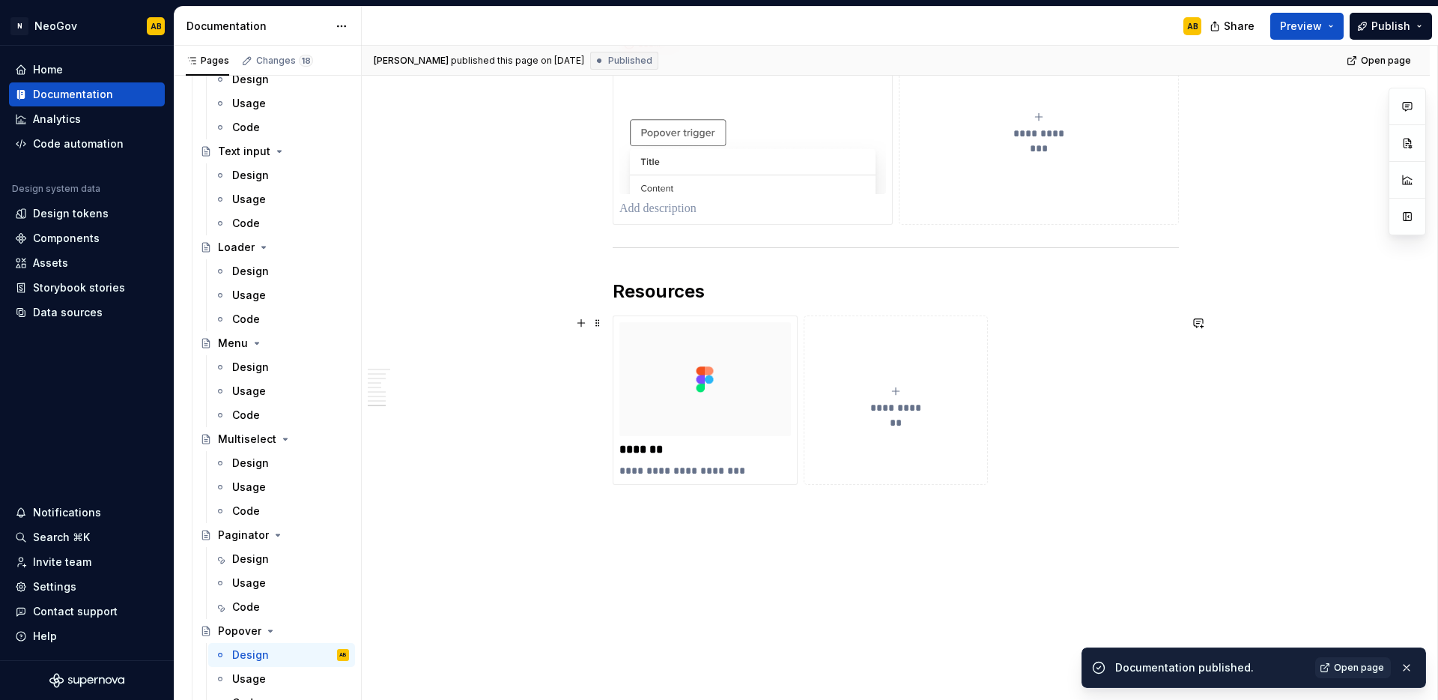
scroll to position [2786, 0]
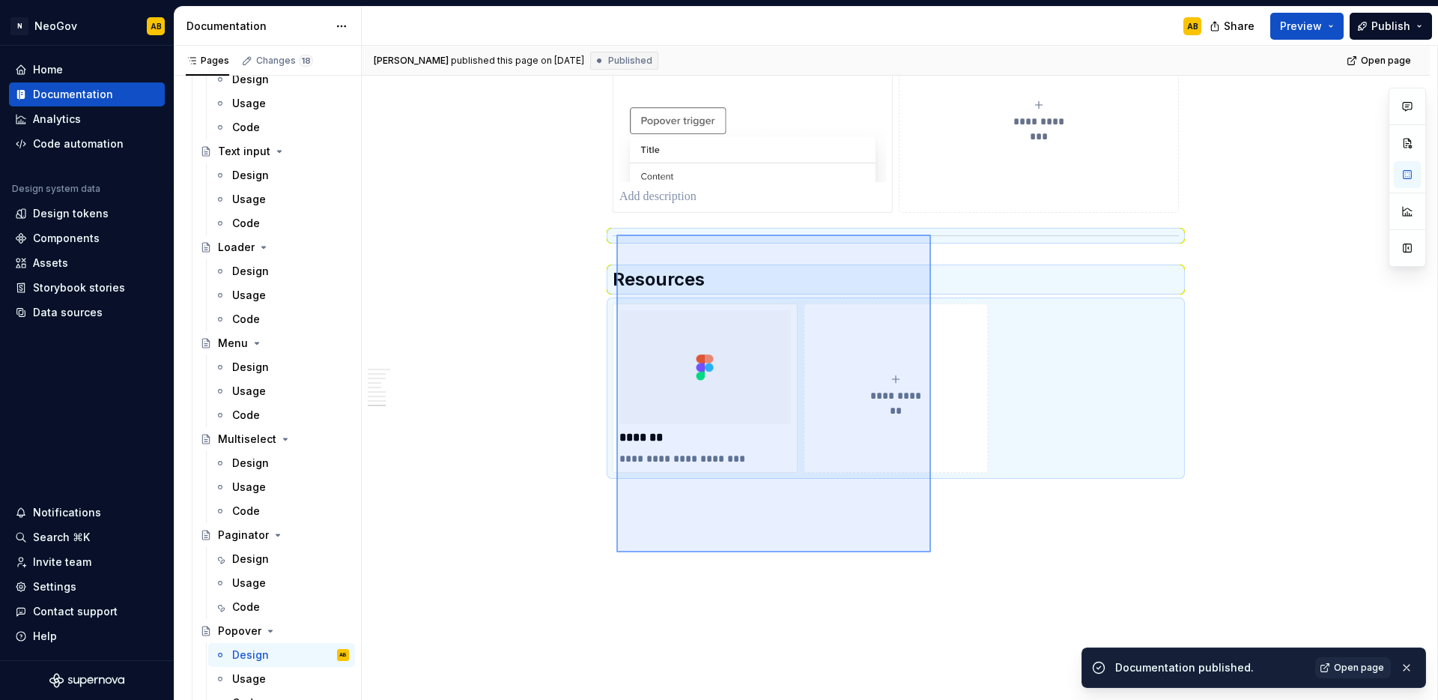
drag, startPoint x: 847, startPoint y: 491, endPoint x: 617, endPoint y: 234, distance: 344.8
click at [617, 234] on div "**********" at bounding box center [900, 373] width 1076 height 655
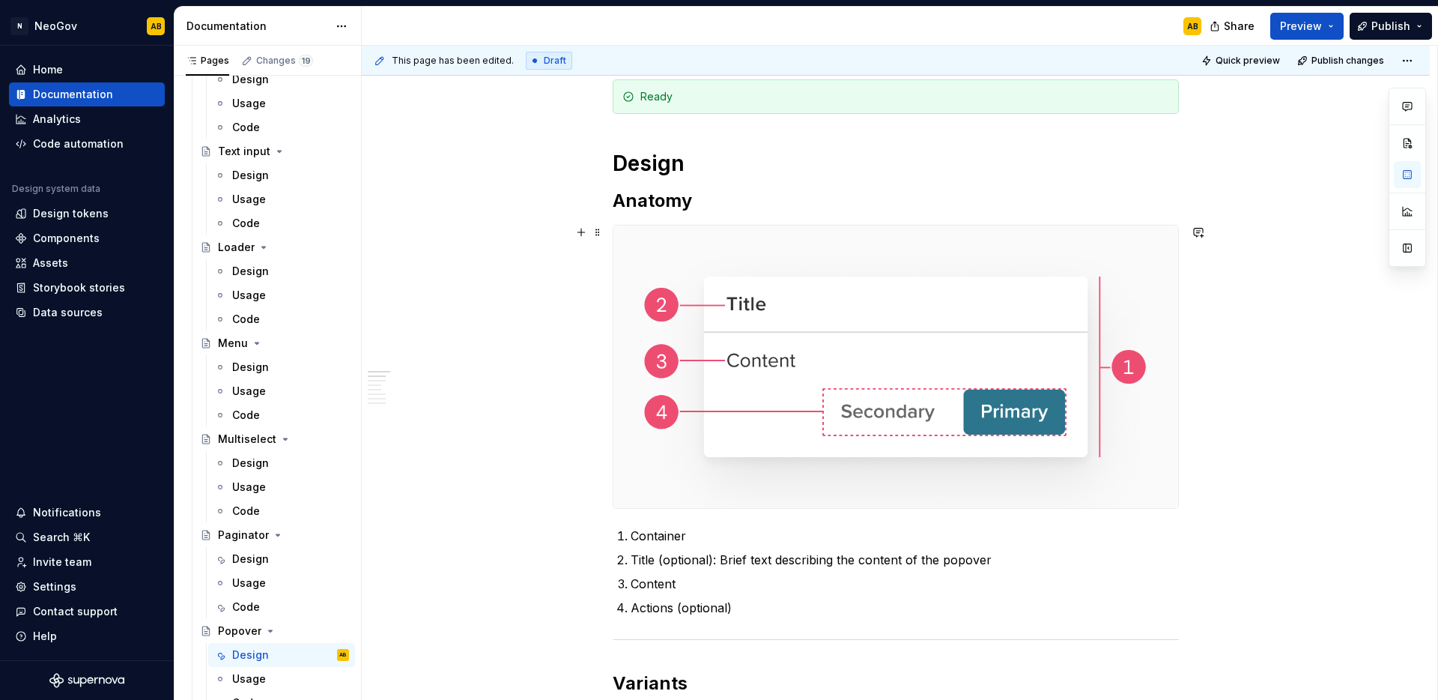
scroll to position [0, 0]
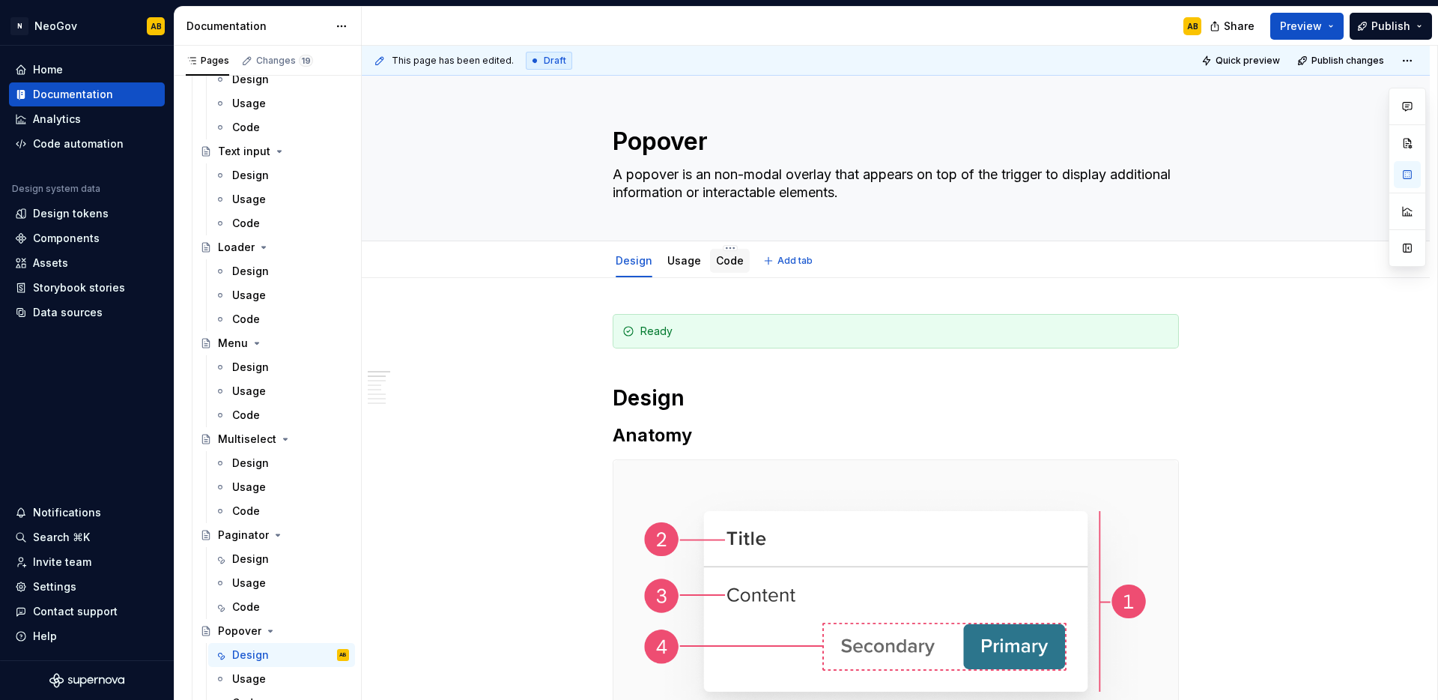
click at [718, 263] on link "Code" at bounding box center [730, 260] width 28 height 13
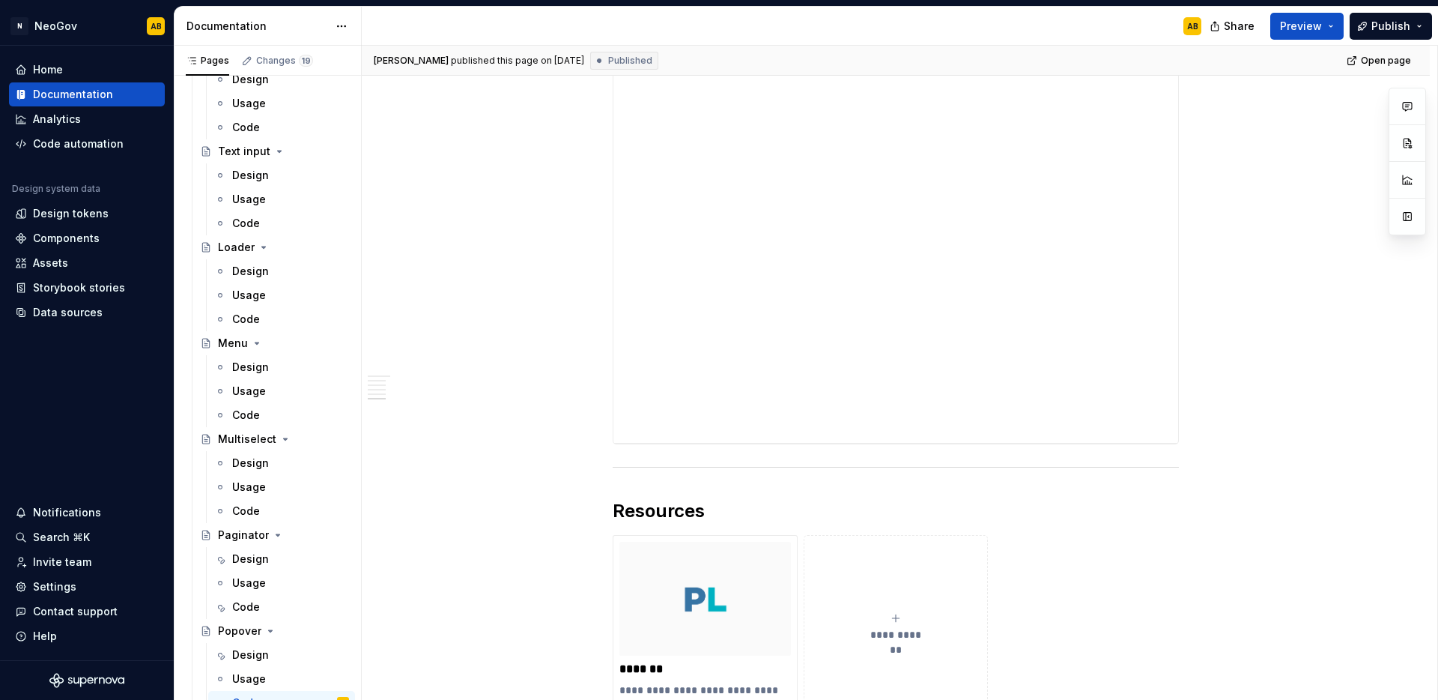
scroll to position [2426, 0]
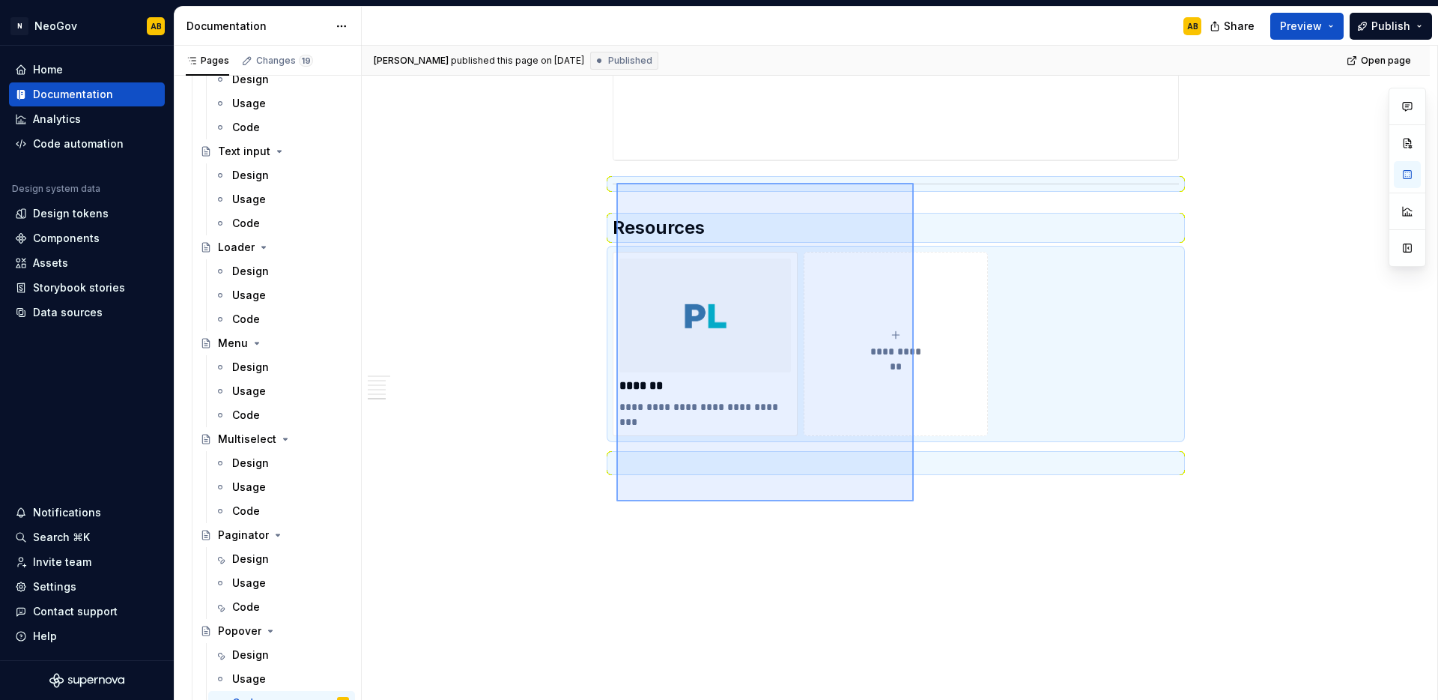
drag, startPoint x: 901, startPoint y: 487, endPoint x: 617, endPoint y: 183, distance: 416.6
click at [617, 183] on div "**********" at bounding box center [900, 373] width 1076 height 655
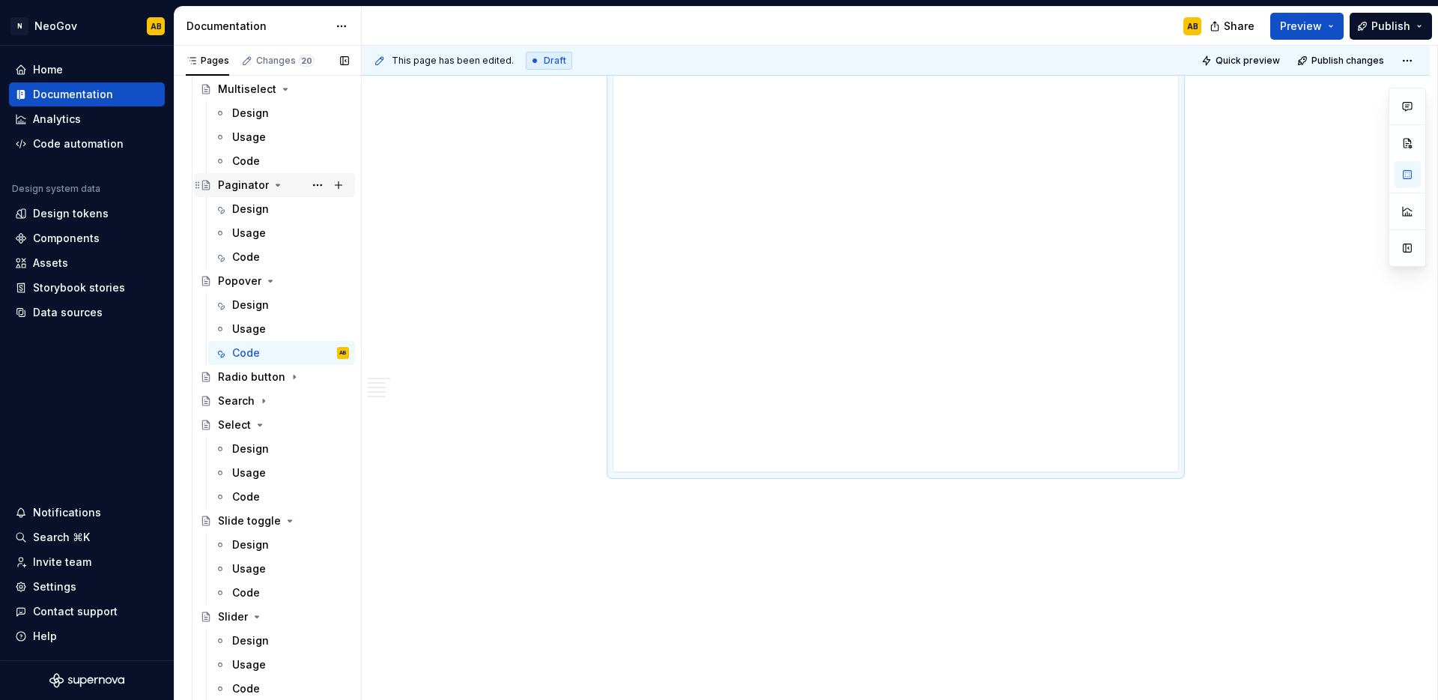
scroll to position [1205, 0]
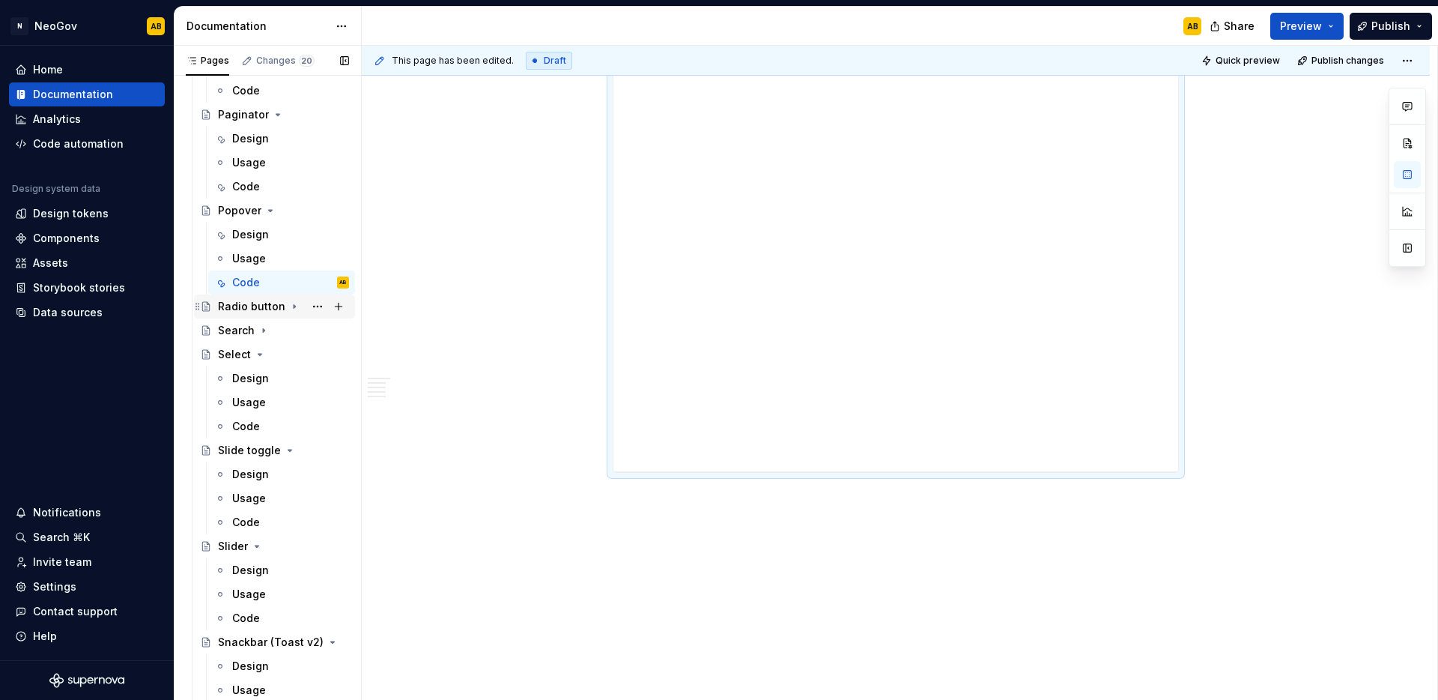
click at [288, 305] on icon "Page tree" at bounding box center [294, 306] width 12 height 12
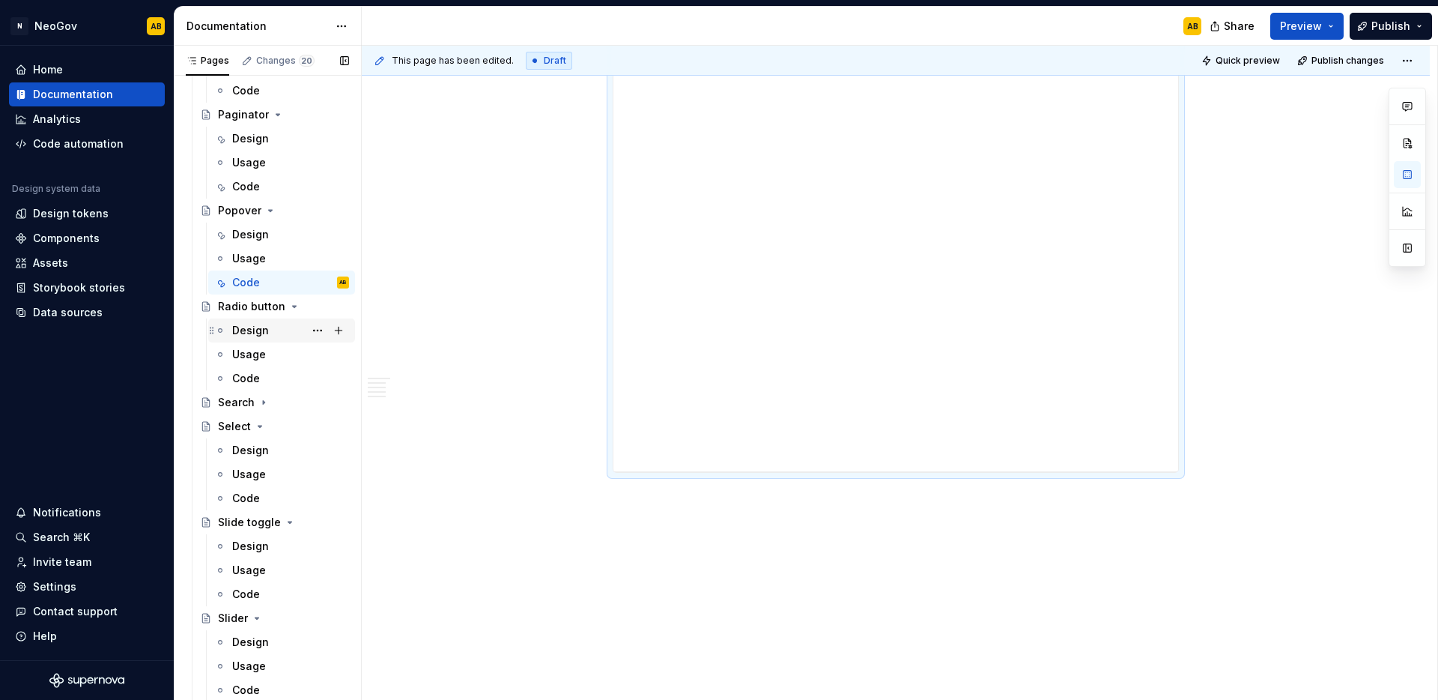
click at [269, 329] on div "Design" at bounding box center [290, 330] width 117 height 21
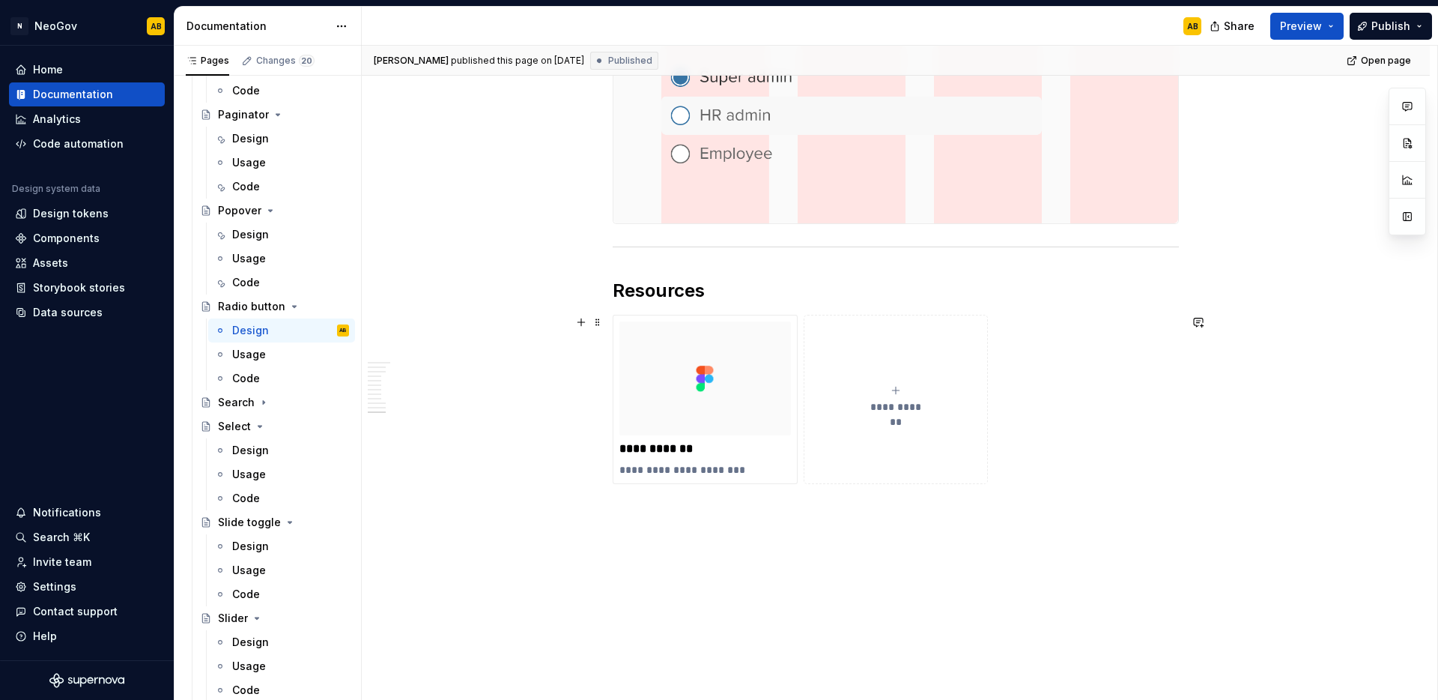
scroll to position [2916, 0]
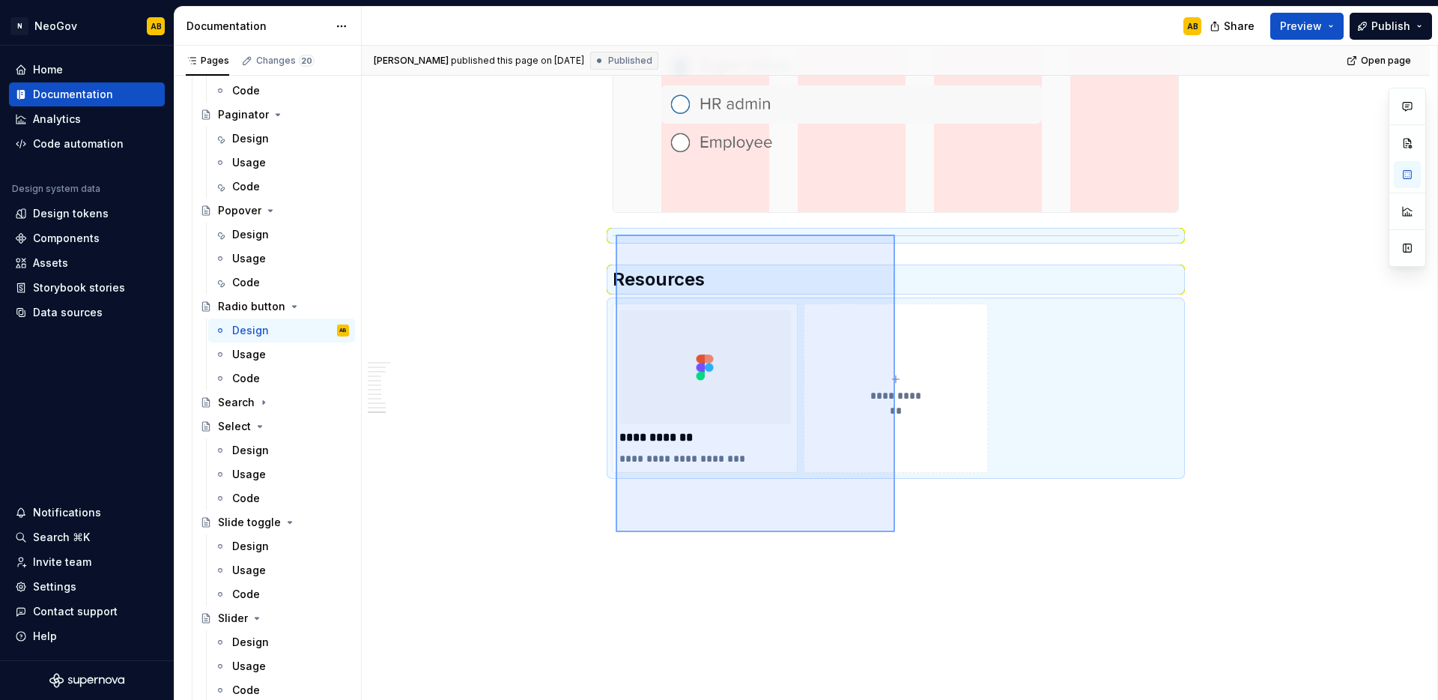
drag, startPoint x: 796, startPoint y: 434, endPoint x: 616, endPoint y: 234, distance: 268.9
click at [616, 234] on div "[PERSON_NAME] published this page on [DATE] Published Open page Radio button A …" at bounding box center [900, 373] width 1076 height 655
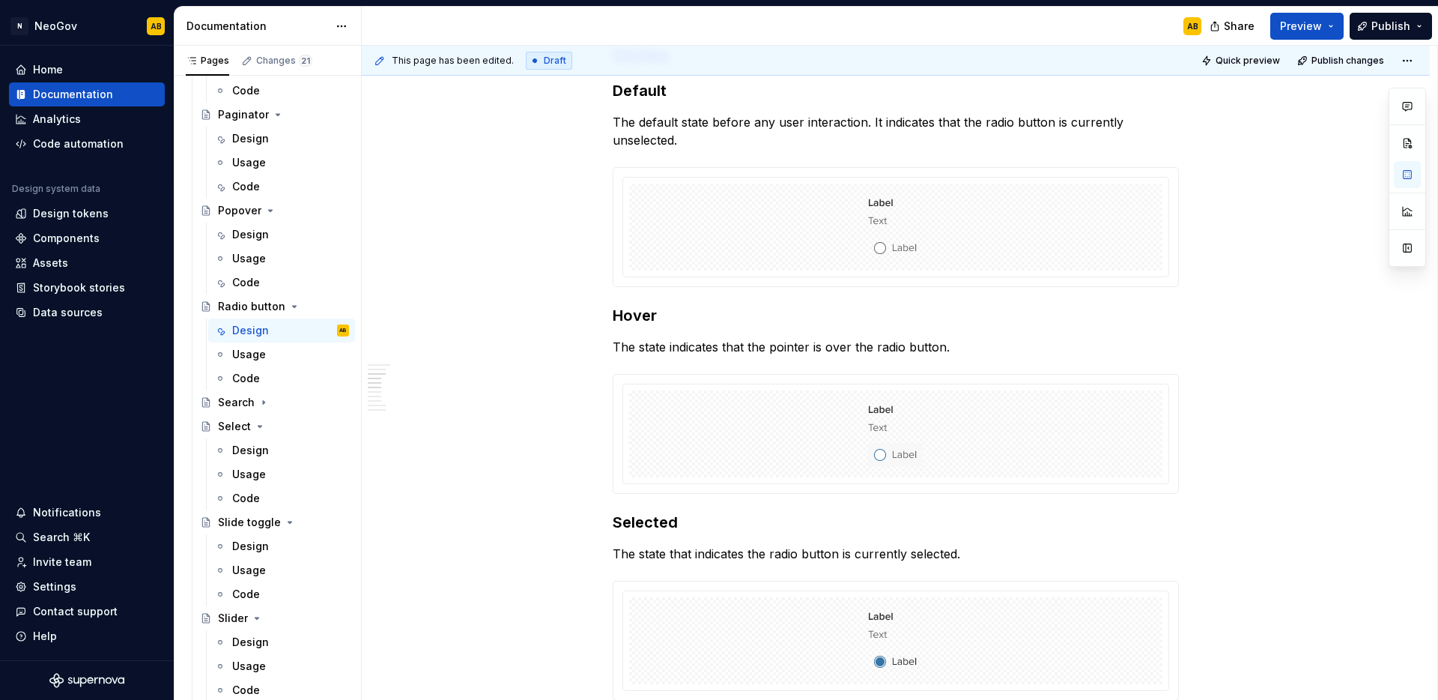
scroll to position [0, 0]
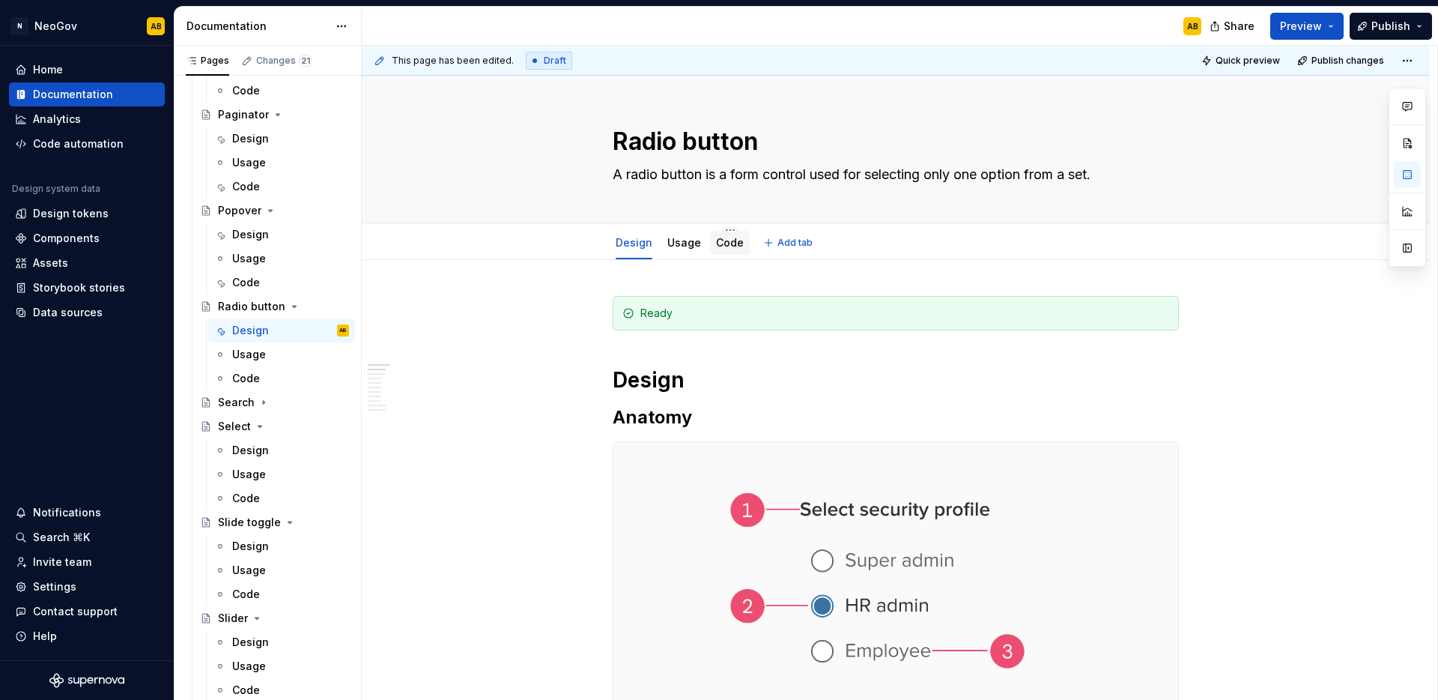
click at [727, 252] on div "Code" at bounding box center [730, 243] width 40 height 24
click at [729, 251] on div "Code" at bounding box center [730, 243] width 28 height 18
click at [724, 246] on link "Code" at bounding box center [730, 242] width 28 height 13
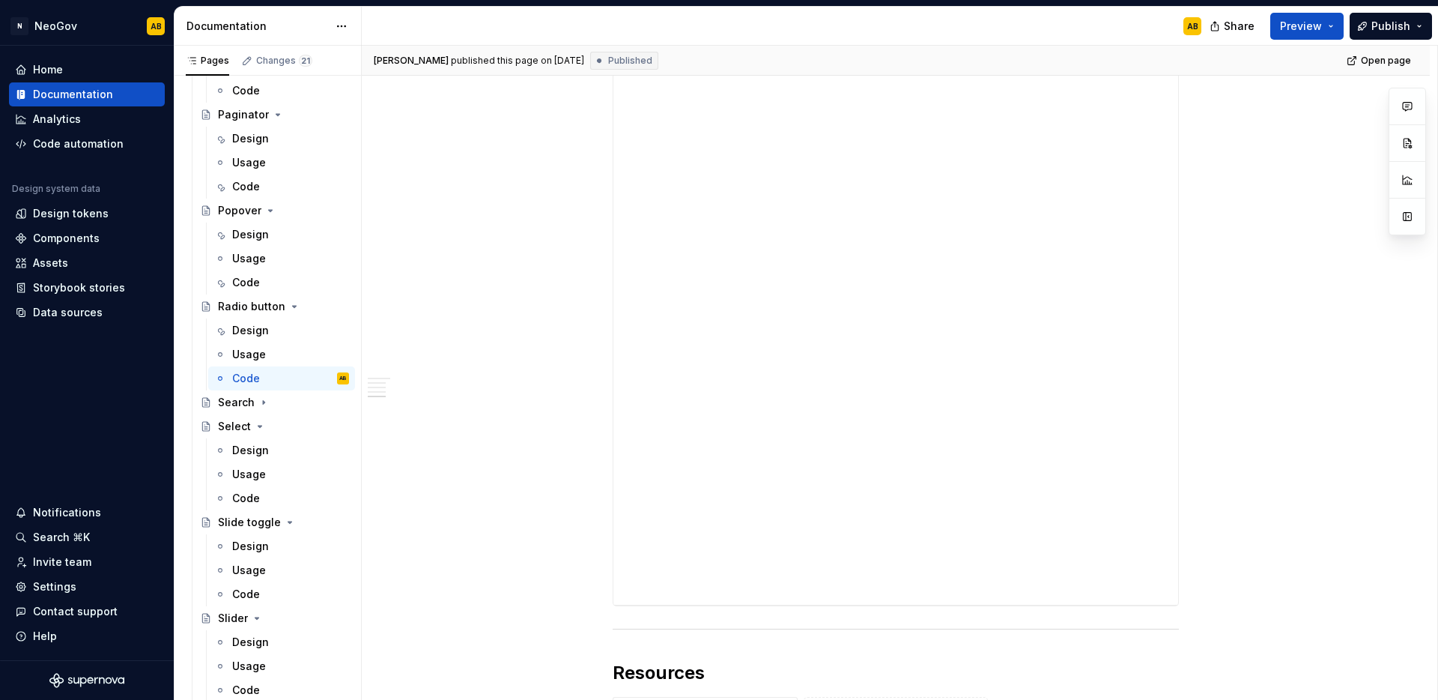
scroll to position [2242, 0]
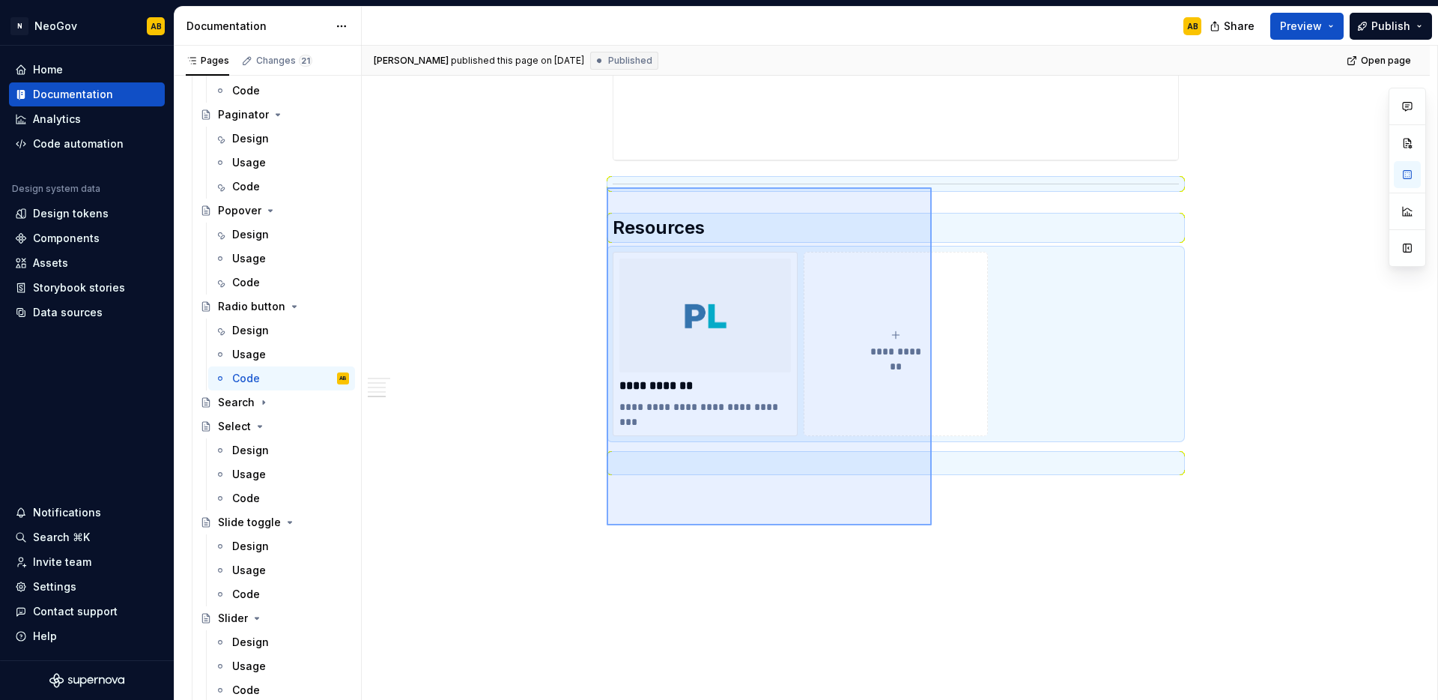
drag, startPoint x: 932, startPoint y: 525, endPoint x: 607, endPoint y: 187, distance: 469.5
click at [607, 187] on div "**********" at bounding box center [900, 373] width 1076 height 655
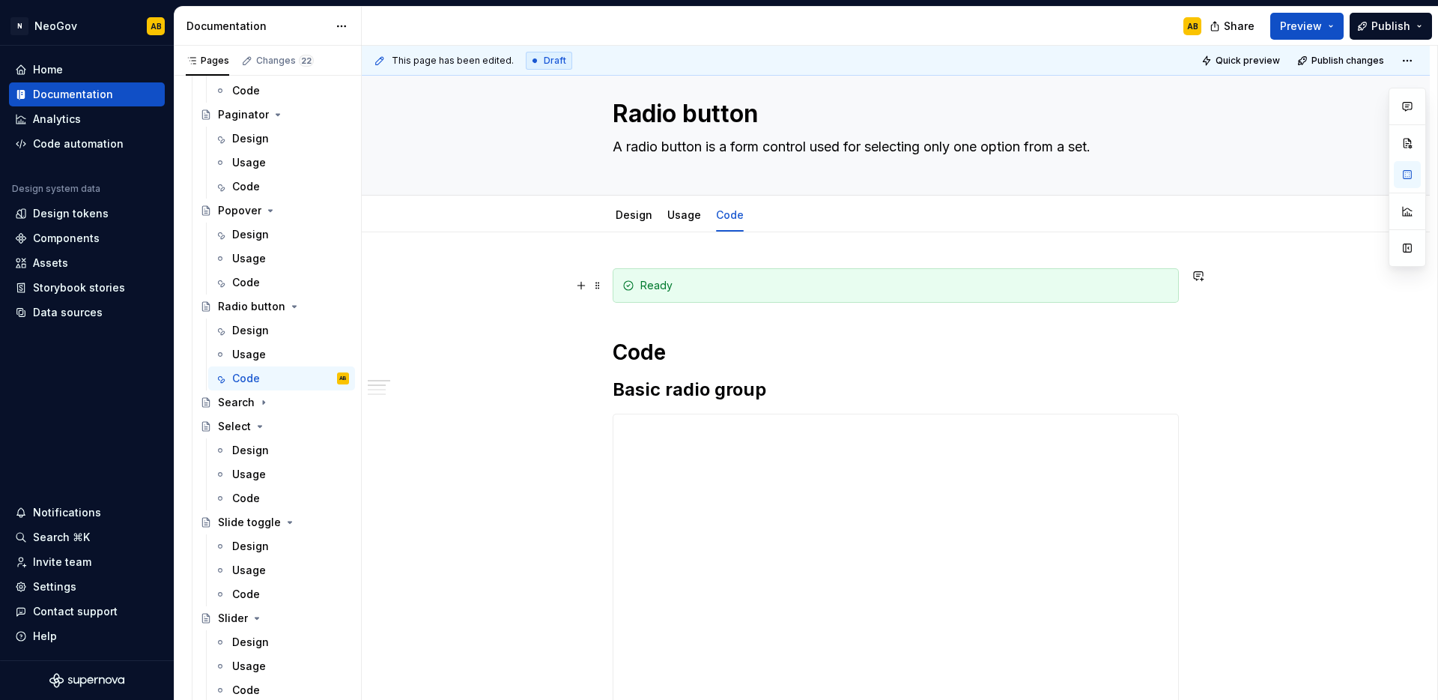
scroll to position [0, 0]
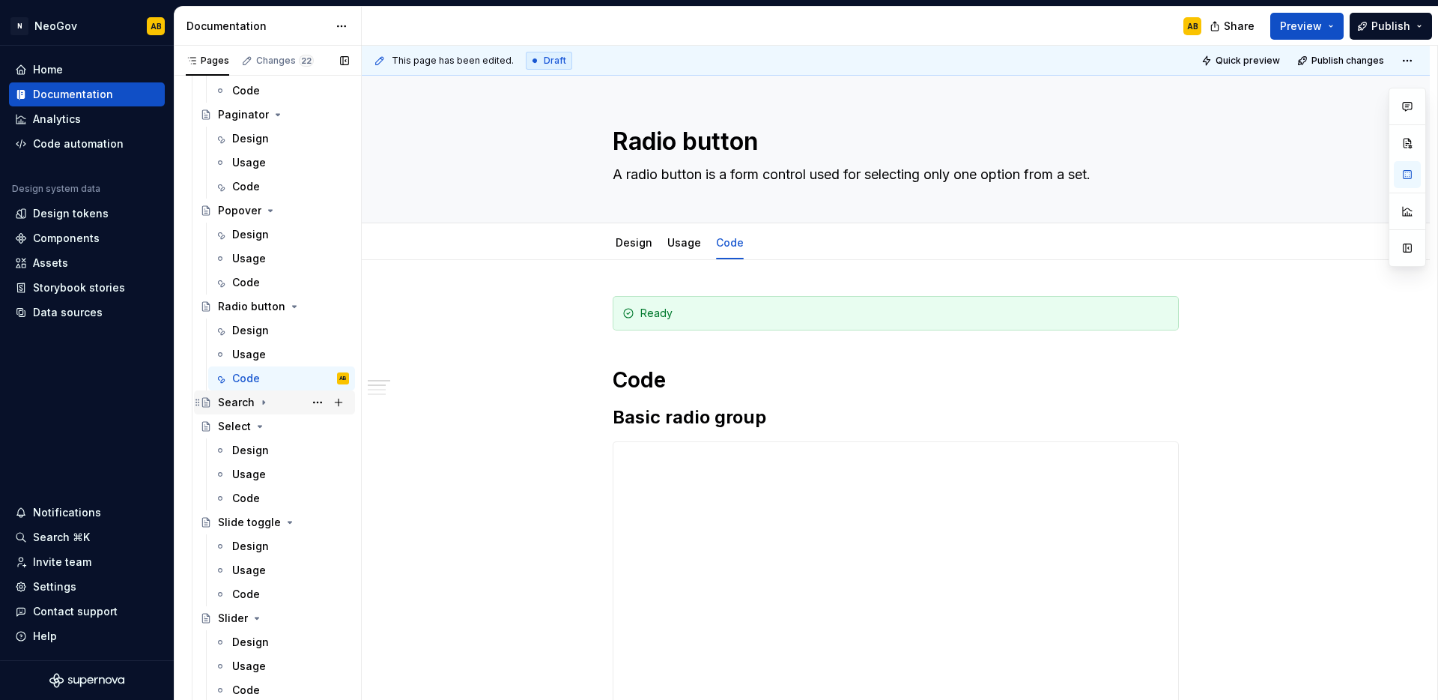
click at [262, 404] on icon "Page tree" at bounding box center [264, 402] width 12 height 12
click at [255, 421] on div "Design" at bounding box center [250, 426] width 37 height 15
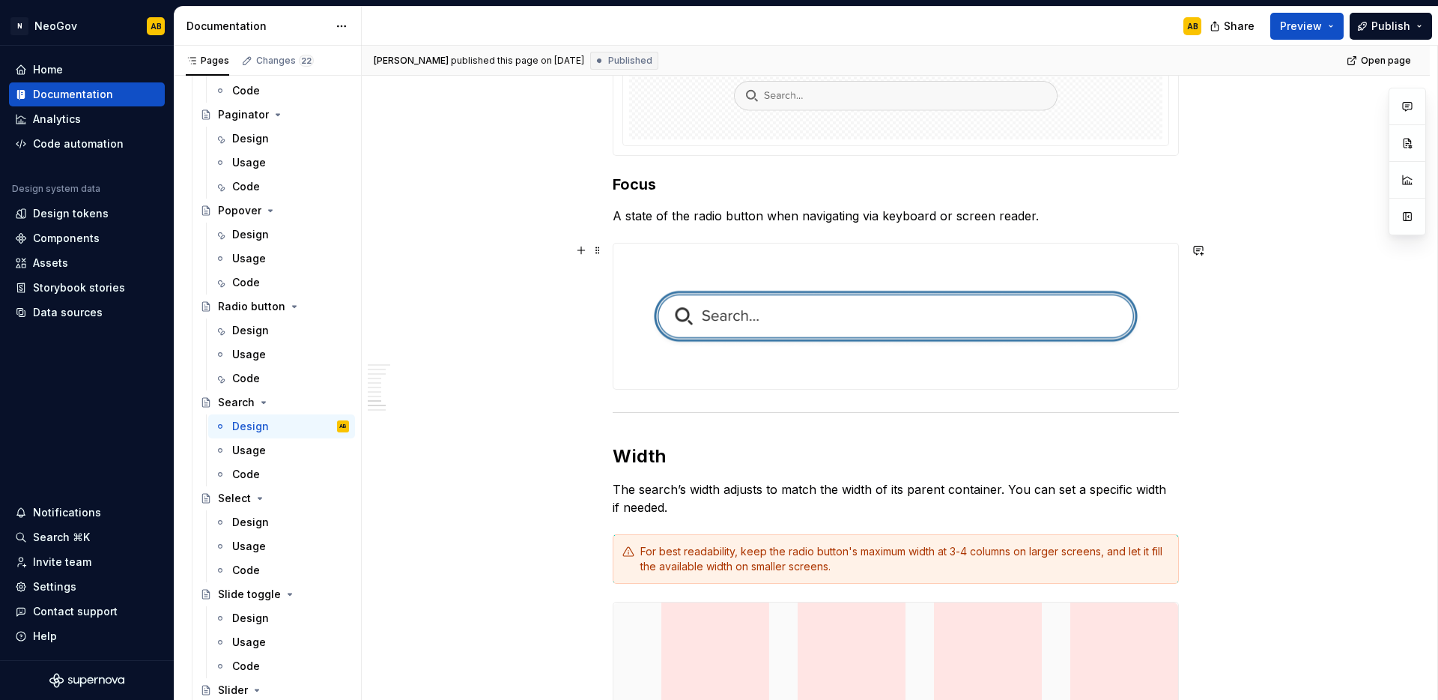
scroll to position [2598, 0]
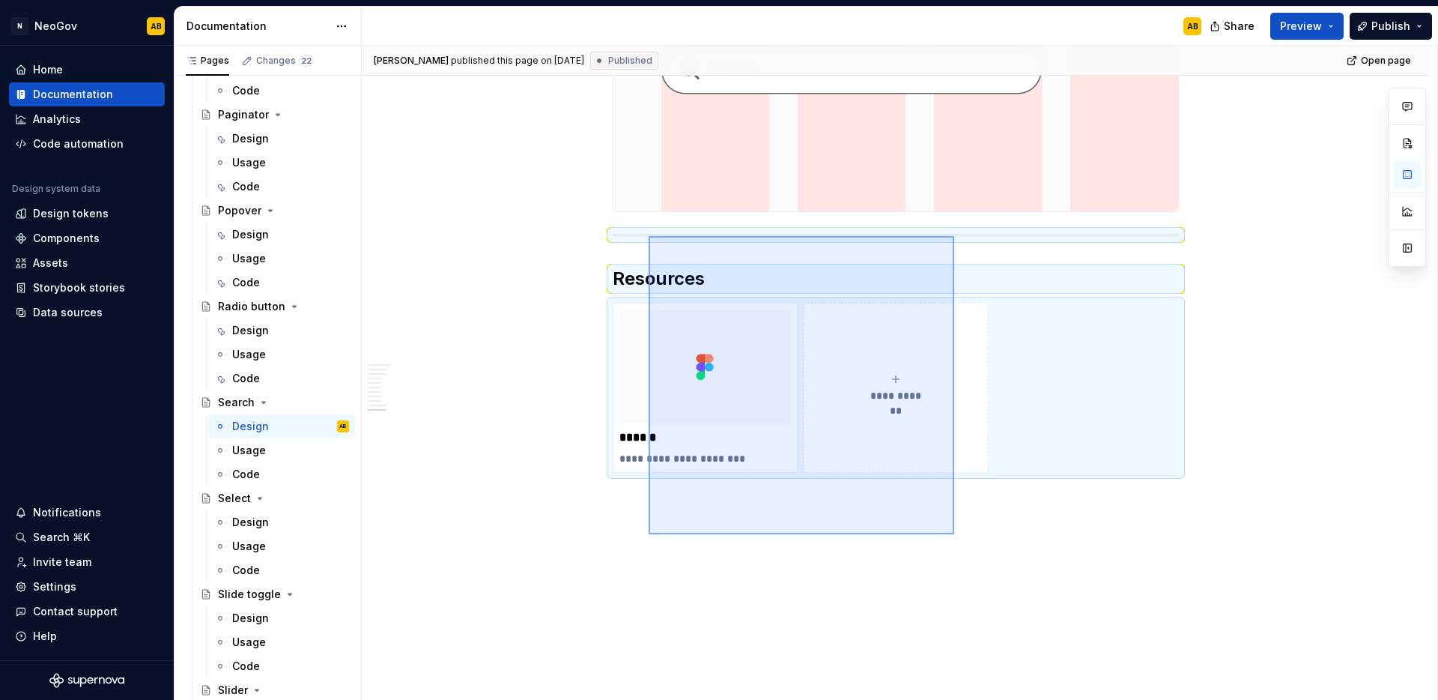
drag, startPoint x: 859, startPoint y: 437, endPoint x: 649, endPoint y: 236, distance: 290.4
click at [649, 236] on div "[PERSON_NAME] published this page on [DATE] Published Open page Search A search…" at bounding box center [900, 373] width 1076 height 655
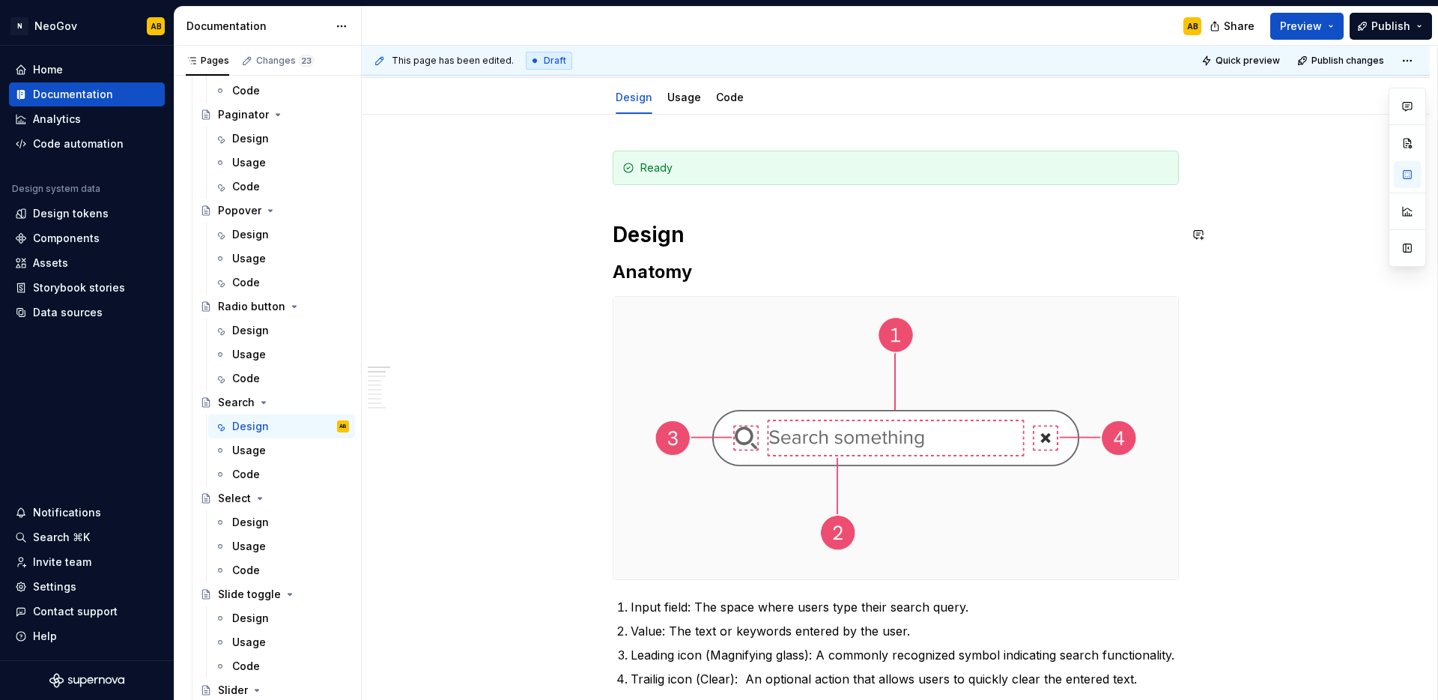
scroll to position [0, 0]
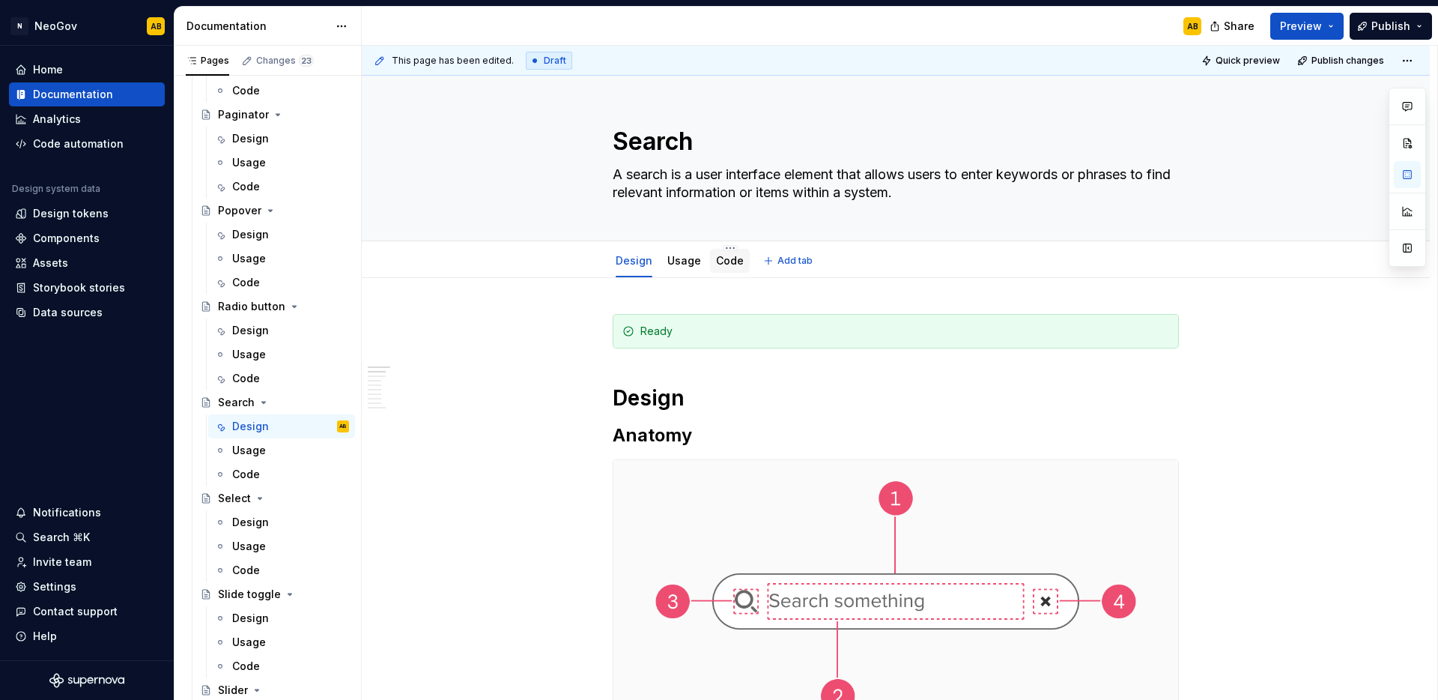
click at [736, 263] on link "Code" at bounding box center [730, 260] width 28 height 13
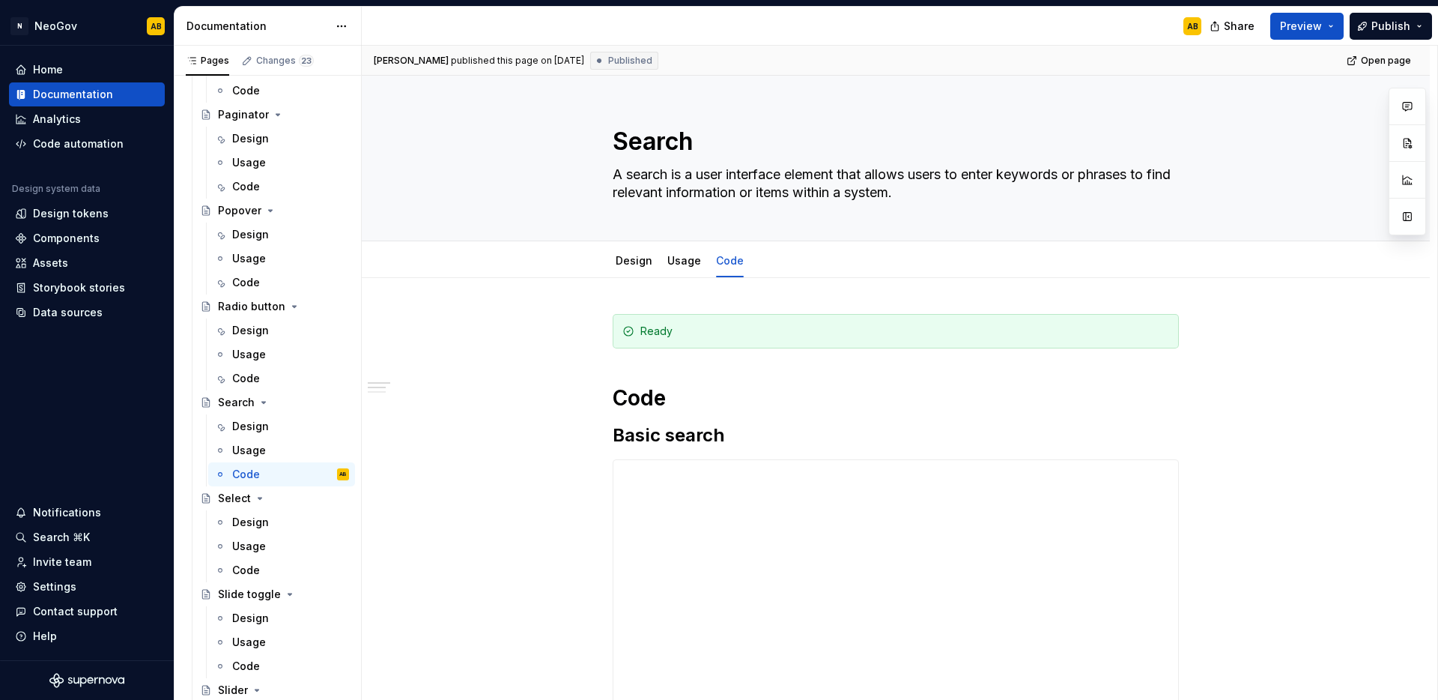
scroll to position [616, 0]
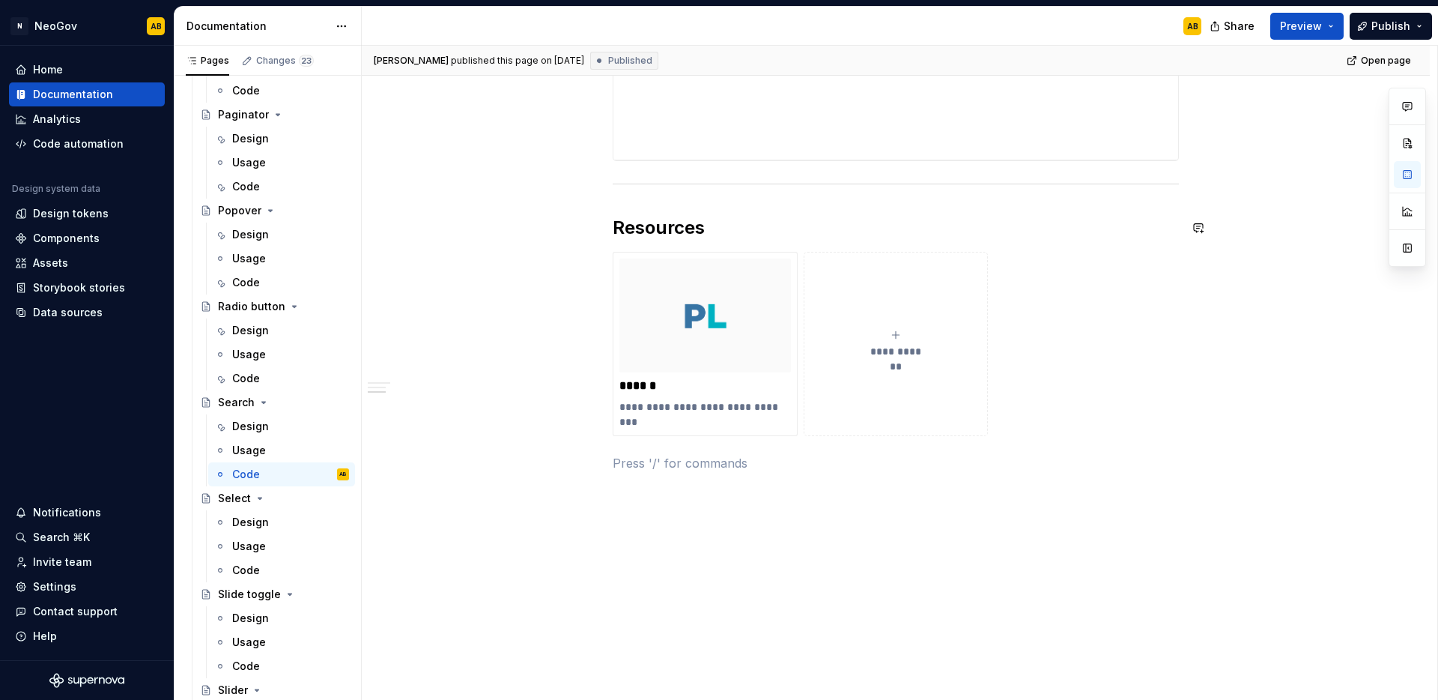
drag, startPoint x: 957, startPoint y: 480, endPoint x: 635, endPoint y: 188, distance: 434.9
click at [635, 188] on div "**********" at bounding box center [896, 94] width 566 height 792
drag, startPoint x: 952, startPoint y: 524, endPoint x: 1016, endPoint y: 546, distance: 67.3
click at [951, 524] on div "**********" at bounding box center [900, 373] width 1076 height 655
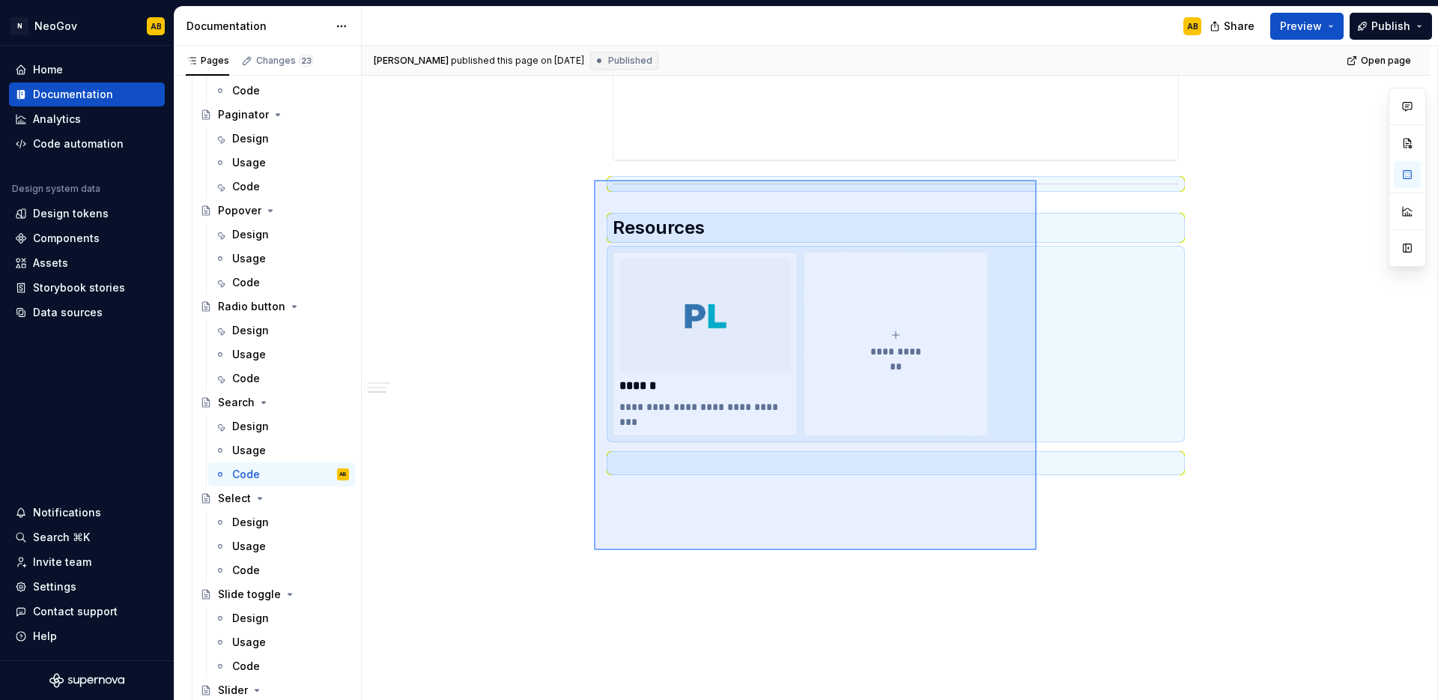
drag, startPoint x: 1037, startPoint y: 550, endPoint x: 594, endPoint y: 180, distance: 577.1
click at [594, 180] on div "**********" at bounding box center [900, 373] width 1076 height 655
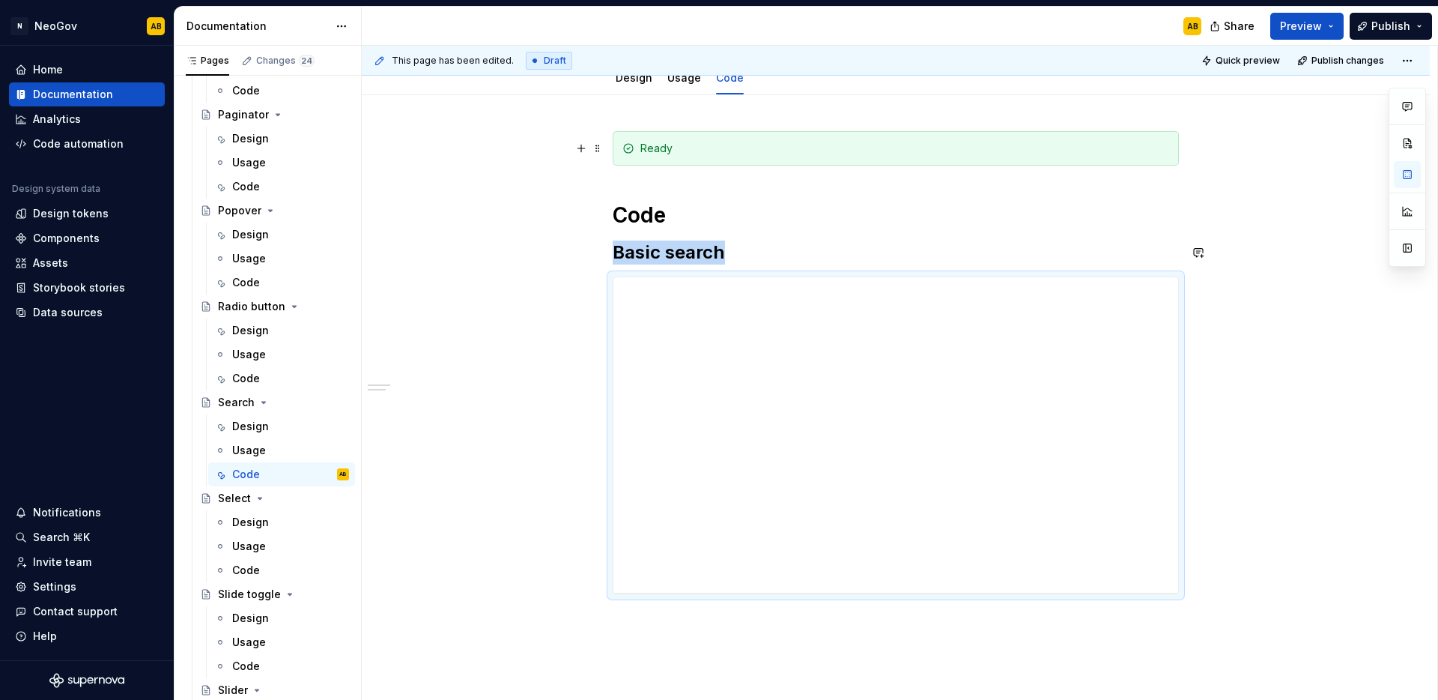
scroll to position [0, 0]
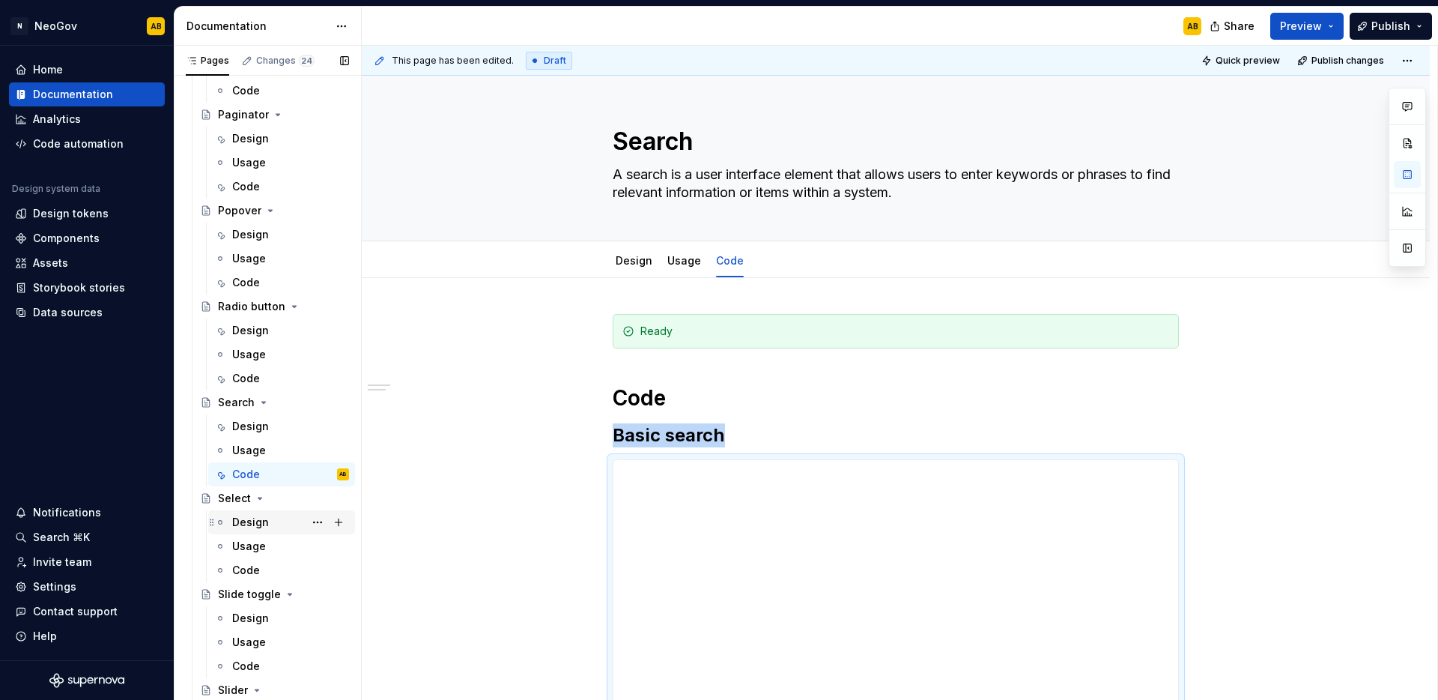
click at [252, 527] on div "Design" at bounding box center [250, 522] width 37 height 15
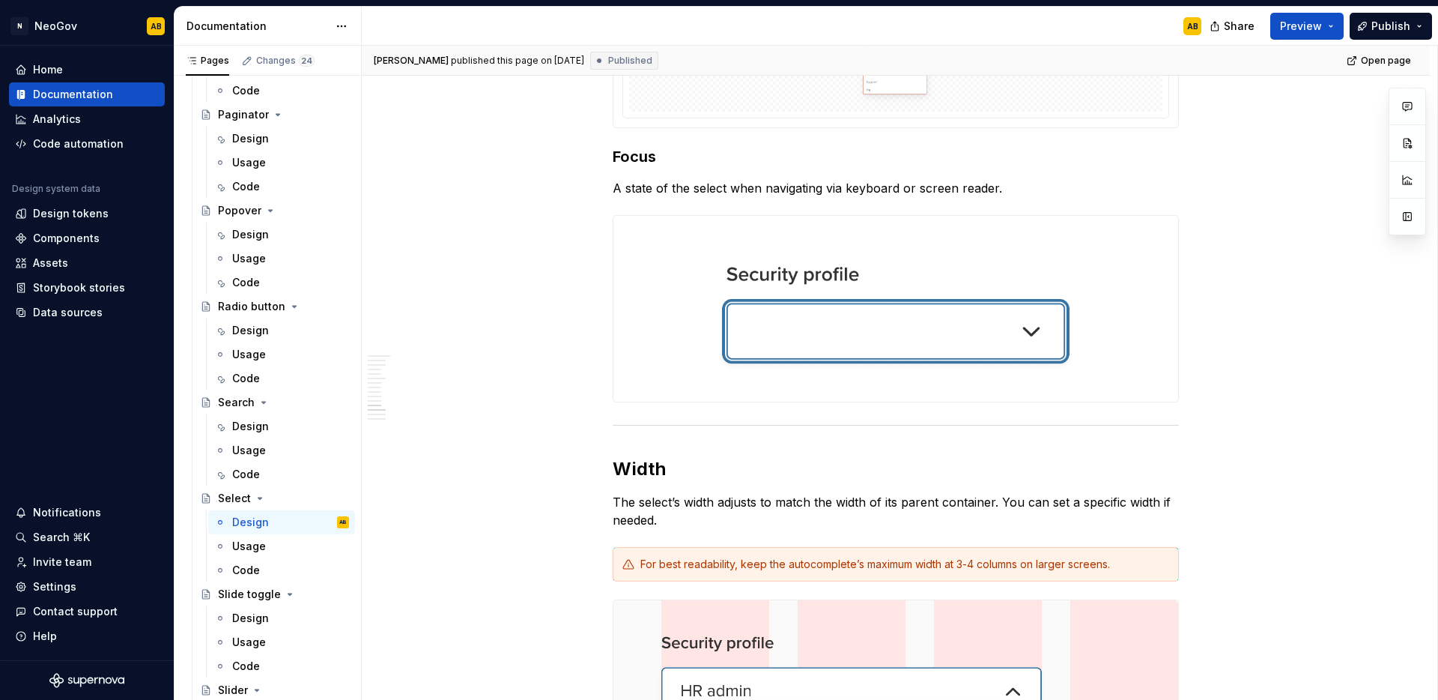
scroll to position [4582, 0]
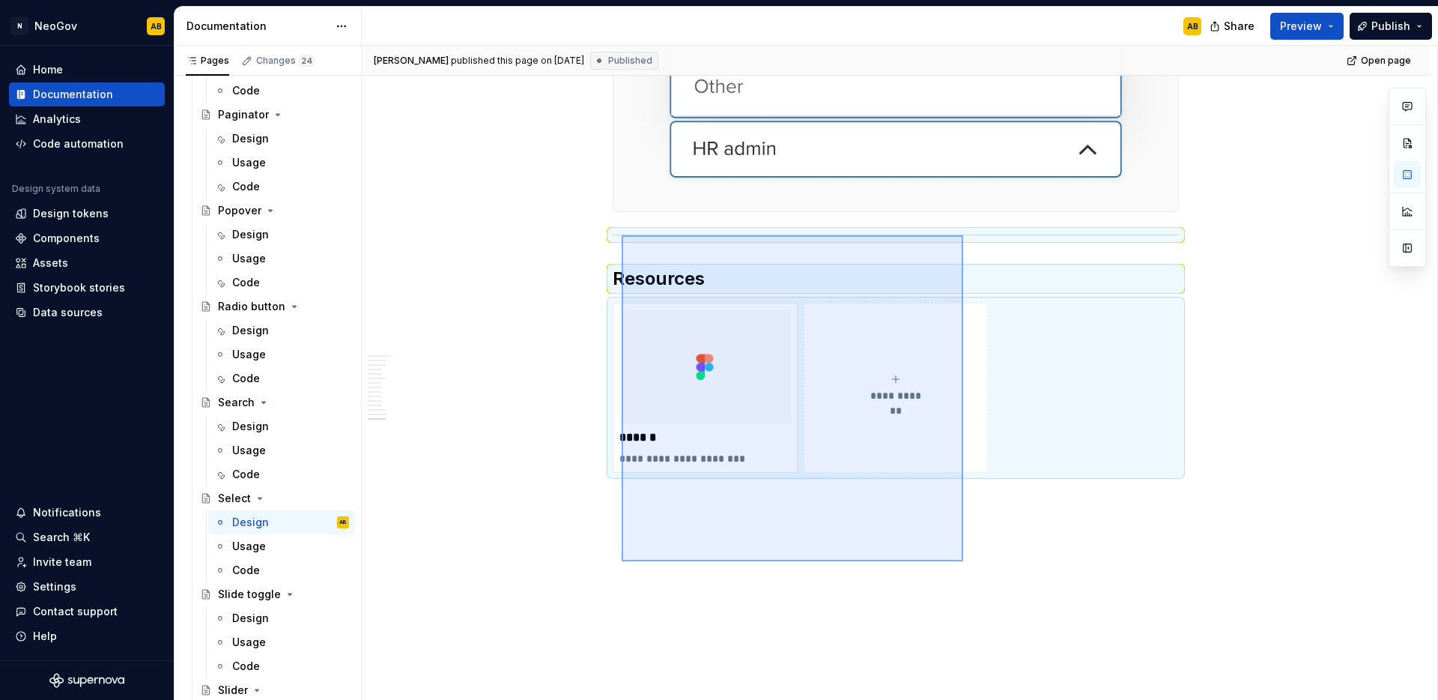
drag, startPoint x: 963, startPoint y: 561, endPoint x: 622, endPoint y: 235, distance: 472.1
click at [622, 235] on div "[PERSON_NAME] published this page on [DATE] Published Open page Select A select…" at bounding box center [900, 373] width 1076 height 655
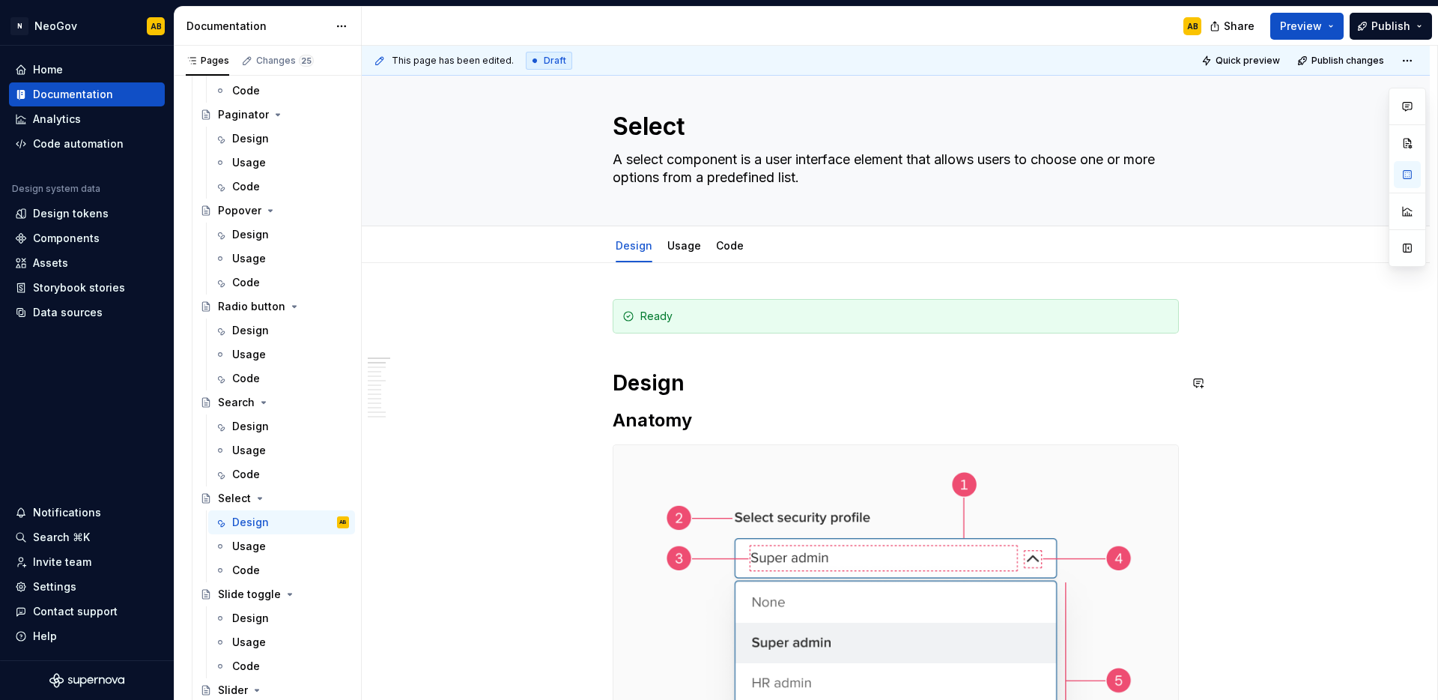
scroll to position [0, 0]
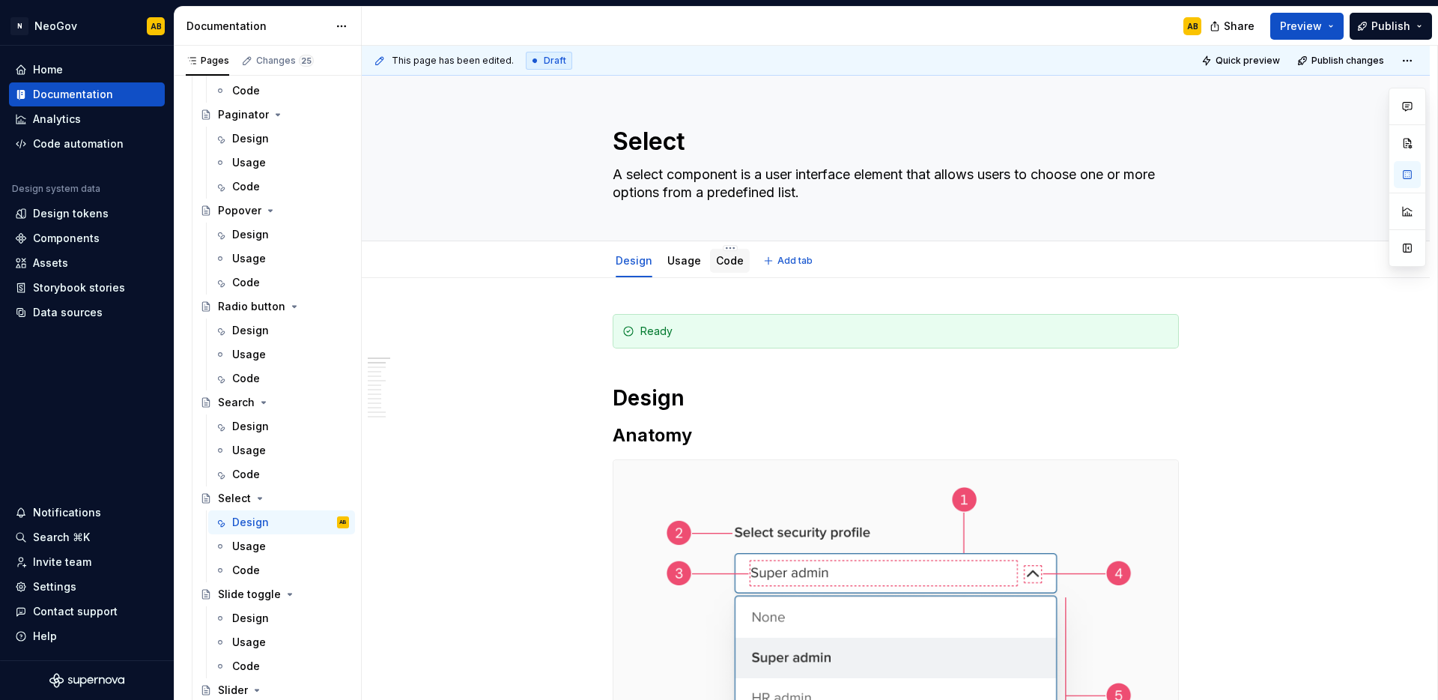
click at [736, 267] on div "Code" at bounding box center [730, 260] width 28 height 15
click at [1411, 32] on button "Publish" at bounding box center [1391, 26] width 82 height 27
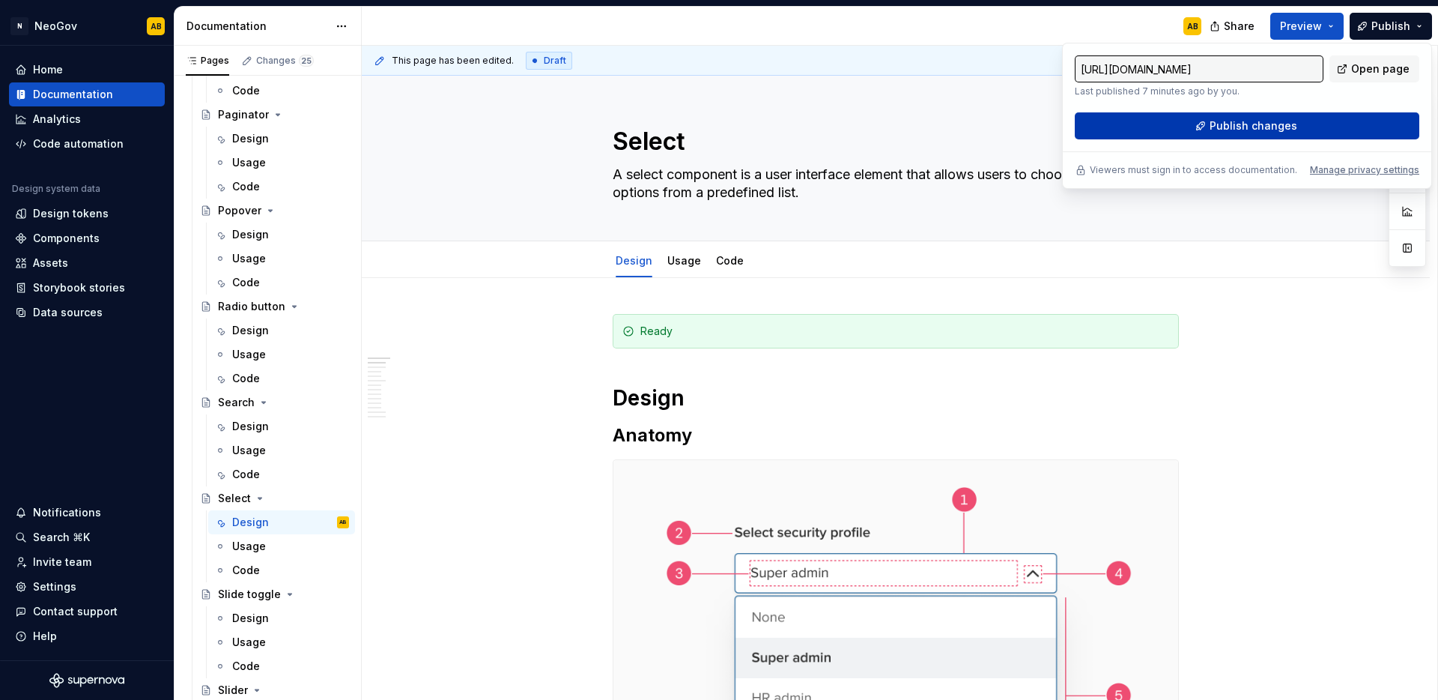
click at [1292, 131] on span "Publish changes" at bounding box center [1254, 125] width 88 height 15
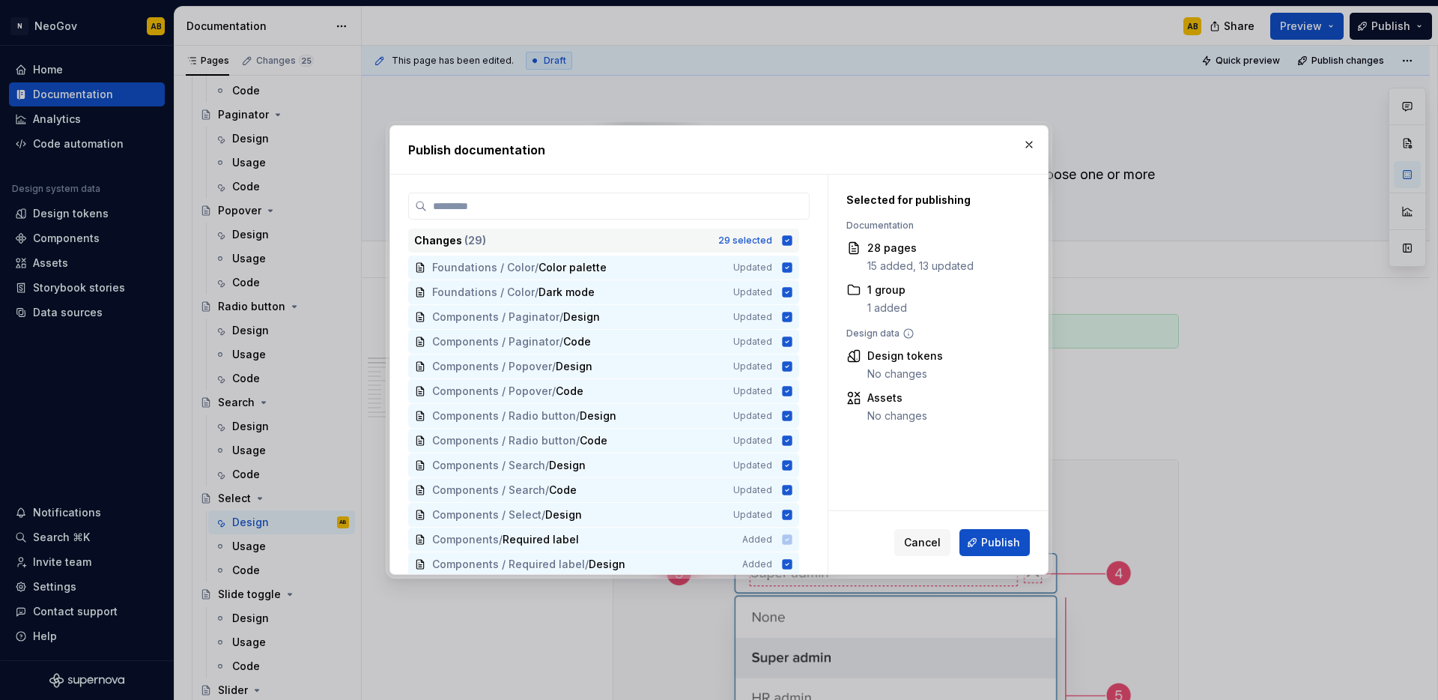
click at [787, 243] on icon at bounding box center [788, 240] width 10 height 10
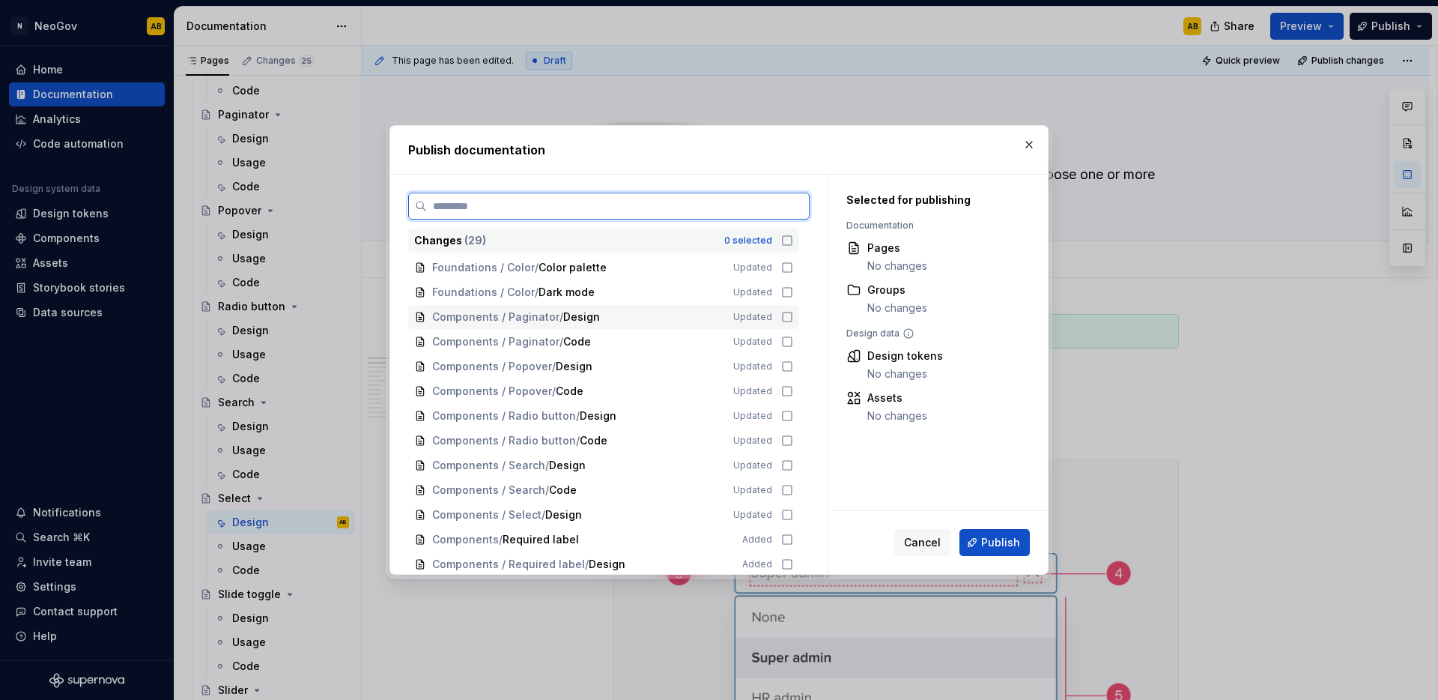
click at [786, 312] on icon at bounding box center [787, 317] width 12 height 12
click at [786, 336] on icon at bounding box center [787, 342] width 12 height 12
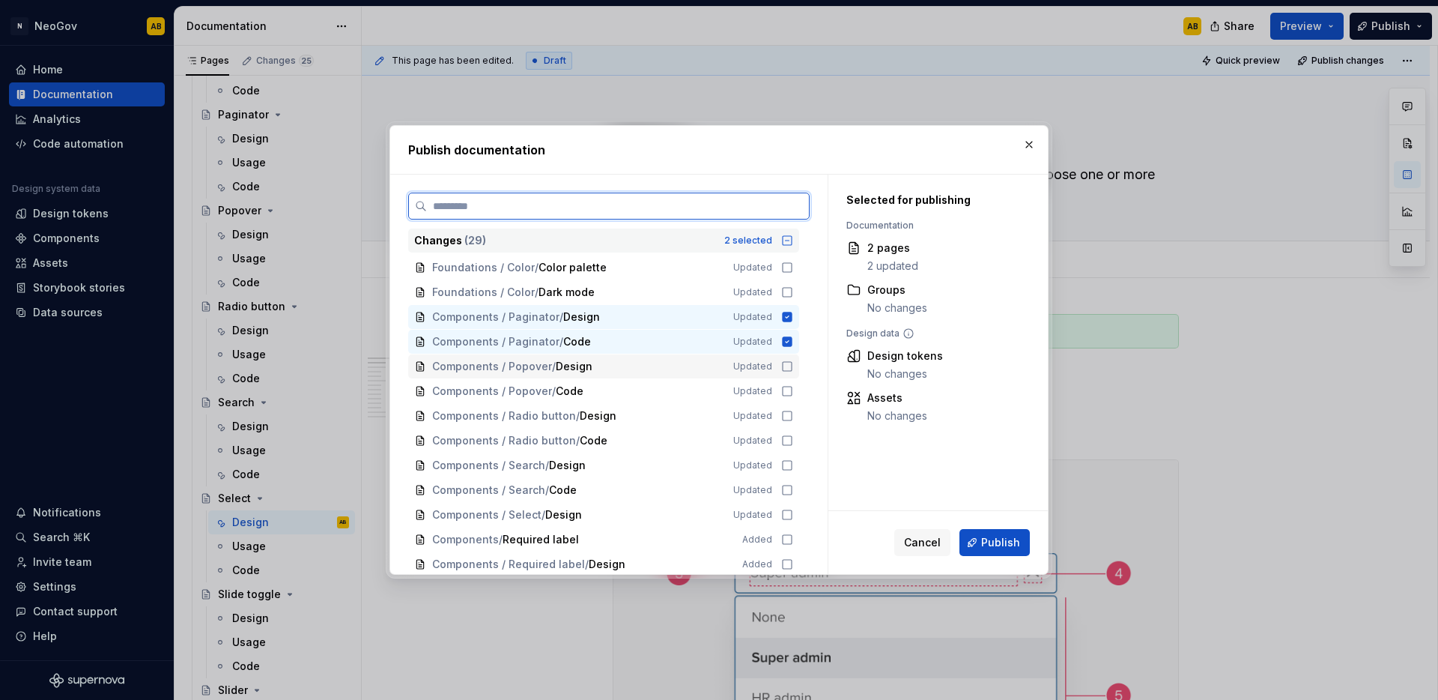
click at [787, 363] on icon at bounding box center [787, 366] width 12 height 12
click at [786, 382] on div "Components / Popover / Code Updated" at bounding box center [603, 391] width 391 height 24
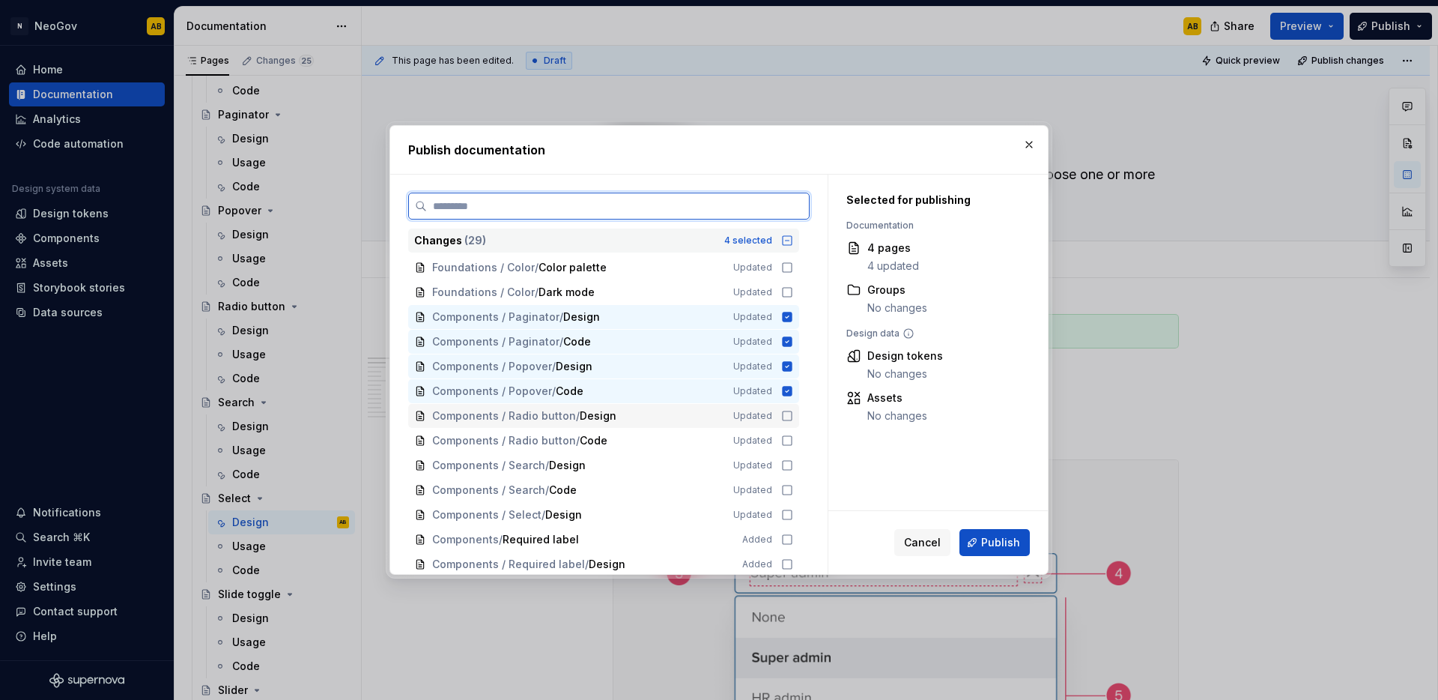
click at [790, 418] on icon at bounding box center [787, 416] width 12 height 12
click at [790, 441] on icon at bounding box center [787, 441] width 12 height 12
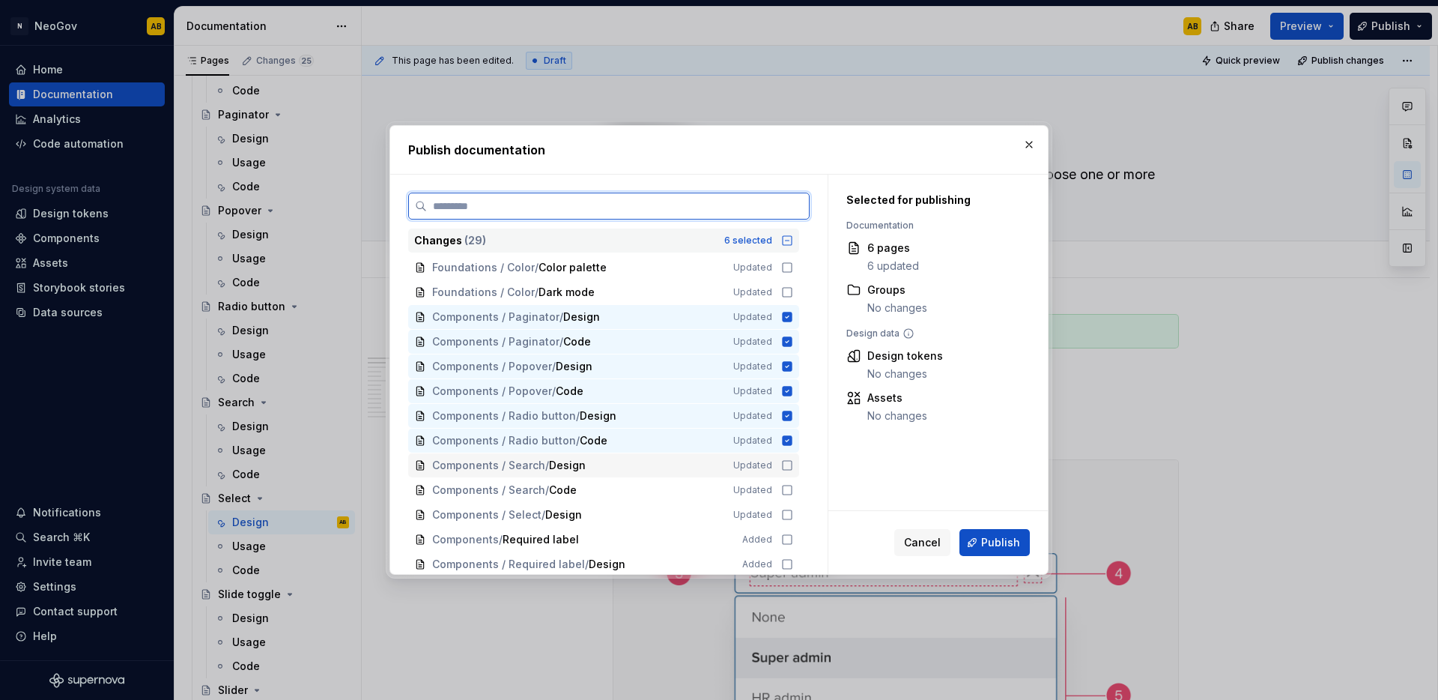
click at [788, 463] on icon at bounding box center [787, 465] width 12 height 12
click at [787, 483] on div "Components / Search / Code Updated" at bounding box center [603, 490] width 391 height 24
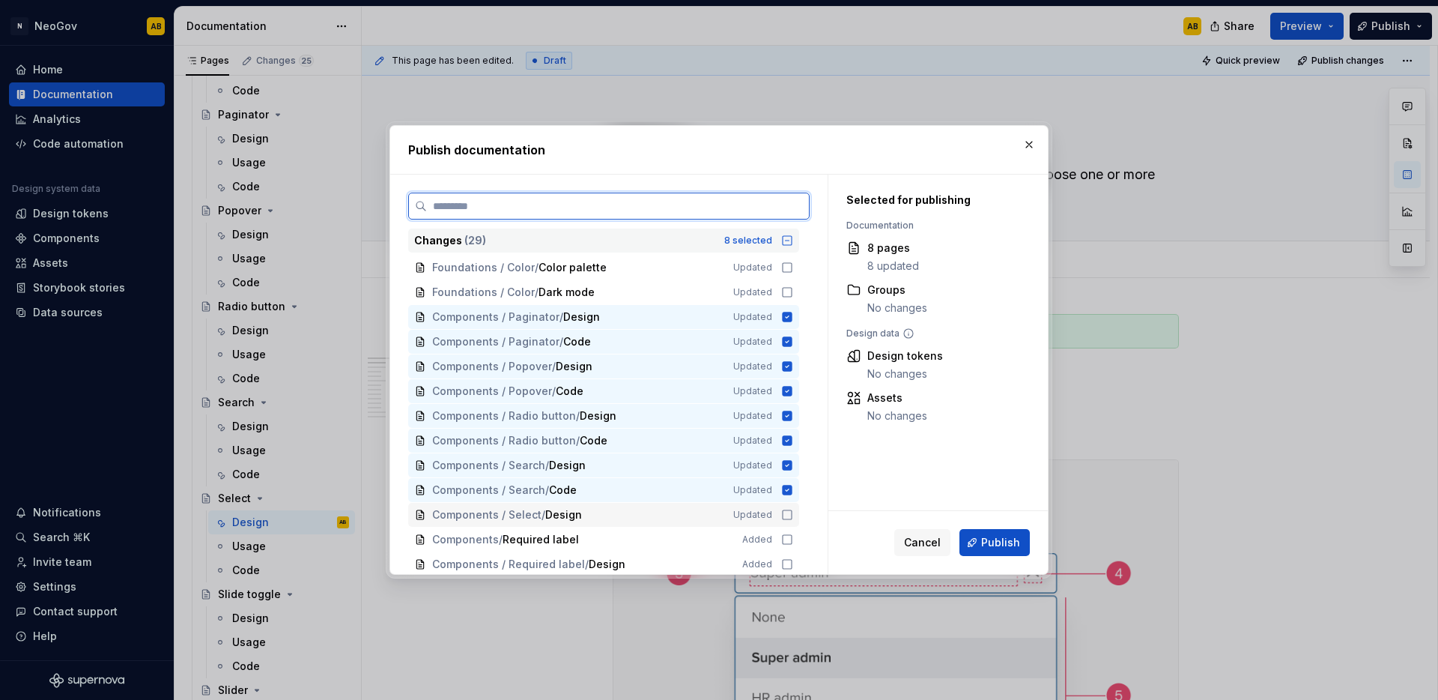
click at [786, 510] on icon at bounding box center [787, 514] width 9 height 9
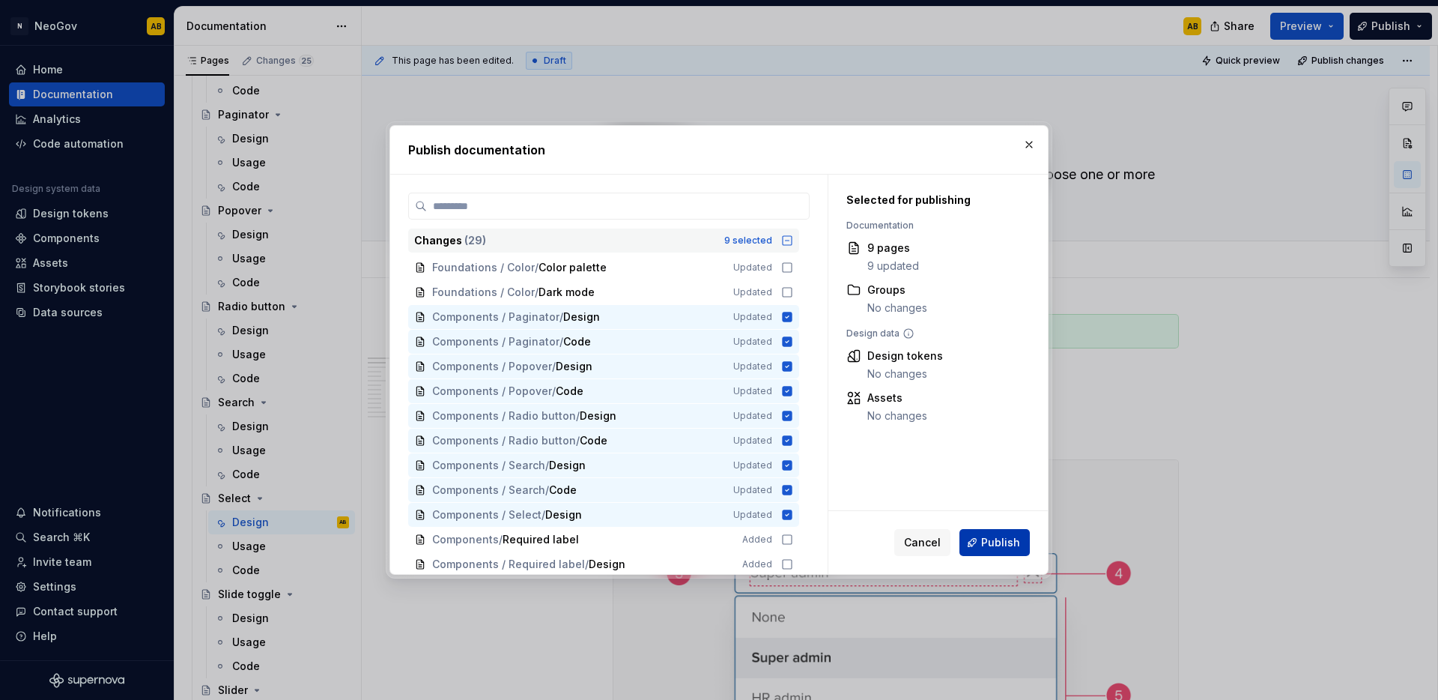
click at [1002, 546] on span "Publish" at bounding box center [1000, 542] width 39 height 15
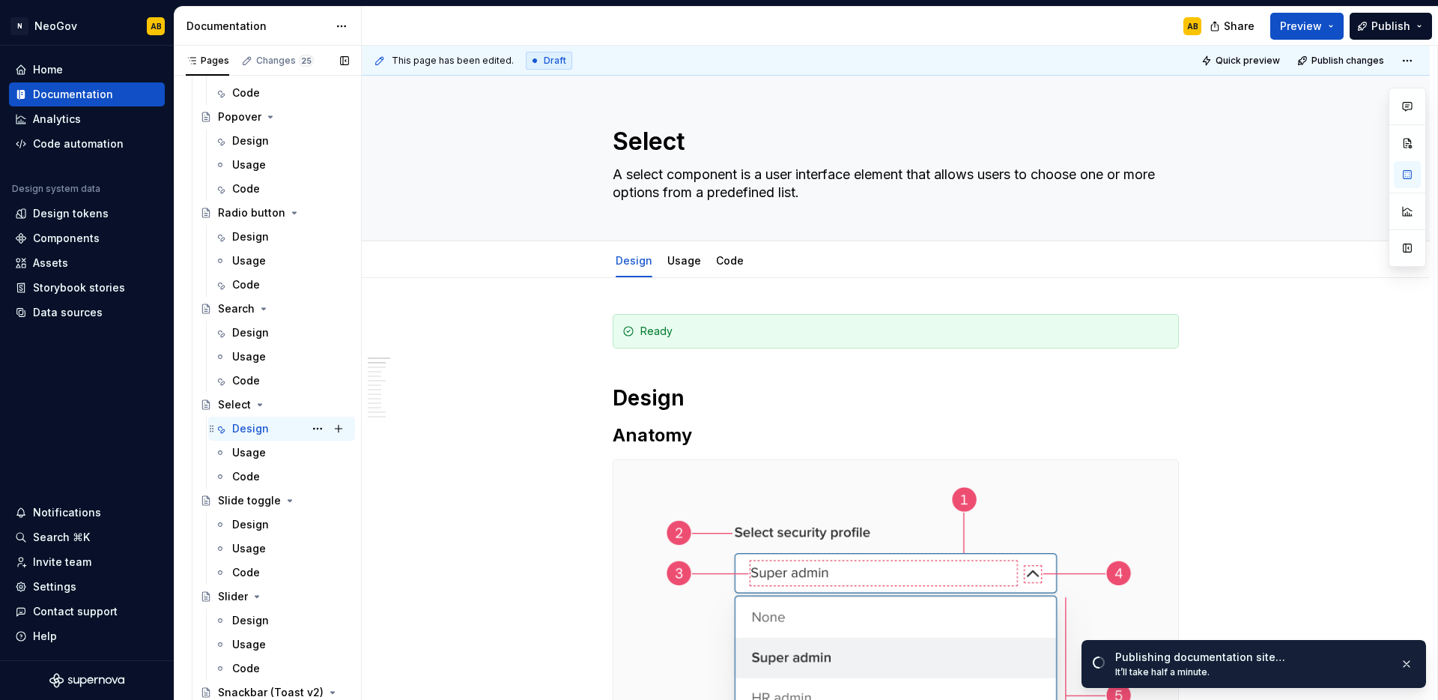
scroll to position [1299, 0]
click at [257, 524] on div "Design" at bounding box center [250, 523] width 37 height 15
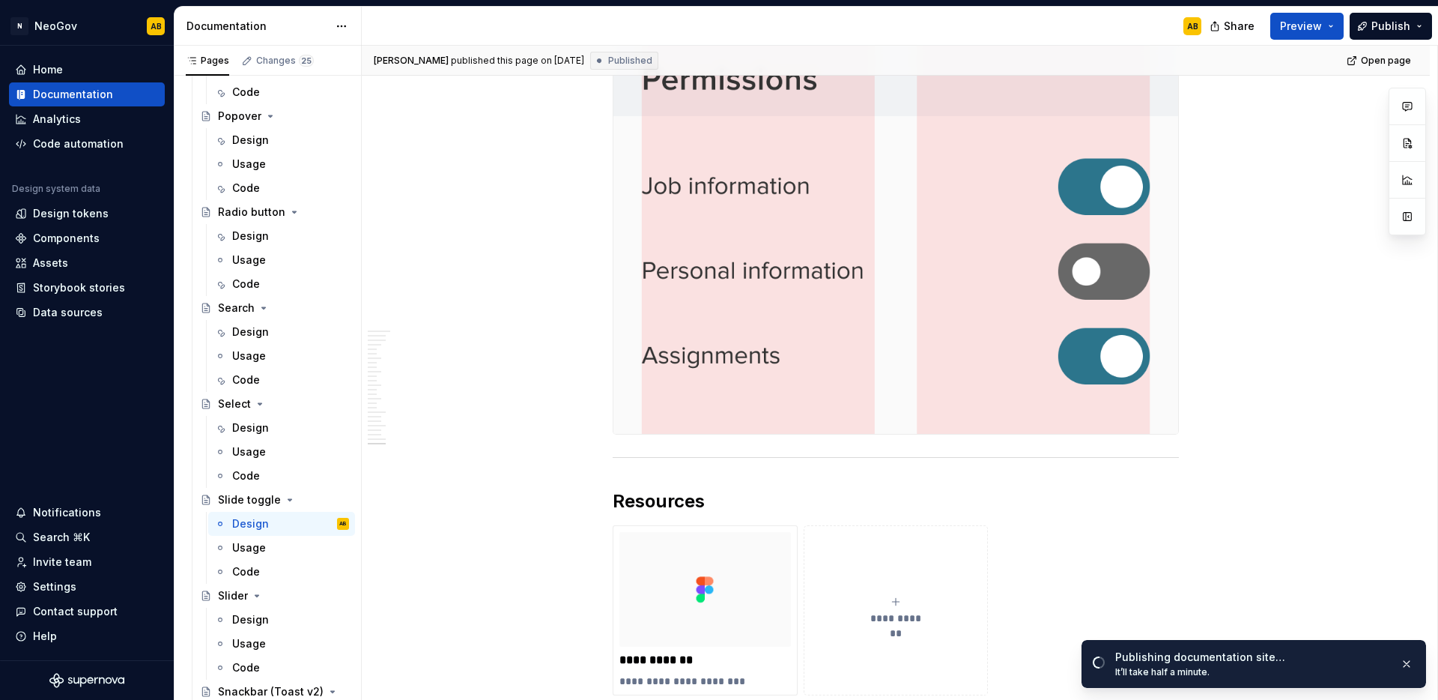
scroll to position [5288, 0]
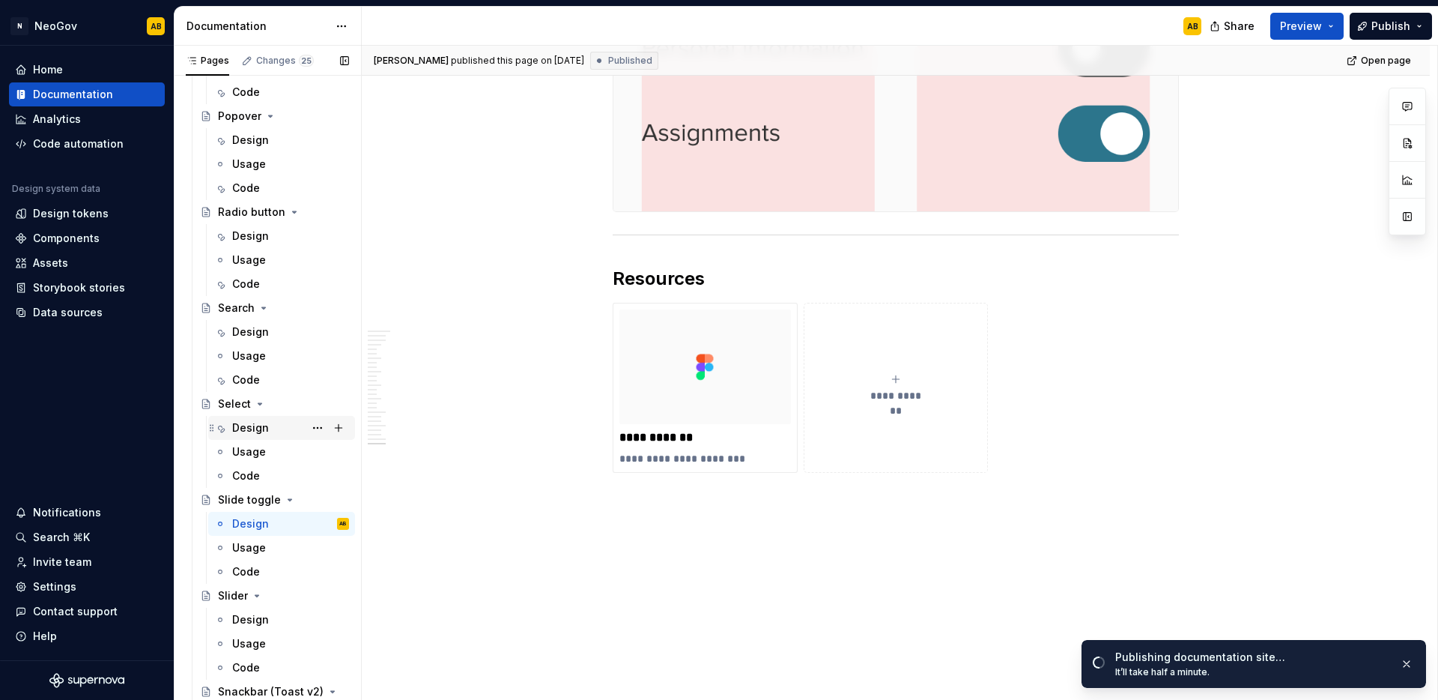
click at [249, 427] on div "Design" at bounding box center [250, 427] width 37 height 15
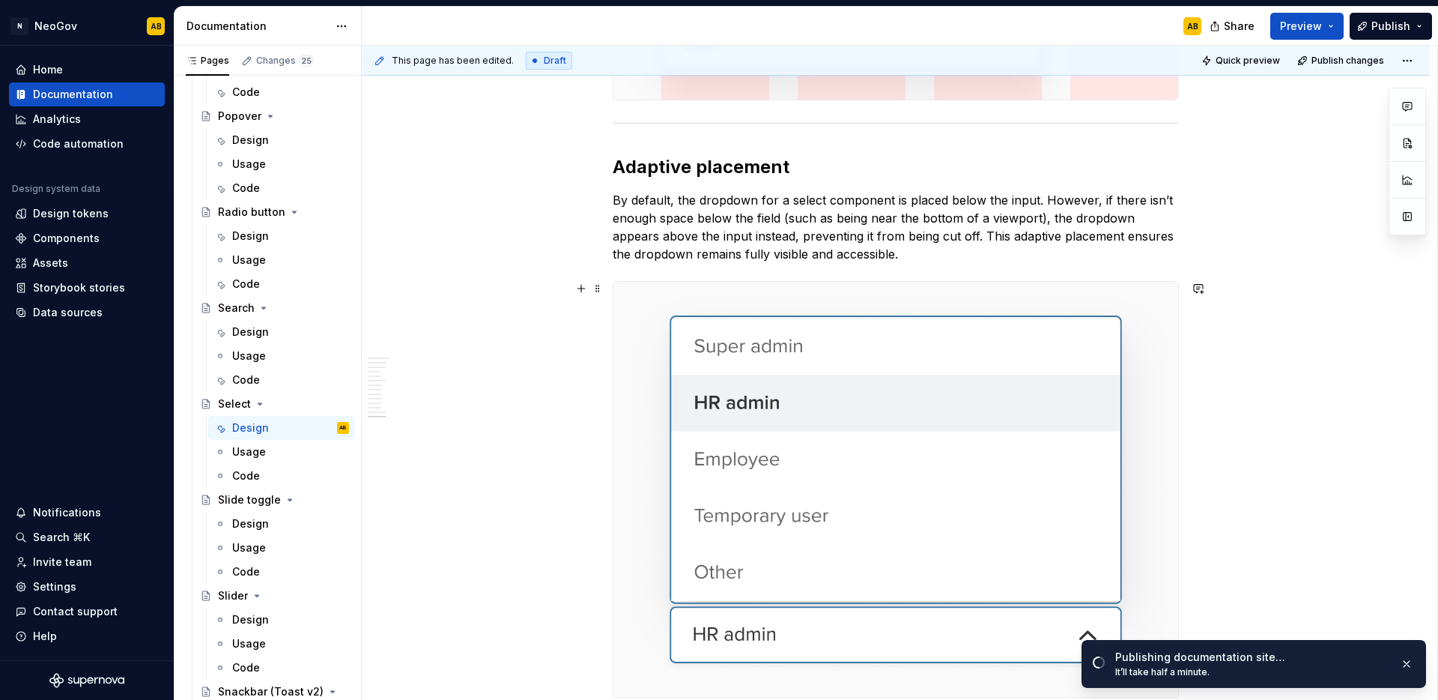
scroll to position [3968, 0]
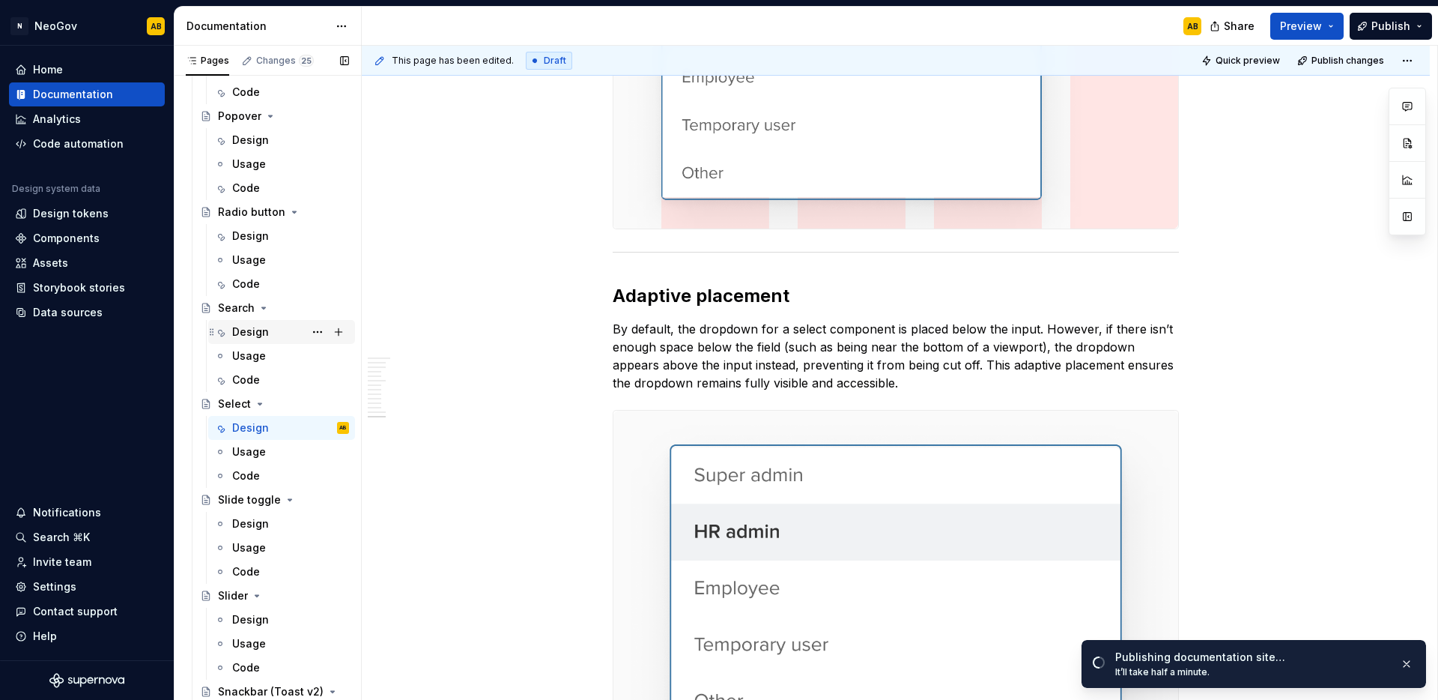
click at [256, 330] on div "Design" at bounding box center [250, 331] width 37 height 15
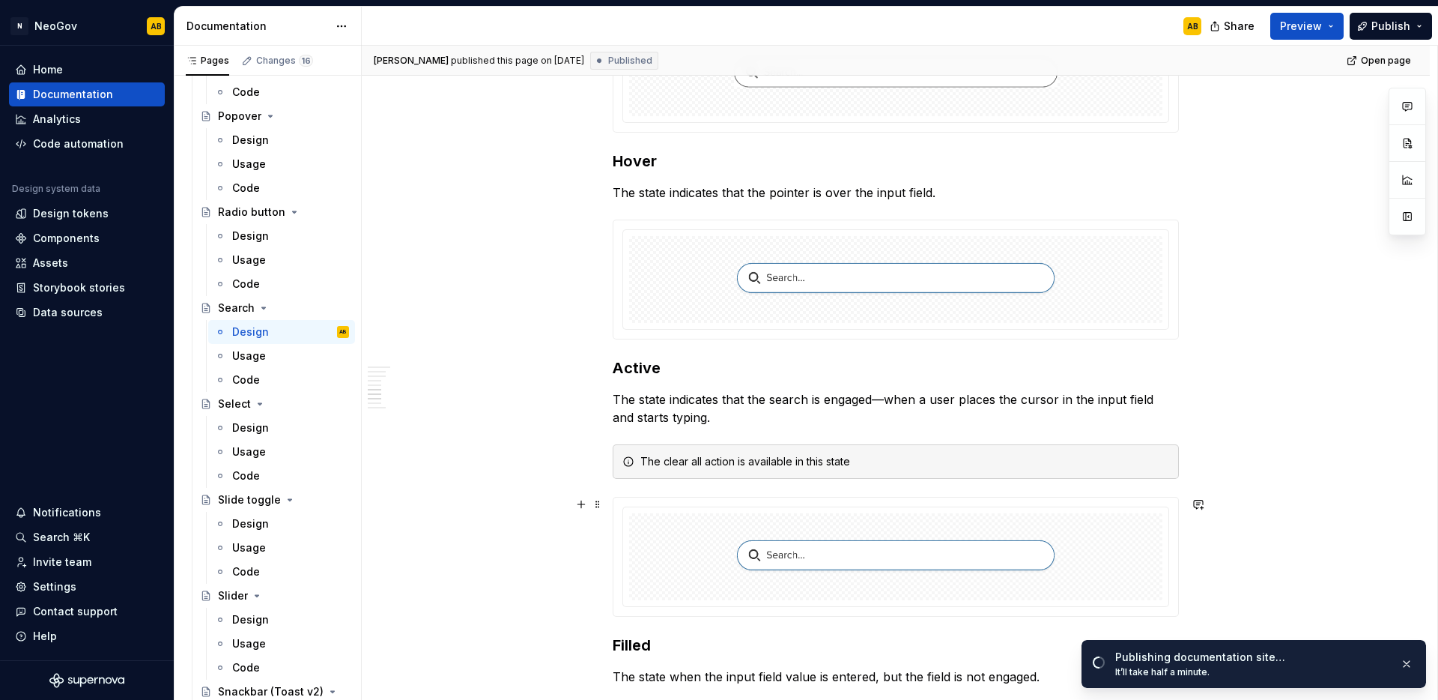
scroll to position [2338, 0]
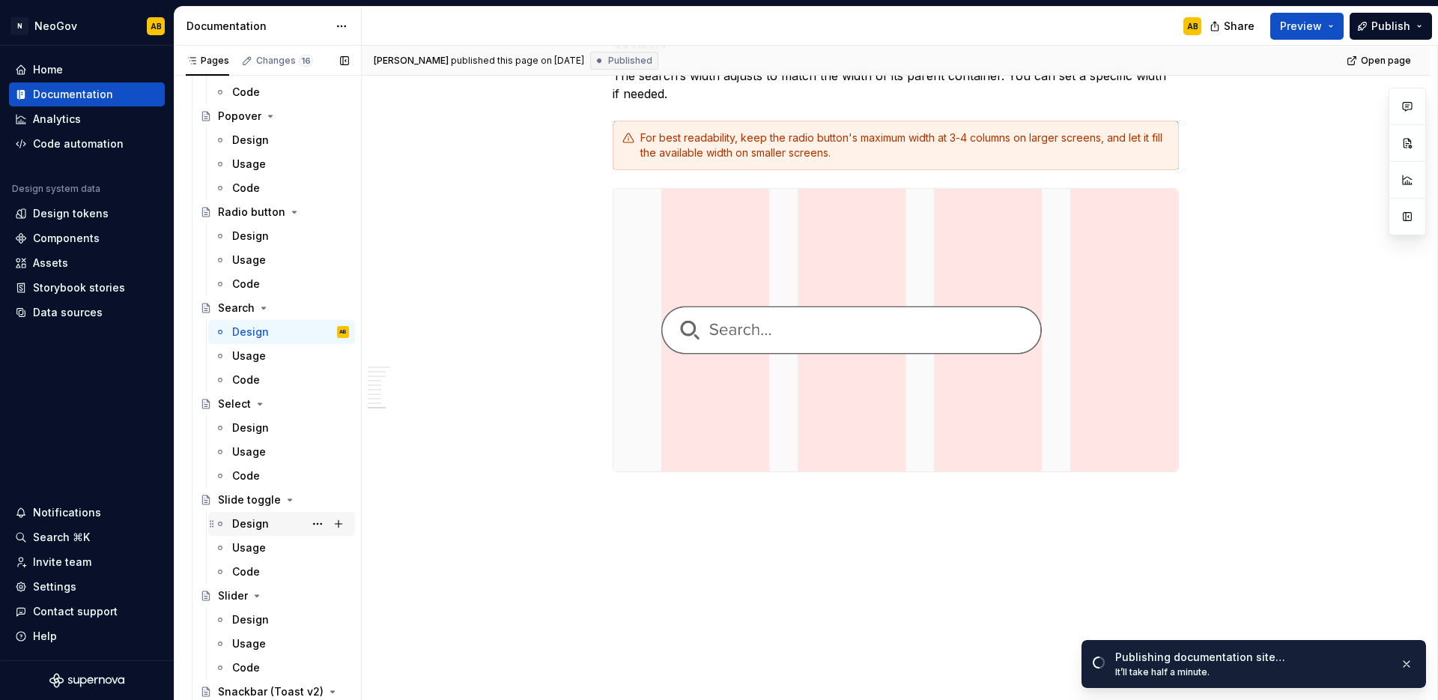
click at [250, 518] on div "Design" at bounding box center [250, 523] width 37 height 15
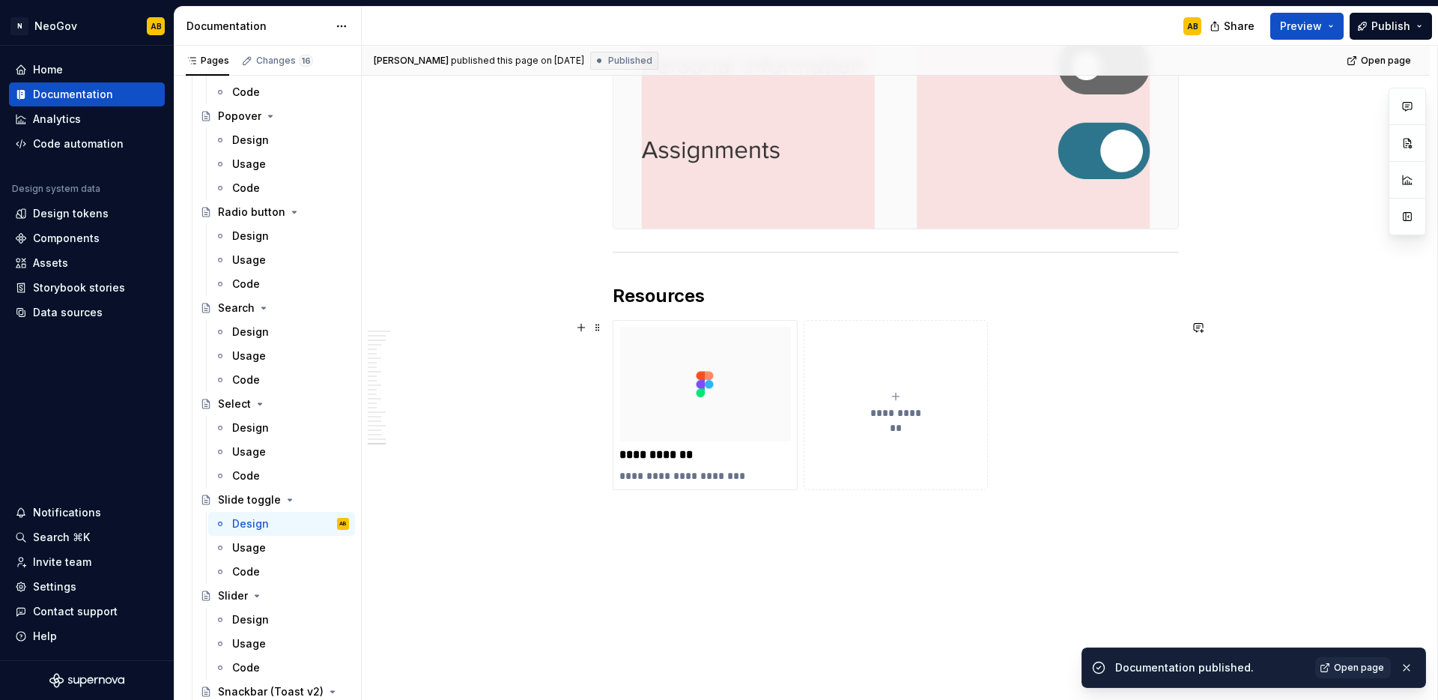
scroll to position [5288, 0]
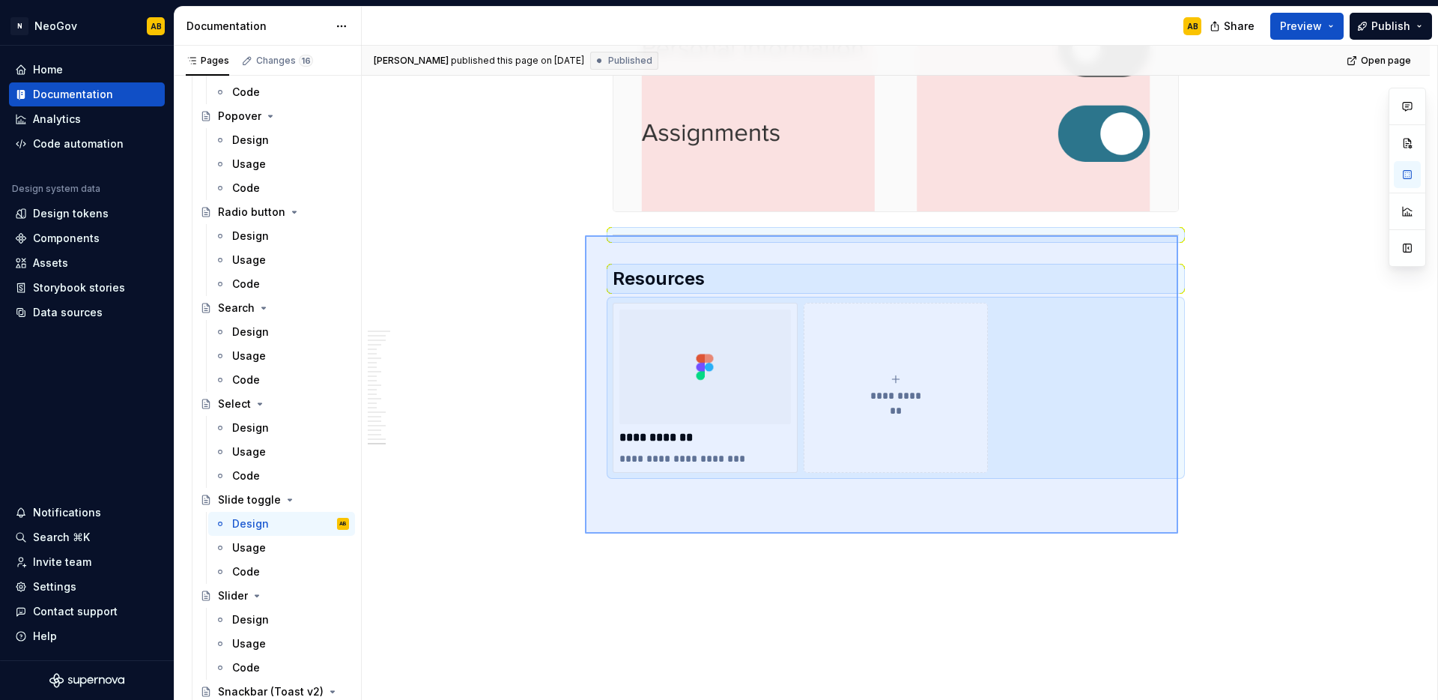
drag, startPoint x: 1080, startPoint y: 518, endPoint x: 585, endPoint y: 235, distance: 570.5
click at [585, 235] on div "[PERSON_NAME] published this page on [DATE] Published Open page Slide toggle A …" at bounding box center [900, 373] width 1076 height 655
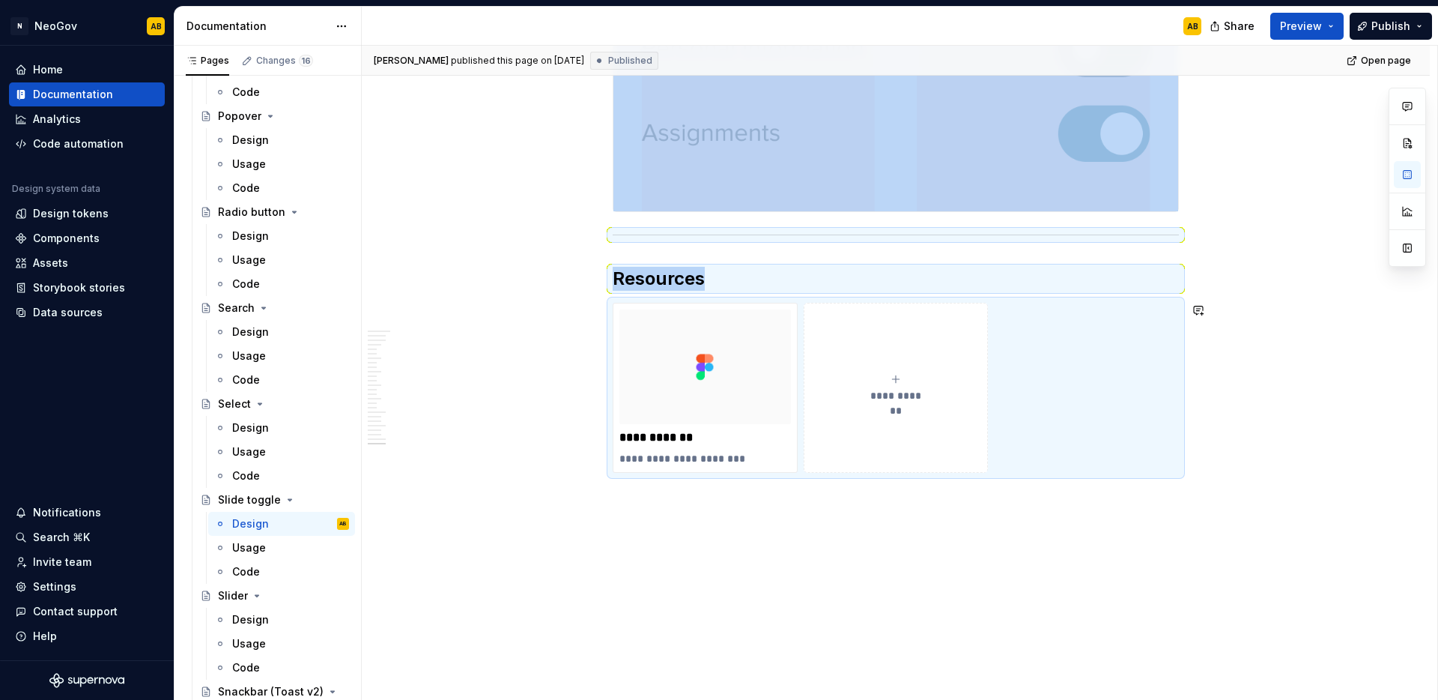
scroll to position [5028, 0]
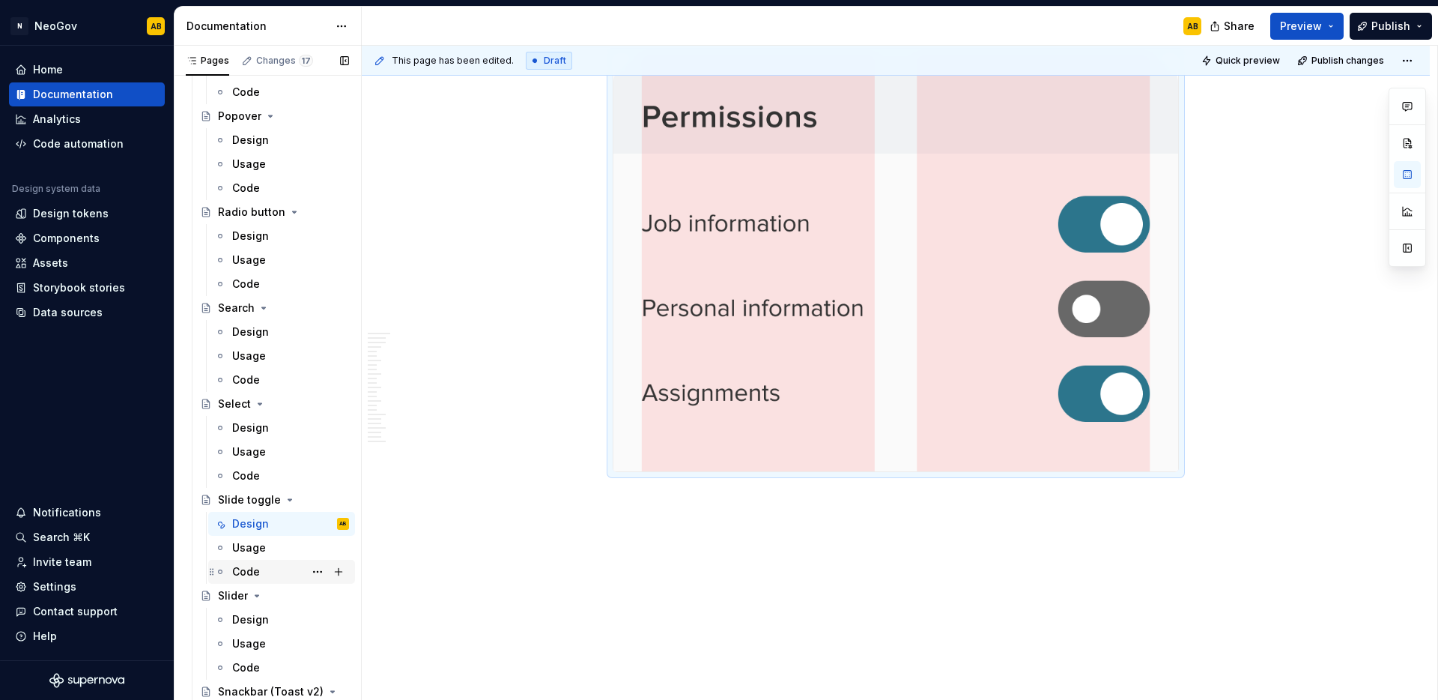
click at [255, 566] on div "Code" at bounding box center [246, 571] width 28 height 15
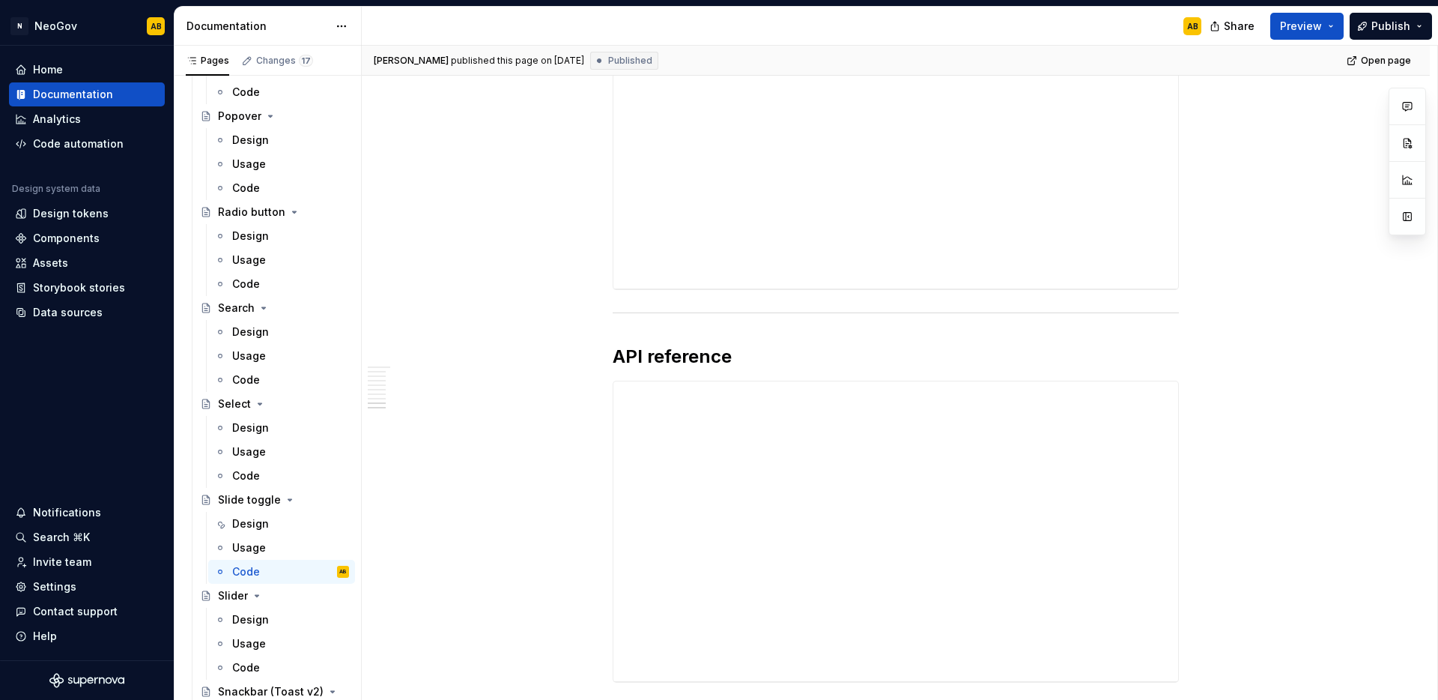
scroll to position [3908, 0]
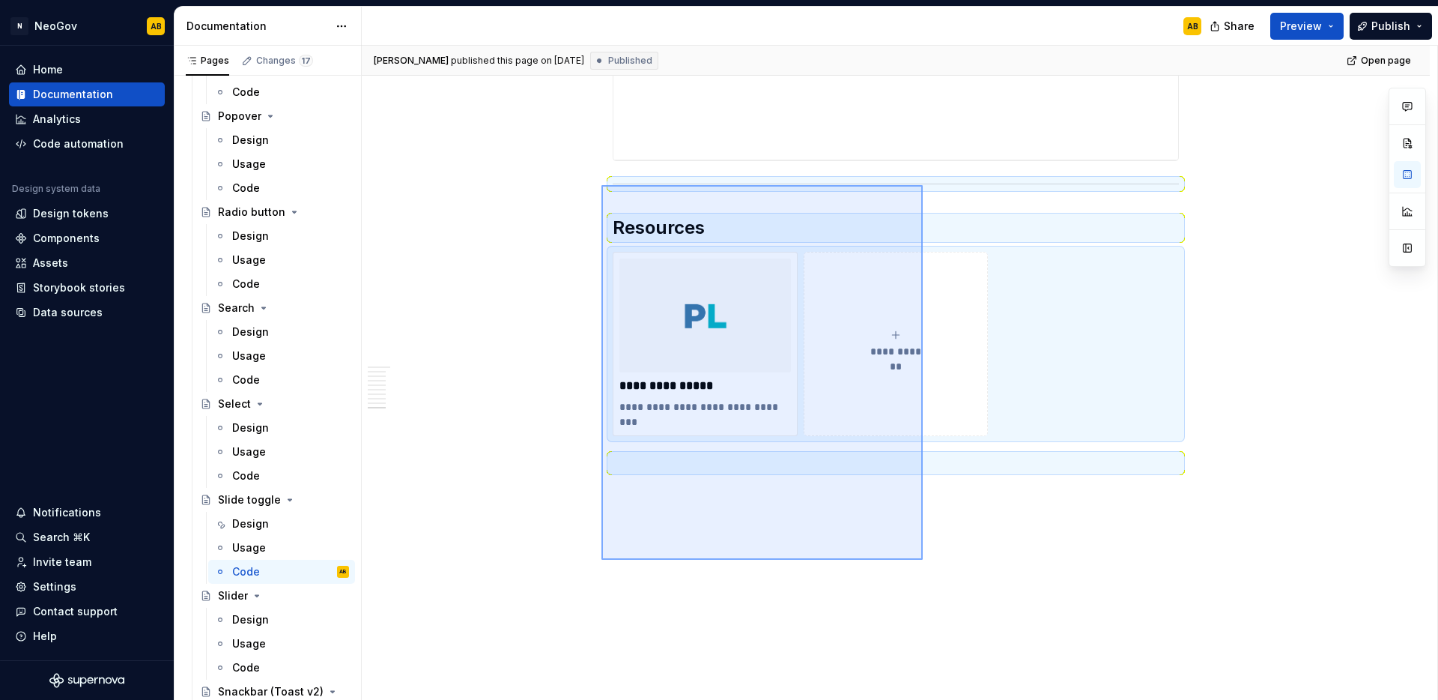
drag, startPoint x: 923, startPoint y: 560, endPoint x: 602, endPoint y: 185, distance: 493.6
click at [602, 185] on div "**********" at bounding box center [900, 373] width 1076 height 655
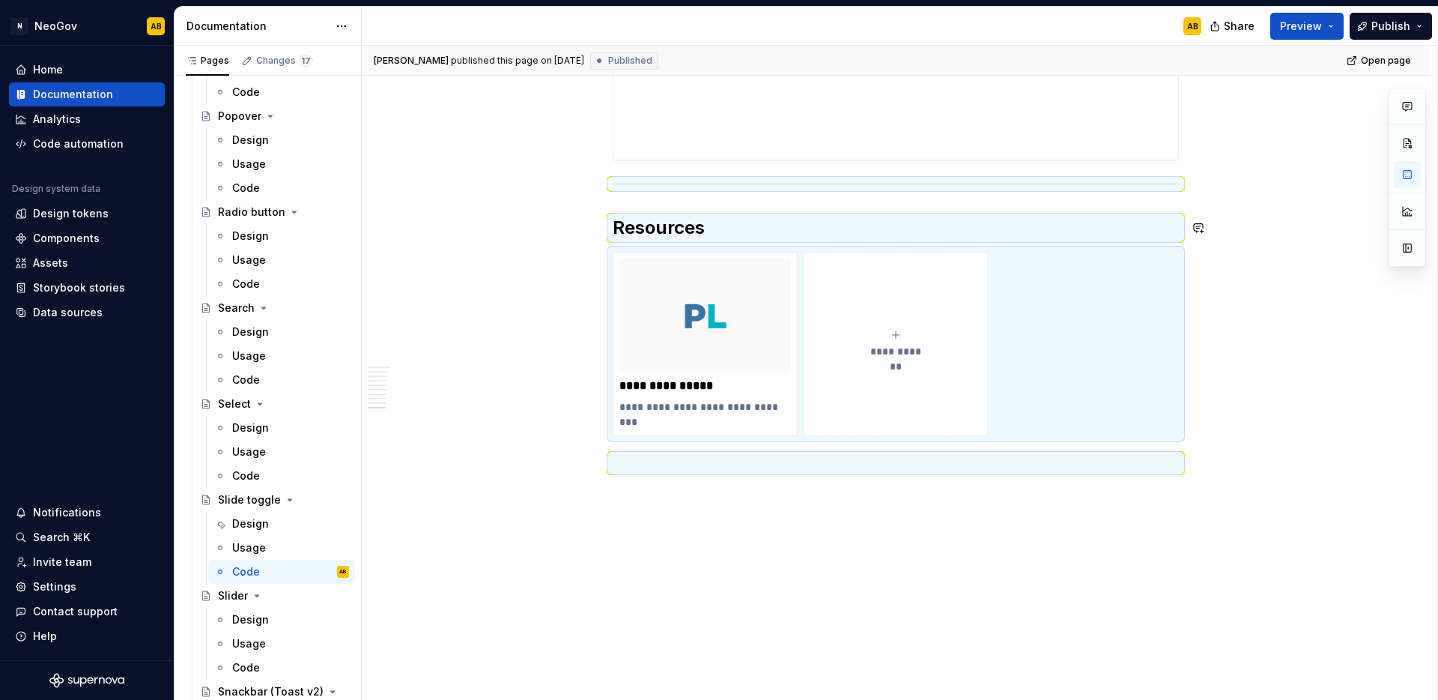
scroll to position [3596, 0]
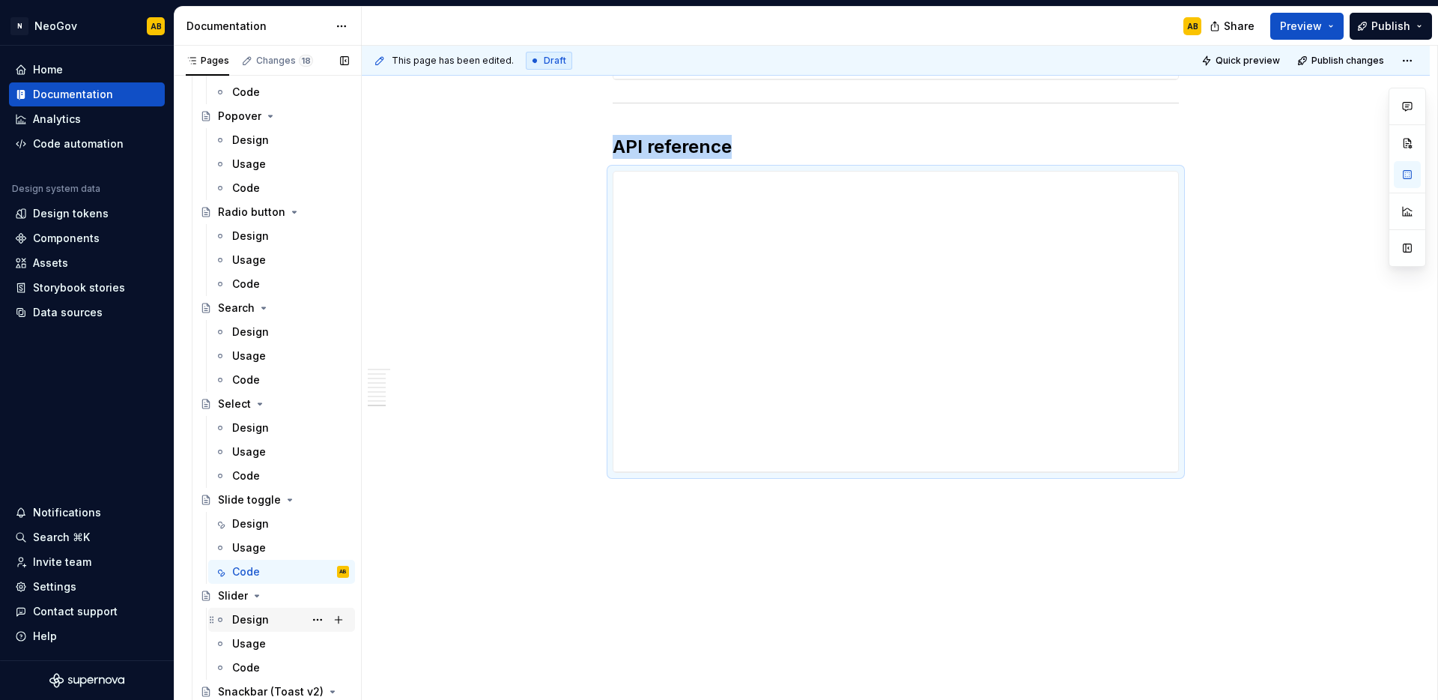
click at [264, 619] on div "Design" at bounding box center [250, 619] width 37 height 15
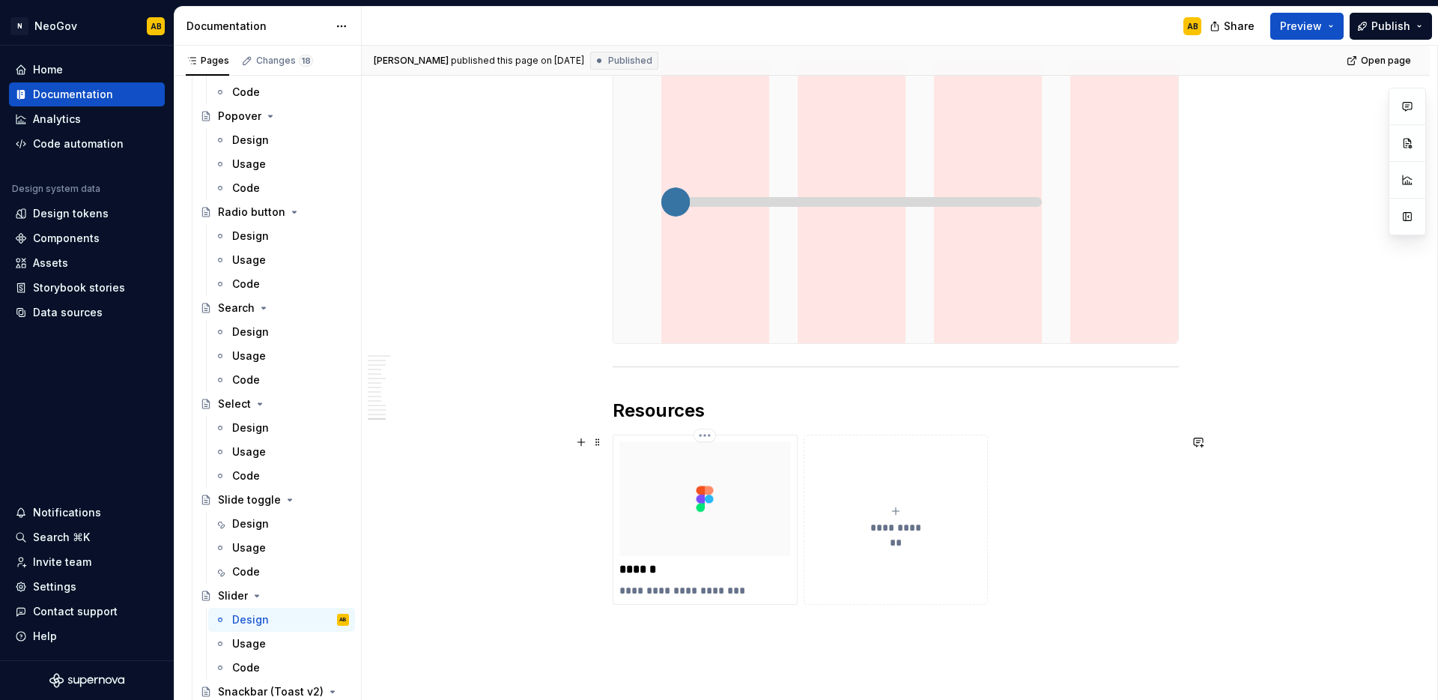
scroll to position [3180, 0]
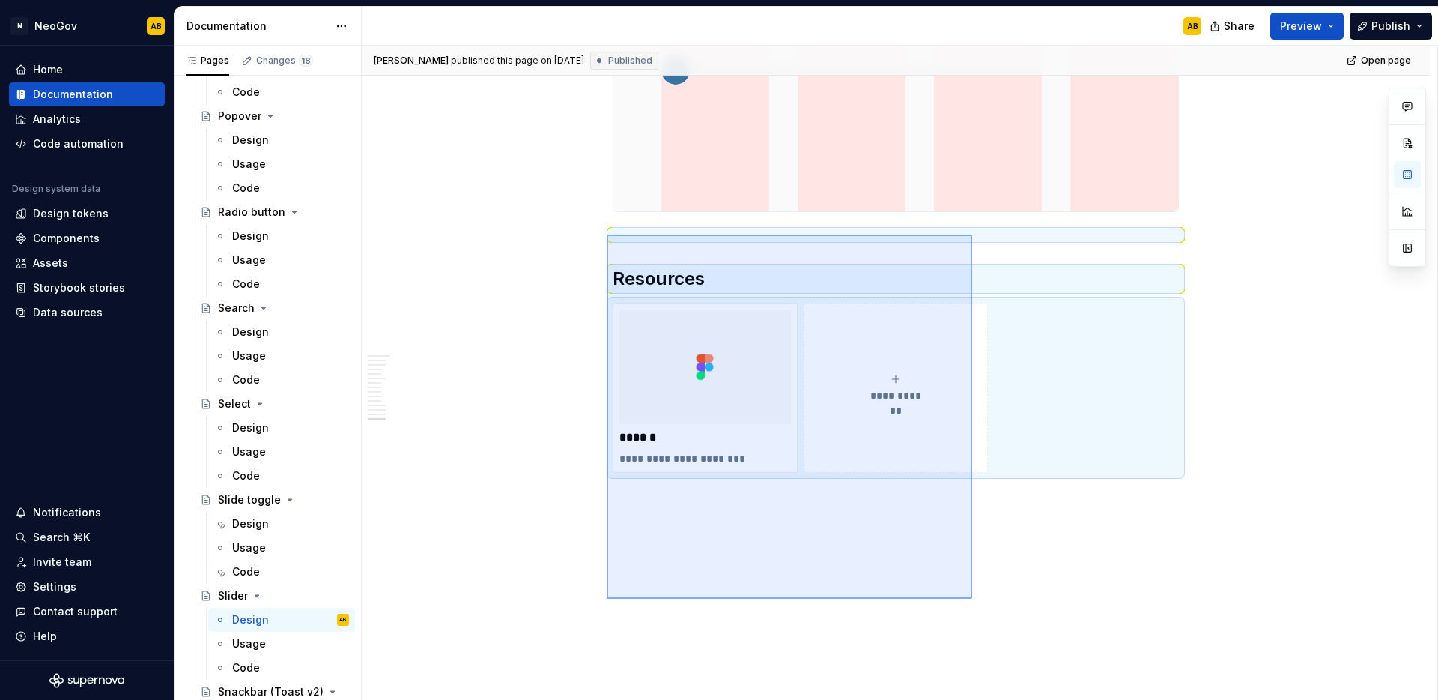
drag, startPoint x: 972, startPoint y: 599, endPoint x: 607, endPoint y: 234, distance: 516.0
click at [607, 234] on div "[PERSON_NAME] published this page on [DATE] Published Open page Slider A slider…" at bounding box center [900, 373] width 1076 height 655
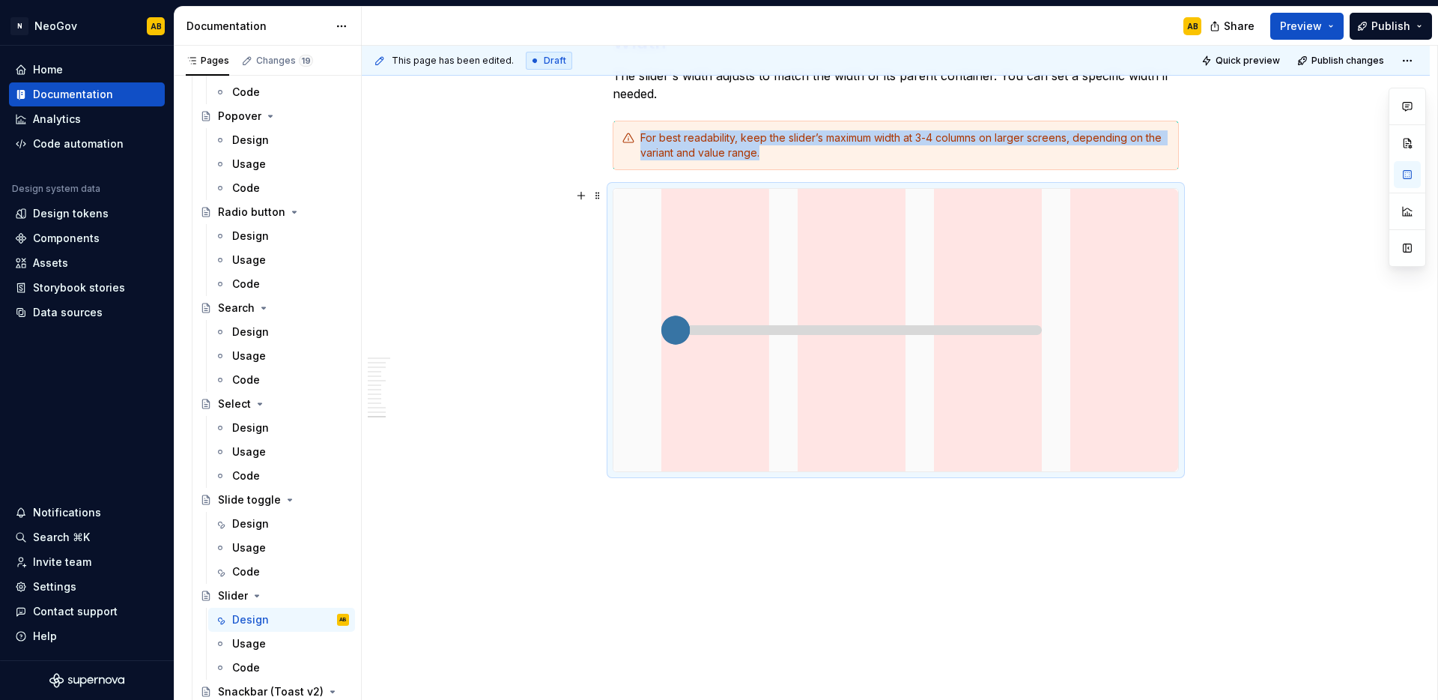
scroll to position [2920, 0]
click at [259, 661] on div "Code" at bounding box center [290, 667] width 117 height 21
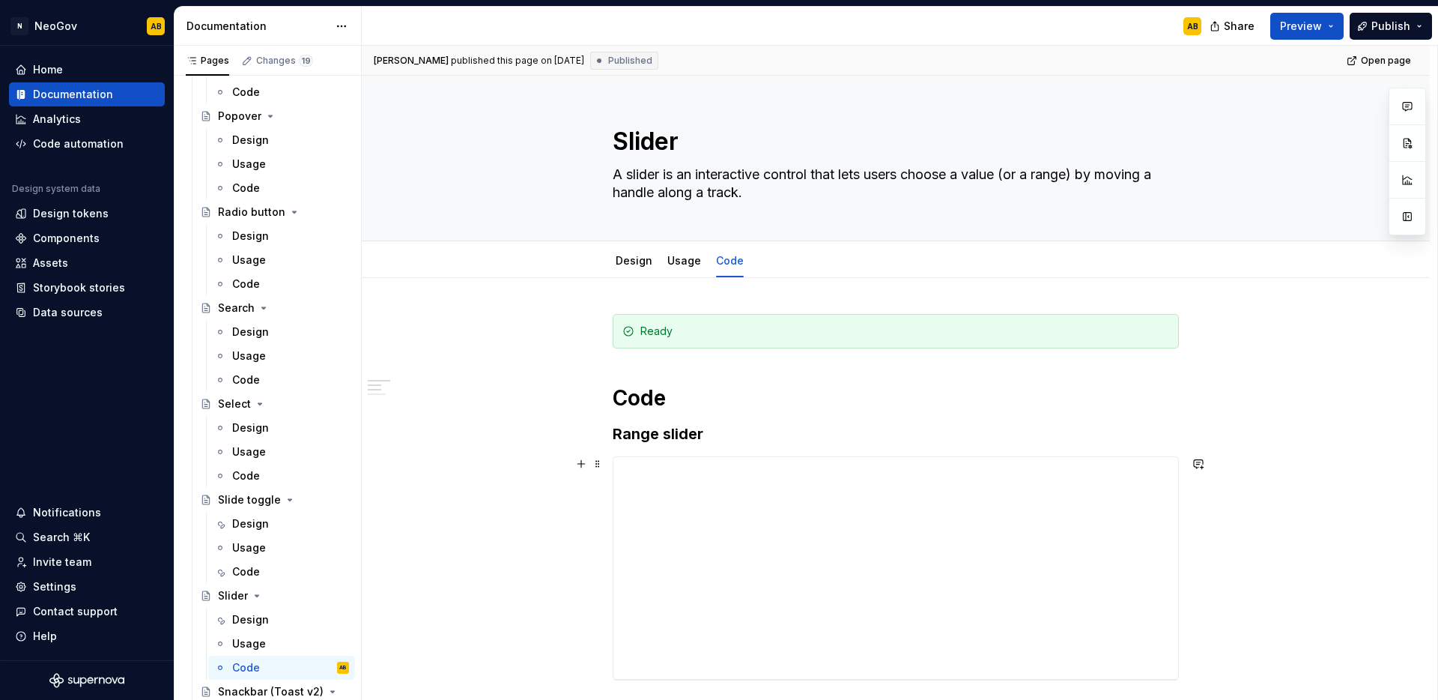
scroll to position [763, 0]
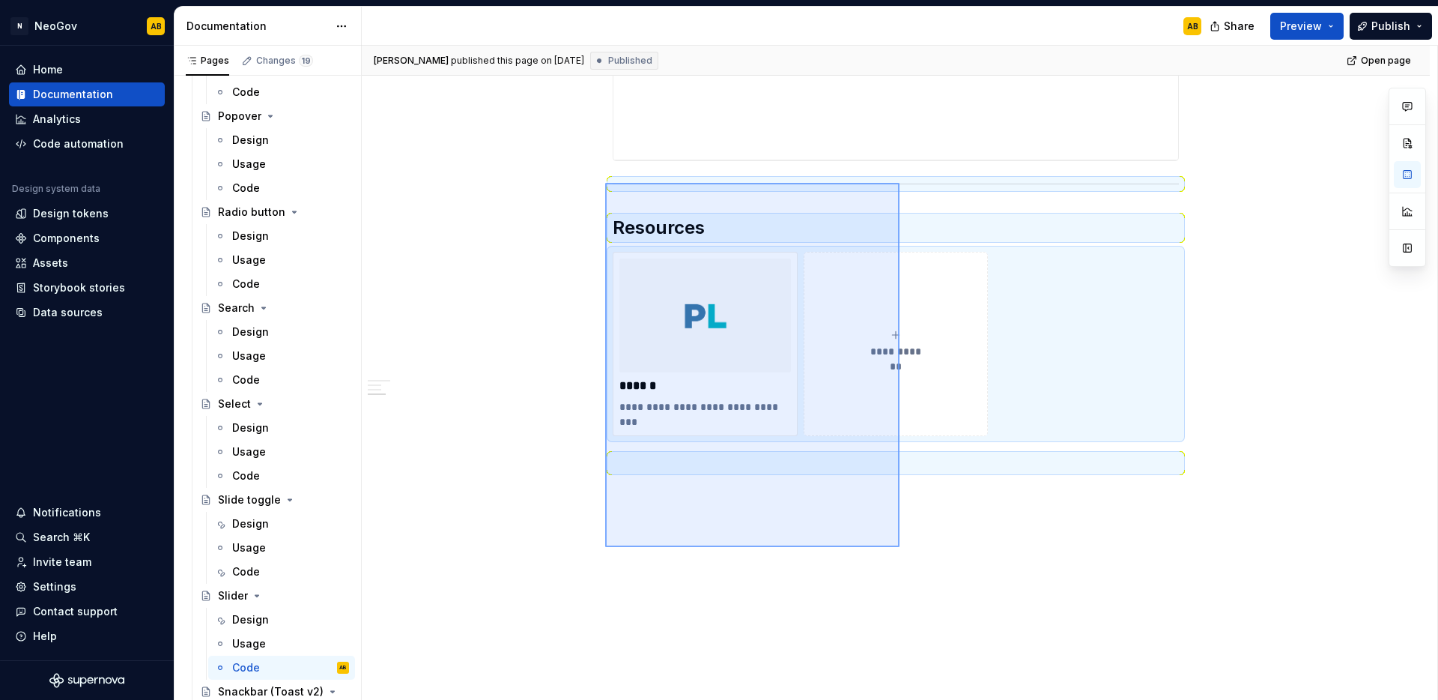
drag, startPoint x: 900, startPoint y: 547, endPoint x: 605, endPoint y: 183, distance: 468.2
click at [605, 183] on div "**********" at bounding box center [900, 373] width 1076 height 655
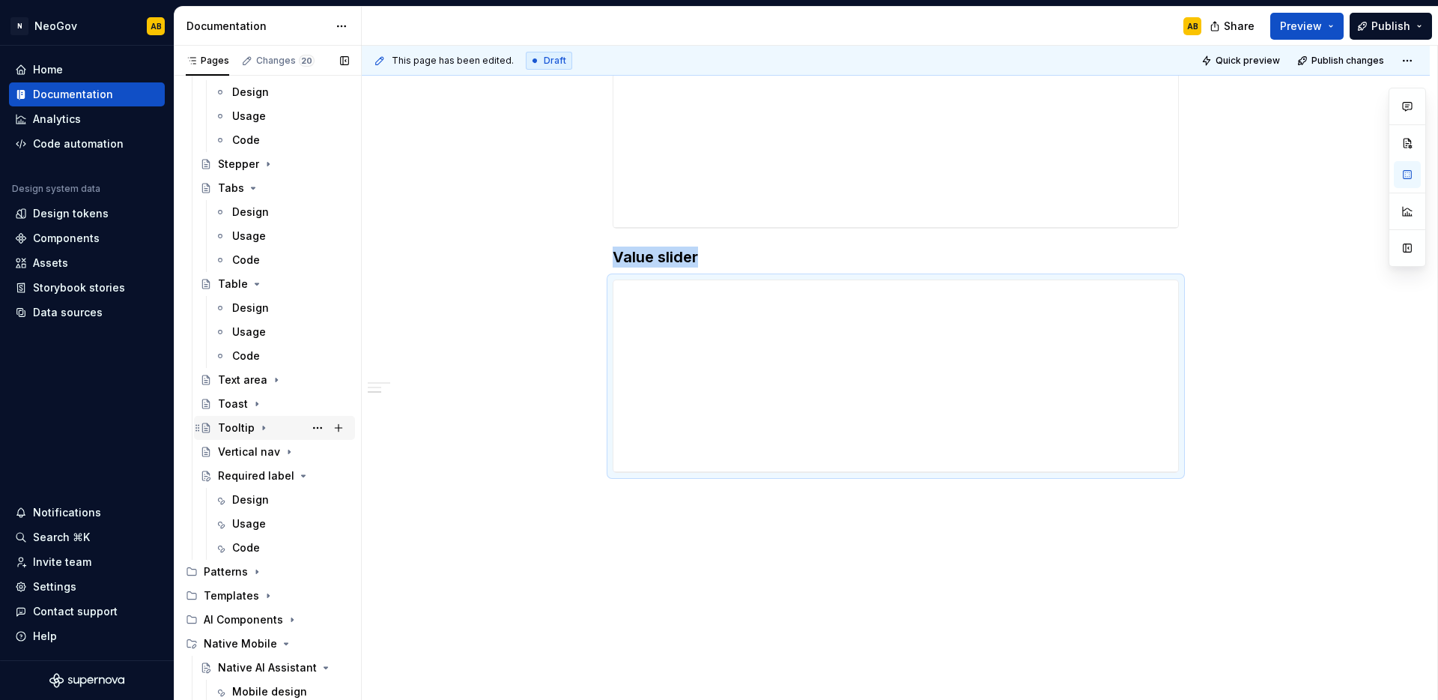
scroll to position [1495, 0]
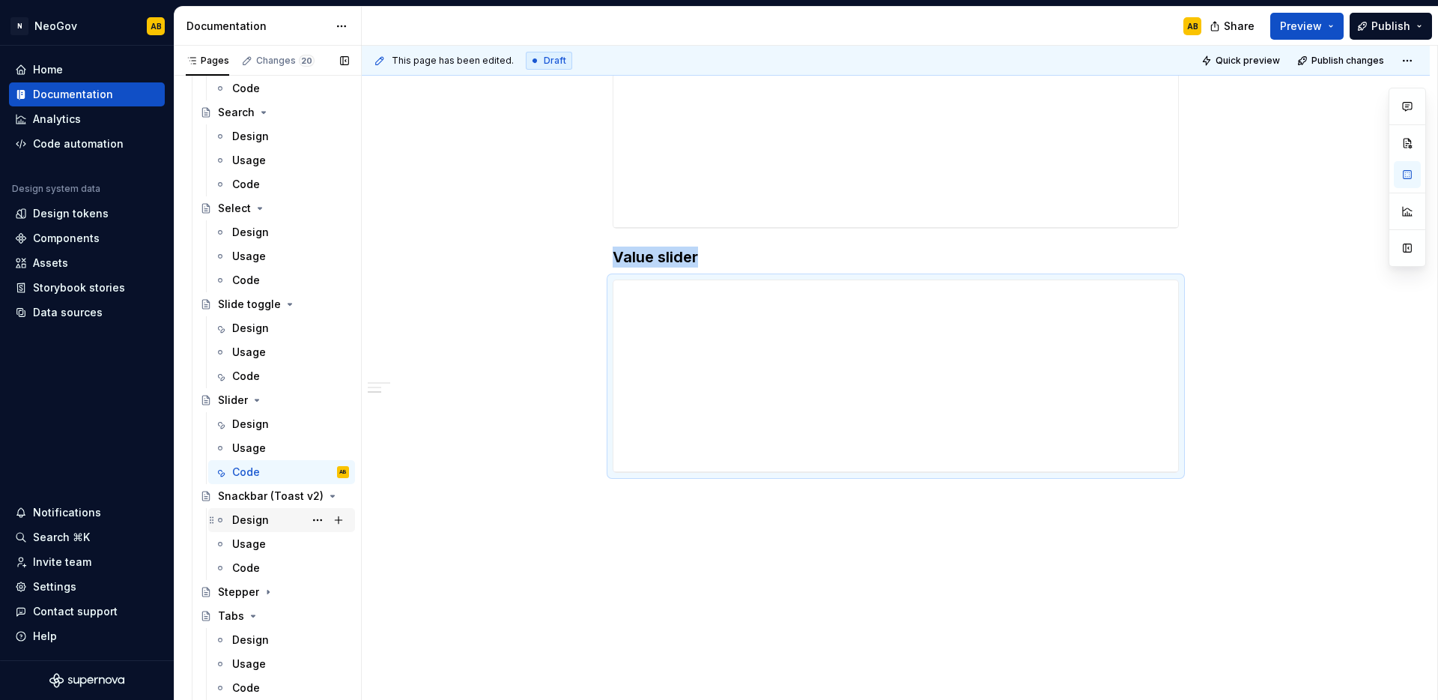
click at [259, 519] on div "Design" at bounding box center [250, 519] width 37 height 15
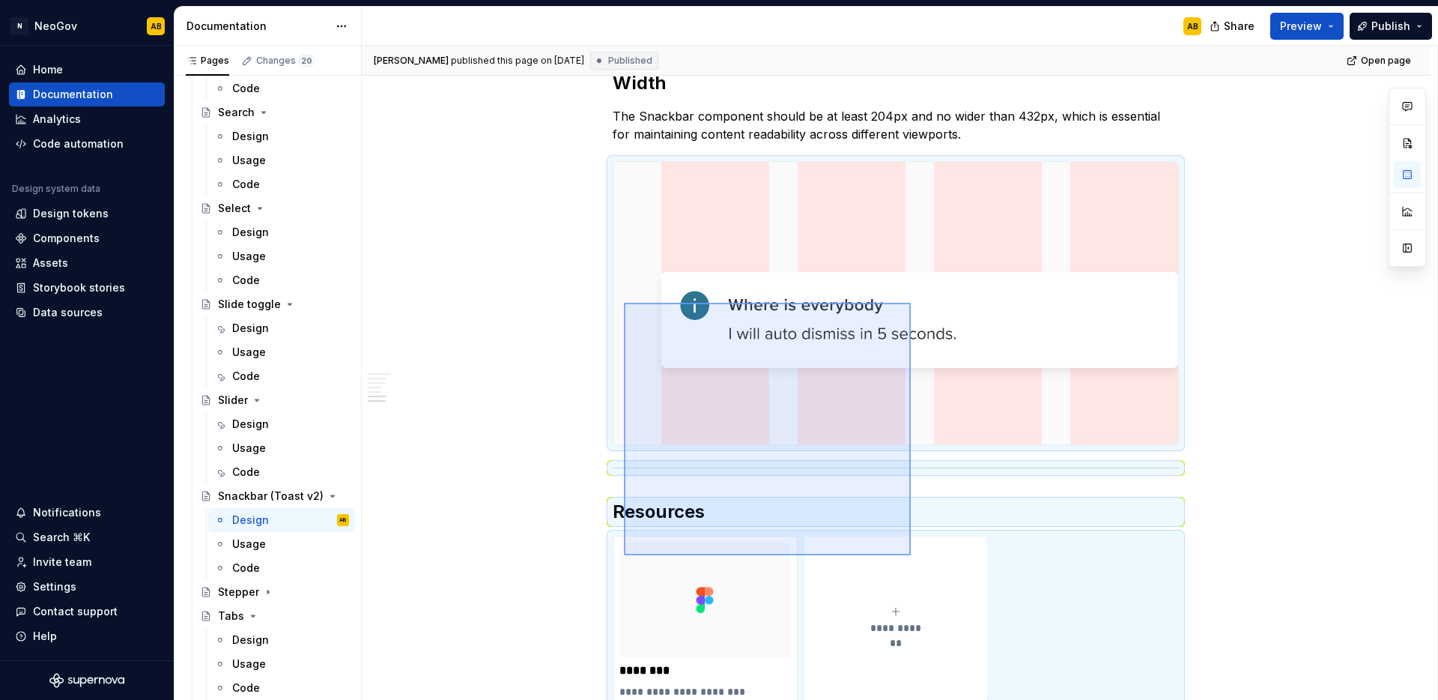
drag, startPoint x: 911, startPoint y: 555, endPoint x: 625, endPoint y: 303, distance: 381.6
click at [625, 303] on div "**********" at bounding box center [900, 373] width 1076 height 655
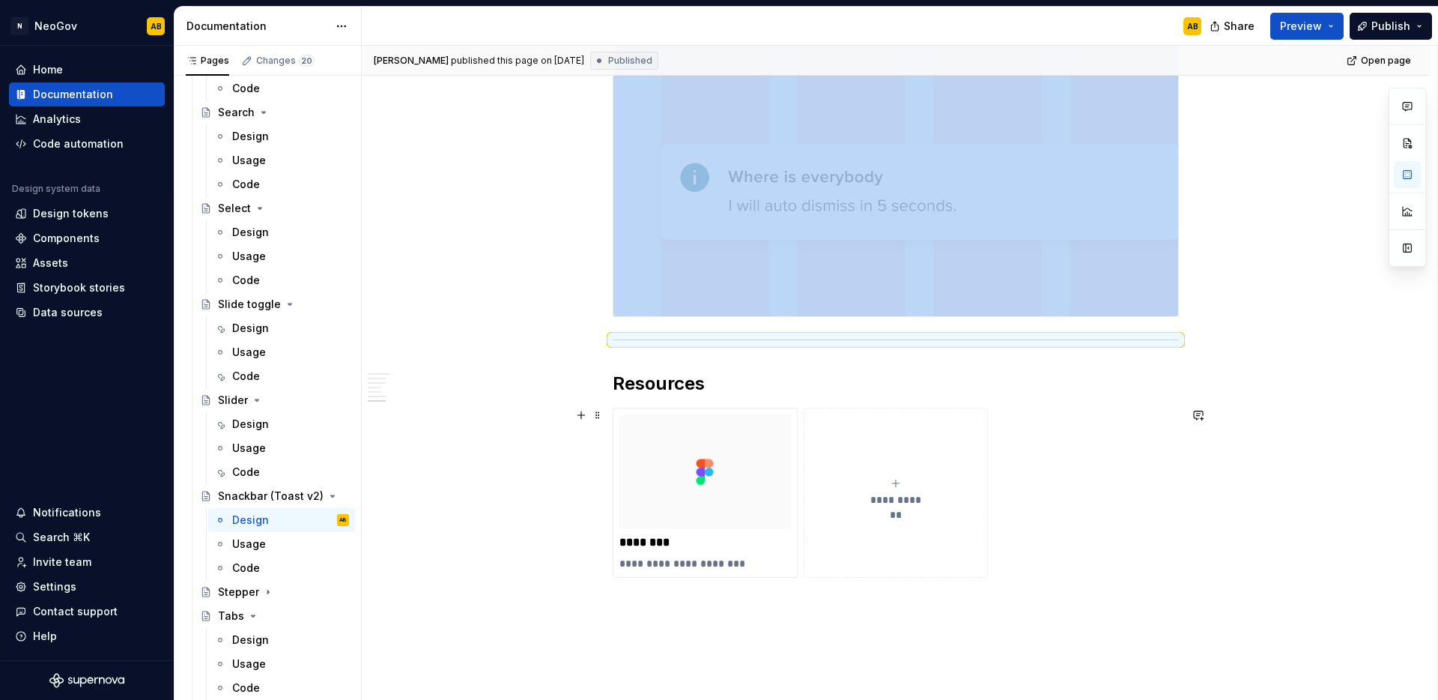
scroll to position [1669, 0]
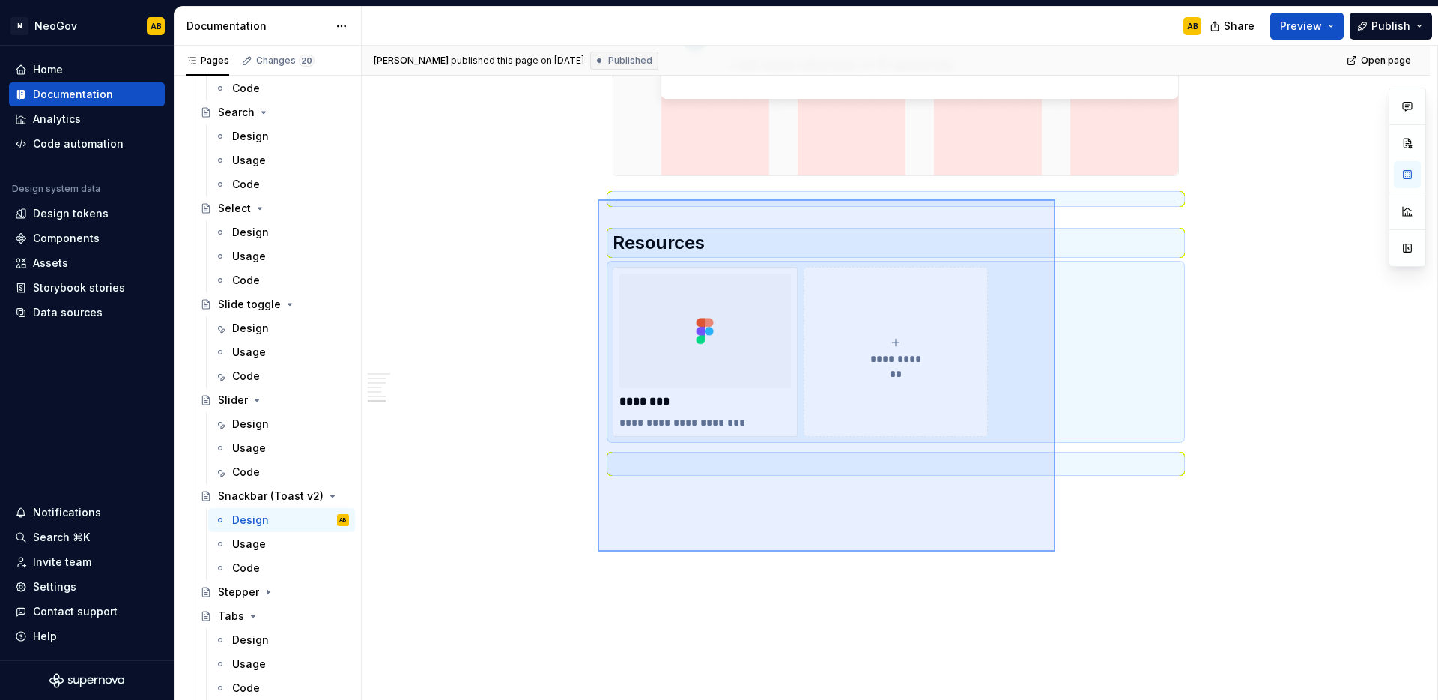
drag, startPoint x: 1034, startPoint y: 534, endPoint x: 598, endPoint y: 199, distance: 549.8
click at [598, 199] on div "**********" at bounding box center [900, 373] width 1076 height 655
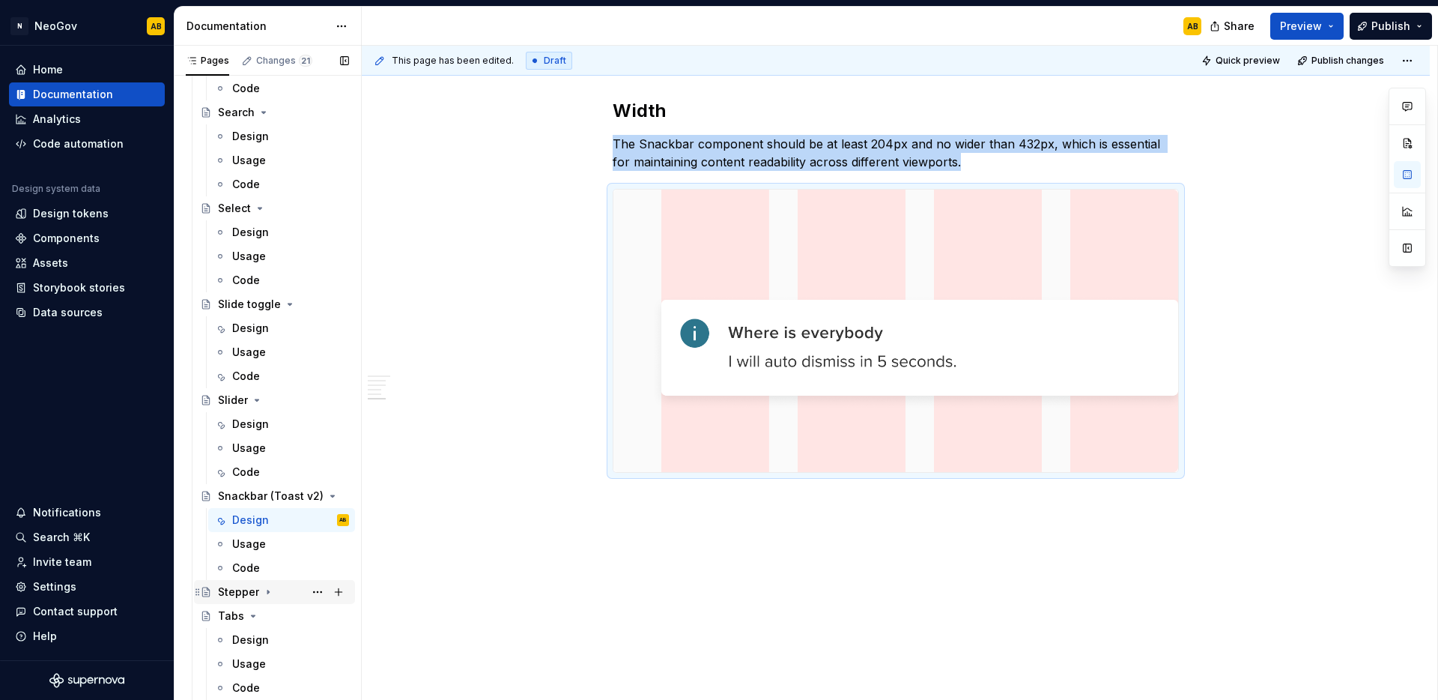
scroll to position [1372, 0]
click at [262, 567] on div "Code" at bounding box center [290, 567] width 117 height 21
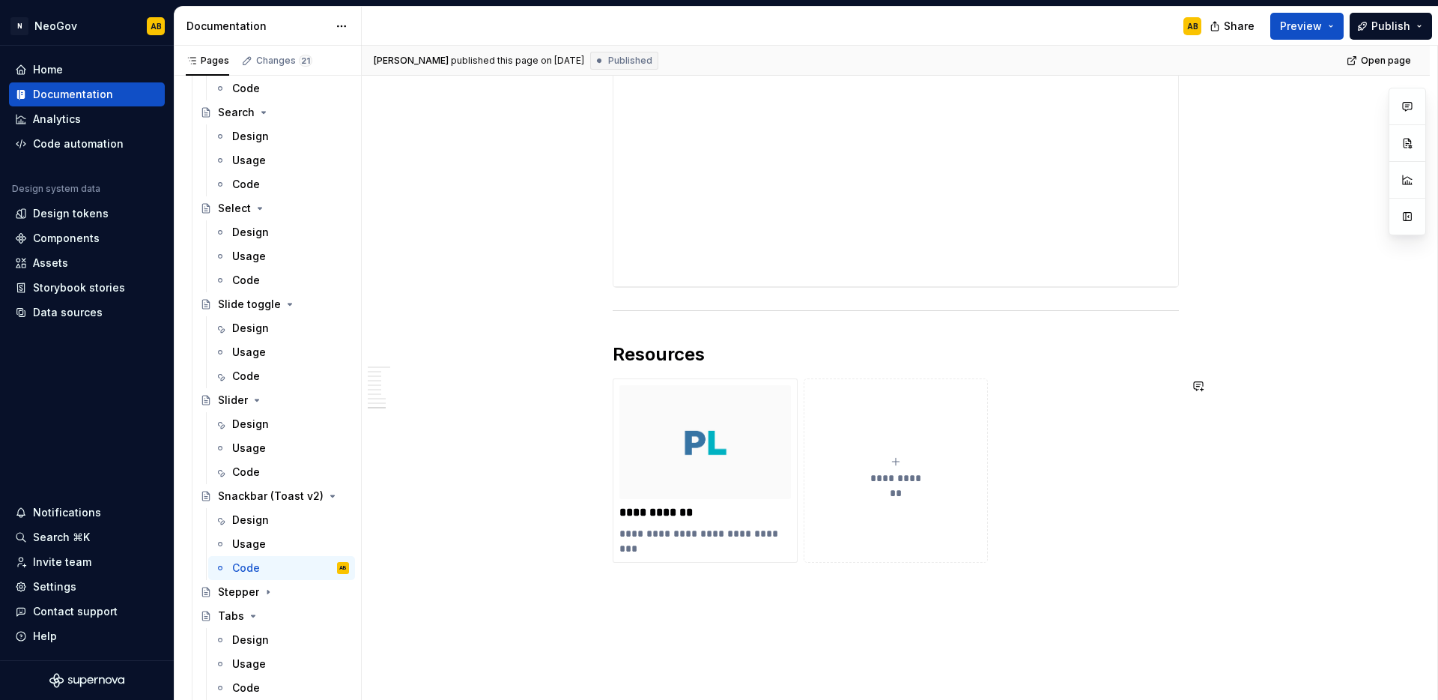
scroll to position [3478, 0]
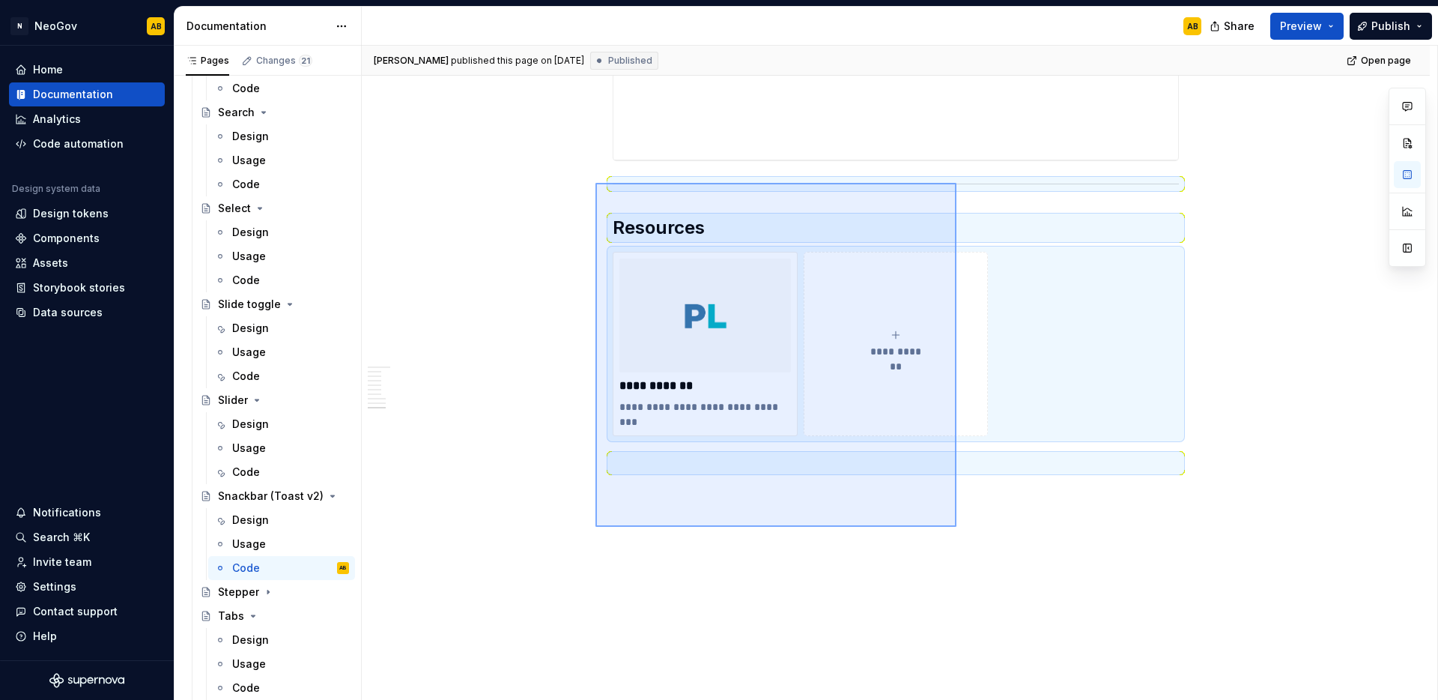
drag, startPoint x: 957, startPoint y: 527, endPoint x: 596, endPoint y: 183, distance: 498.6
click at [596, 183] on div "**********" at bounding box center [900, 373] width 1076 height 655
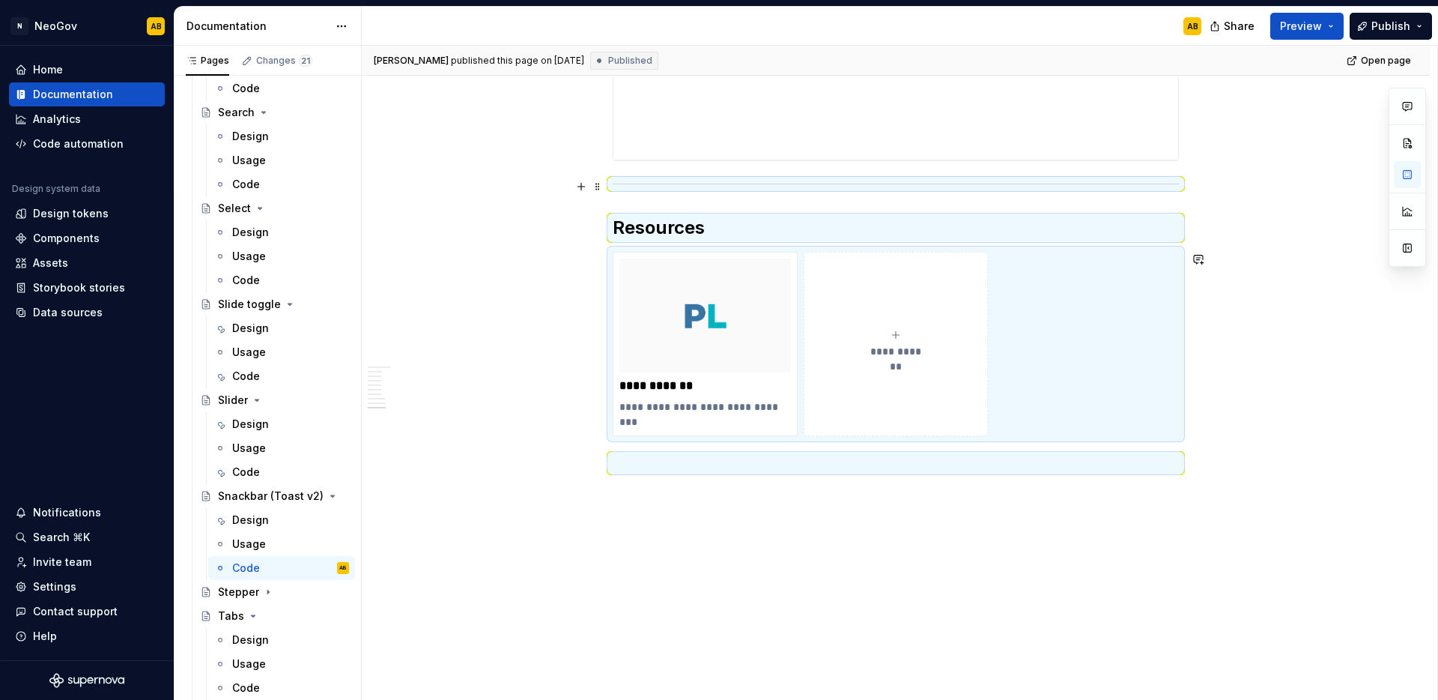
scroll to position [3166, 0]
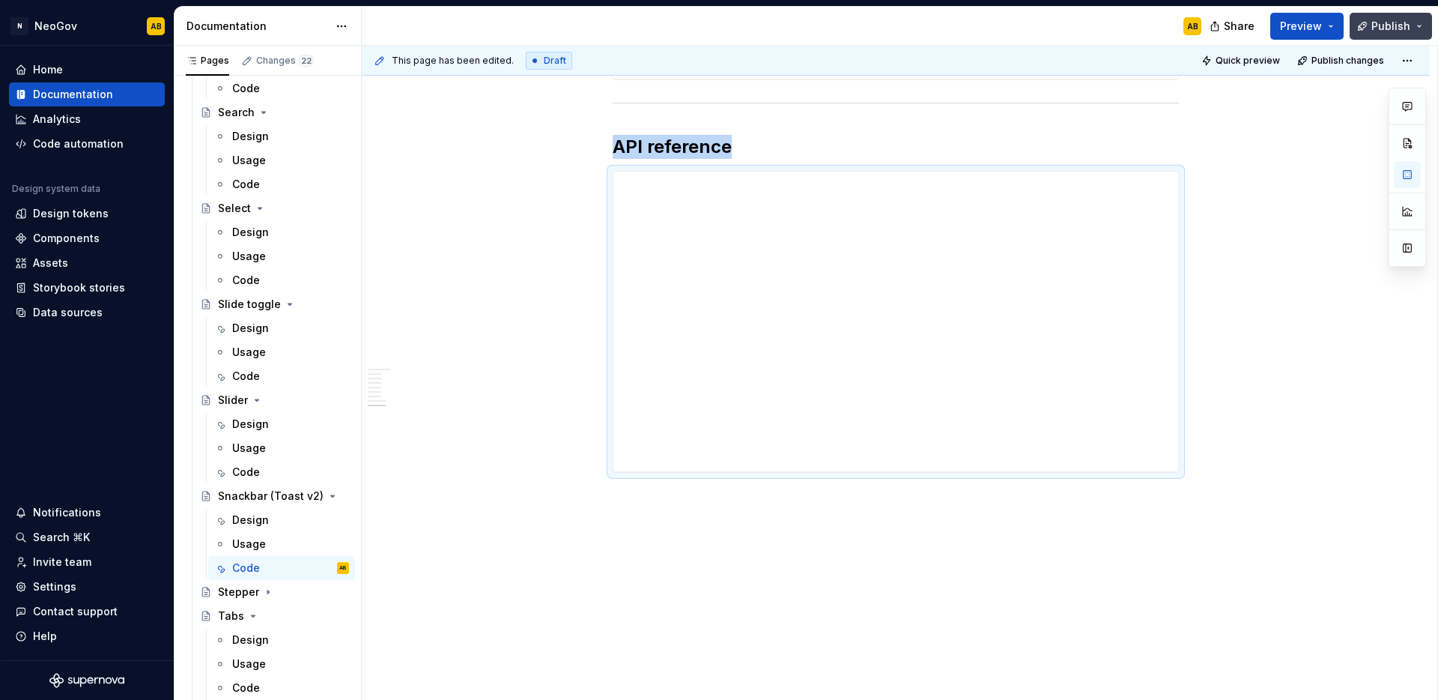
click at [1411, 33] on button "Publish" at bounding box center [1391, 26] width 82 height 27
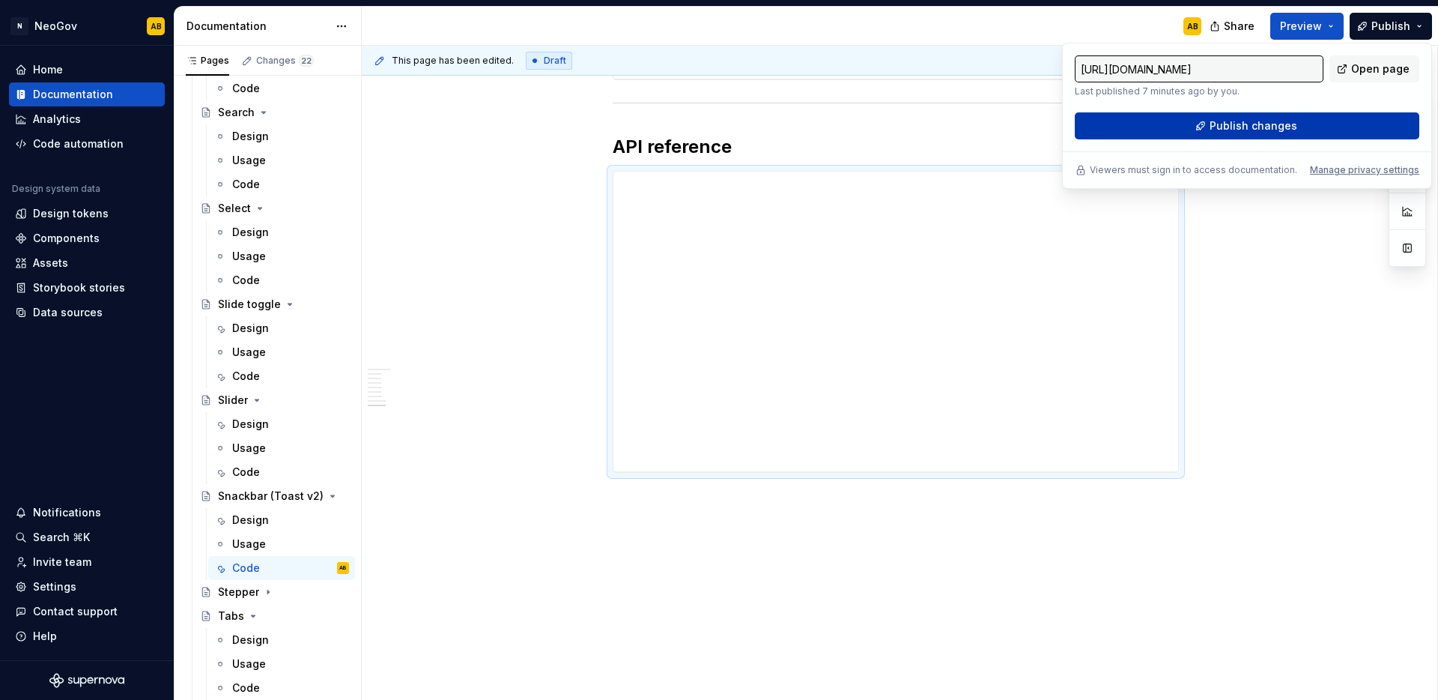
click at [1341, 121] on button "Publish changes" at bounding box center [1247, 125] width 345 height 27
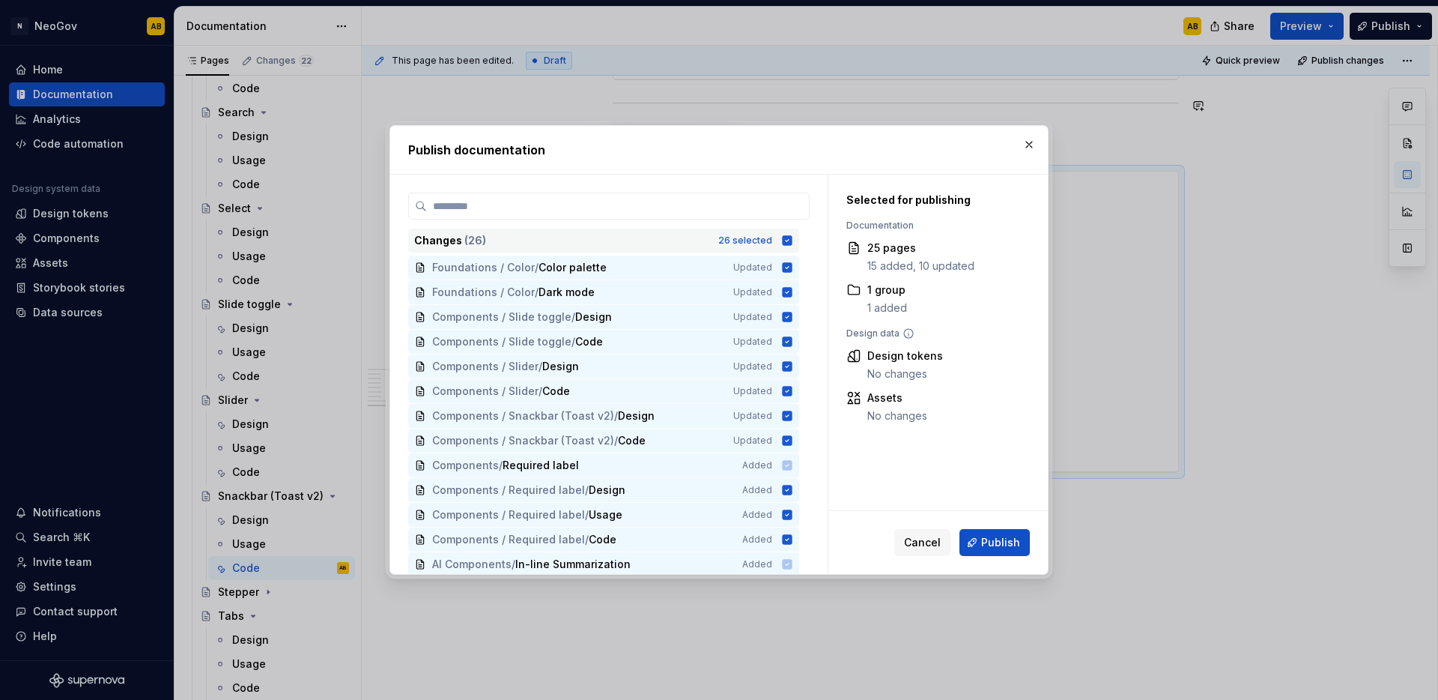
click at [787, 243] on icon at bounding box center [788, 240] width 10 height 10
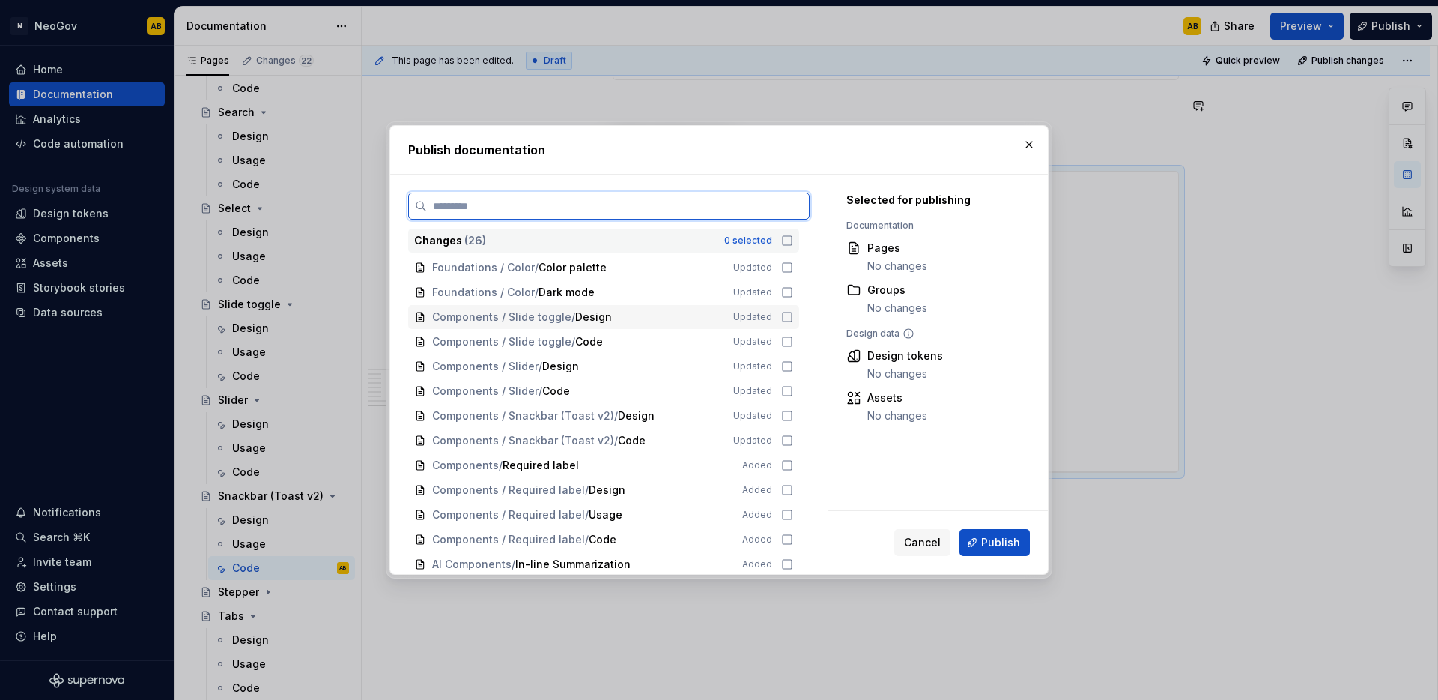
click at [786, 311] on icon at bounding box center [787, 317] width 12 height 12
click at [784, 340] on icon at bounding box center [787, 342] width 12 height 12
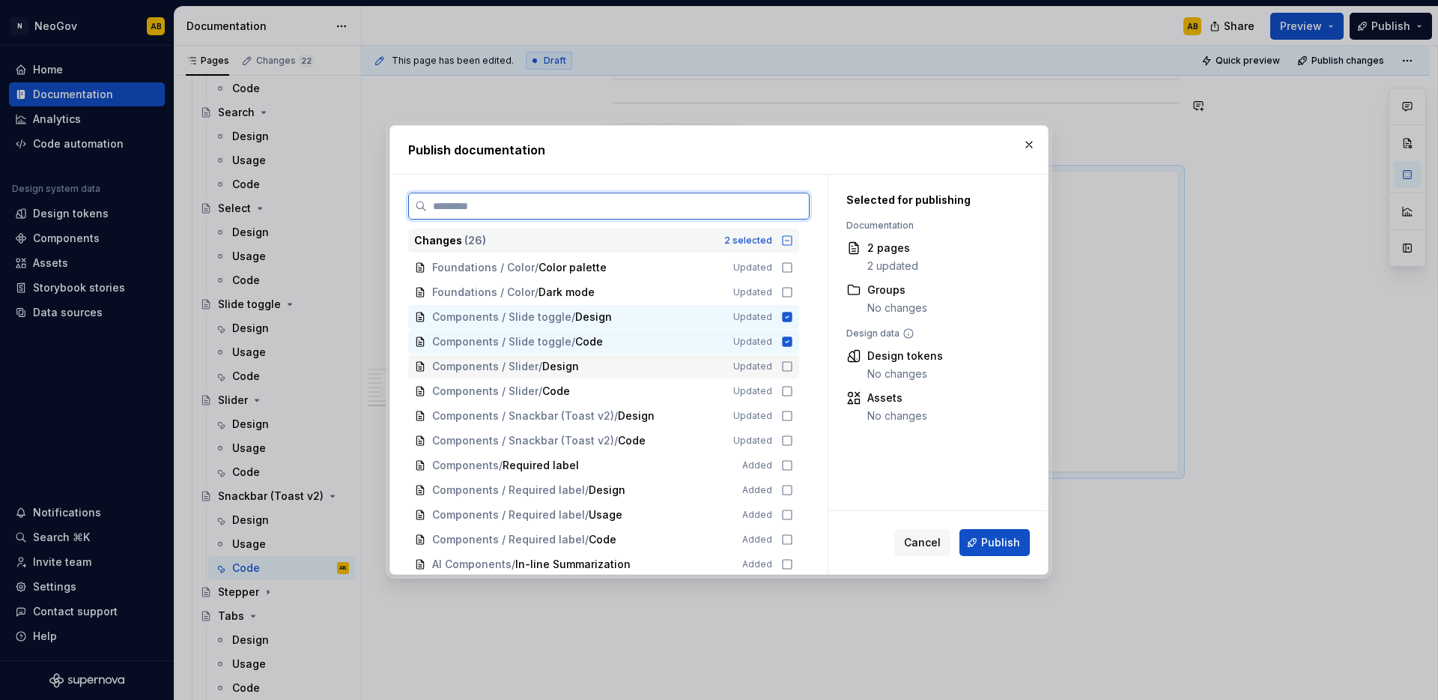
click at [784, 363] on icon at bounding box center [787, 366] width 12 height 12
click at [784, 388] on icon at bounding box center [787, 391] width 12 height 12
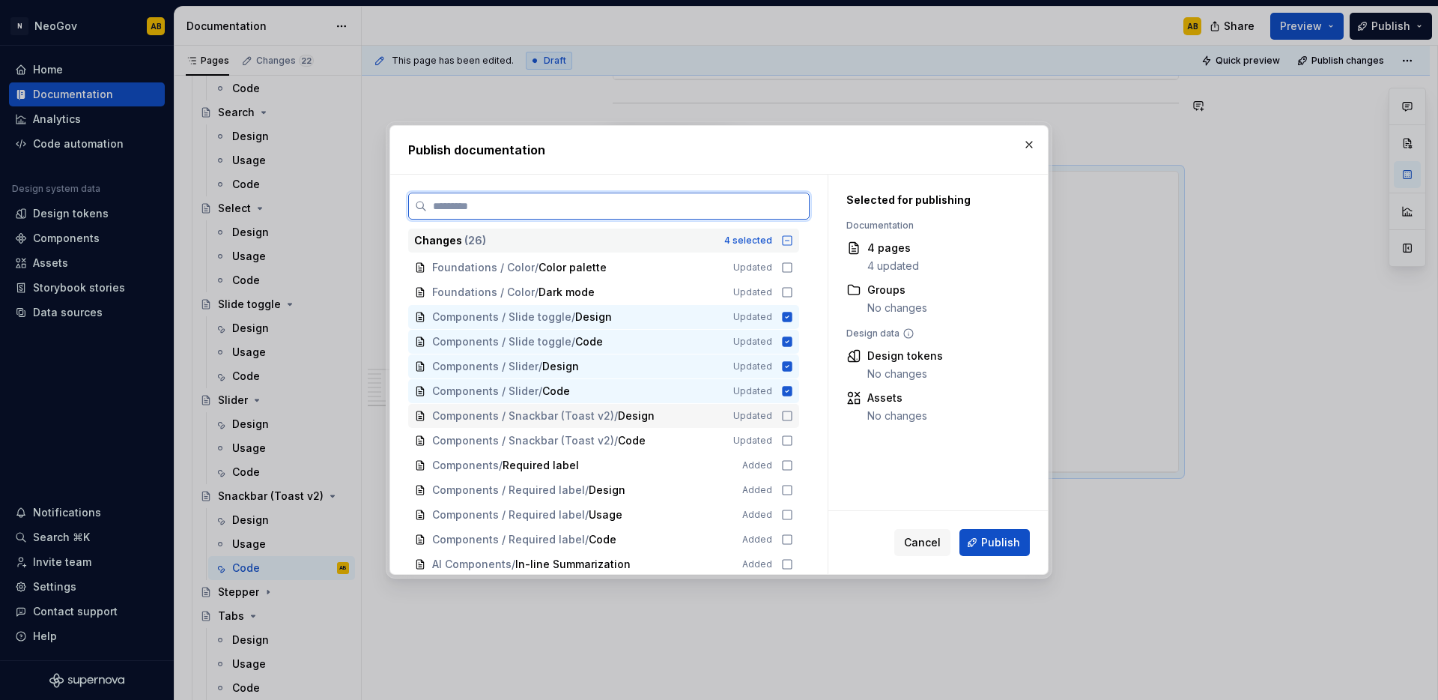
click at [788, 412] on icon at bounding box center [787, 416] width 12 height 12
click at [787, 442] on icon at bounding box center [787, 441] width 12 height 12
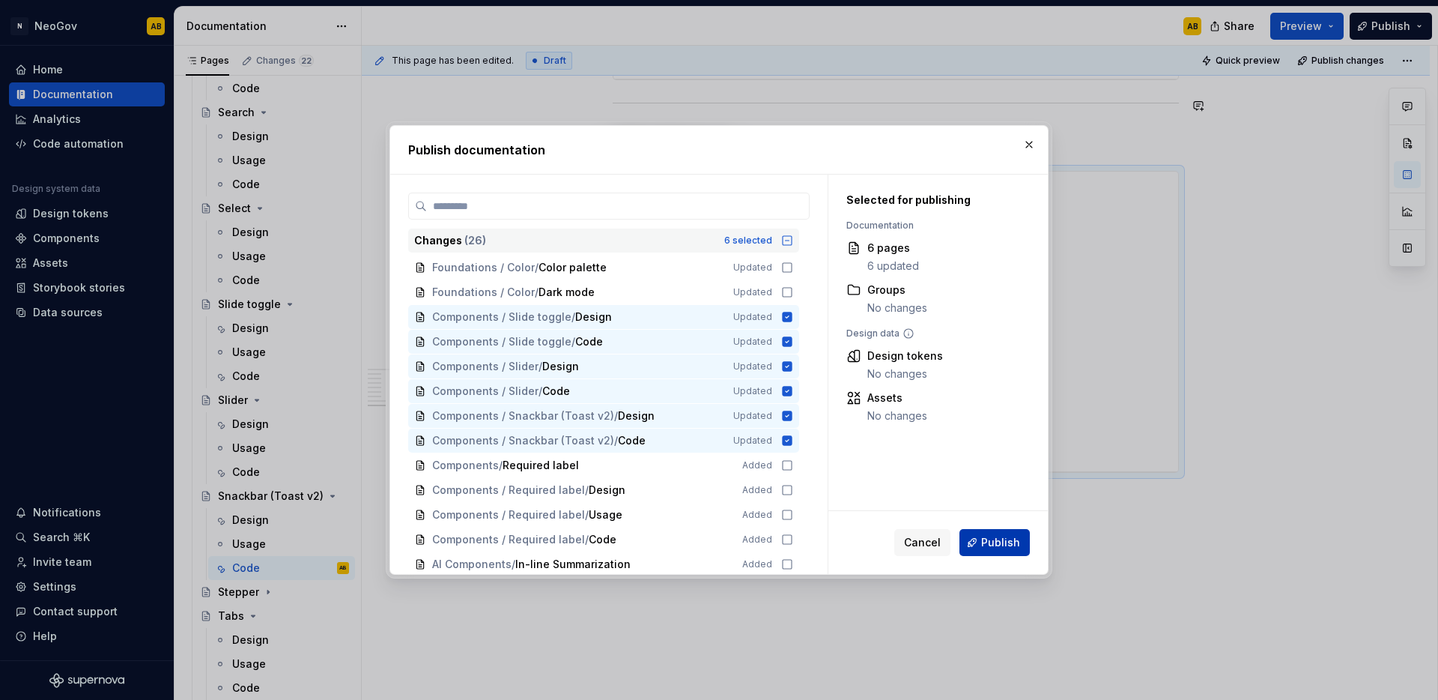
click at [996, 539] on span "Publish" at bounding box center [1000, 542] width 39 height 15
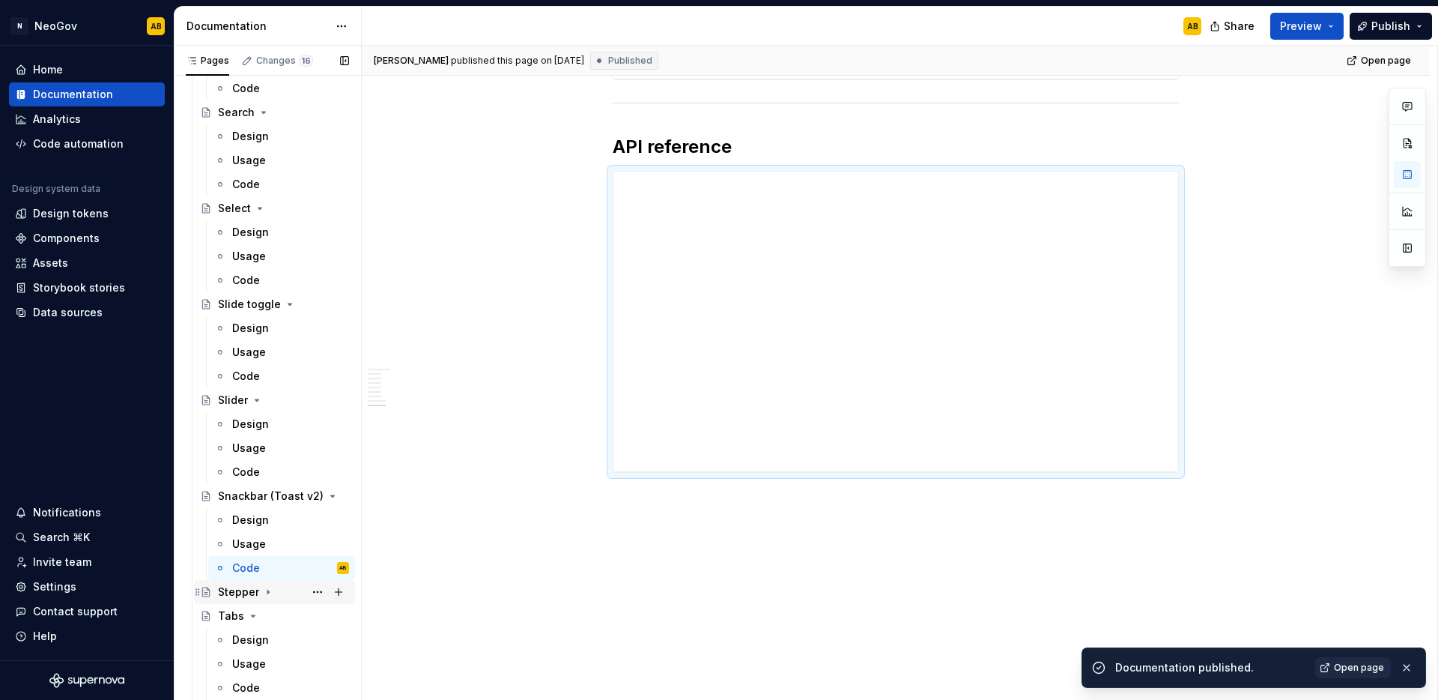
click at [262, 596] on icon "Page tree" at bounding box center [268, 592] width 12 height 12
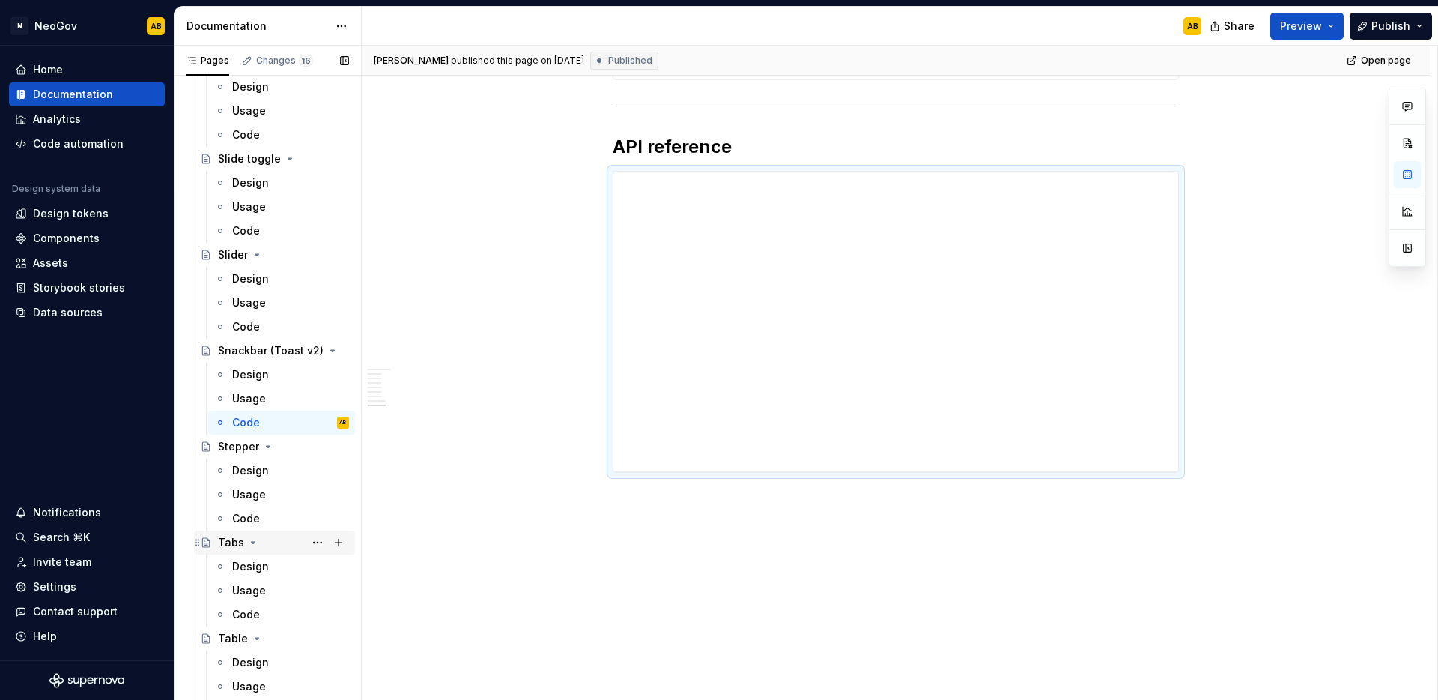
scroll to position [1641, 0]
click at [273, 479] on div "Design" at bounding box center [290, 468] width 117 height 21
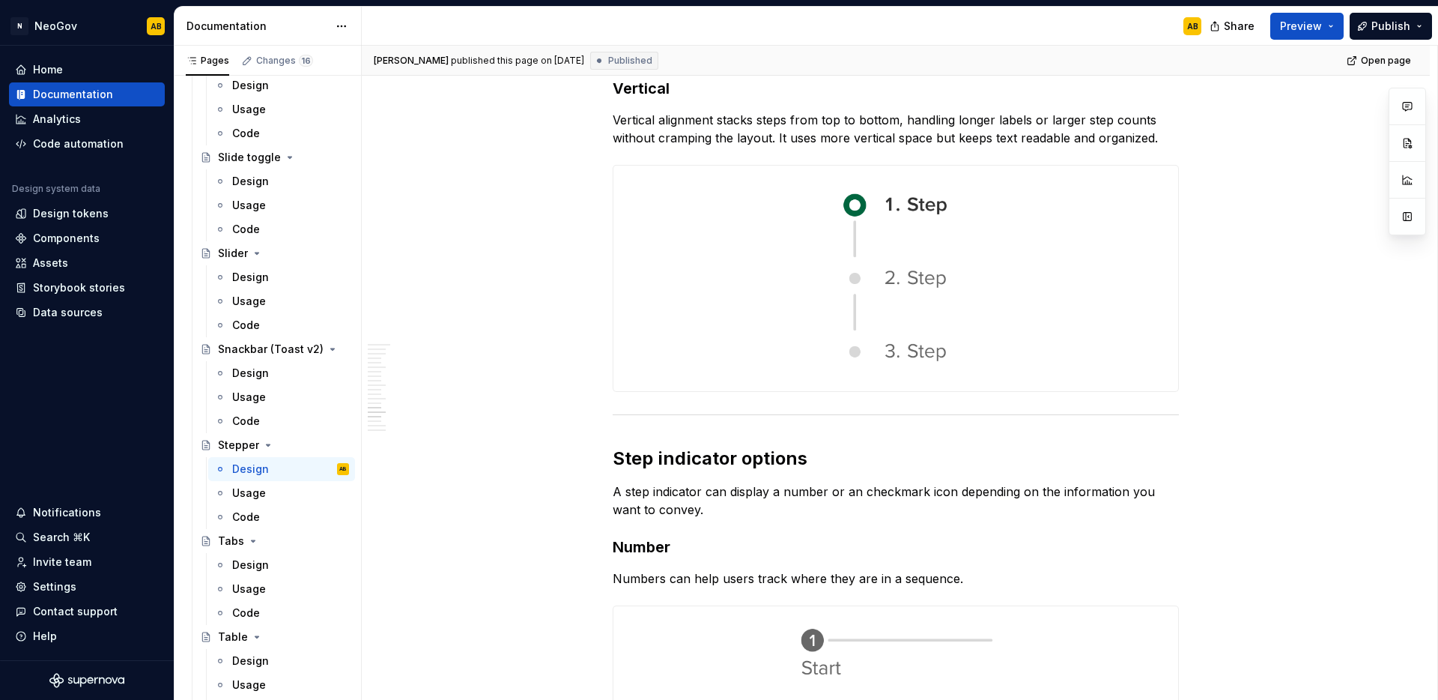
scroll to position [3534, 0]
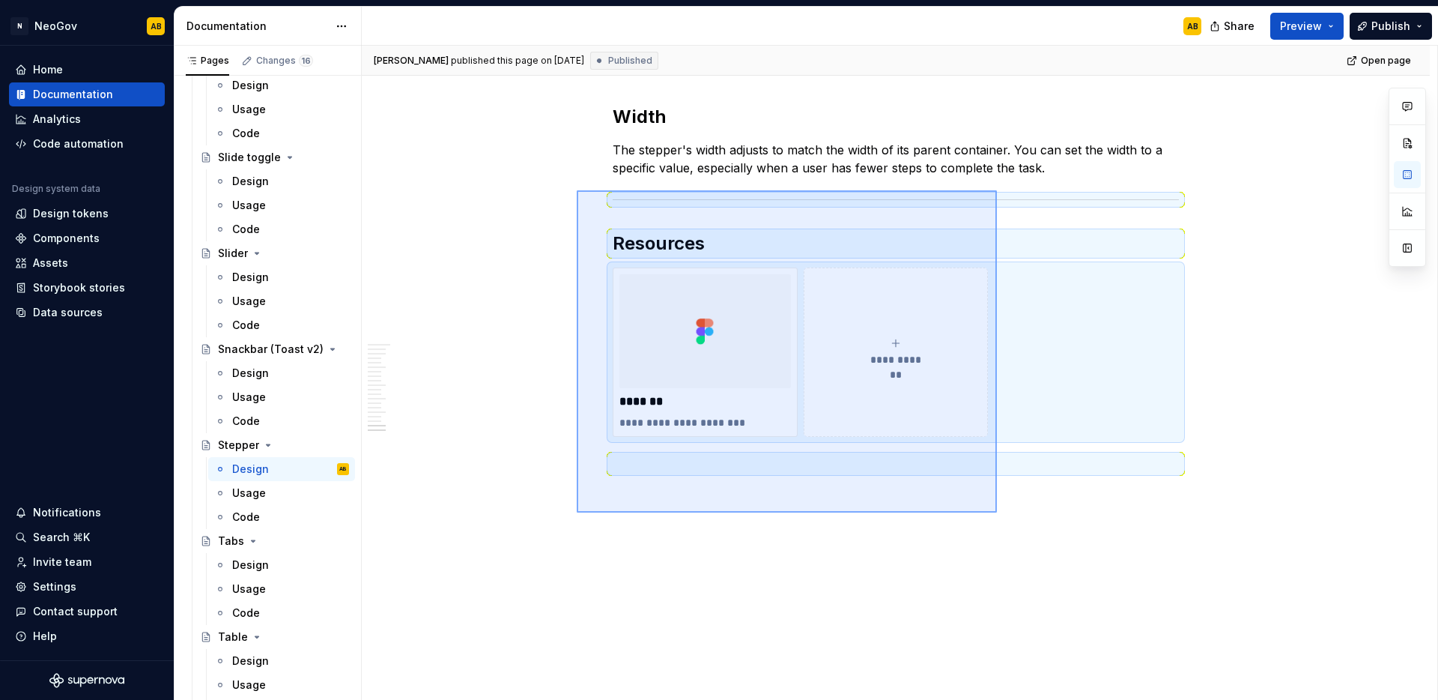
drag, startPoint x: 997, startPoint y: 512, endPoint x: 576, endPoint y: 193, distance: 528.8
click at [576, 193] on div "[PERSON_NAME] published this page on [DATE] Published Open page Stepper A stepp…" at bounding box center [900, 373] width 1076 height 655
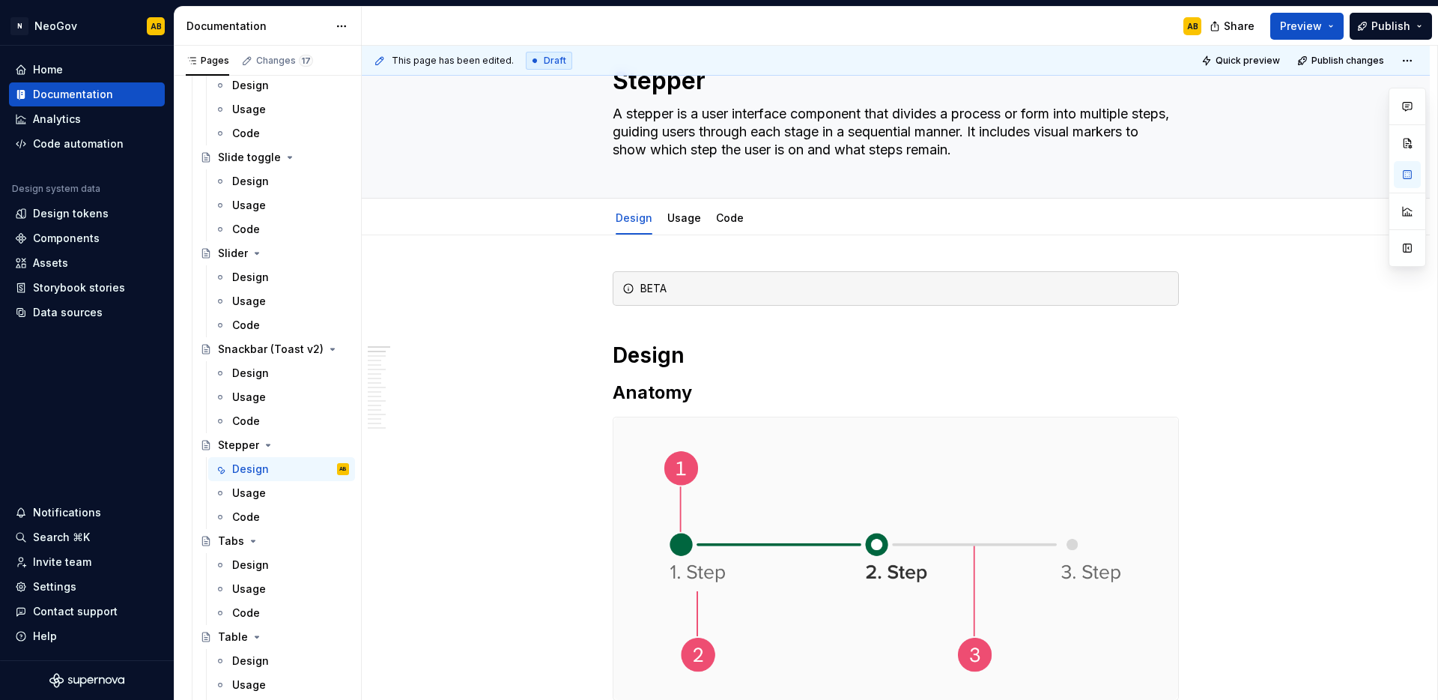
scroll to position [0, 0]
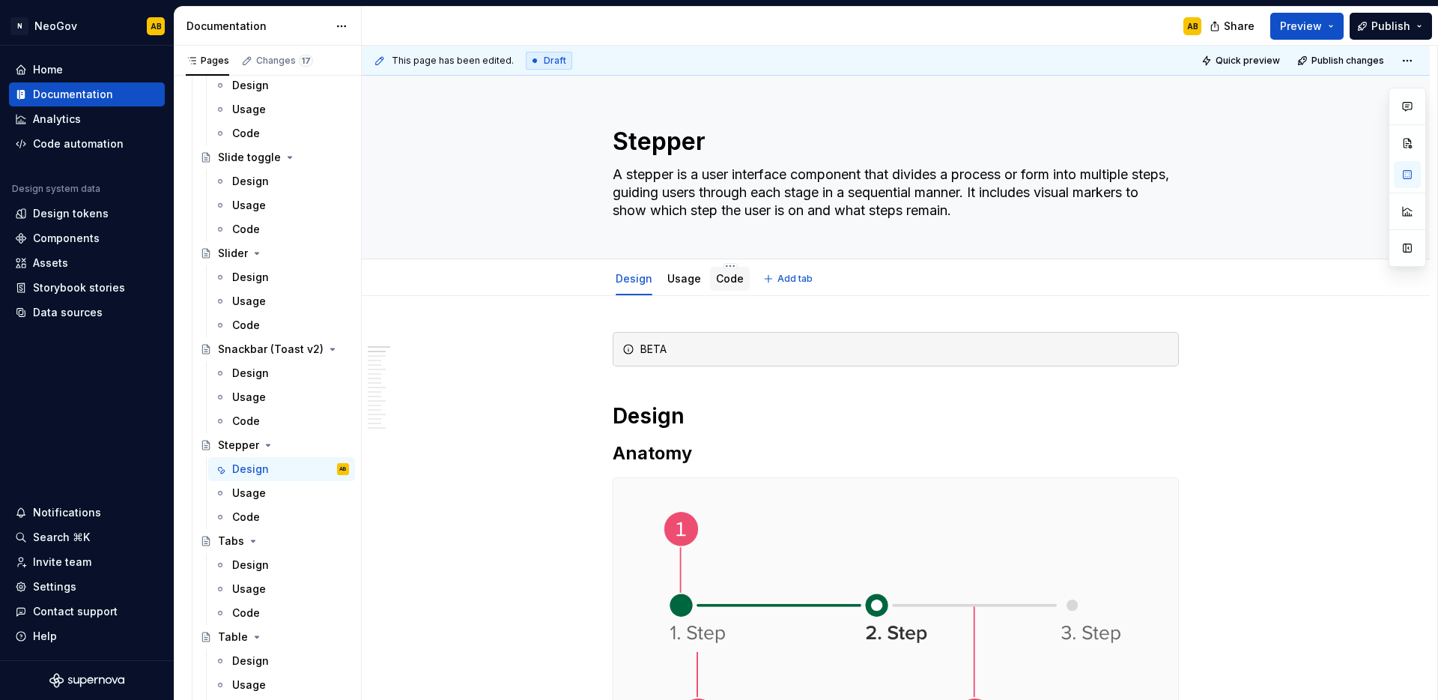
click at [718, 285] on div "Code" at bounding box center [730, 278] width 28 height 15
click at [724, 285] on div "Code" at bounding box center [730, 278] width 28 height 15
click at [725, 285] on div "Code" at bounding box center [730, 278] width 28 height 15
click at [721, 283] on link "Code" at bounding box center [730, 278] width 28 height 13
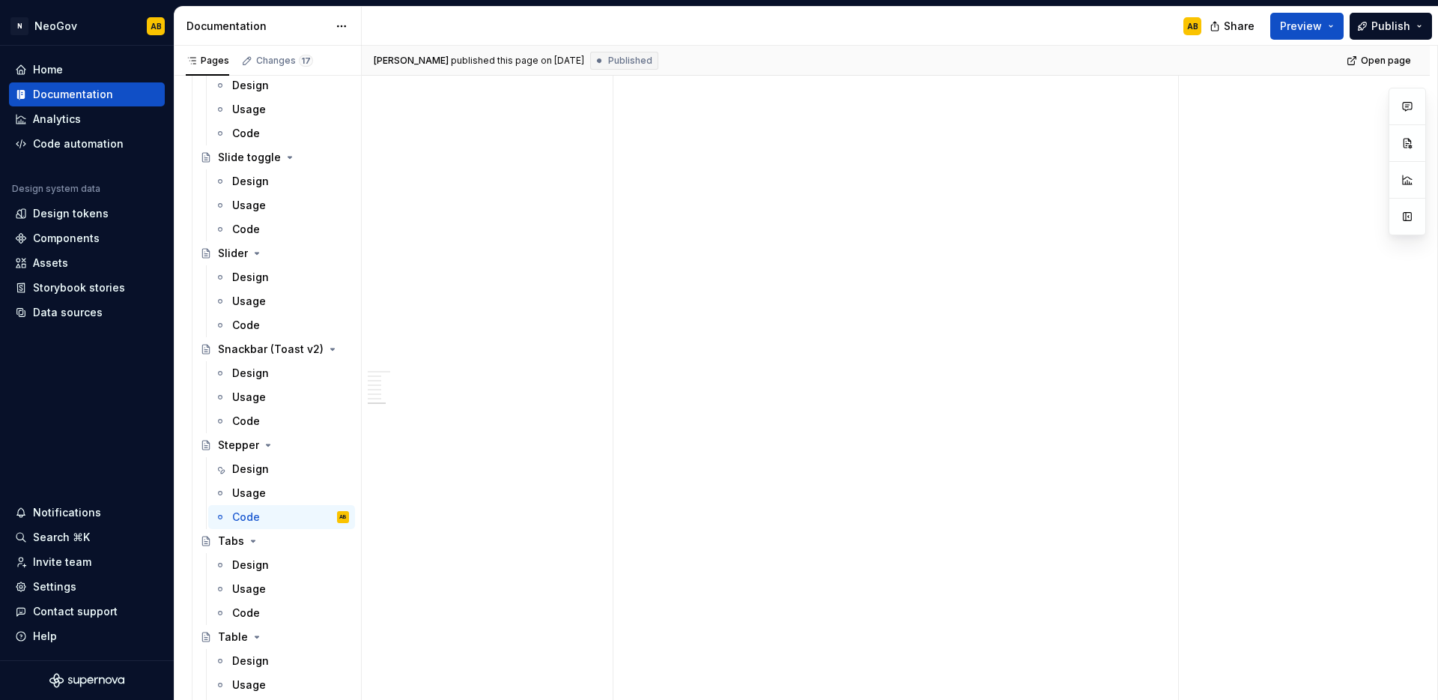
scroll to position [3840, 0]
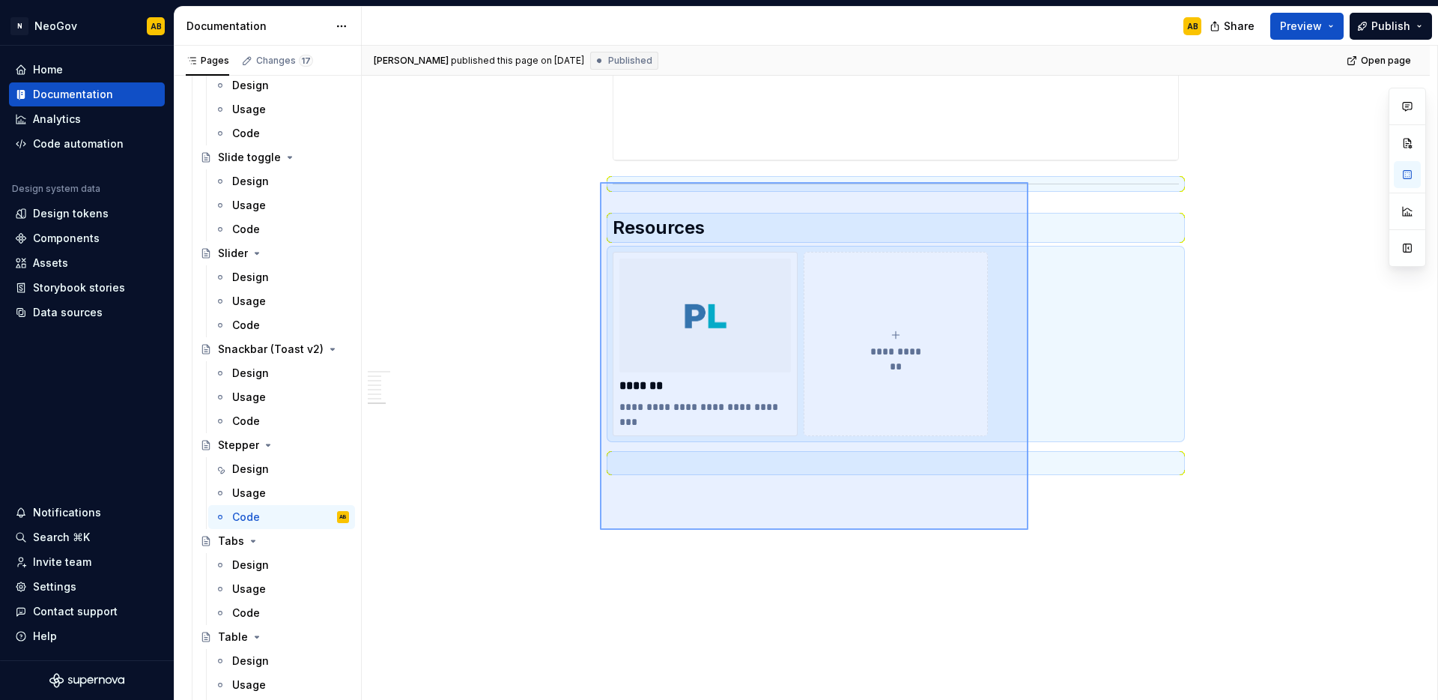
drag, startPoint x: 1003, startPoint y: 514, endPoint x: 600, endPoint y: 182, distance: 522.1
click at [600, 182] on div "**********" at bounding box center [900, 373] width 1076 height 655
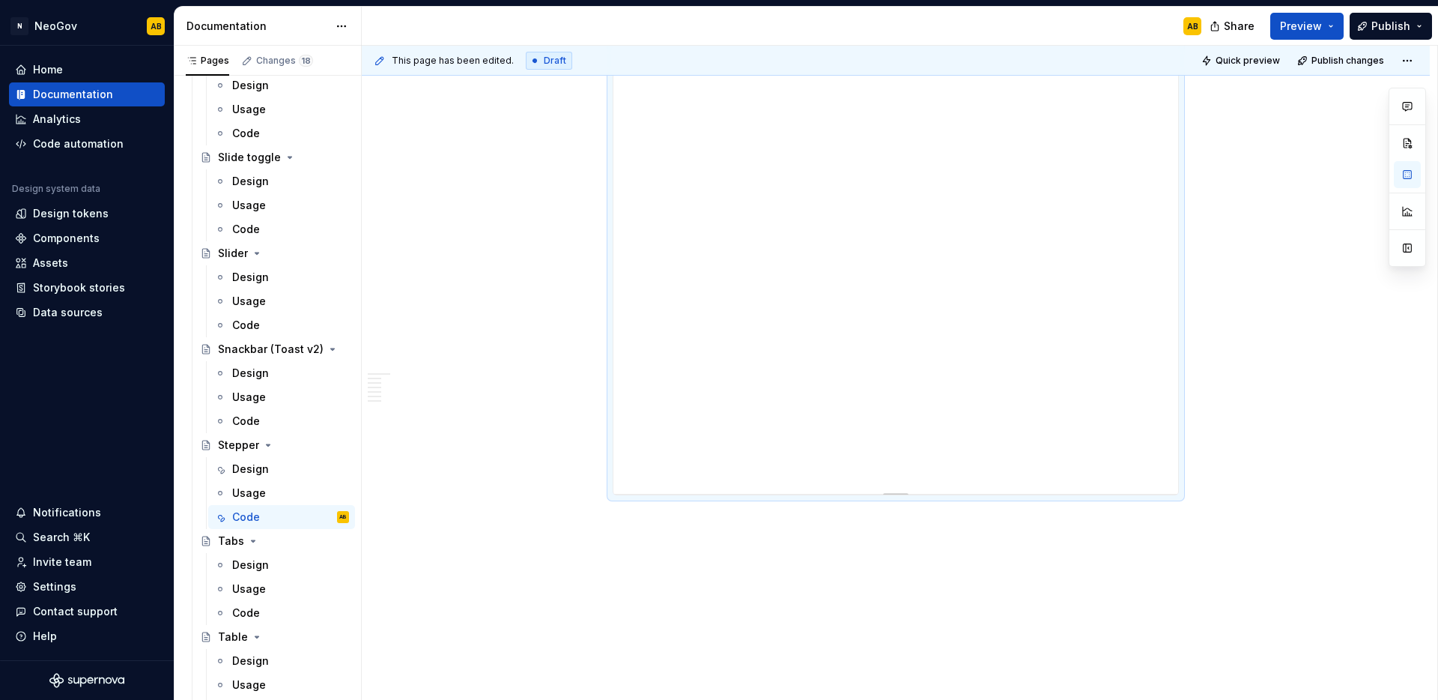
scroll to position [3529, 0]
click at [276, 560] on div "Design" at bounding box center [290, 564] width 117 height 21
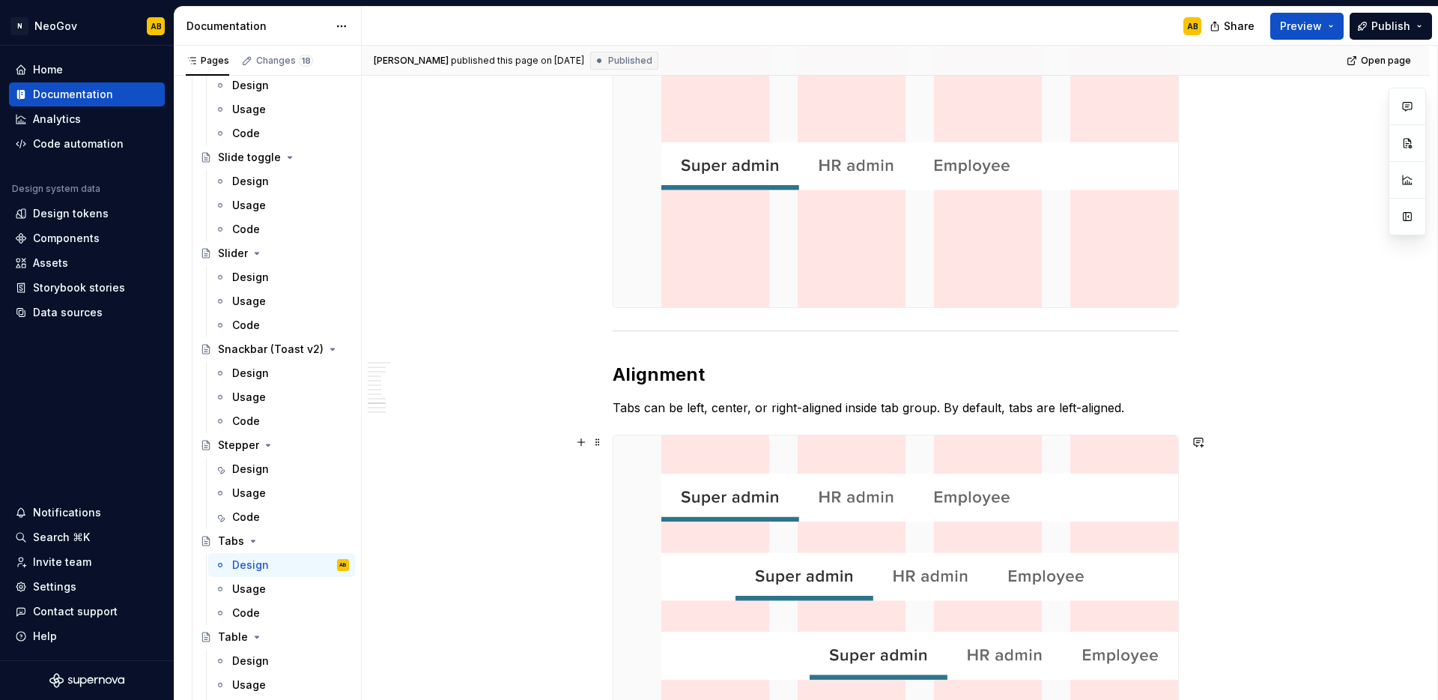
scroll to position [3039, 0]
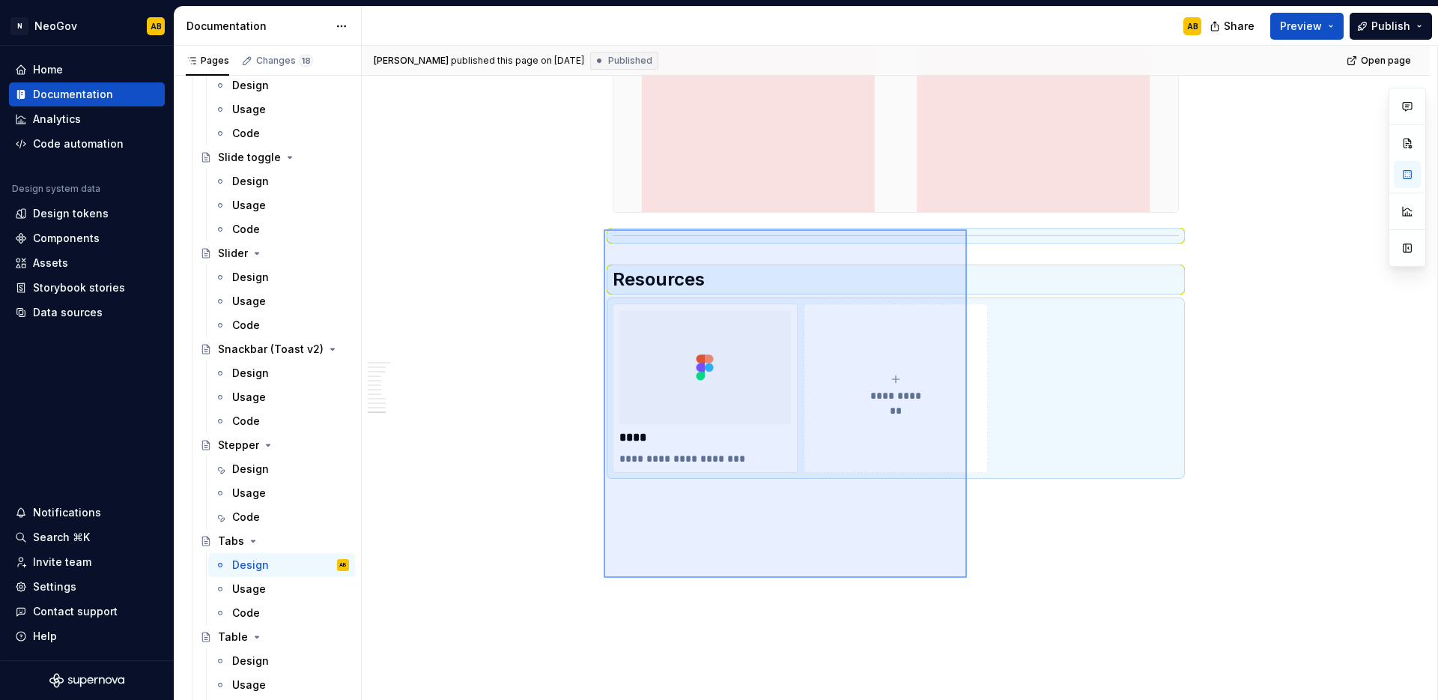
drag, startPoint x: 967, startPoint y: 578, endPoint x: 604, endPoint y: 230, distance: 502.9
click at [604, 230] on div "[PERSON_NAME] published this page on [DATE] Published Open page Tabs Tabs are a…" at bounding box center [900, 373] width 1076 height 655
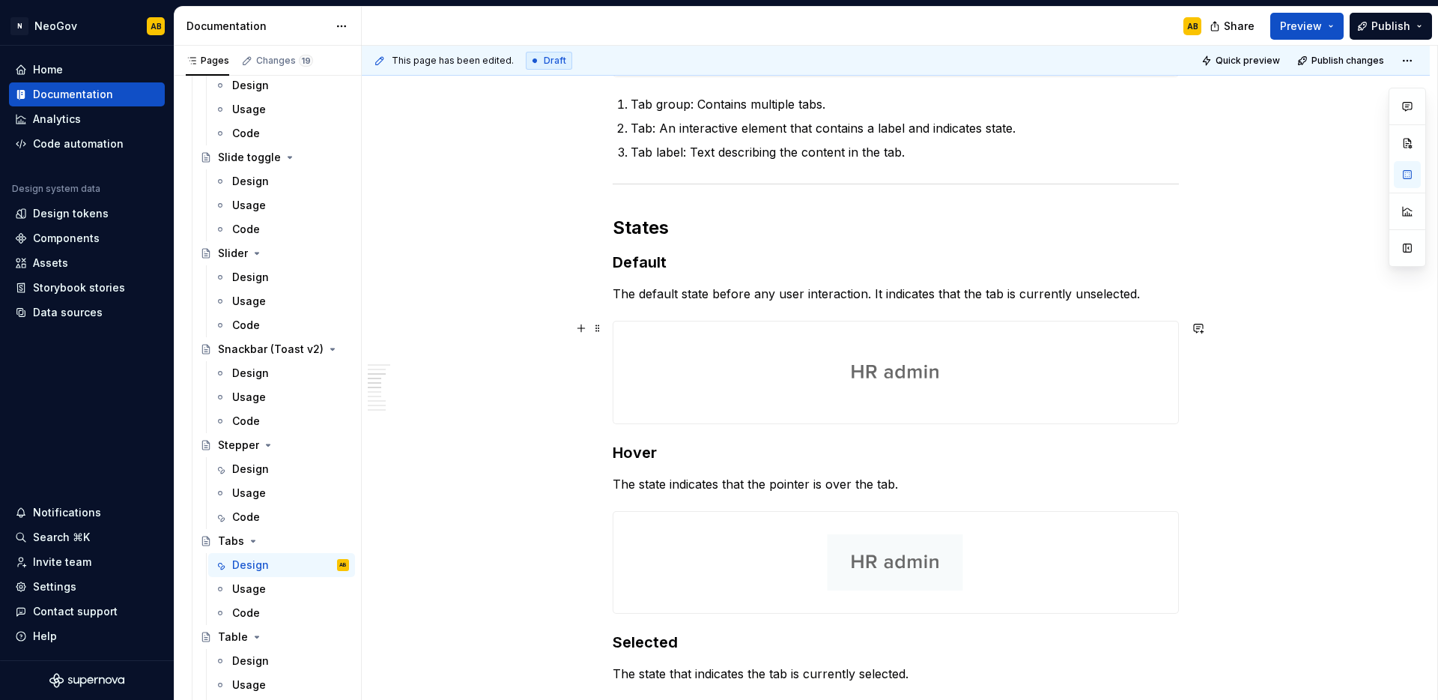
scroll to position [0, 0]
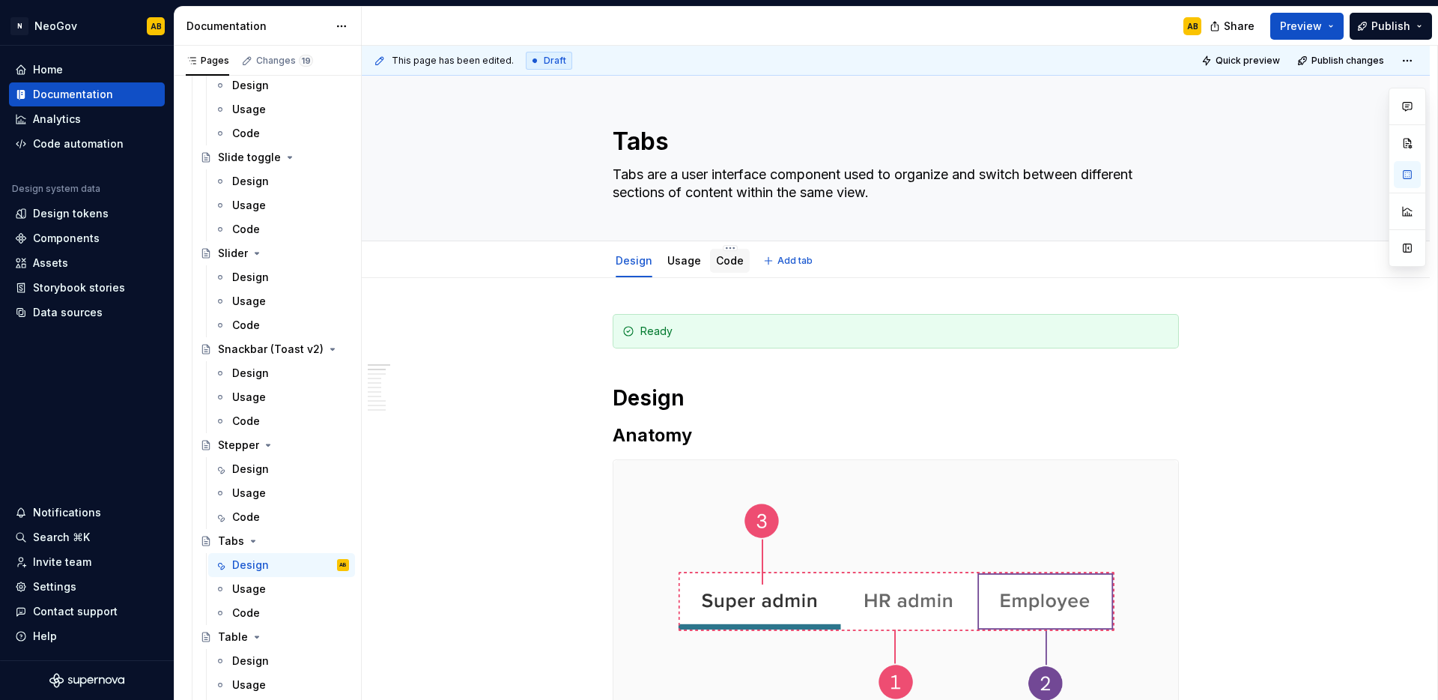
click at [718, 261] on link "Code" at bounding box center [730, 260] width 28 height 13
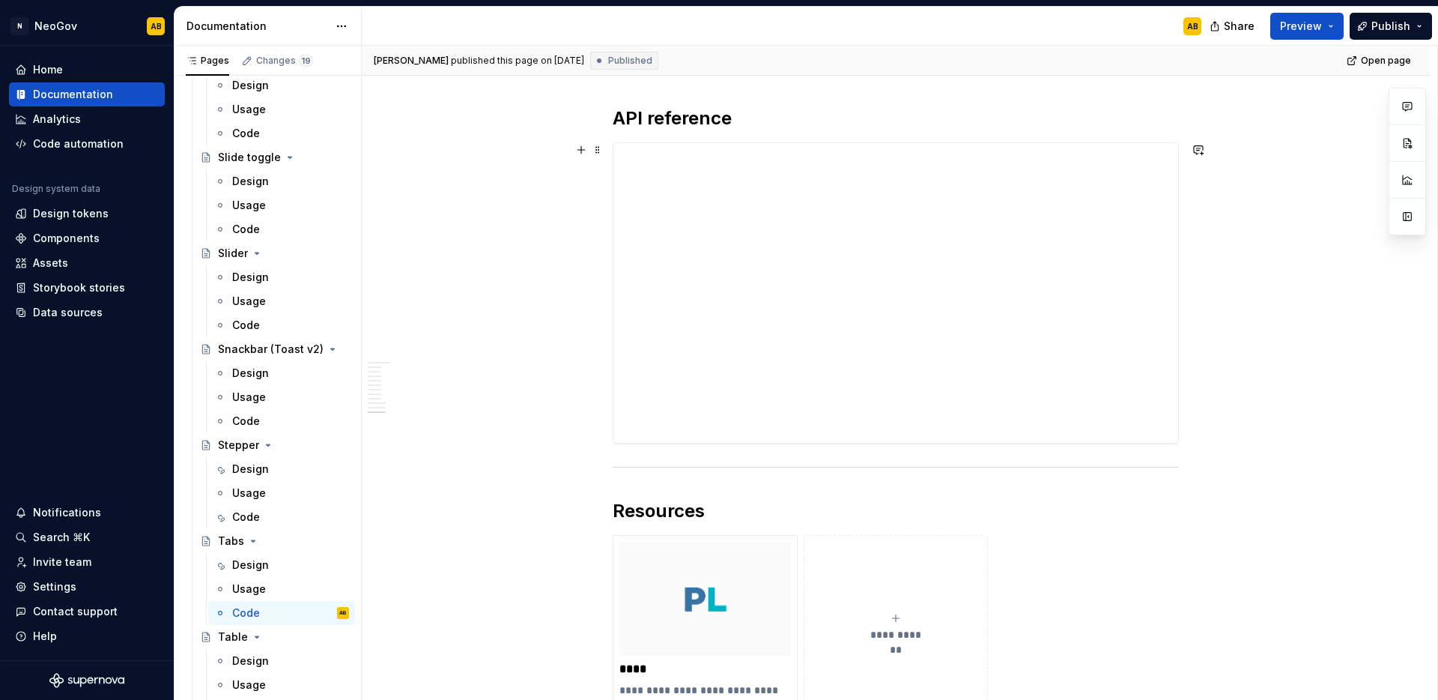
scroll to position [4725, 0]
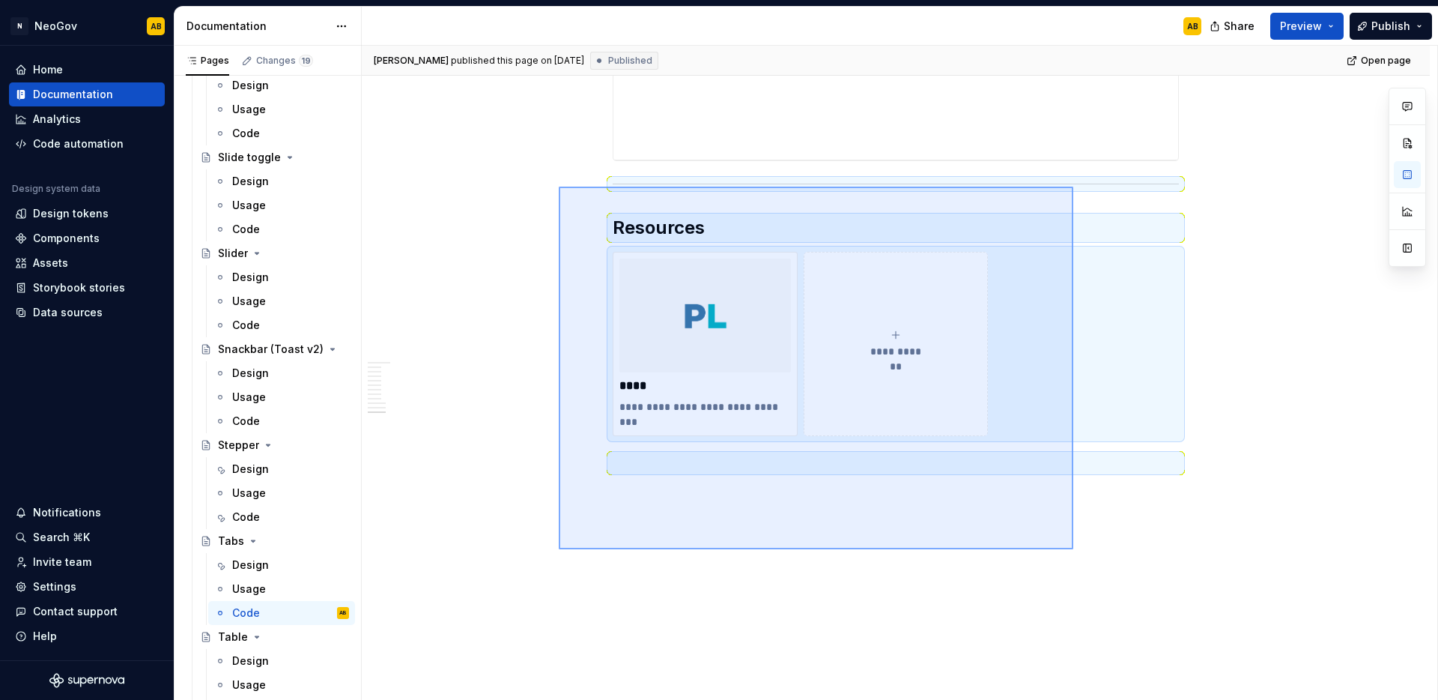
drag, startPoint x: 756, startPoint y: 377, endPoint x: 559, endPoint y: 187, distance: 273.9
click at [559, 187] on div "**********" at bounding box center [900, 373] width 1076 height 655
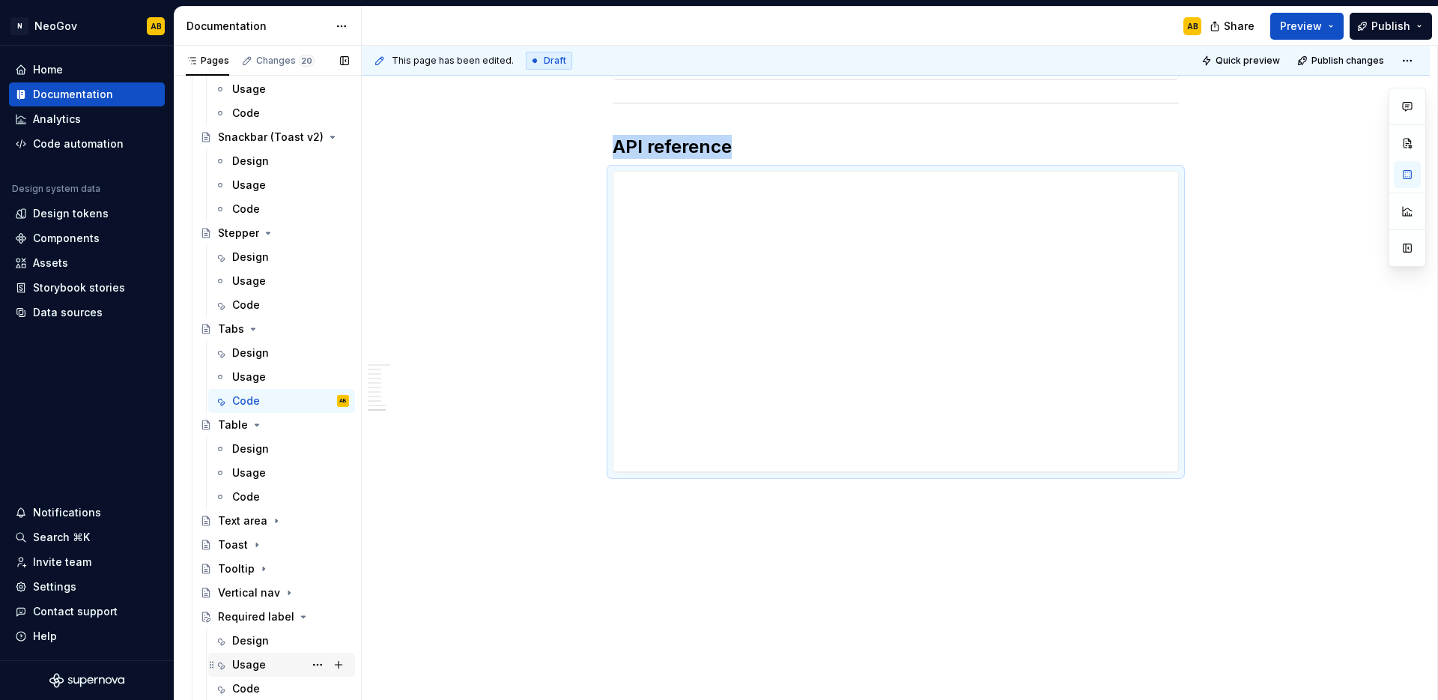
scroll to position [1975, 0]
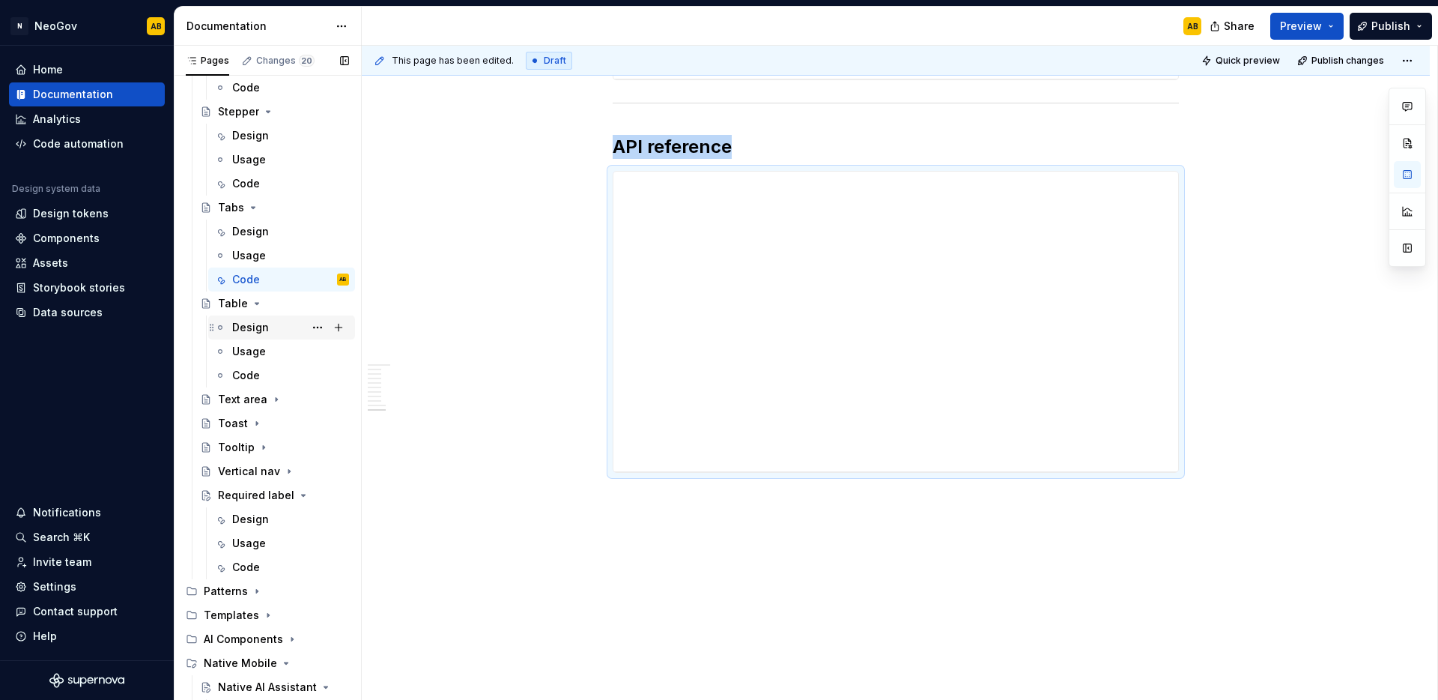
click at [258, 322] on div "Design" at bounding box center [250, 327] width 37 height 15
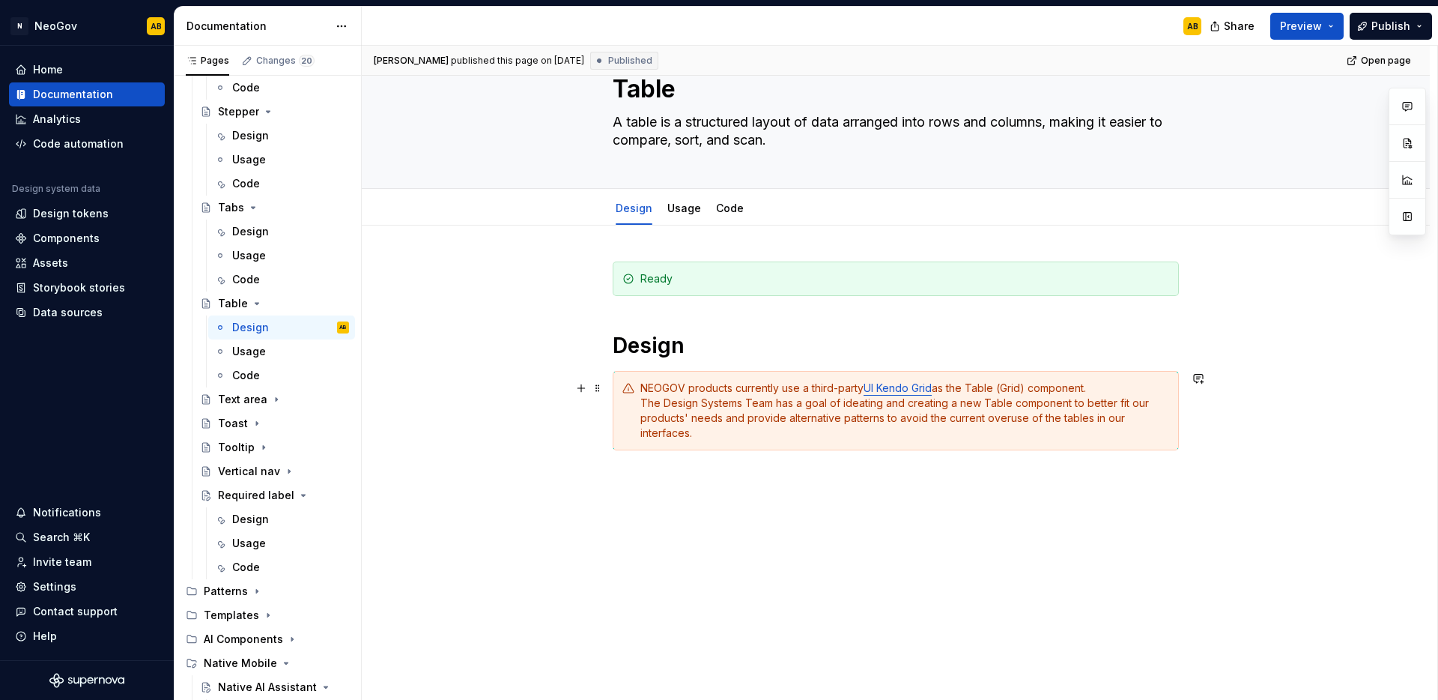
scroll to position [66, 0]
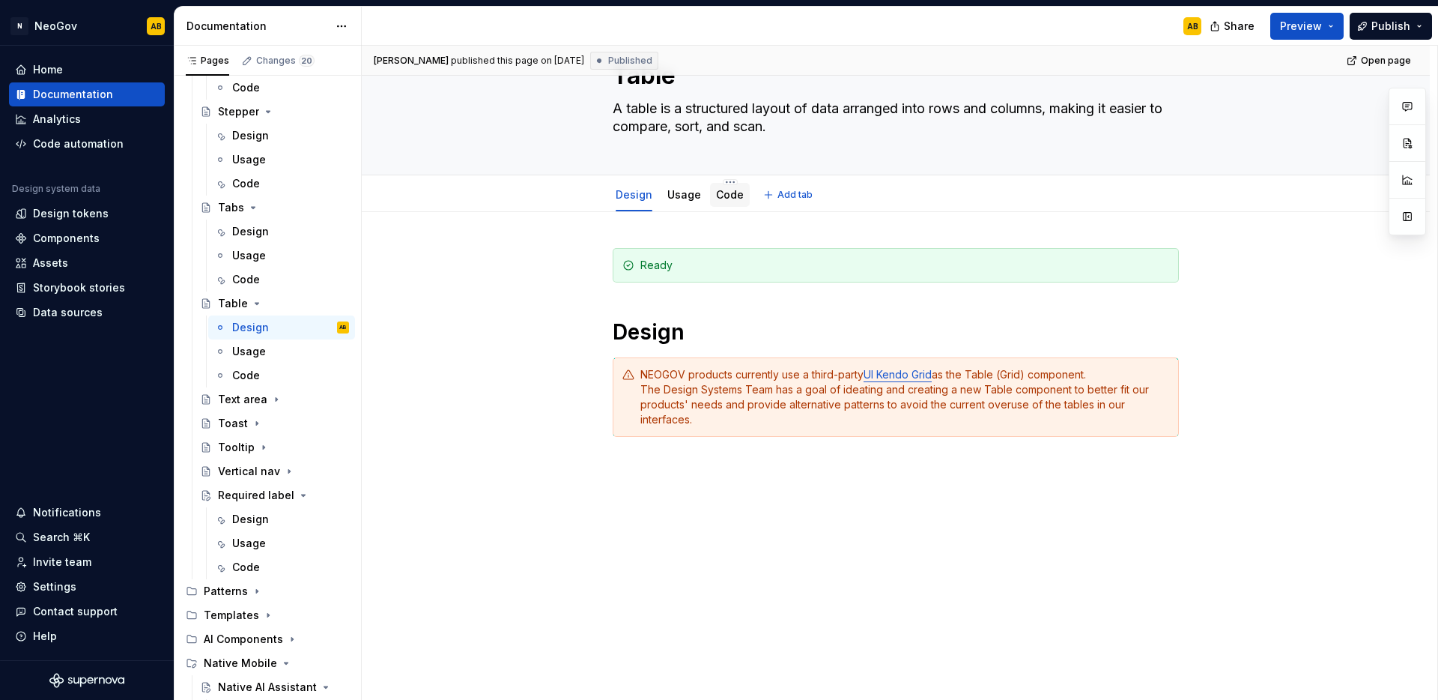
click at [724, 202] on div "Code" at bounding box center [730, 194] width 28 height 15
click at [719, 197] on link "Code" at bounding box center [730, 194] width 28 height 13
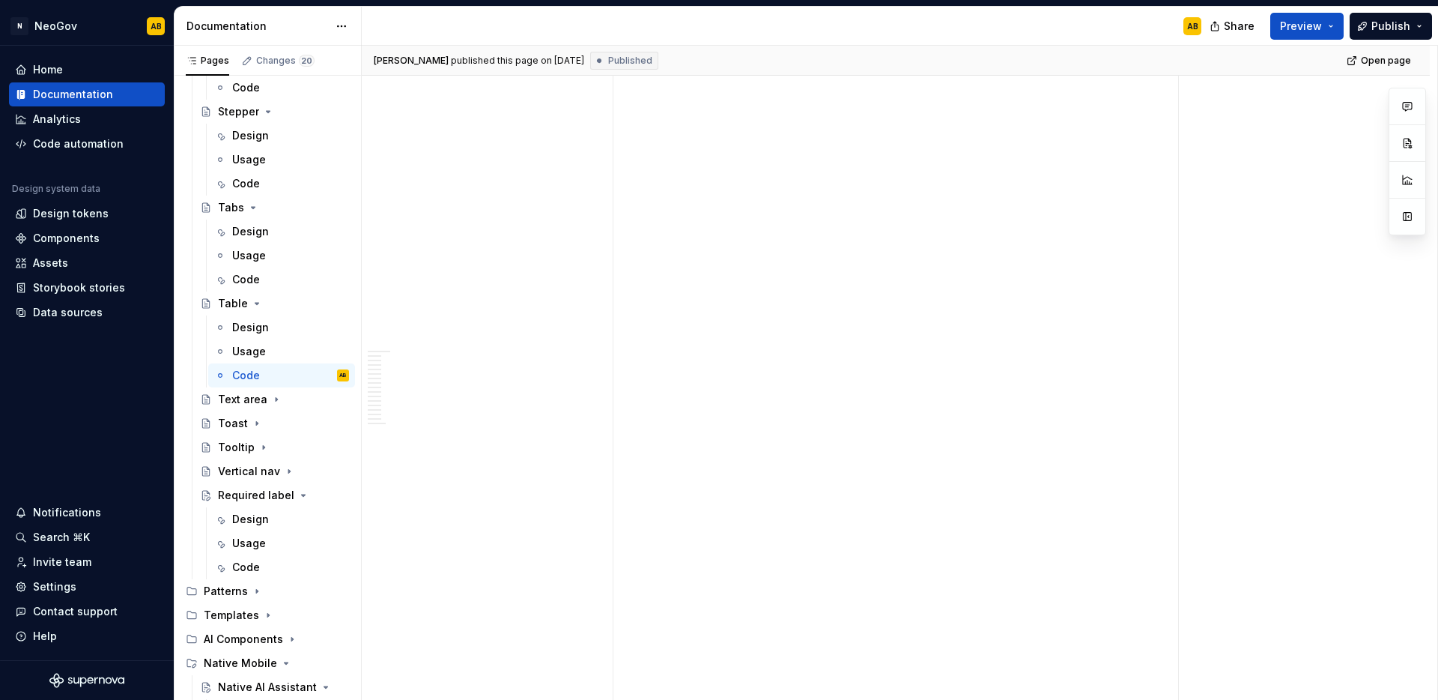
scroll to position [11898, 0]
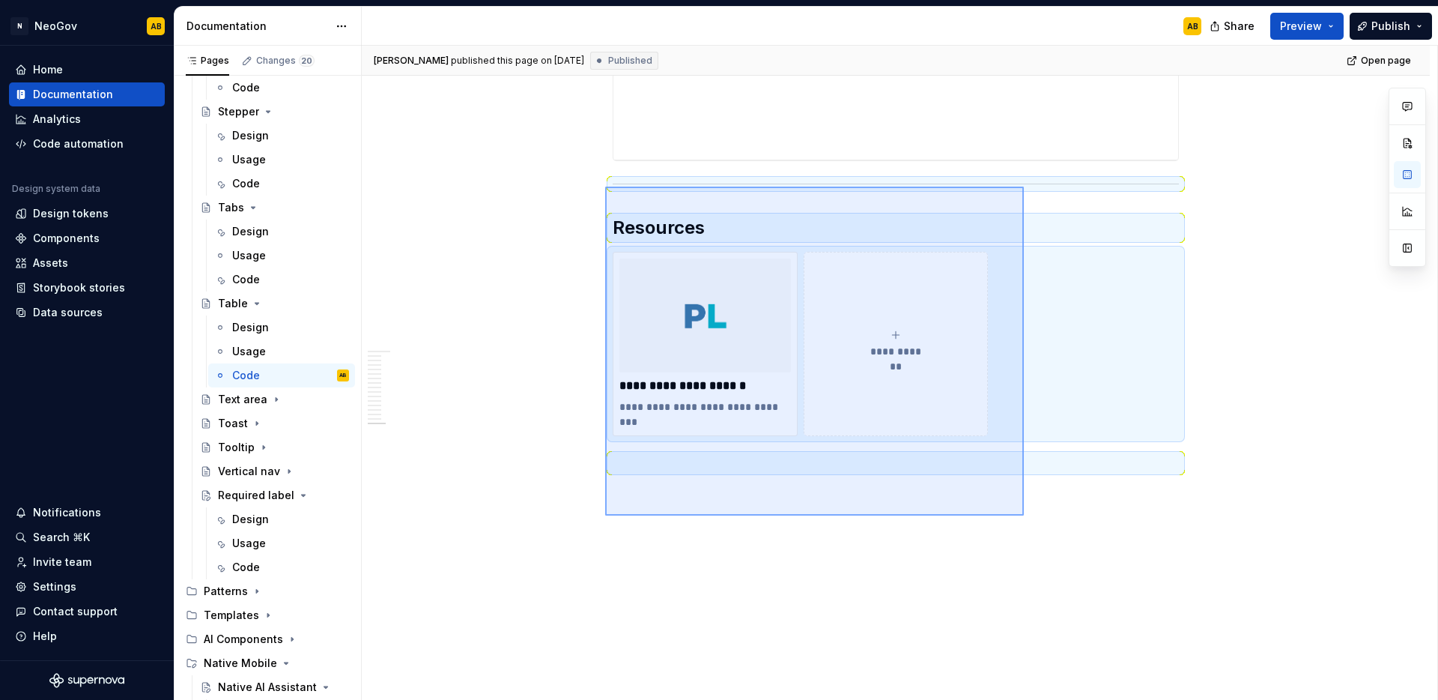
drag, startPoint x: 1024, startPoint y: 515, endPoint x: 605, endPoint y: 187, distance: 532.5
click at [605, 187] on div "**********" at bounding box center [900, 373] width 1076 height 655
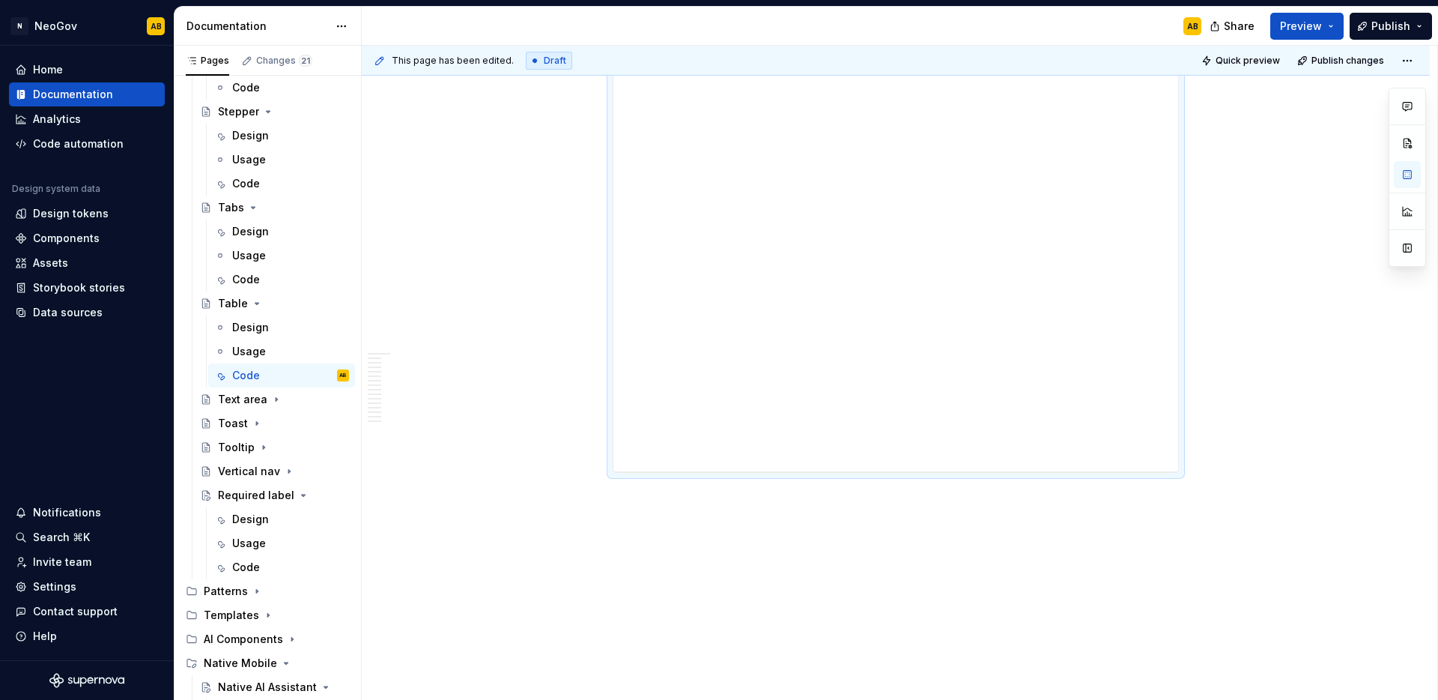
scroll to position [11358, 0]
click at [276, 398] on icon "Page tree" at bounding box center [276, 400] width 1 height 4
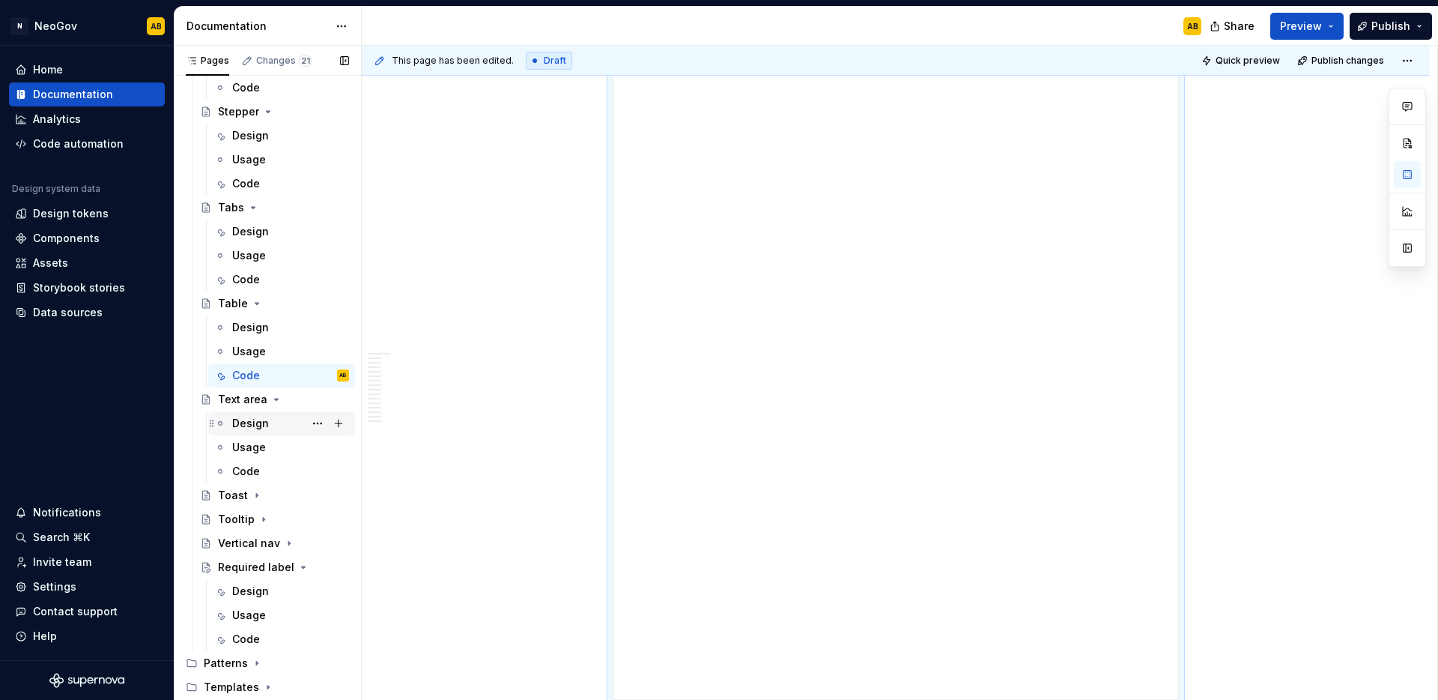
click at [264, 417] on div "Design" at bounding box center [250, 423] width 37 height 15
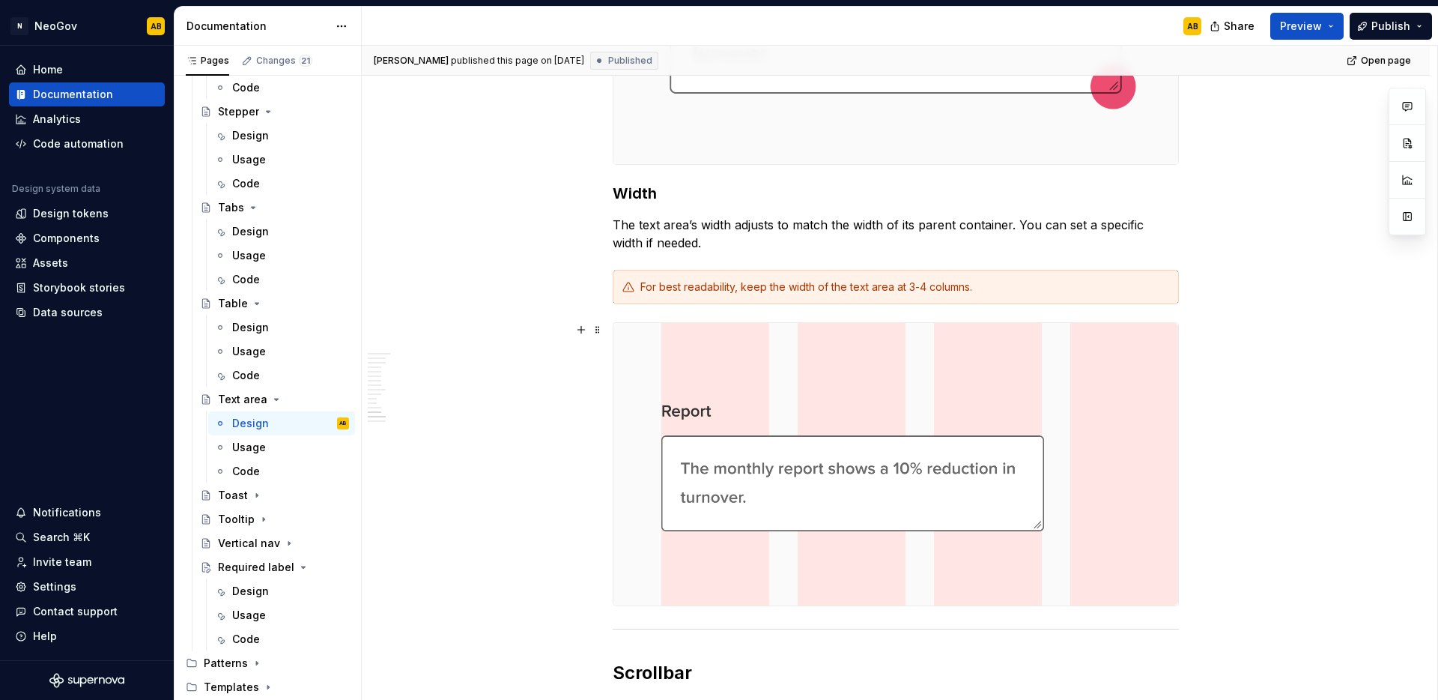
scroll to position [3694, 0]
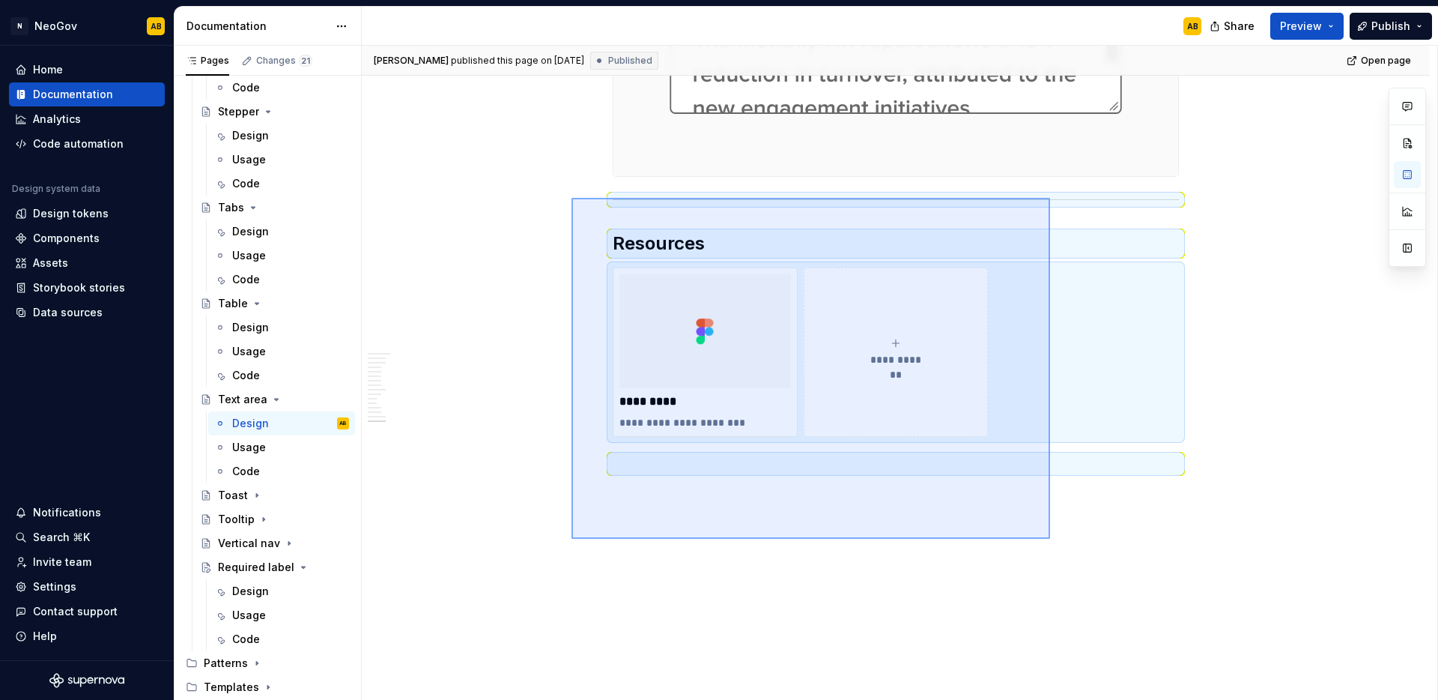
drag, startPoint x: 897, startPoint y: 440, endPoint x: 572, endPoint y: 199, distance: 404.4
click at [572, 199] on div "[PERSON_NAME] published this page on [DATE] Published Open page Text area A tex…" at bounding box center [900, 373] width 1076 height 655
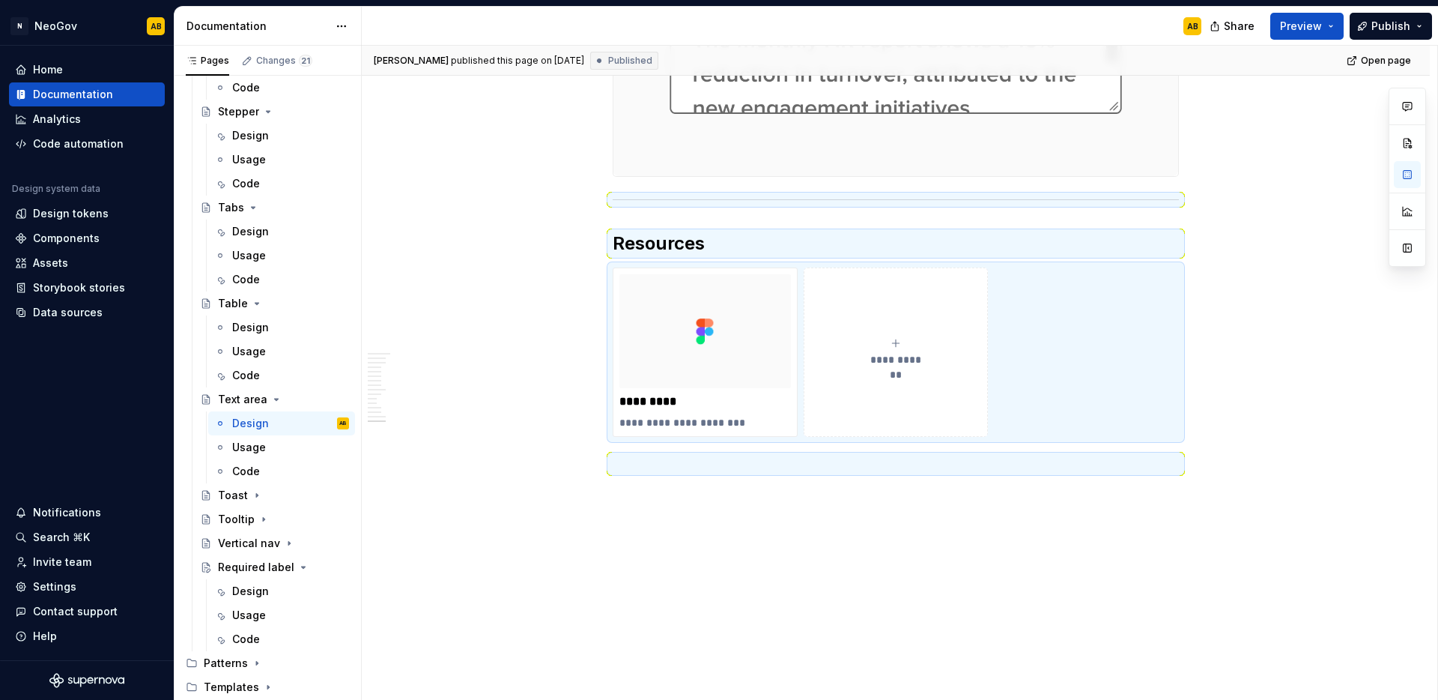
scroll to position [3398, 0]
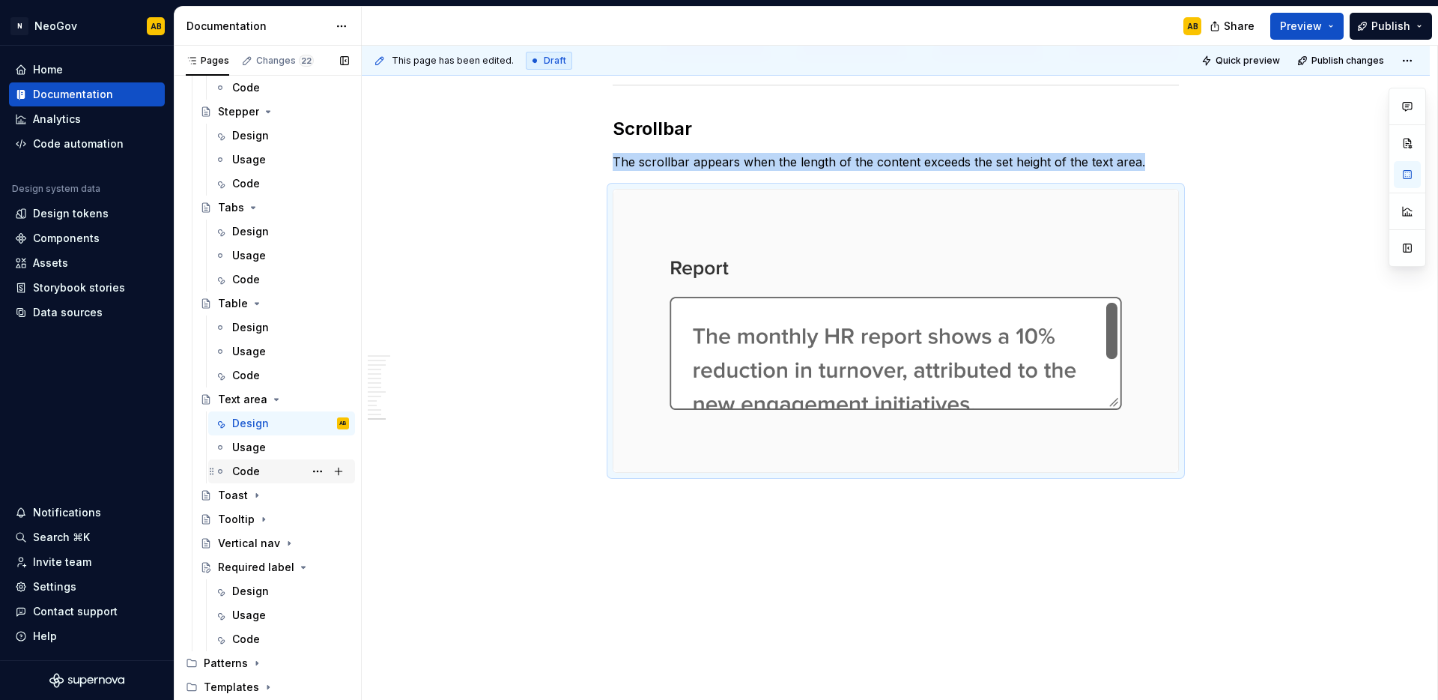
click at [257, 476] on div "Code" at bounding box center [246, 471] width 28 height 15
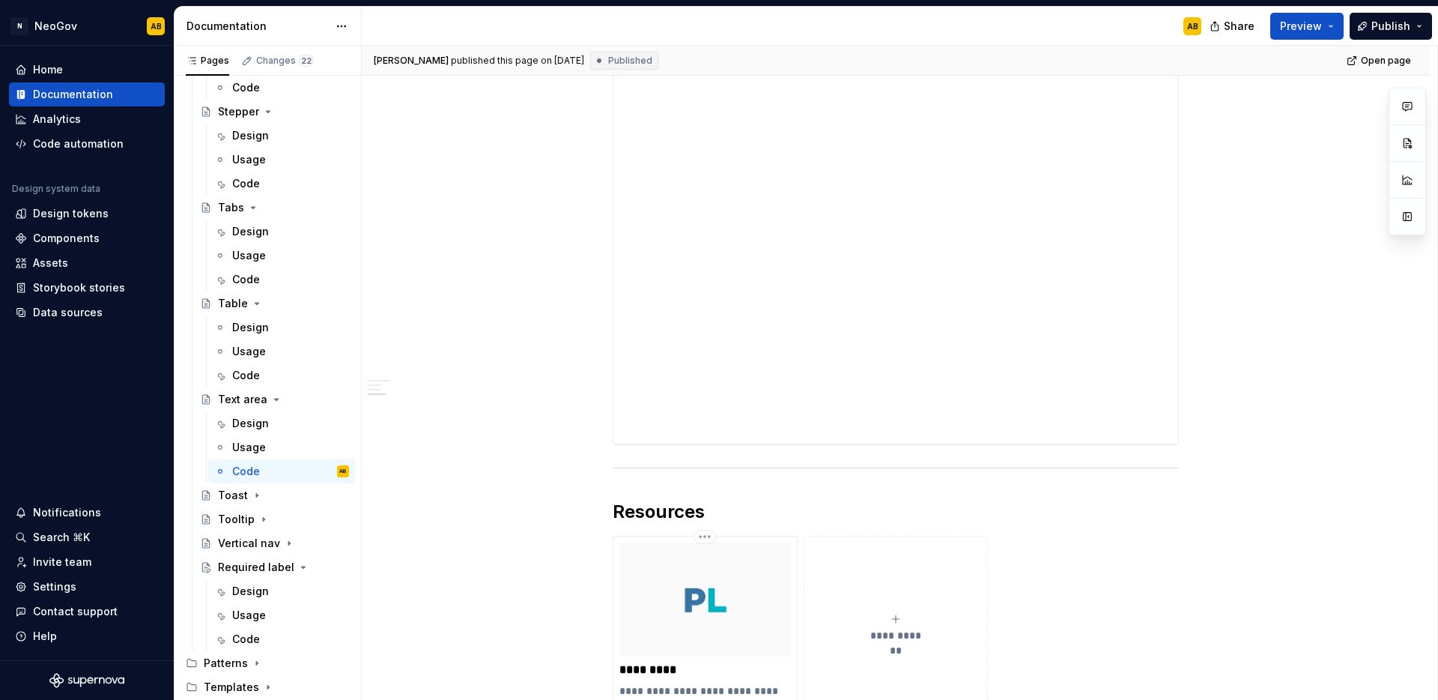
scroll to position [1890, 0]
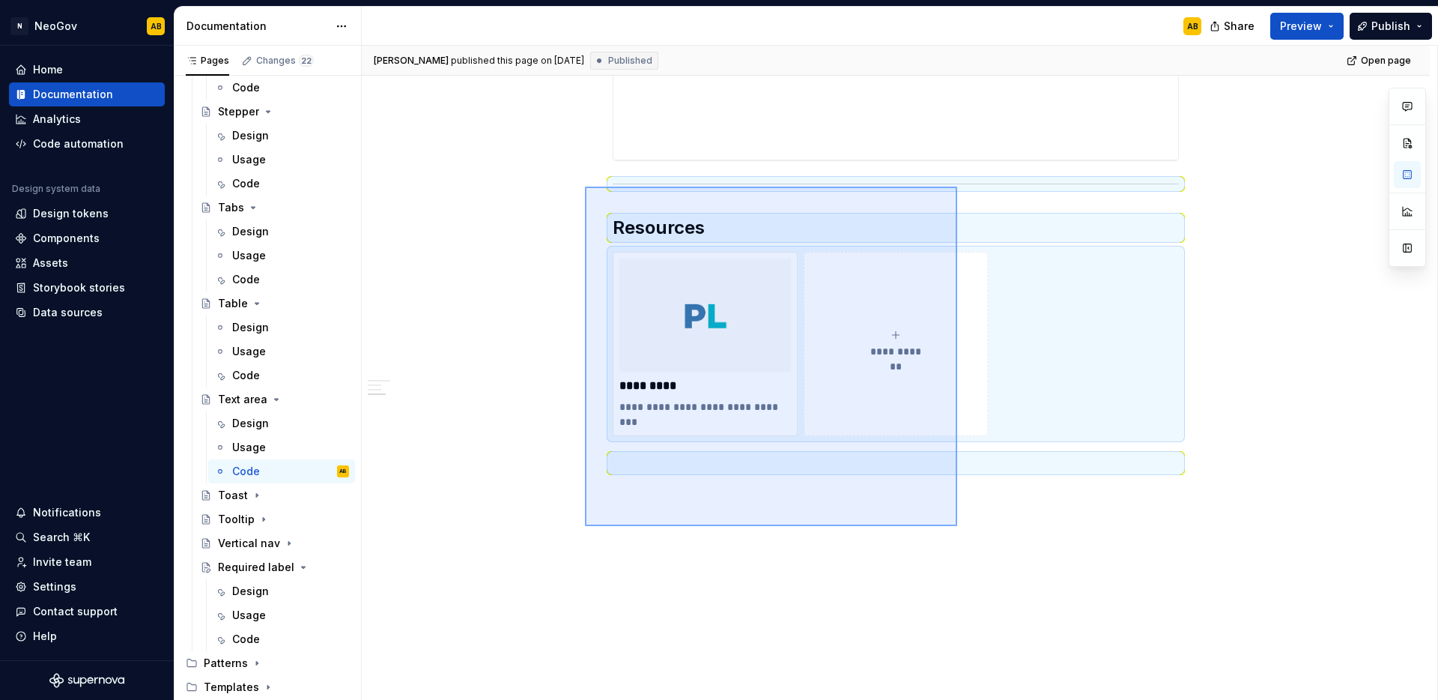
drag, startPoint x: 957, startPoint y: 526, endPoint x: 585, endPoint y: 187, distance: 503.8
click at [585, 187] on div "**********" at bounding box center [900, 373] width 1076 height 655
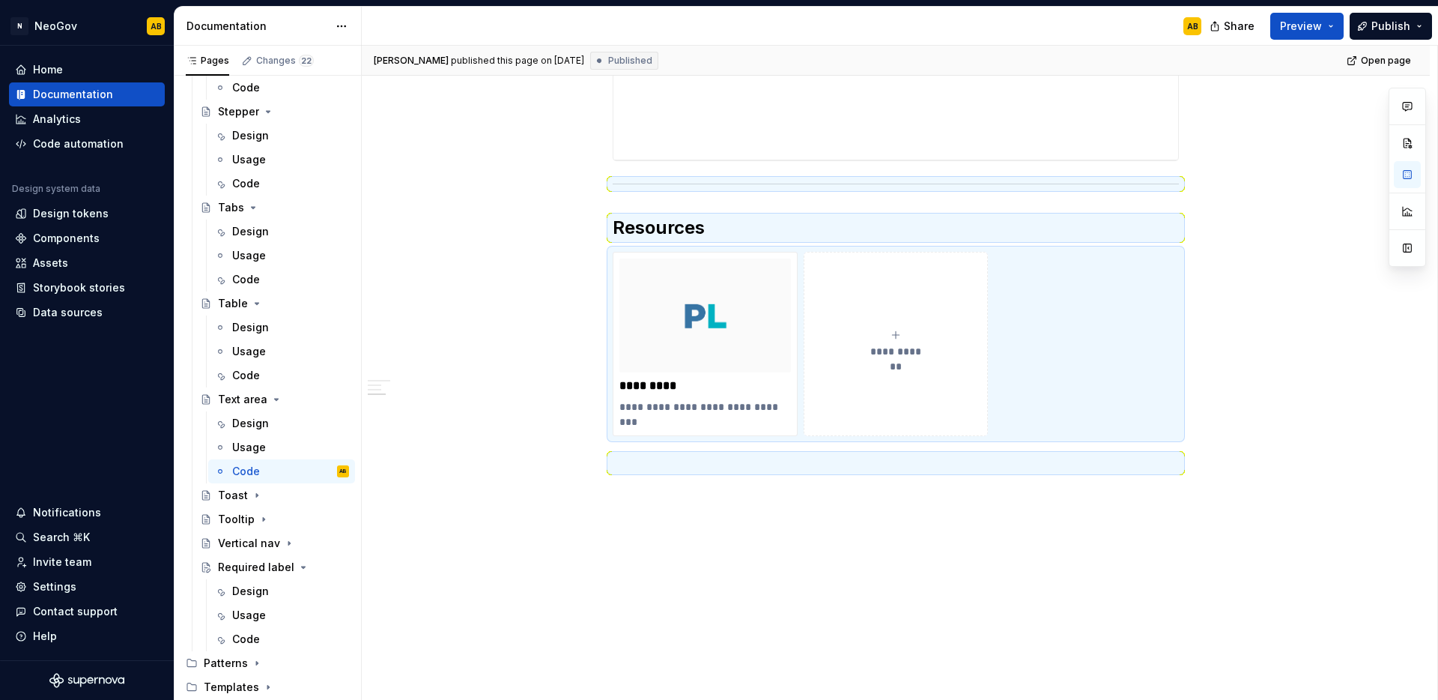
scroll to position [1351, 0]
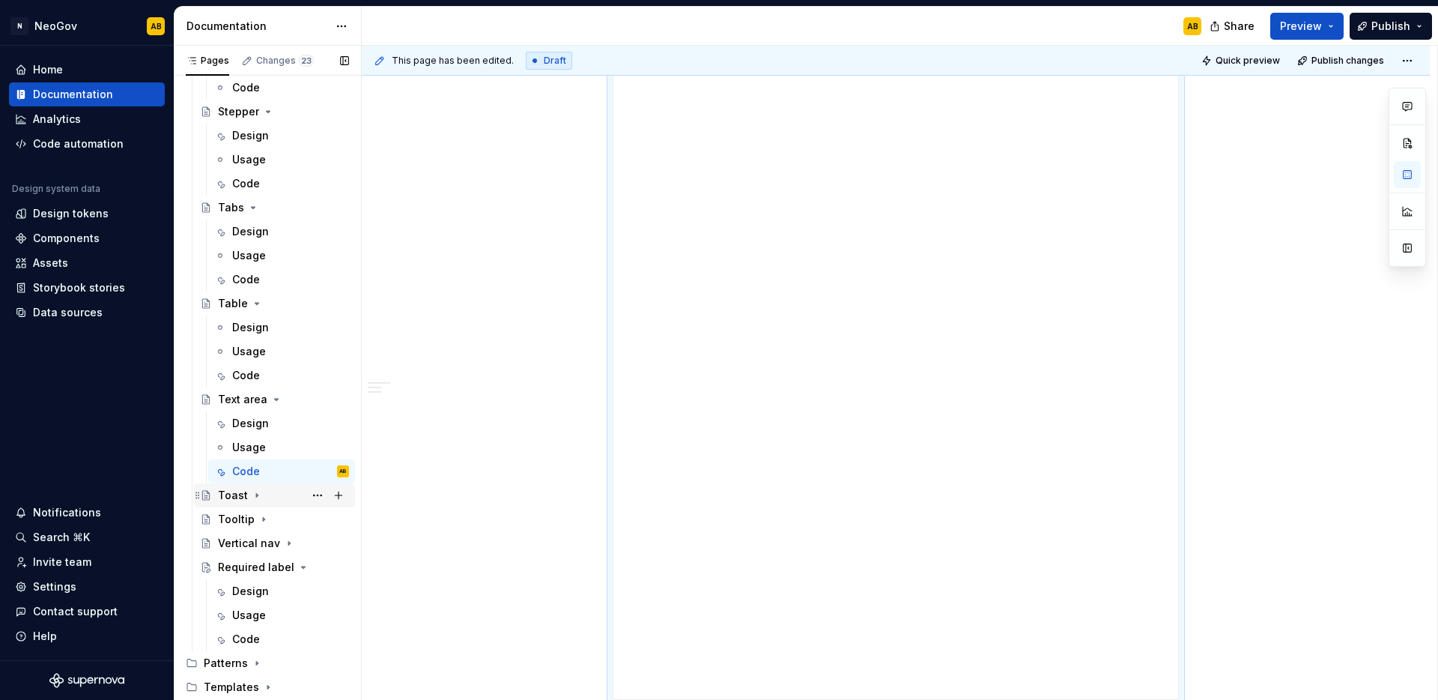
click at [258, 491] on icon "Page tree" at bounding box center [257, 495] width 12 height 12
click at [261, 512] on div "Design" at bounding box center [250, 519] width 37 height 15
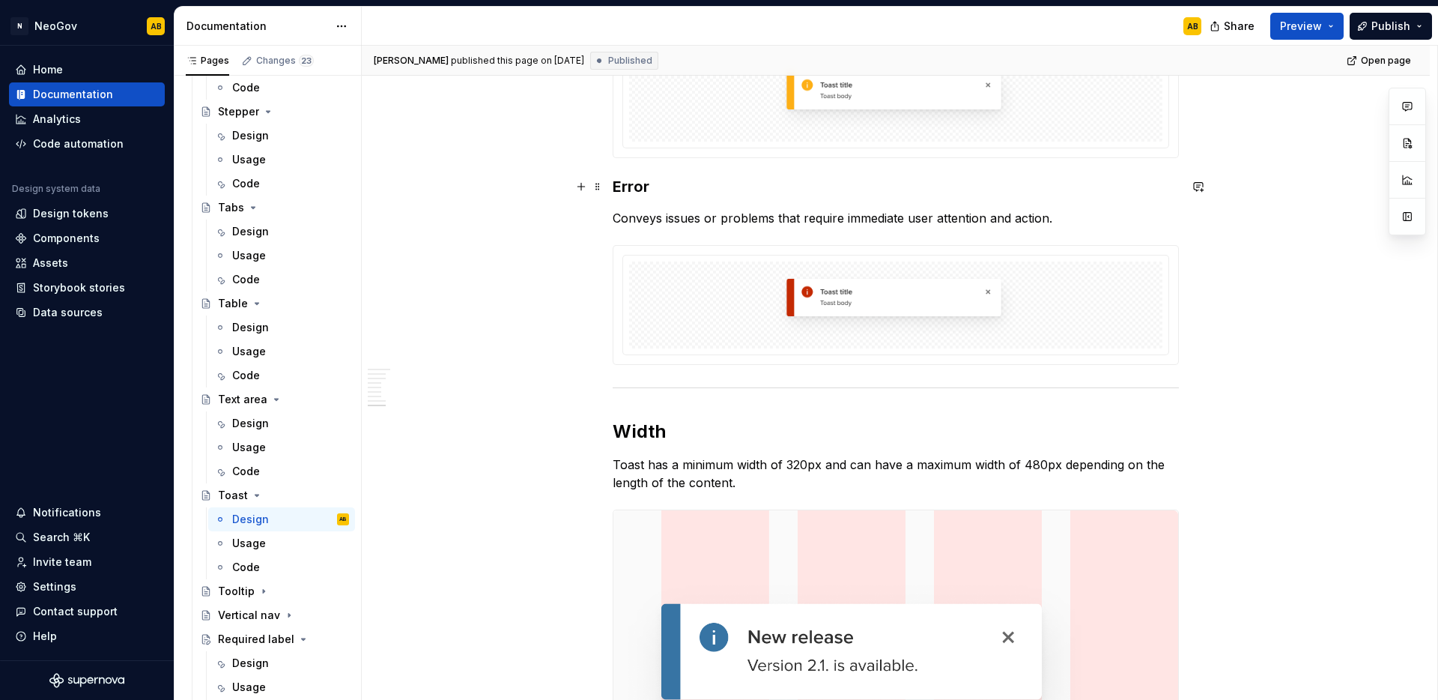
scroll to position [2140, 0]
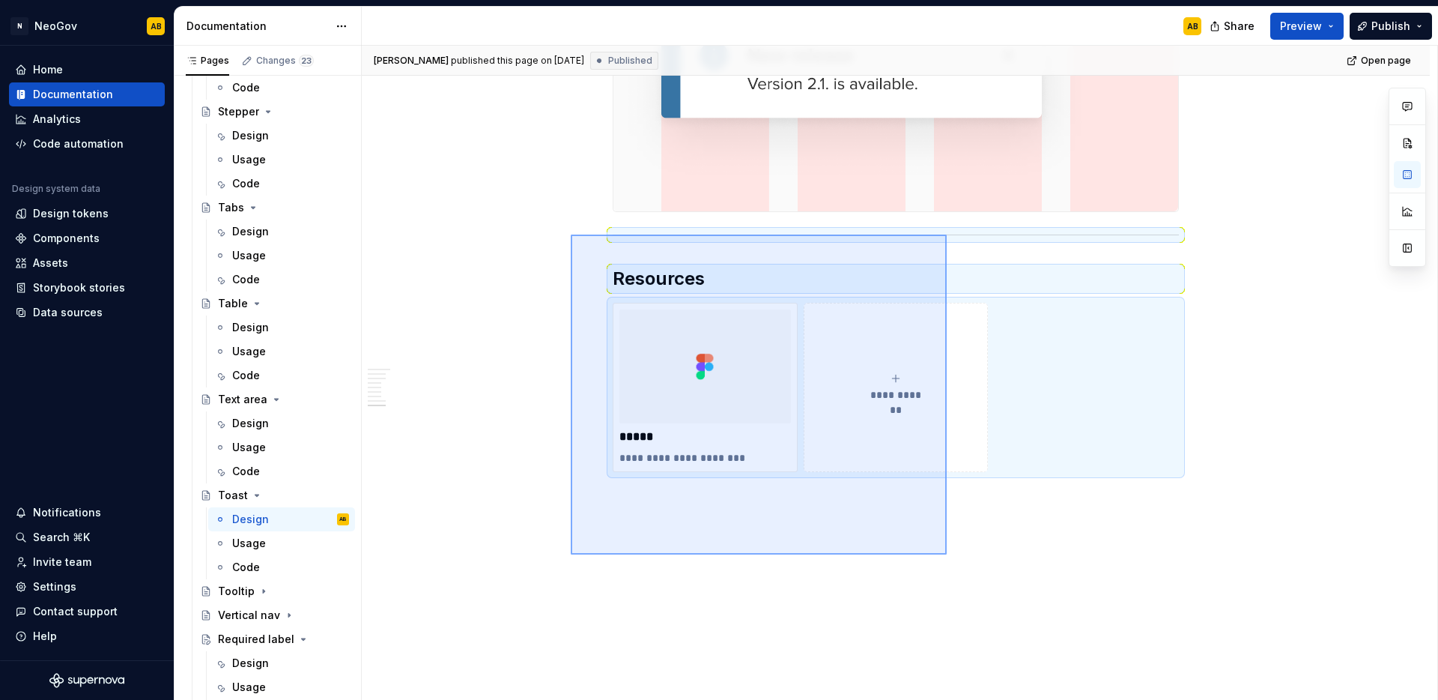
drag, startPoint x: 827, startPoint y: 481, endPoint x: 571, endPoint y: 234, distance: 356.0
click at [571, 234] on div "[PERSON_NAME] published this page on [DATE] Published Open page Toast A toast i…" at bounding box center [900, 373] width 1076 height 655
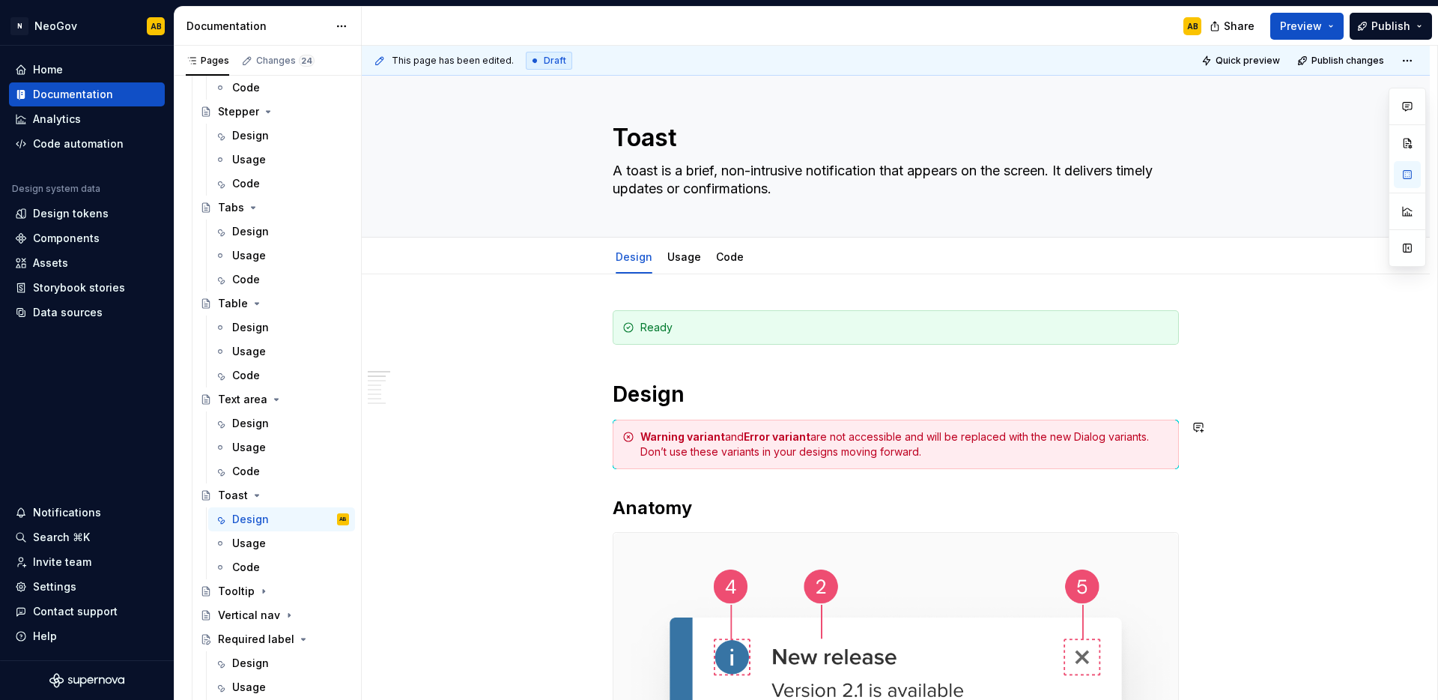
scroll to position [0, 0]
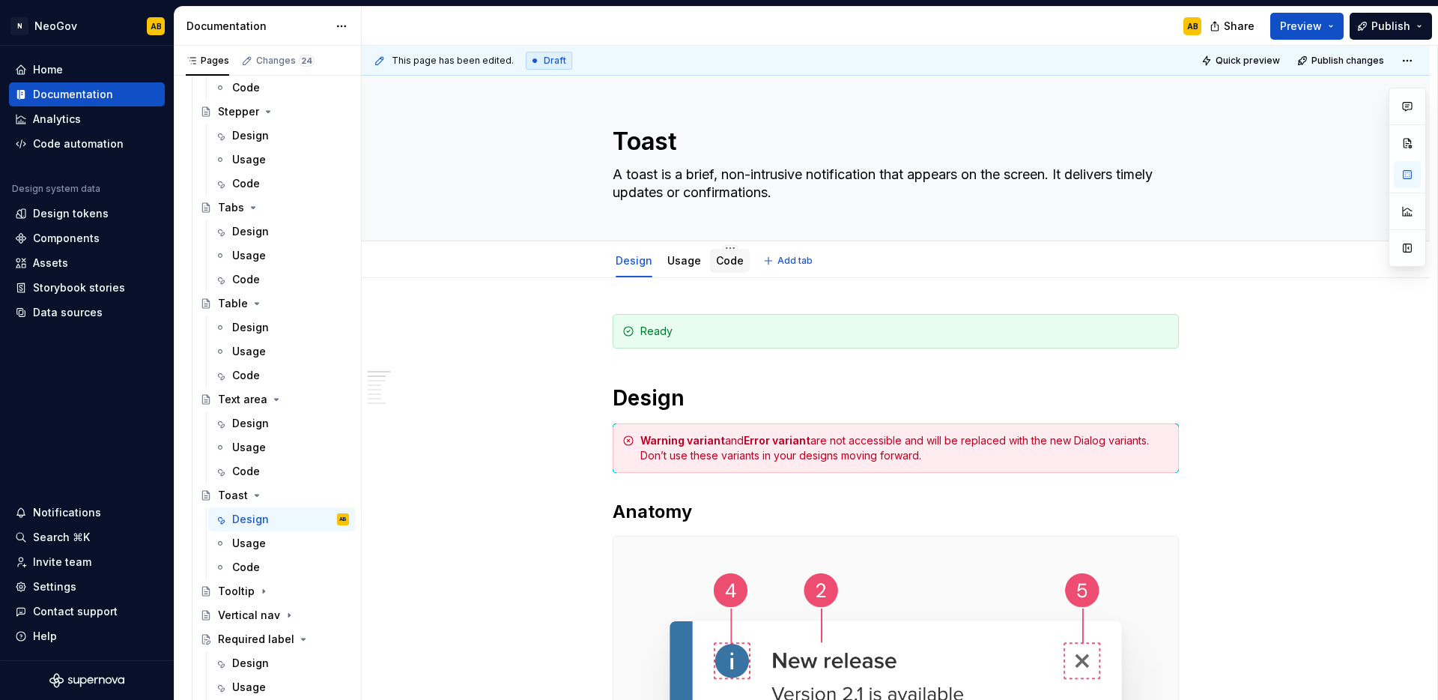
click at [721, 270] on div "Code" at bounding box center [730, 261] width 40 height 24
click at [724, 268] on div "Code" at bounding box center [730, 261] width 28 height 18
click at [725, 266] on link "Code" at bounding box center [730, 260] width 28 height 13
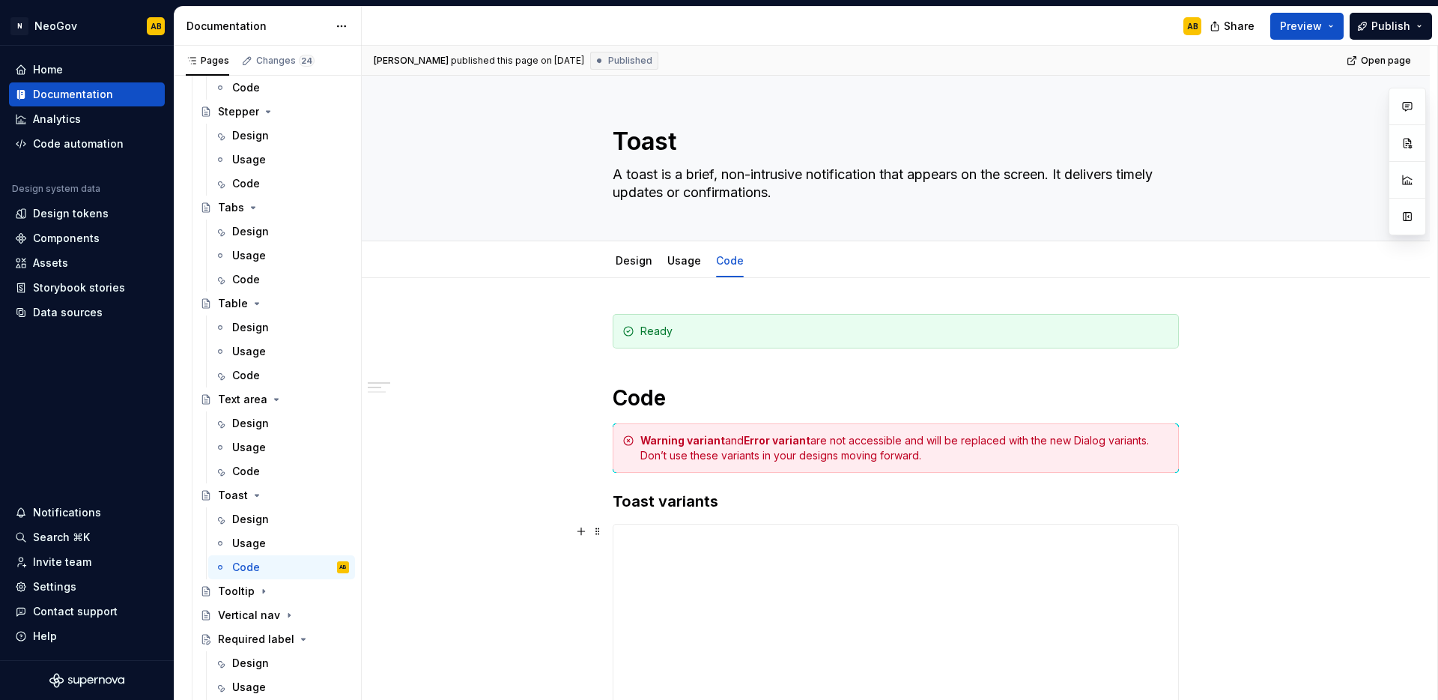
scroll to position [884, 0]
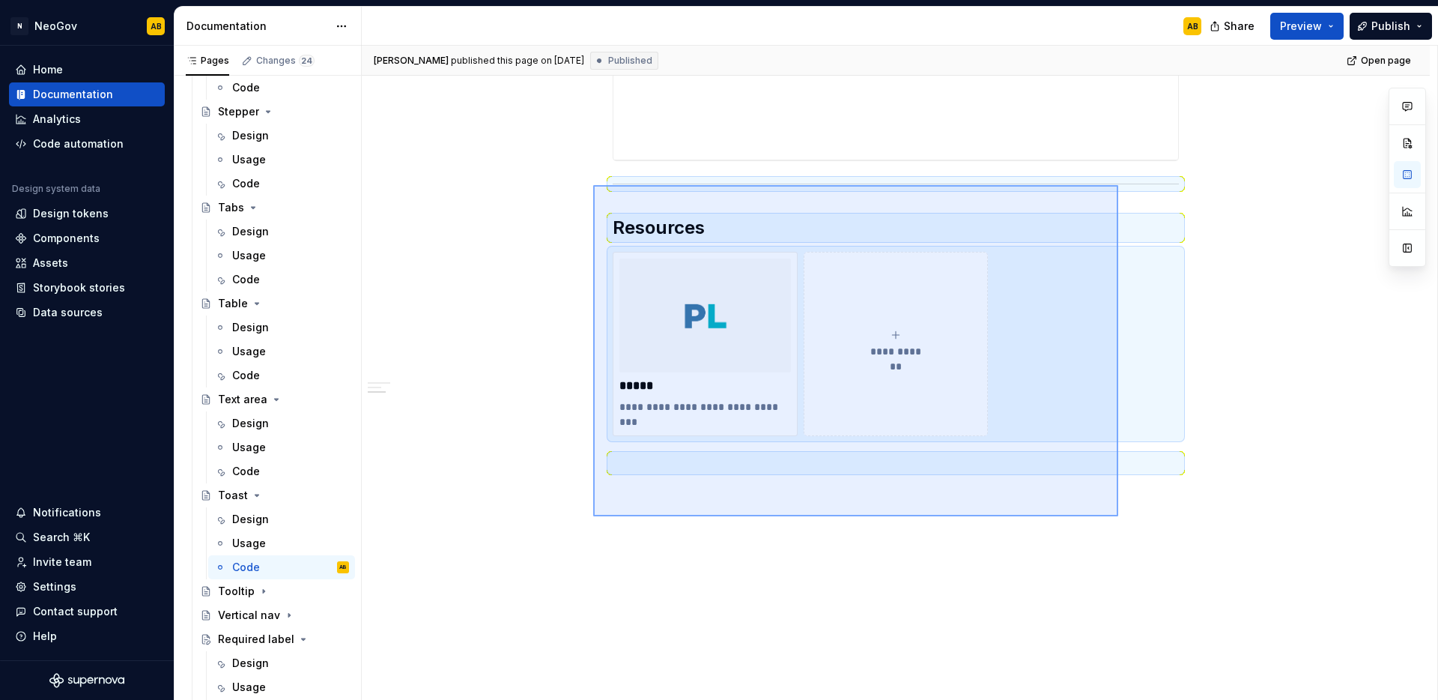
drag, startPoint x: 1086, startPoint y: 496, endPoint x: 593, endPoint y: 184, distance: 583.0
click at [593, 184] on div "**********" at bounding box center [900, 373] width 1076 height 655
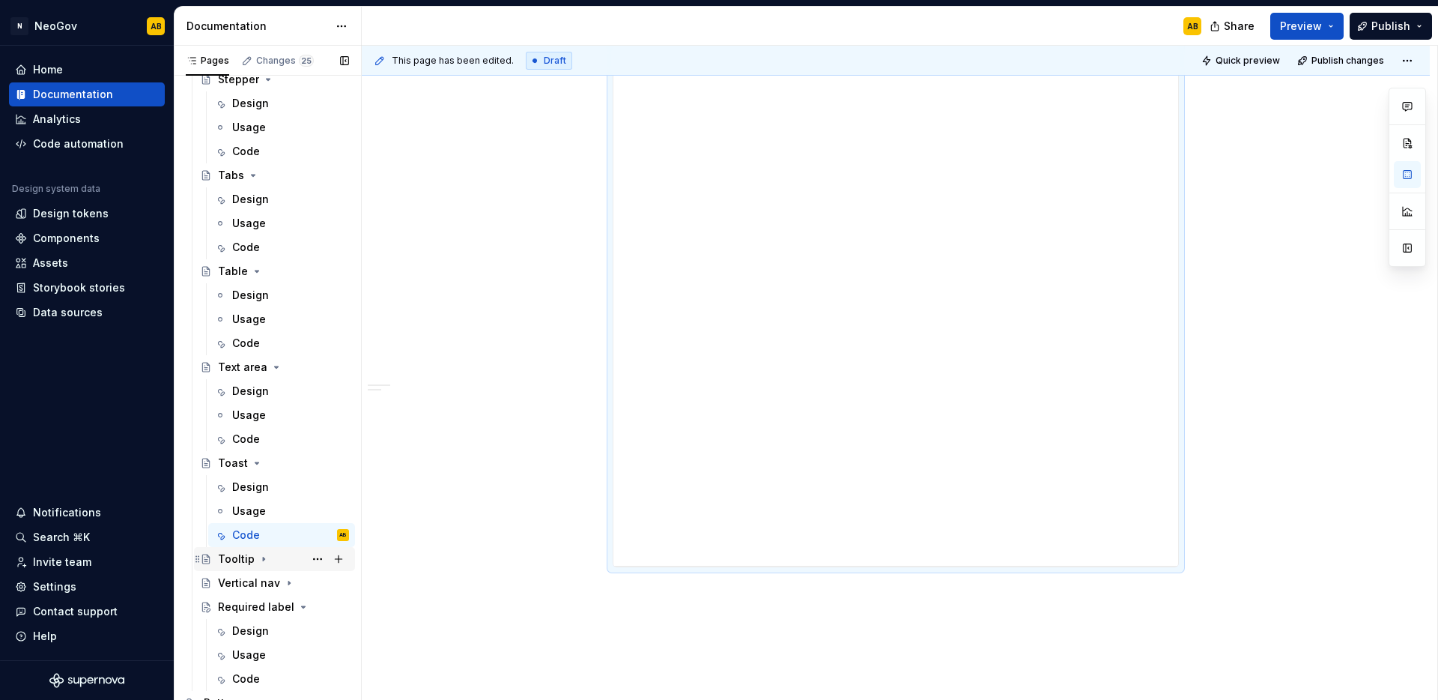
scroll to position [2016, 0]
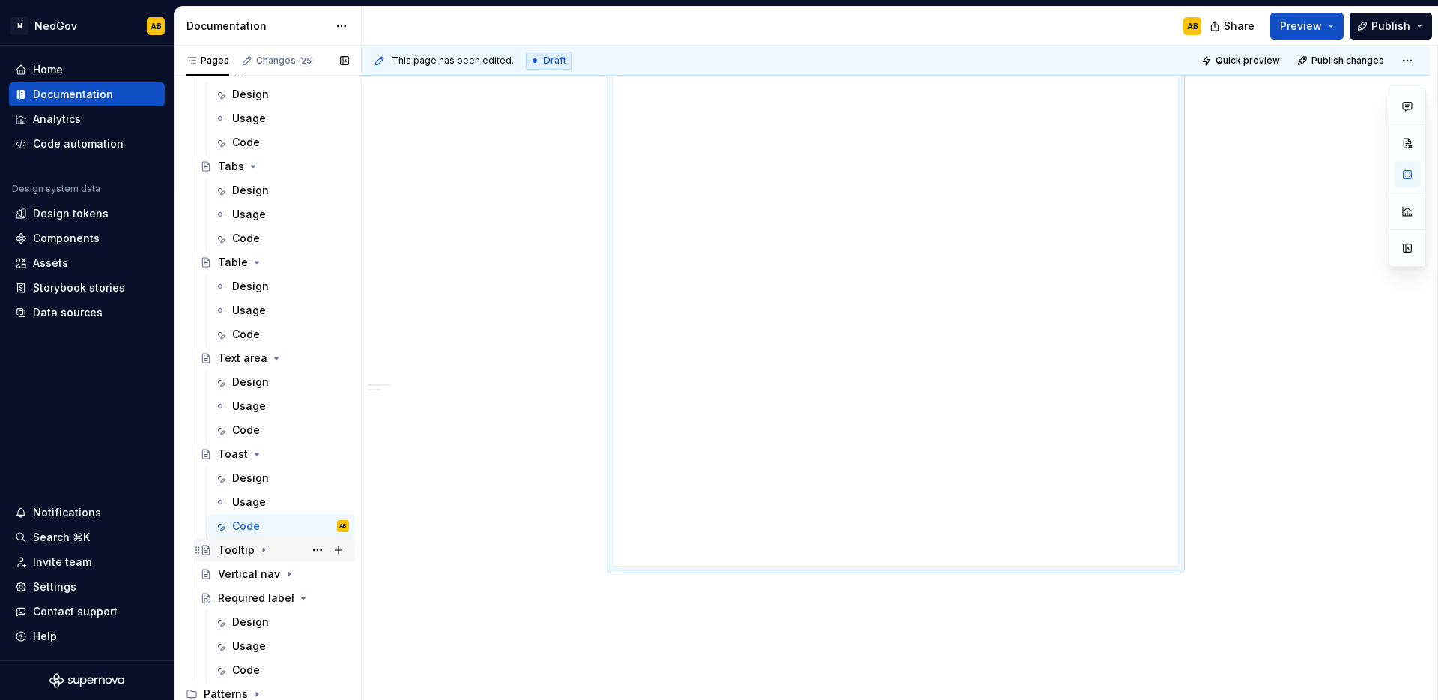
click at [263, 551] on icon "Page tree" at bounding box center [264, 550] width 12 height 12
click at [274, 578] on div "Design" at bounding box center [290, 573] width 117 height 21
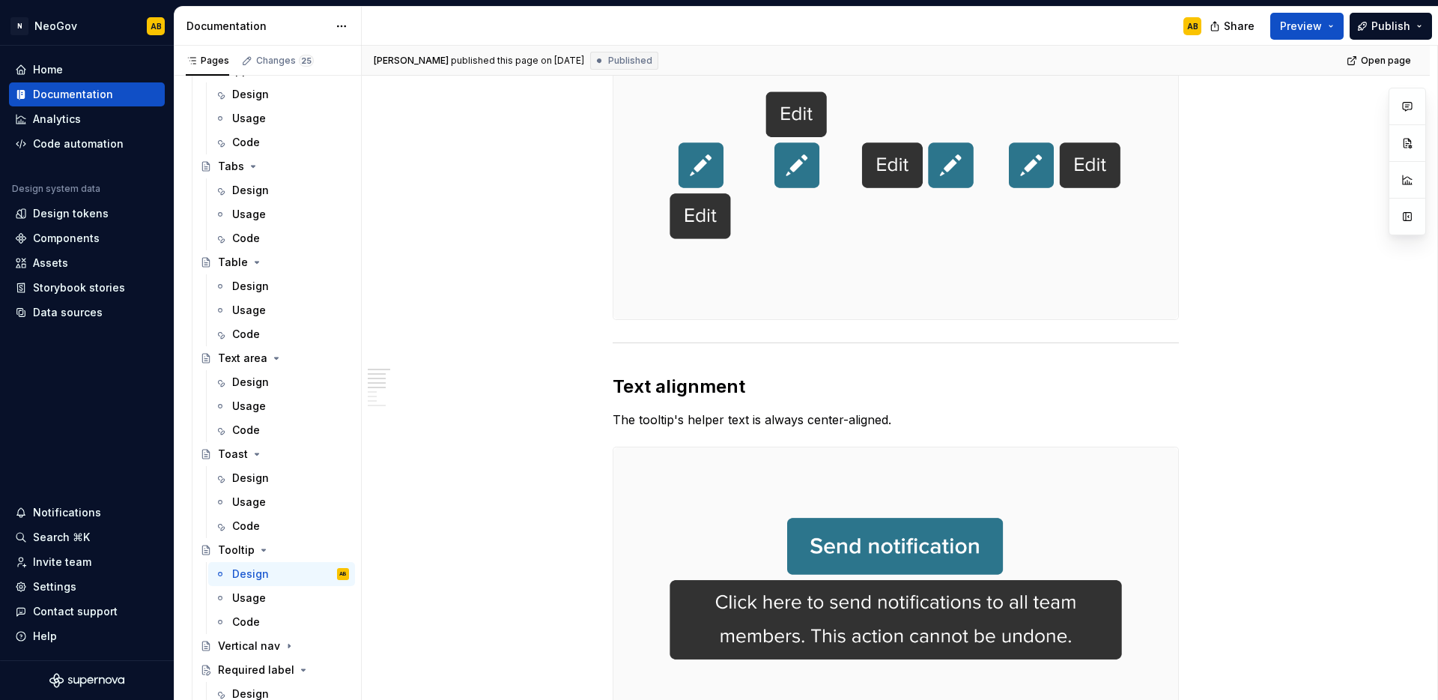
scroll to position [1737, 0]
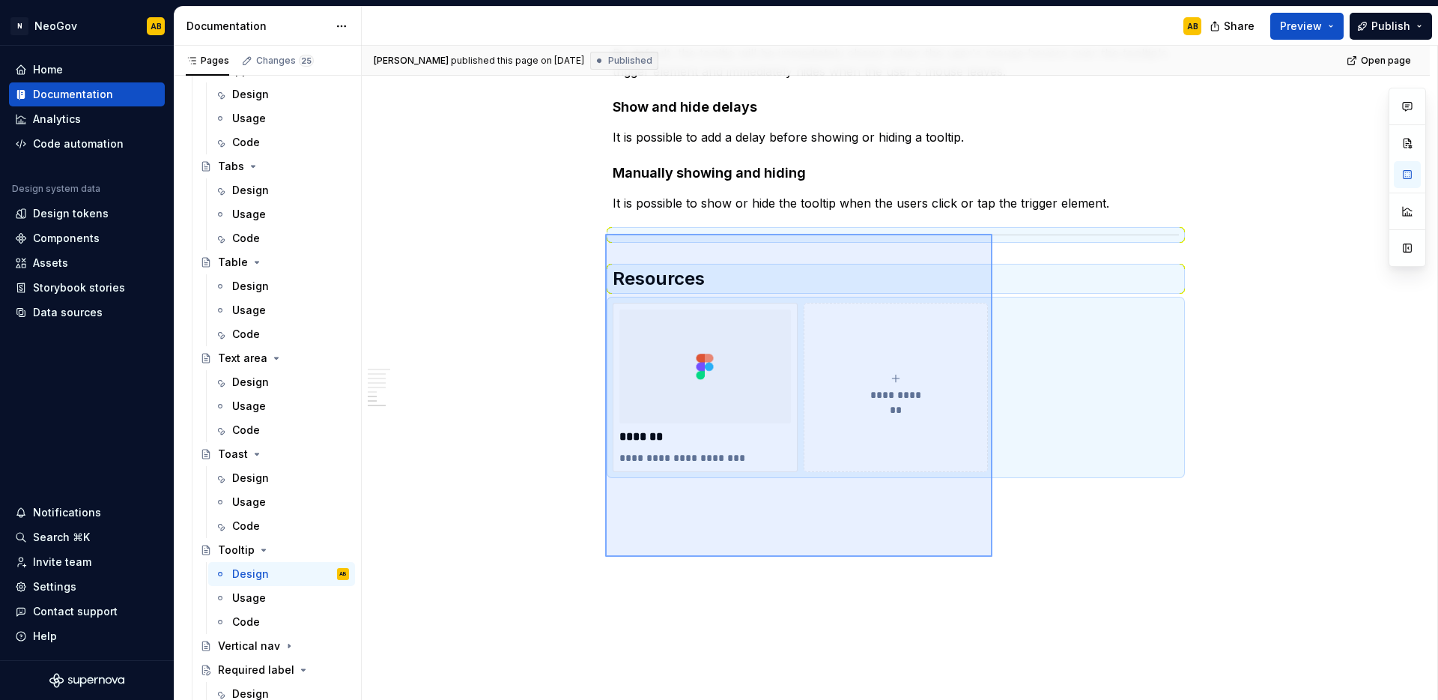
drag, startPoint x: 895, startPoint y: 485, endPoint x: 605, endPoint y: 234, distance: 382.9
click at [605, 234] on div "[PERSON_NAME] published this page on [DATE] Published Open page Tooltip A toolt…" at bounding box center [900, 373] width 1076 height 655
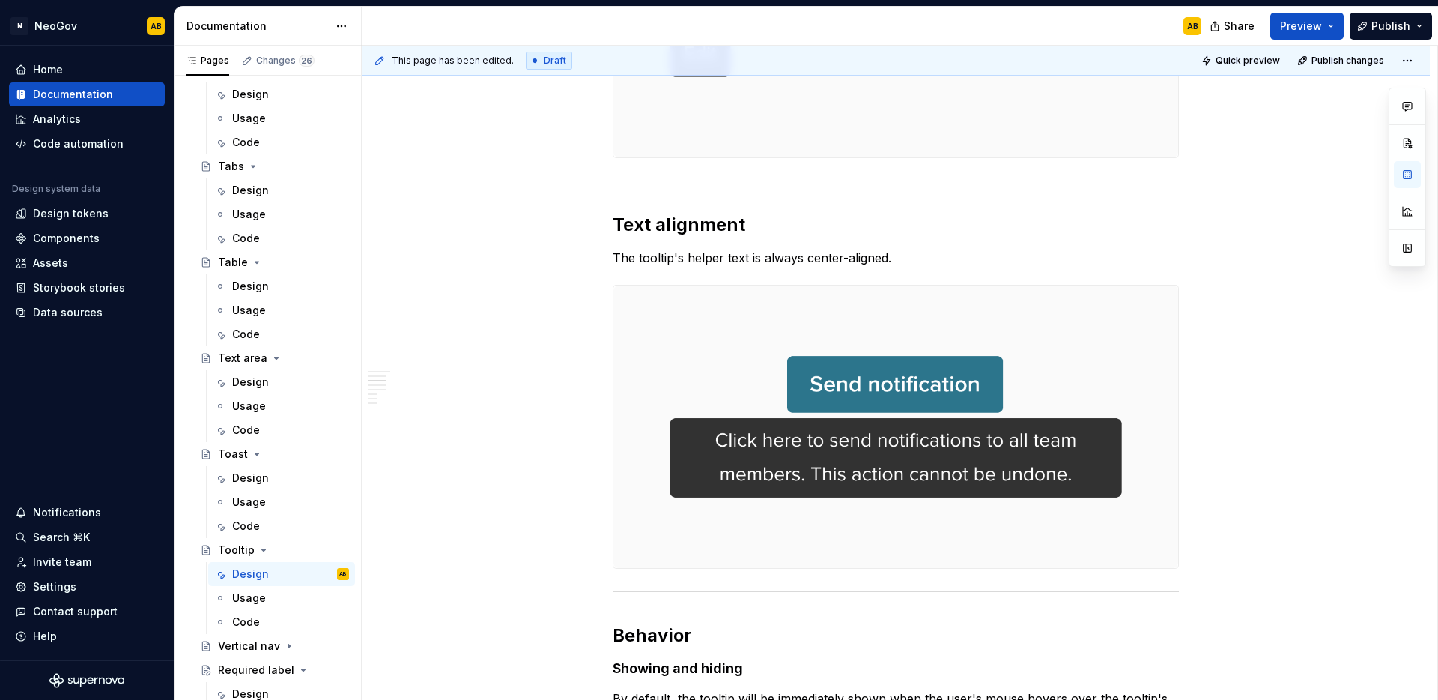
scroll to position [0, 0]
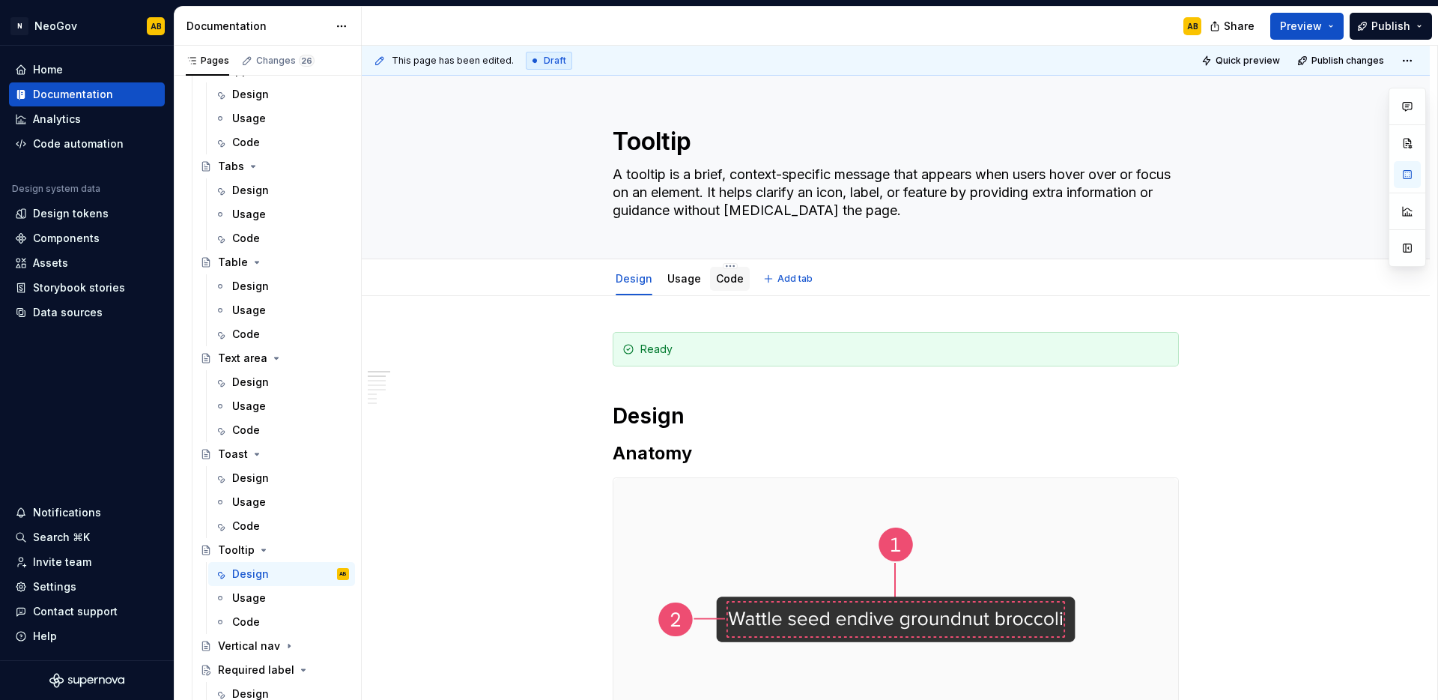
click at [724, 278] on link "Code" at bounding box center [730, 278] width 28 height 13
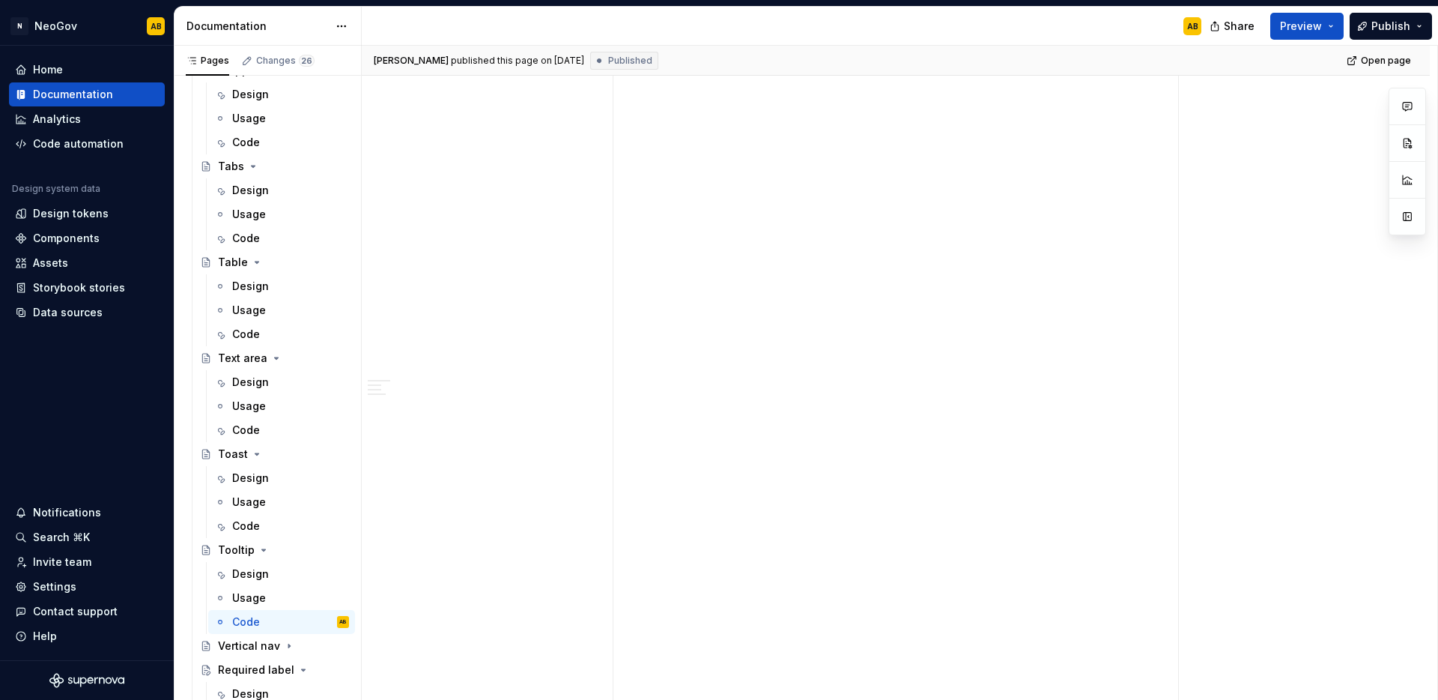
scroll to position [2092, 0]
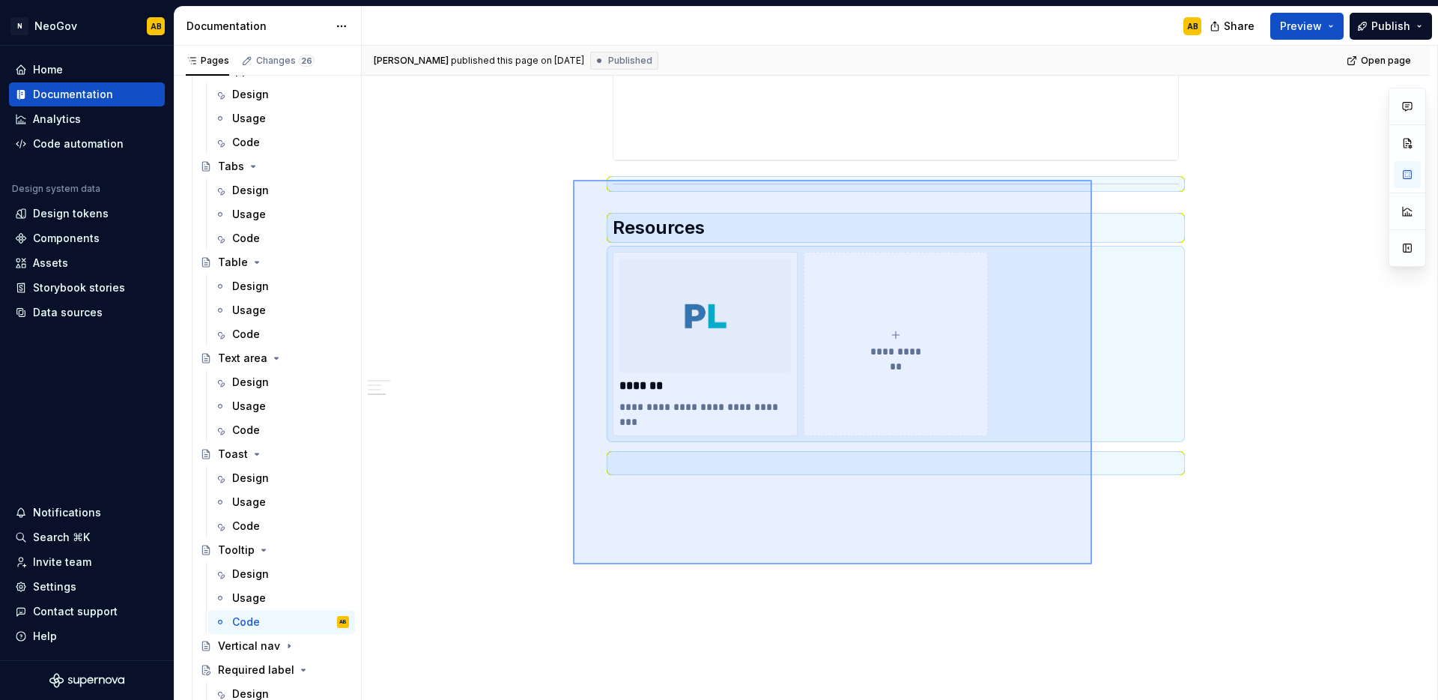
drag, startPoint x: 1054, startPoint y: 536, endPoint x: 574, endPoint y: 180, distance: 598.2
click at [574, 180] on div "**********" at bounding box center [900, 373] width 1076 height 655
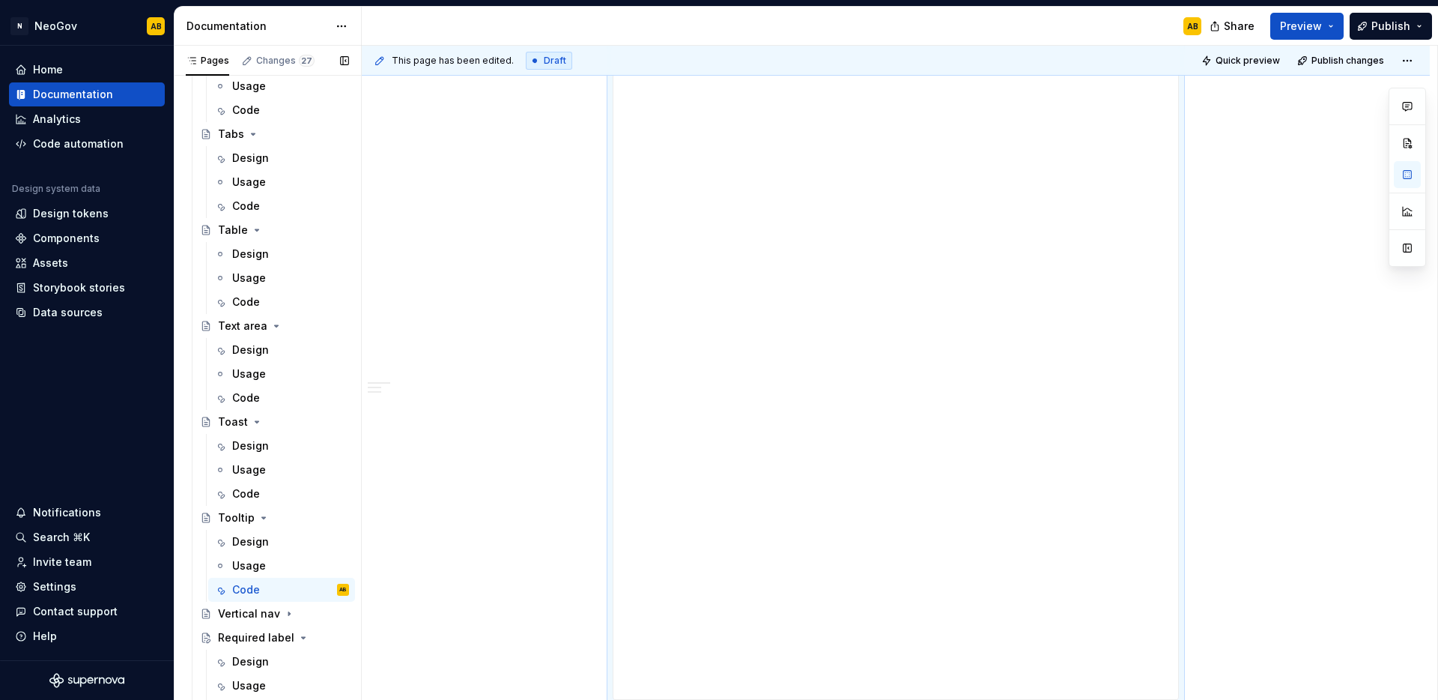
scroll to position [2204, 0]
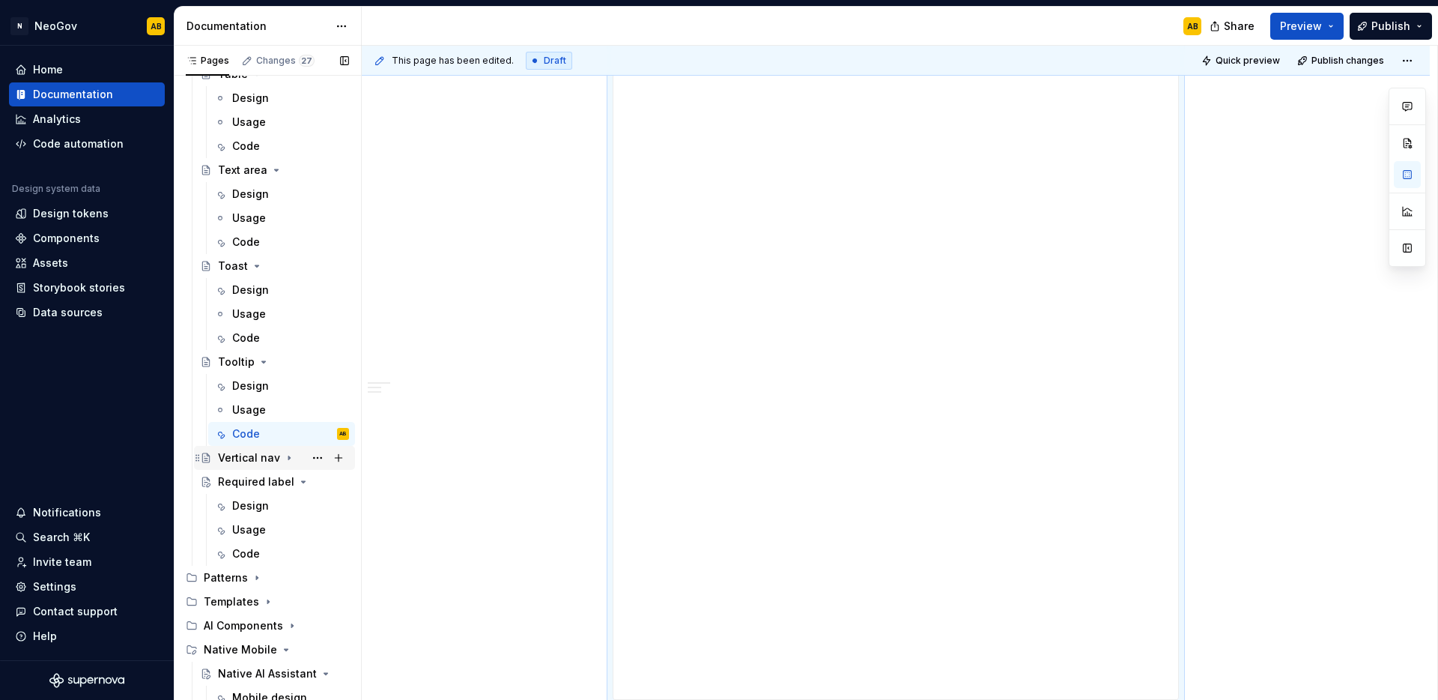
click at [273, 461] on div "Vertical nav" at bounding box center [249, 457] width 62 height 15
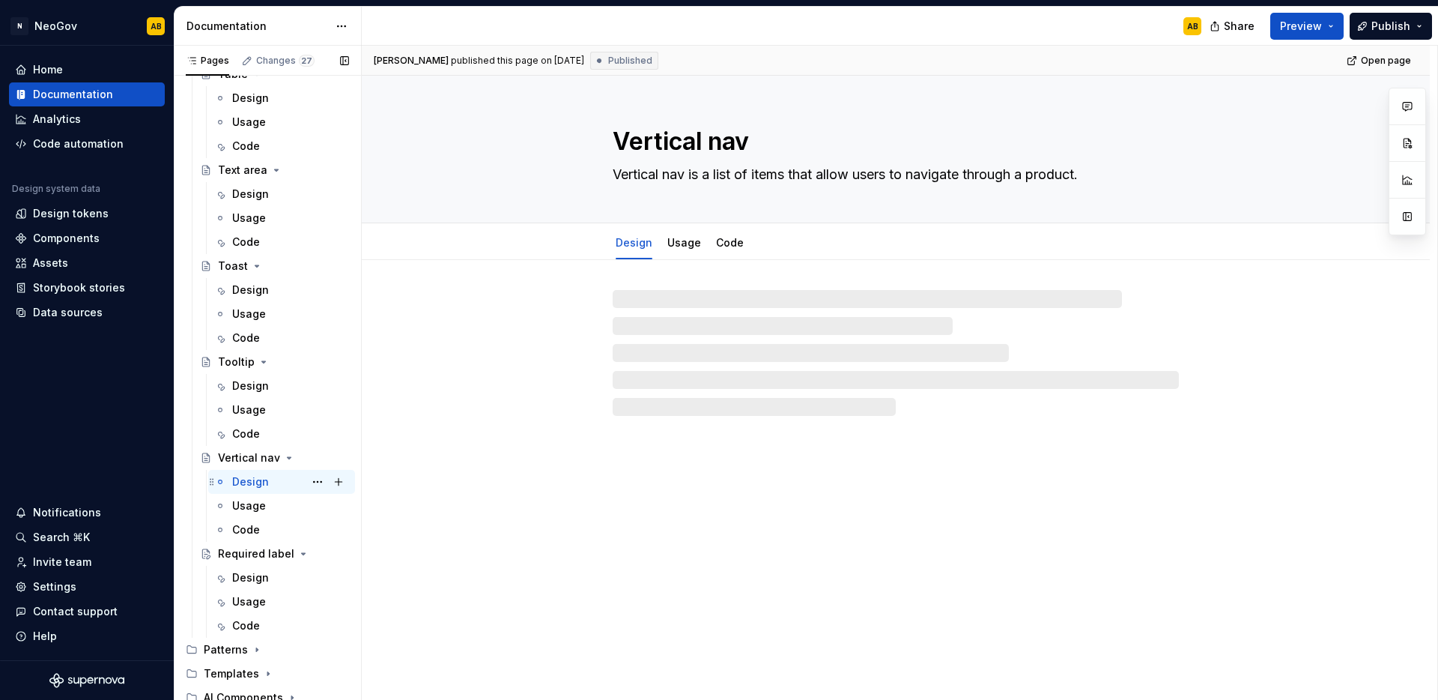
click at [264, 485] on div "Design" at bounding box center [250, 481] width 37 height 15
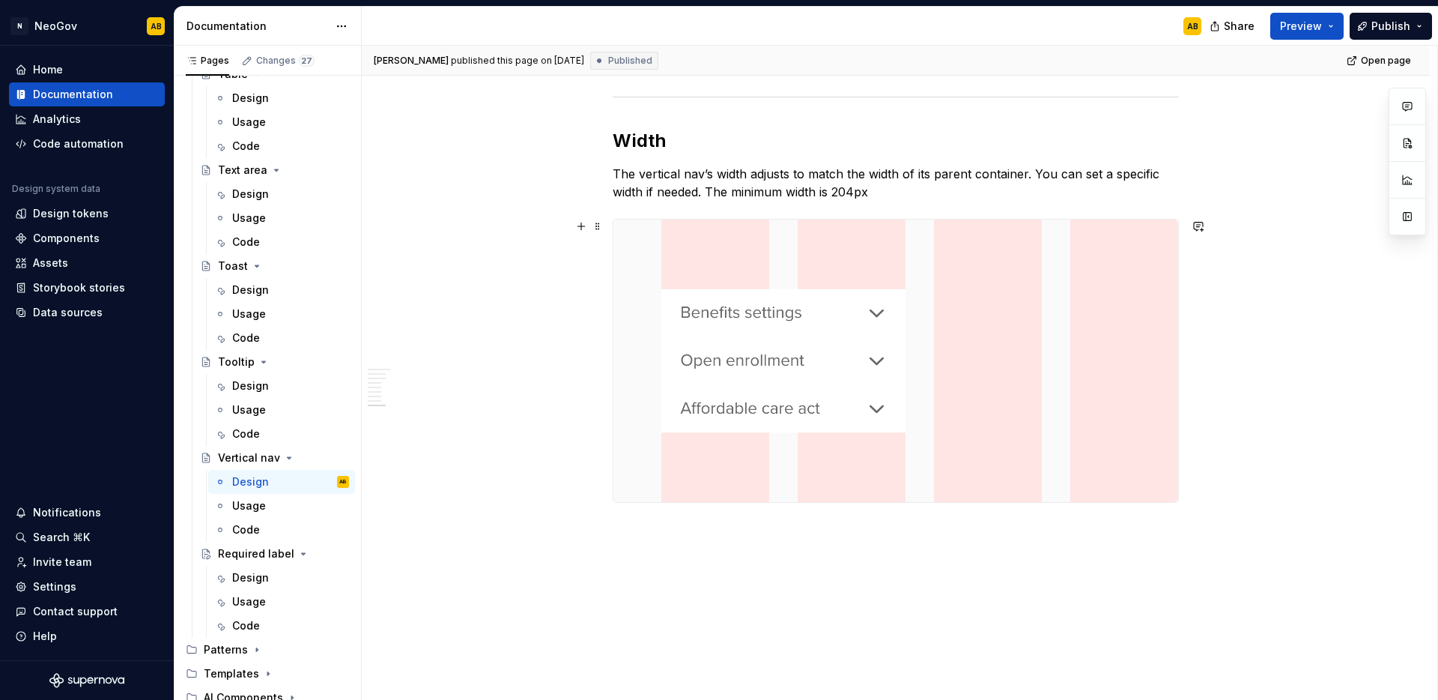
scroll to position [2101, 0]
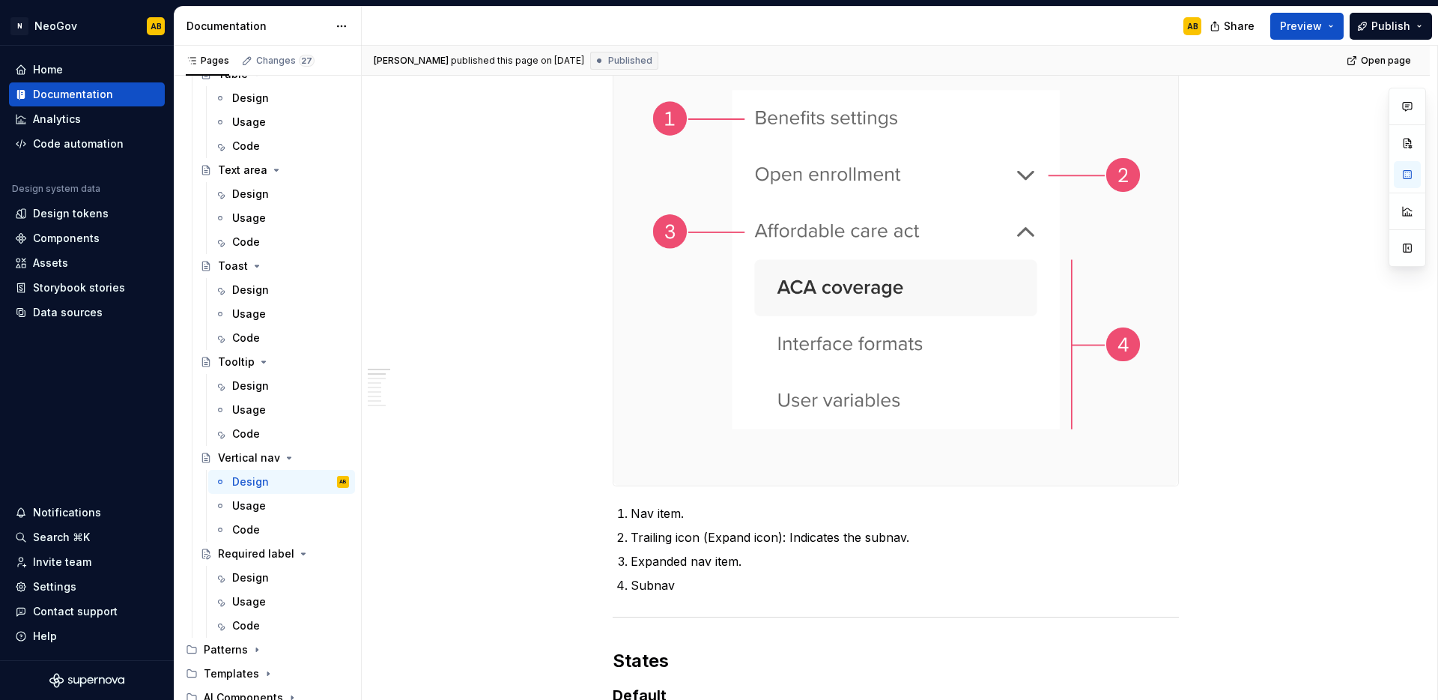
scroll to position [48, 0]
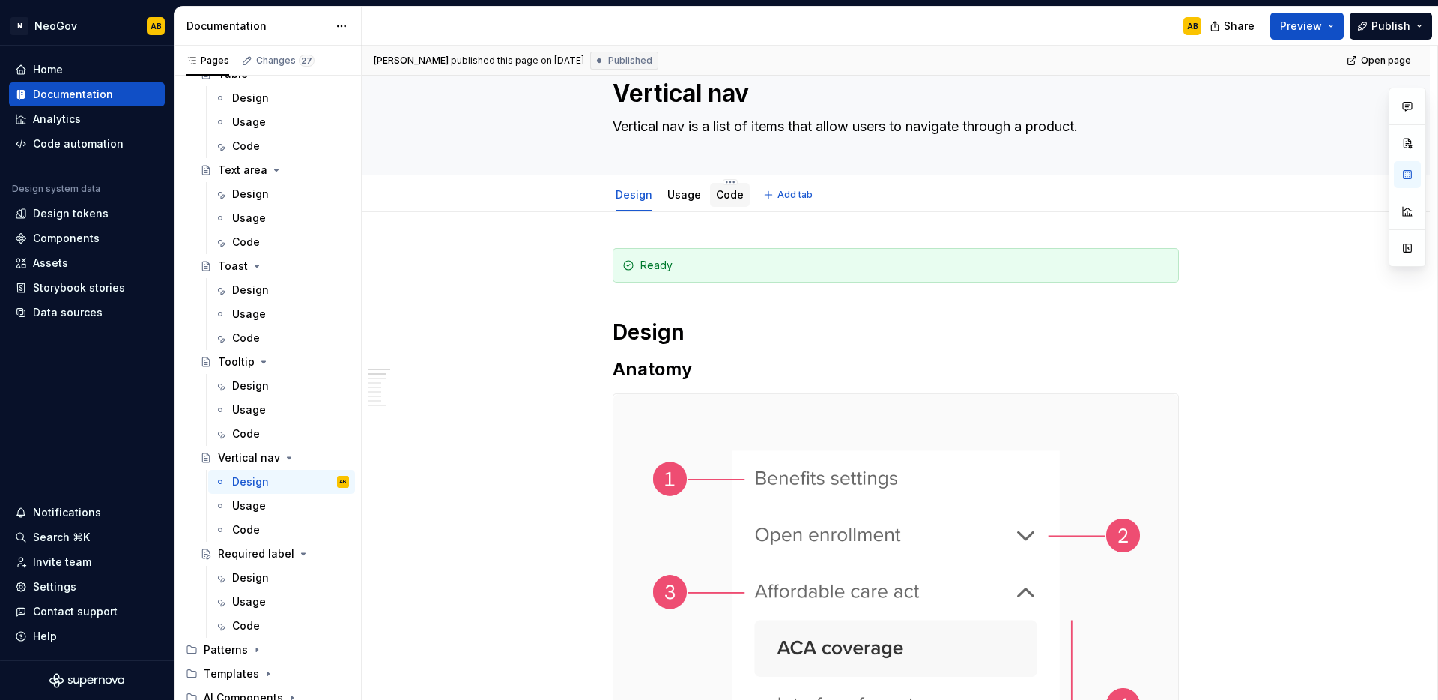
click at [727, 207] on div "Code" at bounding box center [730, 194] width 40 height 27
click at [724, 204] on div "Code" at bounding box center [730, 195] width 40 height 24
click at [725, 200] on link "Code" at bounding box center [730, 194] width 28 height 13
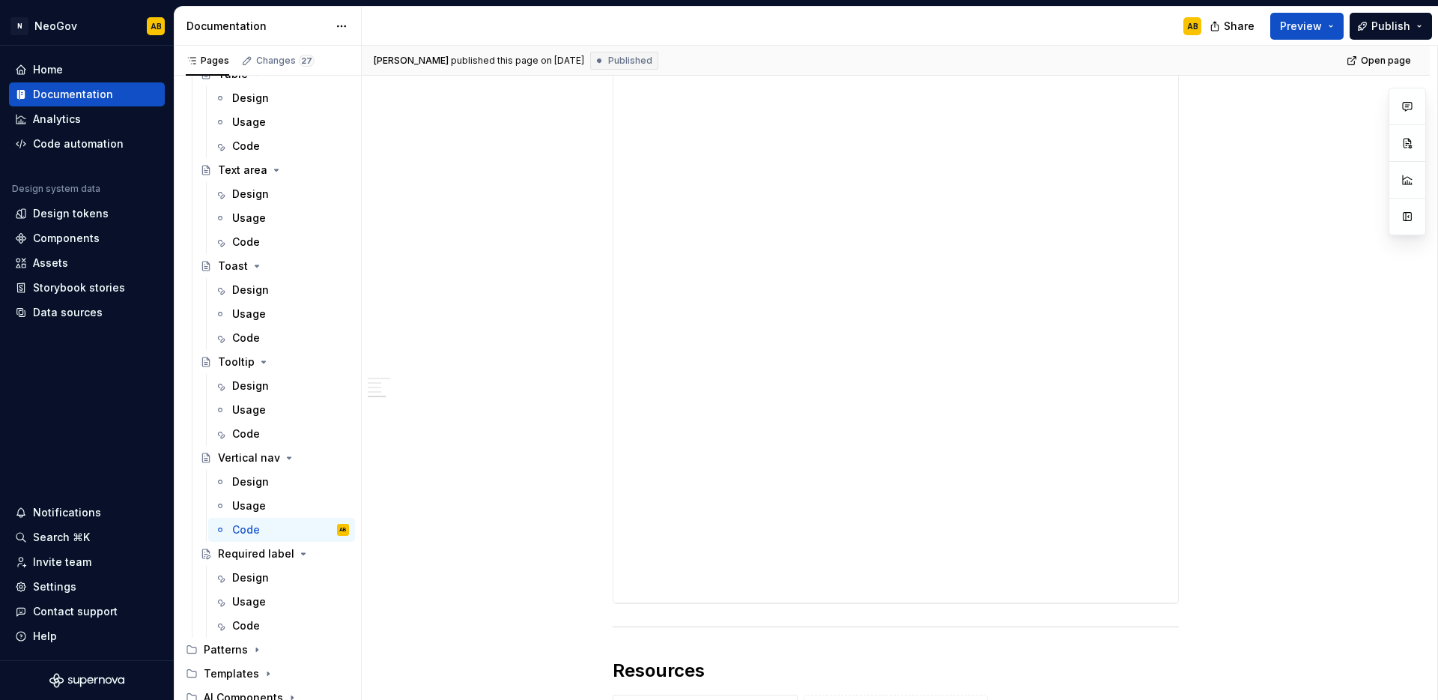
scroll to position [1758, 0]
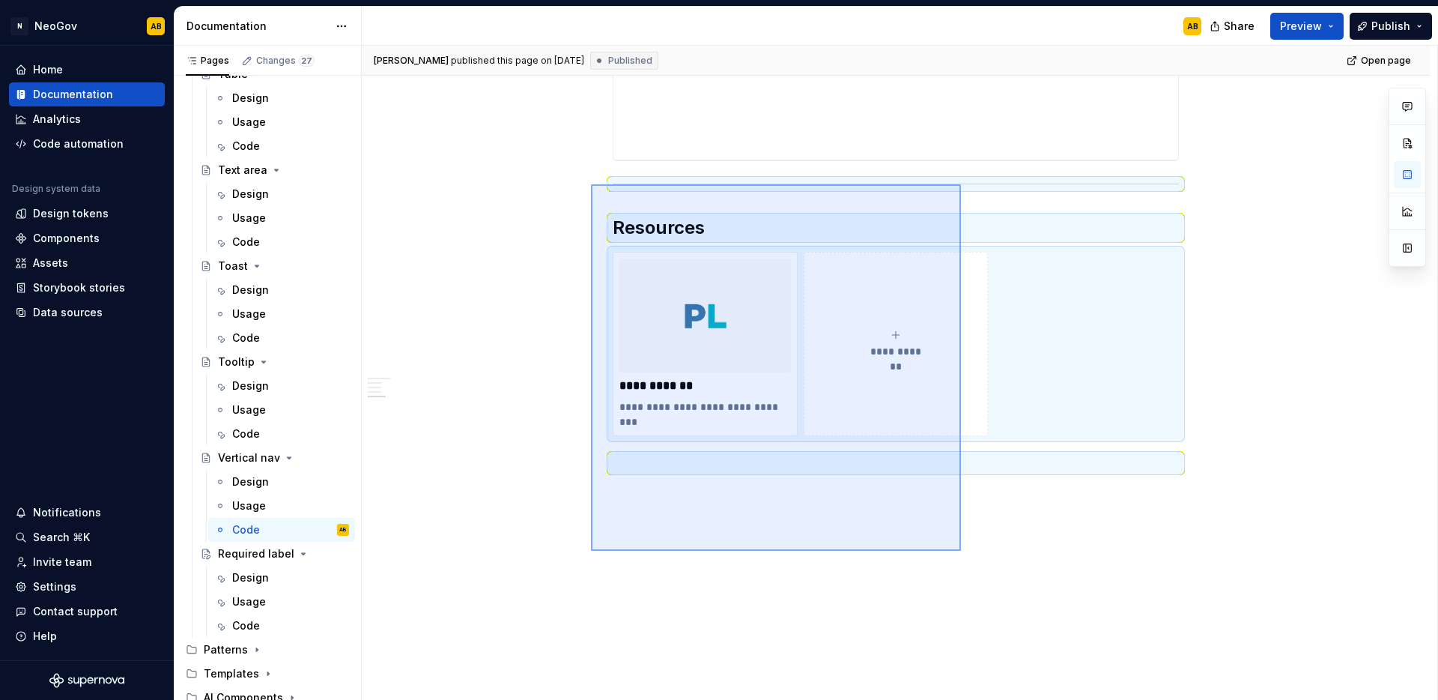
drag, startPoint x: 961, startPoint y: 551, endPoint x: 591, endPoint y: 184, distance: 520.8
click at [591, 184] on div "**********" at bounding box center [900, 373] width 1076 height 655
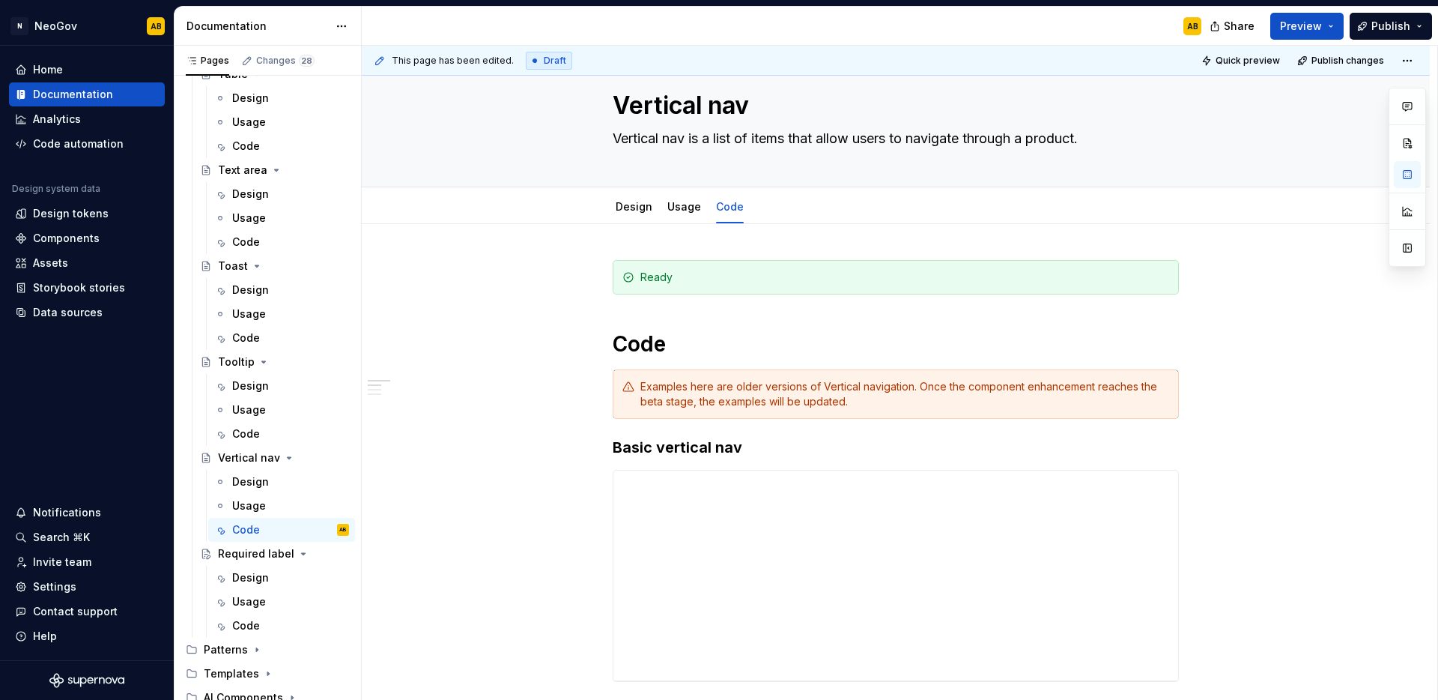
scroll to position [0, 0]
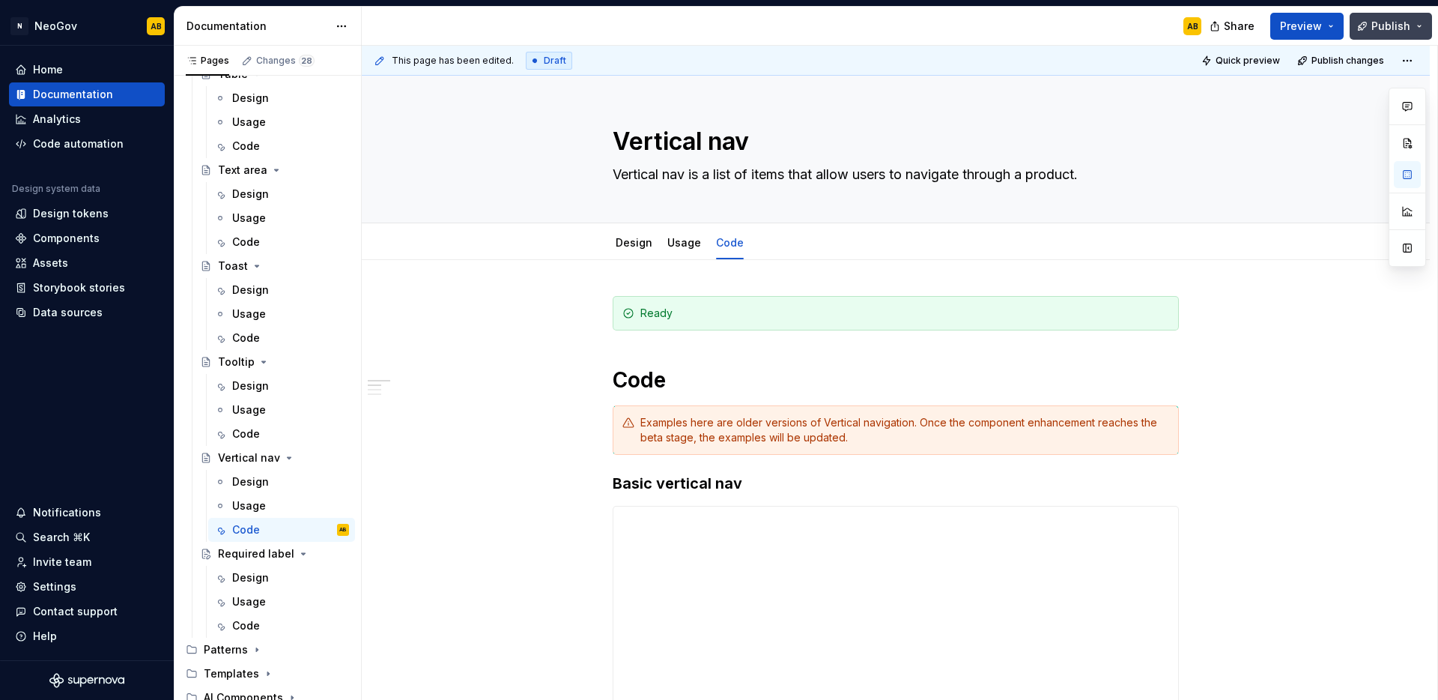
click at [1393, 29] on span "Publish" at bounding box center [1391, 26] width 39 height 15
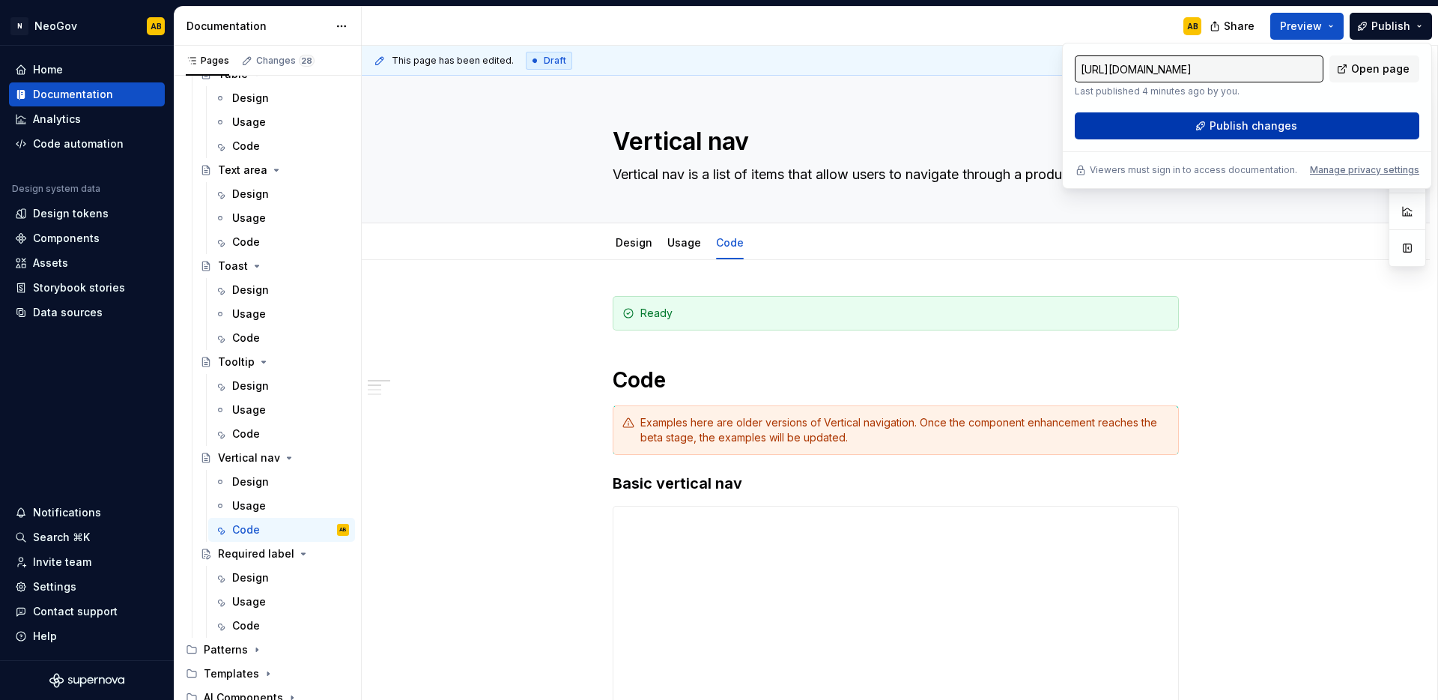
click at [1309, 127] on button "Publish changes" at bounding box center [1247, 125] width 345 height 27
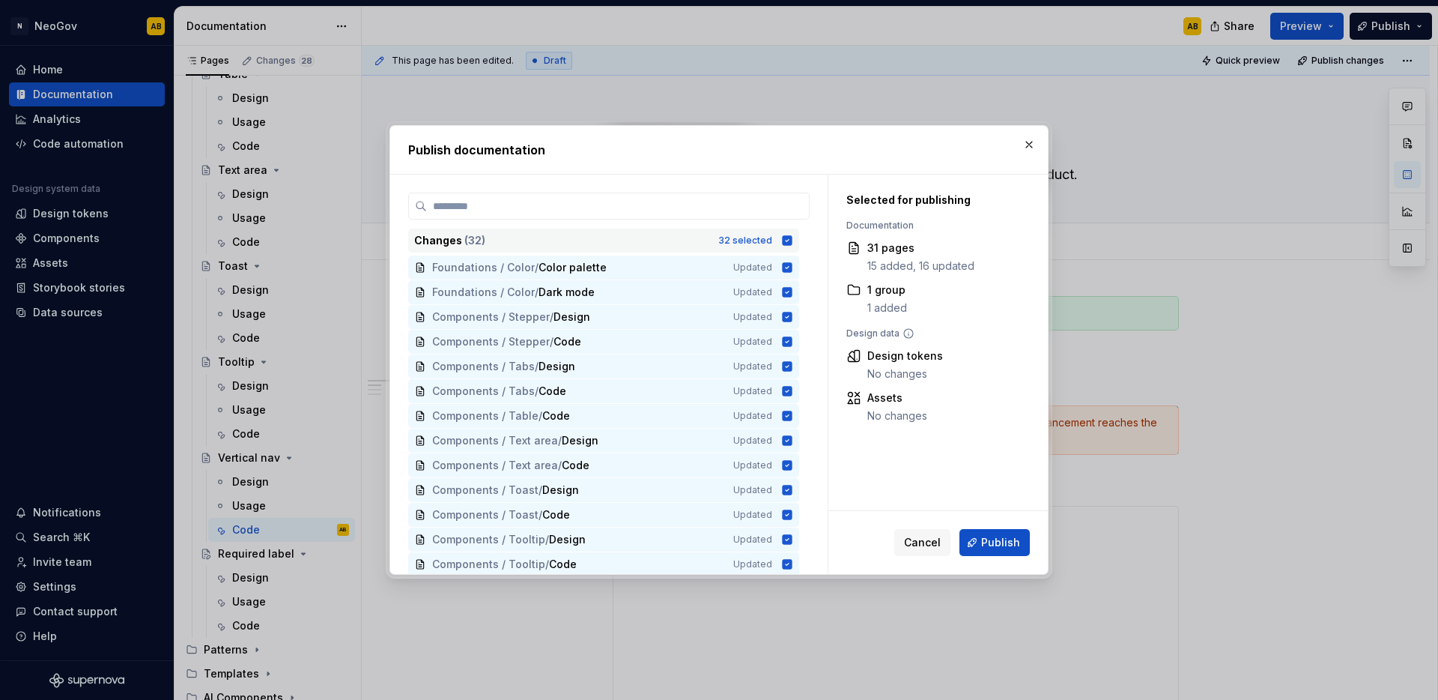
click at [788, 244] on icon at bounding box center [788, 240] width 10 height 10
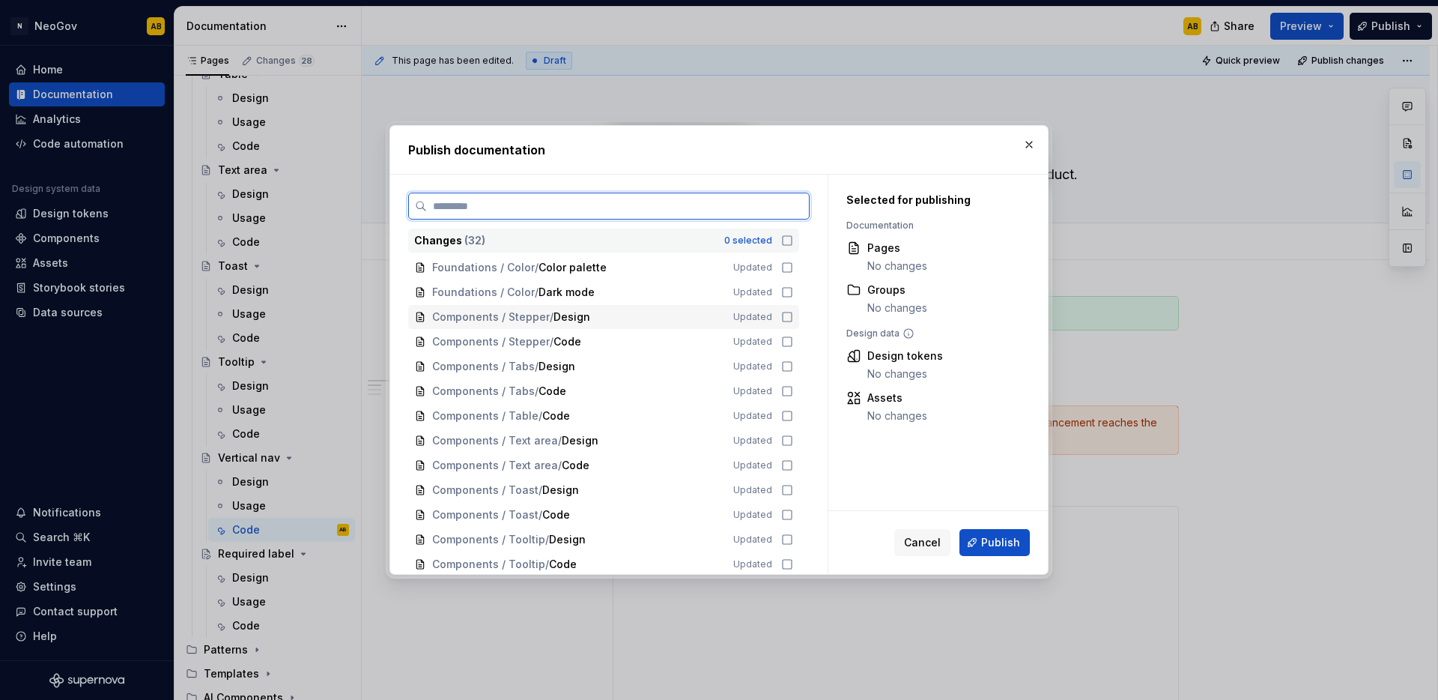
click at [784, 308] on div "Components / Stepper / Design Updated" at bounding box center [603, 317] width 391 height 24
click at [781, 339] on icon at bounding box center [787, 342] width 12 height 12
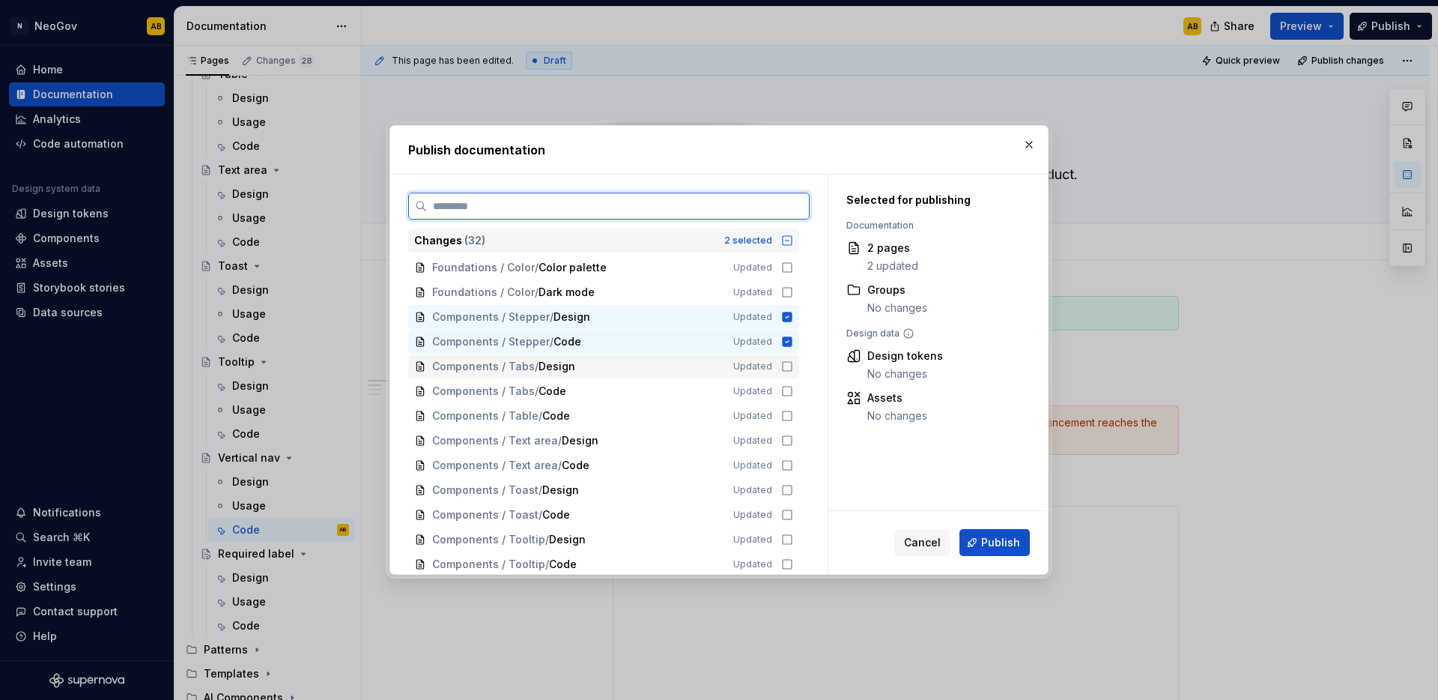
drag, startPoint x: 784, startPoint y: 356, endPoint x: 785, endPoint y: 375, distance: 18.7
click at [784, 356] on div "Components / Tabs / Design Updated" at bounding box center [603, 366] width 391 height 24
drag, startPoint x: 784, startPoint y: 387, endPoint x: 788, endPoint y: 405, distance: 19.1
click at [784, 387] on icon at bounding box center [787, 391] width 12 height 12
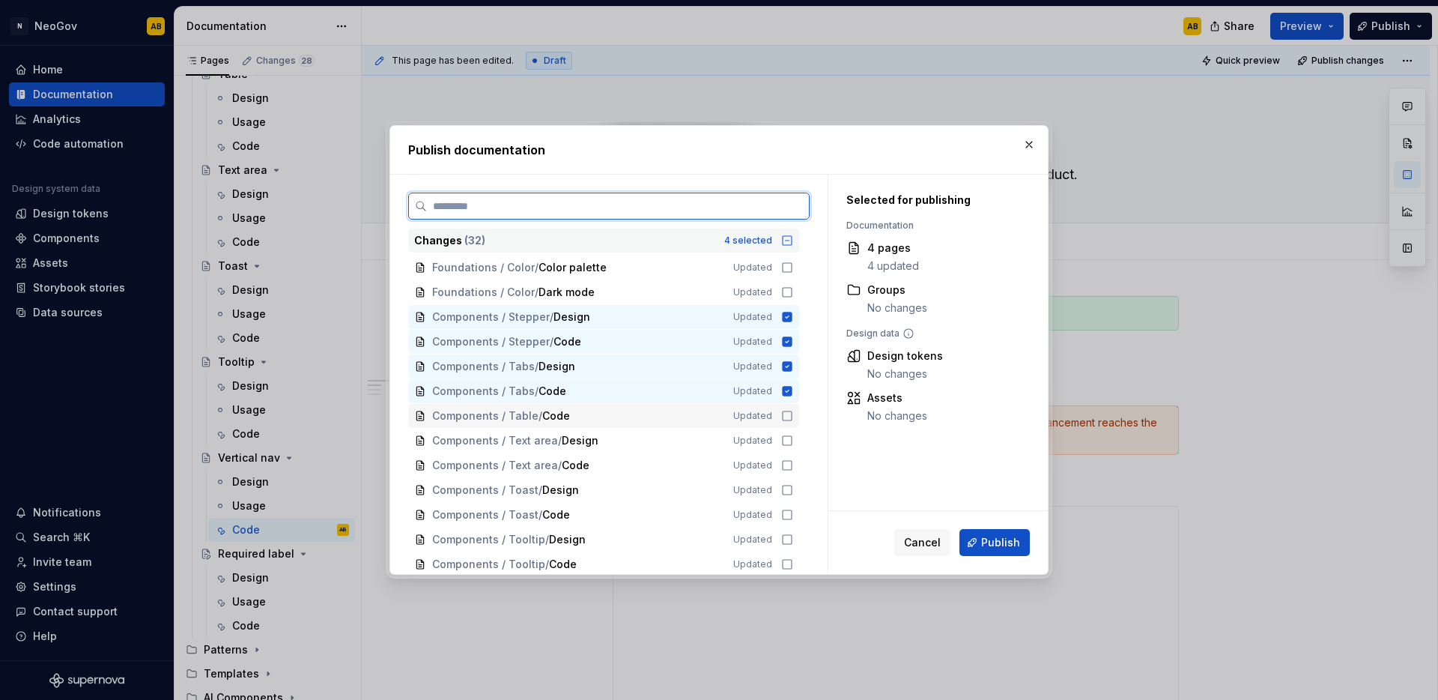
drag, startPoint x: 787, startPoint y: 411, endPoint x: 784, endPoint y: 425, distance: 14.5
click at [787, 411] on icon at bounding box center [787, 416] width 12 height 12
click at [783, 450] on div "Components / Text area / Design Updated" at bounding box center [603, 441] width 391 height 24
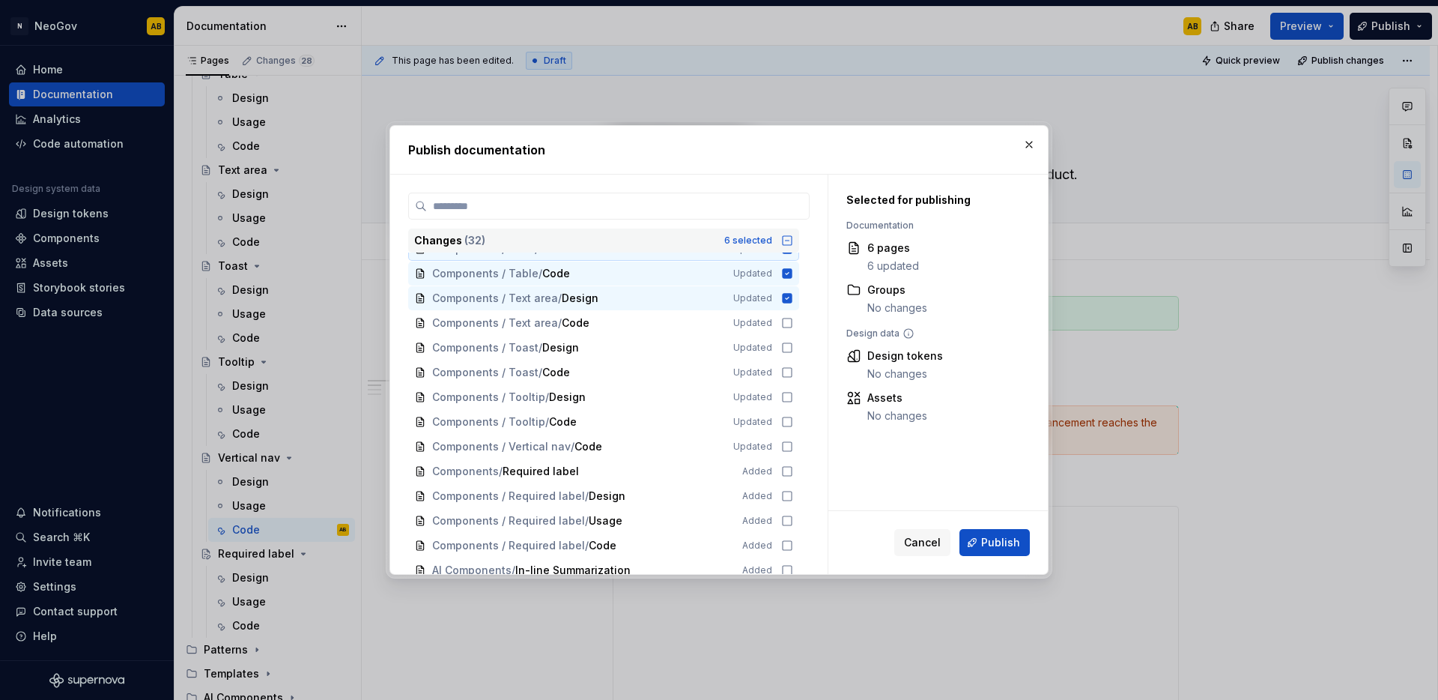
scroll to position [143, 0]
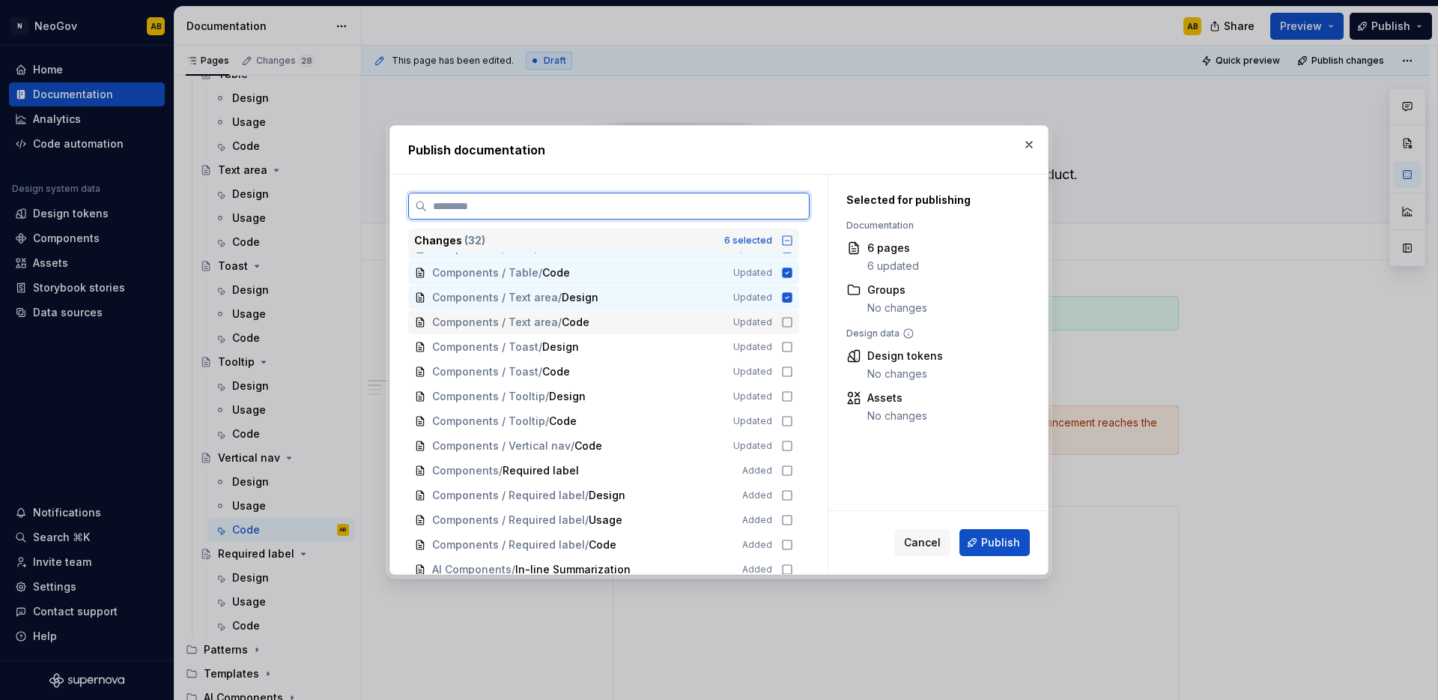
click at [794, 321] on div "Components / Text area / Code Updated" at bounding box center [603, 322] width 391 height 24
click at [785, 351] on icon at bounding box center [787, 346] width 9 height 9
click at [784, 387] on div "Components / Tooltip / Design Updated" at bounding box center [603, 396] width 391 height 24
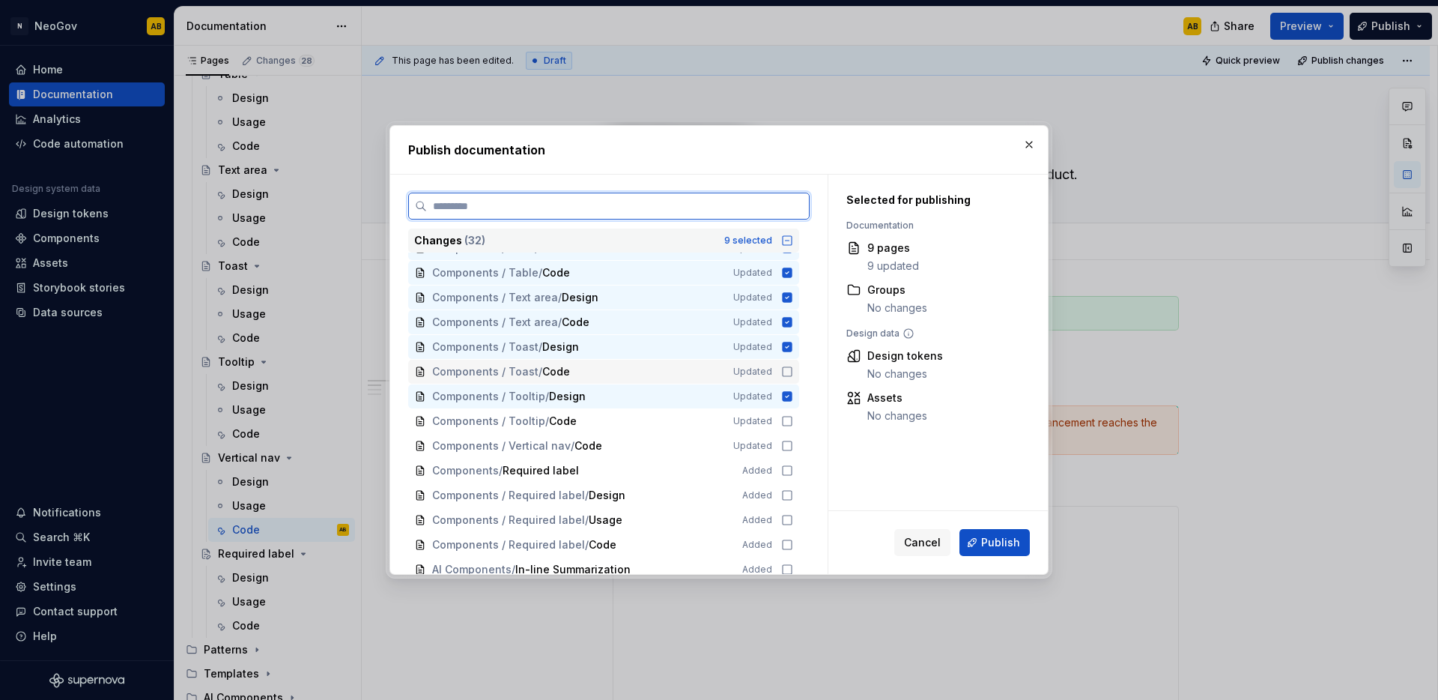
click at [784, 370] on icon at bounding box center [787, 372] width 12 height 12
click at [784, 423] on icon at bounding box center [787, 421] width 12 height 12
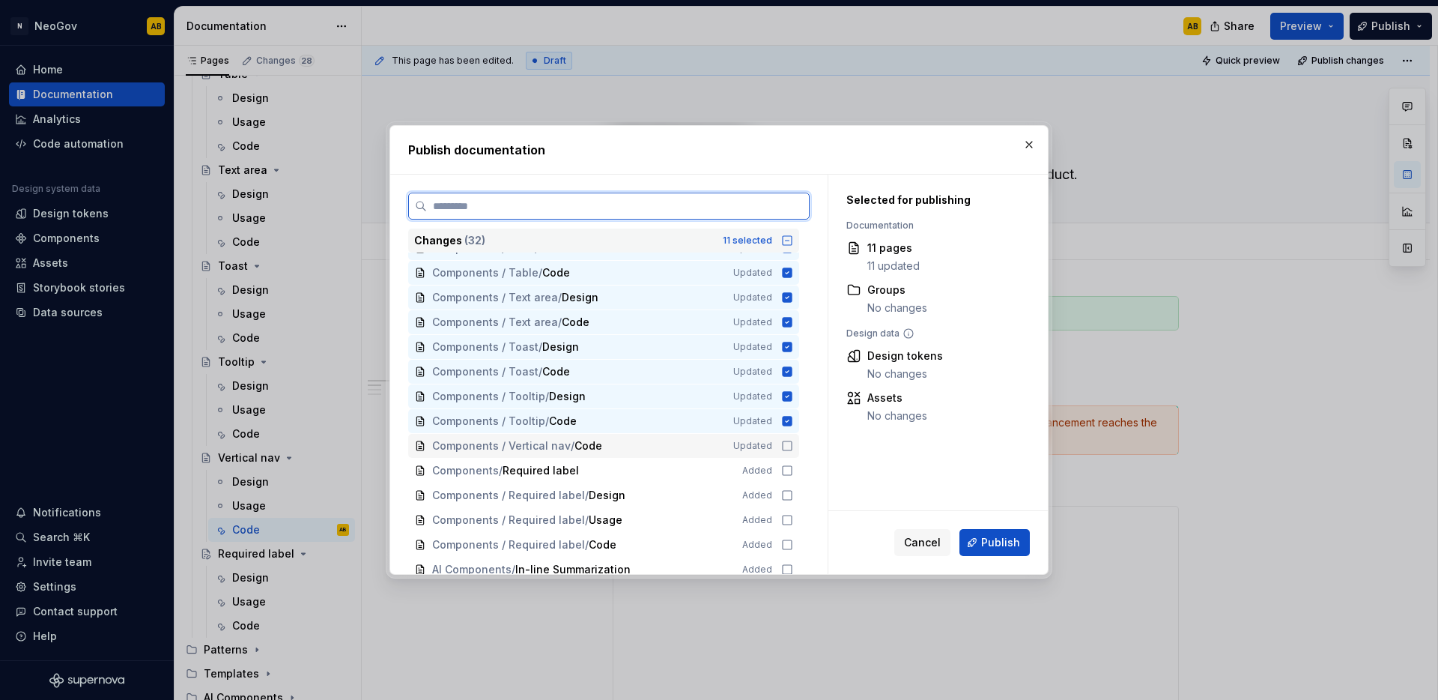
click at [785, 447] on icon at bounding box center [787, 446] width 12 height 12
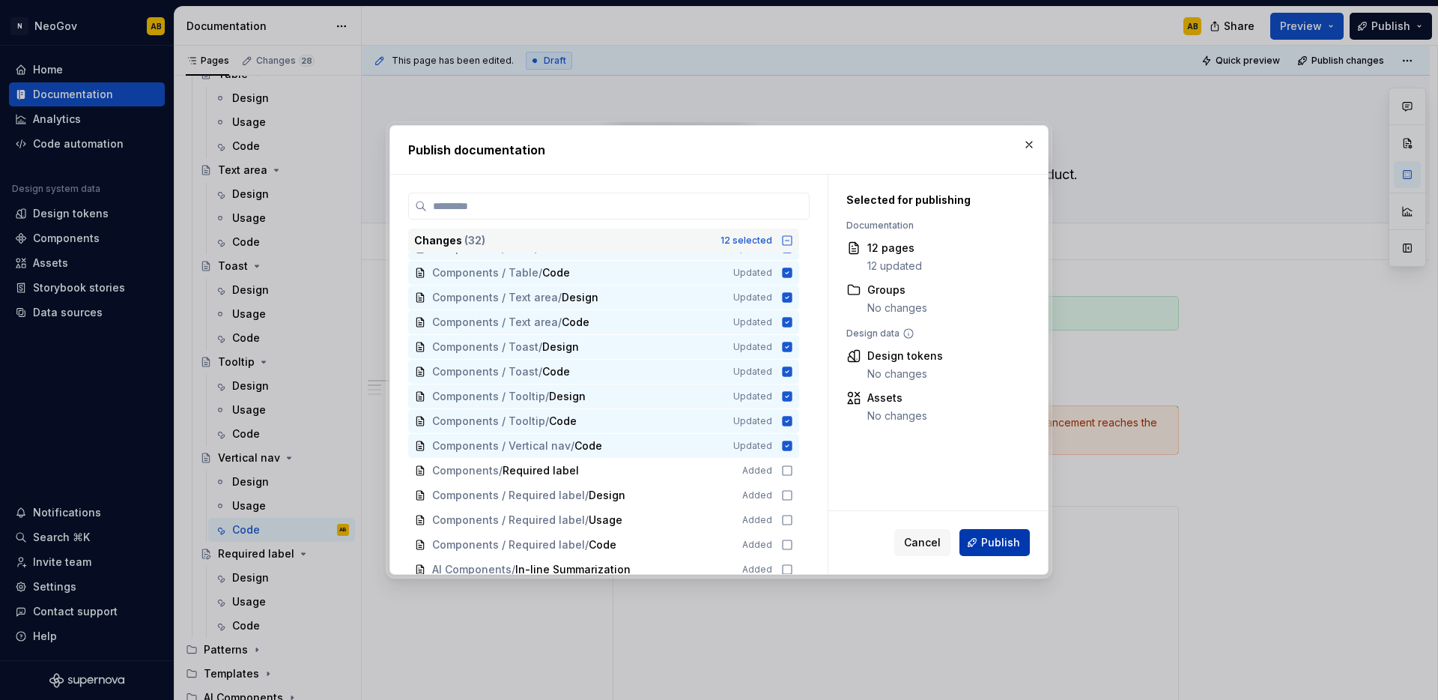
click at [1006, 548] on span "Publish" at bounding box center [1000, 542] width 39 height 15
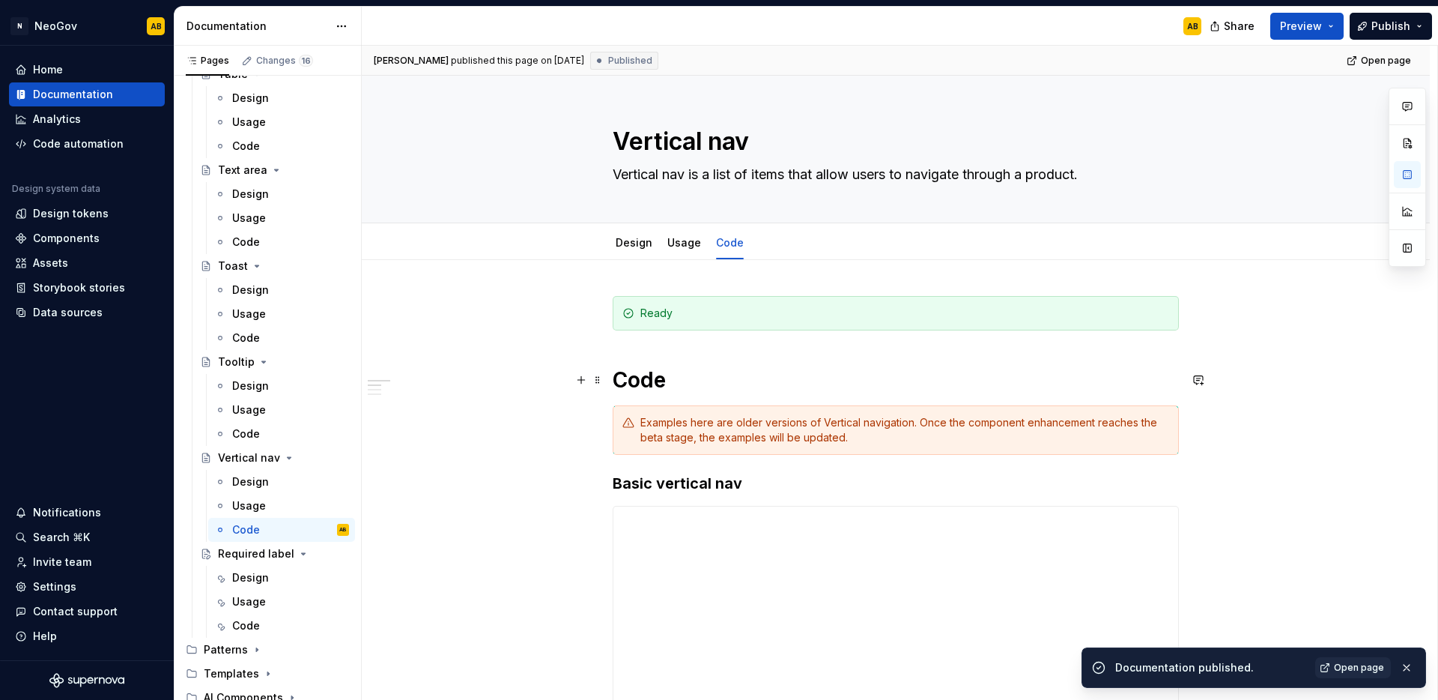
type textarea "*"
